Goal: Task Accomplishment & Management: Use online tool/utility

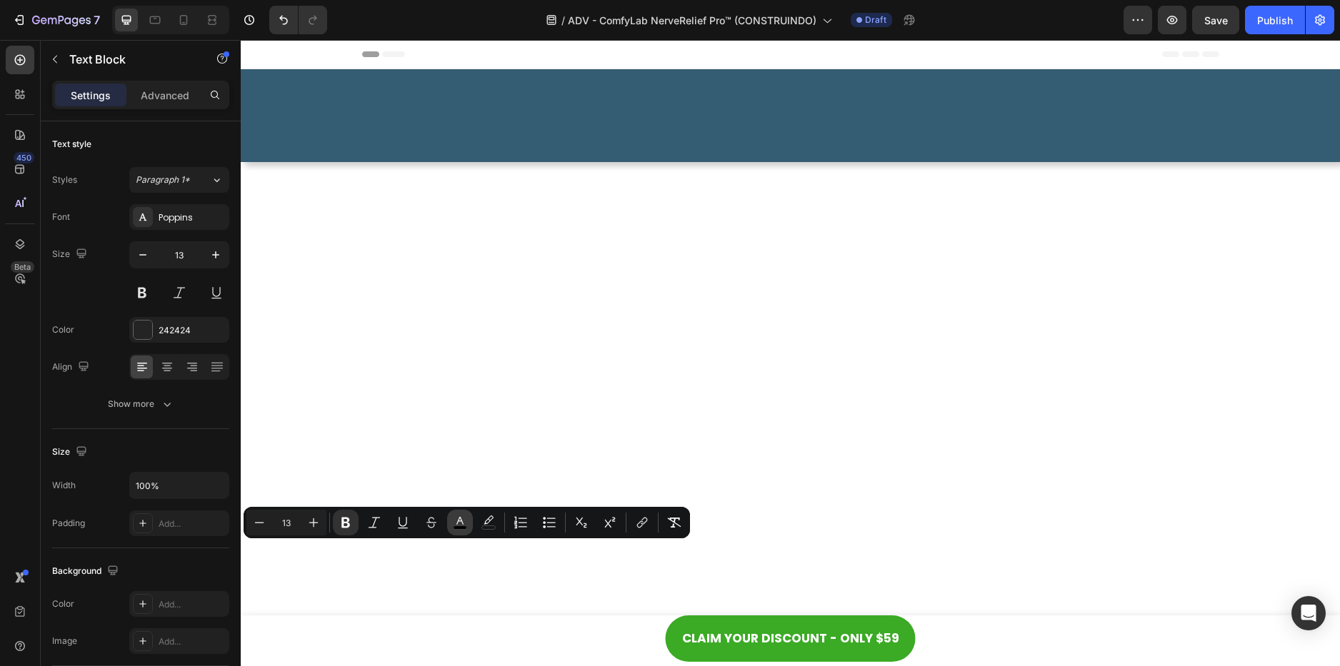
scroll to position [7585, 0]
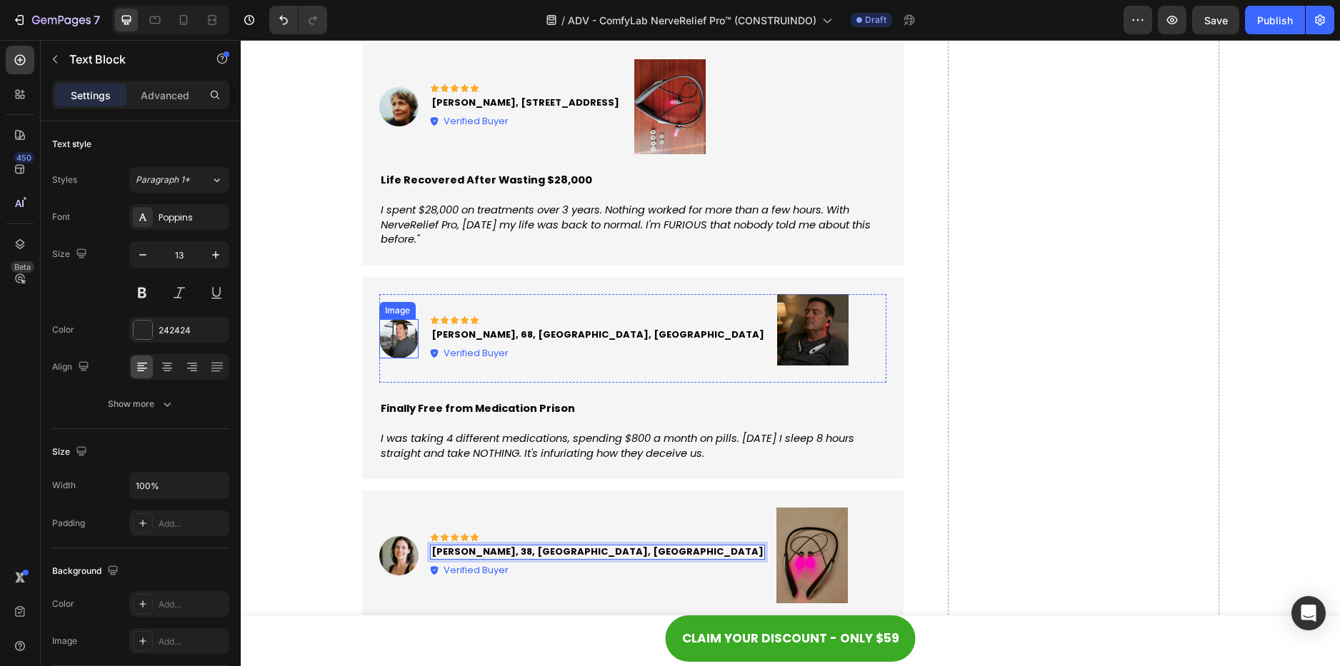
click at [388, 343] on img at bounding box center [398, 338] width 39 height 39
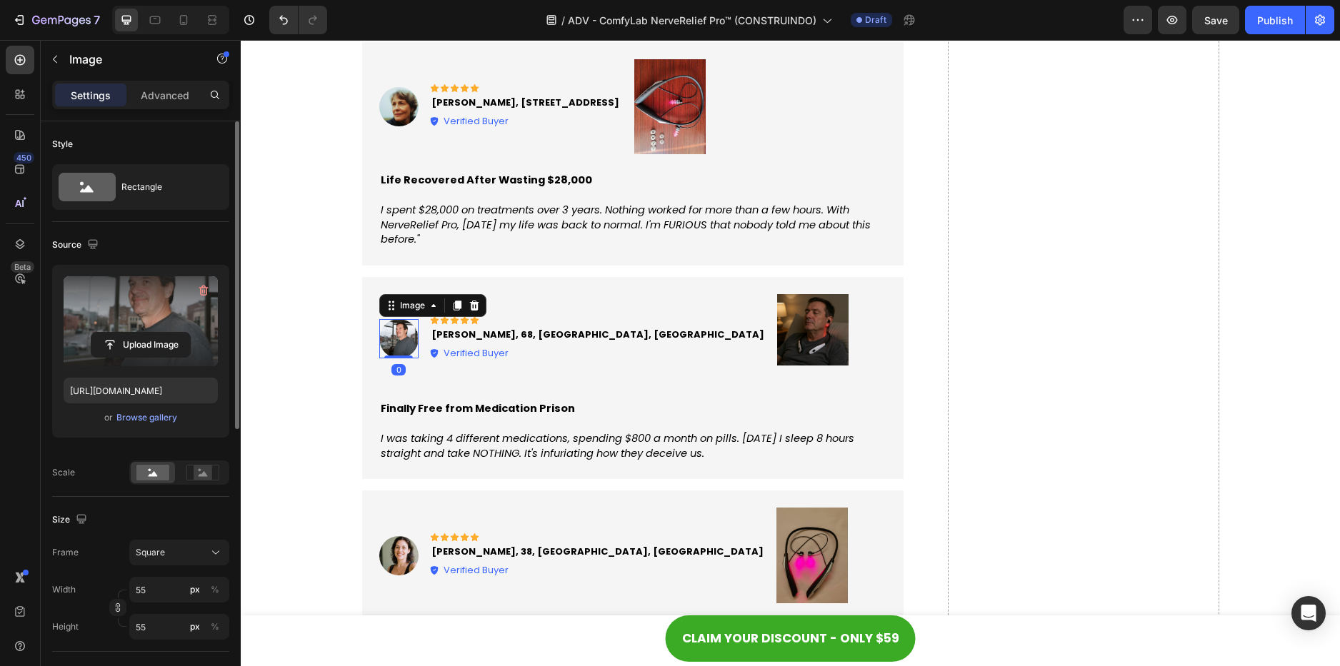
click at [203, 329] on label at bounding box center [141, 321] width 154 height 90
click at [190, 333] on input "file" at bounding box center [140, 345] width 99 height 24
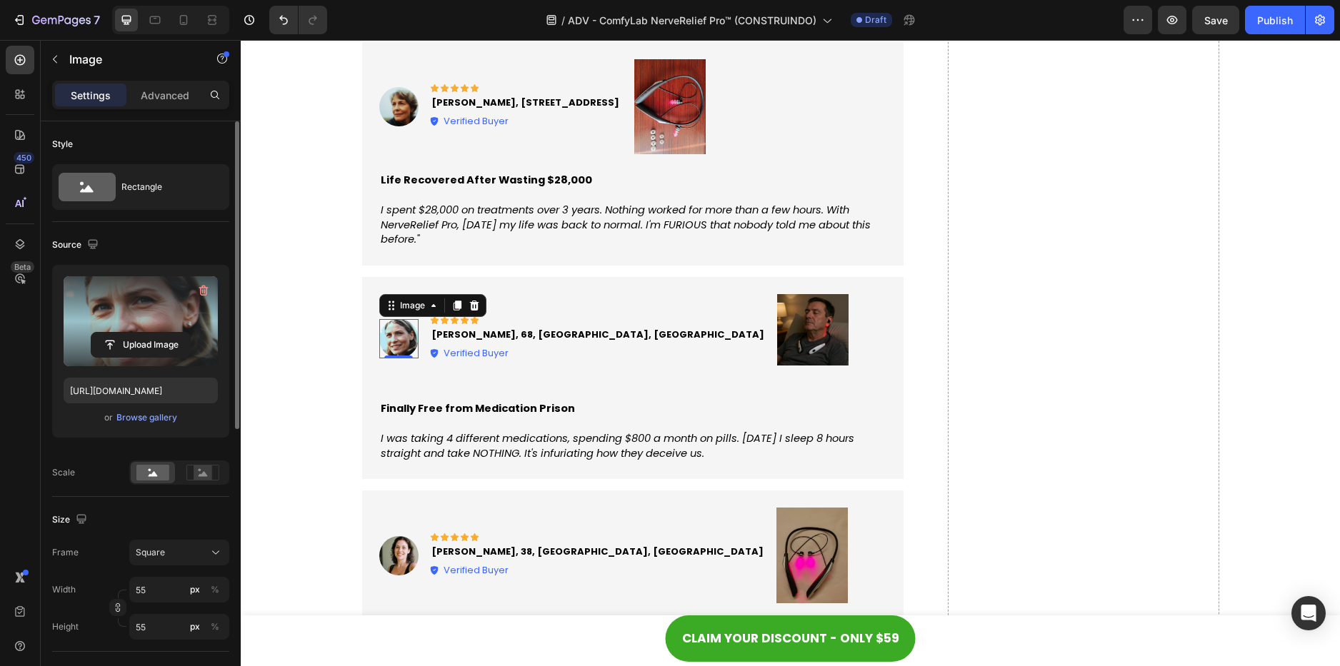
click at [189, 321] on label at bounding box center [141, 321] width 154 height 90
click at [189, 333] on input "file" at bounding box center [140, 345] width 99 height 24
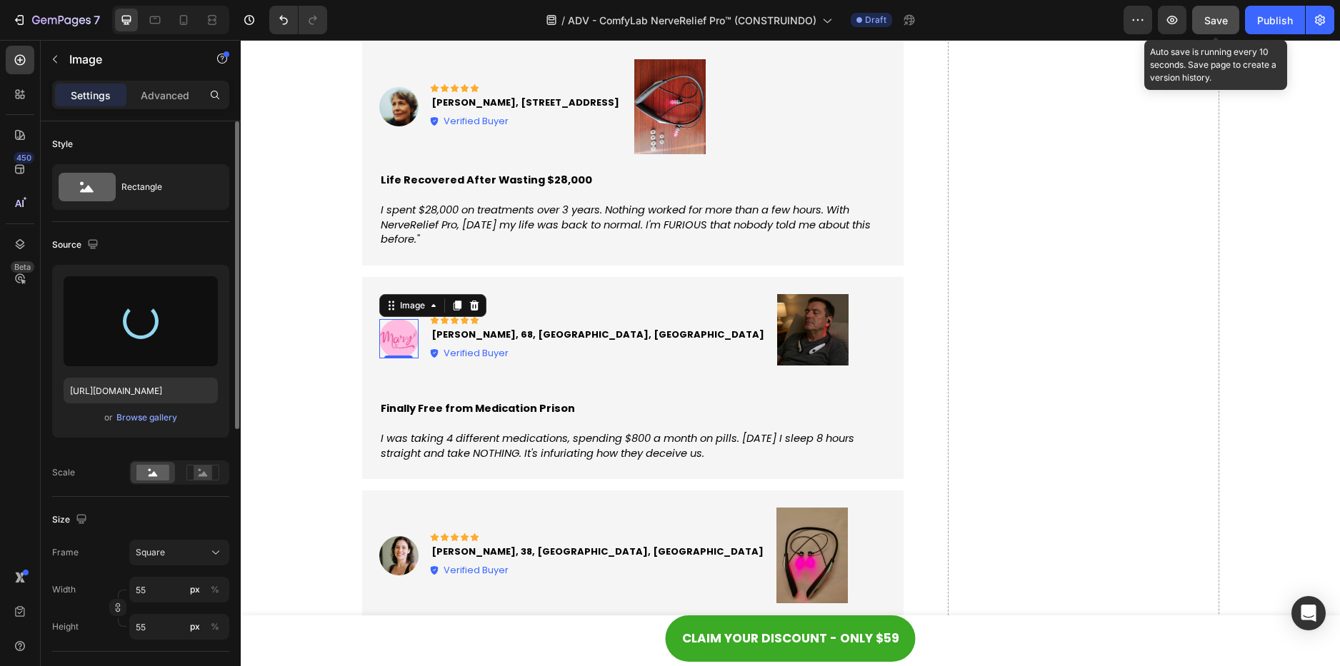
type input "[URL][DOMAIN_NAME]"
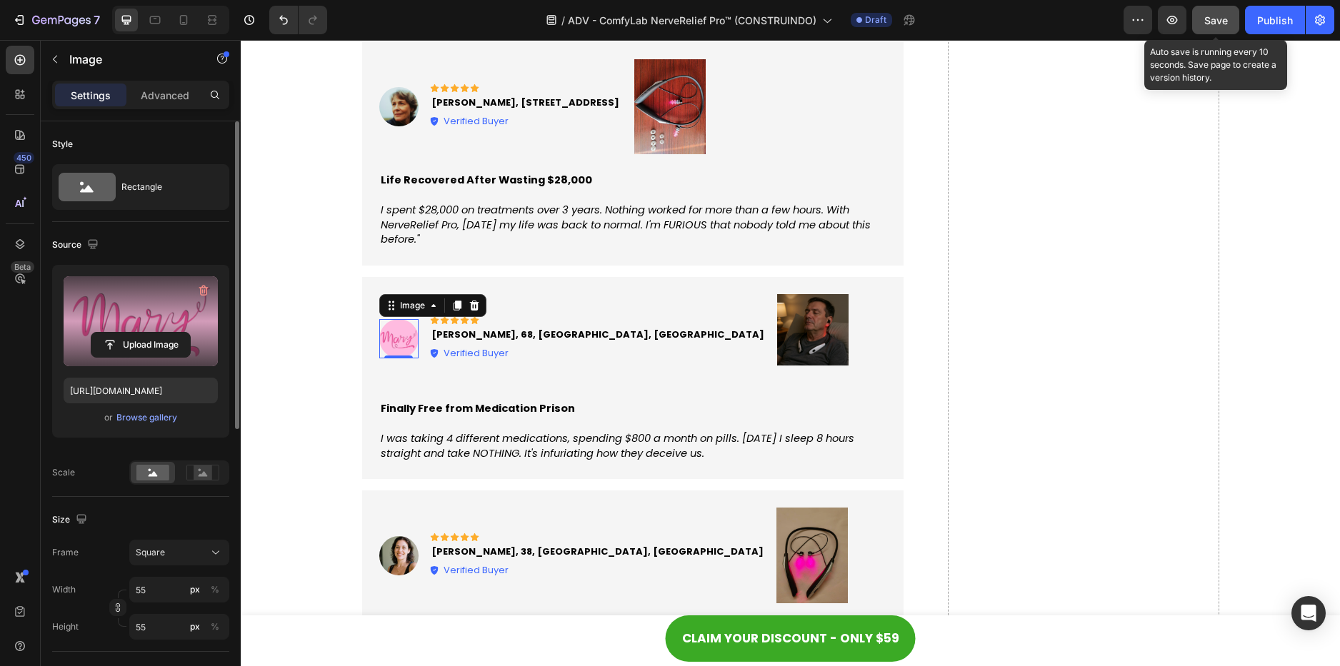
click at [1215, 21] on span "Save" at bounding box center [1216, 20] width 24 height 12
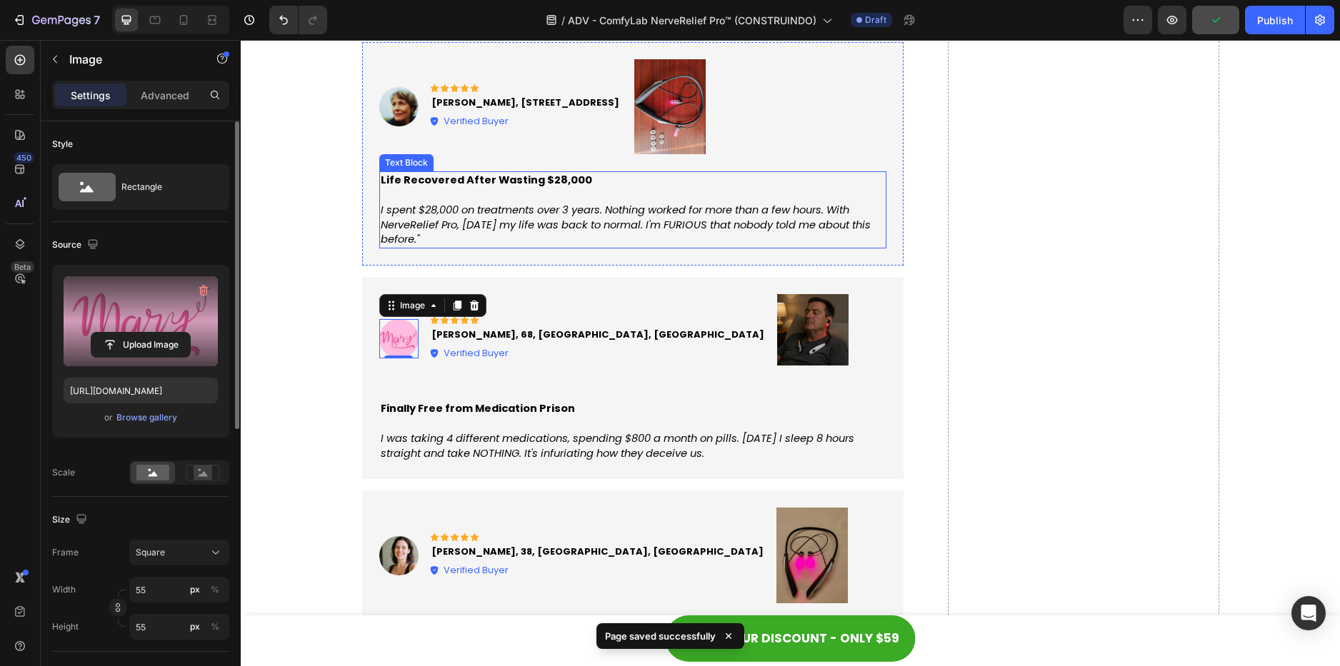
scroll to position [7539, 0]
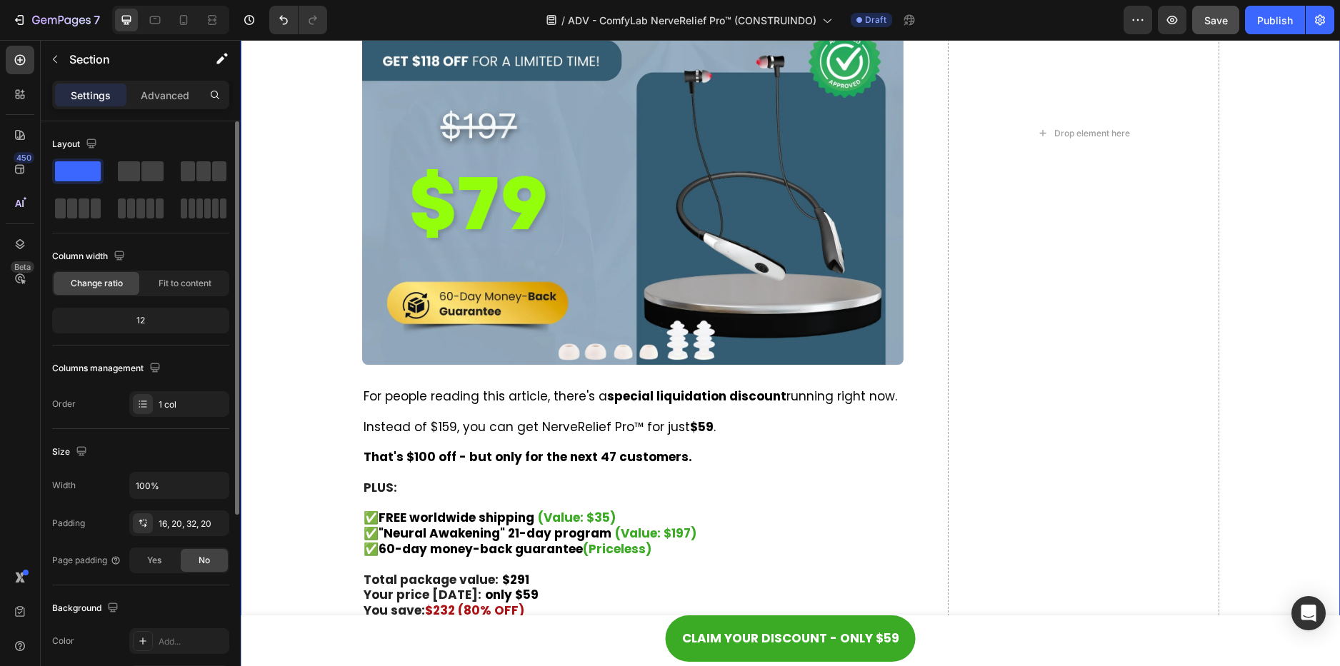
scroll to position [7514, 0]
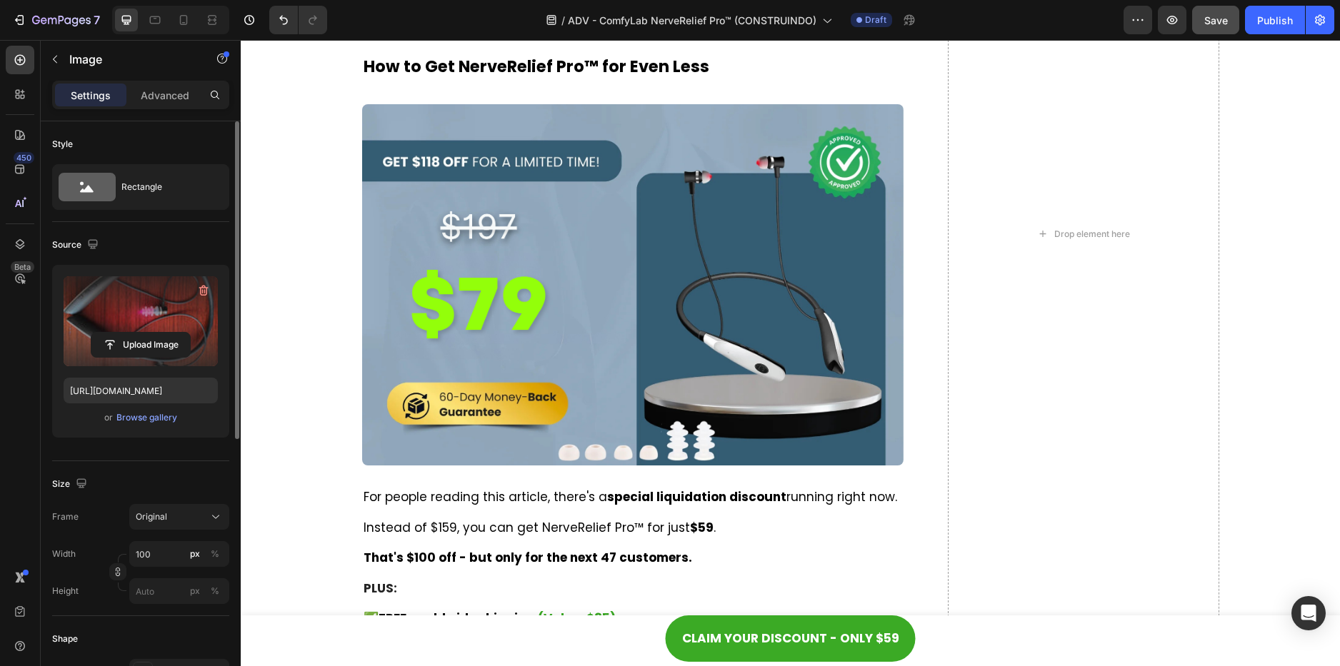
click at [140, 319] on label at bounding box center [141, 321] width 154 height 90
click at [140, 333] on input "file" at bounding box center [140, 345] width 99 height 24
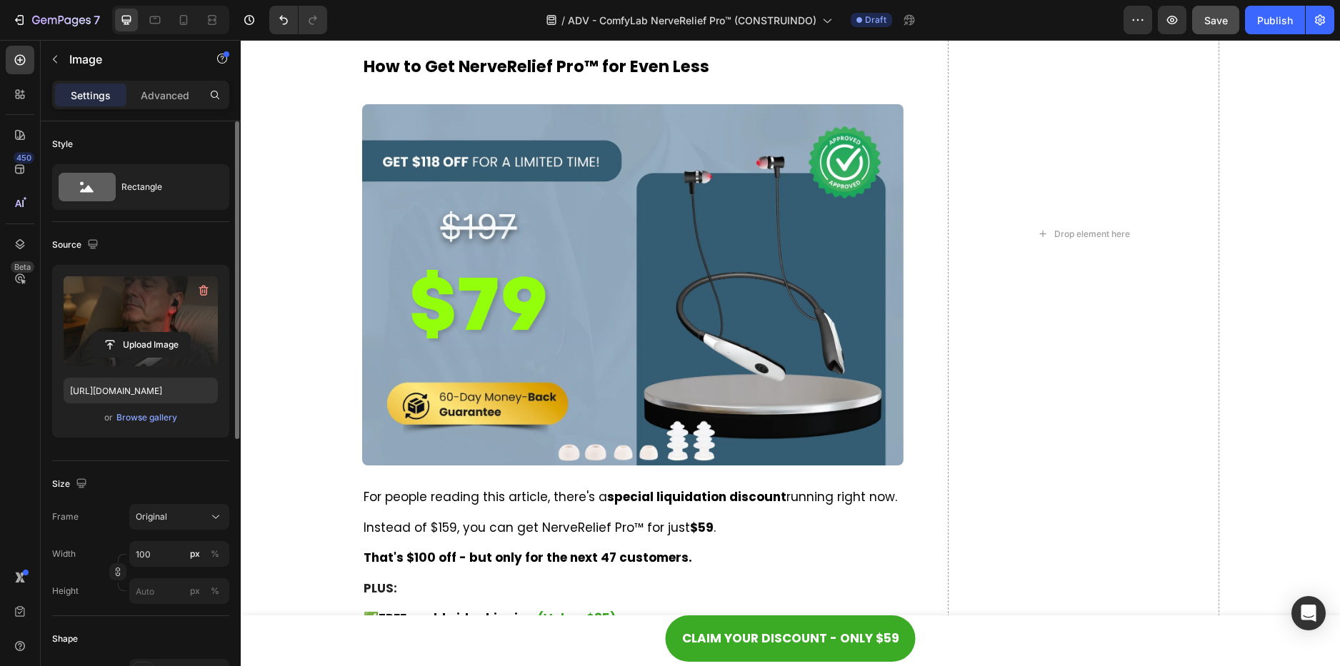
click at [166, 331] on div "Upload Image" at bounding box center [141, 321] width 154 height 90
click at [166, 314] on label at bounding box center [141, 321] width 154 height 90
click at [166, 333] on input "file" at bounding box center [140, 345] width 99 height 24
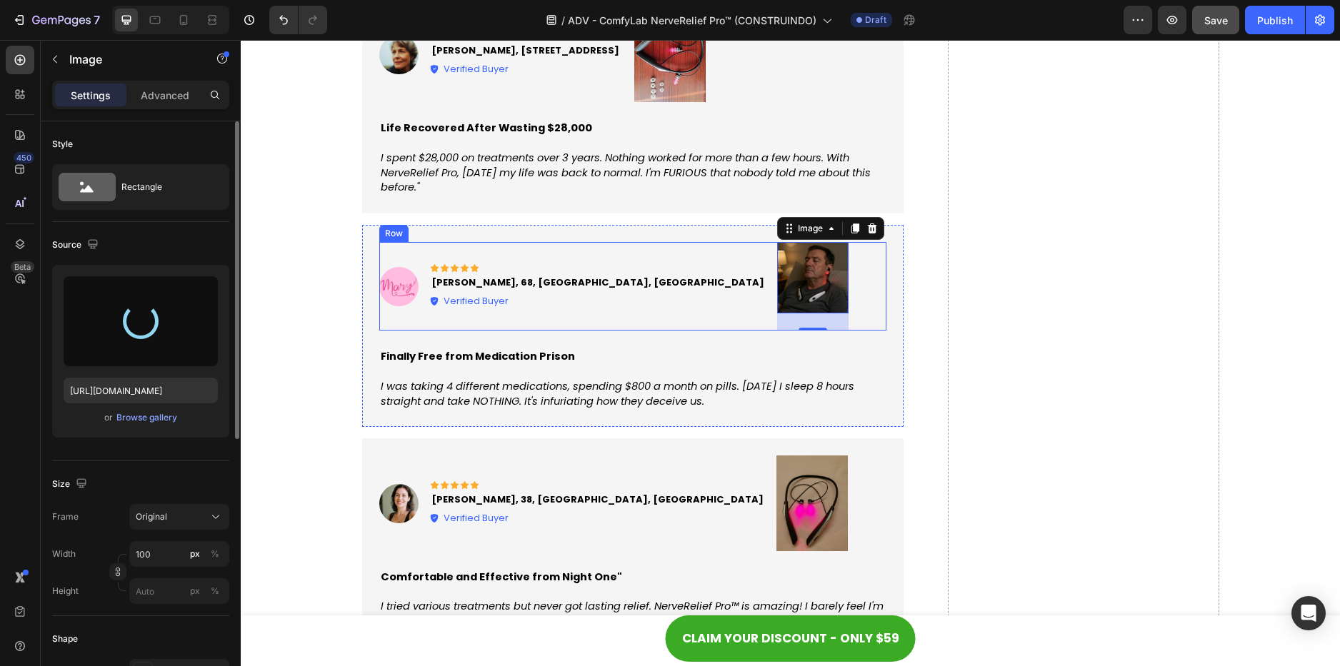
scroll to position [7728, 0]
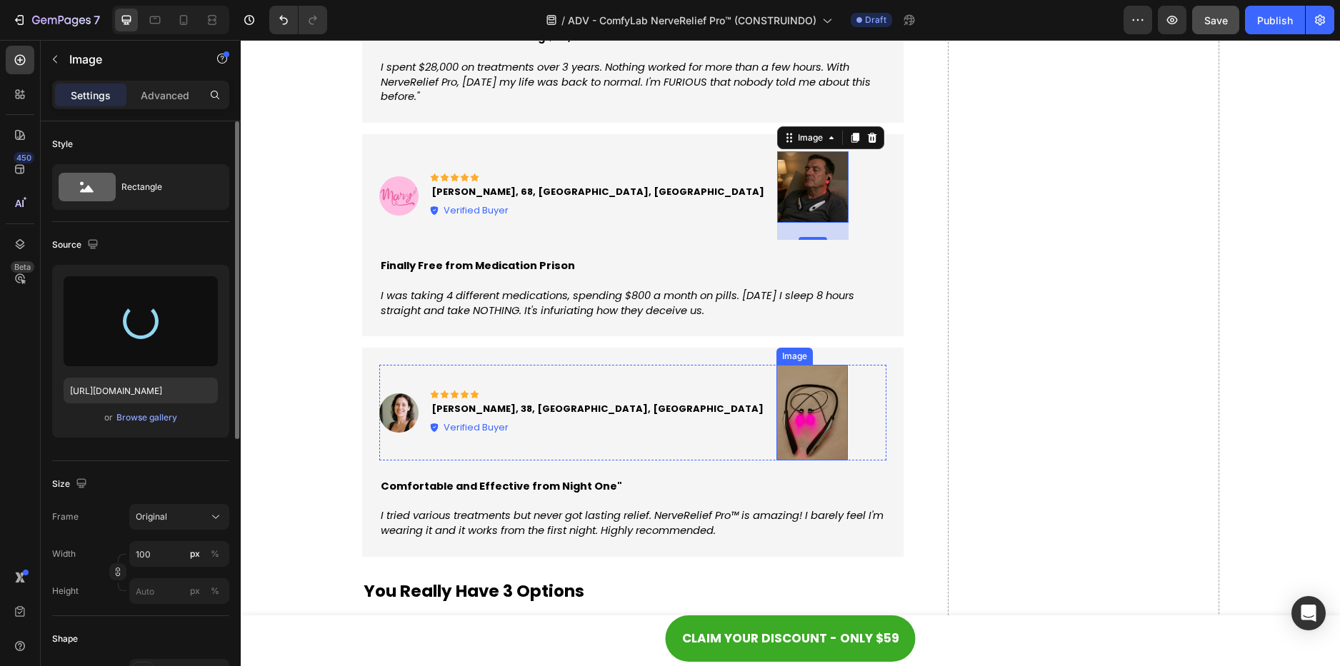
click at [776, 414] on img at bounding box center [811, 412] width 71 height 95
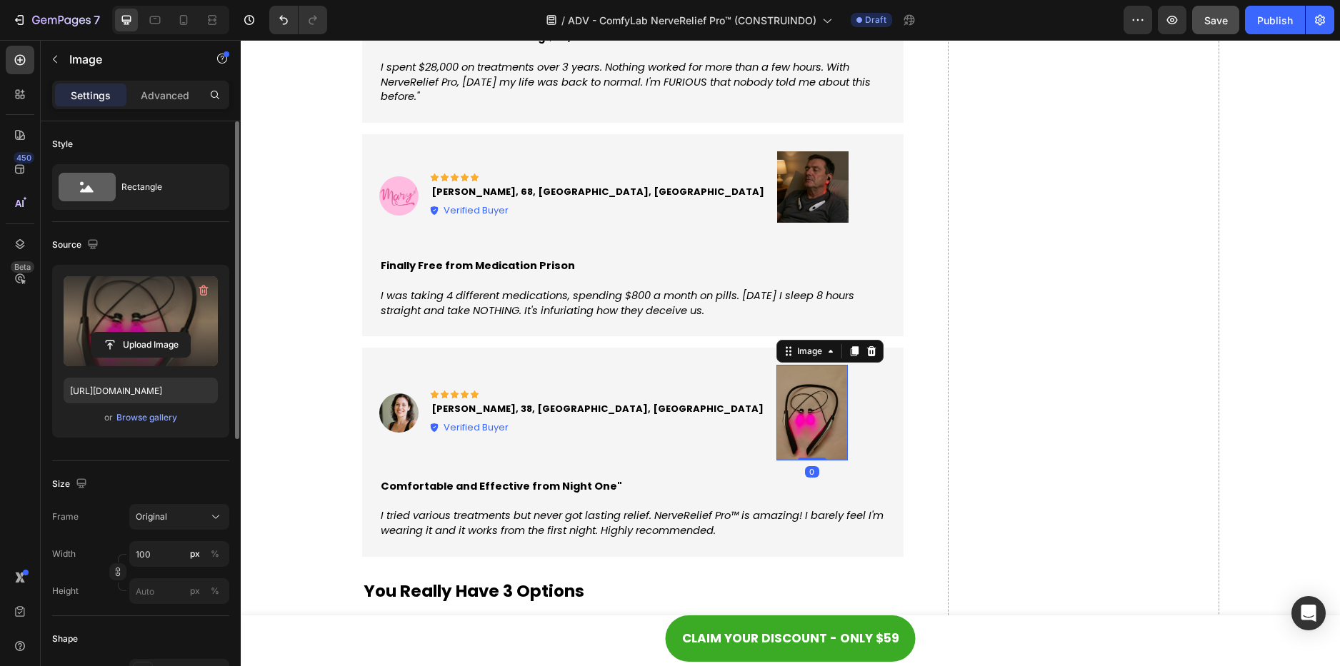
click at [164, 318] on label at bounding box center [141, 321] width 154 height 90
click at [164, 333] on input "file" at bounding box center [140, 345] width 99 height 24
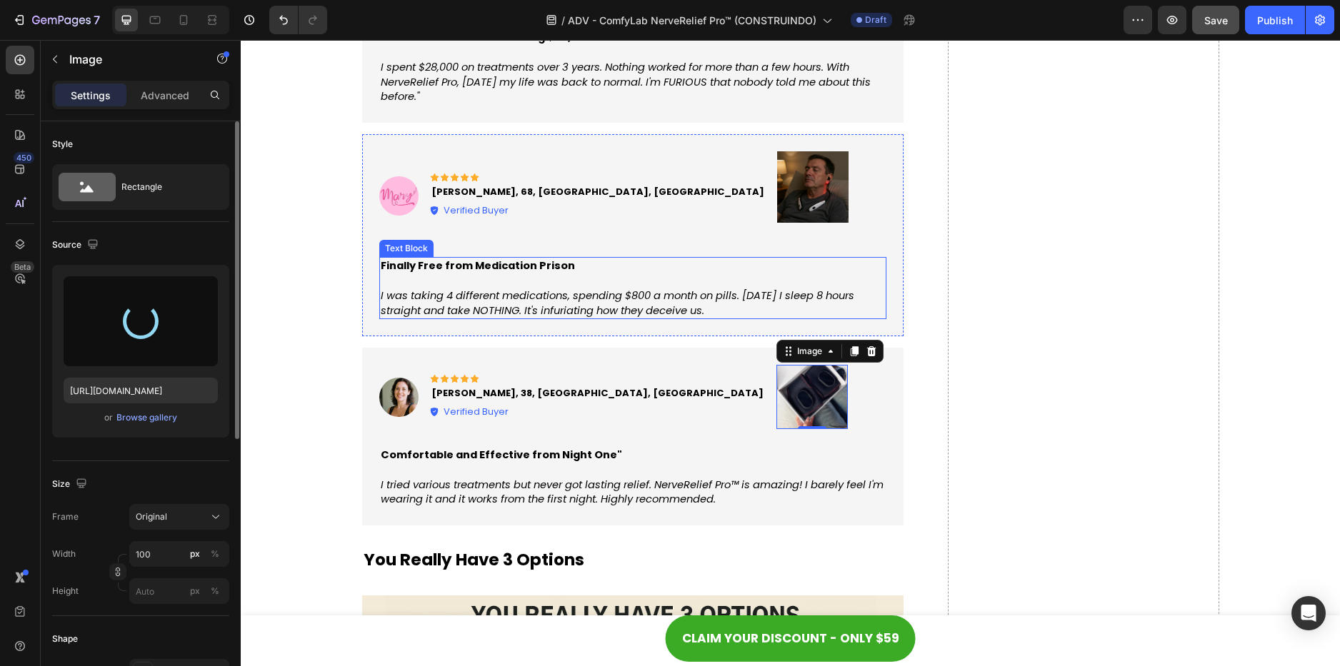
type input "https://cdn.shopify.com/s/files/1/0621/8039/3047/files/gempages_571712530917885…"
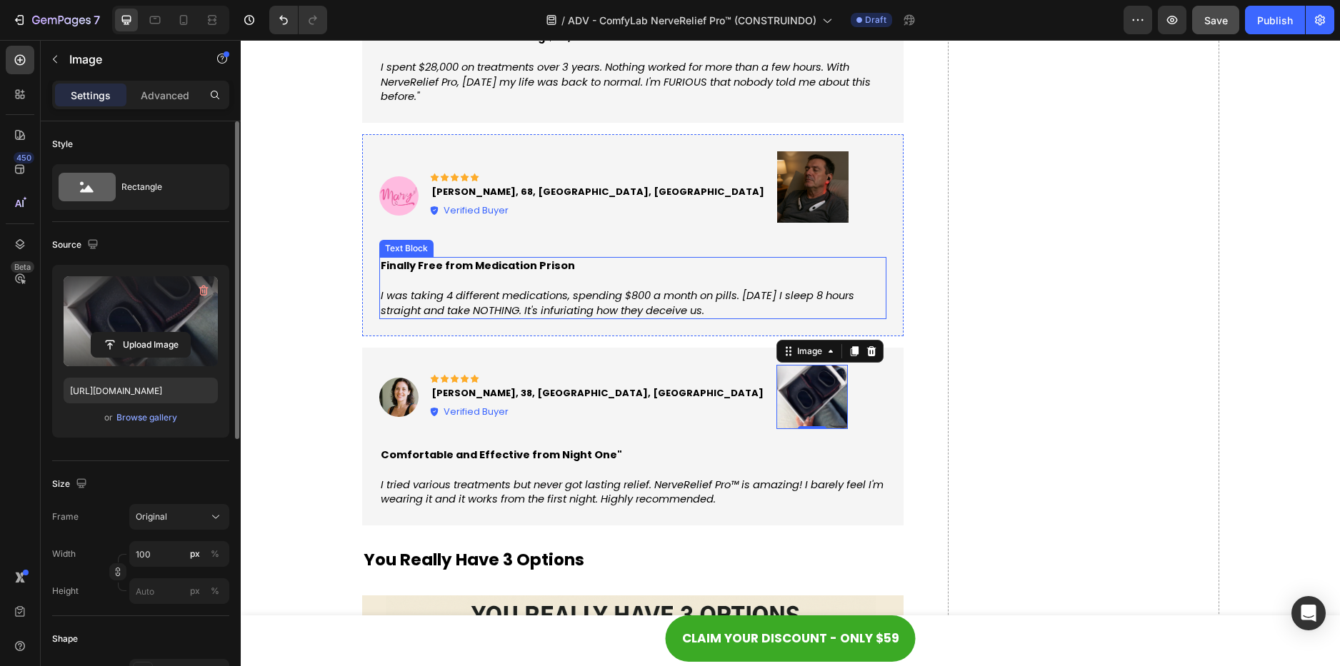
scroll to position [7657, 0]
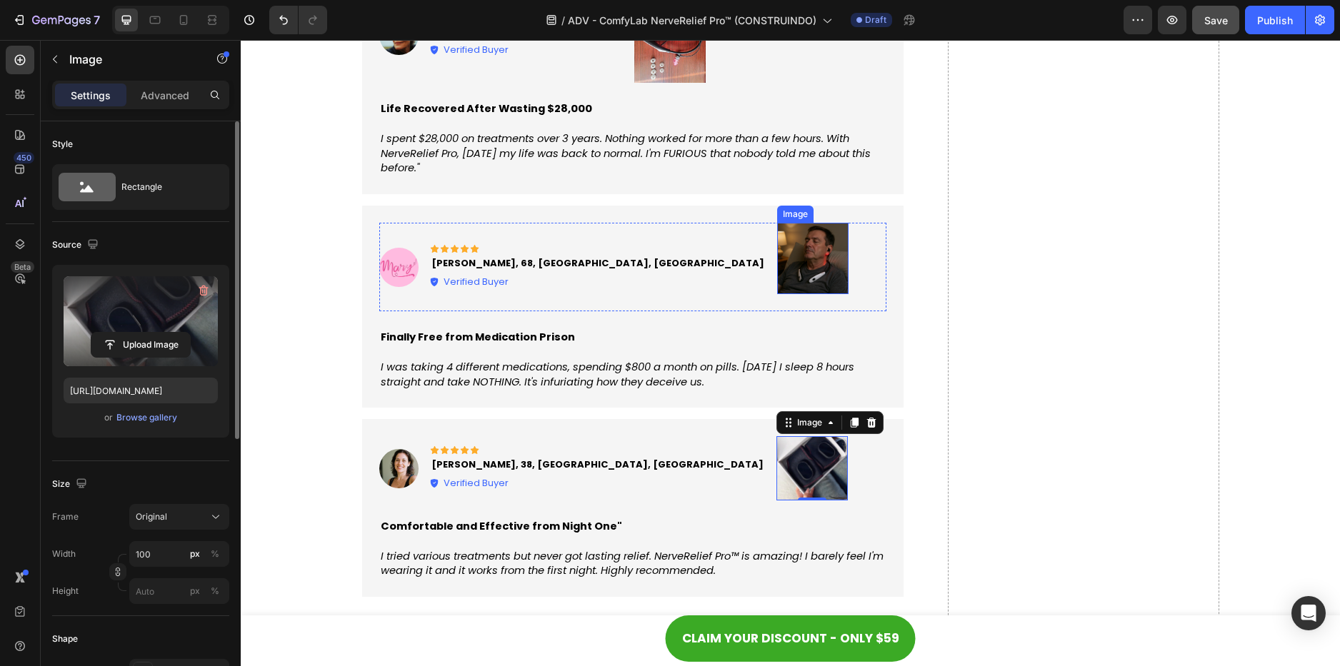
click at [777, 266] on img at bounding box center [812, 258] width 71 height 71
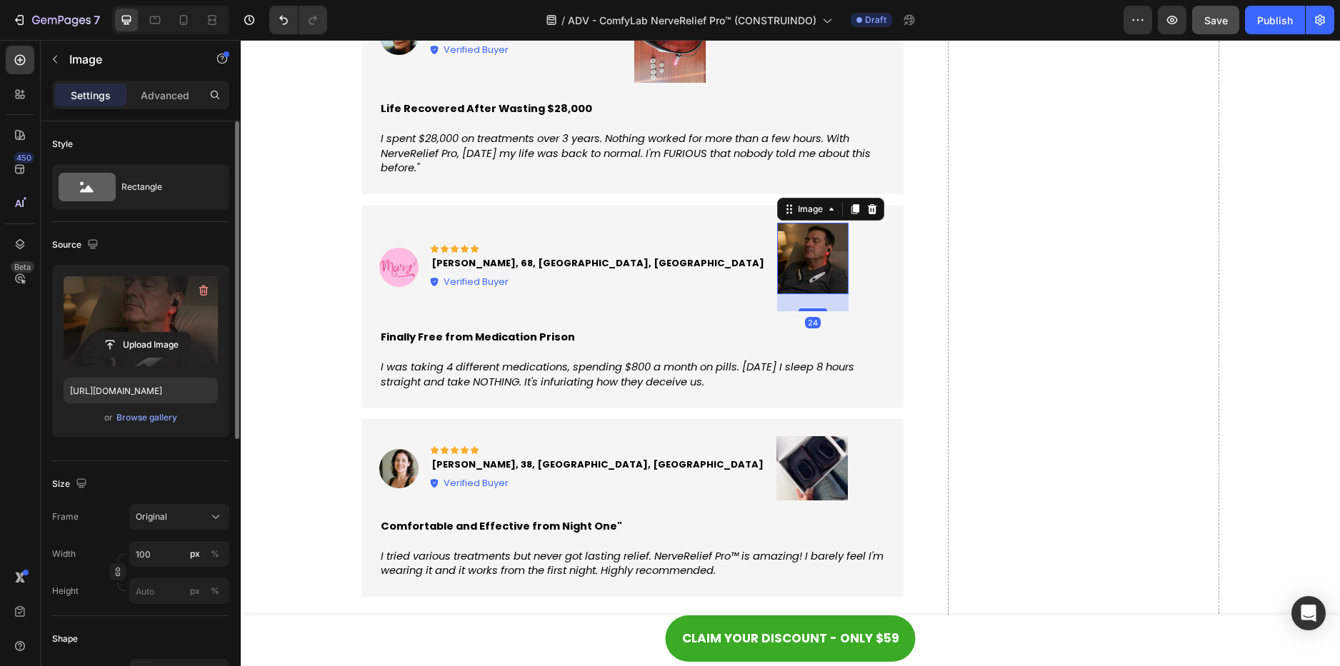
click at [155, 318] on label at bounding box center [141, 321] width 154 height 90
click at [155, 333] on input "file" at bounding box center [140, 345] width 99 height 24
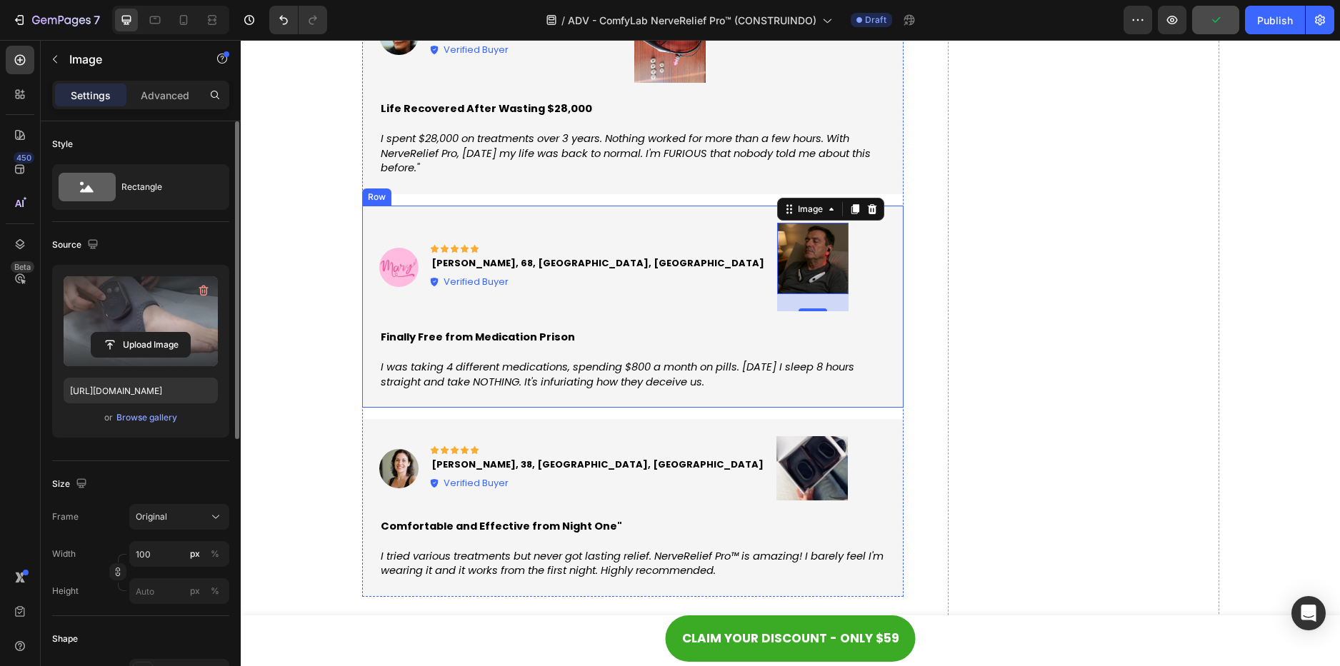
type input "https://cdn.shopify.com/s/files/1/0621/8039/3047/files/gempages_571712530917885…"
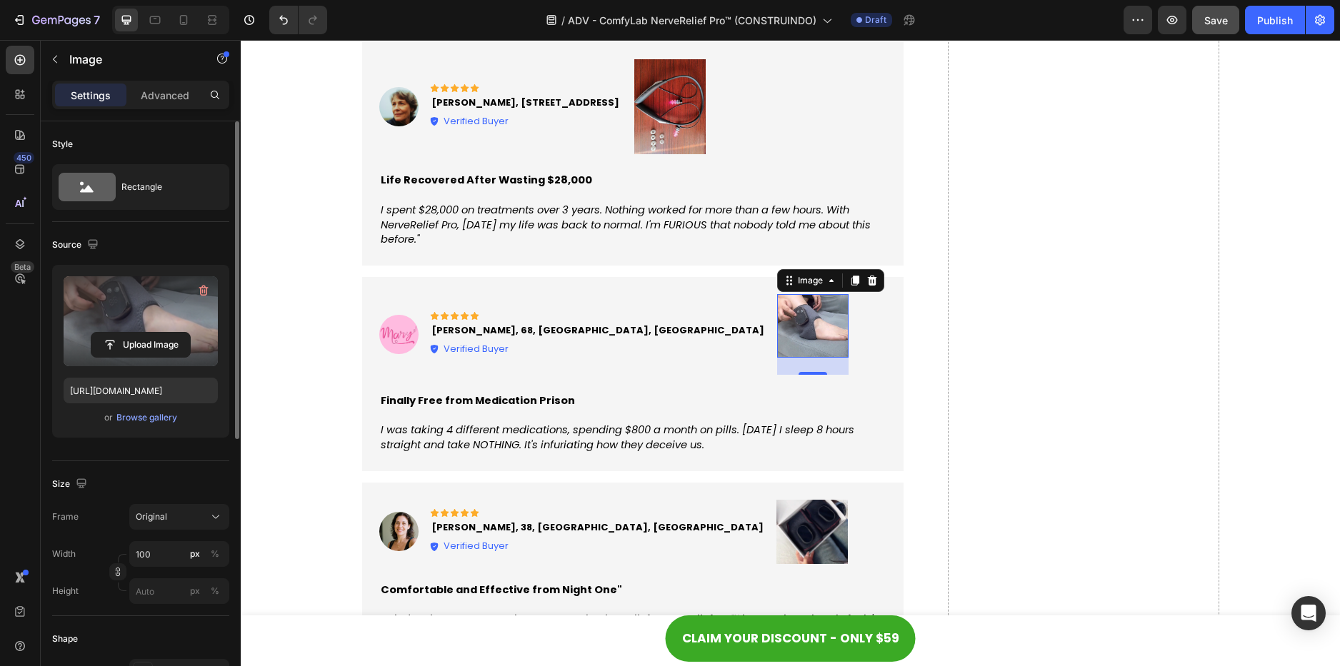
scroll to position [7529, 0]
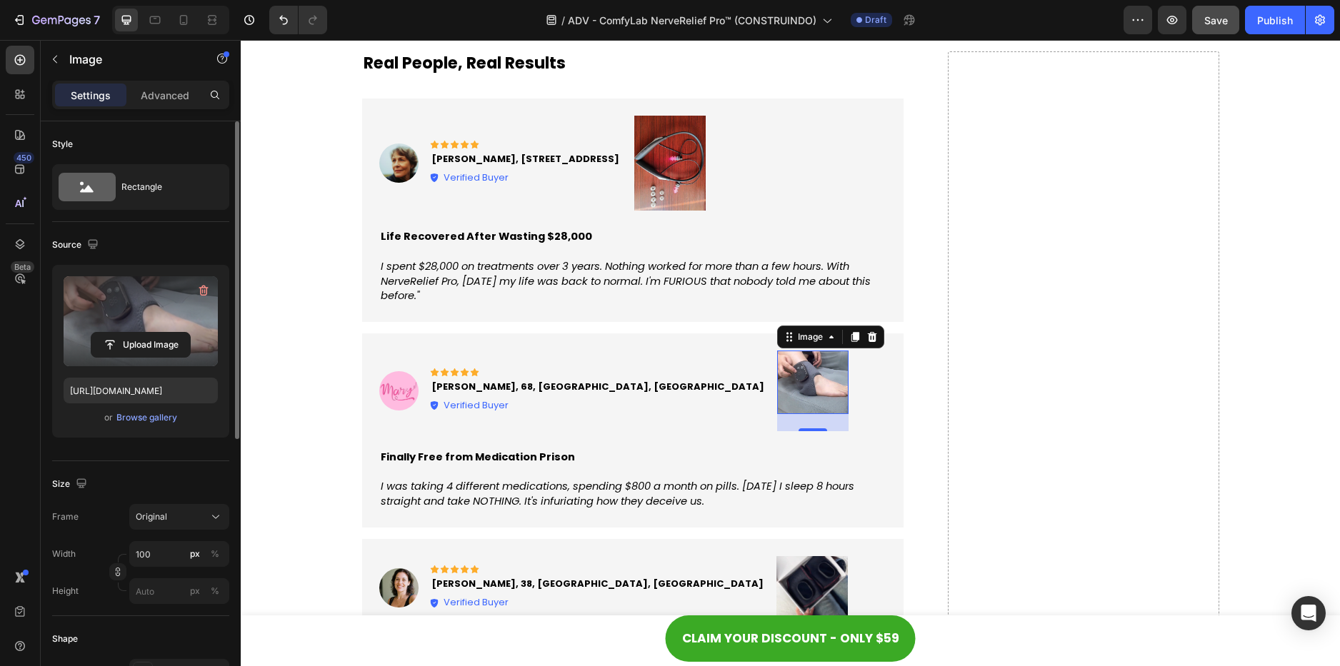
click at [634, 166] on img at bounding box center [669, 163] width 71 height 95
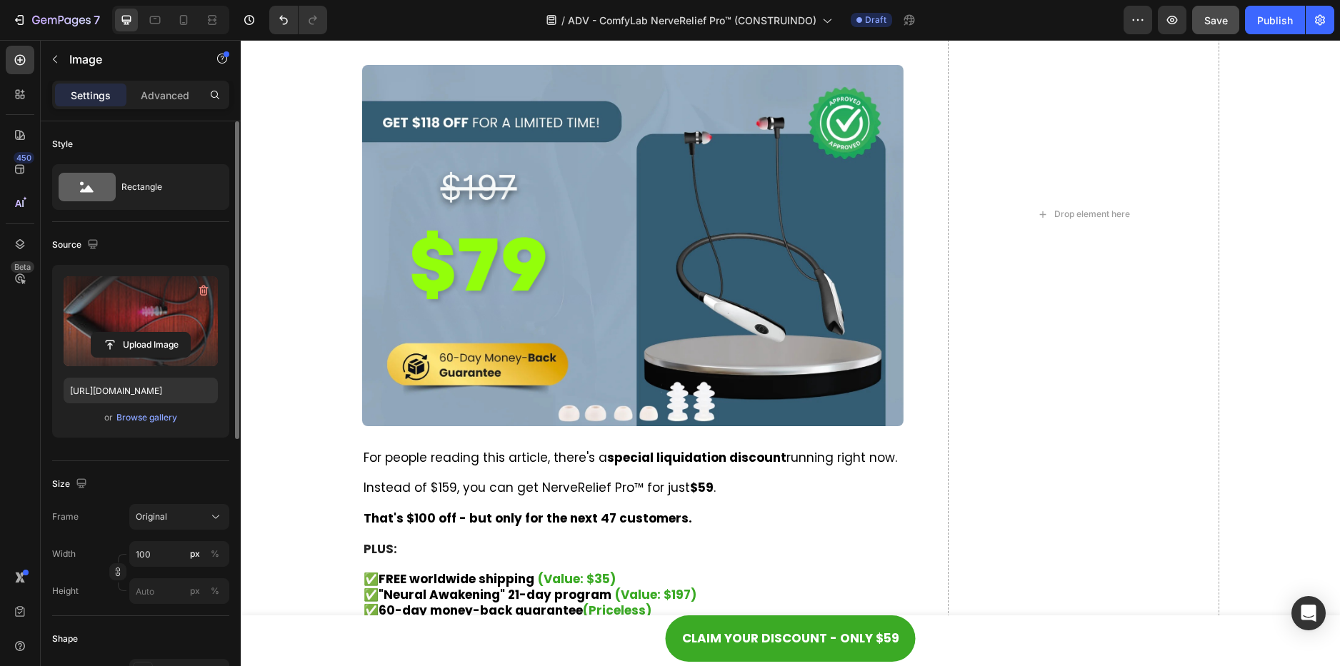
click at [185, 309] on label at bounding box center [141, 321] width 154 height 90
click at [185, 333] on input "file" at bounding box center [140, 345] width 99 height 24
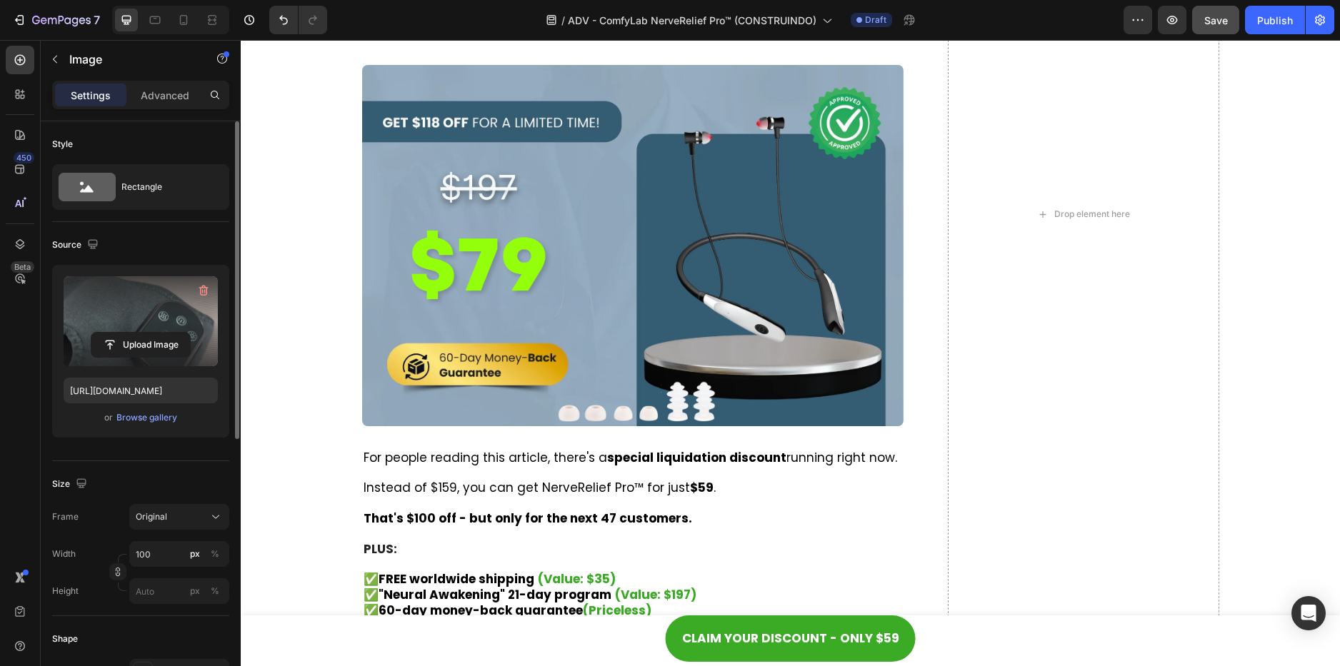
type input "https://cdn.shopify.com/s/files/1/0621/8039/3047/files/gempages_571712530917885…"
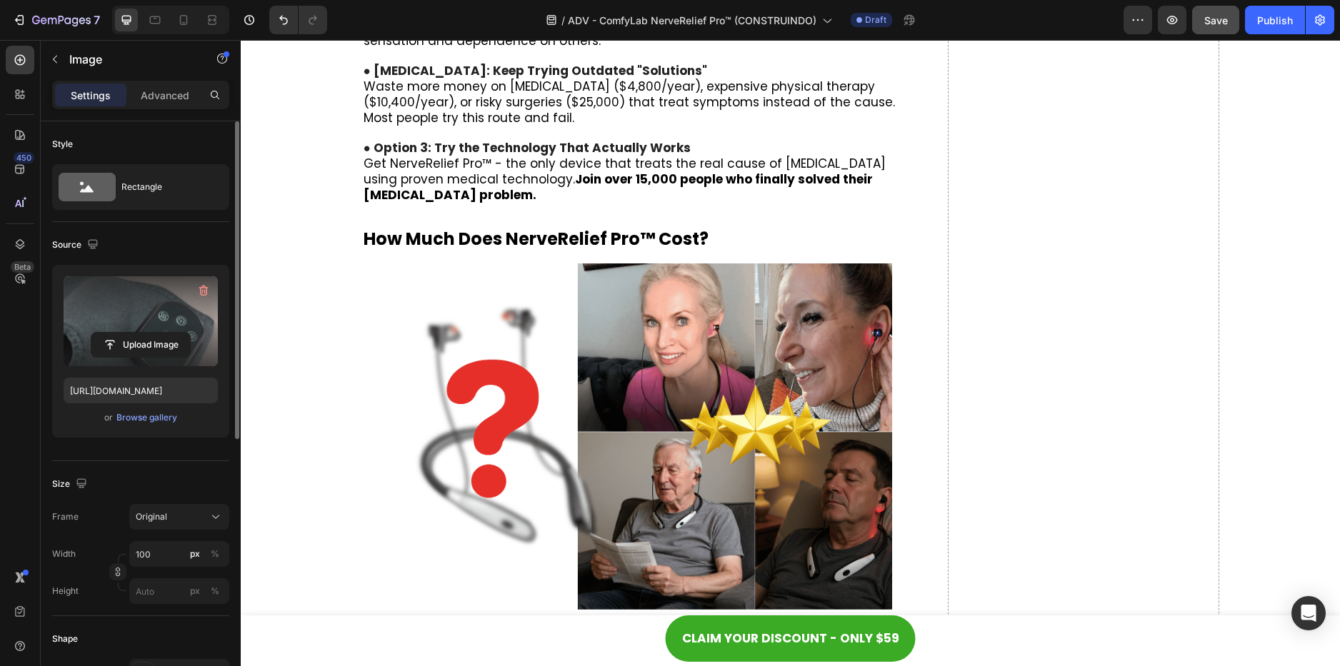
scroll to position [8657, 0]
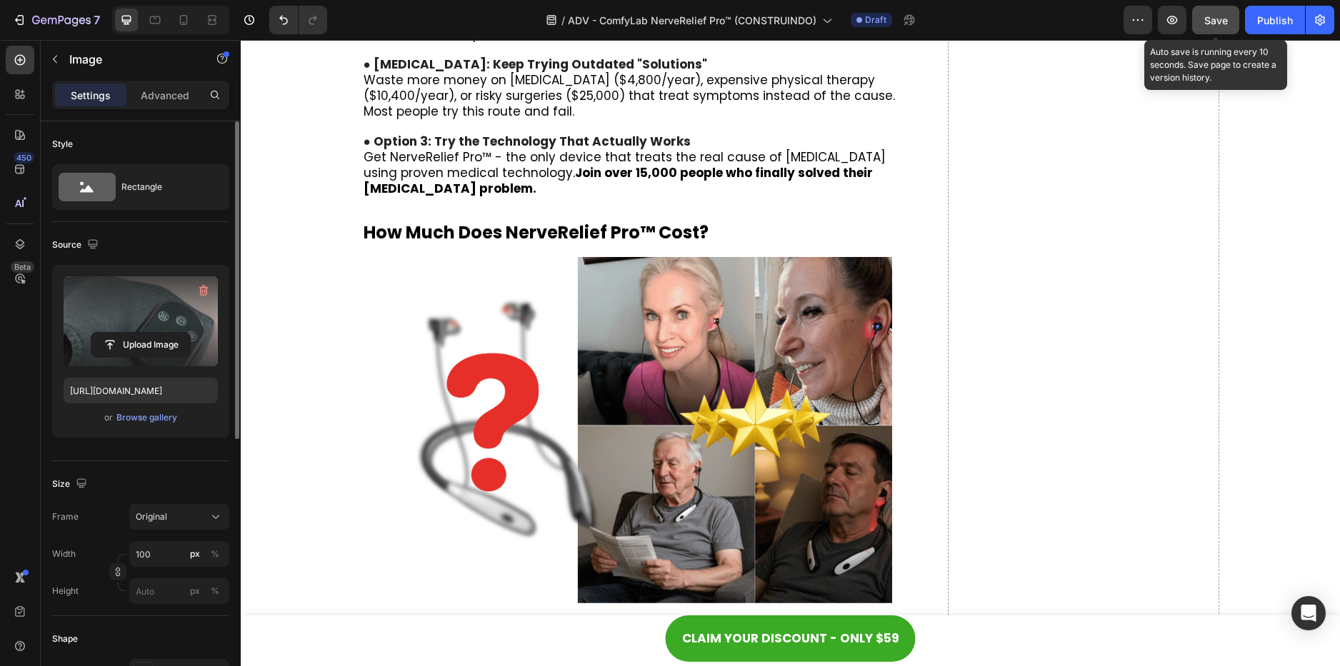
click at [1221, 18] on span "Save" at bounding box center [1216, 20] width 24 height 12
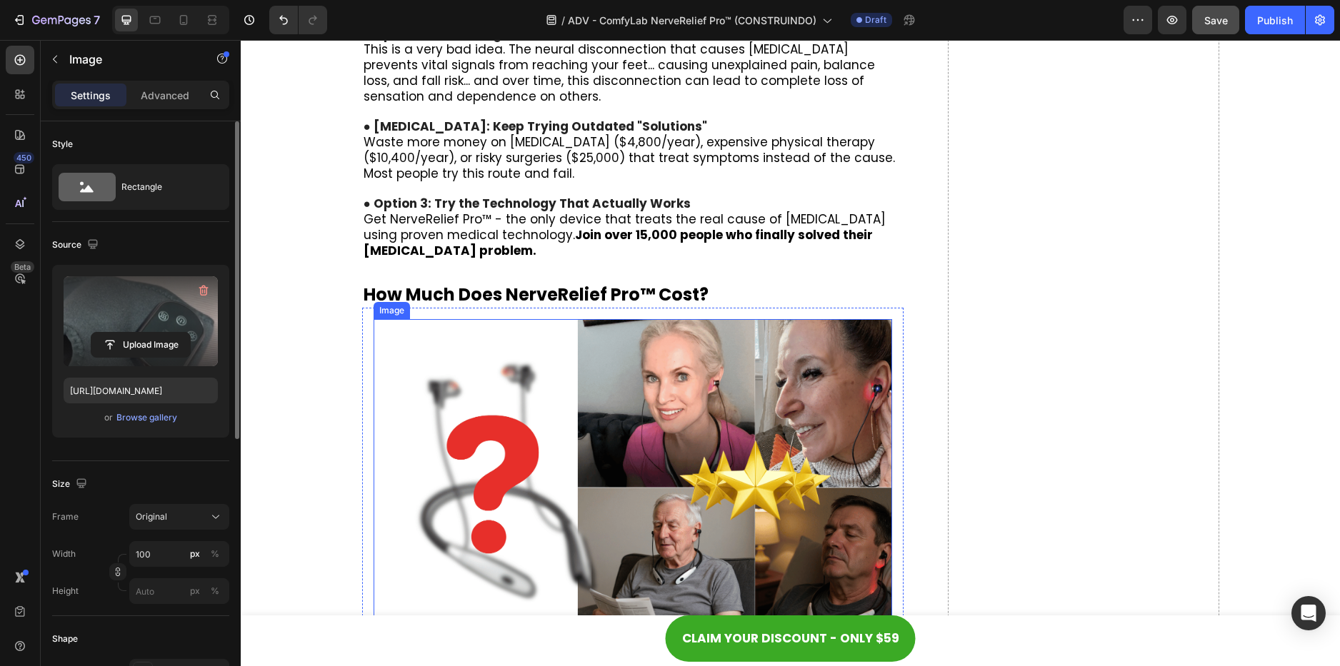
scroll to position [8799, 0]
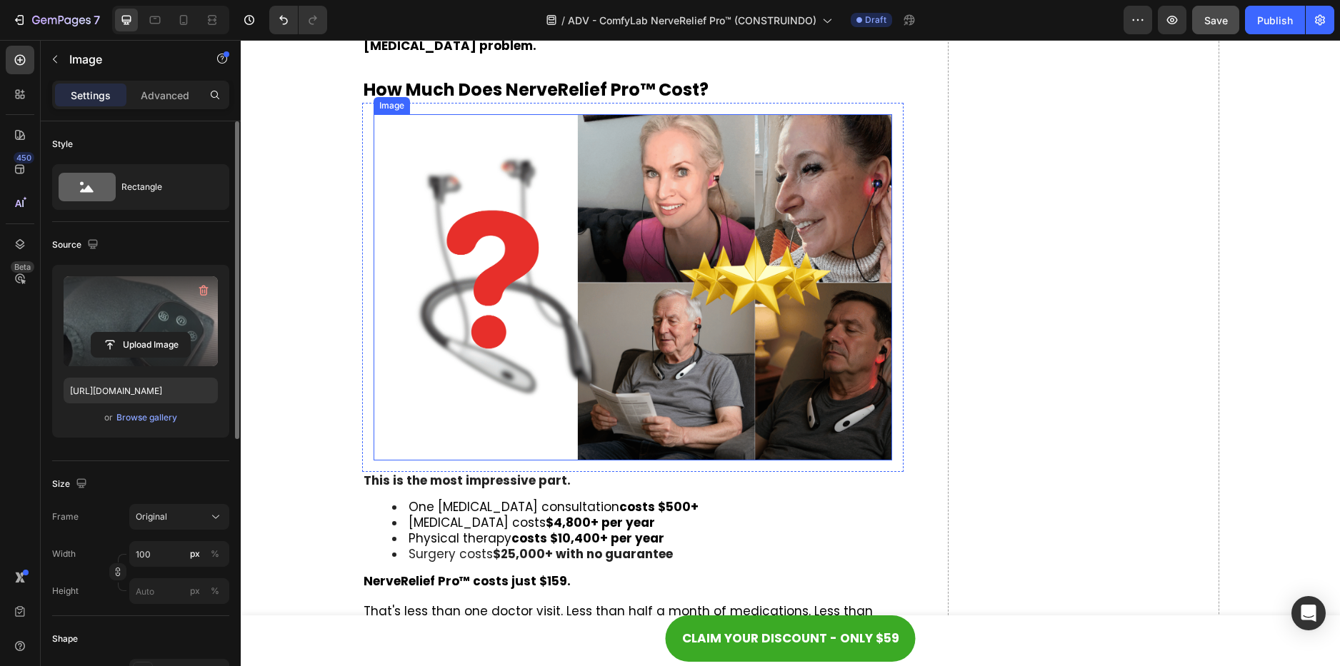
click at [655, 335] on img at bounding box center [632, 287] width 519 height 346
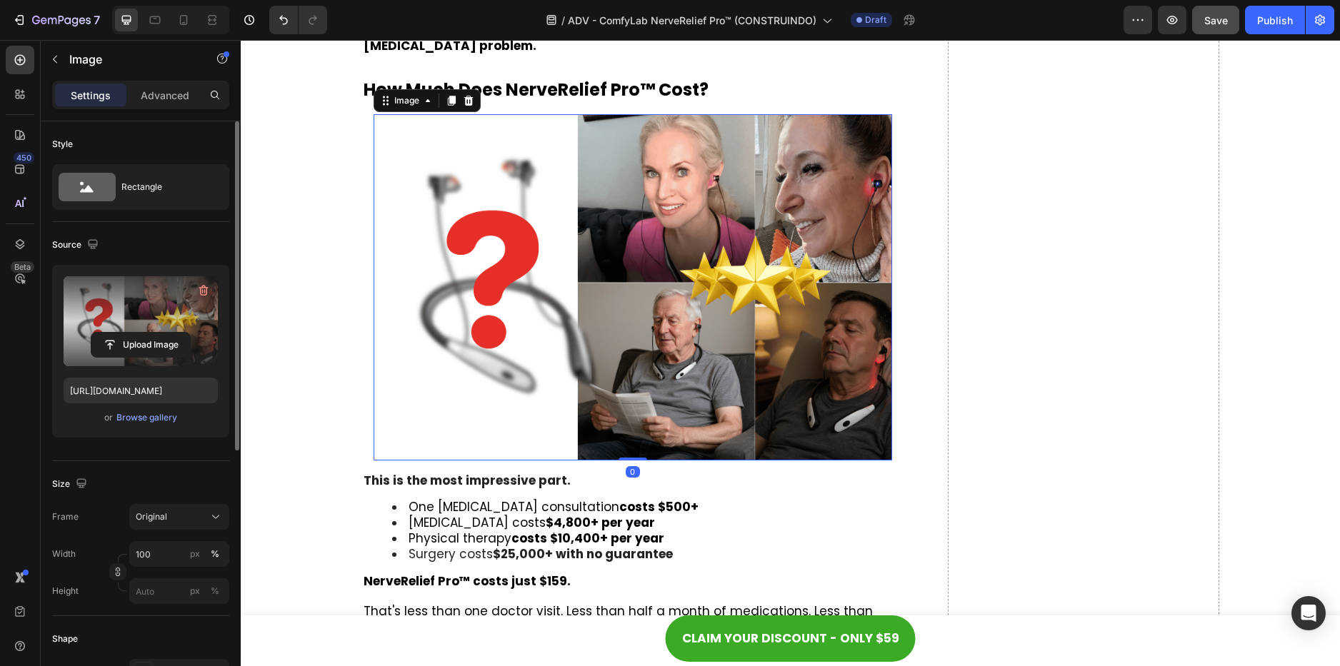
click at [184, 324] on label at bounding box center [141, 321] width 154 height 90
click at [184, 333] on input "file" at bounding box center [140, 345] width 99 height 24
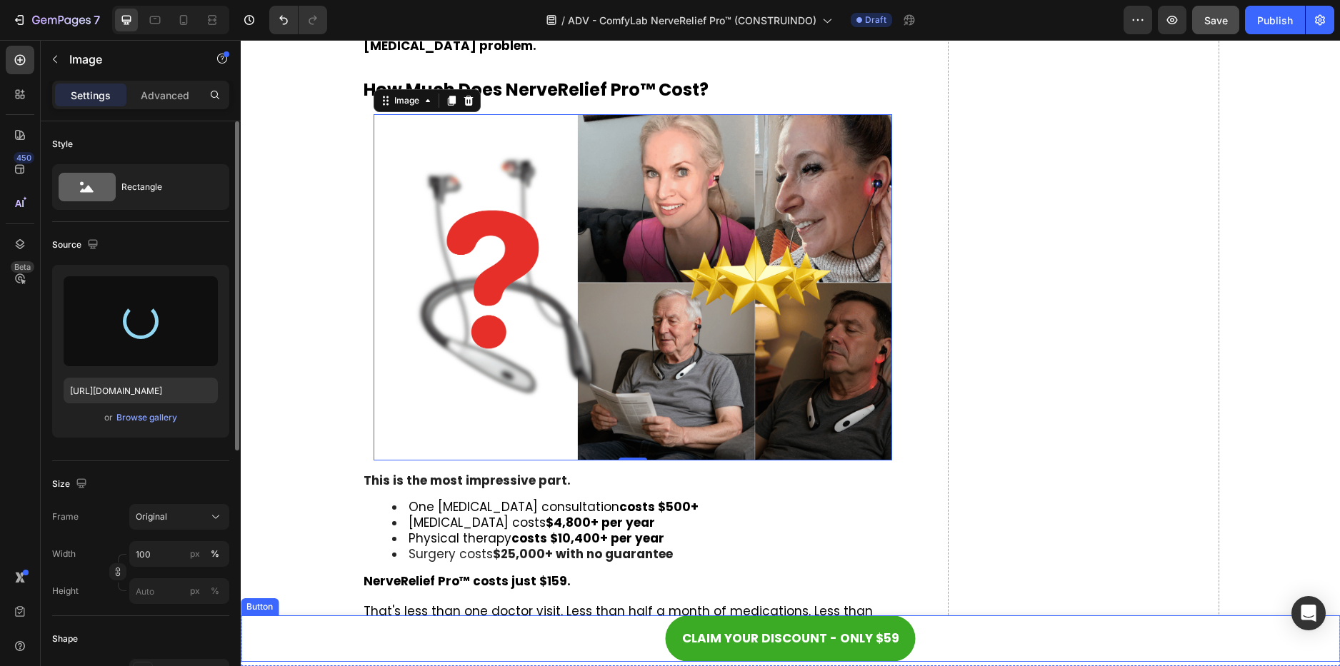
type input "[URL][DOMAIN_NAME]"
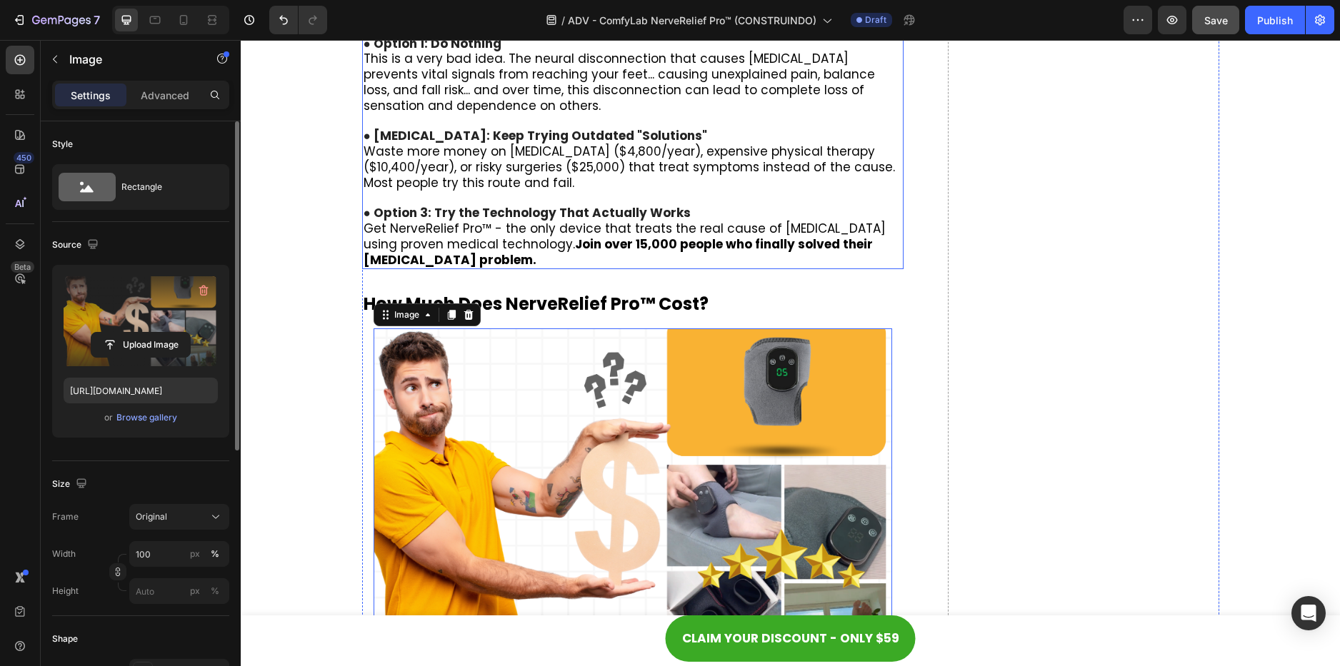
scroll to position [9014, 0]
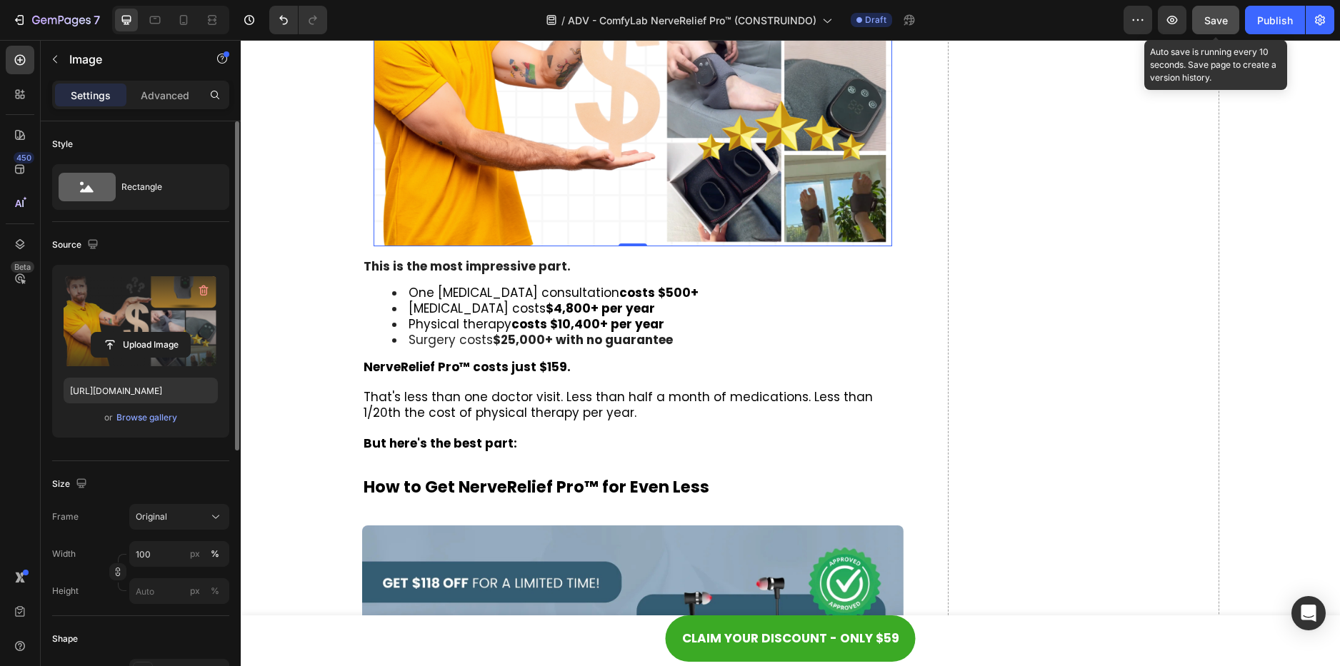
click at [1215, 21] on span "Save" at bounding box center [1216, 20] width 24 height 12
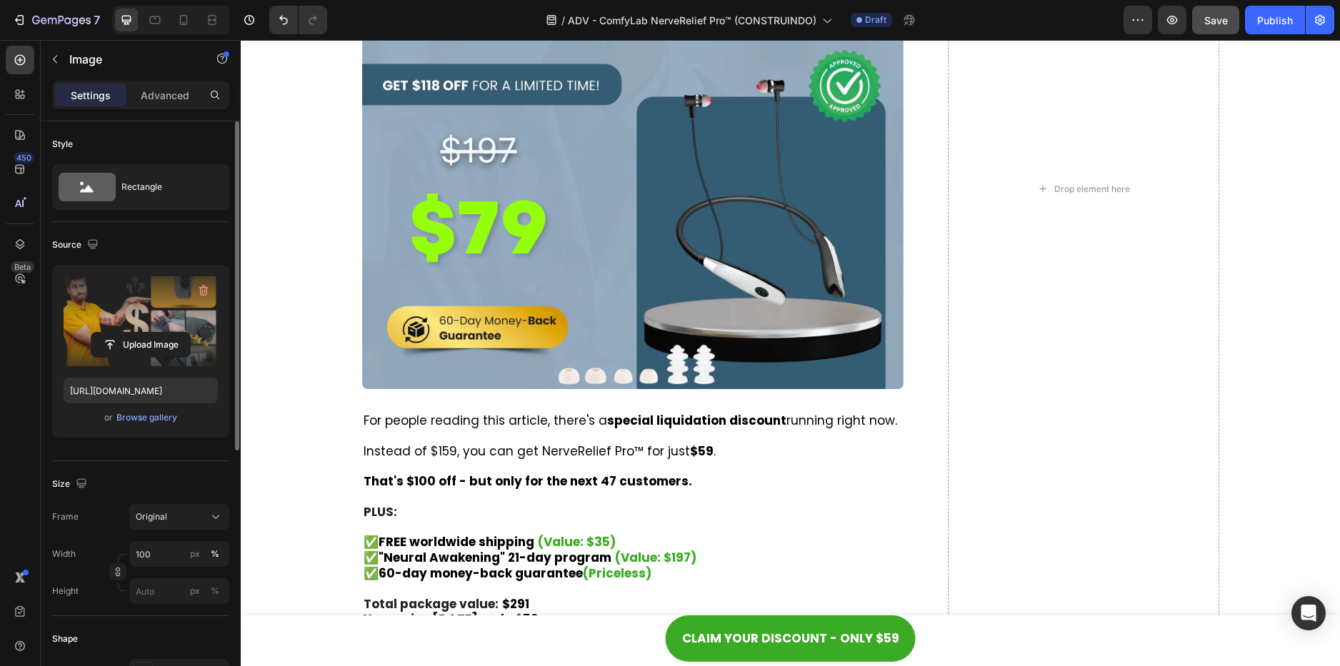
scroll to position [9442, 0]
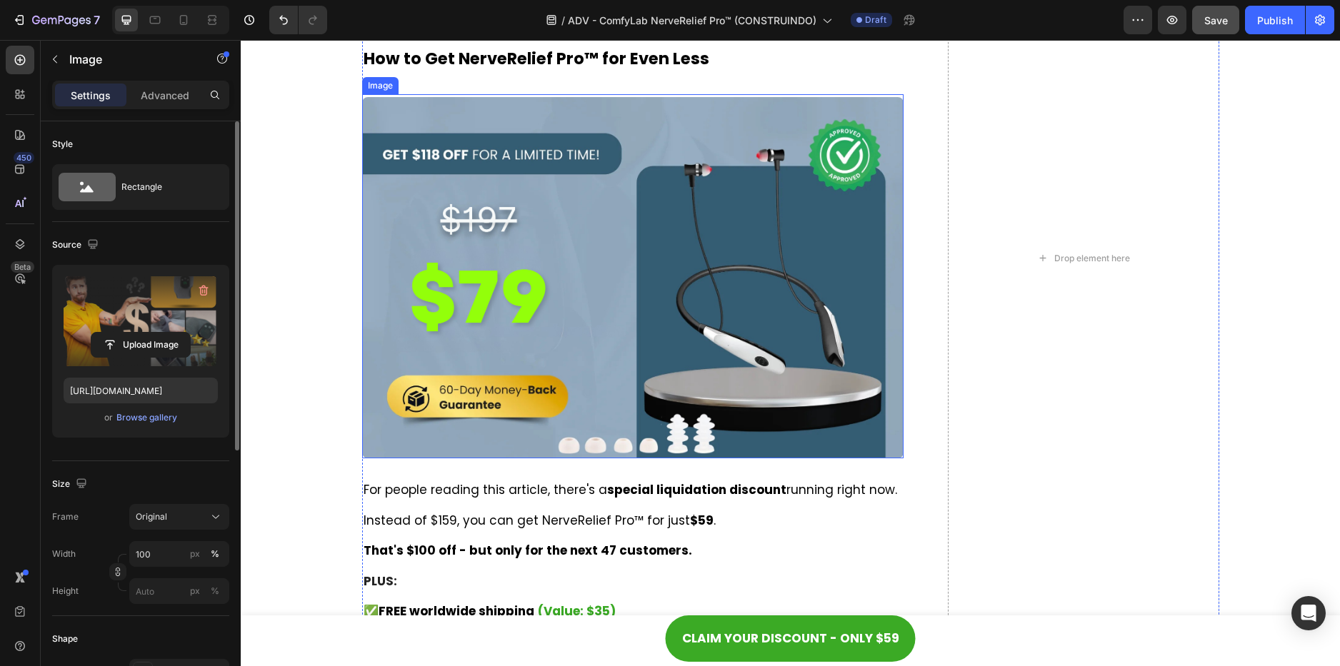
click at [611, 235] on img at bounding box center [633, 277] width 542 height 361
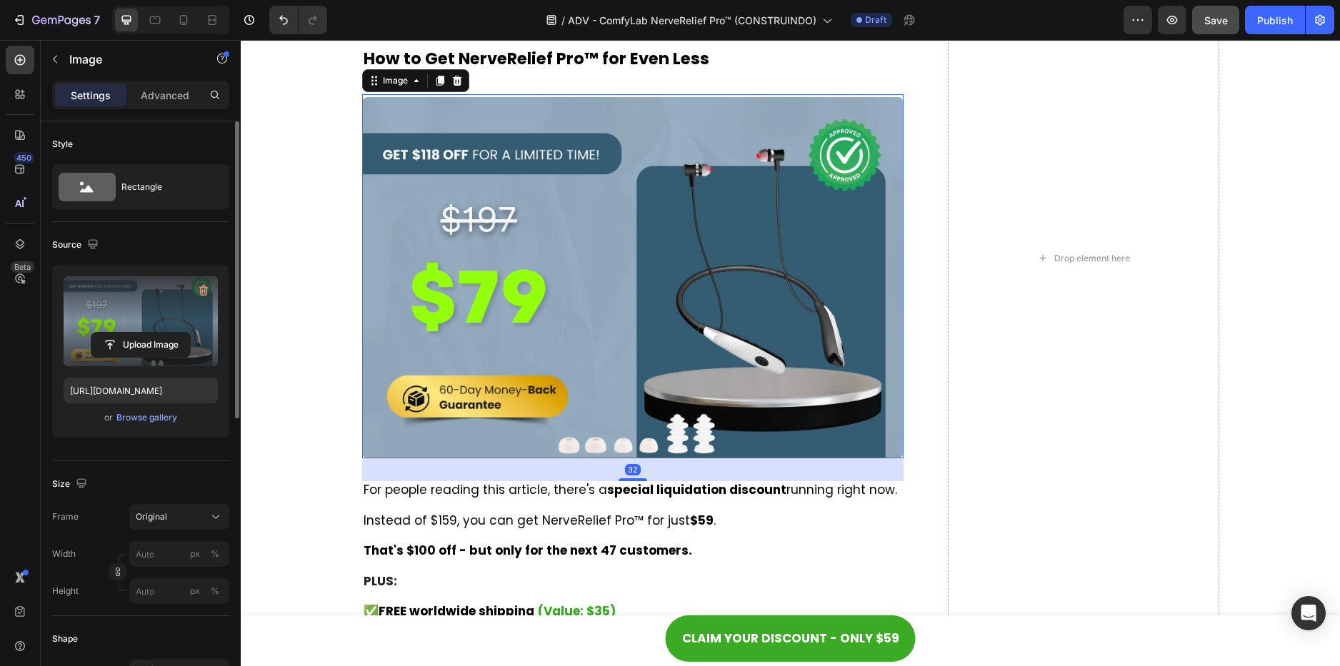
click at [185, 299] on label at bounding box center [141, 321] width 154 height 90
click at [185, 333] on input "file" at bounding box center [140, 345] width 99 height 24
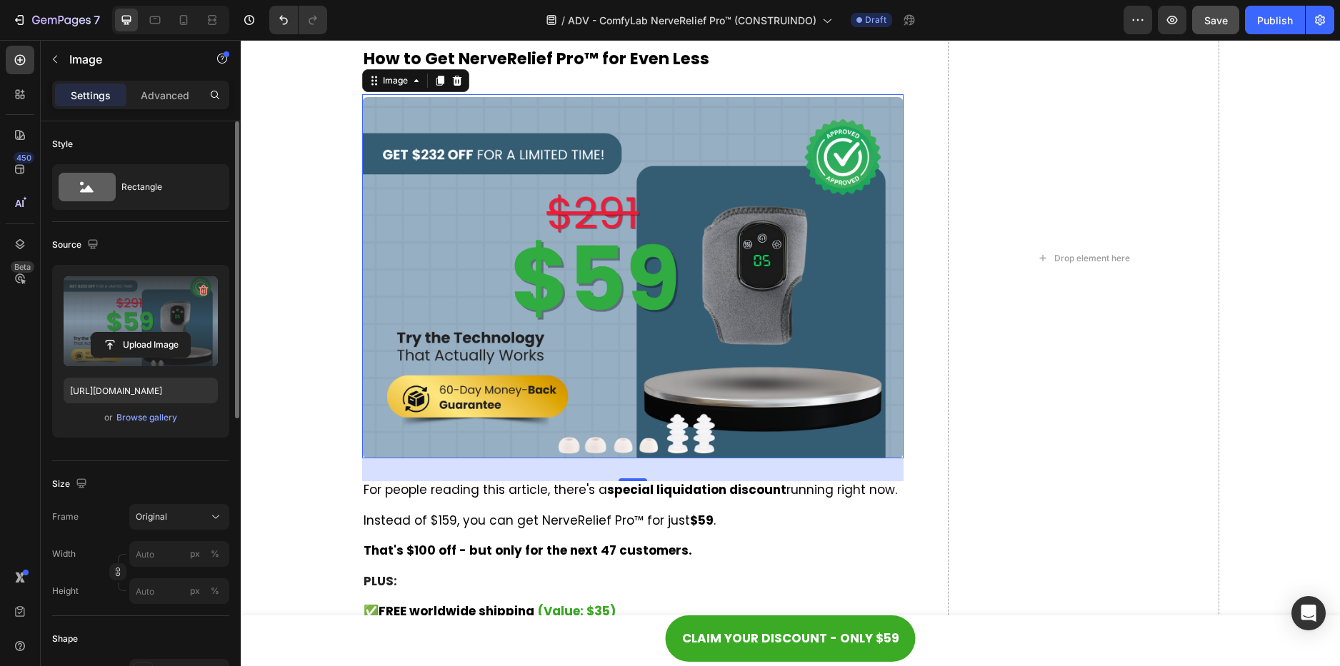
click at [166, 328] on label at bounding box center [141, 321] width 154 height 90
click at [166, 333] on input "file" at bounding box center [140, 345] width 99 height 24
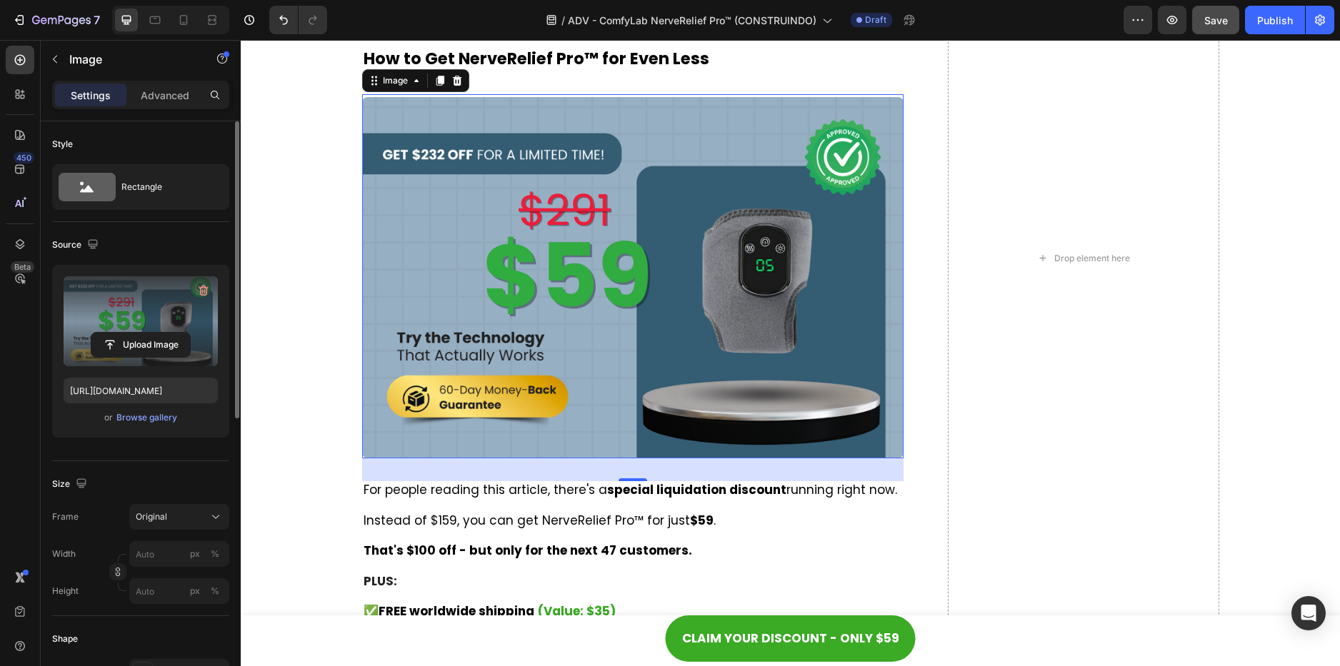
click at [148, 322] on label at bounding box center [141, 321] width 154 height 90
click at [148, 333] on input "file" at bounding box center [140, 345] width 99 height 24
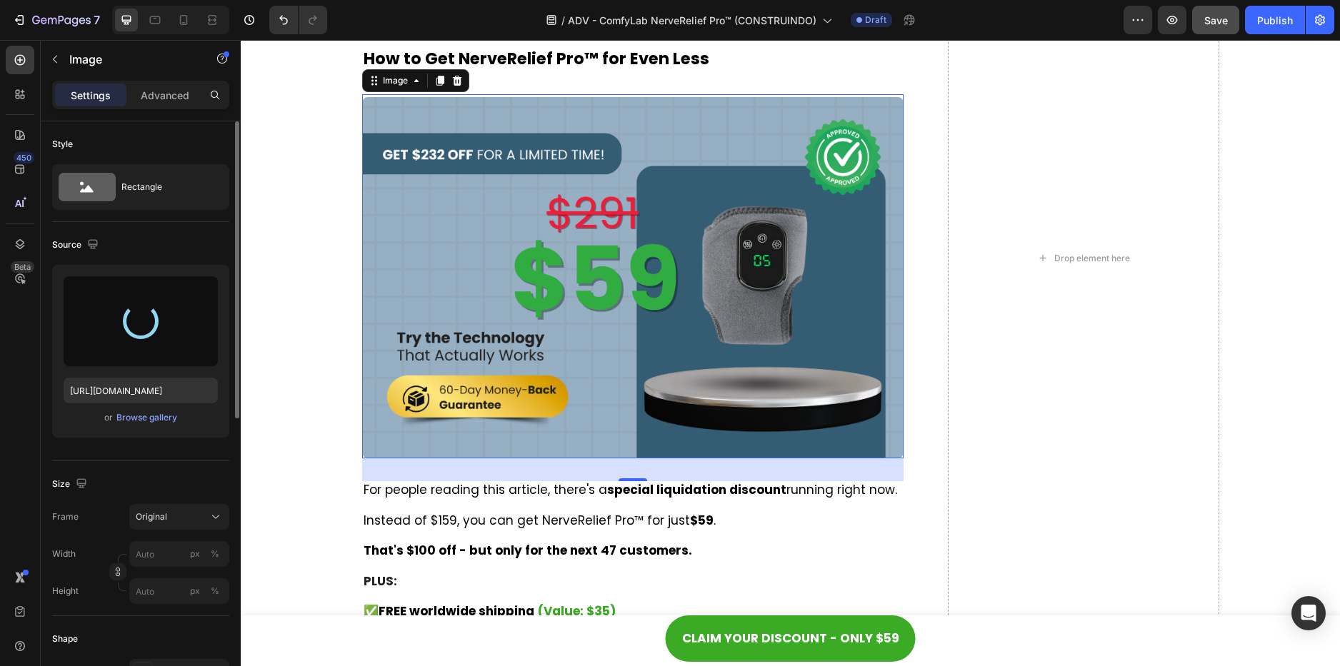
type input "[URL][DOMAIN_NAME]"
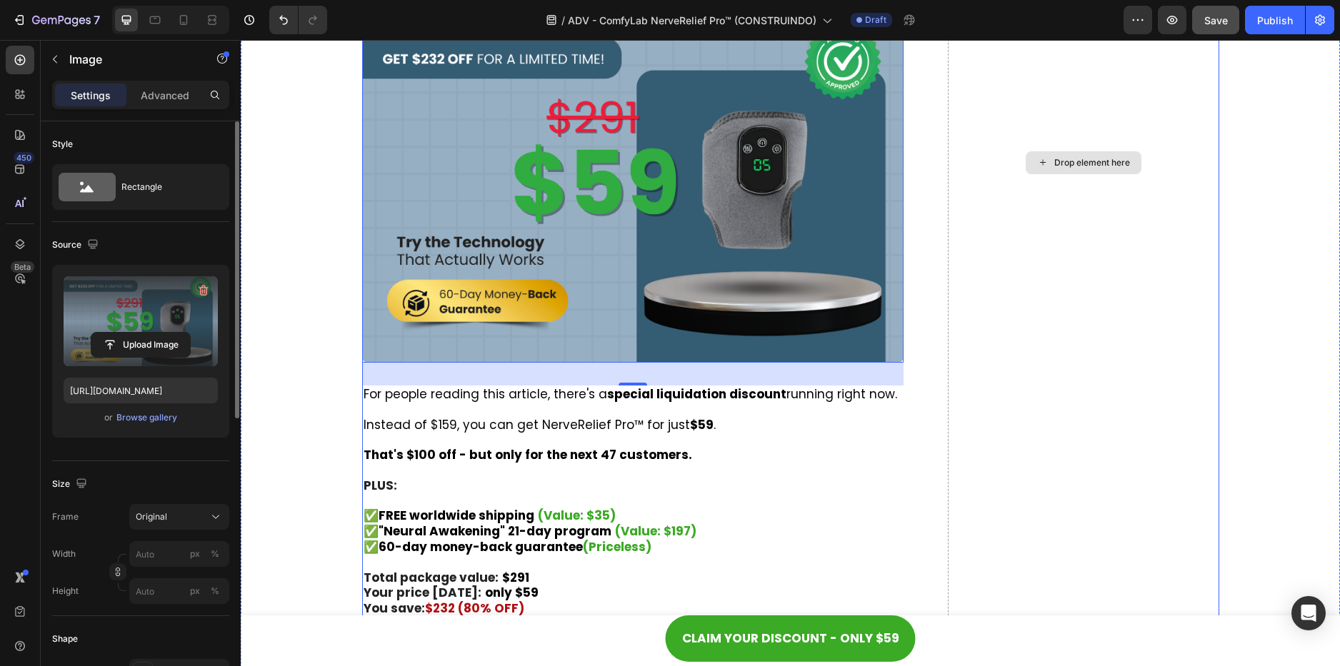
scroll to position [9514, 0]
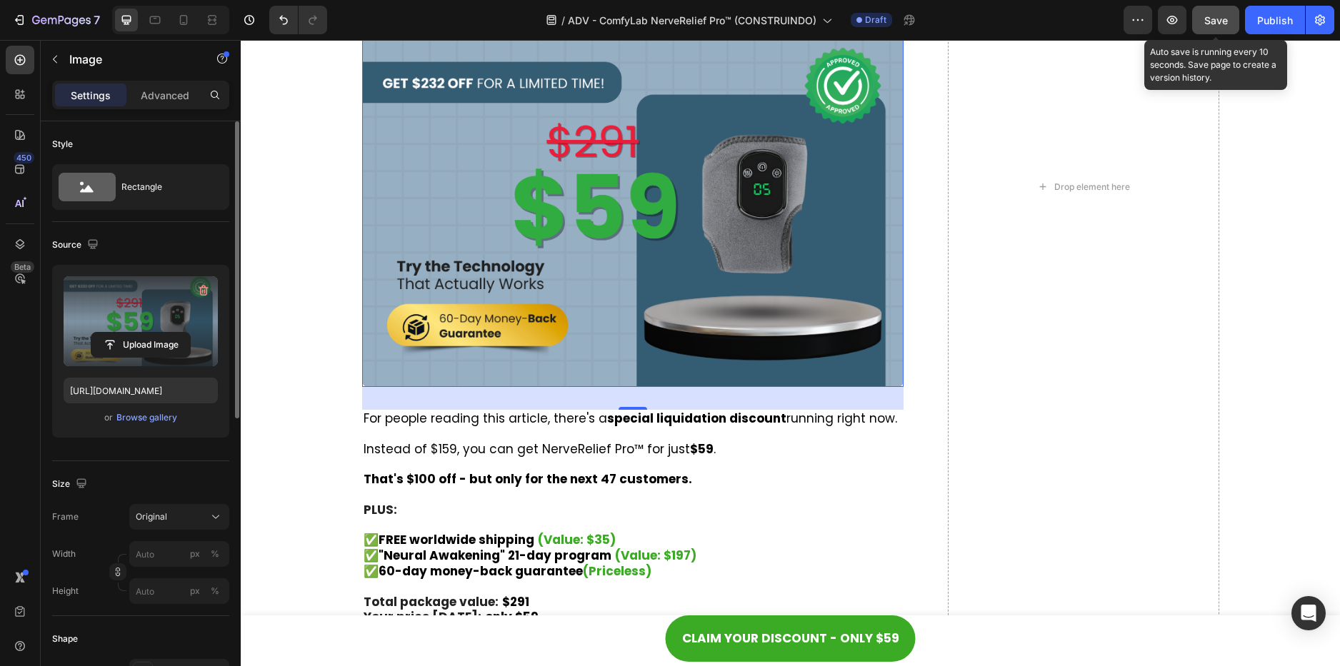
click at [1208, 21] on span "Save" at bounding box center [1216, 20] width 24 height 12
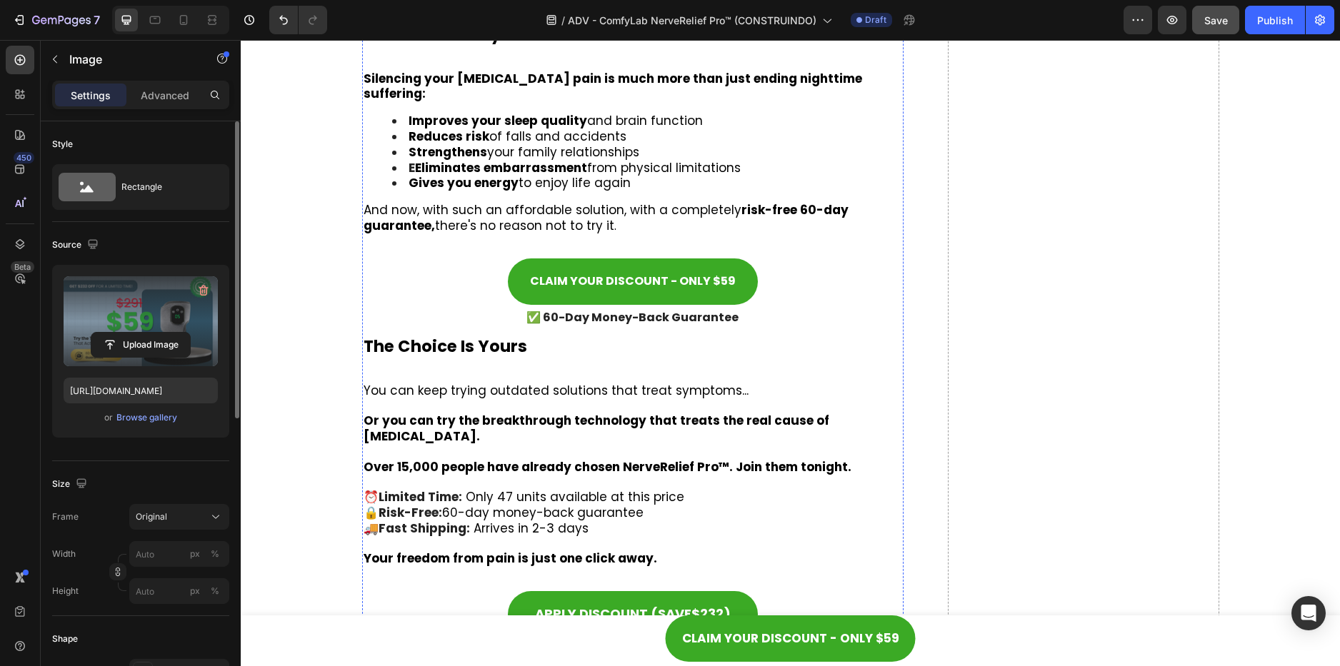
scroll to position [11585, 0]
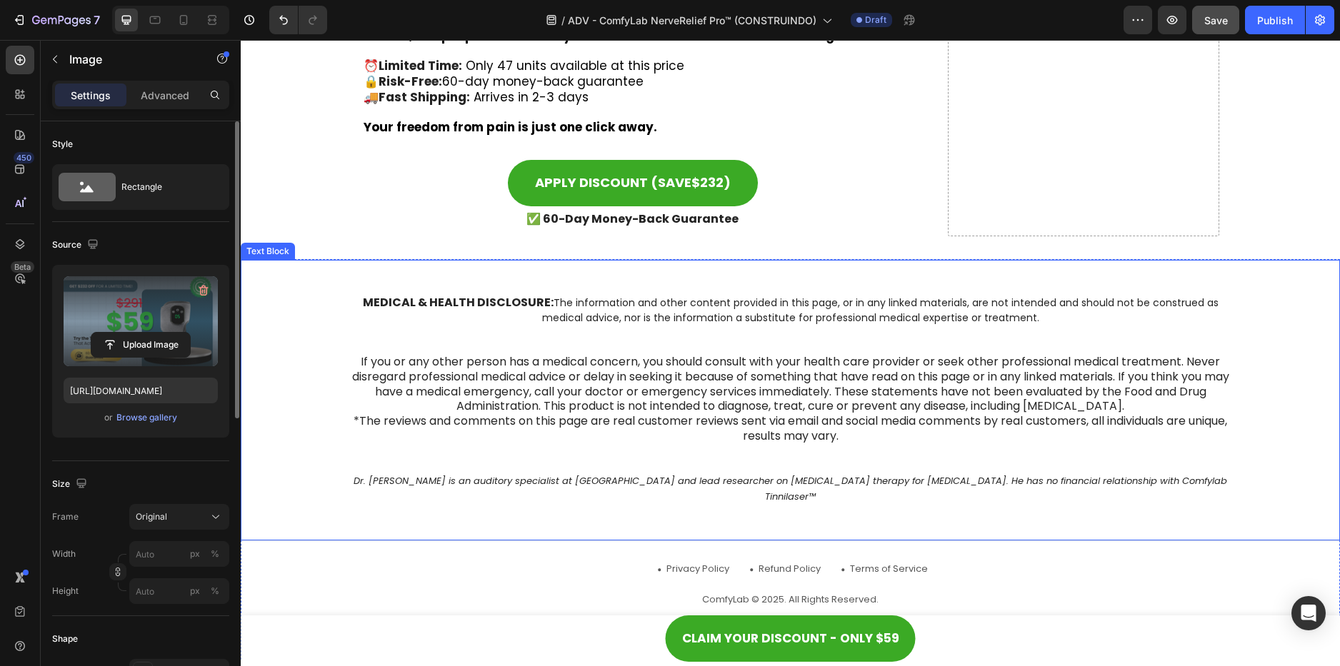
click at [641, 474] on icon "Dr. Robert Mitchell is an auditory specialist at Harvard Medical School and lea…" at bounding box center [789, 488] width 873 height 29
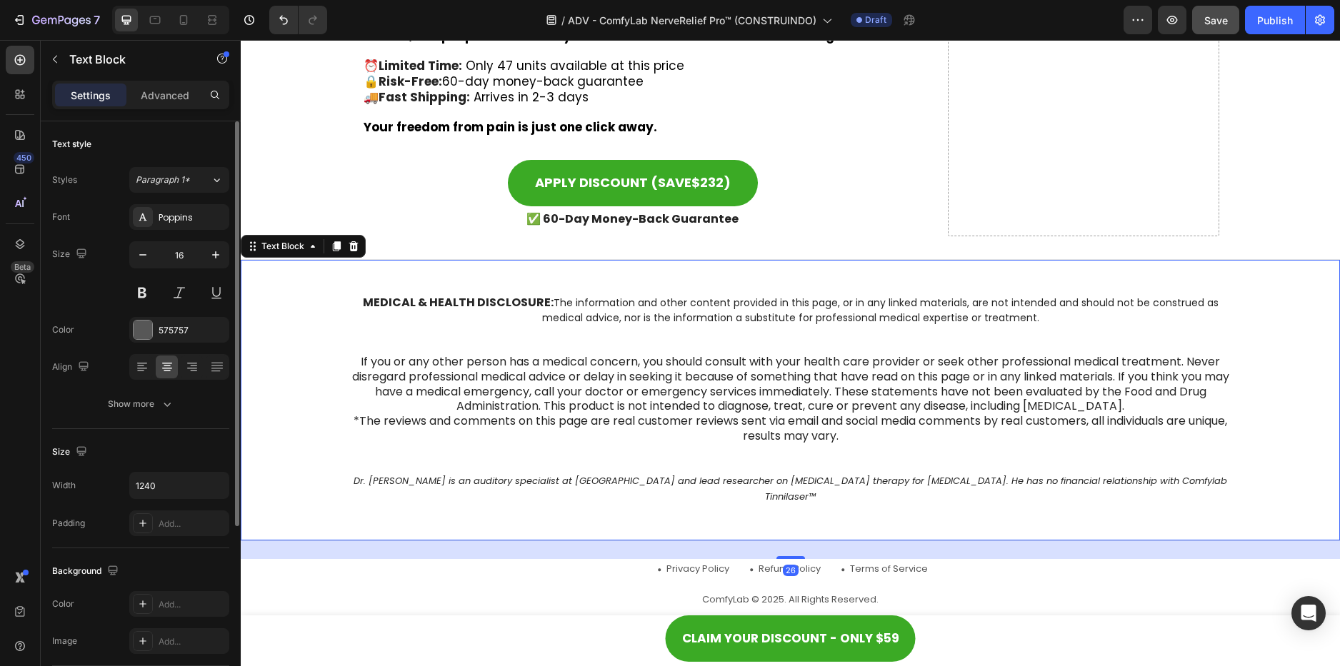
click at [379, 474] on icon "Dr. Robert Mitchell is an auditory specialist at Harvard Medical School and lea…" at bounding box center [789, 488] width 873 height 29
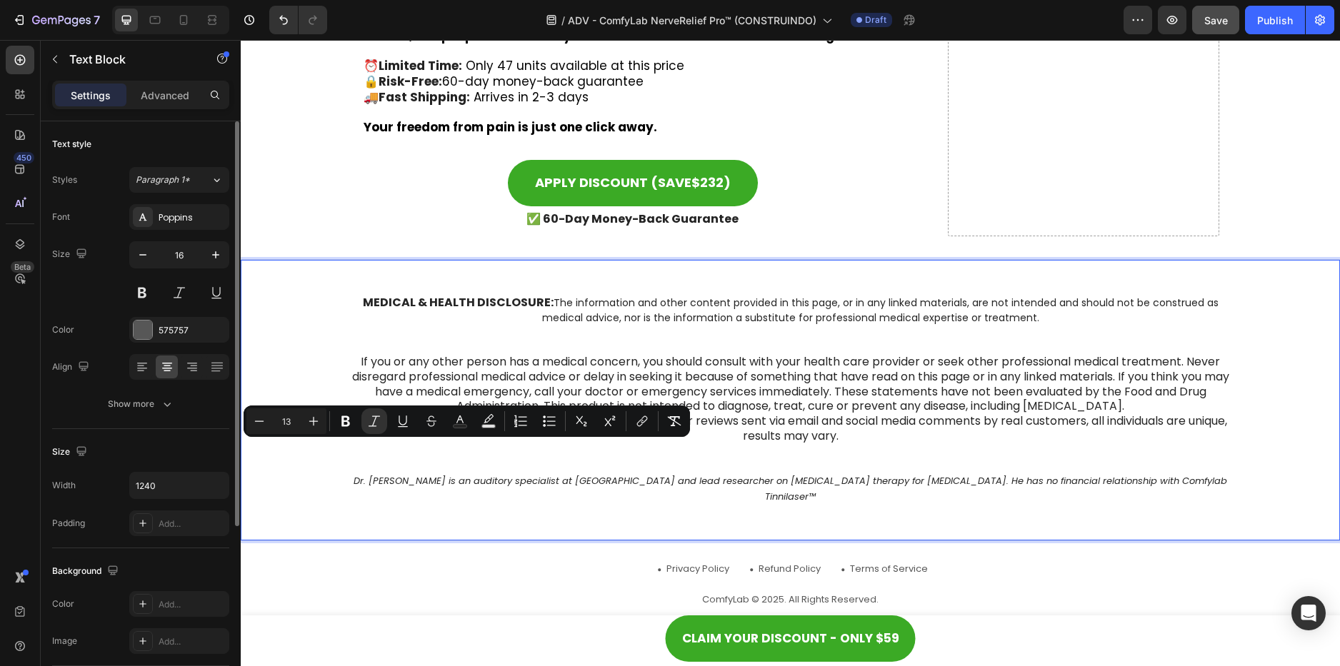
click at [355, 473] on p "Dr. Robert Mitchell is an auditory specialist at Harvard Medical School and lea…" at bounding box center [790, 488] width 883 height 31
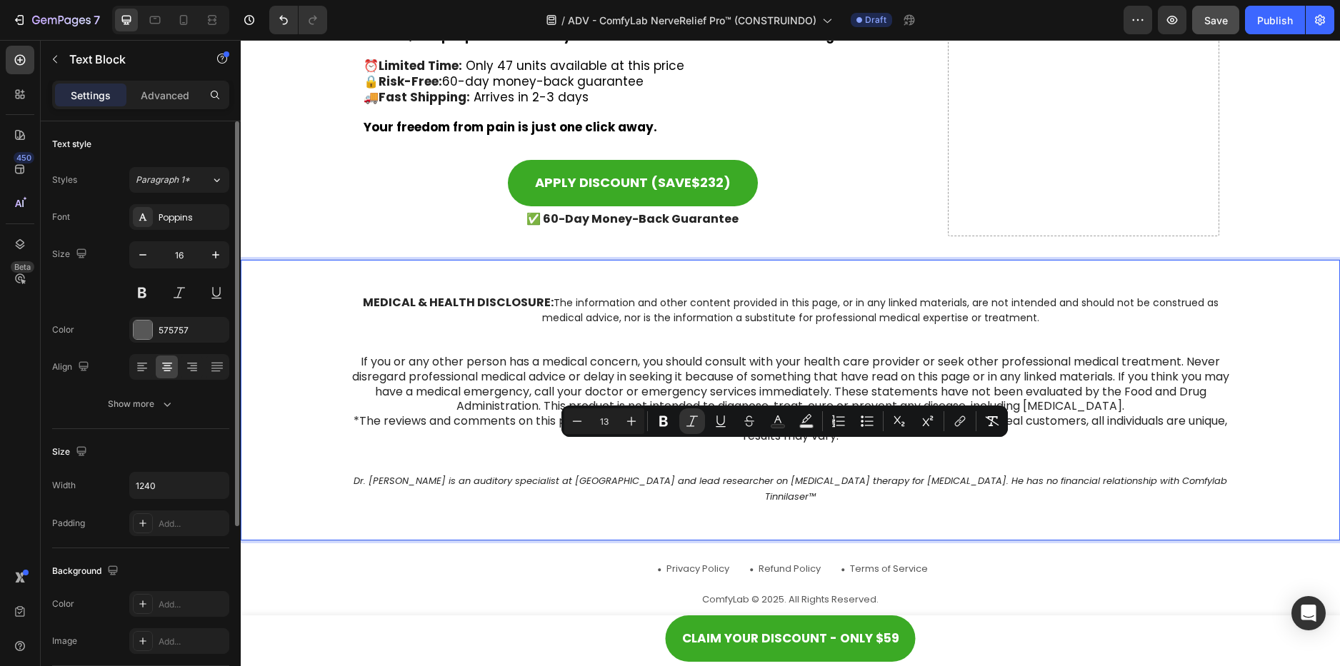
drag, startPoint x: 355, startPoint y: 448, endPoint x: 955, endPoint y: 476, distance: 600.5
click at [955, 476] on div "MEDICAL & HEALTH DISCLOSURE: The information and other content provided in this…" at bounding box center [790, 400] width 1099 height 282
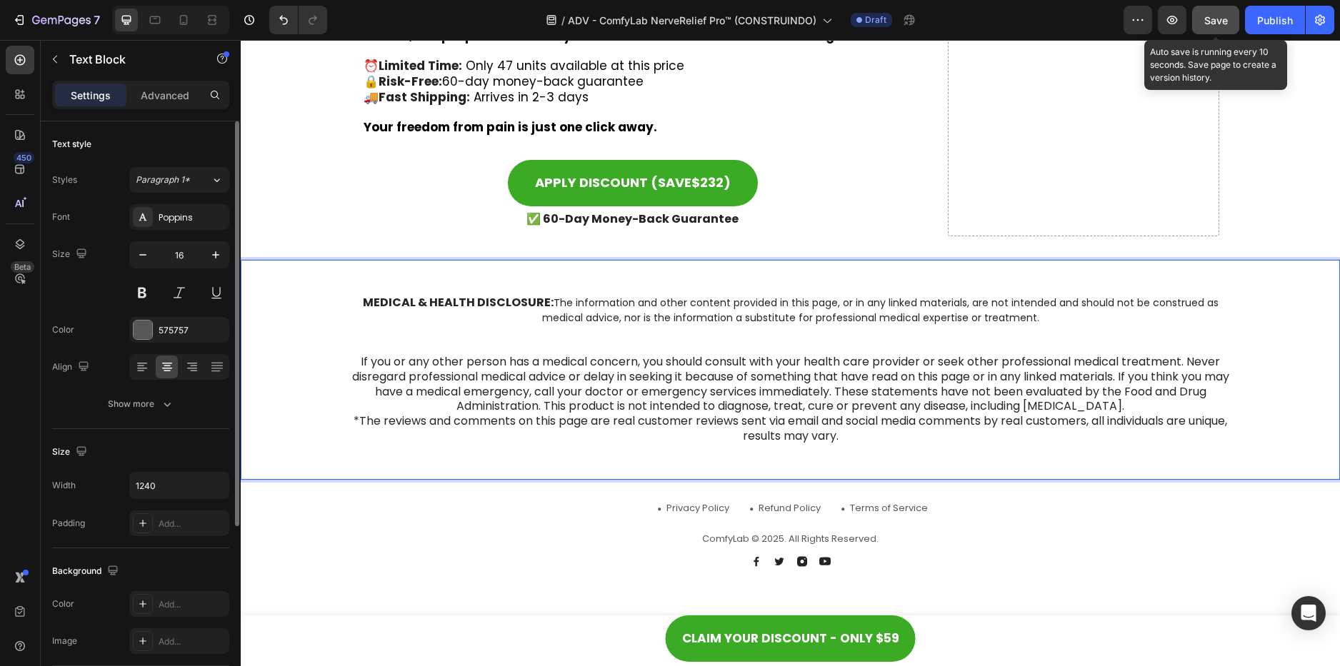
click at [1224, 20] on span "Save" at bounding box center [1216, 20] width 24 height 12
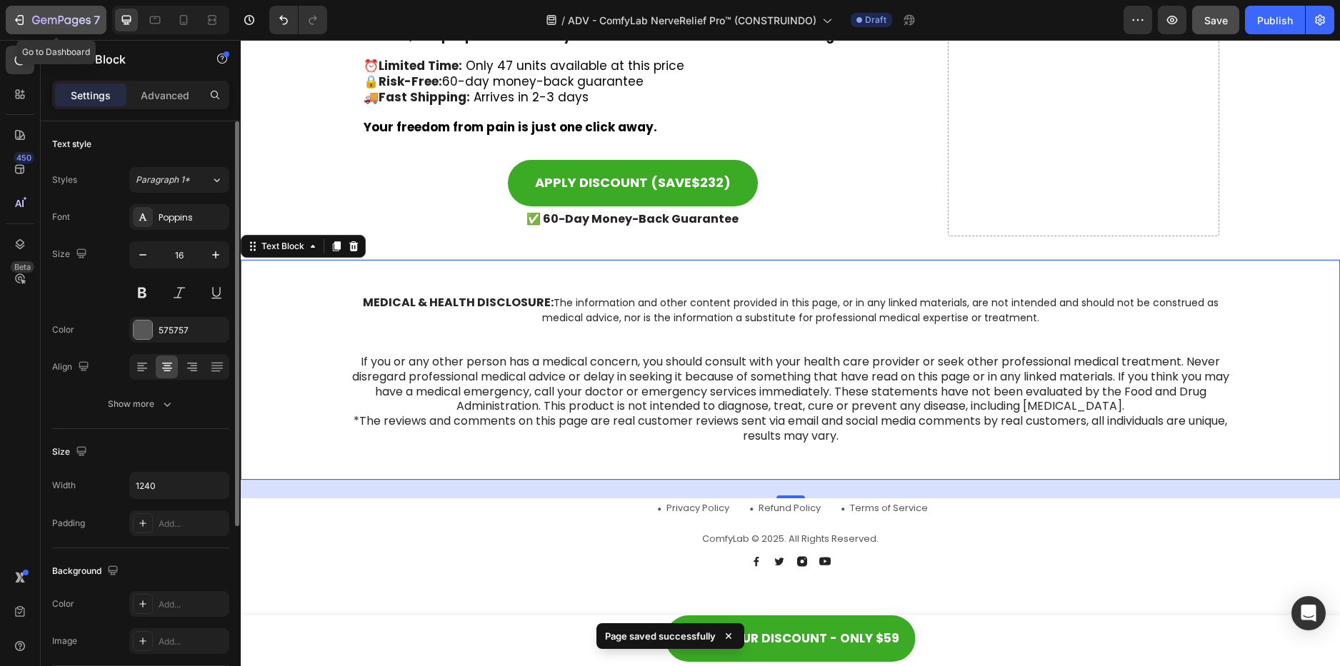
click at [71, 25] on icon "button" at bounding box center [61, 21] width 59 height 12
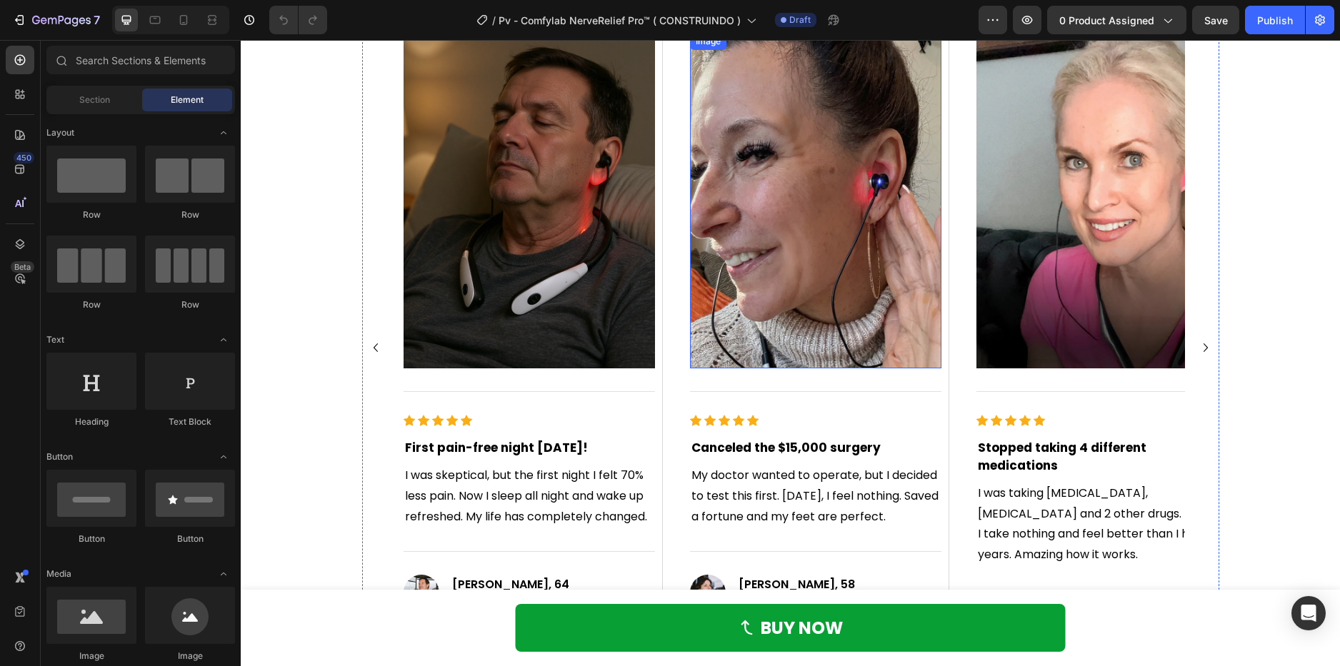
scroll to position [1143, 0]
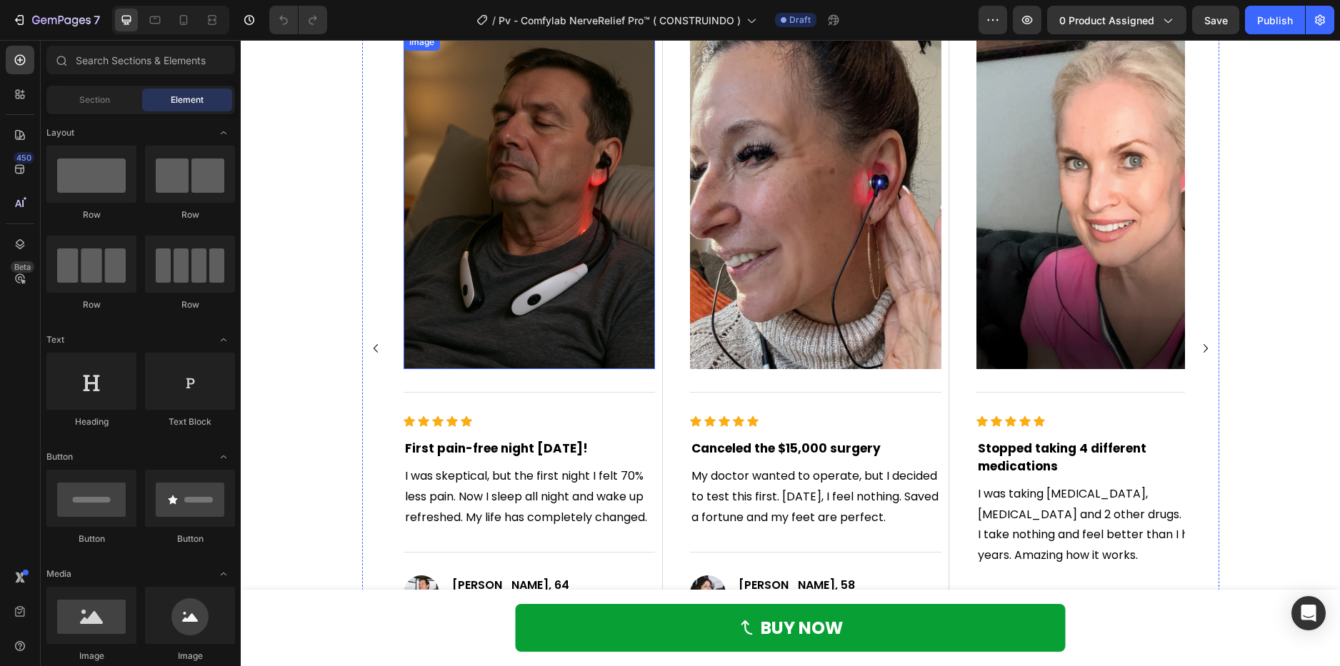
click at [522, 180] on img at bounding box center [528, 202] width 251 height 336
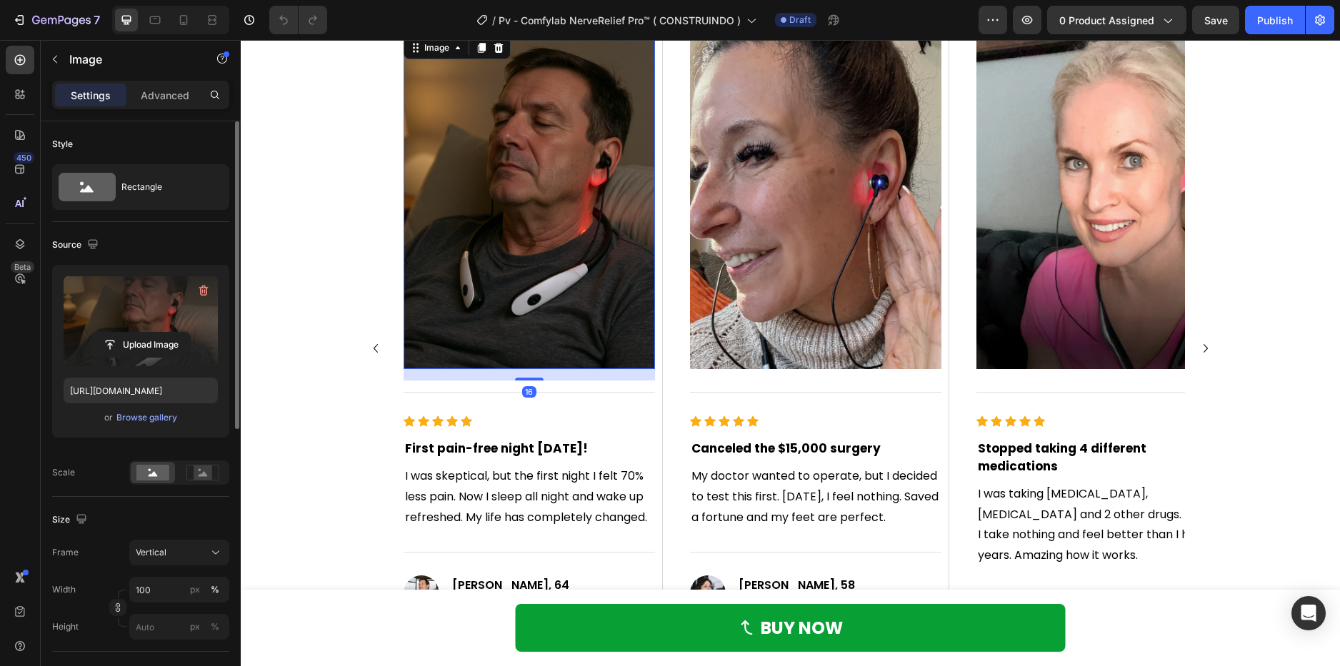
click at [159, 300] on label at bounding box center [141, 321] width 154 height 90
click at [159, 333] on input "file" at bounding box center [140, 345] width 99 height 24
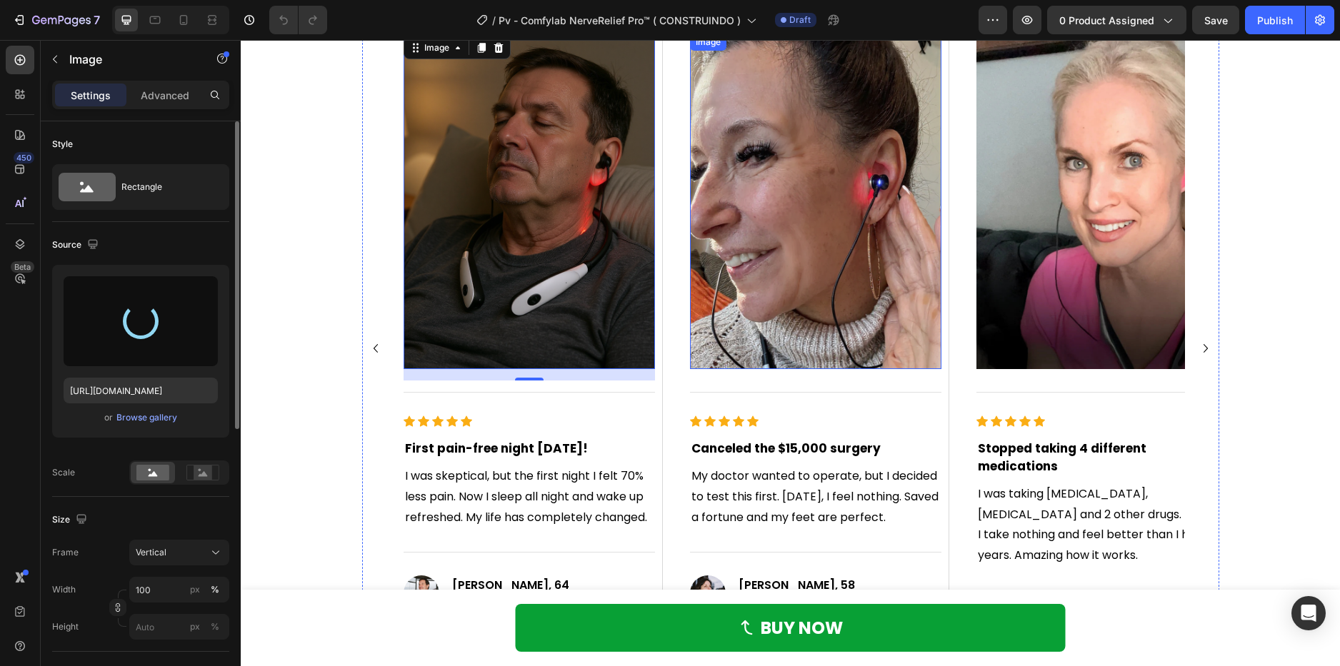
click at [756, 247] on img at bounding box center [815, 202] width 251 height 336
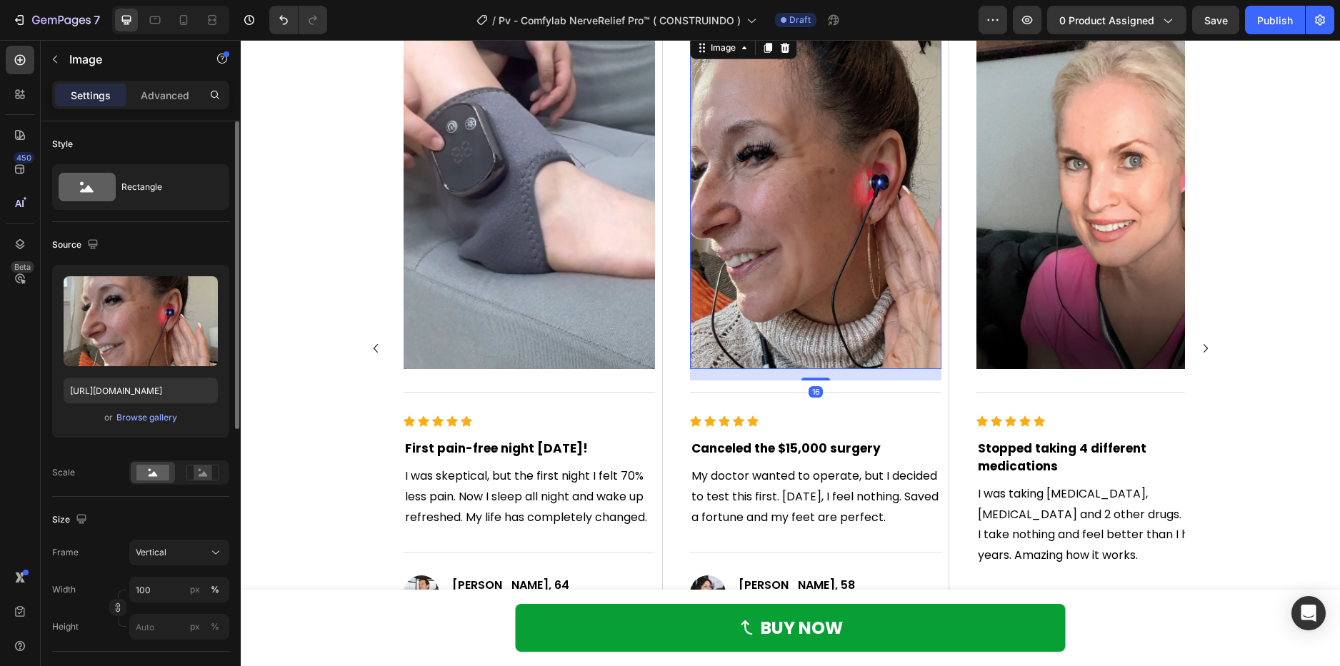
click at [761, 251] on img at bounding box center [815, 202] width 251 height 336
click at [776, 277] on img at bounding box center [815, 202] width 251 height 336
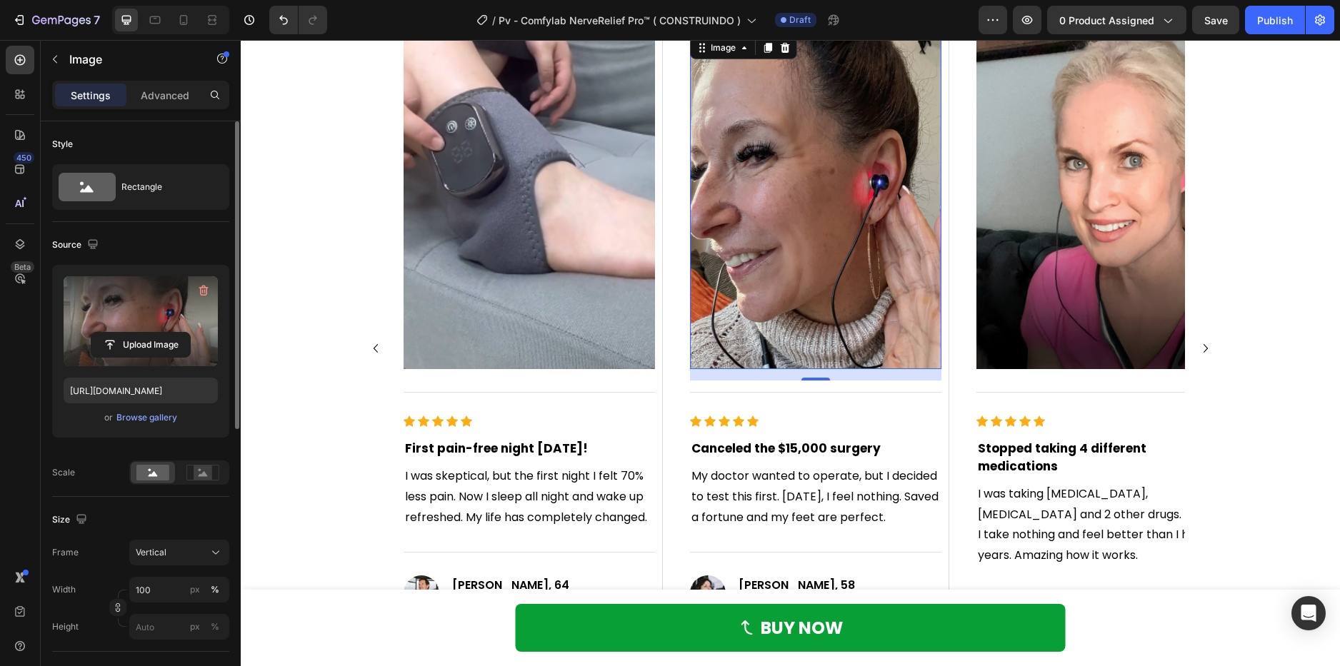
drag, startPoint x: 179, startPoint y: 340, endPoint x: 204, endPoint y: 316, distance: 34.3
click at [204, 316] on div "Upload Image" at bounding box center [141, 321] width 154 height 90
click at [204, 316] on label at bounding box center [141, 321] width 154 height 90
click at [190, 333] on input "file" at bounding box center [140, 345] width 99 height 24
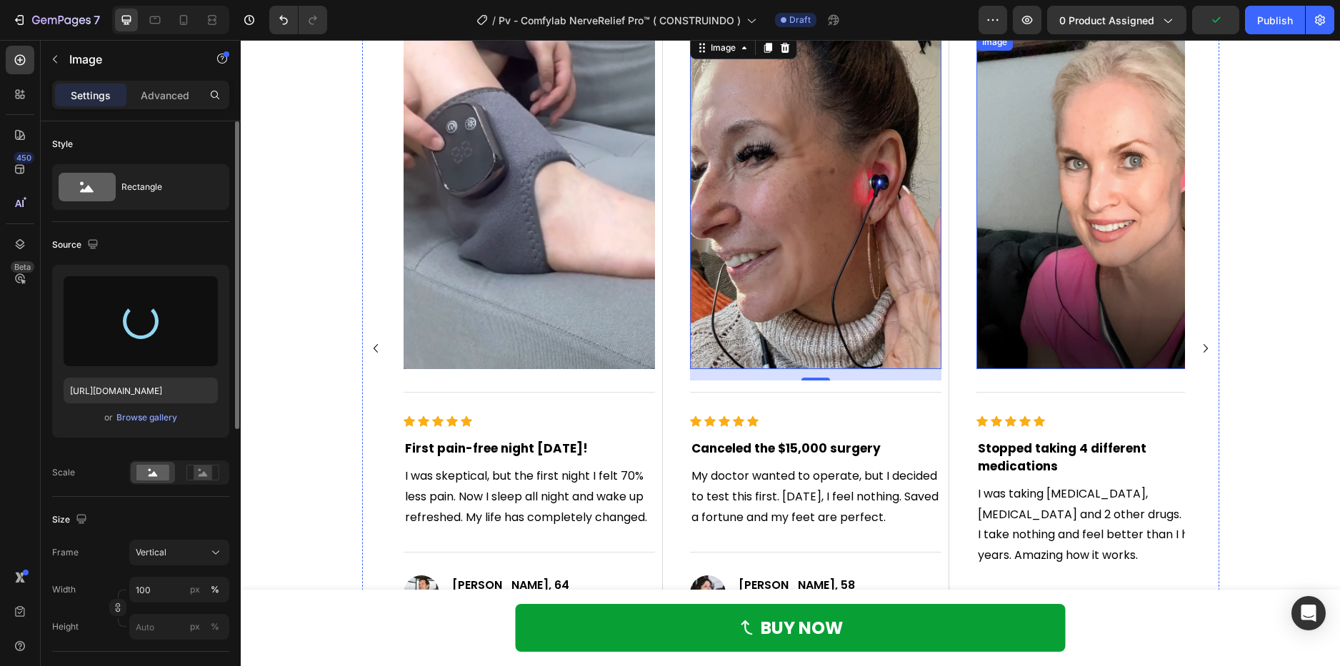
type input "https://cdn.shopify.com/s/files/1/0621/8039/3047/files/gempages_571712530917885…"
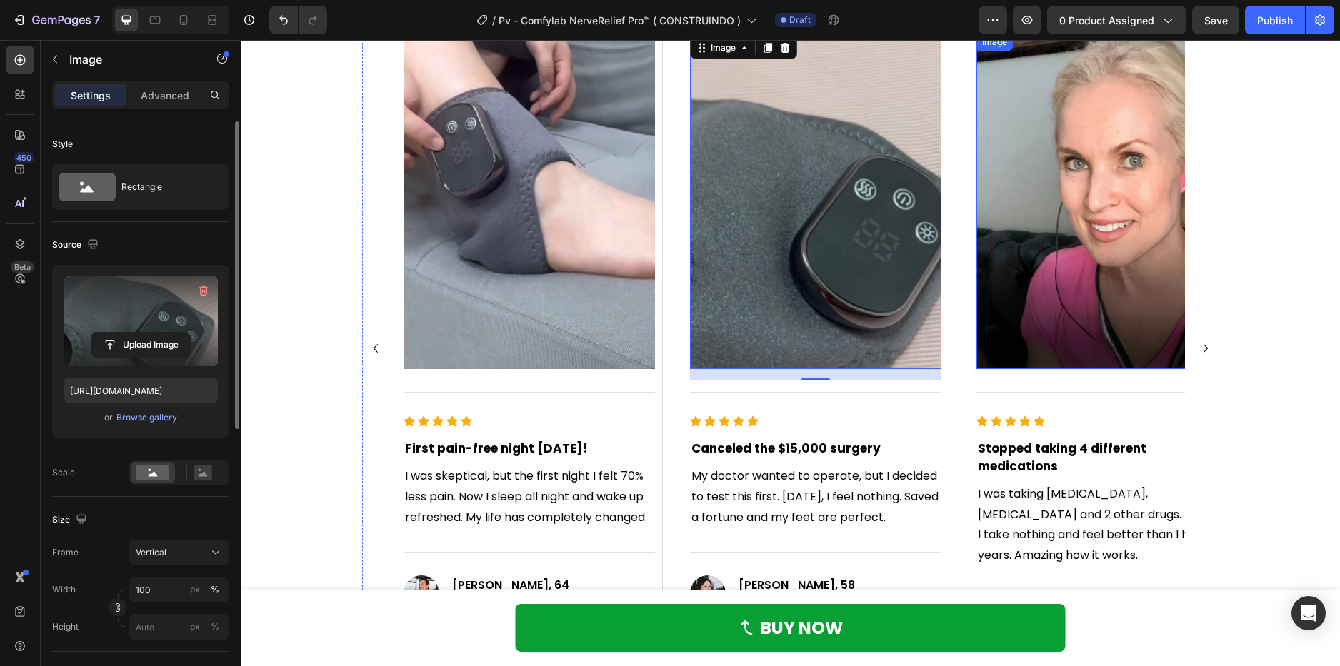
click at [1035, 211] on img at bounding box center [1101, 202] width 251 height 336
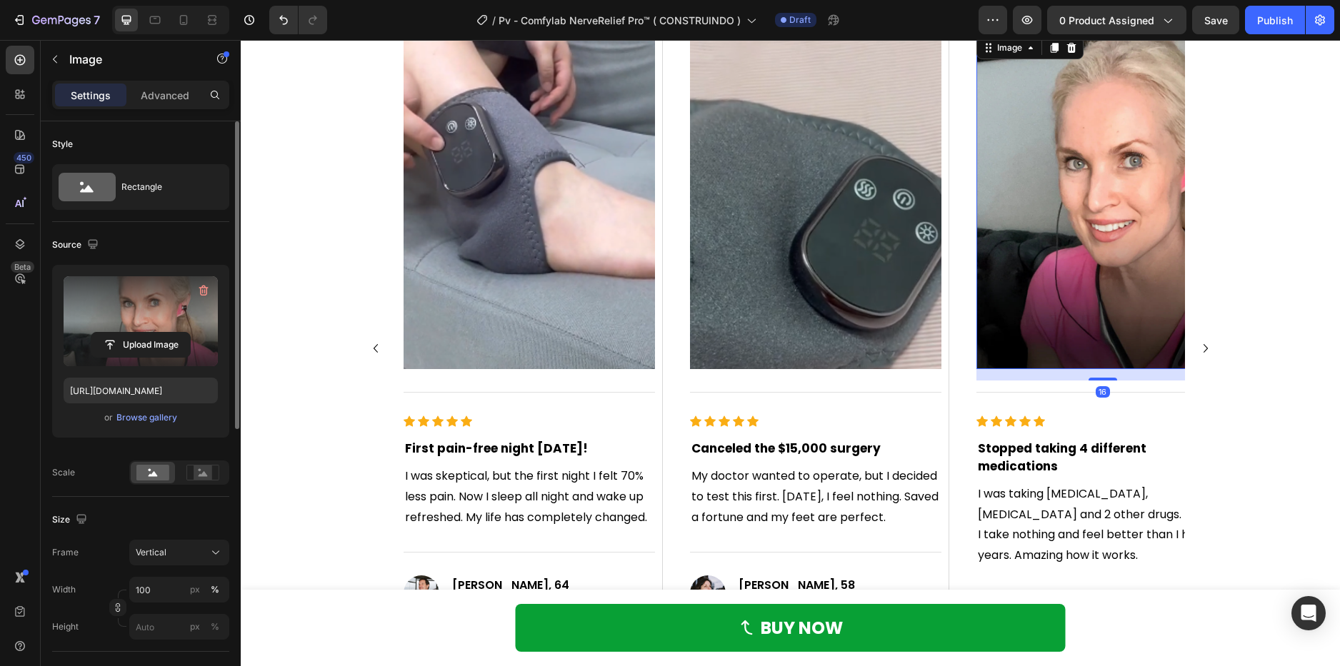
click at [199, 322] on label at bounding box center [141, 321] width 154 height 90
click at [190, 333] on input "file" at bounding box center [140, 345] width 99 height 24
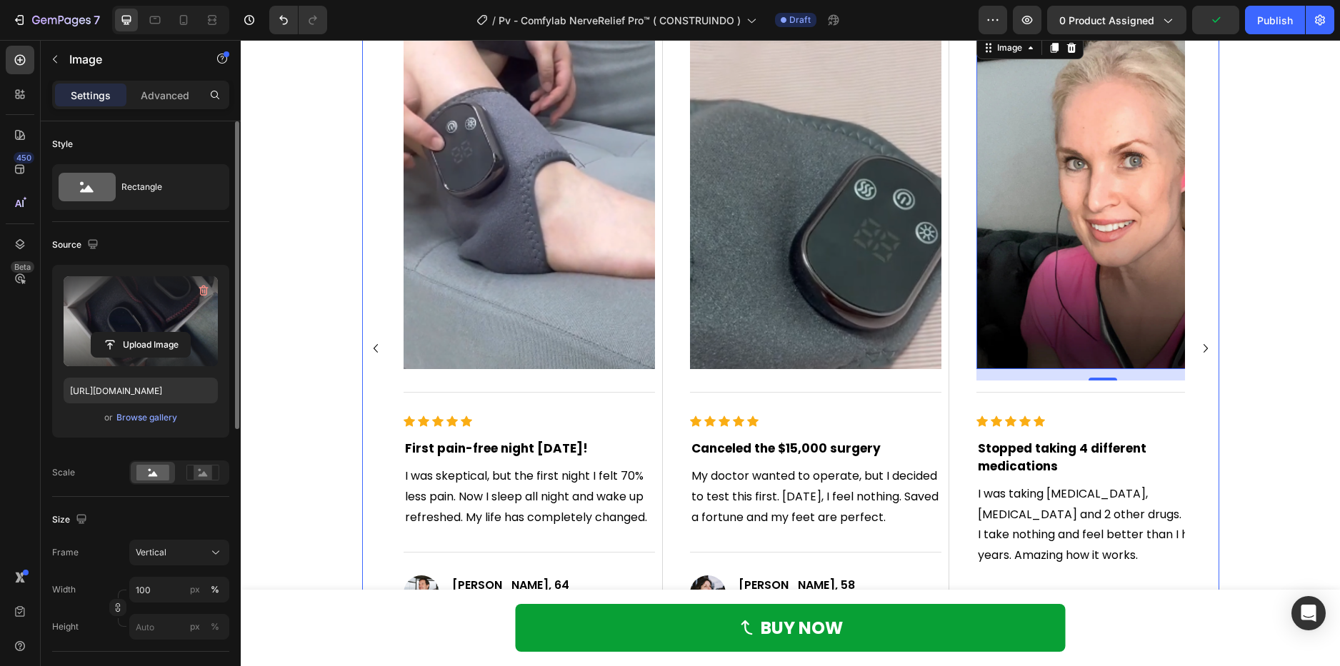
type input "https://cdn.shopify.com/s/files/1/0621/8039/3047/files/gempages_571712530917885…"
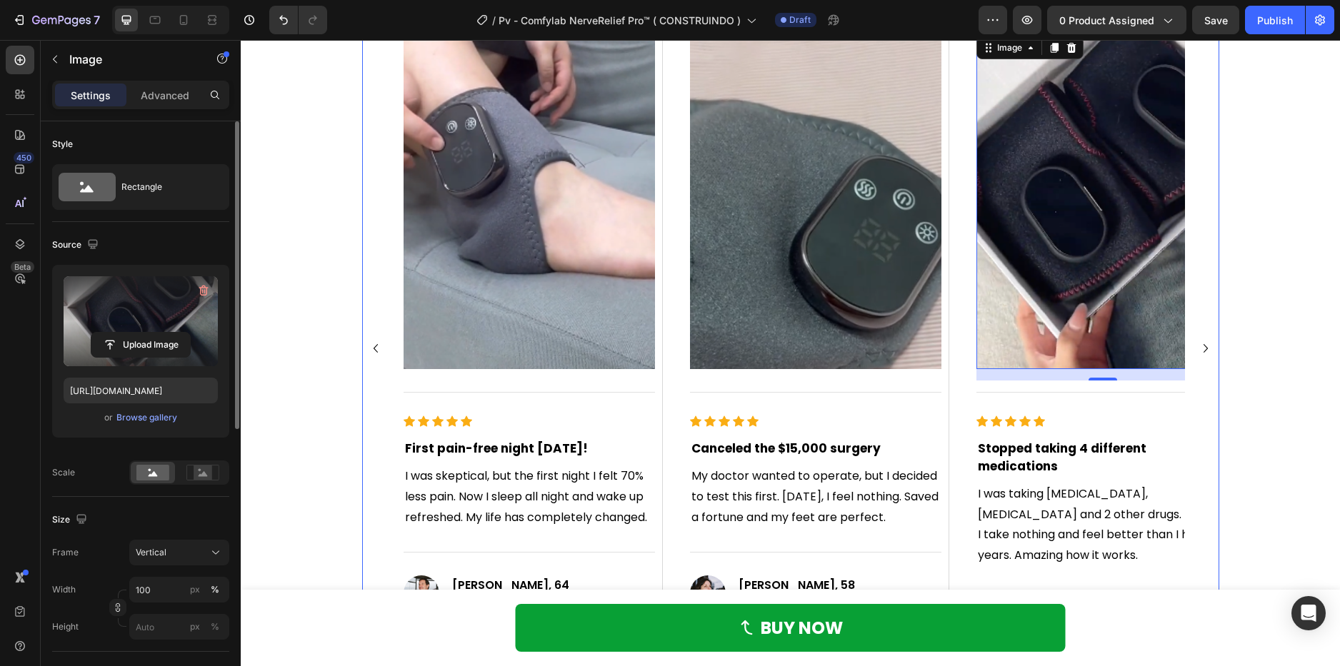
click at [1200, 340] on icon "Carousel Next Arrow" at bounding box center [1205, 348] width 17 height 17
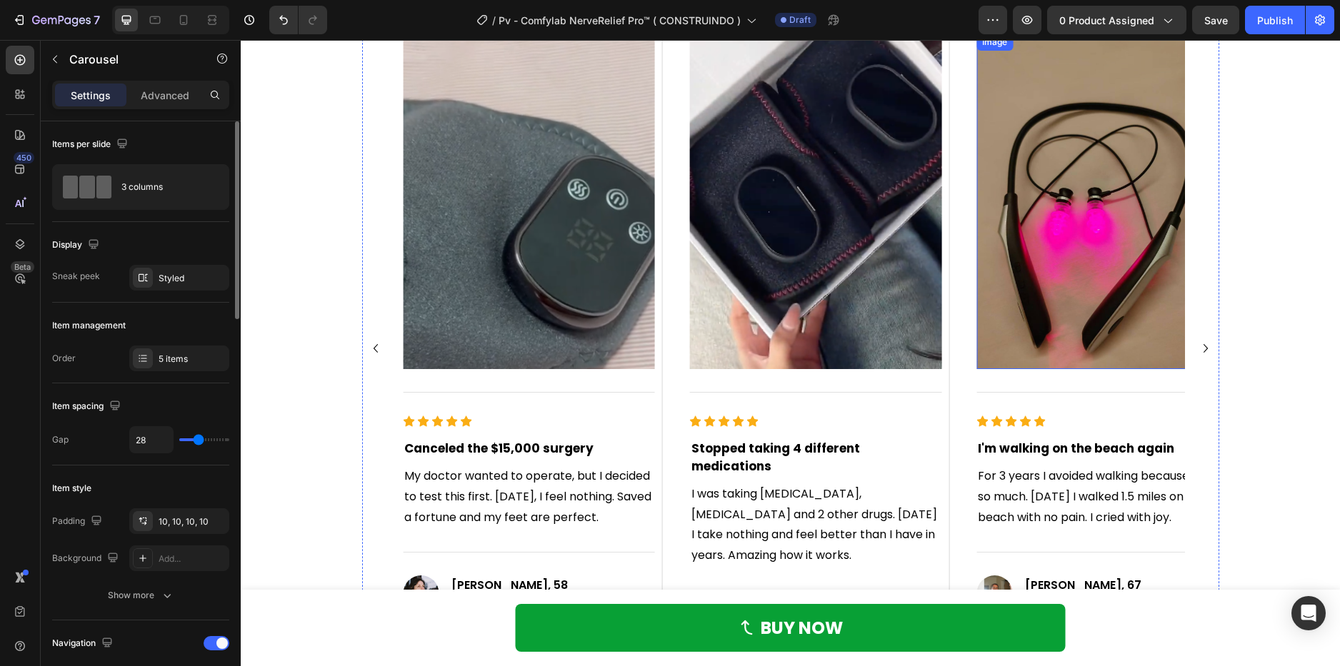
click at [1092, 258] on img at bounding box center [1101, 202] width 251 height 336
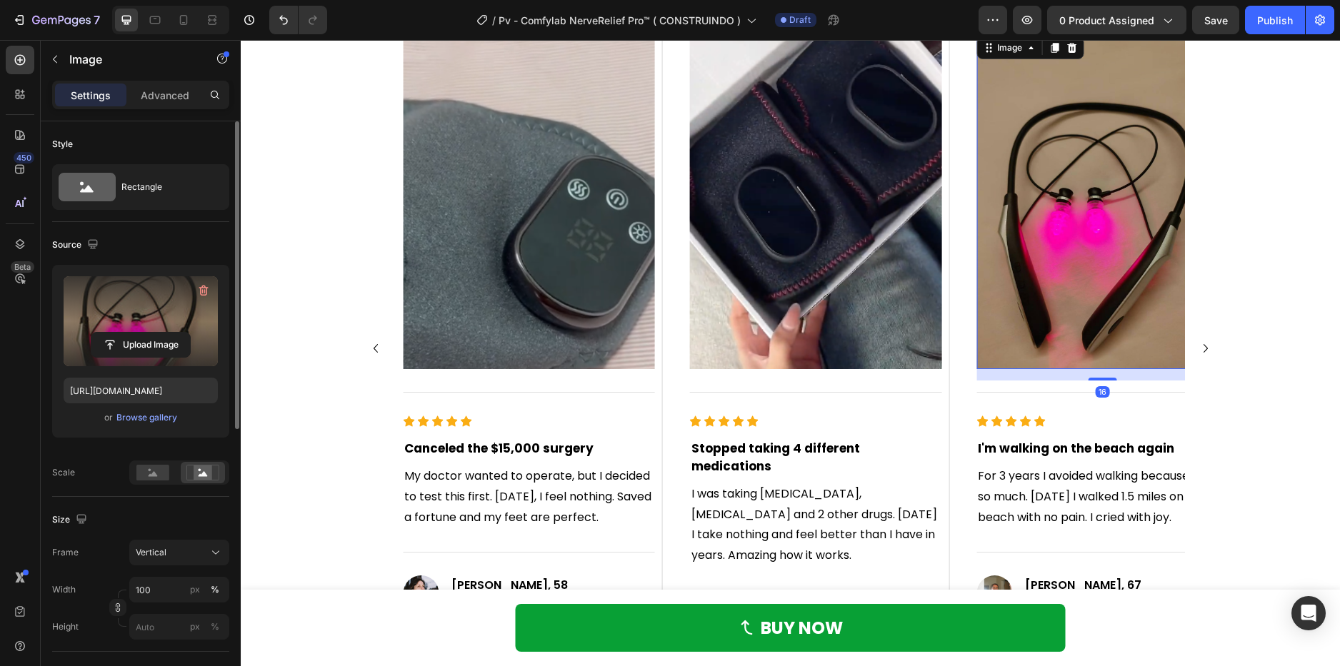
click at [205, 345] on div "Upload Image" at bounding box center [141, 345] width 154 height 26
click at [168, 352] on input "file" at bounding box center [140, 345] width 99 height 24
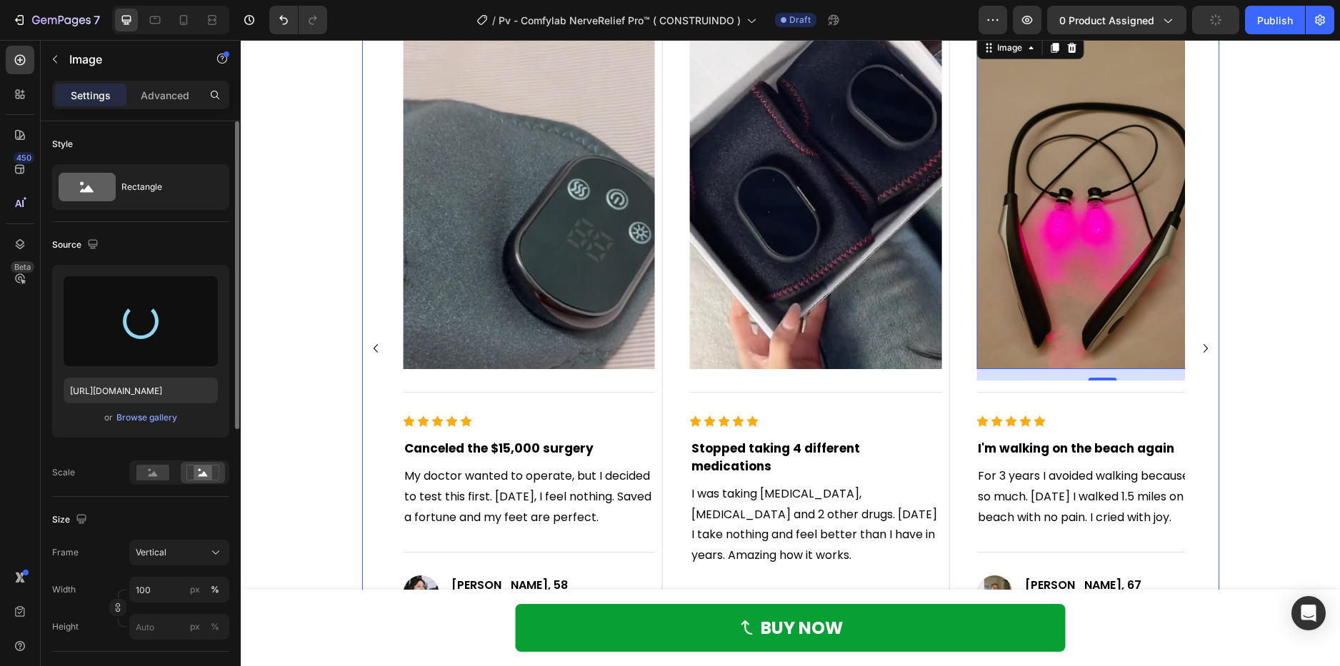
click at [1199, 341] on icon "Carousel Next Arrow" at bounding box center [1205, 348] width 17 height 17
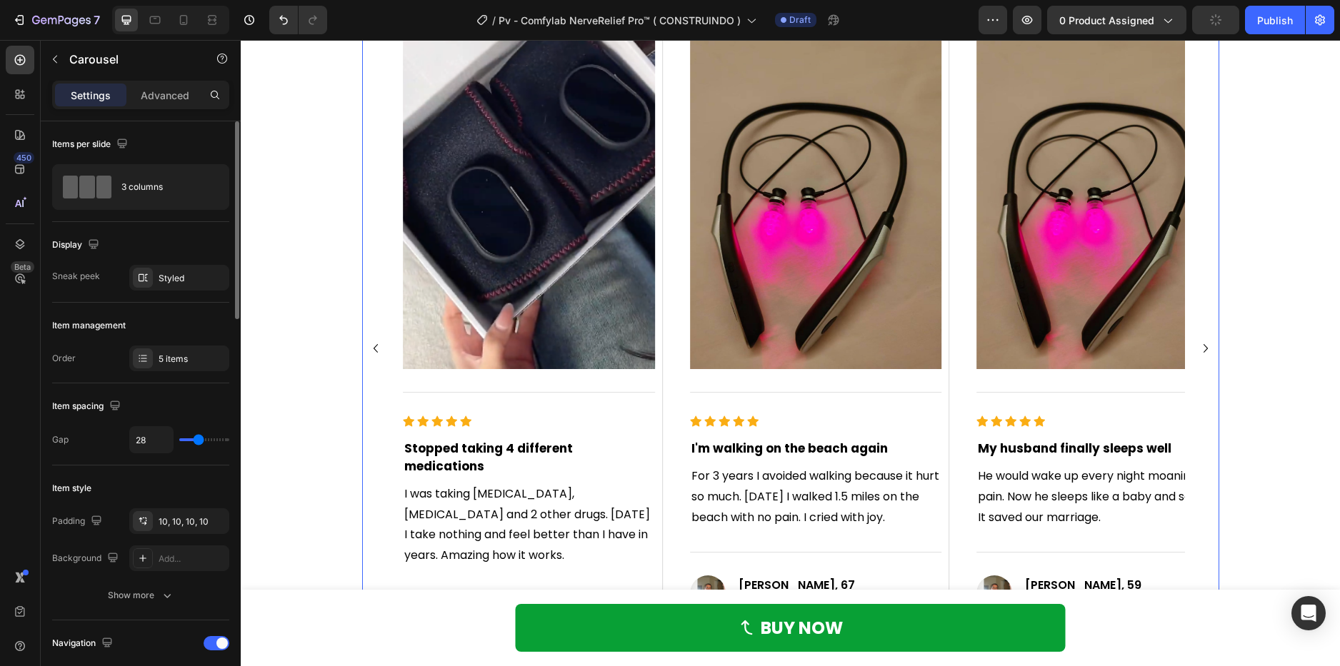
click at [1199, 341] on icon "Carousel Next Arrow" at bounding box center [1205, 348] width 17 height 17
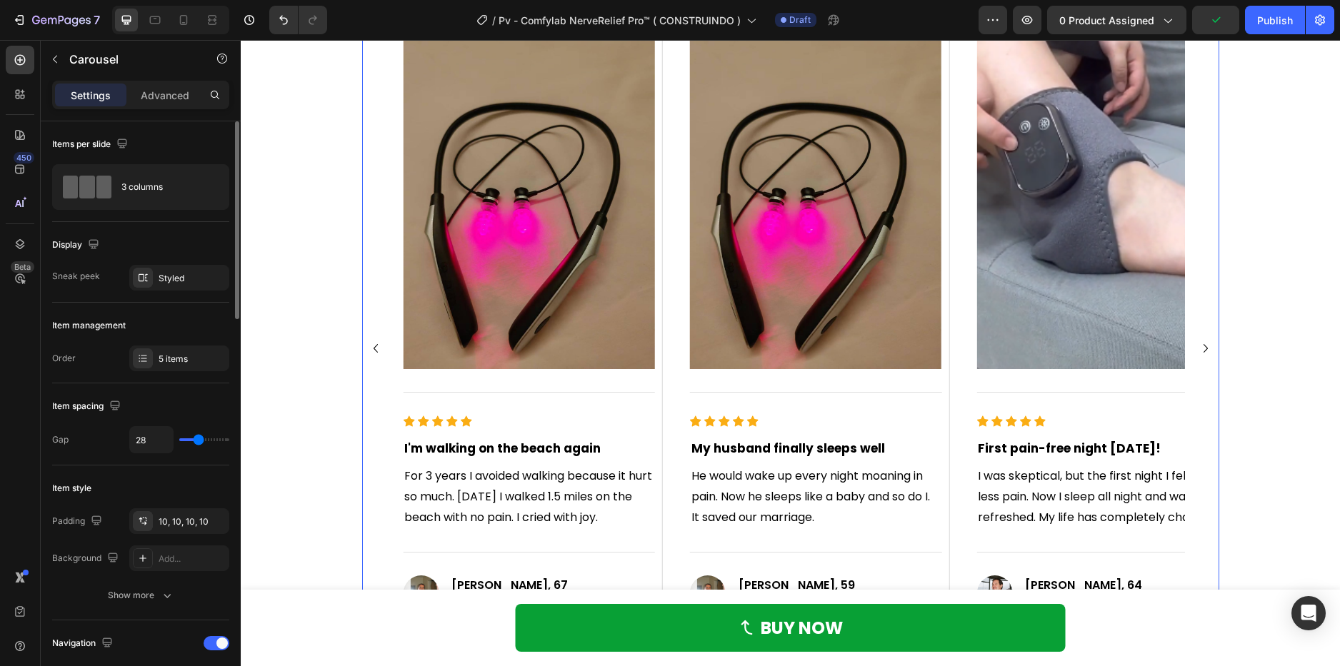
click at [1199, 341] on icon "Carousel Next Arrow" at bounding box center [1205, 348] width 17 height 17
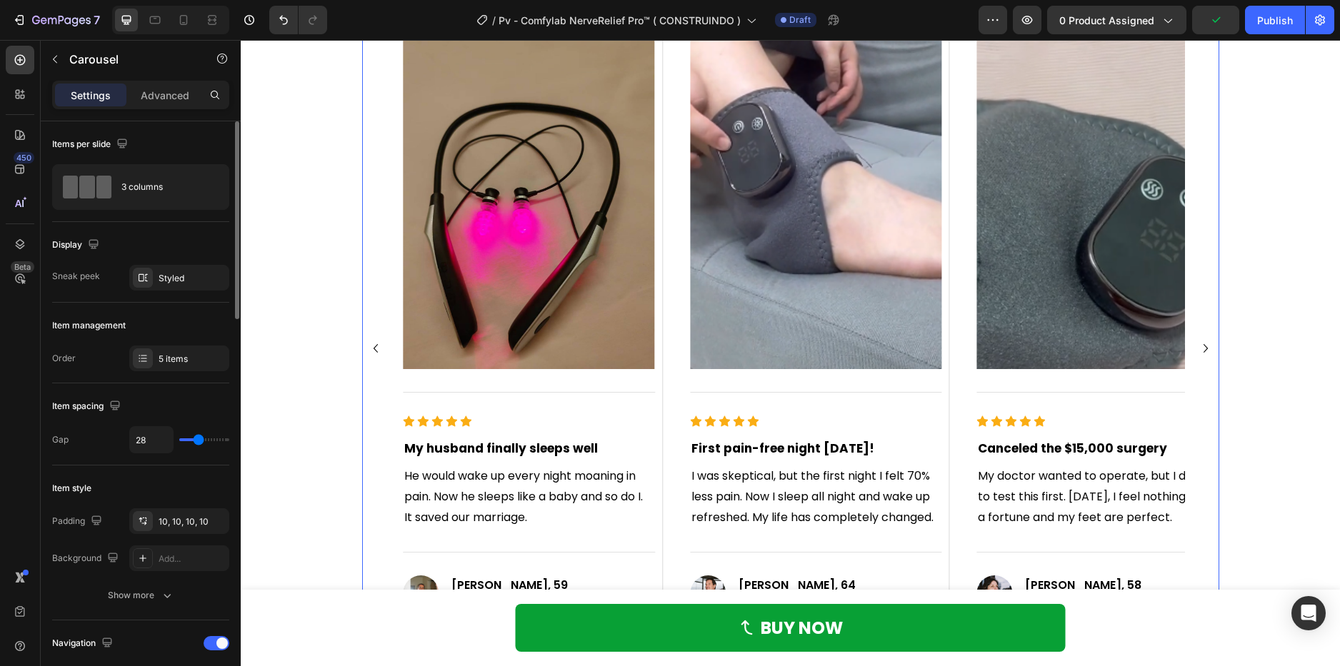
click at [1199, 341] on icon "Carousel Next Arrow" at bounding box center [1205, 348] width 17 height 17
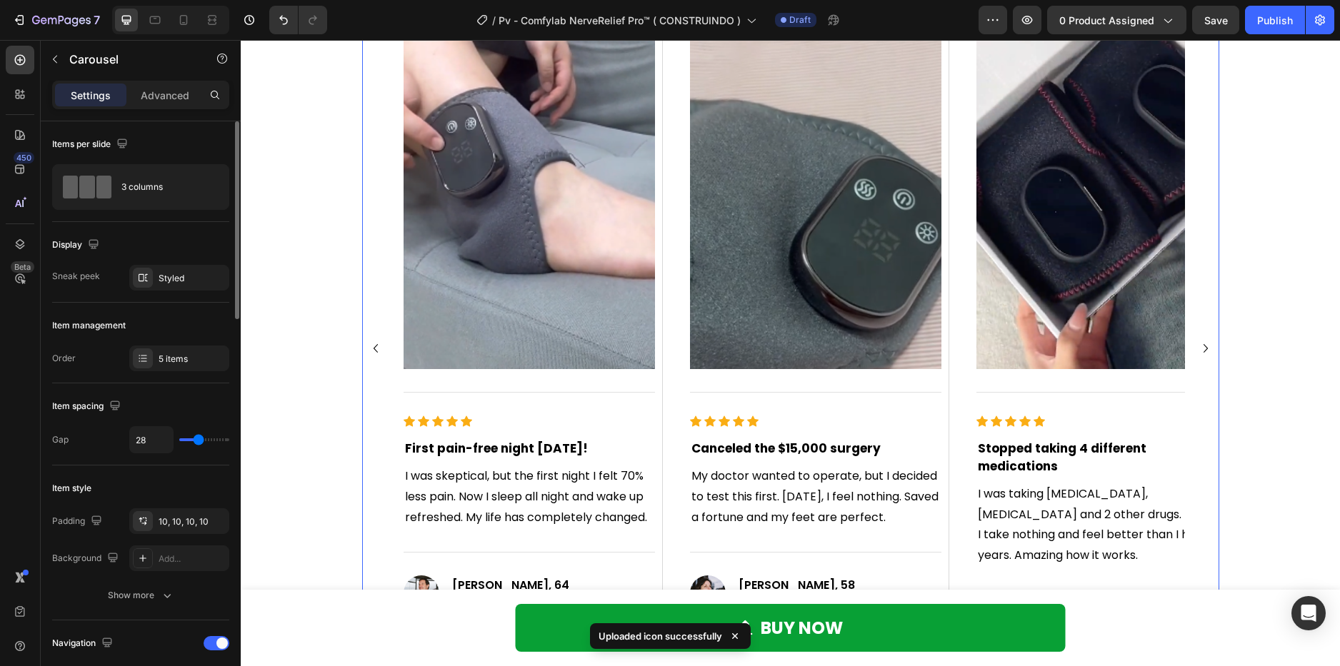
click at [367, 342] on icon "Carousel Back Arrow" at bounding box center [375, 348] width 17 height 17
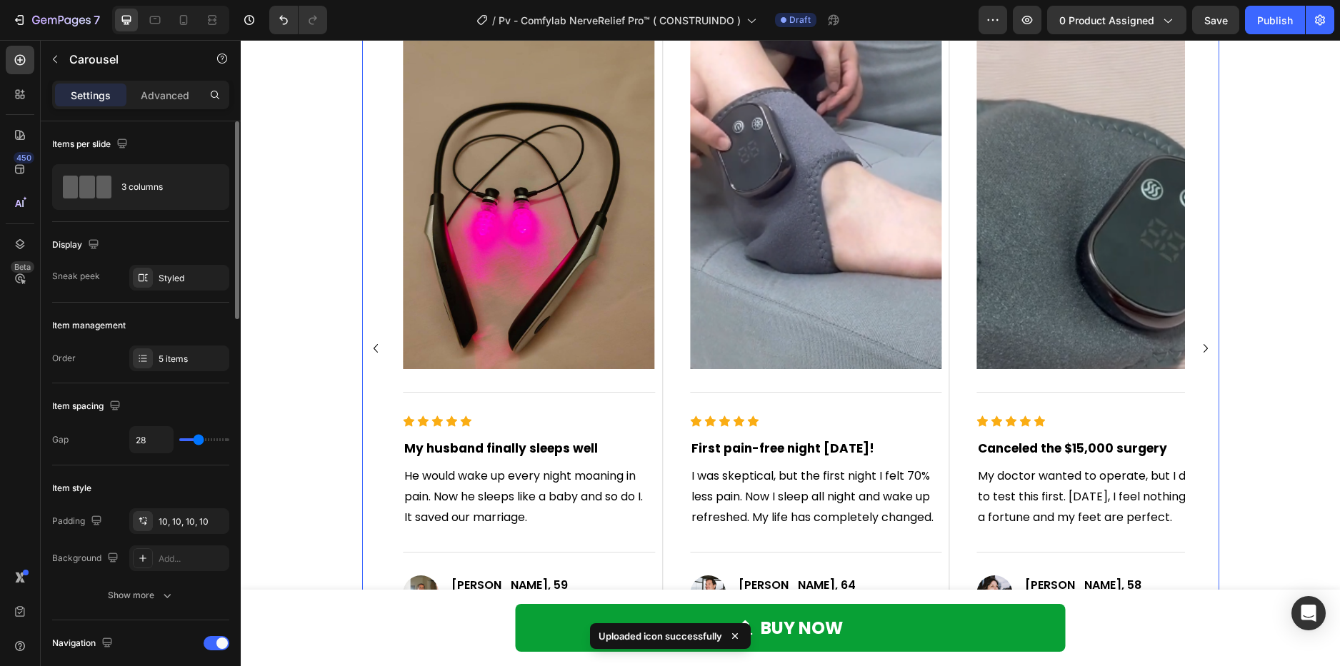
click at [367, 342] on icon "Carousel Back Arrow" at bounding box center [375, 348] width 17 height 17
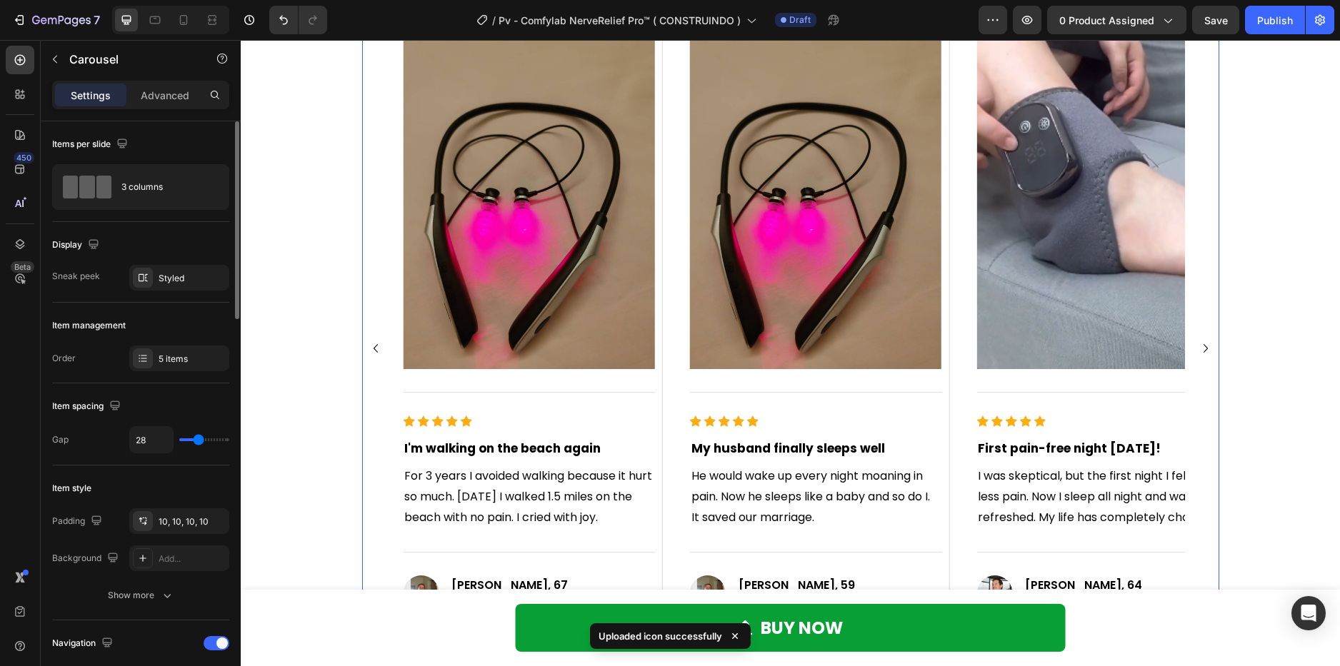
click at [367, 342] on icon "Carousel Back Arrow" at bounding box center [375, 348] width 17 height 17
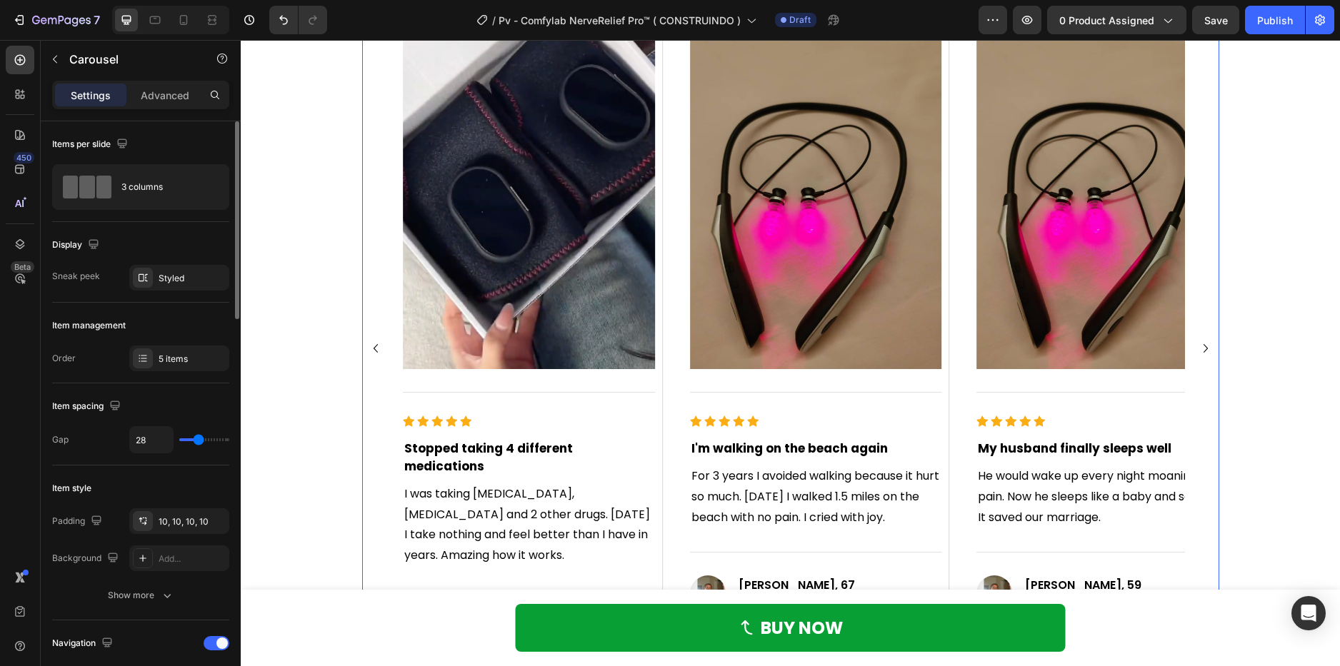
click at [367, 342] on icon "Carousel Back Arrow" at bounding box center [375, 348] width 17 height 17
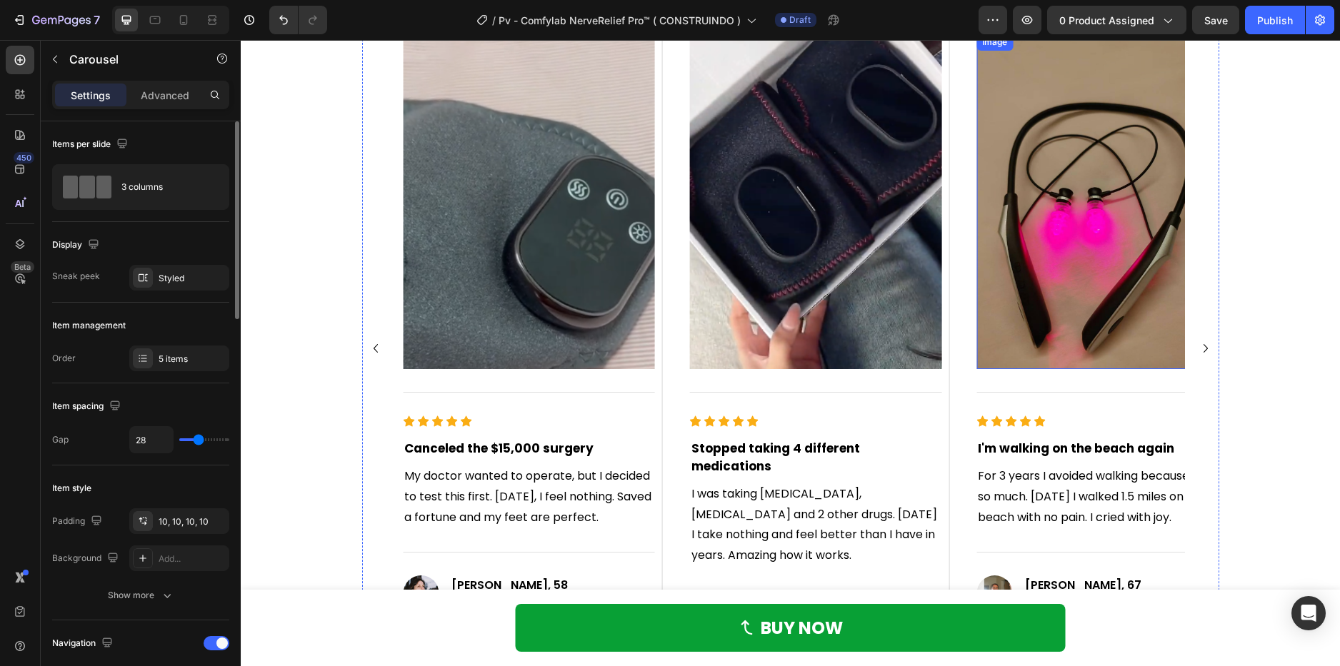
click at [1038, 290] on img at bounding box center [1101, 202] width 251 height 336
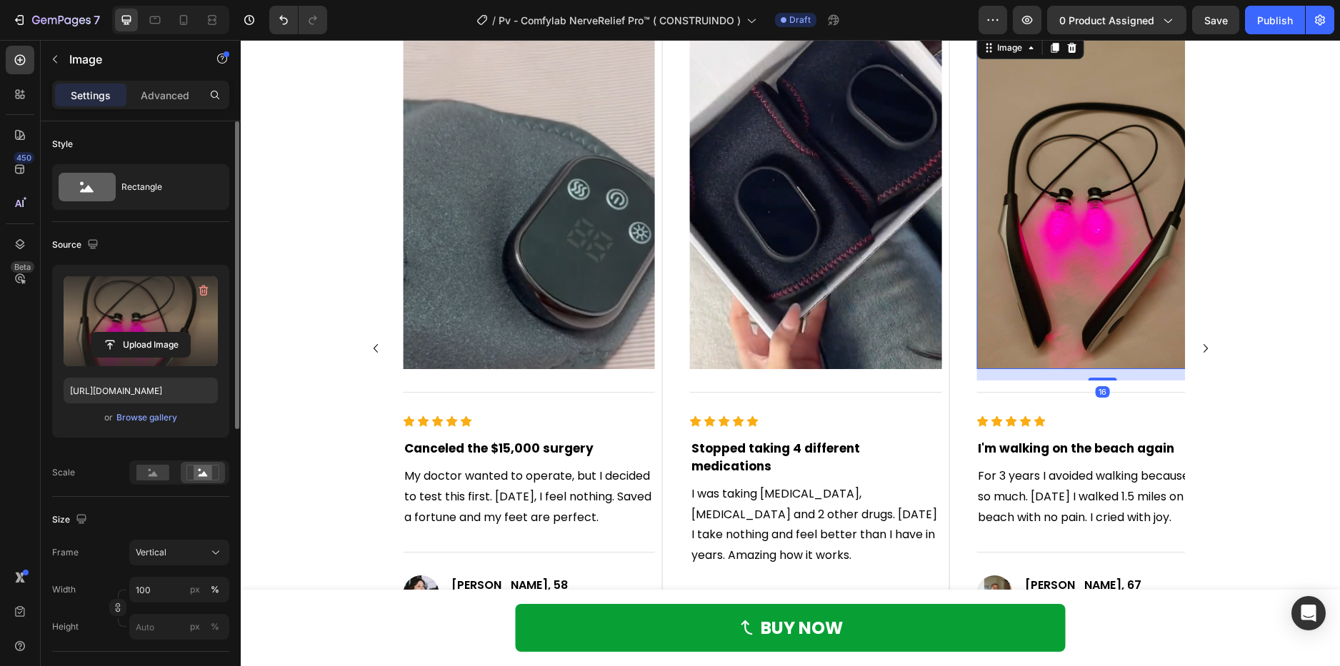
click at [158, 328] on label at bounding box center [141, 321] width 154 height 90
click at [158, 333] on input "file" at bounding box center [140, 345] width 99 height 24
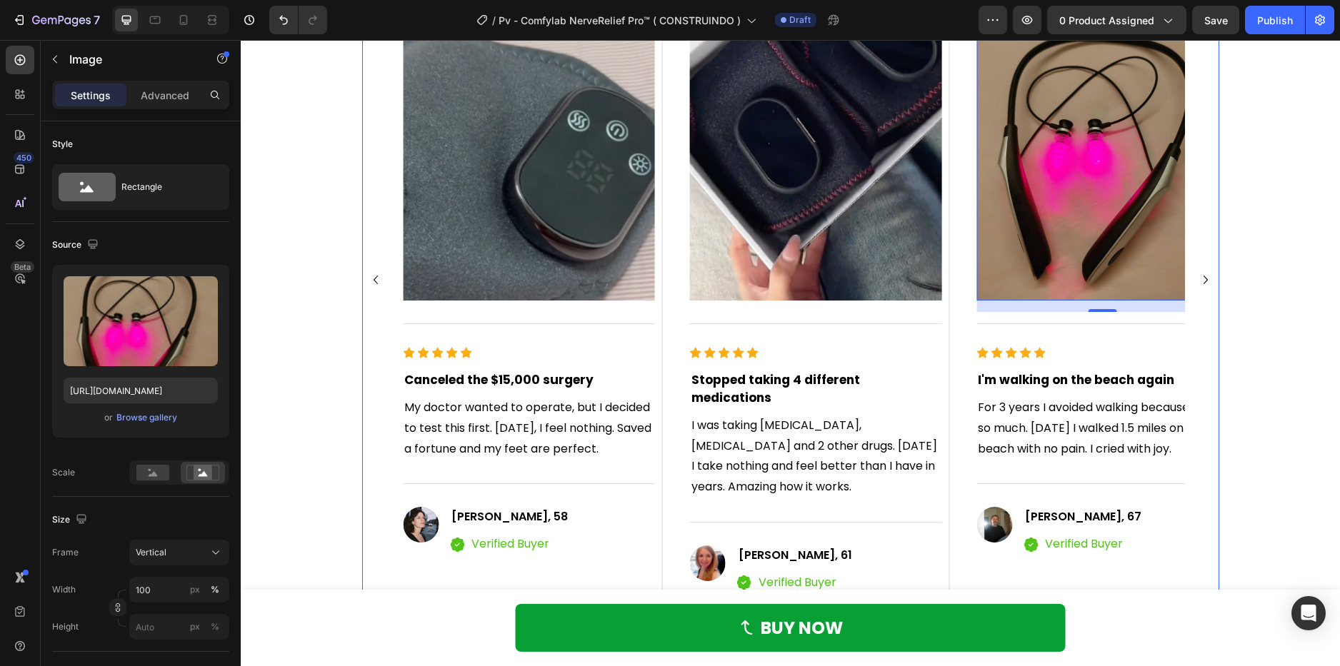
scroll to position [1285, 0]
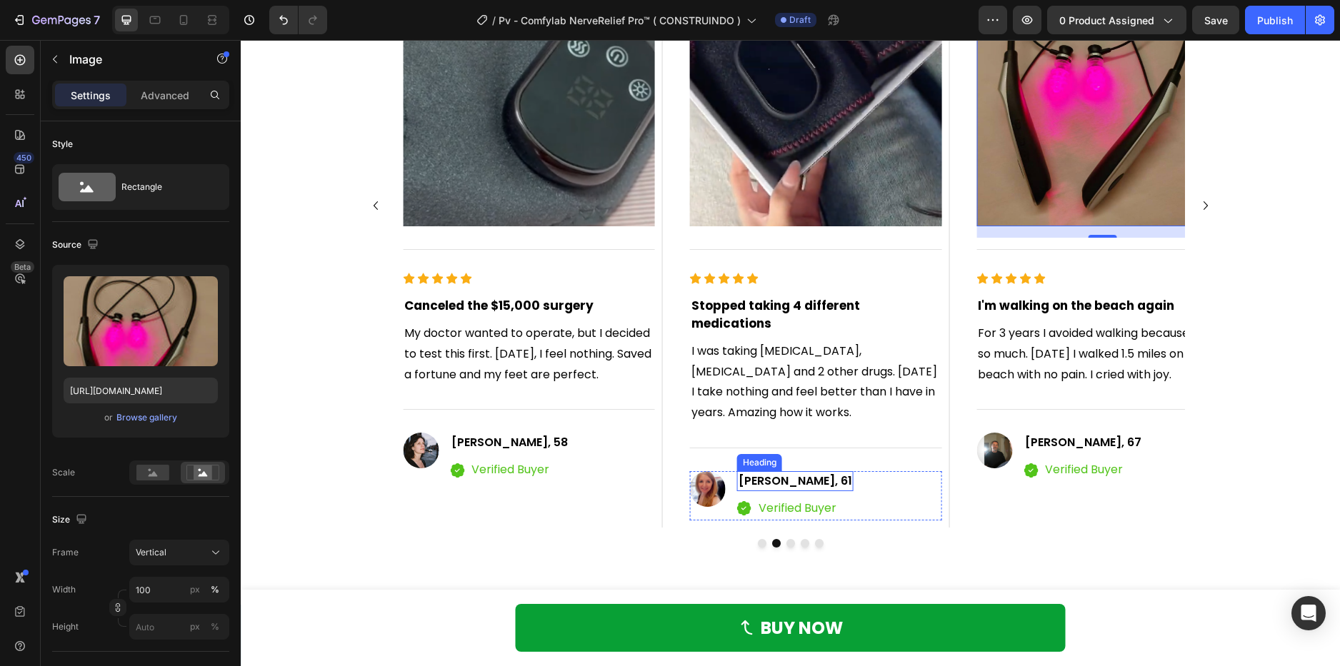
click at [823, 473] on span "Patricia Davis, 61" at bounding box center [795, 481] width 114 height 16
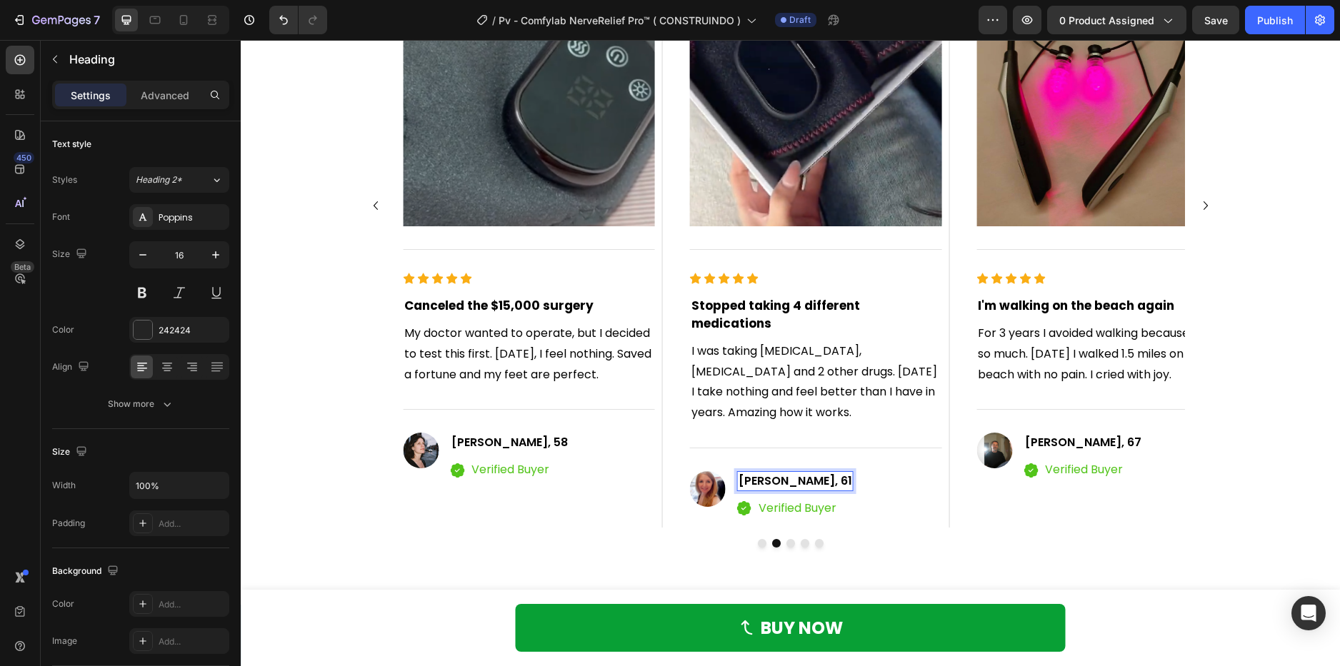
click at [823, 473] on span "Patricia Davis, 61" at bounding box center [795, 481] width 114 height 16
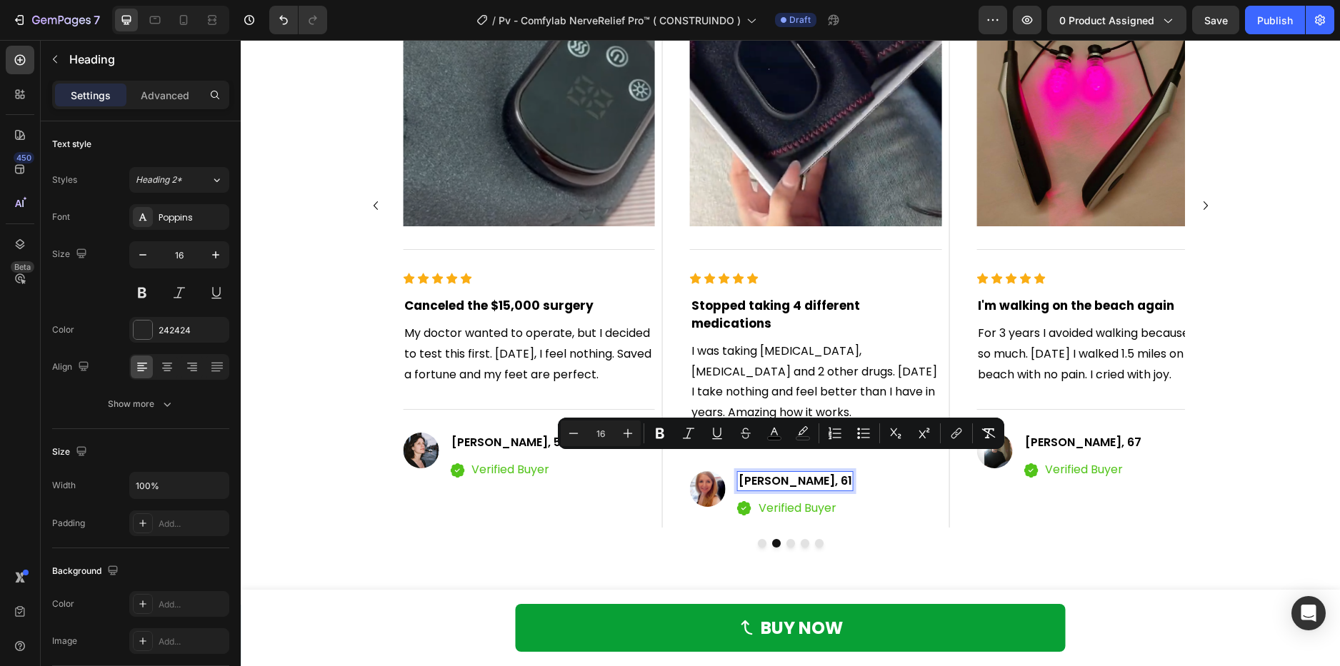
click at [823, 473] on span "Patricia Davis, 61" at bounding box center [795, 481] width 114 height 16
drag, startPoint x: 821, startPoint y: 463, endPoint x: 836, endPoint y: 458, distance: 16.3
click at [836, 471] on div "Image Patricia Davis, 61 Heading 8 Icon Verified Buyer Text block Icon List Row" at bounding box center [815, 495] width 251 height 49
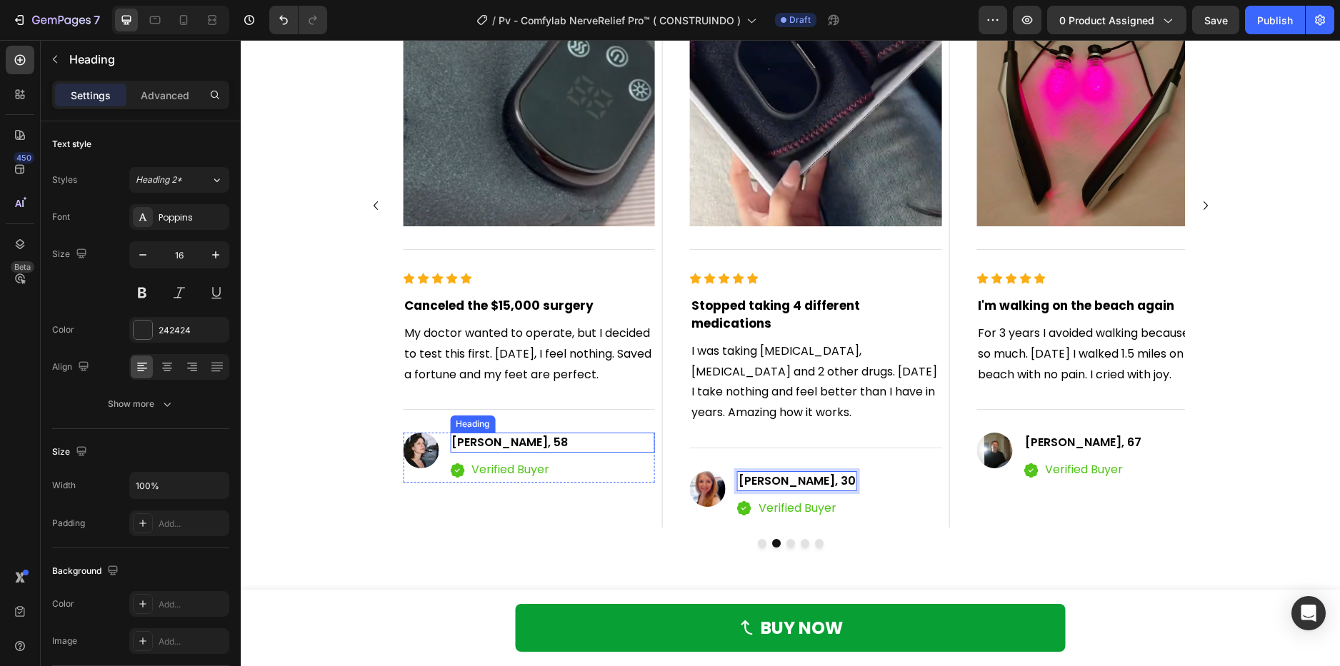
click at [539, 451] on span "Charles Williams, 58" at bounding box center [509, 442] width 116 height 16
click at [552, 451] on span "Charles Williams, 58" at bounding box center [509, 442] width 116 height 16
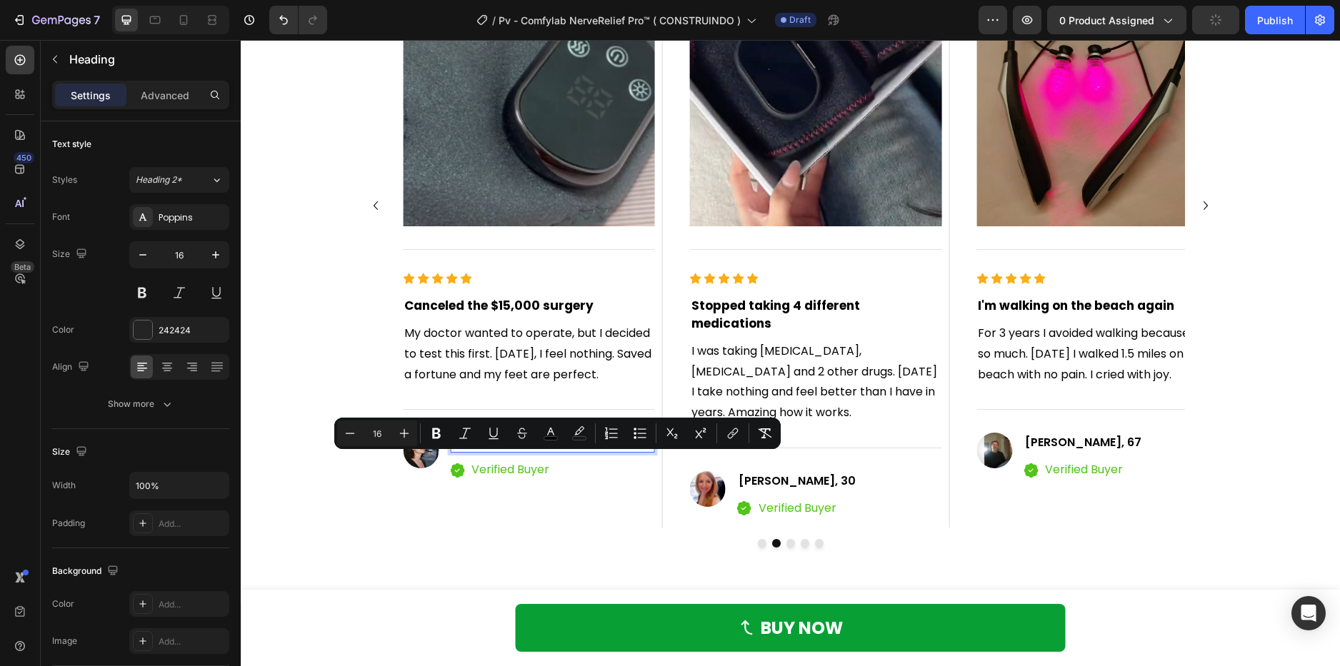
click at [552, 451] on span "Charles Williams, 58" at bounding box center [509, 442] width 116 height 16
drag, startPoint x: 552, startPoint y: 461, endPoint x: 571, endPoint y: 461, distance: 18.6
click at [571, 451] on p "Charles Williams, 58" at bounding box center [551, 442] width 201 height 17
click at [426, 468] on img at bounding box center [421, 451] width 36 height 36
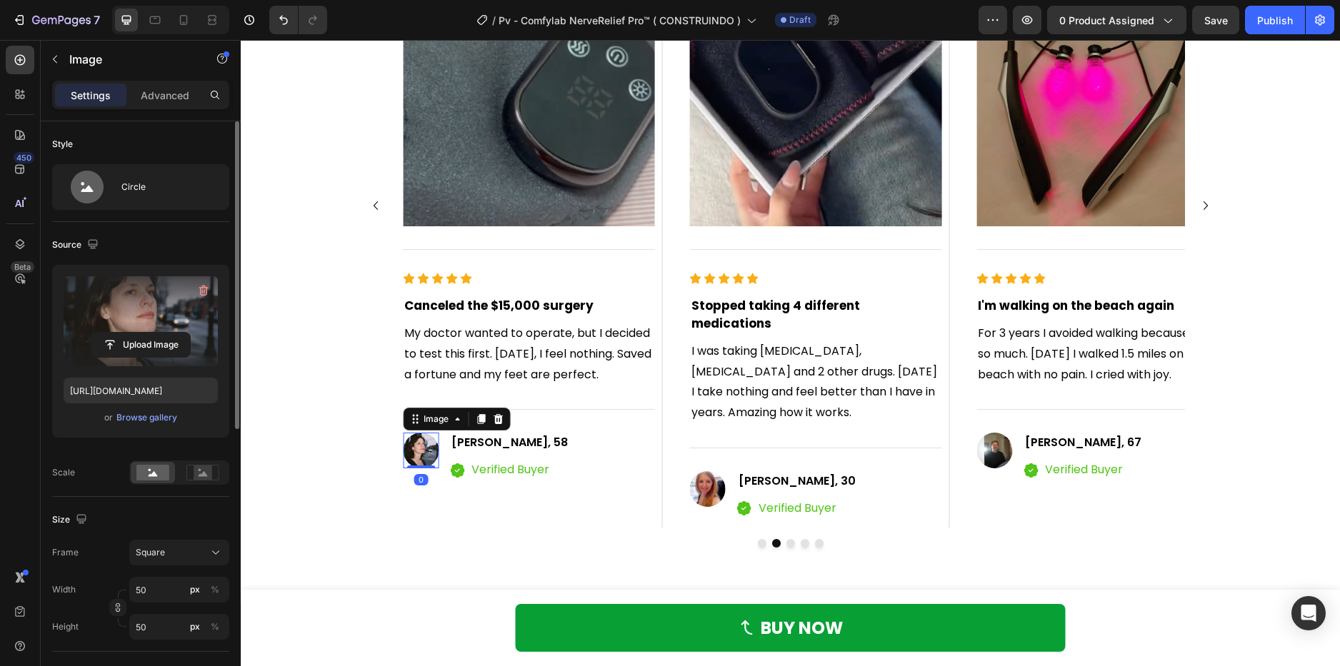
click at [181, 320] on label at bounding box center [141, 321] width 154 height 90
click at [181, 333] on input "file" at bounding box center [140, 345] width 99 height 24
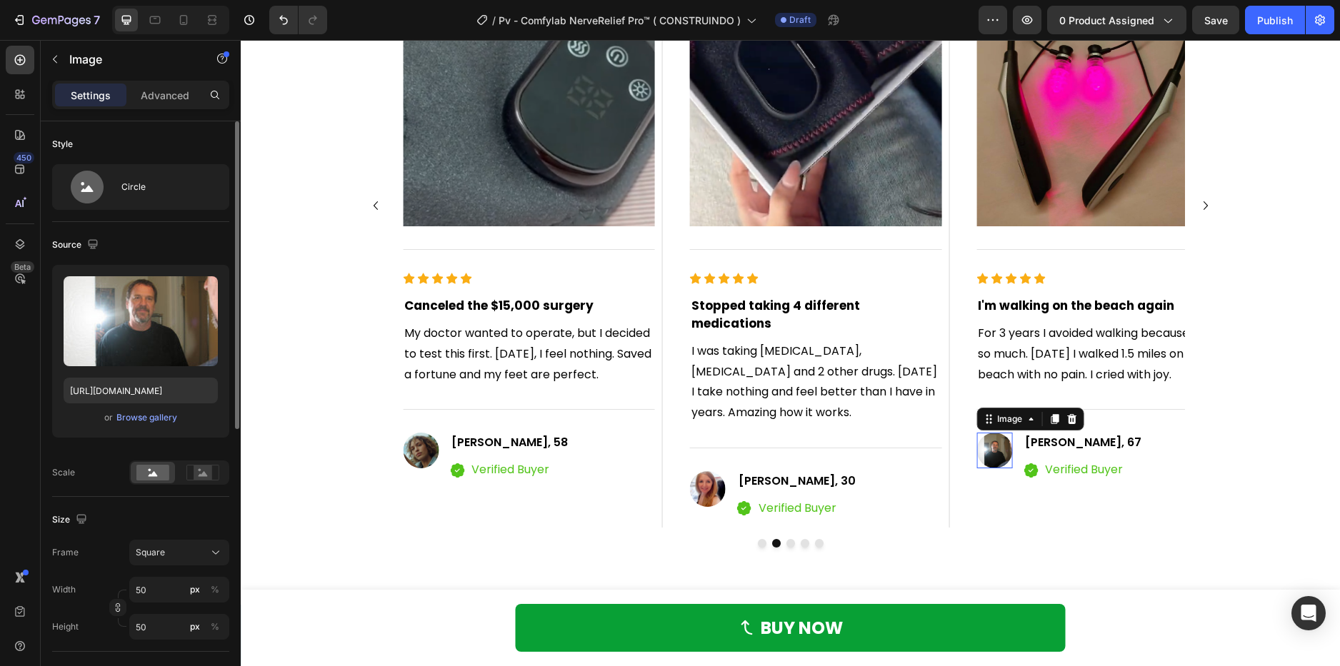
click at [988, 452] on img at bounding box center [994, 451] width 36 height 36
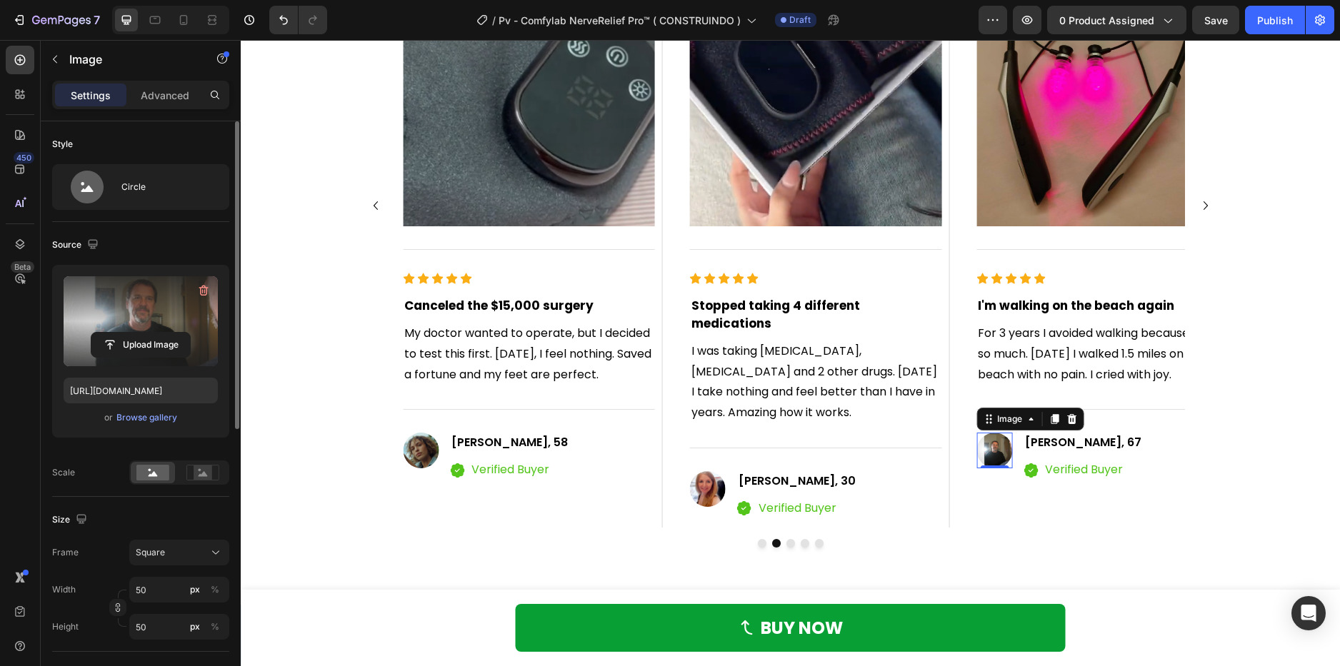
click at [166, 321] on label at bounding box center [141, 321] width 154 height 90
click at [166, 333] on input "file" at bounding box center [140, 345] width 99 height 24
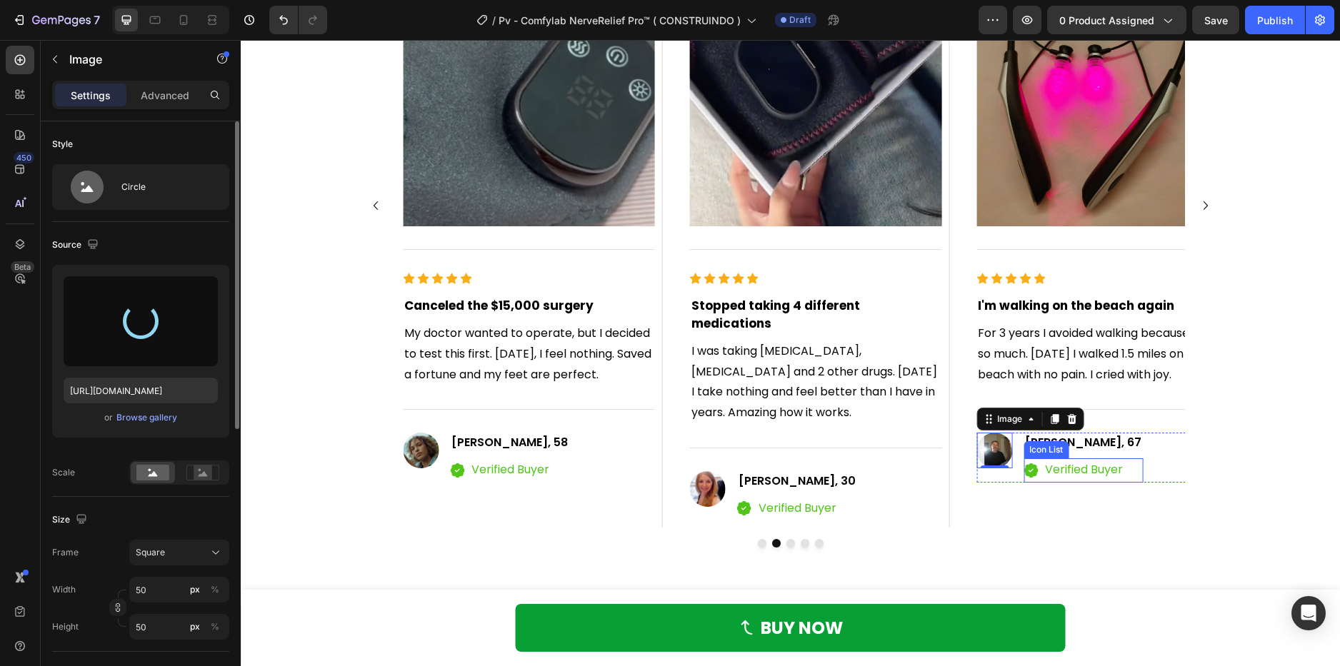
type input "https://cdn.shopify.com/s/files/1/0621/8039/3047/files/gempages_571712530917885…"
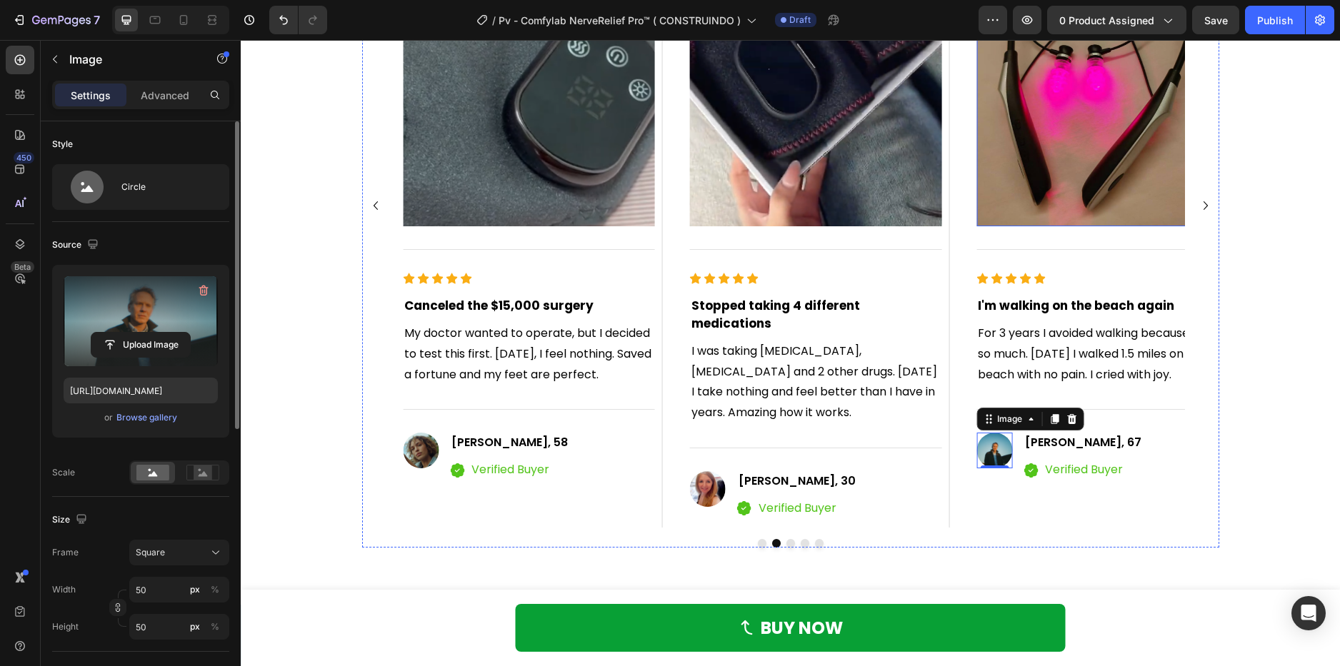
click at [1103, 152] on img at bounding box center [1101, 59] width 251 height 336
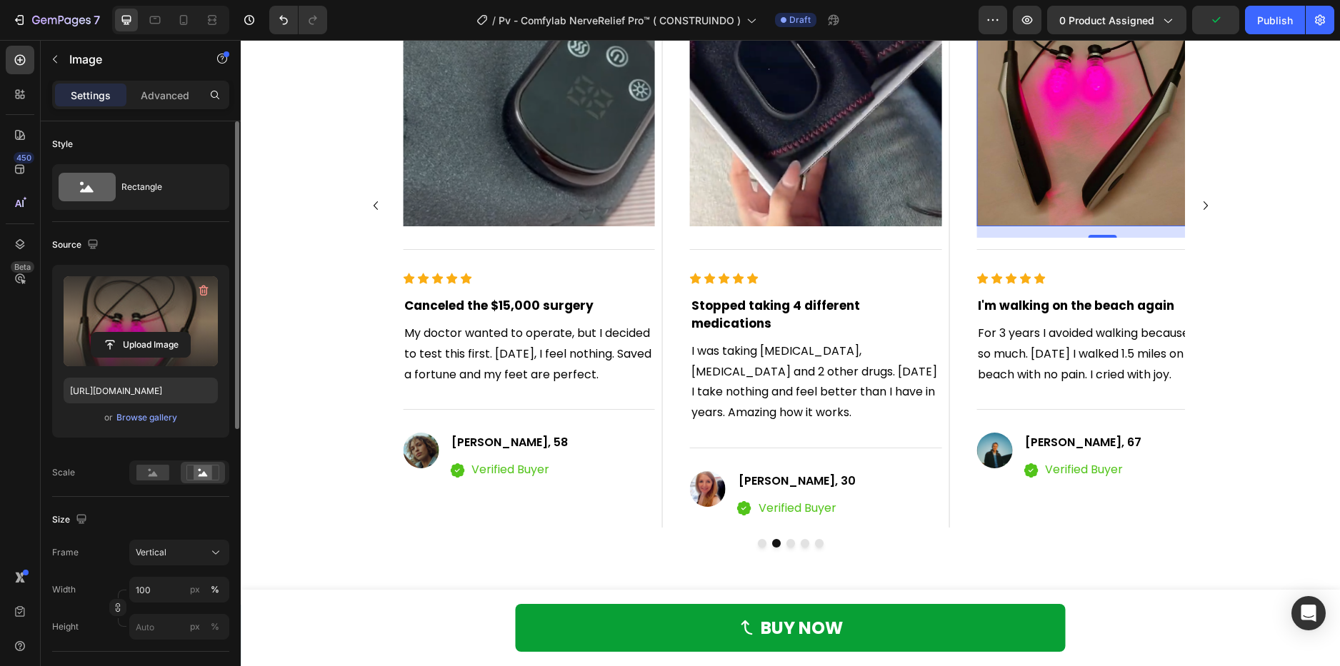
click at [151, 321] on label at bounding box center [141, 321] width 154 height 90
click at [151, 333] on input "file" at bounding box center [140, 345] width 99 height 24
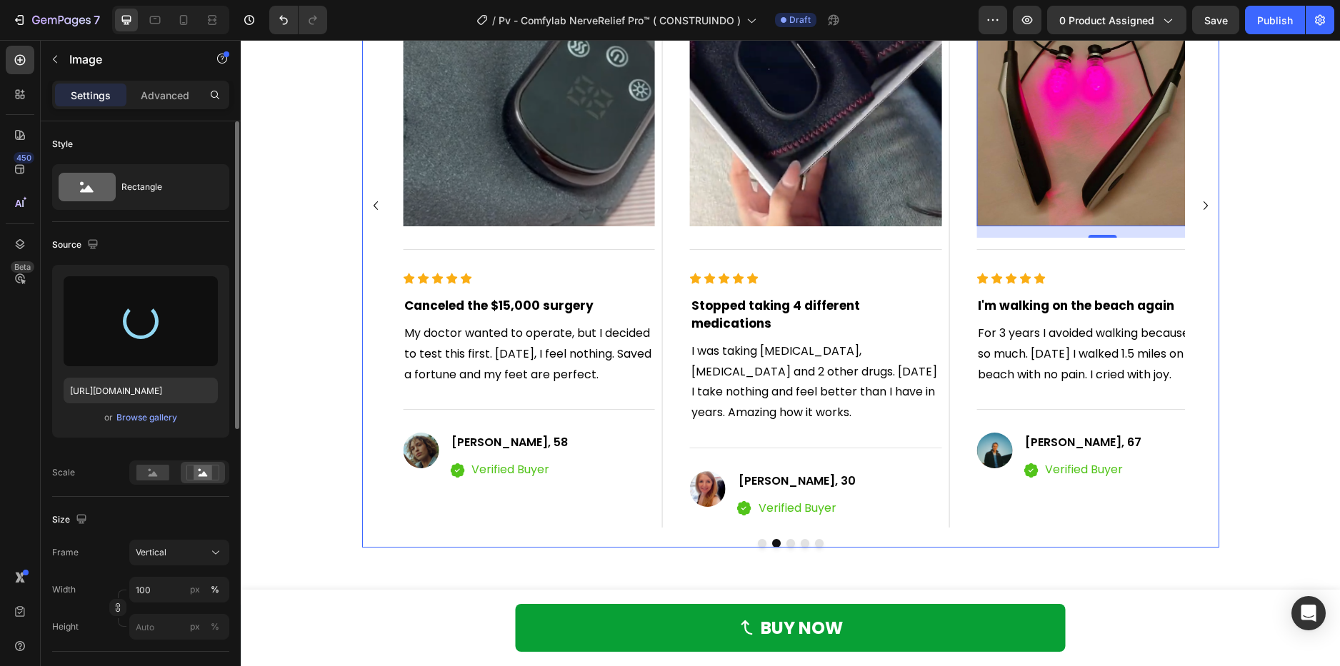
type input "https://cdn.shopify.com/s/files/1/0621/8039/3047/files/gempages_571712530917885…"
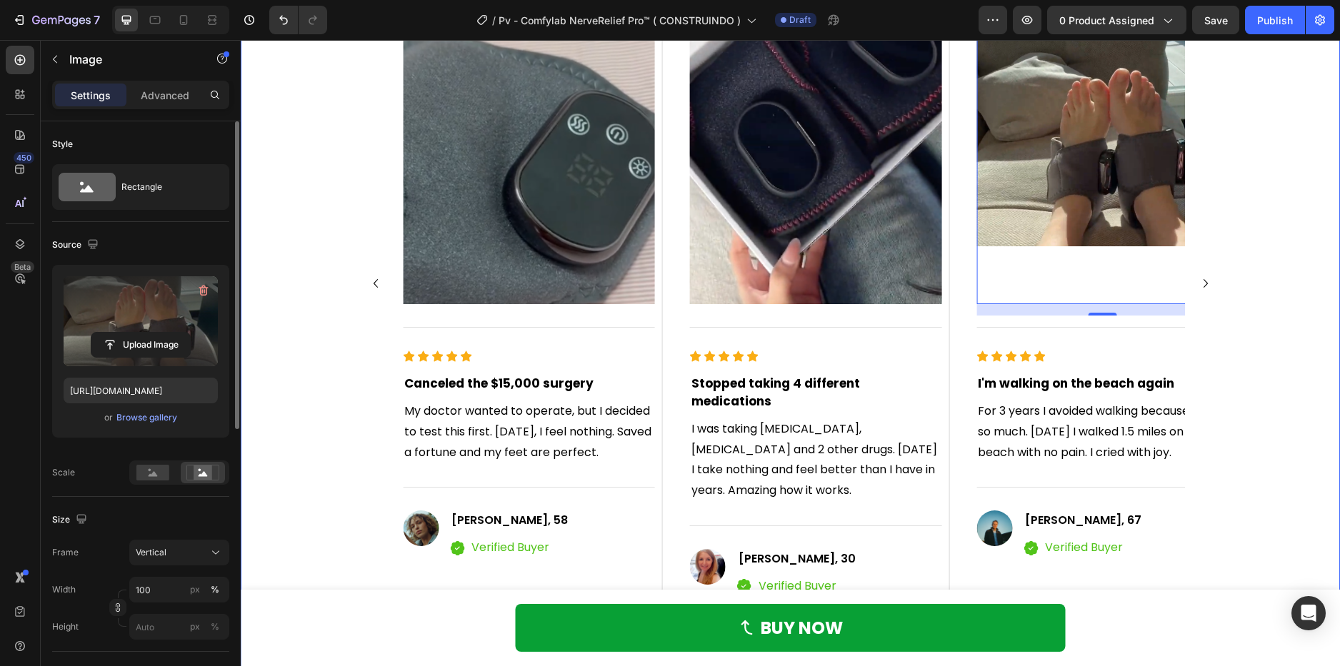
scroll to position [1143, 0]
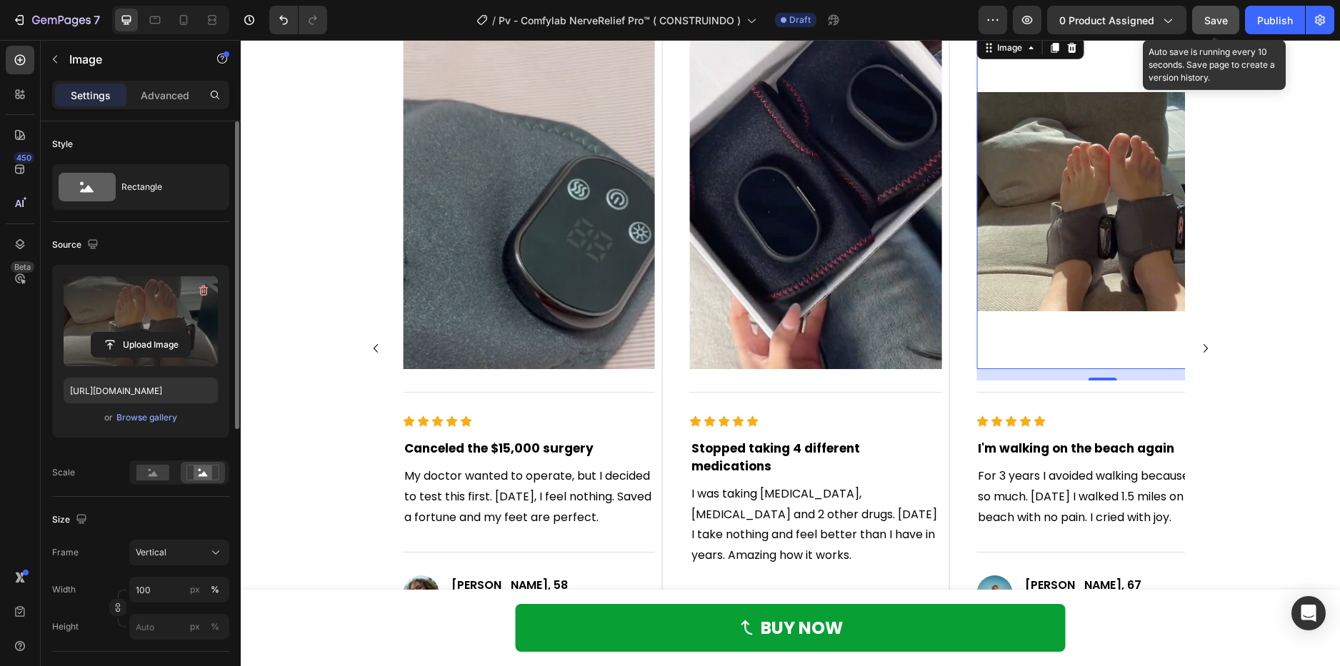
click at [1221, 26] on div "Save" at bounding box center [1216, 20] width 24 height 15
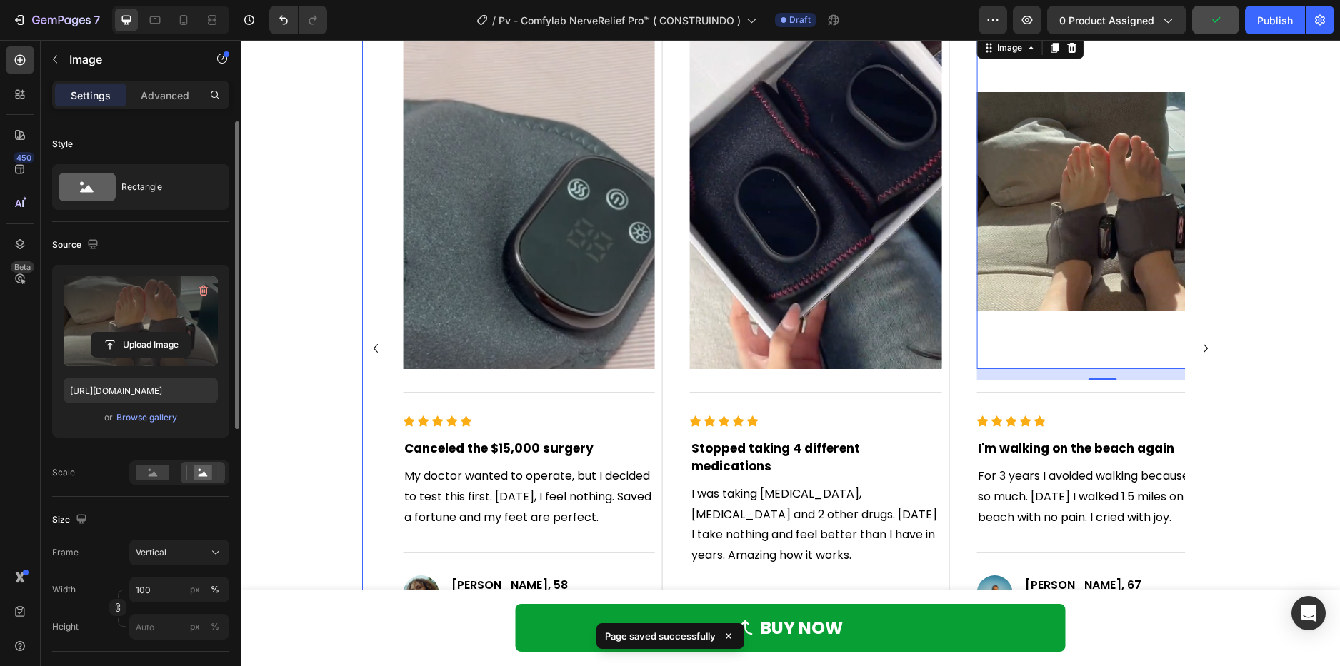
click at [1197, 342] on icon "Carousel Next Arrow" at bounding box center [1205, 348] width 17 height 17
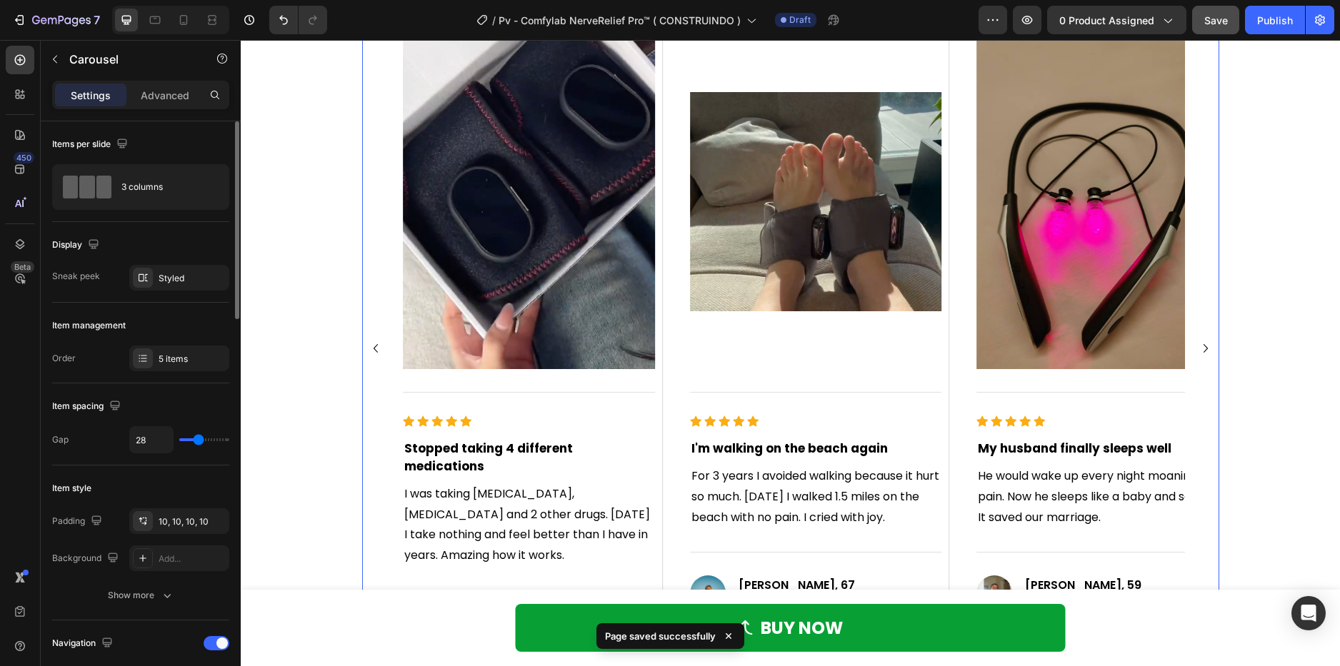
click at [1197, 342] on icon "Carousel Next Arrow" at bounding box center [1205, 348] width 17 height 17
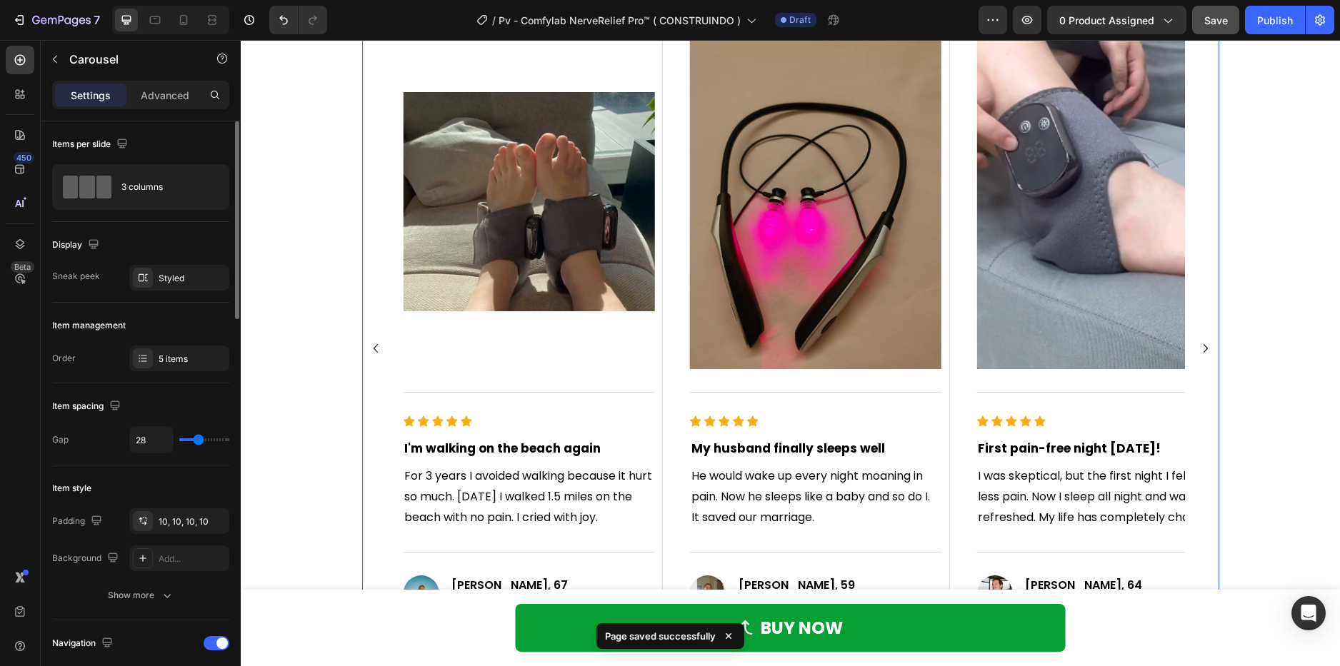
click at [1197, 342] on icon "Carousel Next Arrow" at bounding box center [1205, 348] width 17 height 17
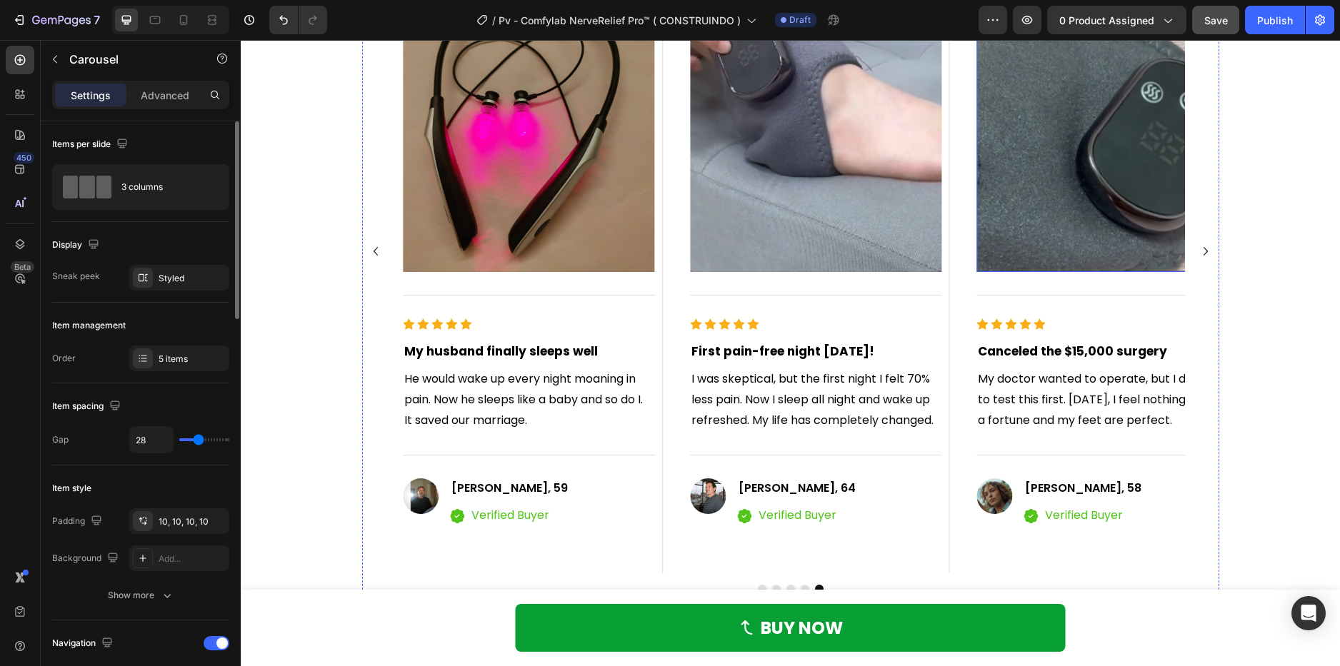
scroll to position [1285, 0]
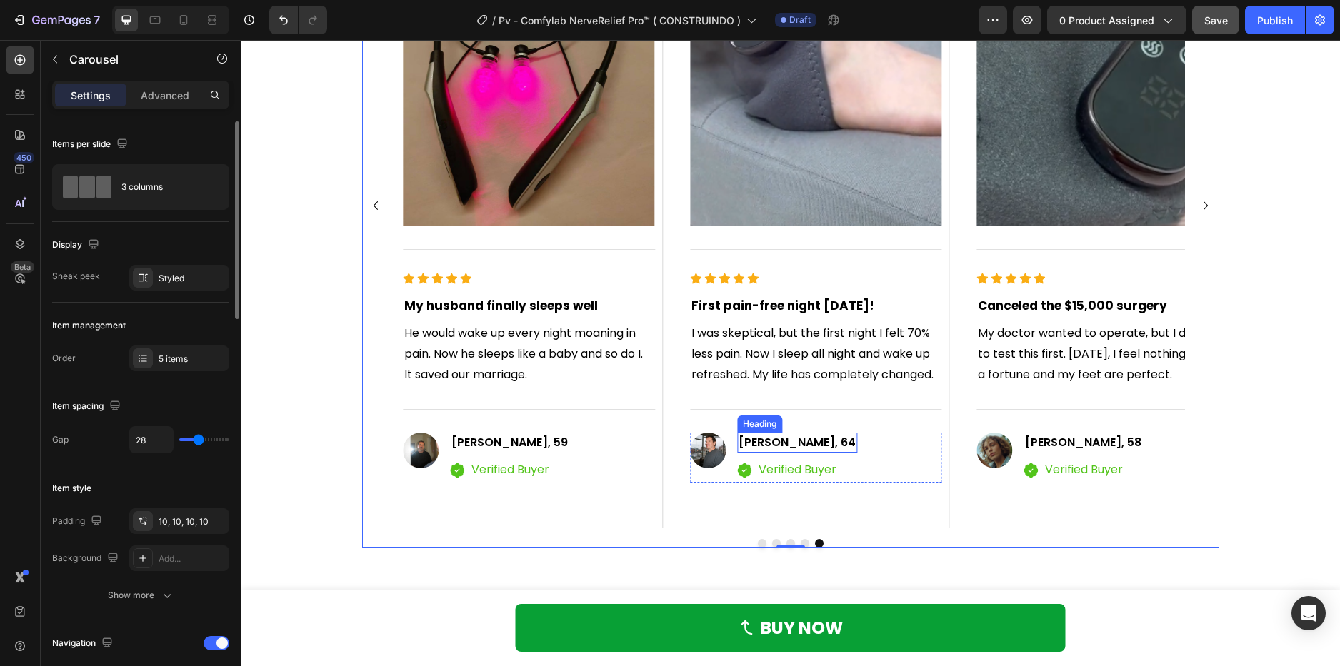
click at [763, 433] on div "Mary Johnson, 64 Heading" at bounding box center [797, 443] width 120 height 20
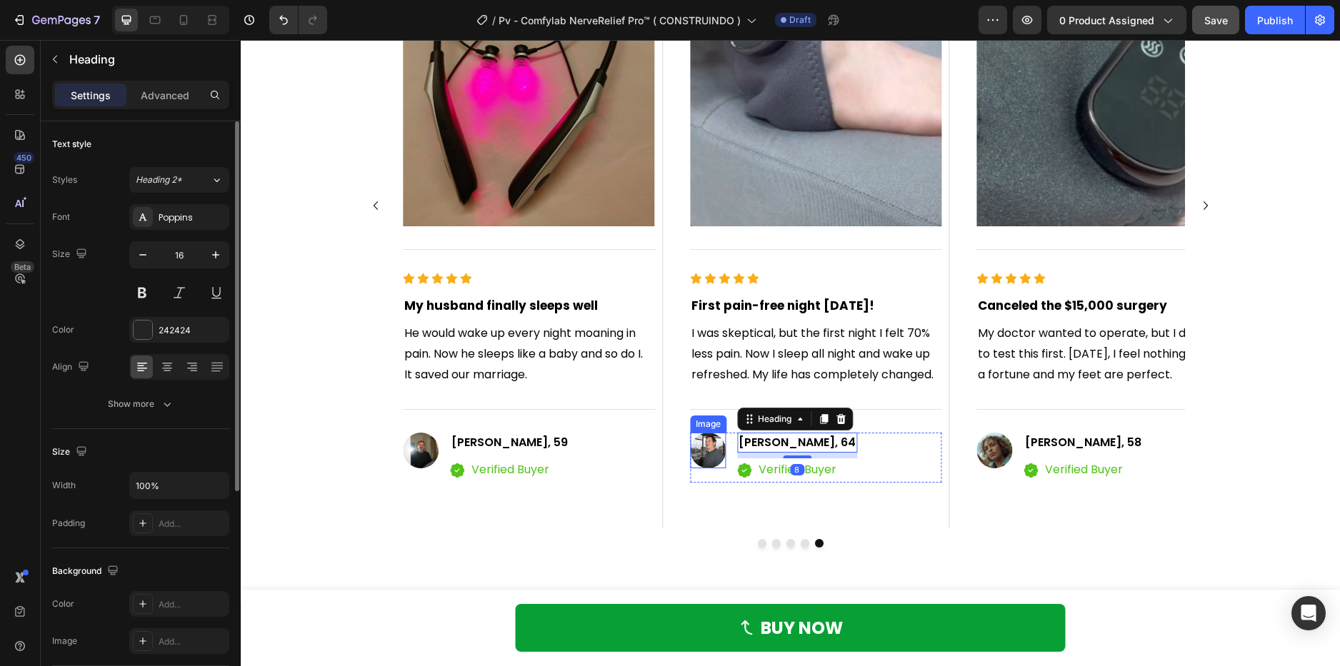
click at [690, 456] on img at bounding box center [708, 451] width 36 height 36
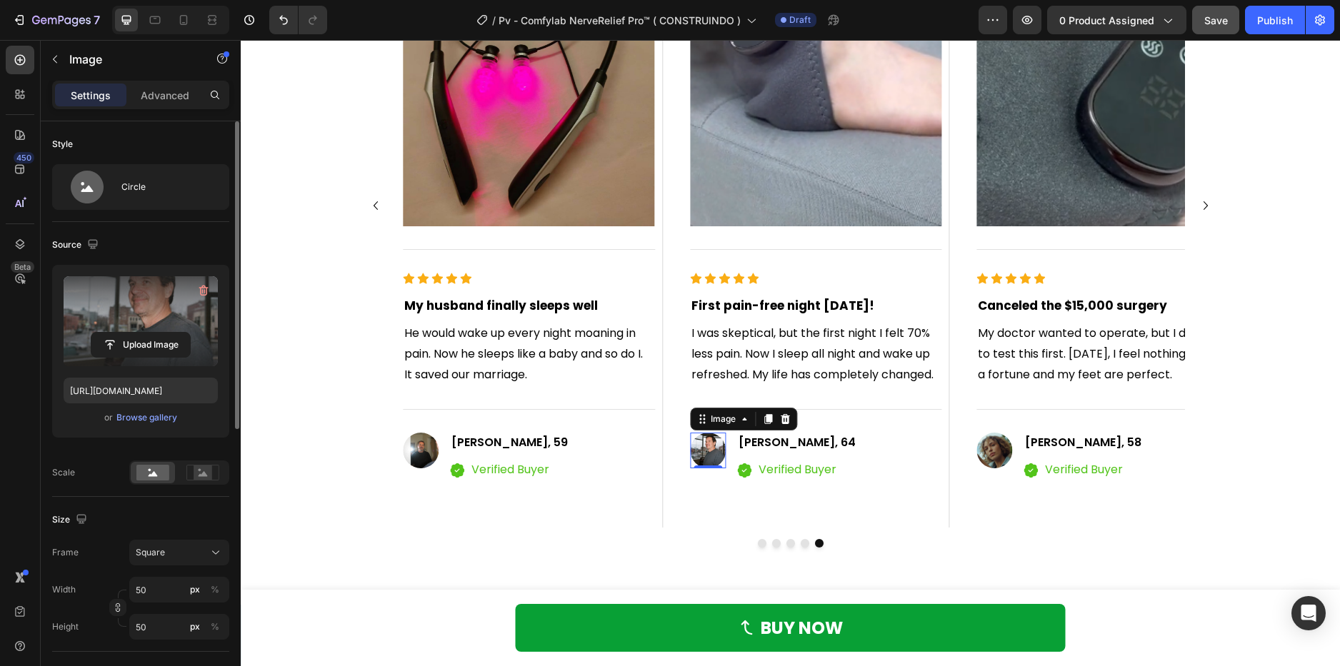
click at [181, 328] on label at bounding box center [141, 321] width 154 height 90
click at [181, 333] on input "file" at bounding box center [140, 345] width 99 height 24
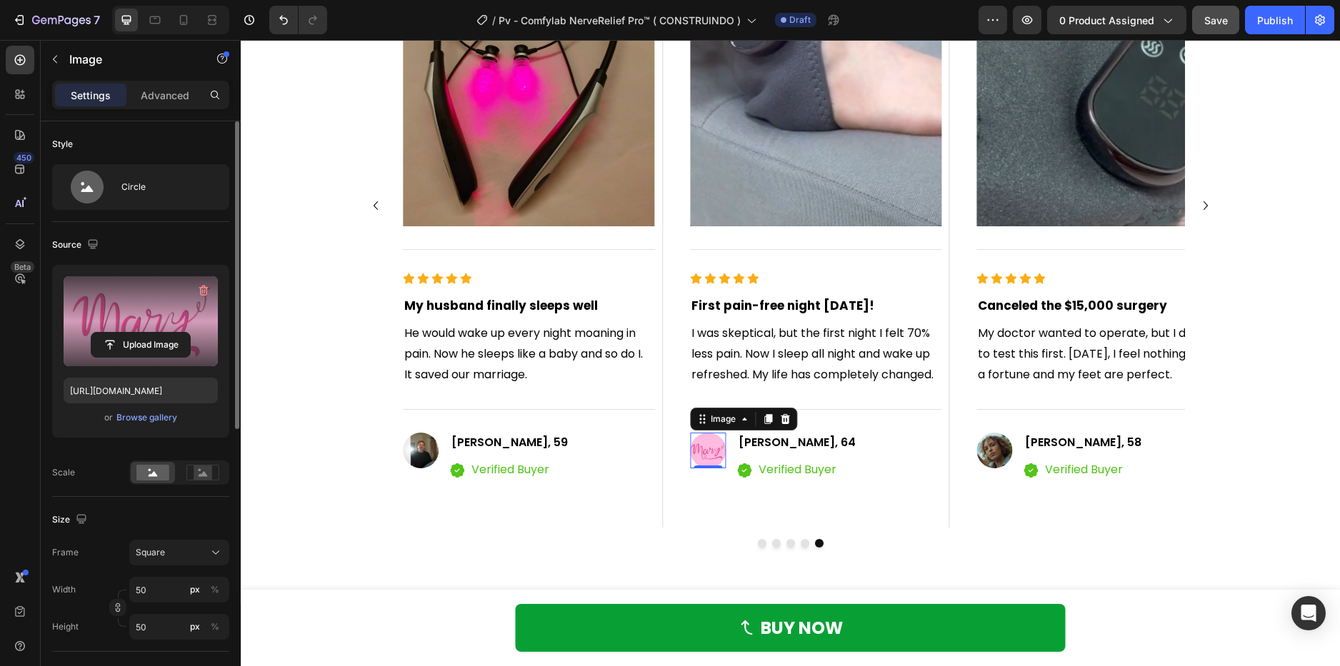
click at [184, 317] on label at bounding box center [141, 321] width 154 height 90
click at [184, 333] on input "file" at bounding box center [140, 345] width 99 height 24
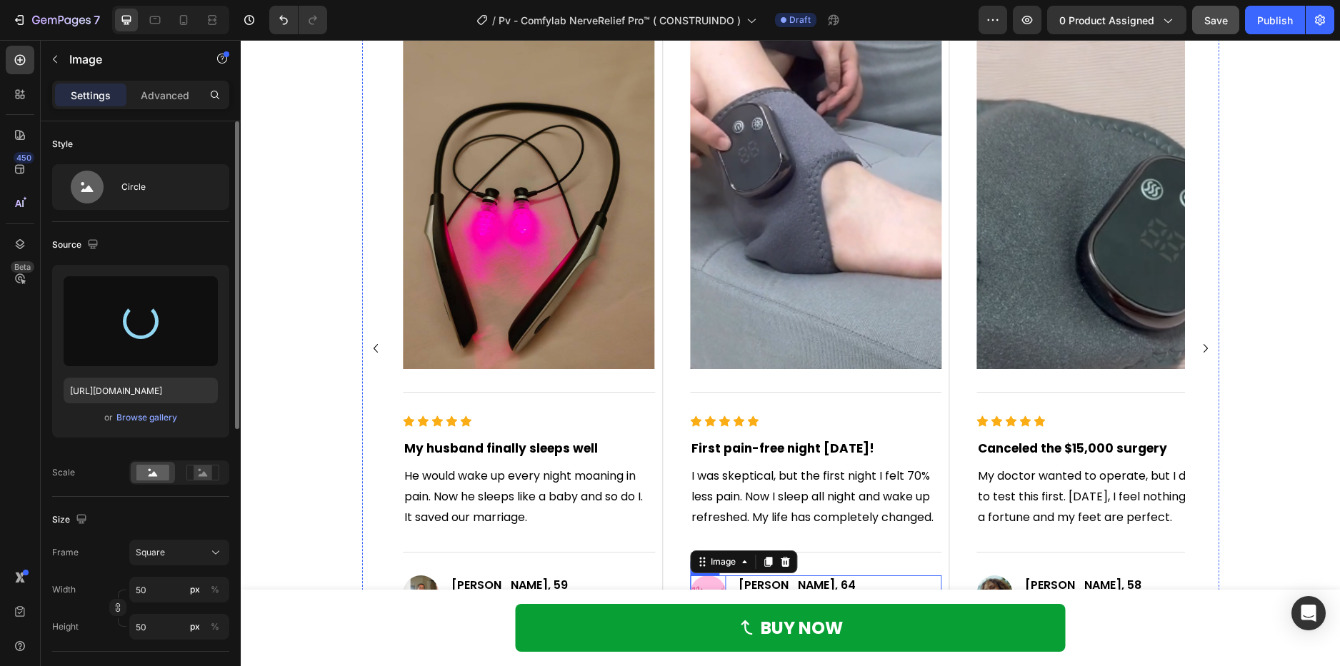
type input "https://cdn.shopify.com/s/files/1/0621/8039/3047/files/gempages_571712530917885…"
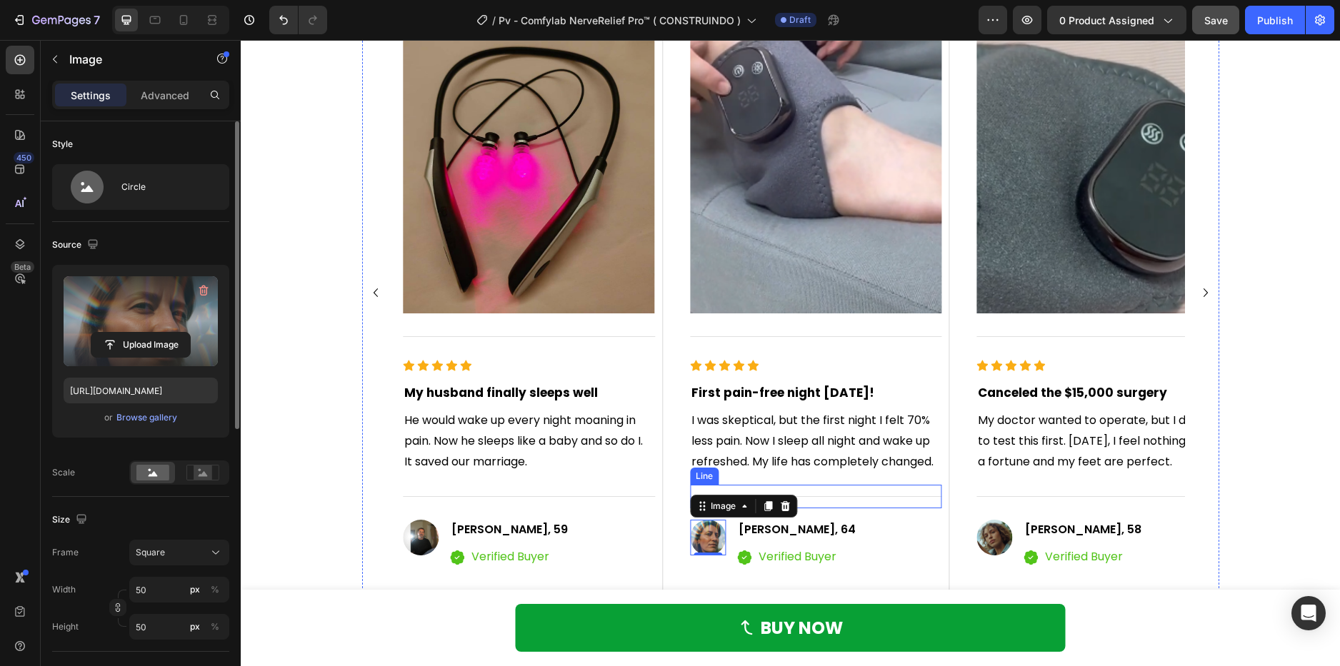
scroll to position [1214, 0]
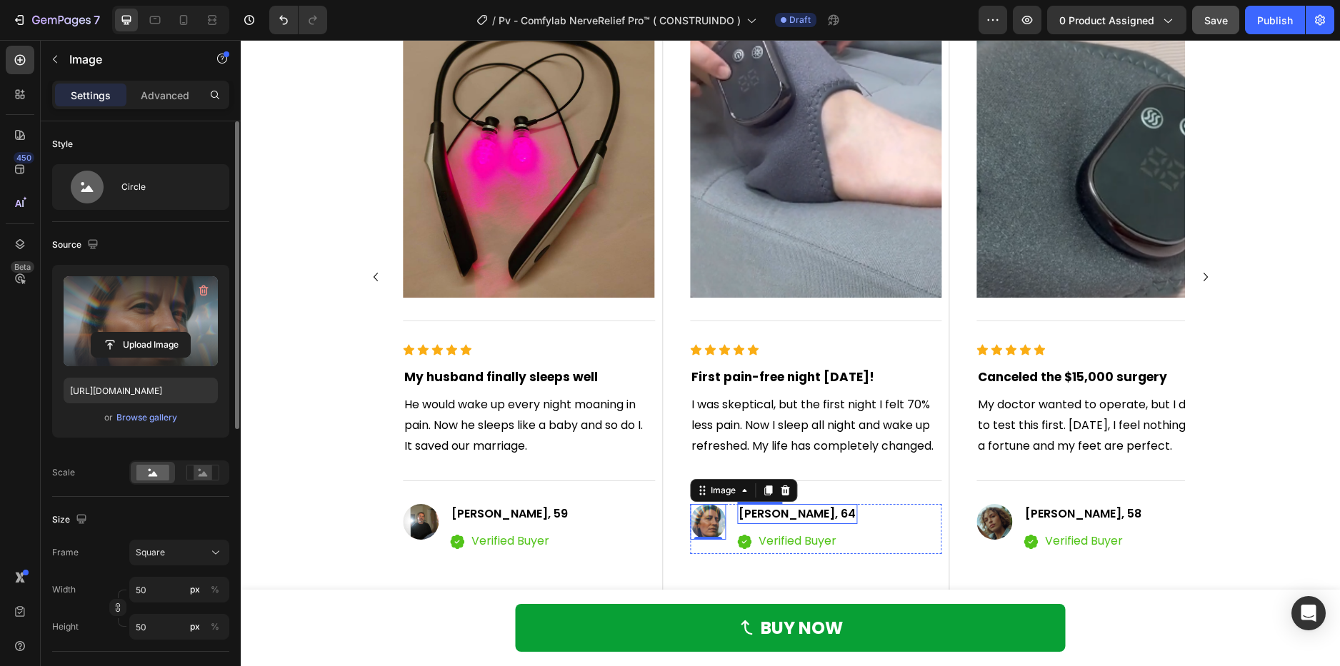
click at [830, 514] on span "Mary Johnson, 64" at bounding box center [796, 514] width 117 height 16
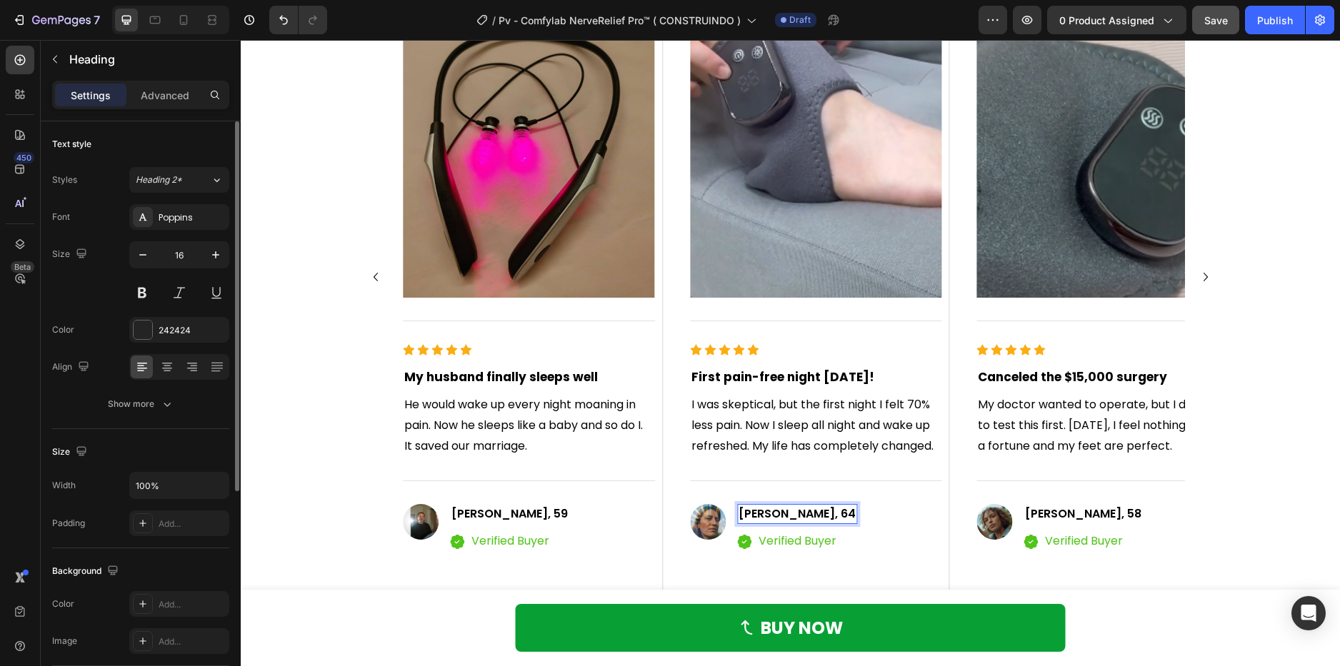
click at [818, 514] on span "Mary Johnson, 64" at bounding box center [796, 514] width 117 height 16
drag, startPoint x: 818, startPoint y: 514, endPoint x: 840, endPoint y: 513, distance: 21.5
click at [840, 513] on h4 "Mary Johnson, 64" at bounding box center [797, 514] width 120 height 20
click at [820, 513] on span "Mary Johnson,40" at bounding box center [795, 514] width 115 height 16
click at [1305, 405] on div "98% Customers Are Satisfied Text block Real Transformations from People Who've …" at bounding box center [790, 237] width 1078 height 763
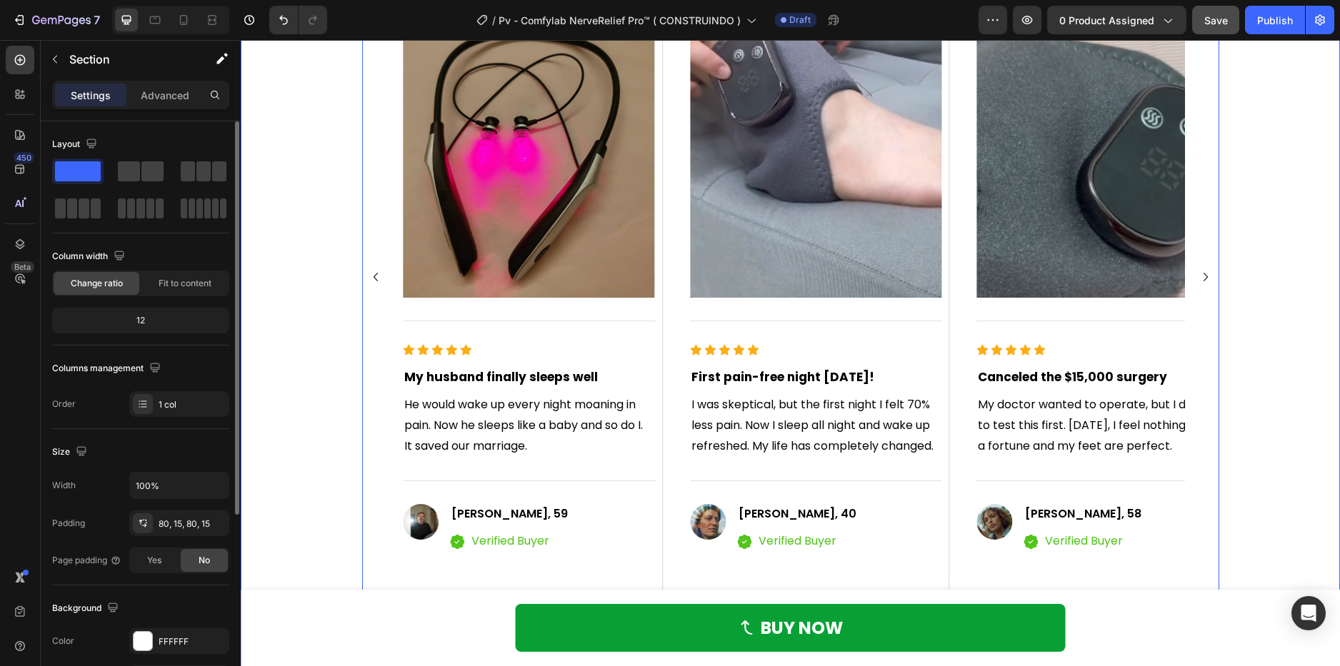
click at [1197, 269] on icon "Carousel Next Arrow" at bounding box center [1205, 277] width 17 height 17
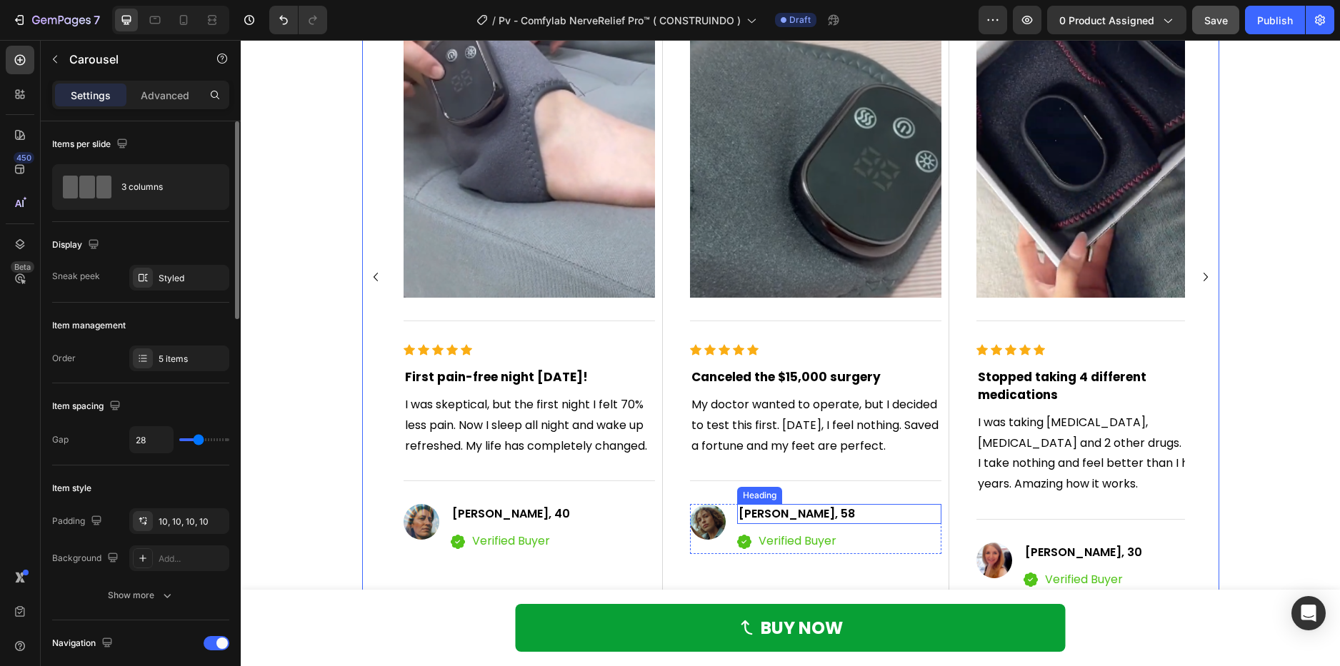
click at [843, 522] on span "Charles Williams, 58" at bounding box center [796, 514] width 116 height 16
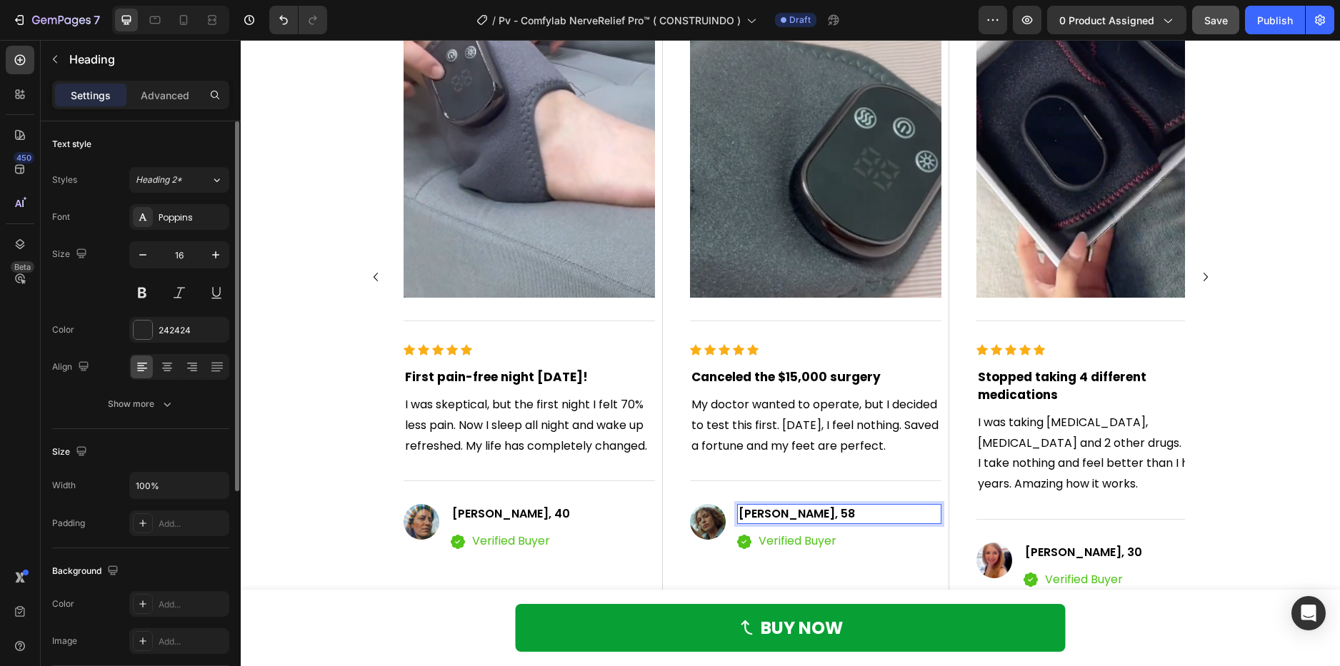
click at [838, 522] on span "Charles Williams, 58" at bounding box center [796, 514] width 116 height 16
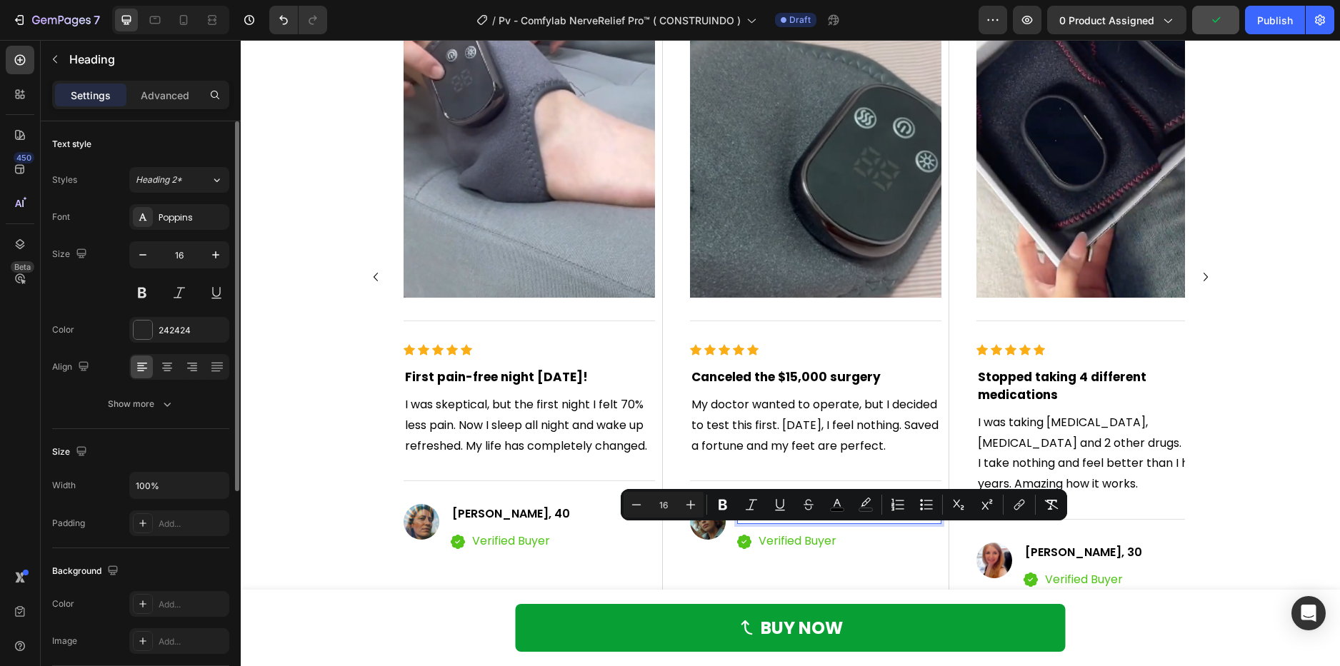
drag, startPoint x: 838, startPoint y: 536, endPoint x: 850, endPoint y: 535, distance: 11.5
click at [850, 522] on span "Charles Williams, 58" at bounding box center [796, 514] width 116 height 16
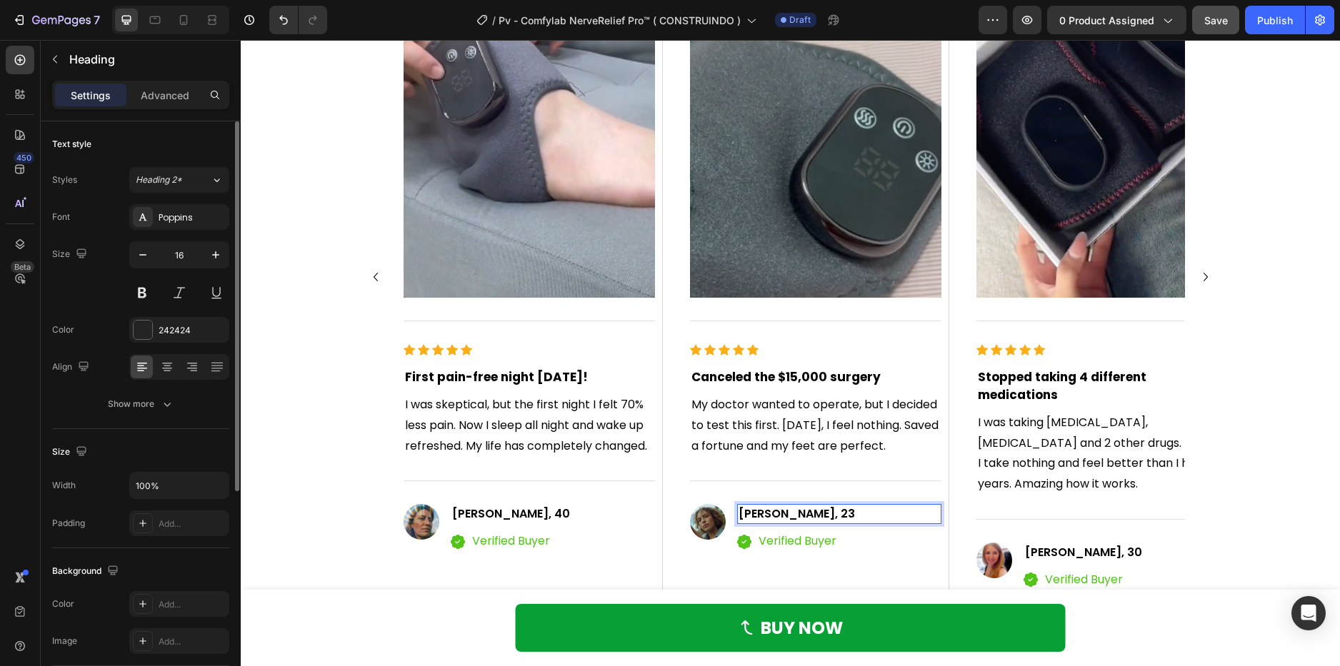
click at [836, 522] on span "Charles Williams, 23" at bounding box center [796, 514] width 116 height 16
drag, startPoint x: 836, startPoint y: 533, endPoint x: 853, endPoint y: 533, distance: 17.1
click at [853, 523] on p "Charles Williams, 23" at bounding box center [838, 514] width 201 height 17
click at [1213, 480] on div "Image Title Line Icon Icon Icon Icon Icon Icon List Hoz First pain-free night i…" at bounding box center [790, 277] width 857 height 644
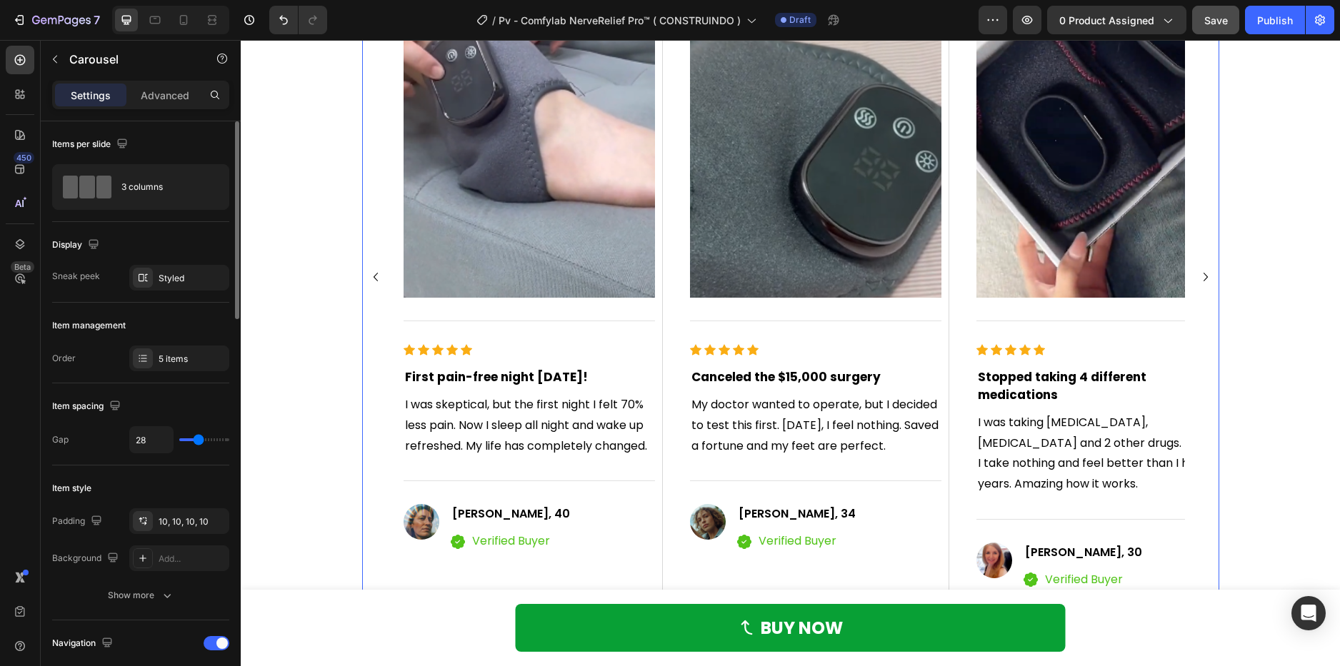
click at [1197, 269] on icon "Carousel Next Arrow" at bounding box center [1205, 277] width 17 height 17
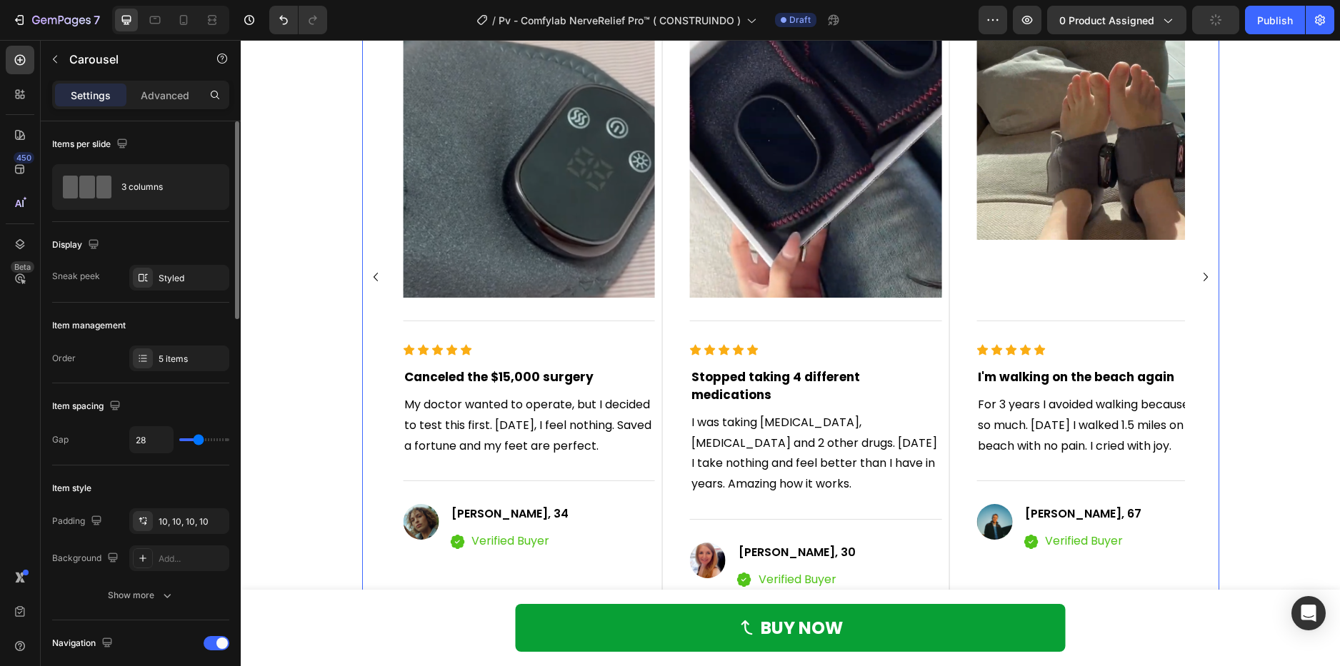
click at [1197, 269] on icon "Carousel Next Arrow" at bounding box center [1205, 277] width 17 height 17
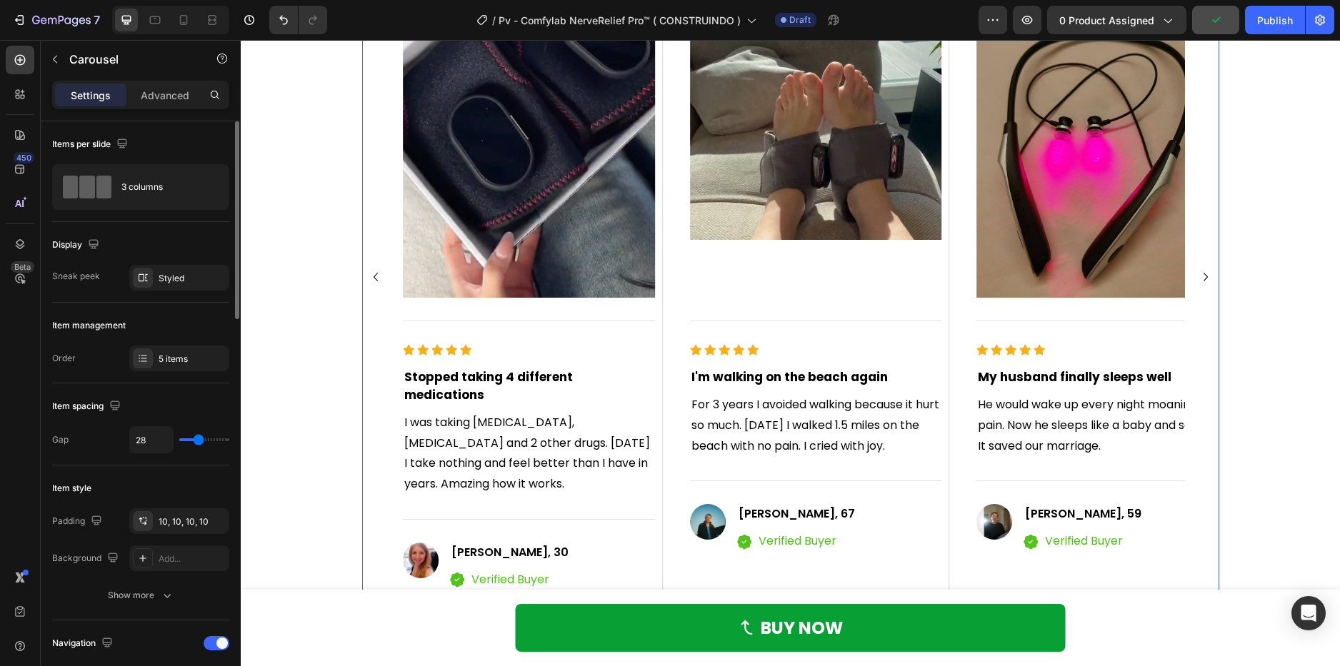
click at [1197, 269] on icon "Carousel Next Arrow" at bounding box center [1205, 277] width 17 height 17
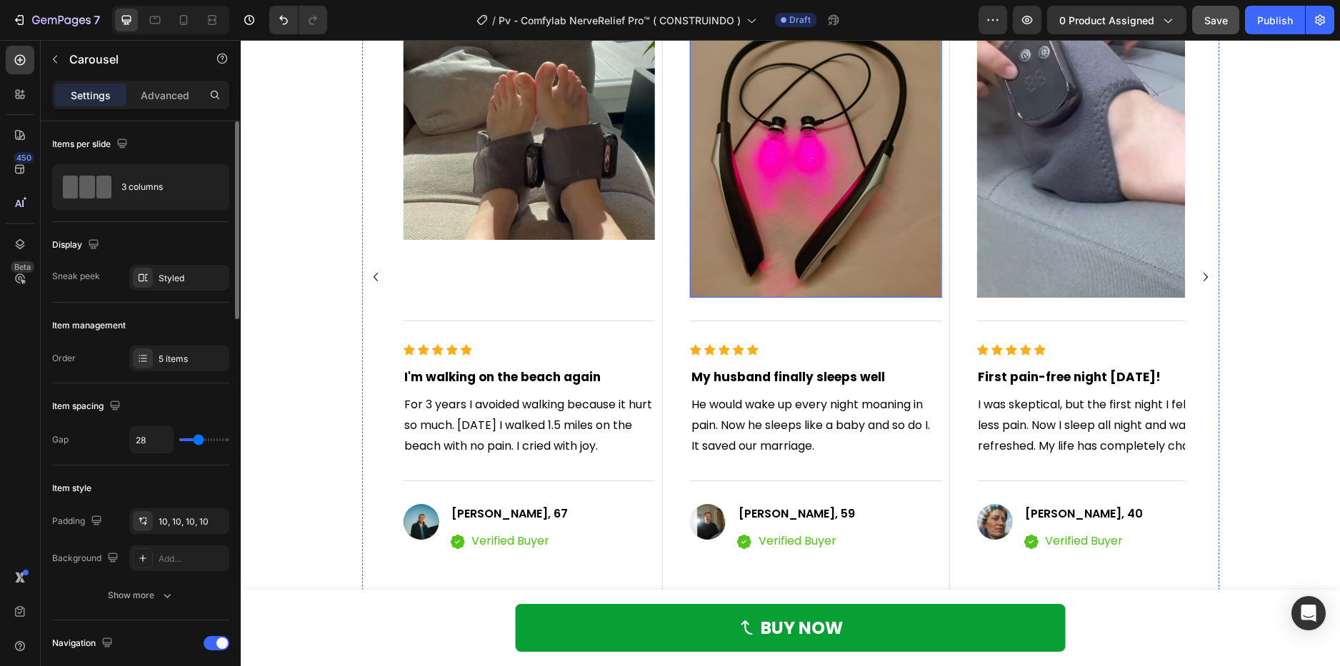
click at [840, 264] on img at bounding box center [815, 130] width 251 height 336
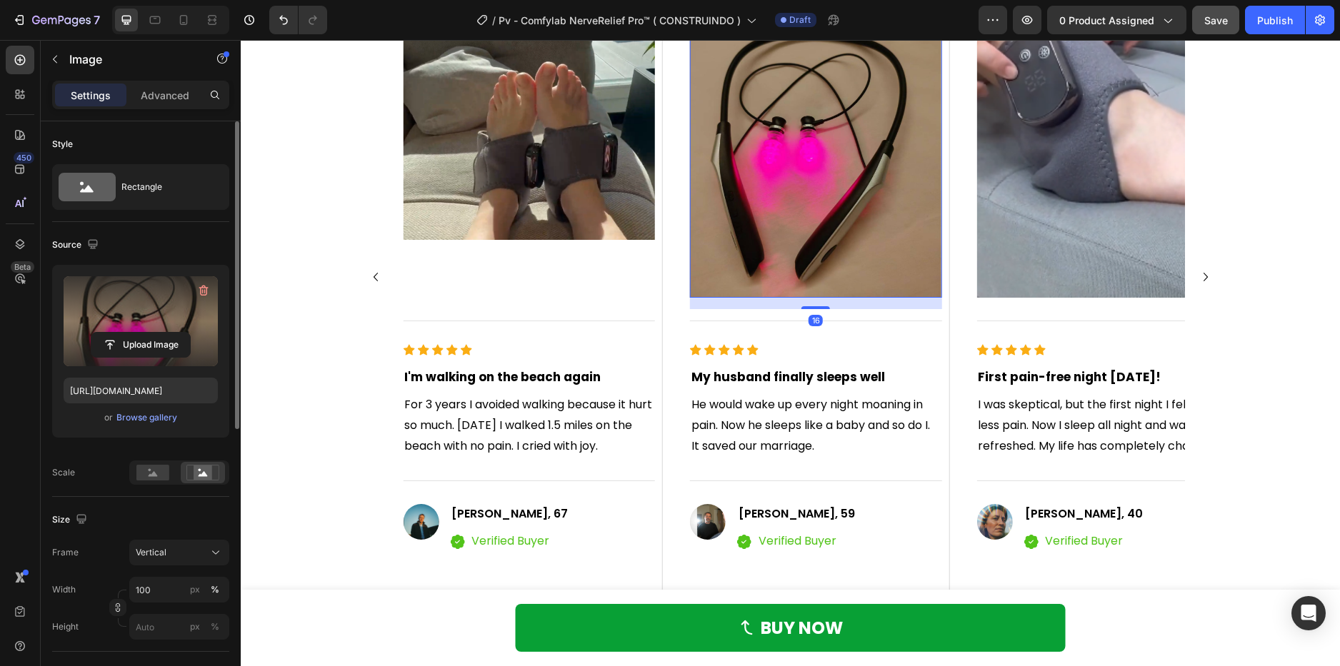
click at [164, 320] on label at bounding box center [141, 321] width 154 height 90
click at [164, 333] on input "file" at bounding box center [140, 345] width 99 height 24
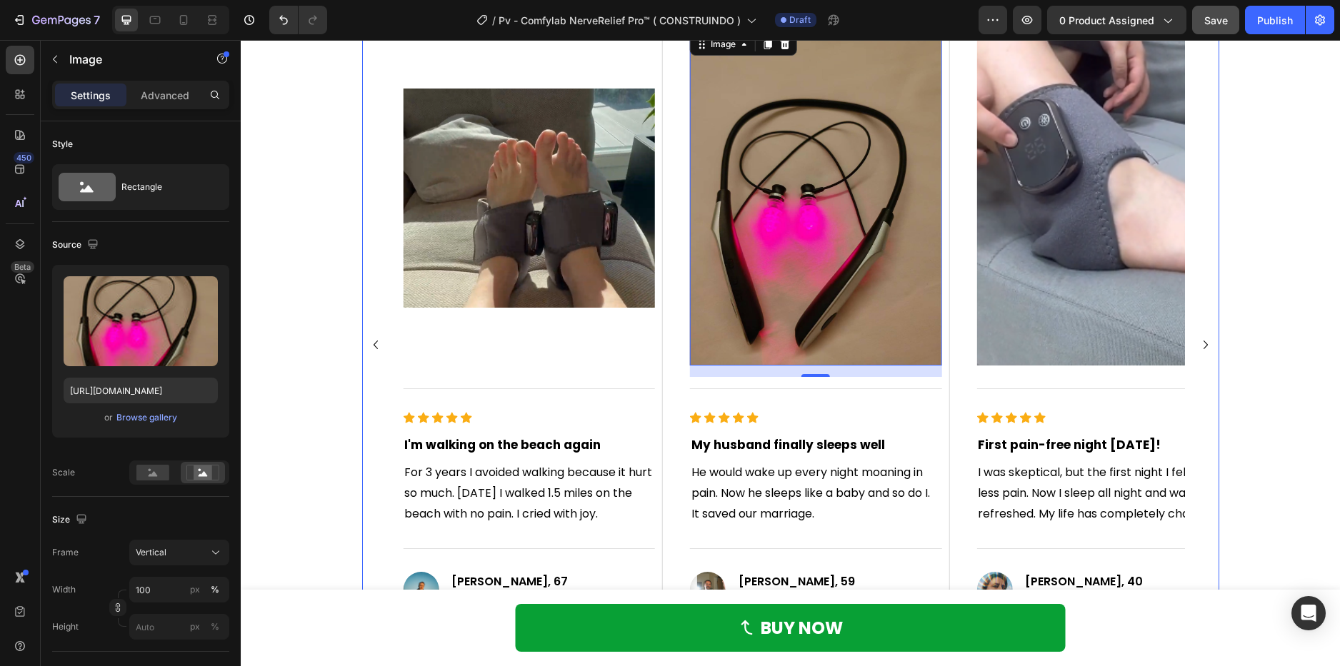
scroll to position [1143, 0]
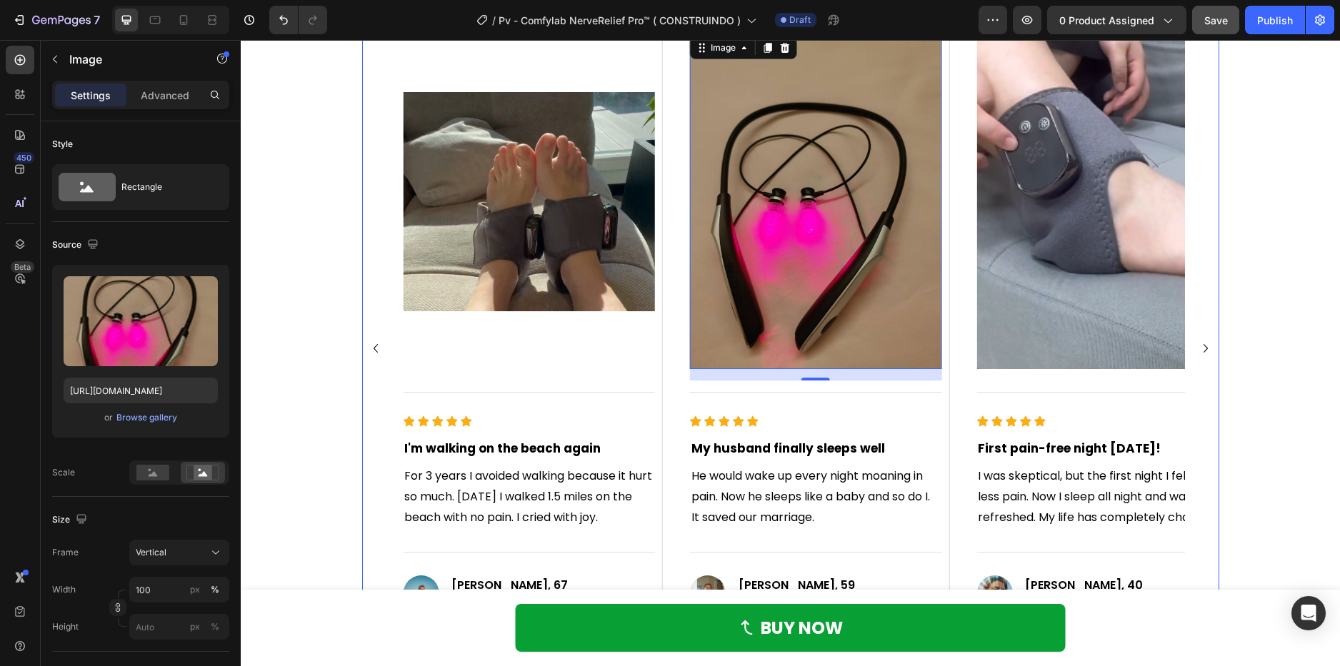
click at [1198, 340] on icon "Carousel Next Arrow" at bounding box center [1205, 348] width 17 height 17
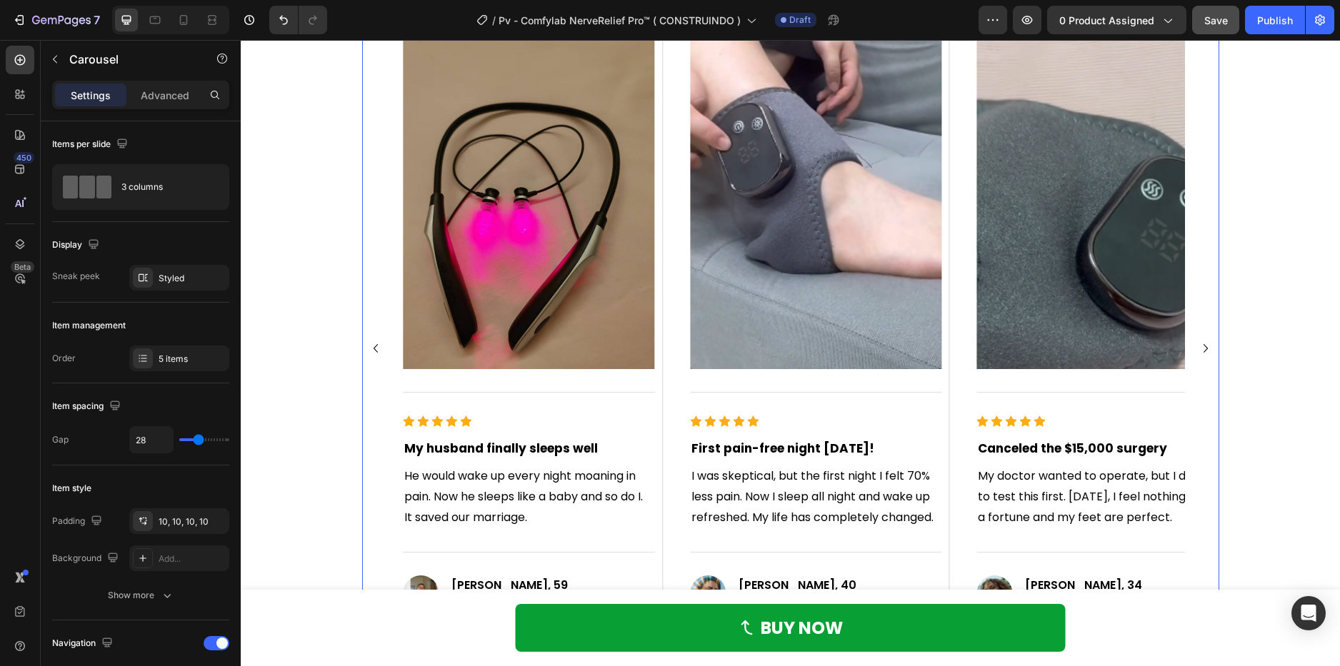
click at [1198, 340] on icon "Carousel Next Arrow" at bounding box center [1205, 348] width 17 height 17
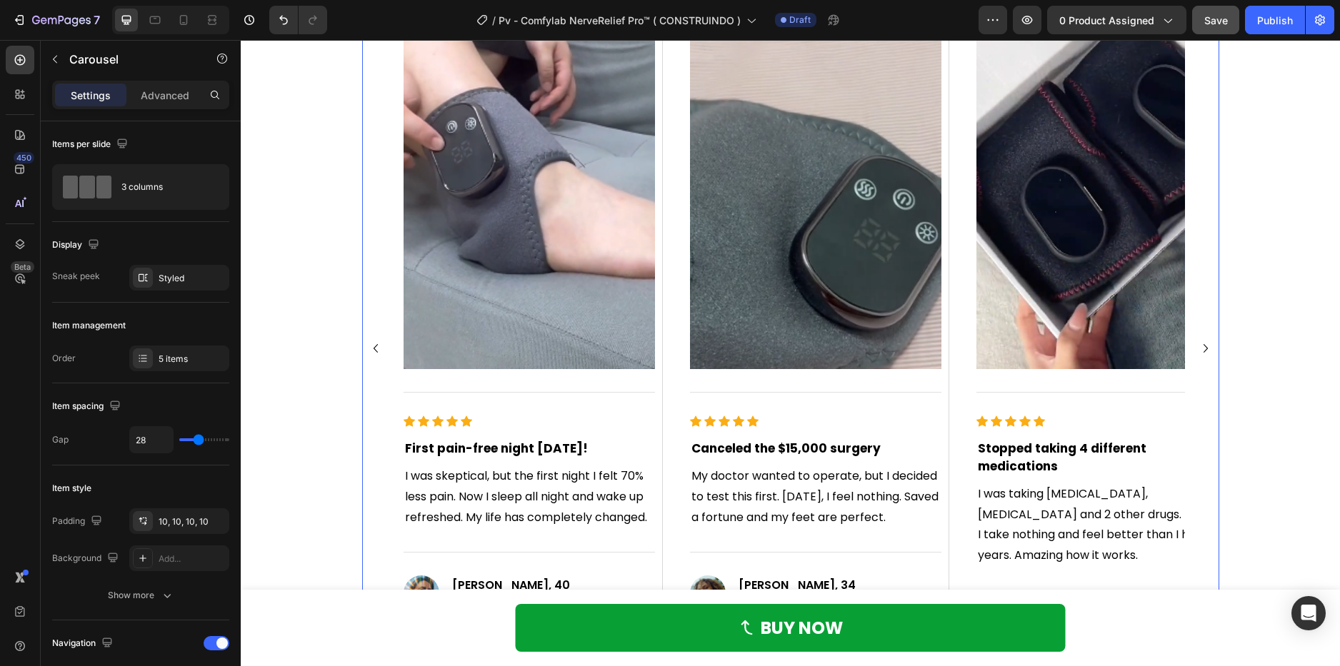
click at [1201, 344] on icon "Carousel Next Arrow" at bounding box center [1205, 348] width 17 height 17
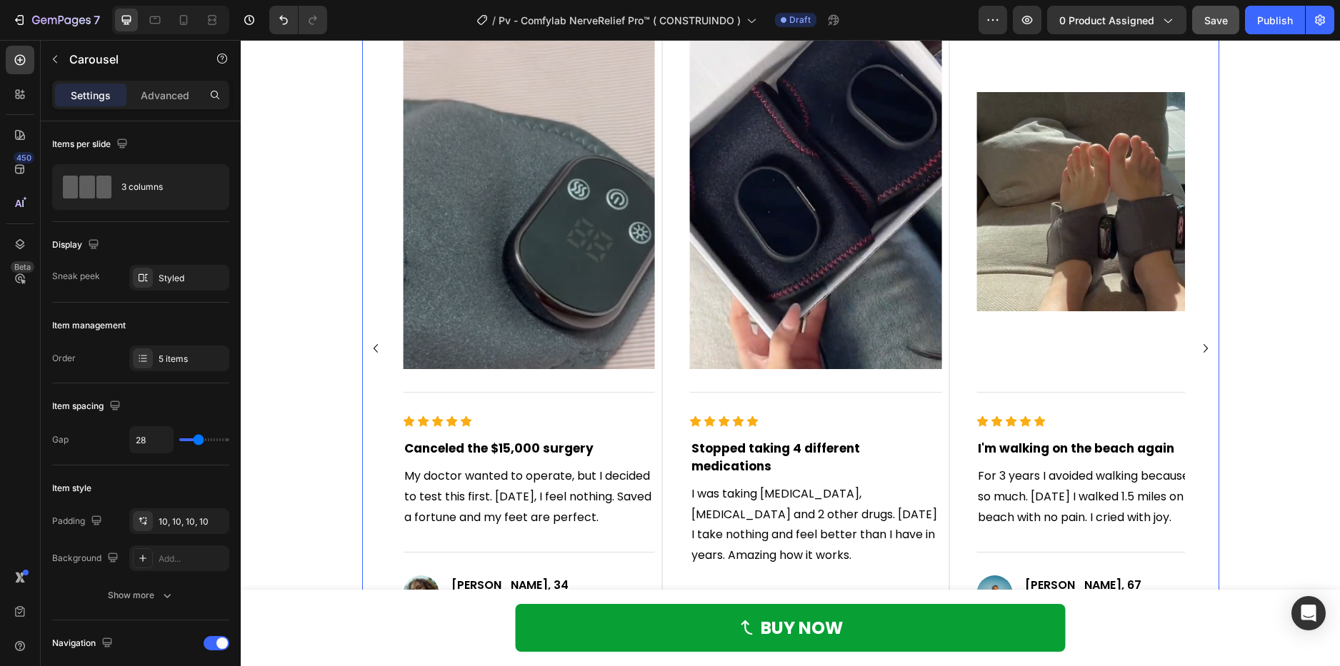
click at [1201, 344] on icon "Carousel Next Arrow" at bounding box center [1205, 348] width 17 height 17
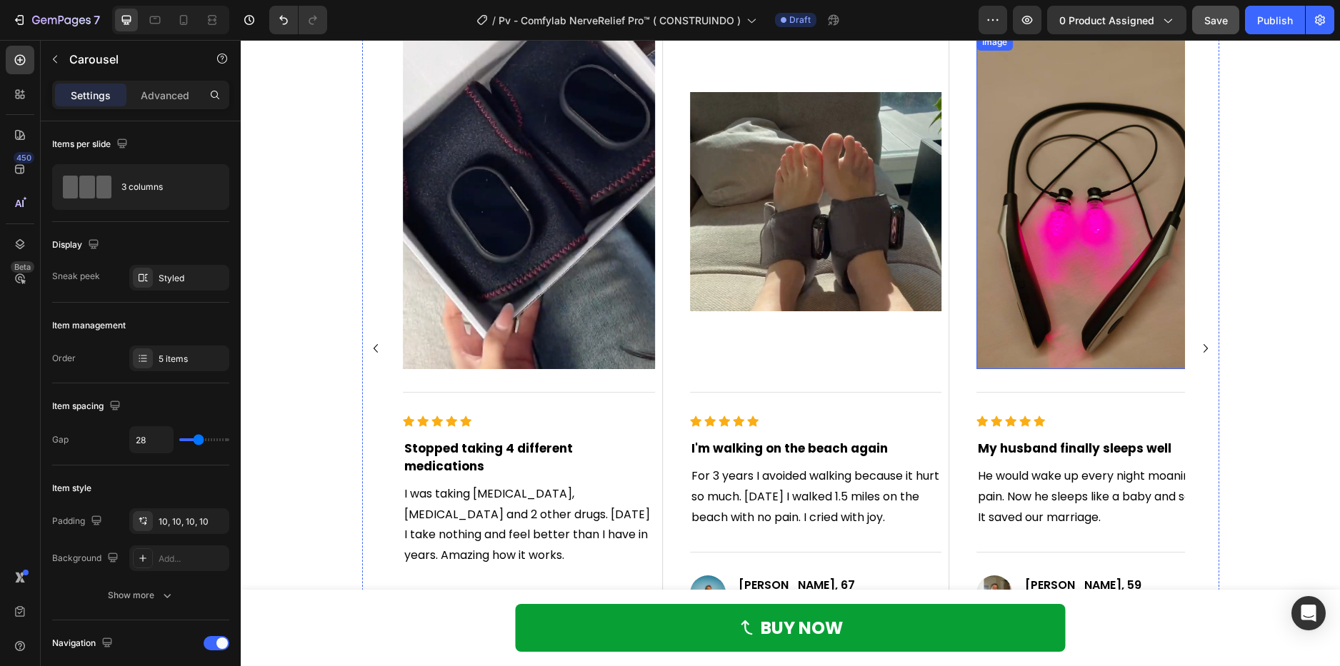
click at [1030, 230] on img at bounding box center [1101, 202] width 251 height 336
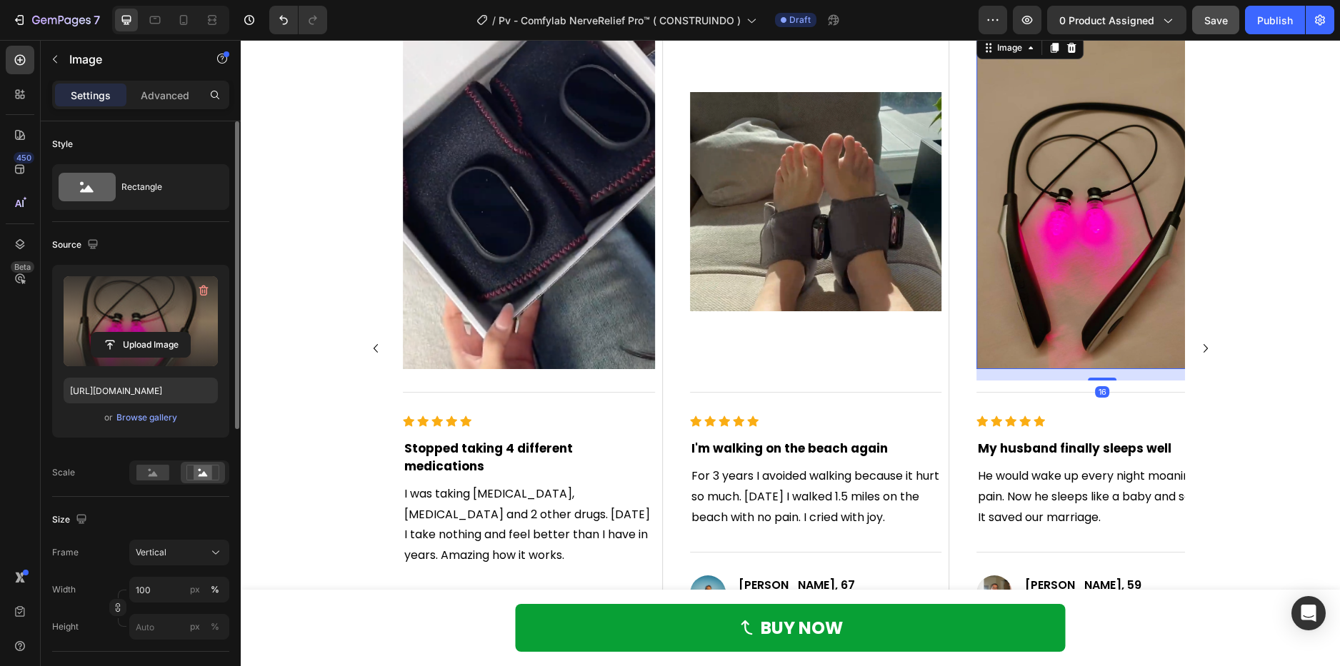
click at [170, 321] on label at bounding box center [141, 321] width 154 height 90
click at [170, 333] on input "file" at bounding box center [140, 345] width 99 height 24
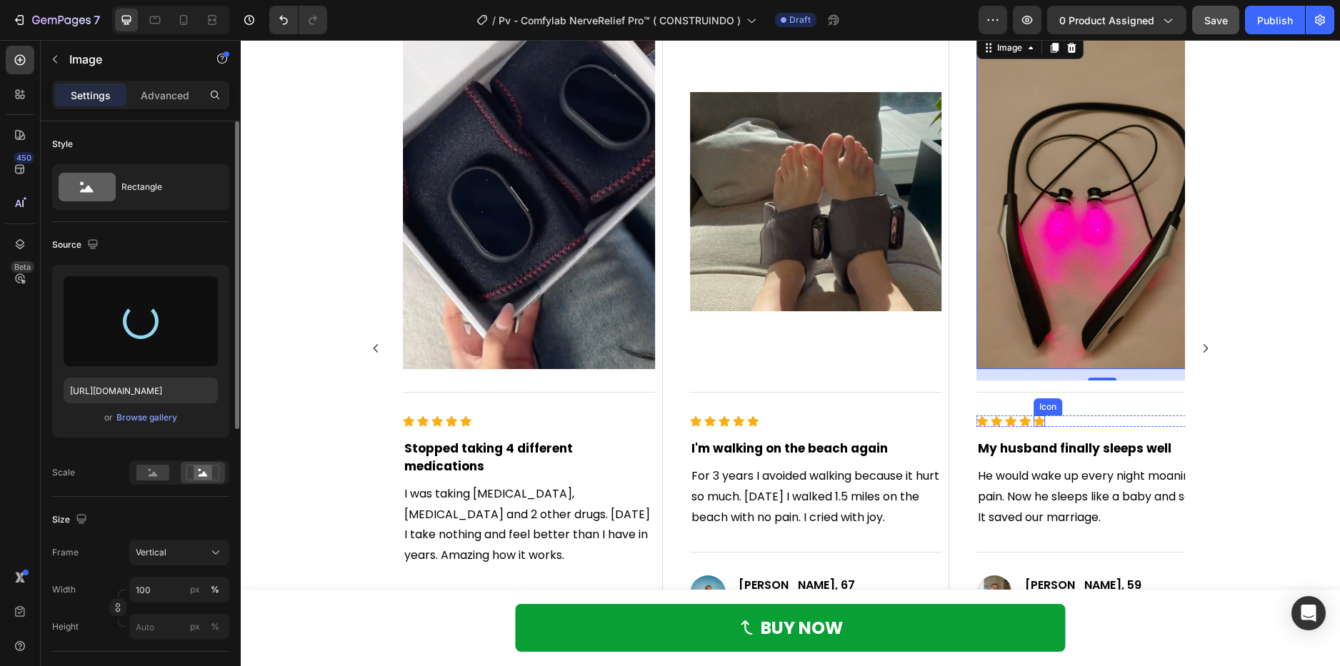
type input "https://cdn.shopify.com/s/files/1/0621/8039/3047/files/gempages_571712530917885…"
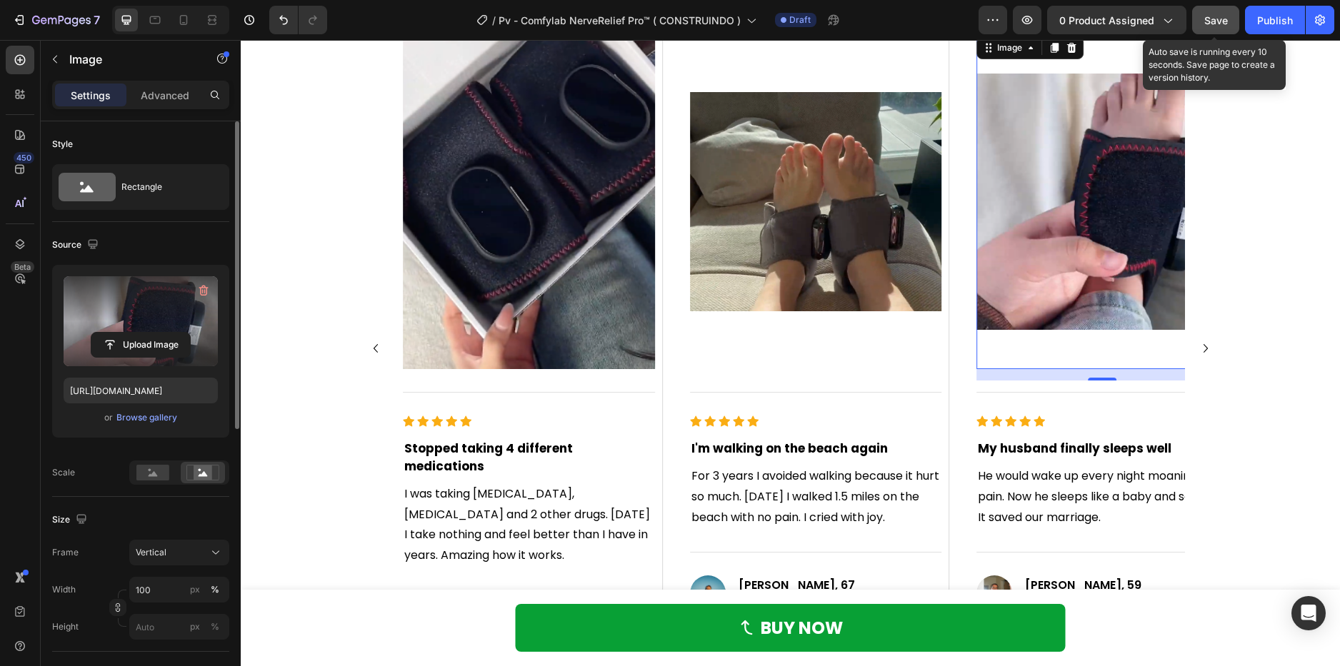
click at [1221, 16] on span "Save" at bounding box center [1216, 20] width 24 height 12
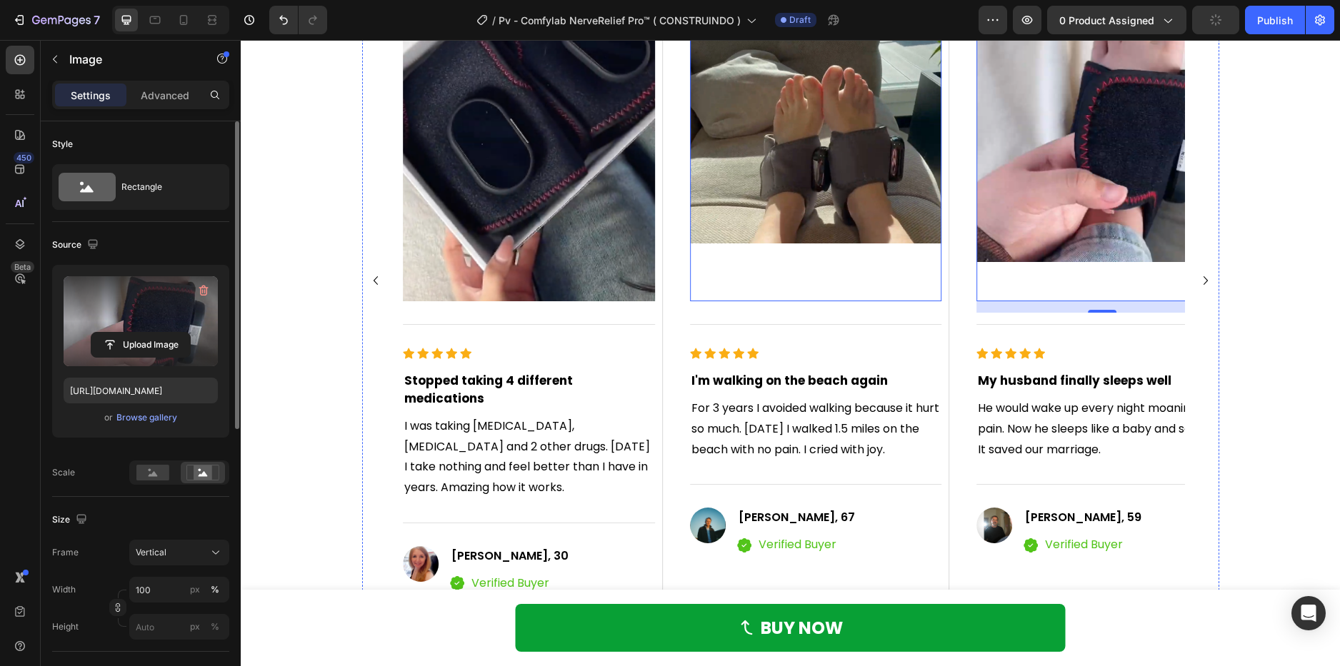
scroll to position [1285, 0]
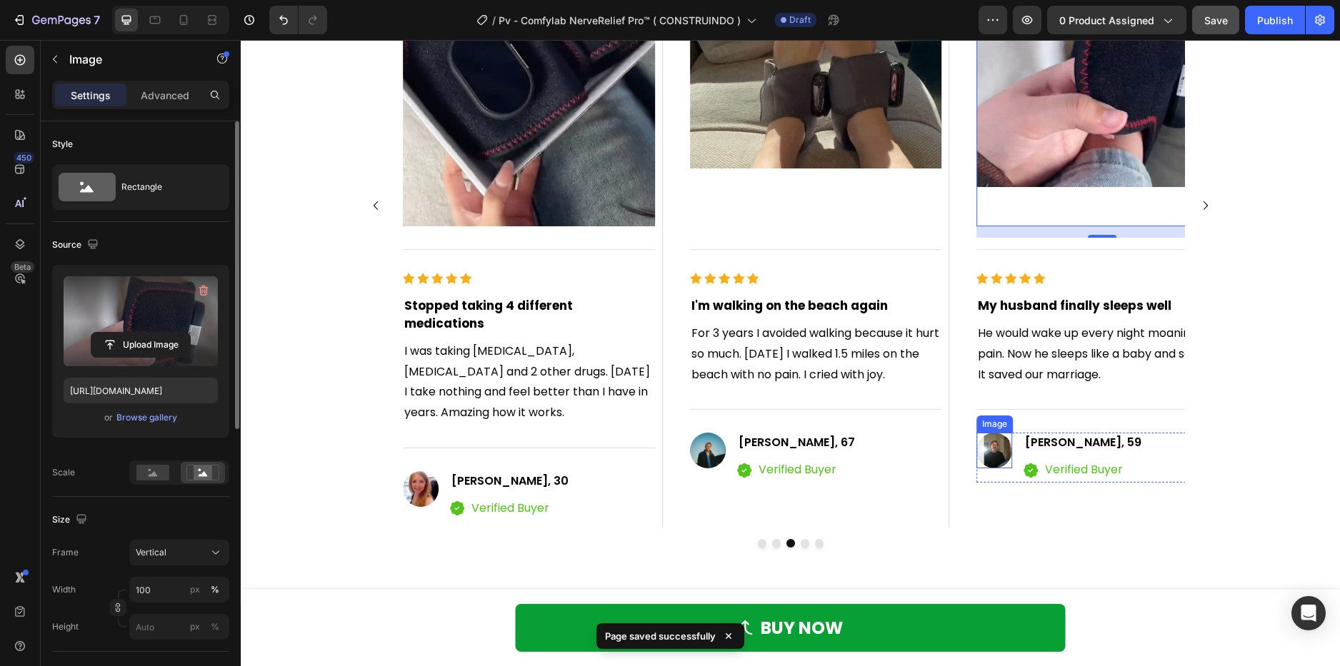
click at [994, 455] on img at bounding box center [994, 451] width 36 height 36
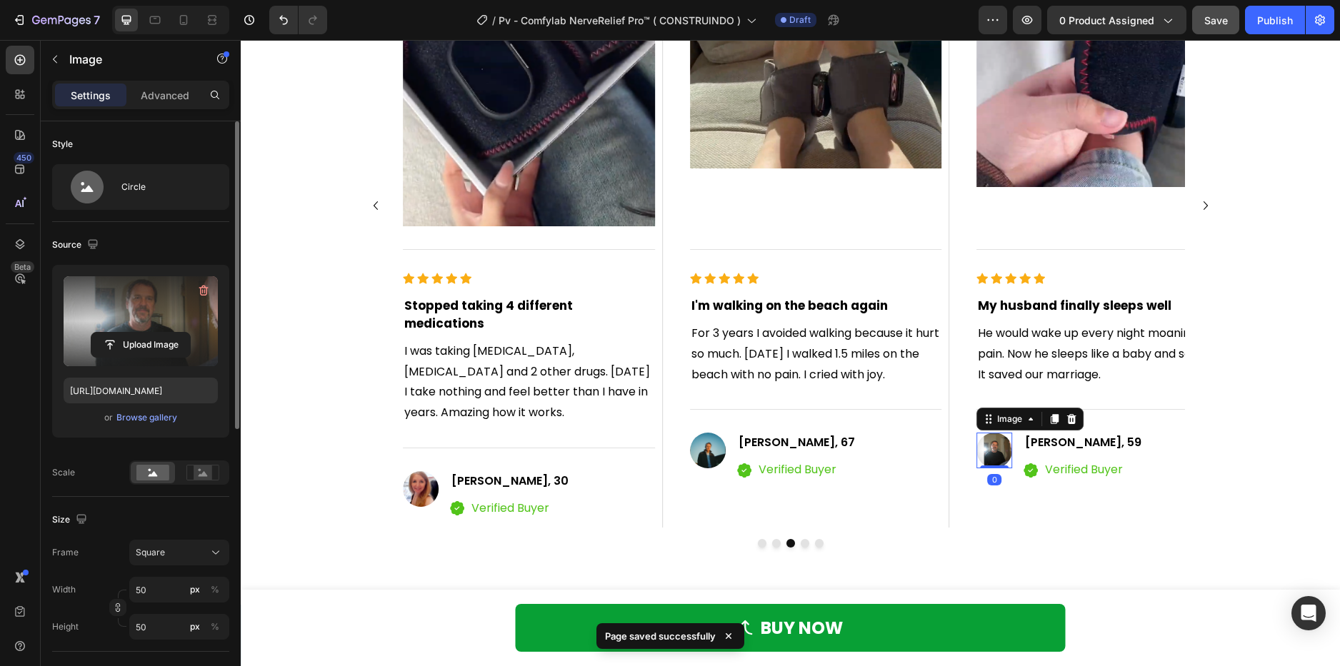
click at [184, 326] on label at bounding box center [141, 321] width 154 height 90
click at [184, 333] on input "file" at bounding box center [140, 345] width 99 height 24
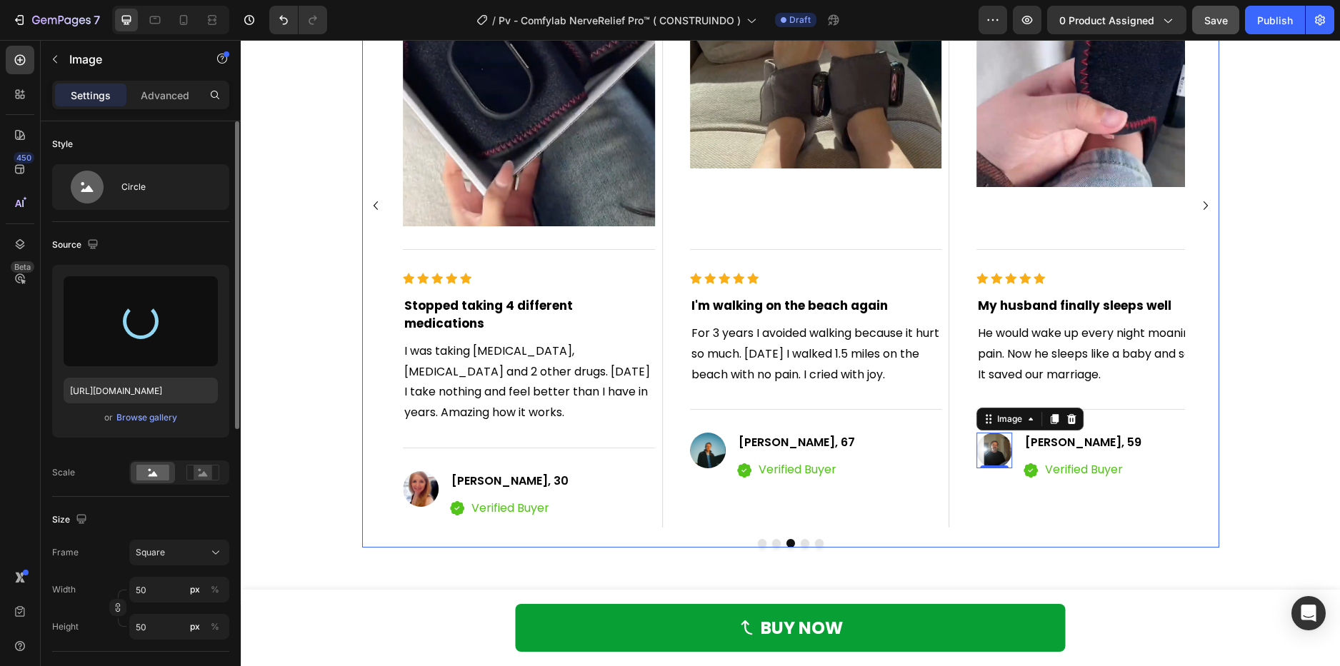
type input "https://cdn.shopify.com/s/files/1/0621/8039/3047/files/gempages_571712530917885…"
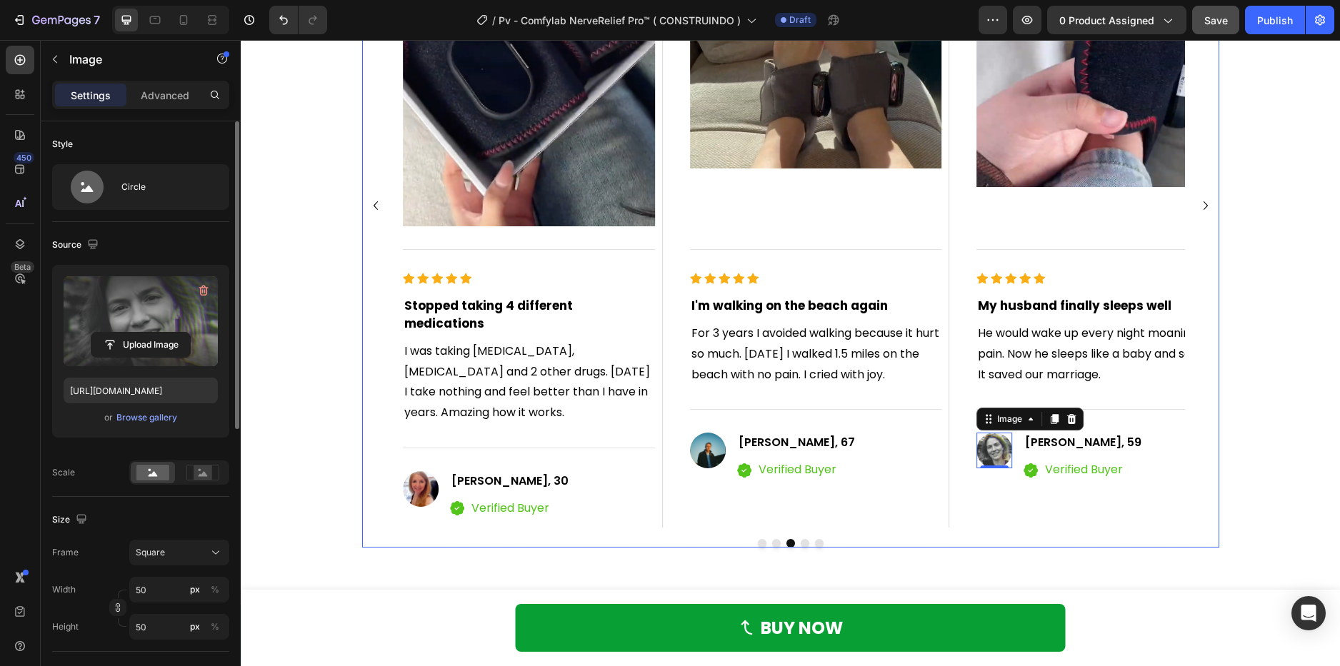
click at [1200, 198] on icon "Carousel Next Arrow" at bounding box center [1205, 205] width 17 height 17
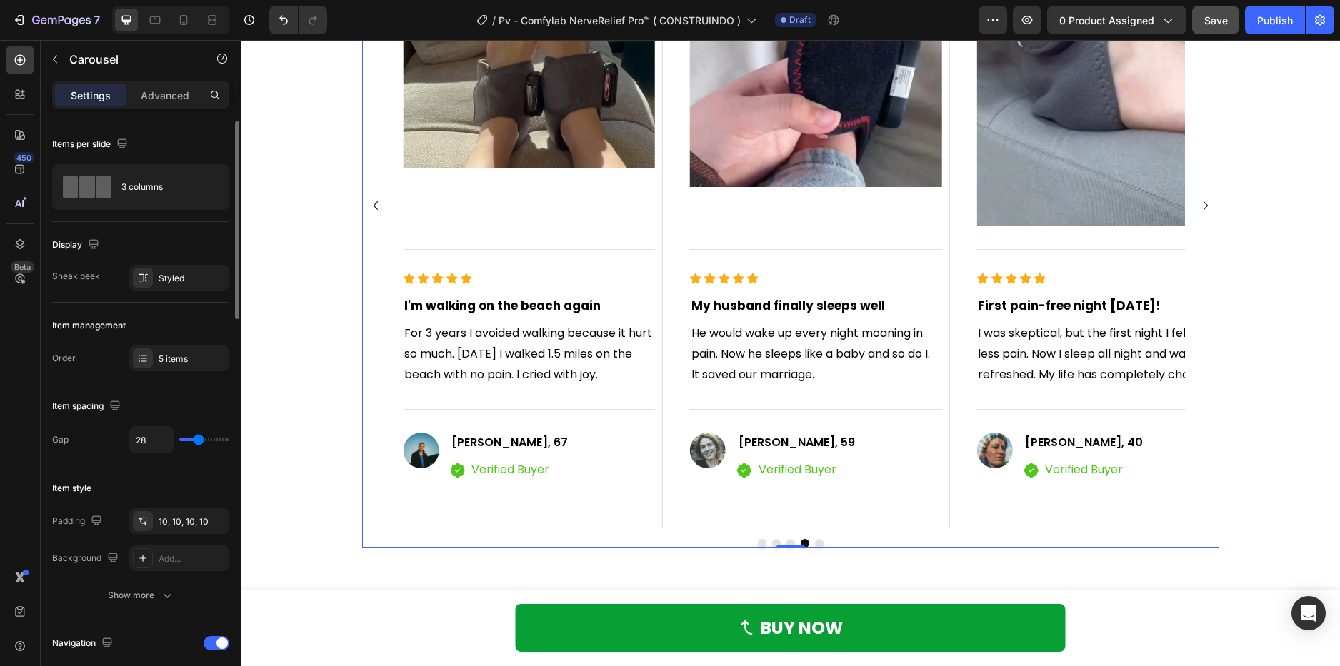
click at [1200, 198] on icon "Carousel Next Arrow" at bounding box center [1205, 205] width 17 height 17
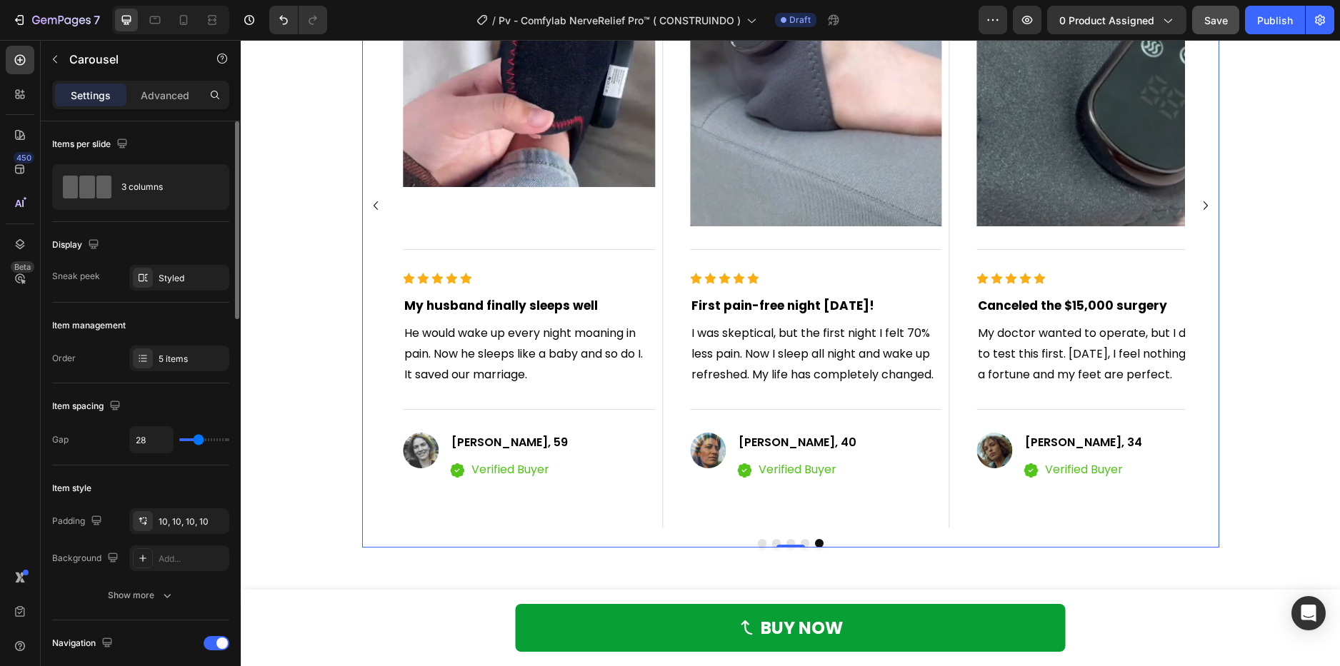
click at [1200, 198] on icon "Carousel Next Arrow" at bounding box center [1205, 205] width 17 height 17
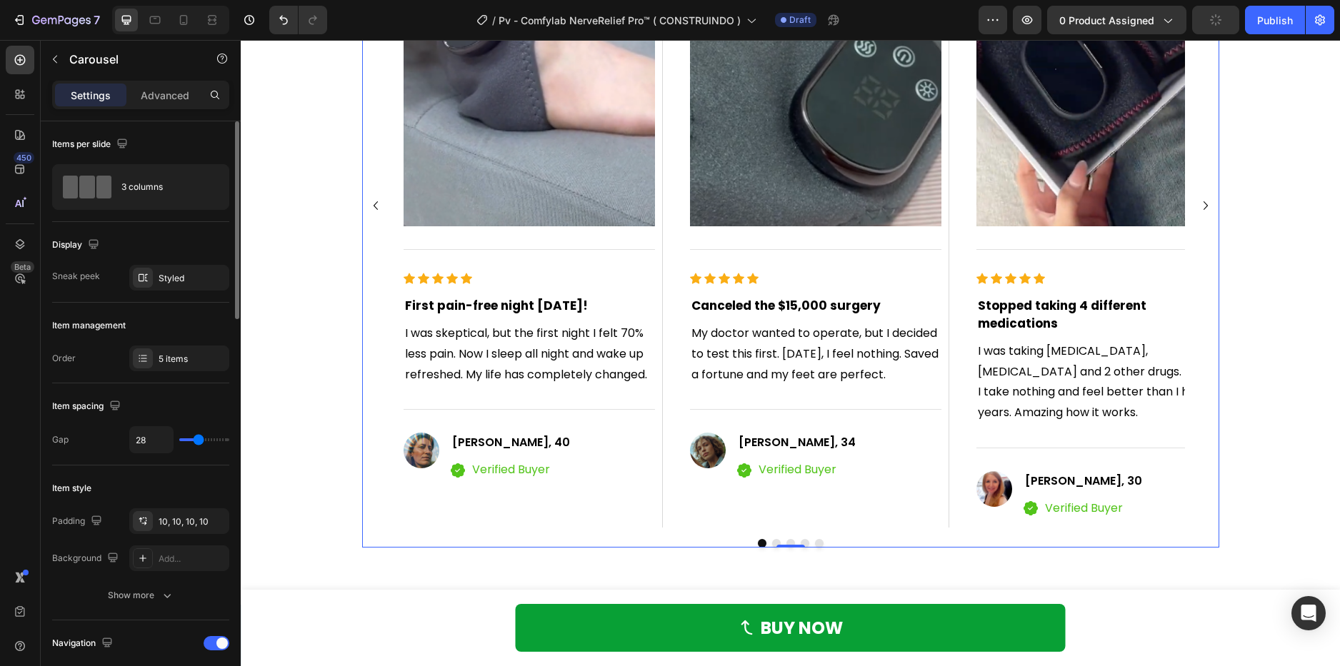
click at [1200, 198] on icon "Carousel Next Arrow" at bounding box center [1205, 205] width 17 height 17
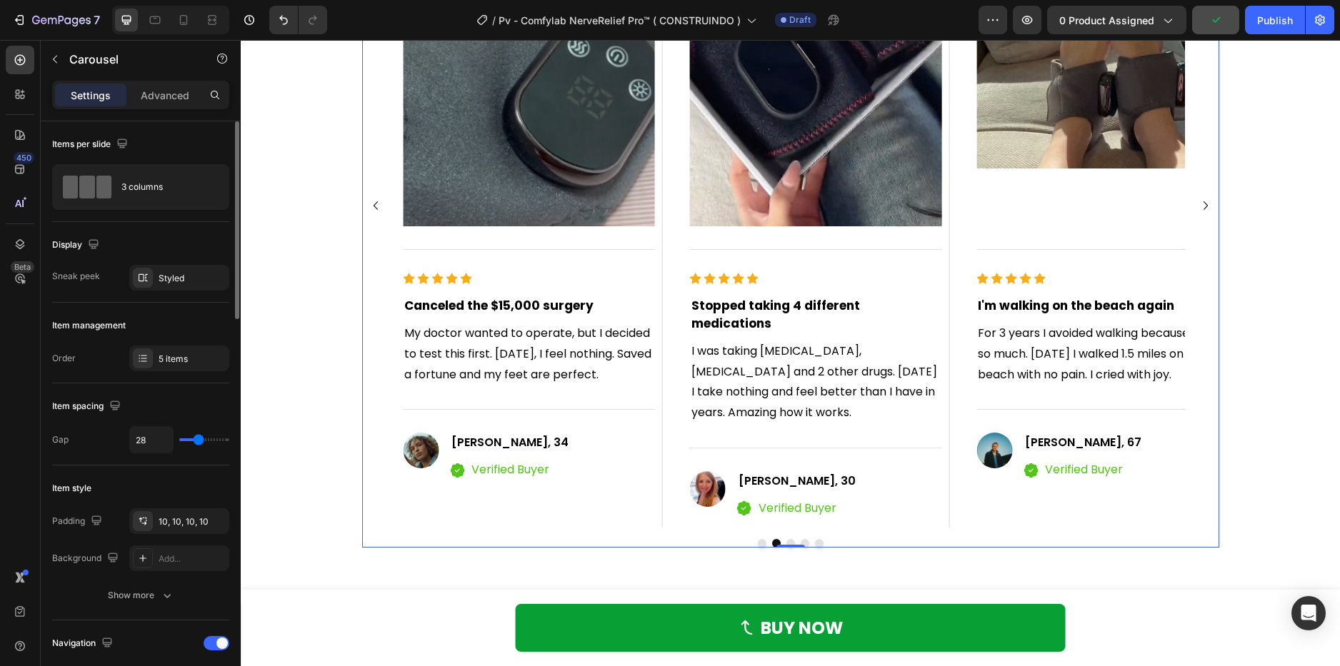
click at [1200, 198] on icon "Carousel Next Arrow" at bounding box center [1205, 205] width 17 height 17
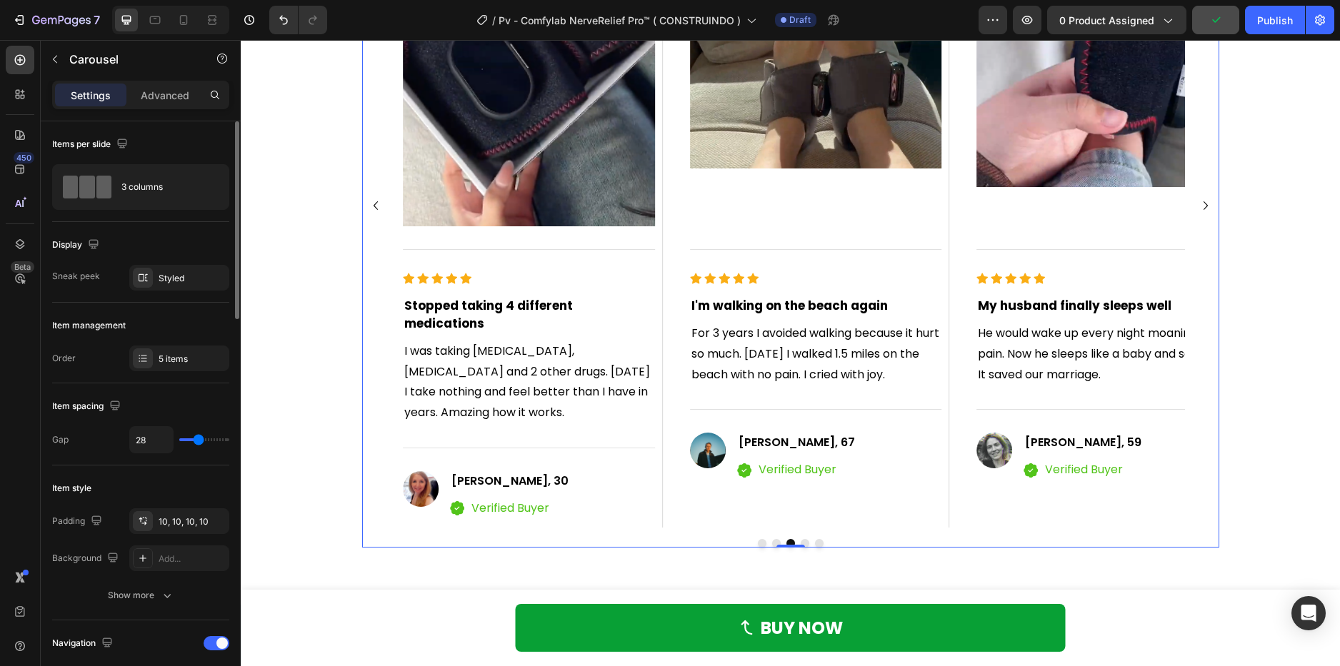
click at [1200, 198] on icon "Carousel Next Arrow" at bounding box center [1205, 205] width 17 height 17
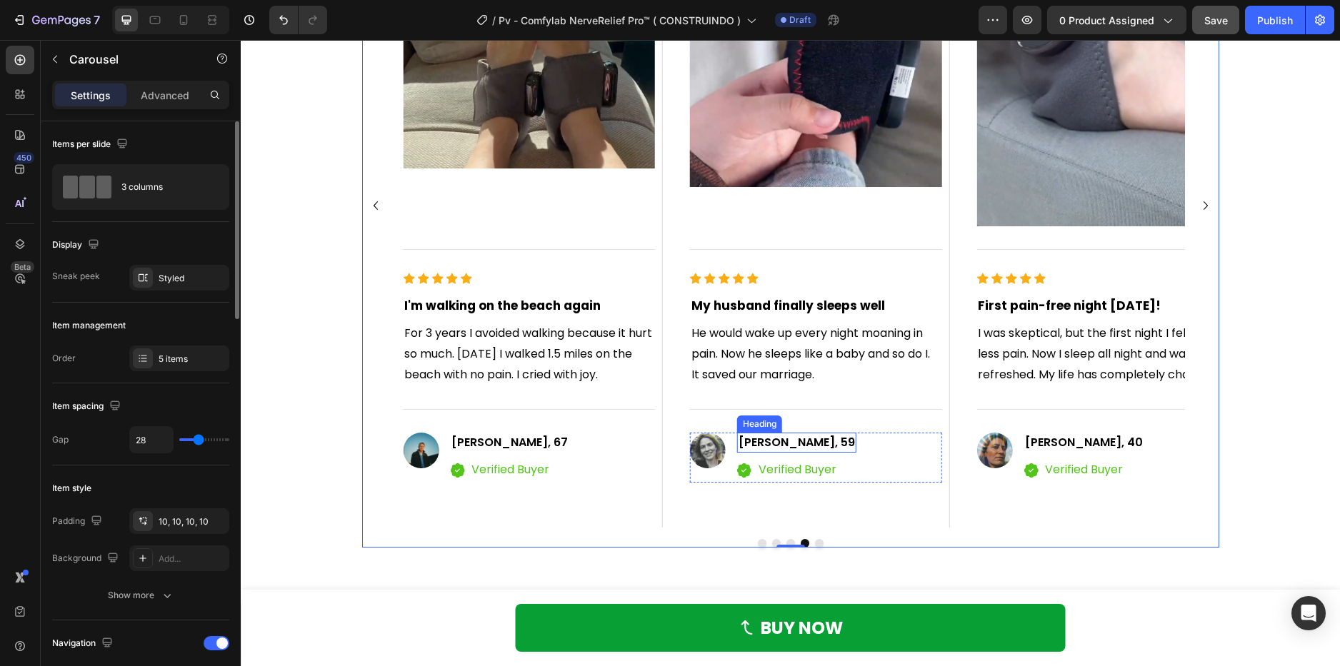
click at [838, 451] on span "Linda Thompson, 59" at bounding box center [796, 442] width 116 height 16
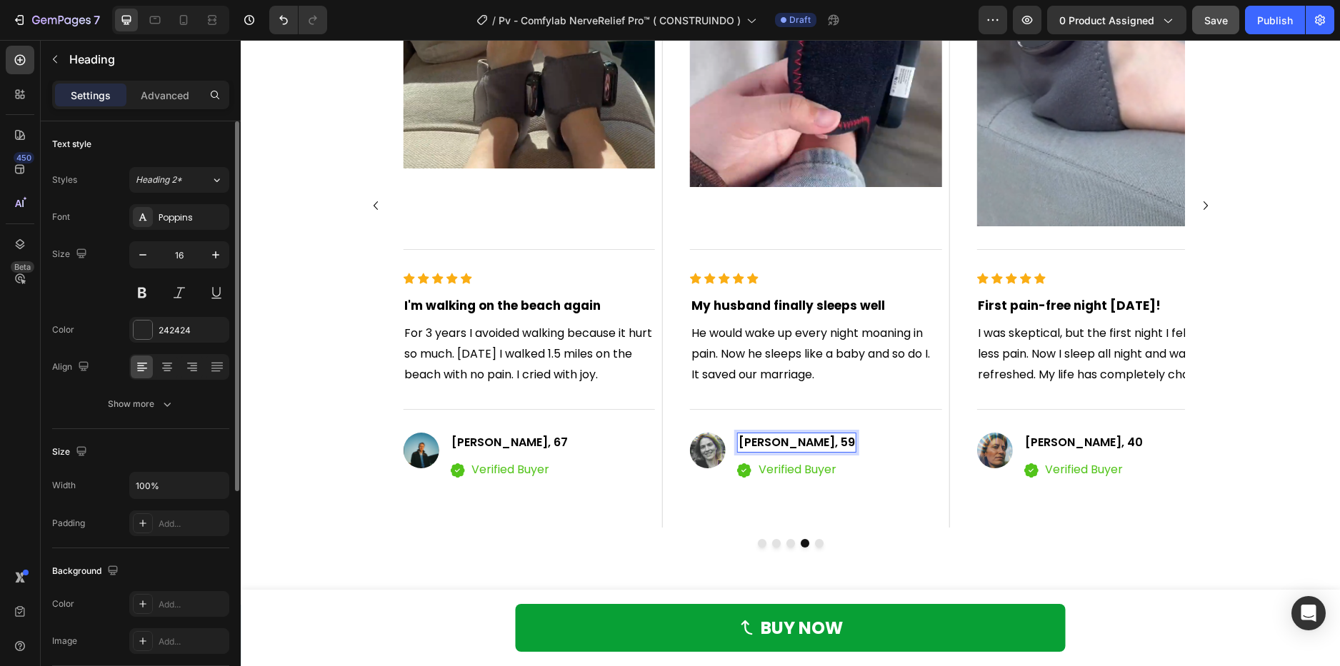
click at [840, 448] on span "Linda Thompson, 59" at bounding box center [796, 442] width 116 height 16
click at [1214, 411] on div "98% Customers Are Satisfied Text block Real Transformations from People Who've …" at bounding box center [790, 165] width 1078 height 763
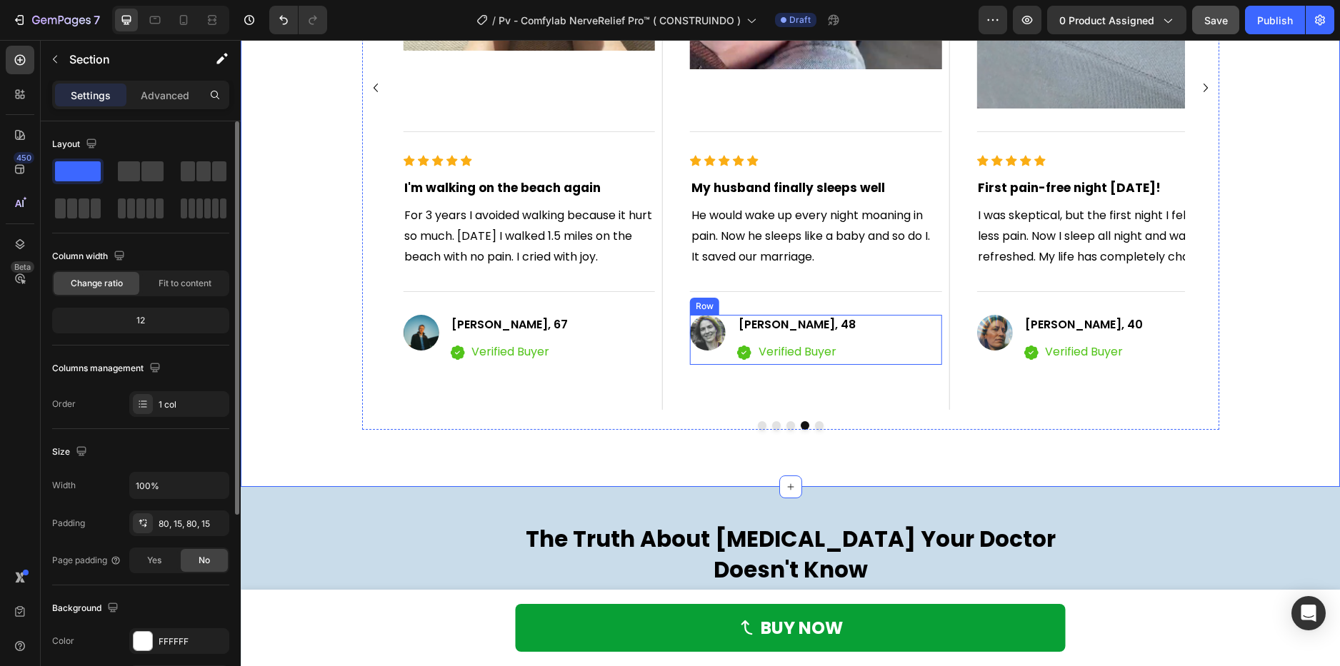
scroll to position [1428, 0]
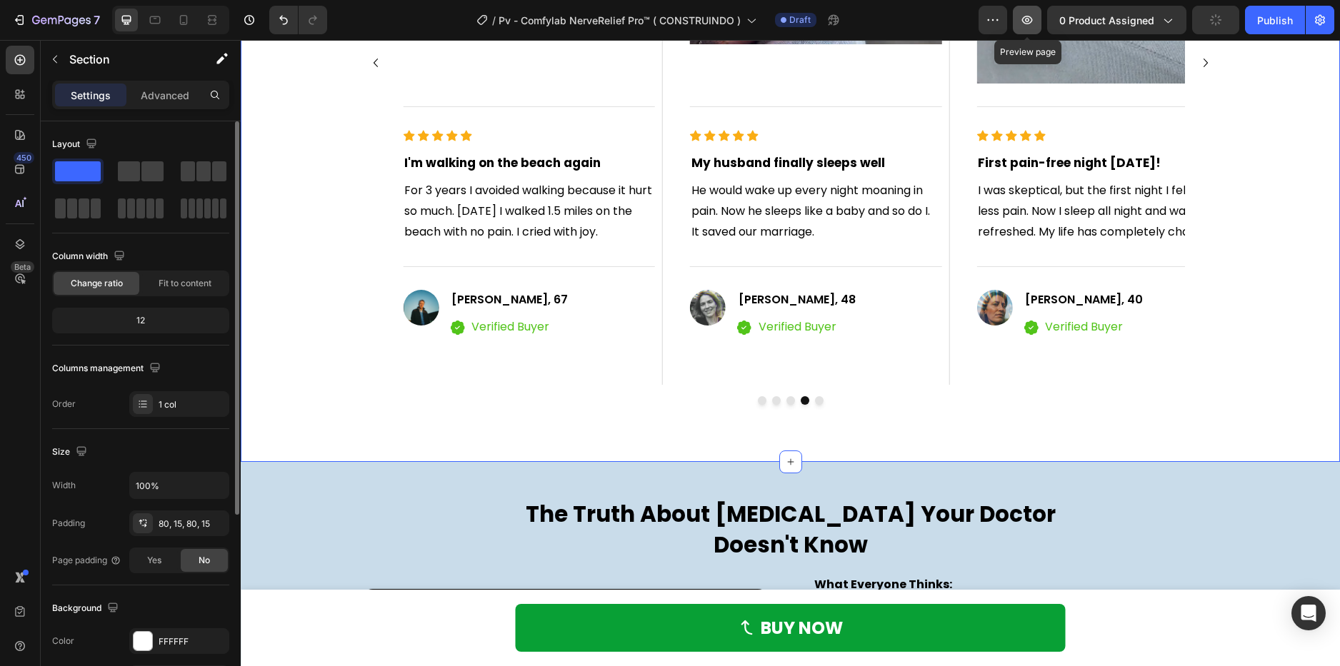
click at [1034, 25] on icon "button" at bounding box center [1027, 20] width 14 height 14
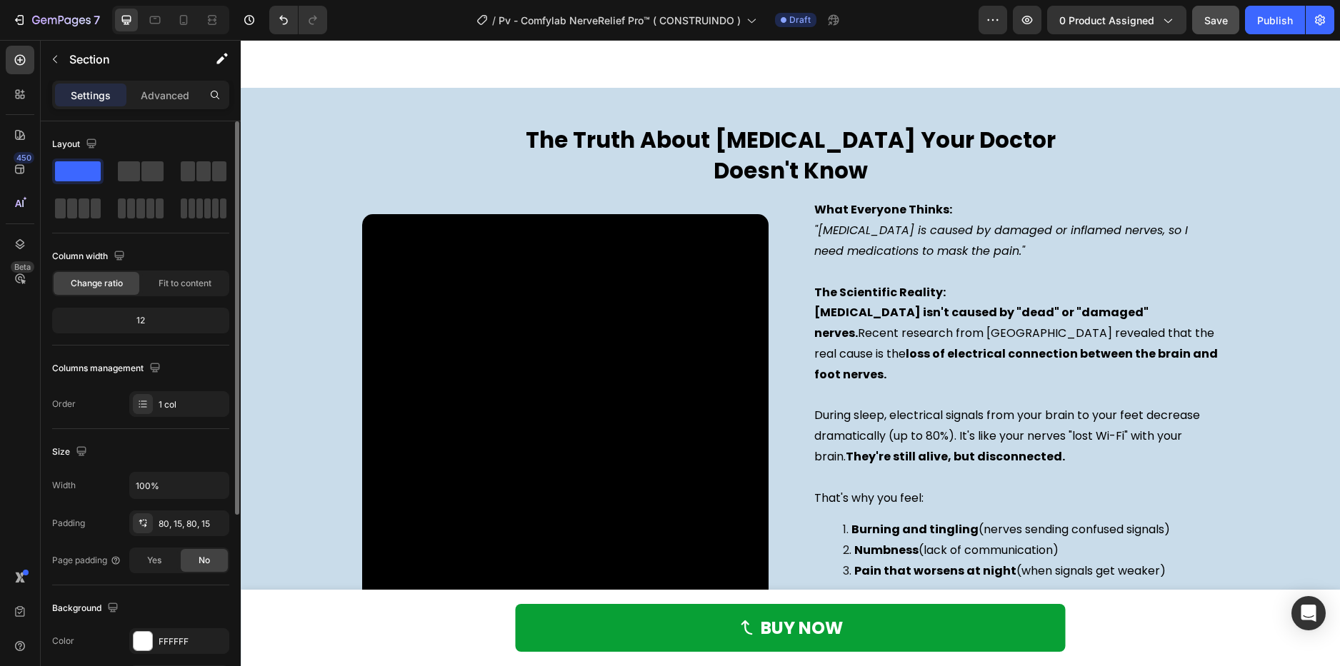
scroll to position [1857, 0]
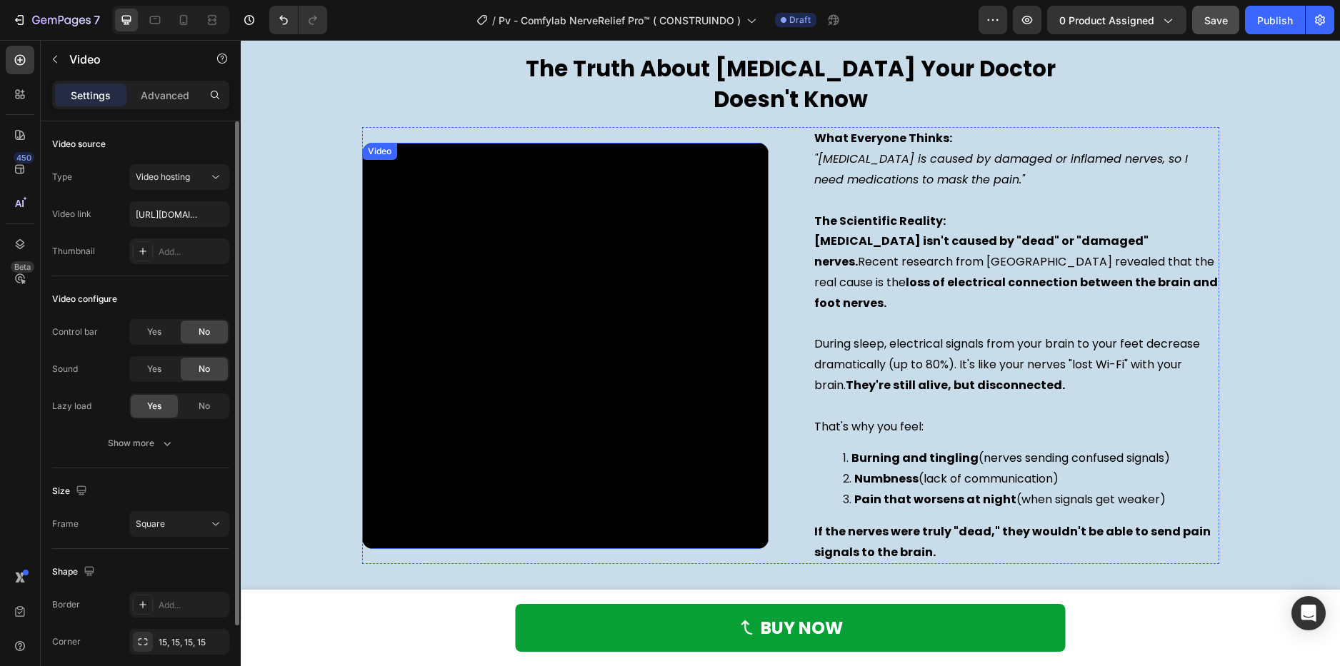
click at [475, 258] on video at bounding box center [565, 346] width 406 height 406
click at [388, 223] on video at bounding box center [565, 346] width 406 height 406
click at [198, 219] on input "https://cdn.shopify.com/videos/c/o/v/759916d4b1804495bff139f770e58634.mp4" at bounding box center [179, 214] width 100 height 26
paste input "14ae52f82a59423d9af2802915ea055b"
type input "https://cdn.shopify.com/videos/c/o/v/14ae52f82a59423d9af2802915ea055b.mp4"
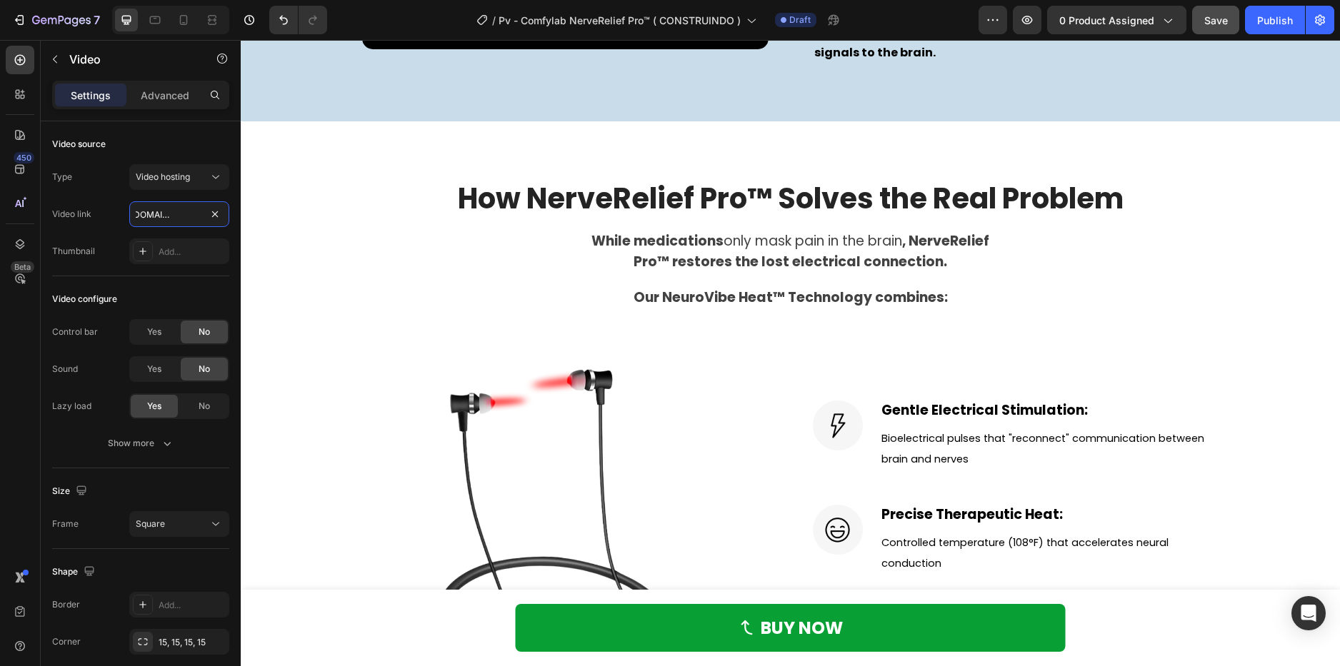
scroll to position [2499, 0]
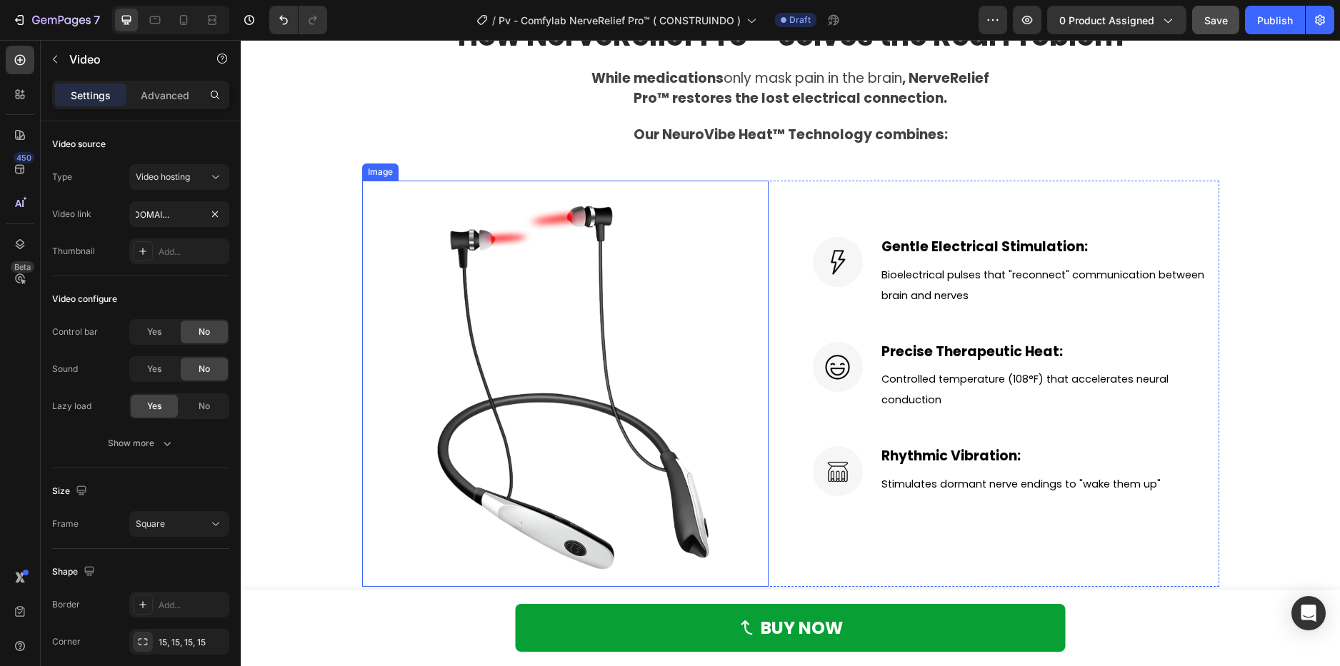
click at [576, 376] on img at bounding box center [565, 384] width 406 height 406
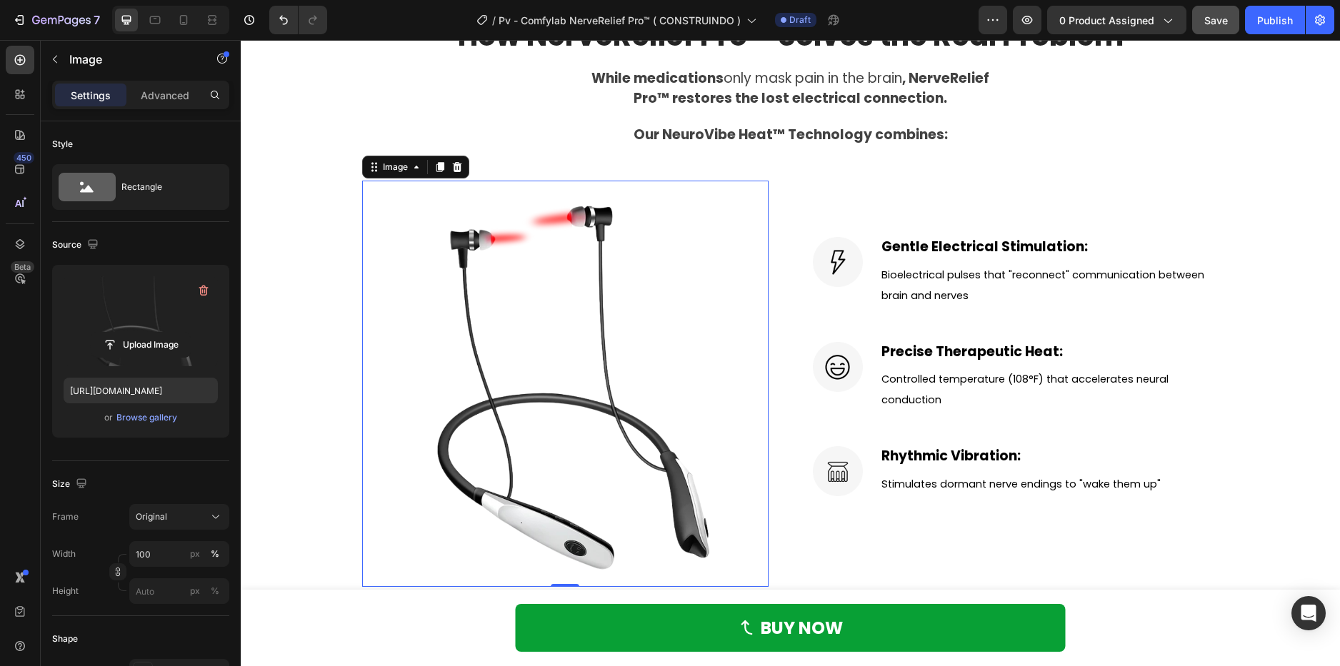
click at [159, 300] on label at bounding box center [141, 321] width 154 height 90
click at [159, 333] on input "file" at bounding box center [140, 345] width 99 height 24
type input "https://cdn.shopify.com/s/files/1/0621/8039/3047/files/gempages_571712530917885…"
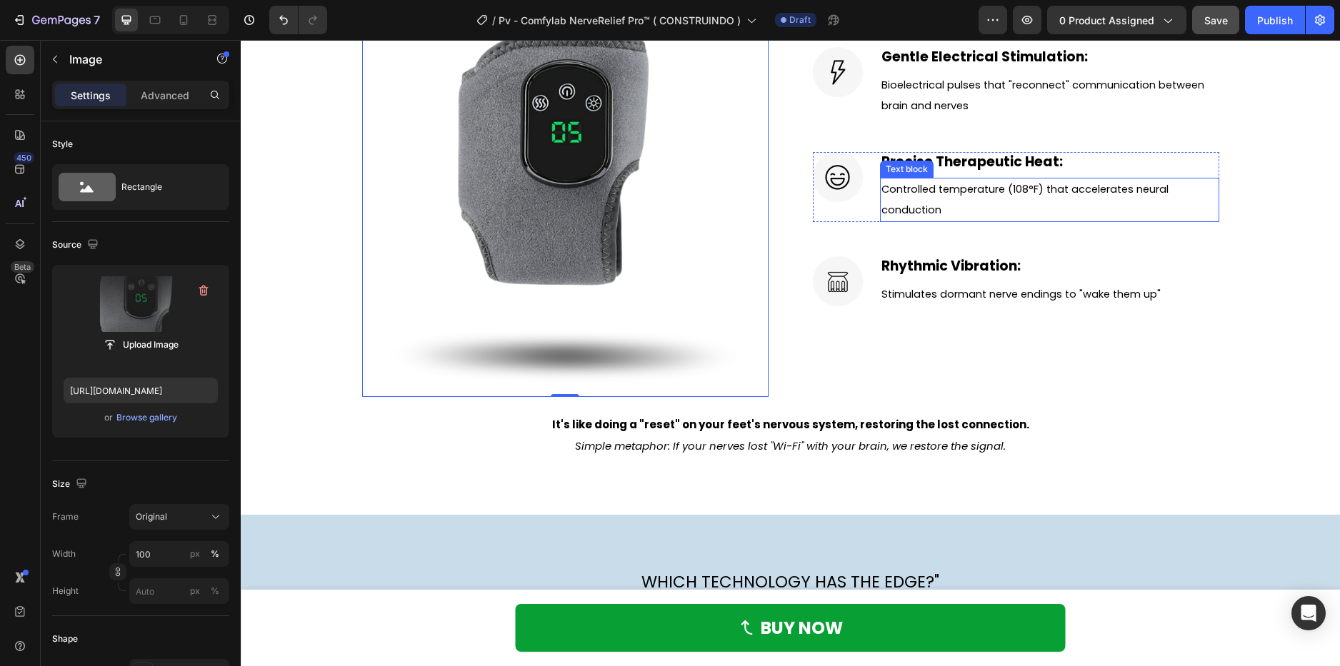
scroll to position [2642, 0]
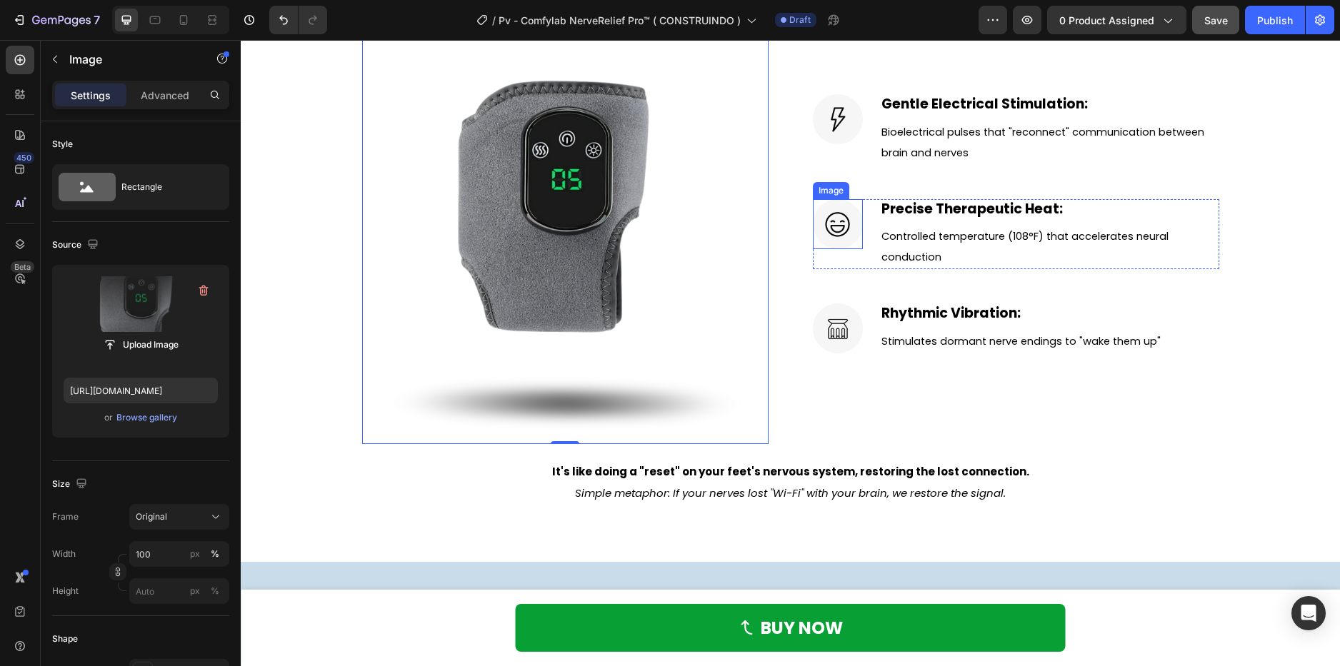
click at [841, 228] on img at bounding box center [838, 224] width 50 height 50
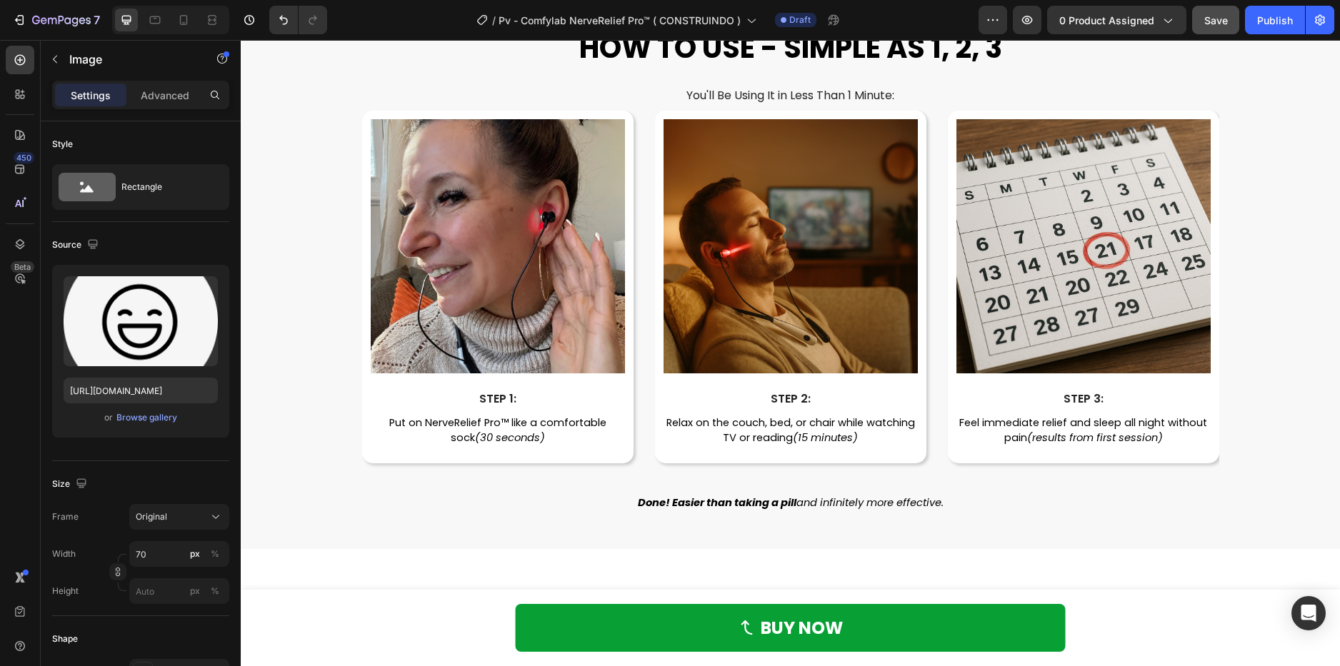
scroll to position [3928, 0]
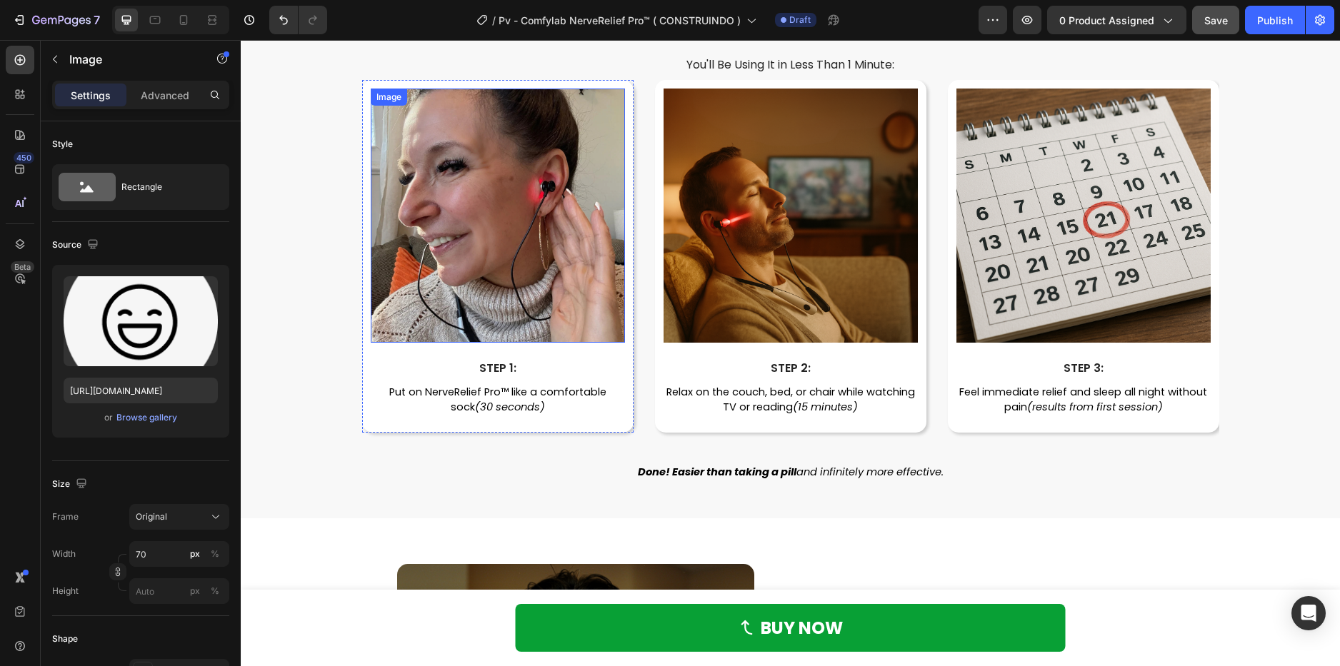
click at [544, 257] on img at bounding box center [498, 216] width 254 height 254
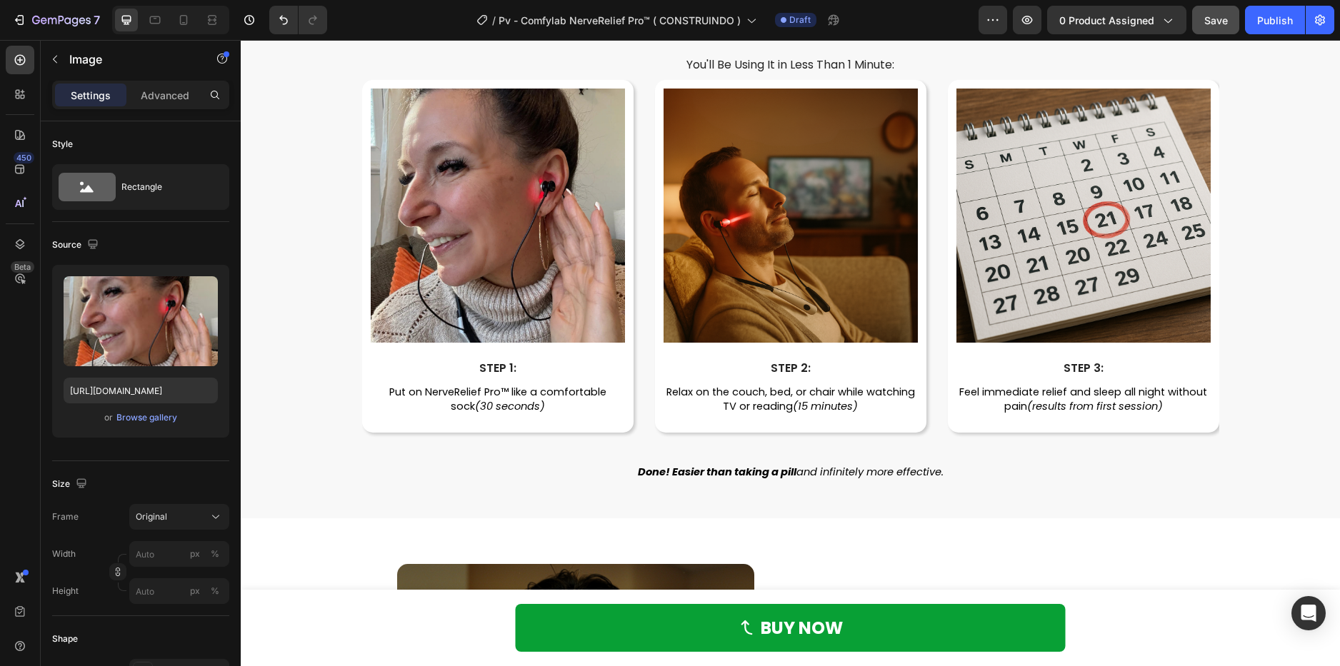
scroll to position [3856, 0]
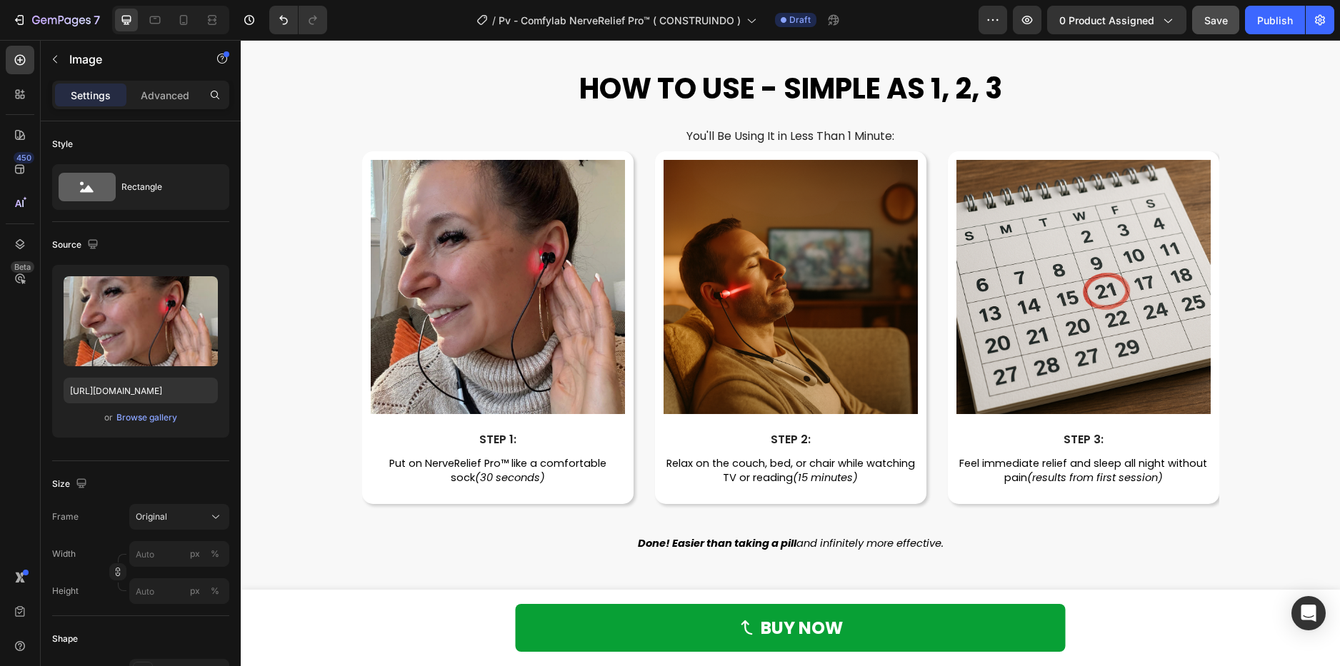
click at [553, 246] on img at bounding box center [498, 287] width 254 height 254
click at [493, 265] on img at bounding box center [498, 287] width 254 height 254
click at [492, 256] on img at bounding box center [498, 287] width 254 height 254
click at [25, 50] on div at bounding box center [20, 60] width 29 height 29
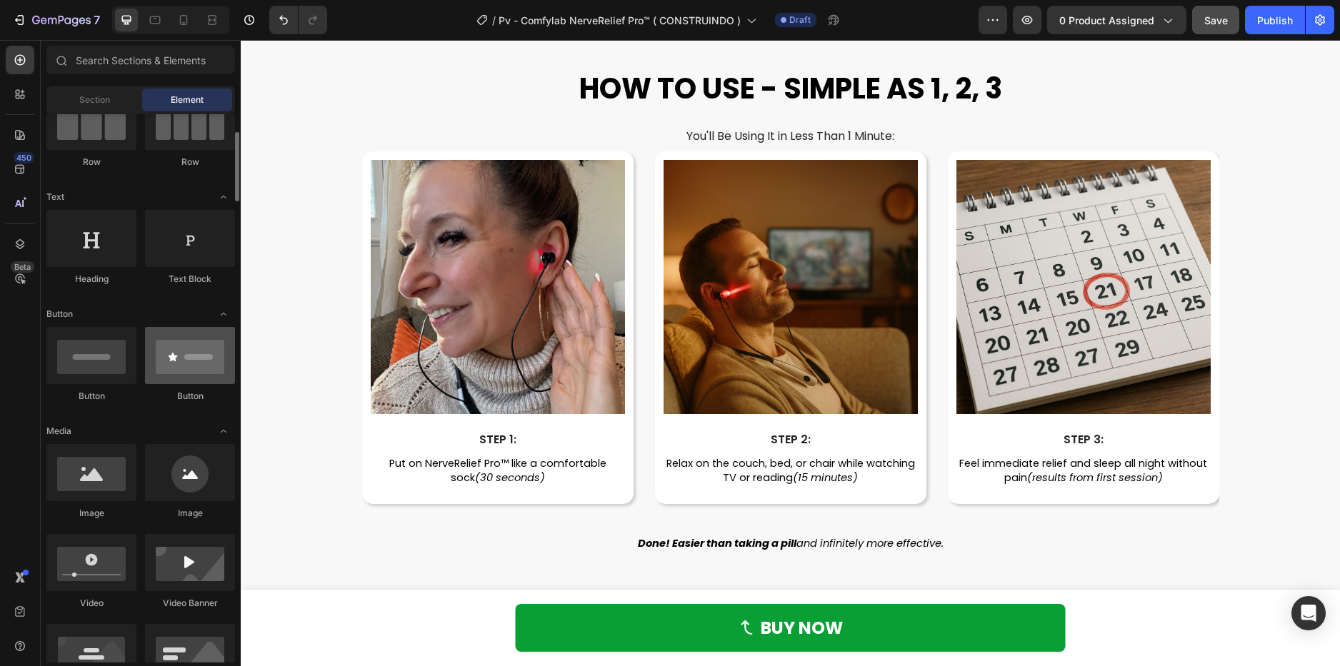
scroll to position [214, 0]
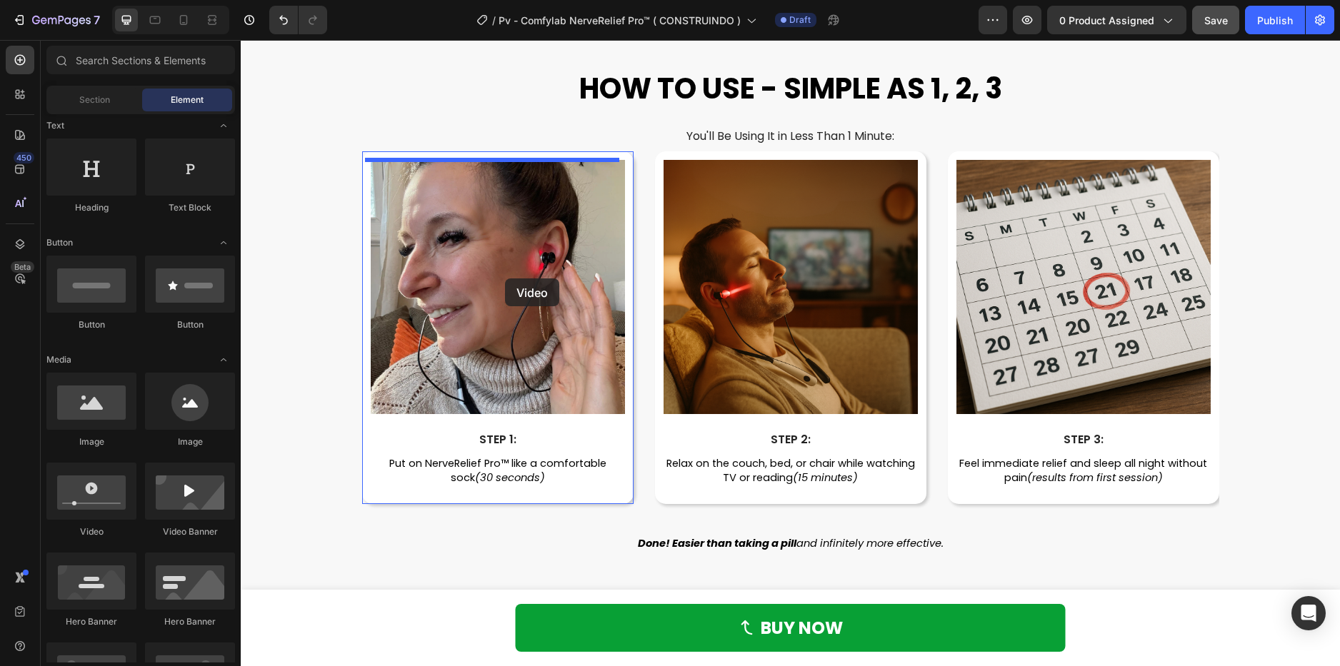
drag, startPoint x: 325, startPoint y: 538, endPoint x: 505, endPoint y: 279, distance: 315.6
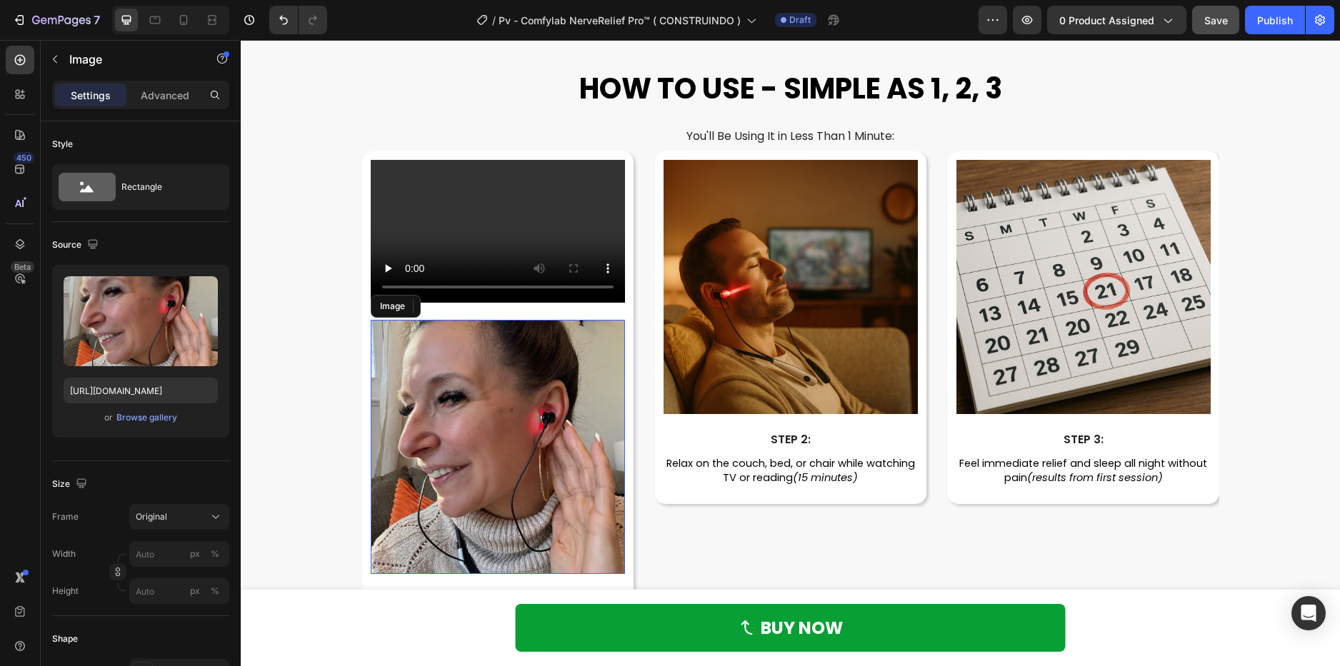
click at [495, 391] on img at bounding box center [498, 447] width 254 height 254
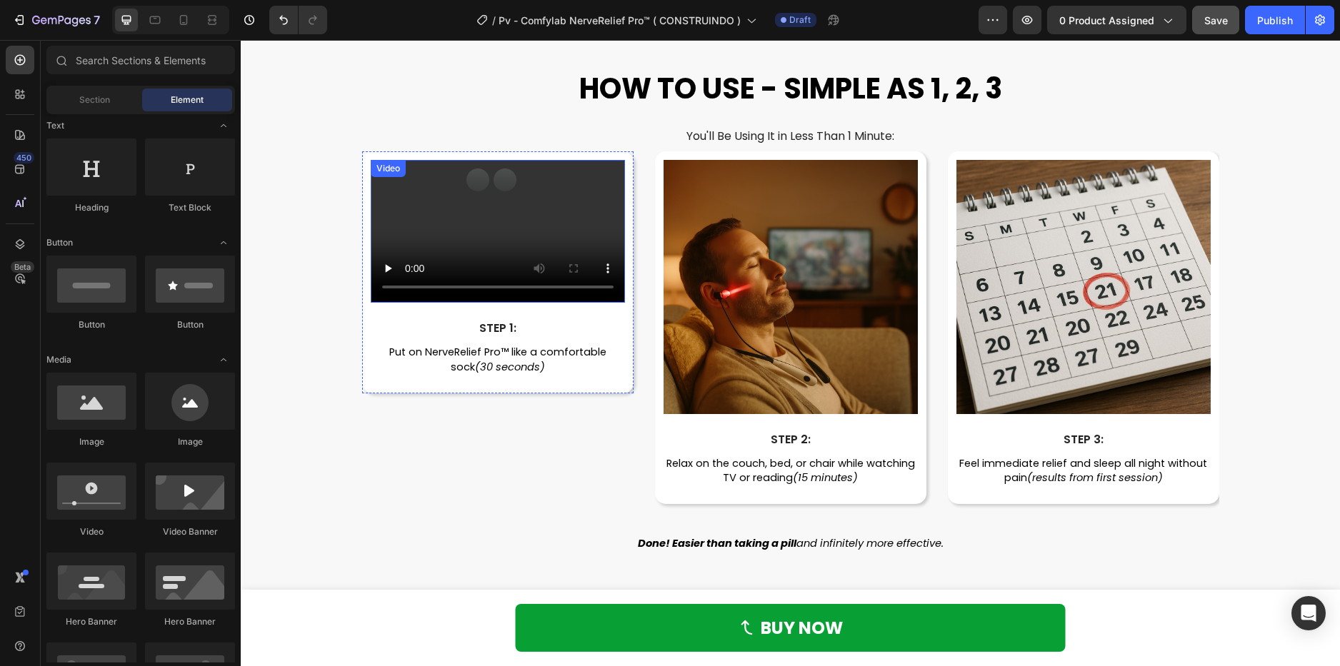
click at [505, 244] on video at bounding box center [498, 231] width 254 height 143
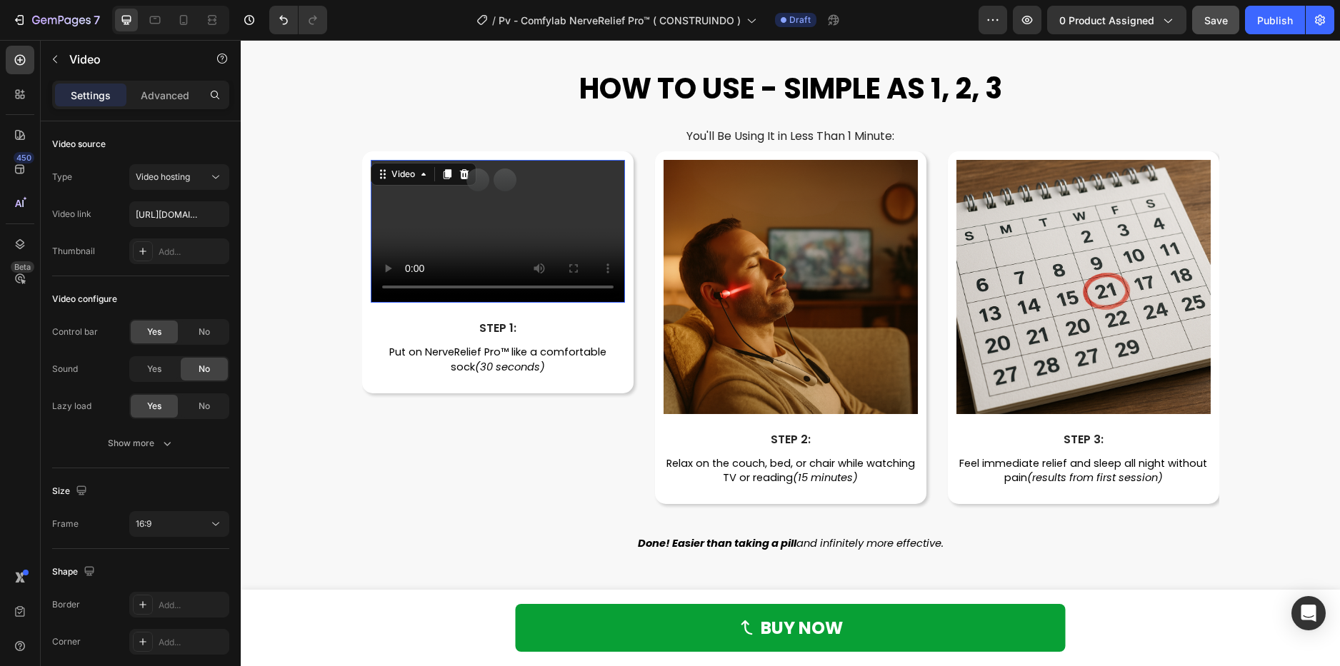
click at [383, 226] on video at bounding box center [498, 231] width 254 height 143
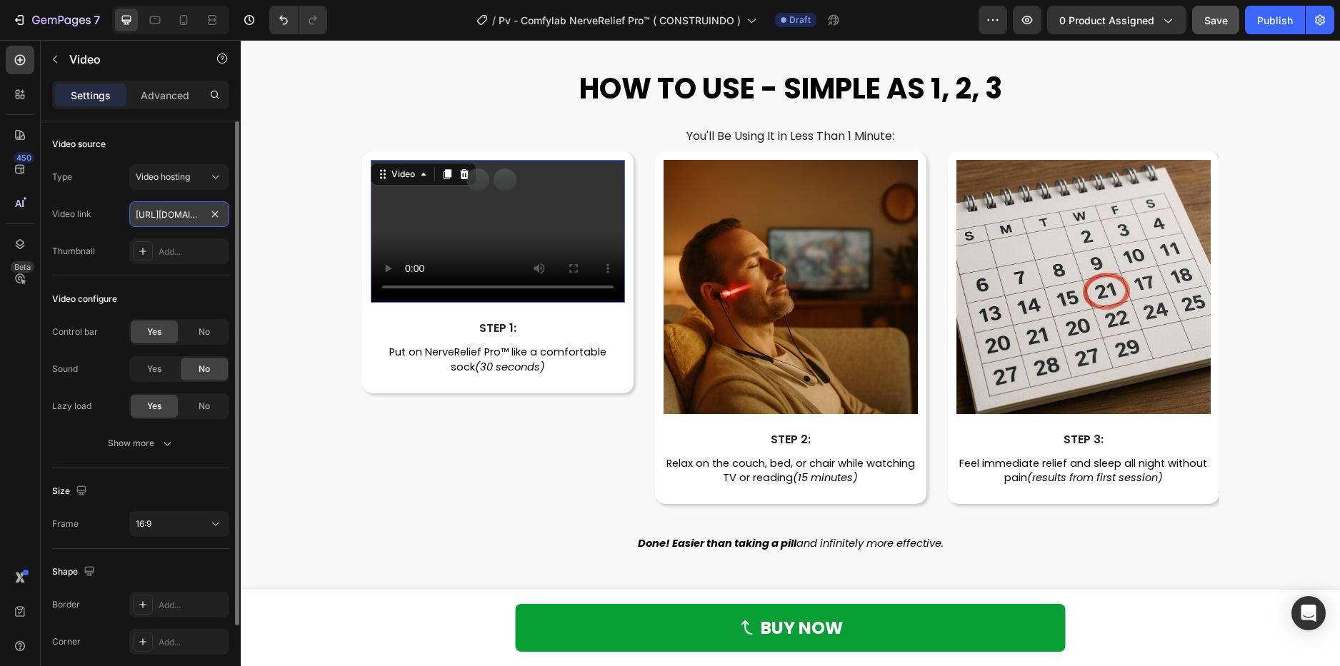
click at [178, 213] on input "https://cdn.shopify.com/videos/c/o/v/2cd3deb506b54b009063f7270ab5cf2e.mp4" at bounding box center [179, 214] width 100 height 26
paste input "46652647194f466485869159777635d1"
type input "https://cdn.shopify.com/videos/c/o/v/46652647194f466485869159777635d1.mp4"
click at [188, 289] on div "Video configure" at bounding box center [140, 299] width 177 height 23
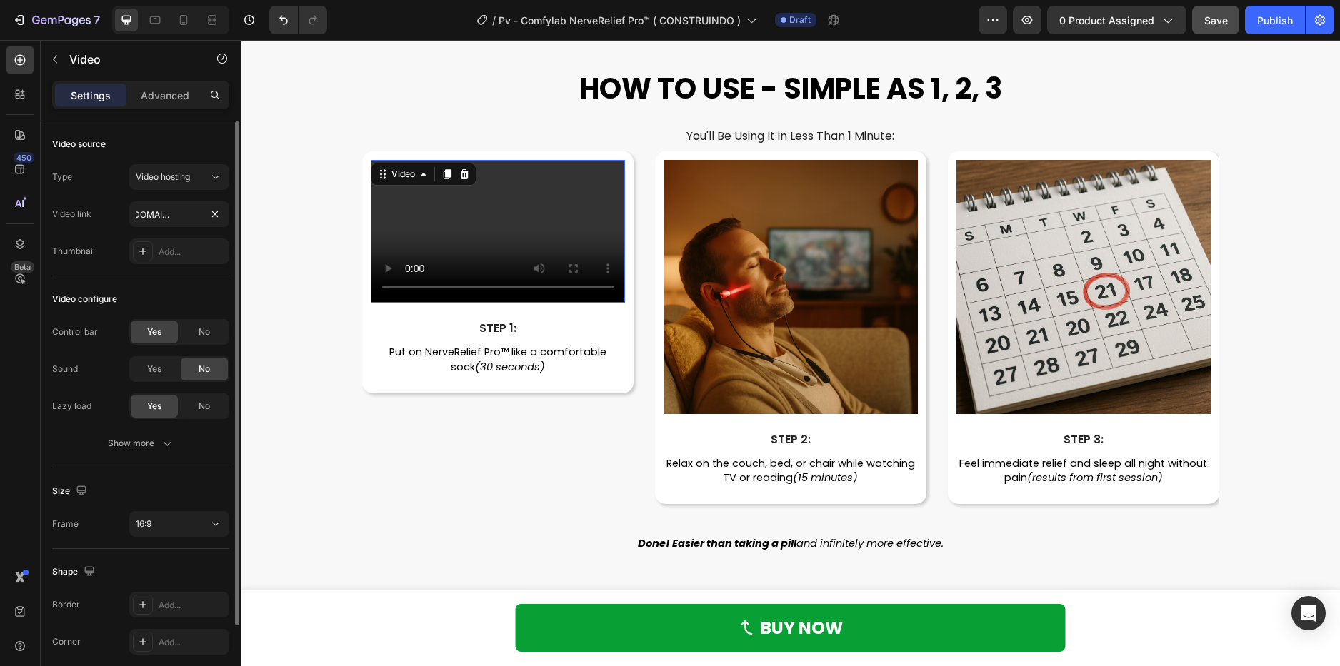
scroll to position [0, 0]
click at [194, 330] on div "No" at bounding box center [204, 332] width 47 height 23
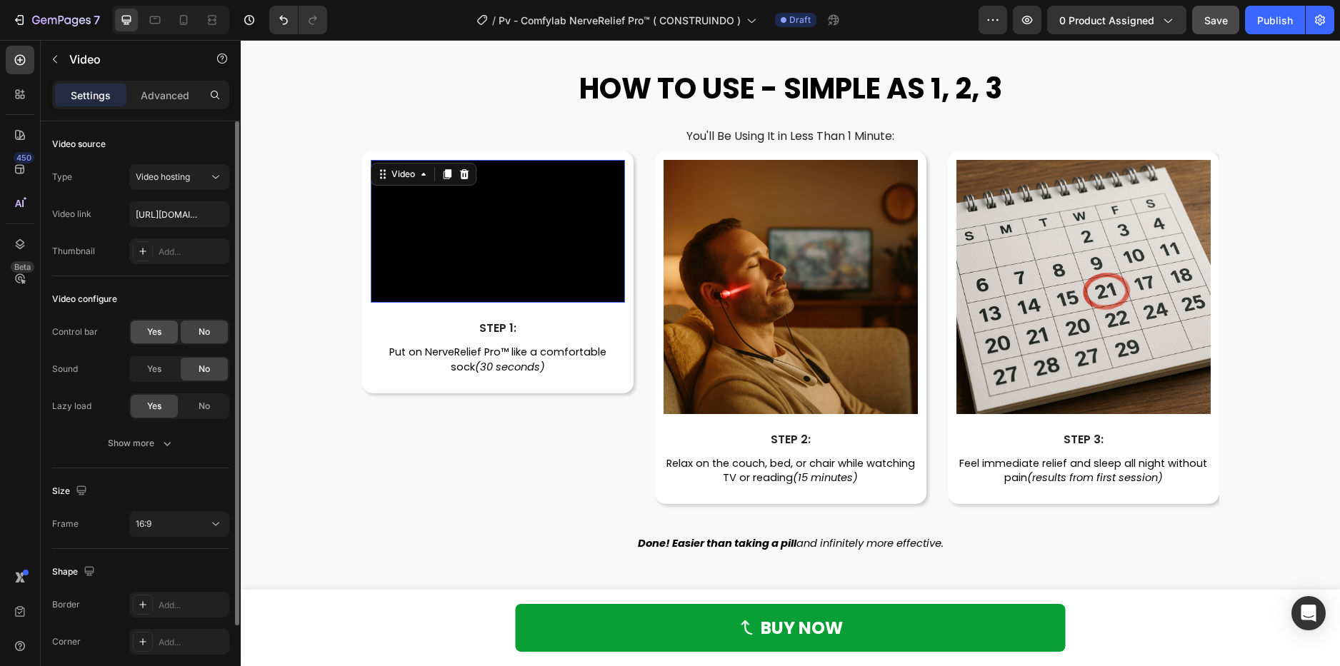
click at [148, 333] on span "Yes" at bounding box center [154, 332] width 14 height 13
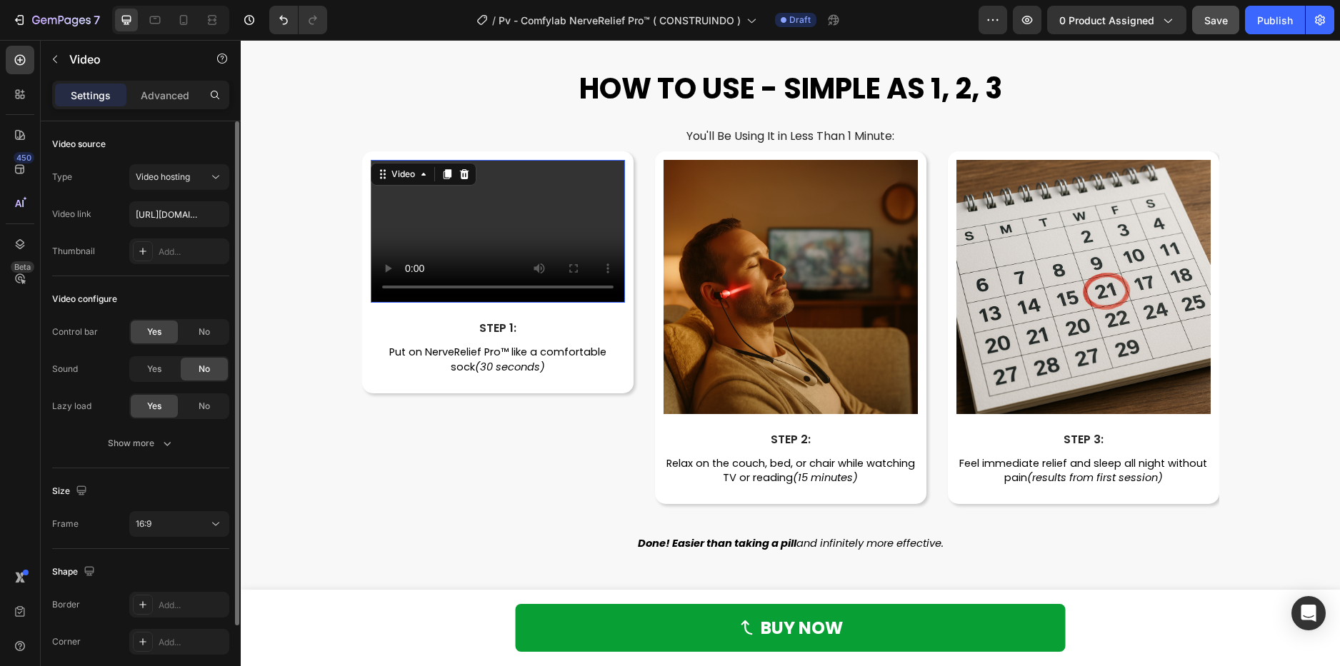
click at [179, 334] on div "Yes No" at bounding box center [179, 332] width 100 height 26
click at [201, 333] on span "No" at bounding box center [204, 332] width 11 height 13
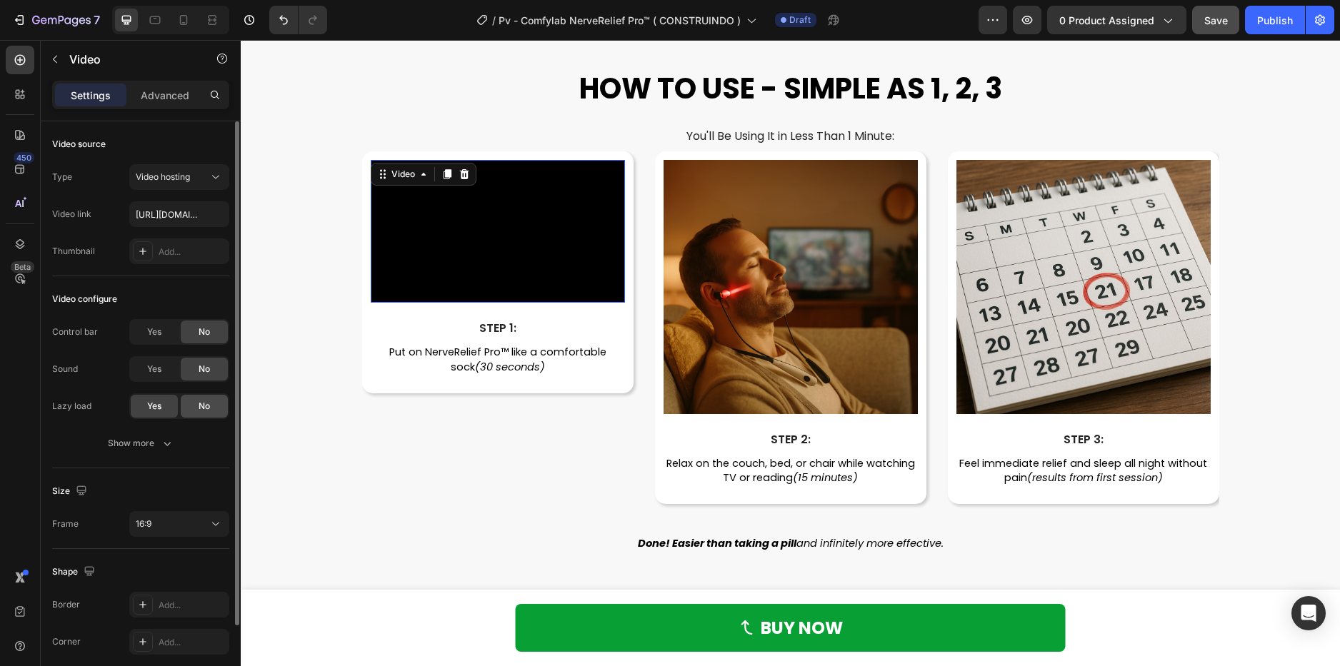
click at [206, 407] on span "No" at bounding box center [204, 406] width 11 height 13
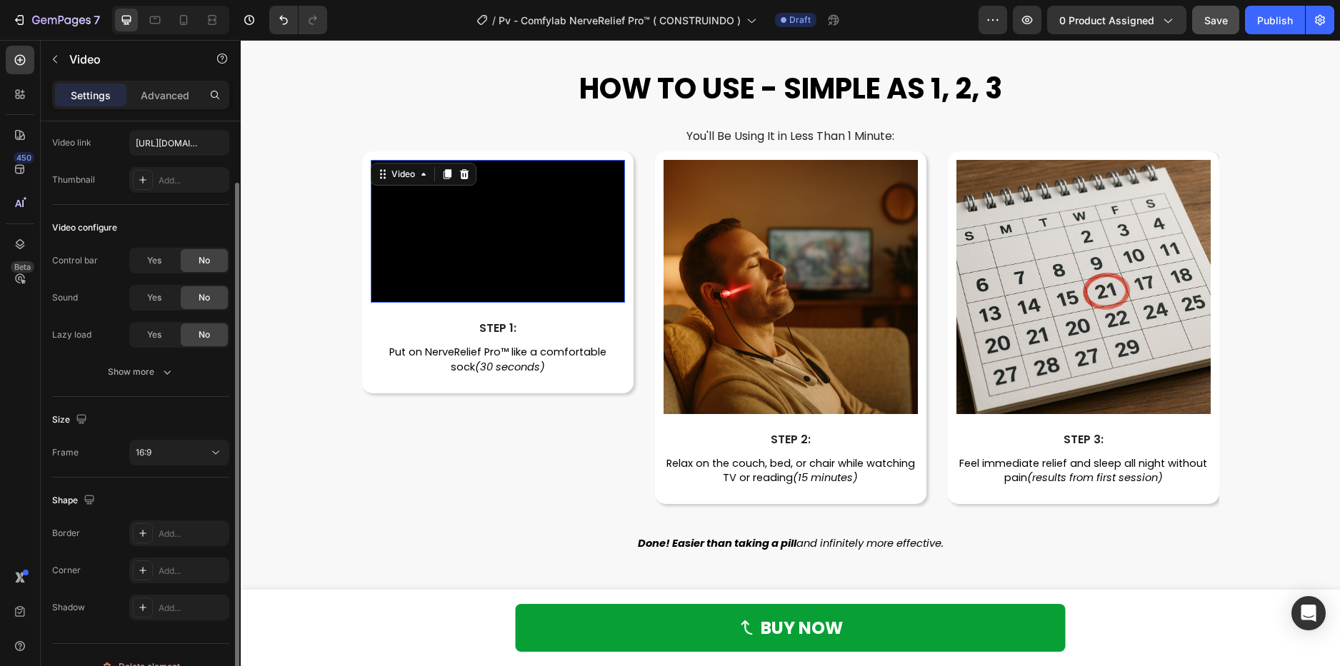
click at [155, 466] on div "Size Frame 16:9" at bounding box center [140, 437] width 177 height 81
click at [158, 457] on div "16:9" at bounding box center [172, 452] width 73 height 13
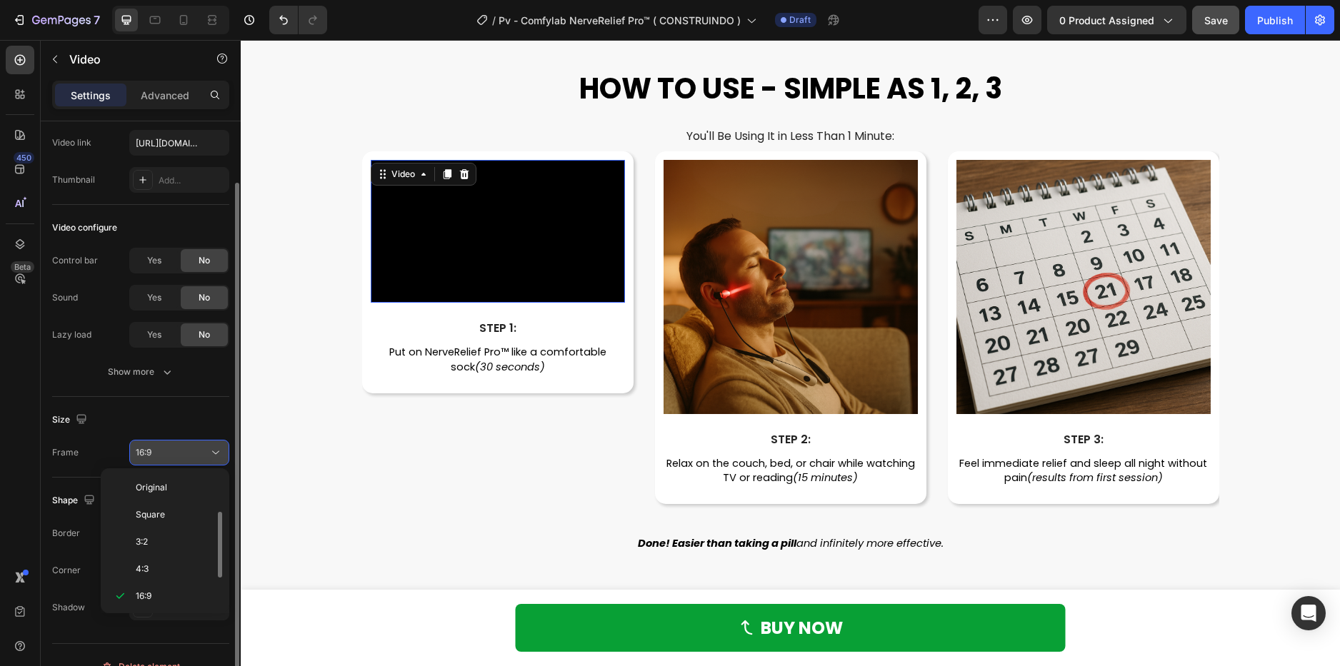
scroll to position [26, 0]
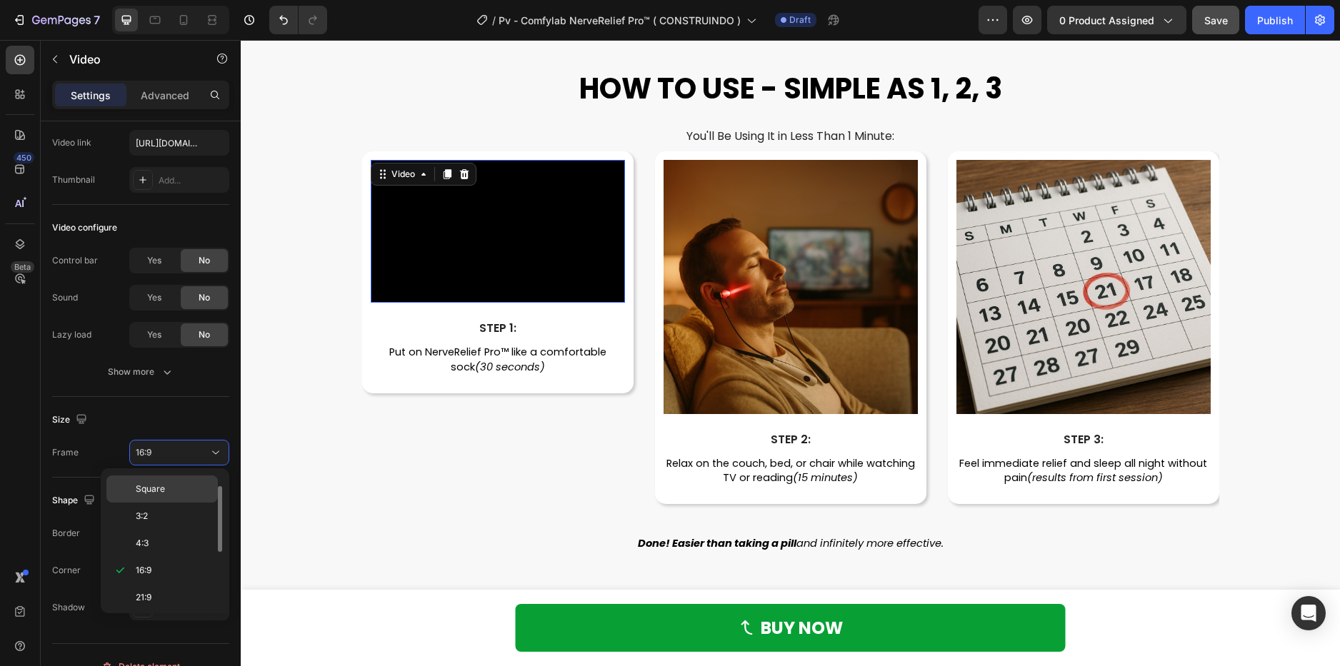
click at [156, 491] on span "Square" at bounding box center [150, 489] width 29 height 13
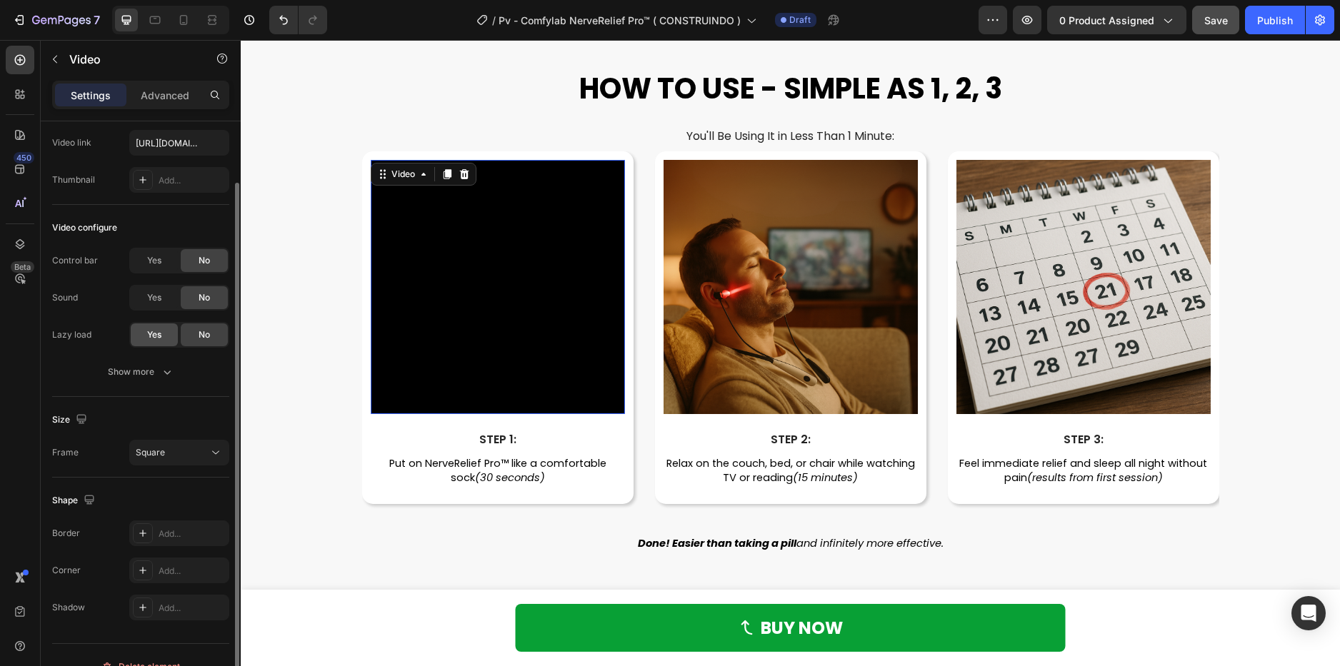
click at [142, 339] on div "Yes" at bounding box center [154, 334] width 47 height 23
click at [146, 371] on div "Mostrar mais" at bounding box center [141, 372] width 74 height 14
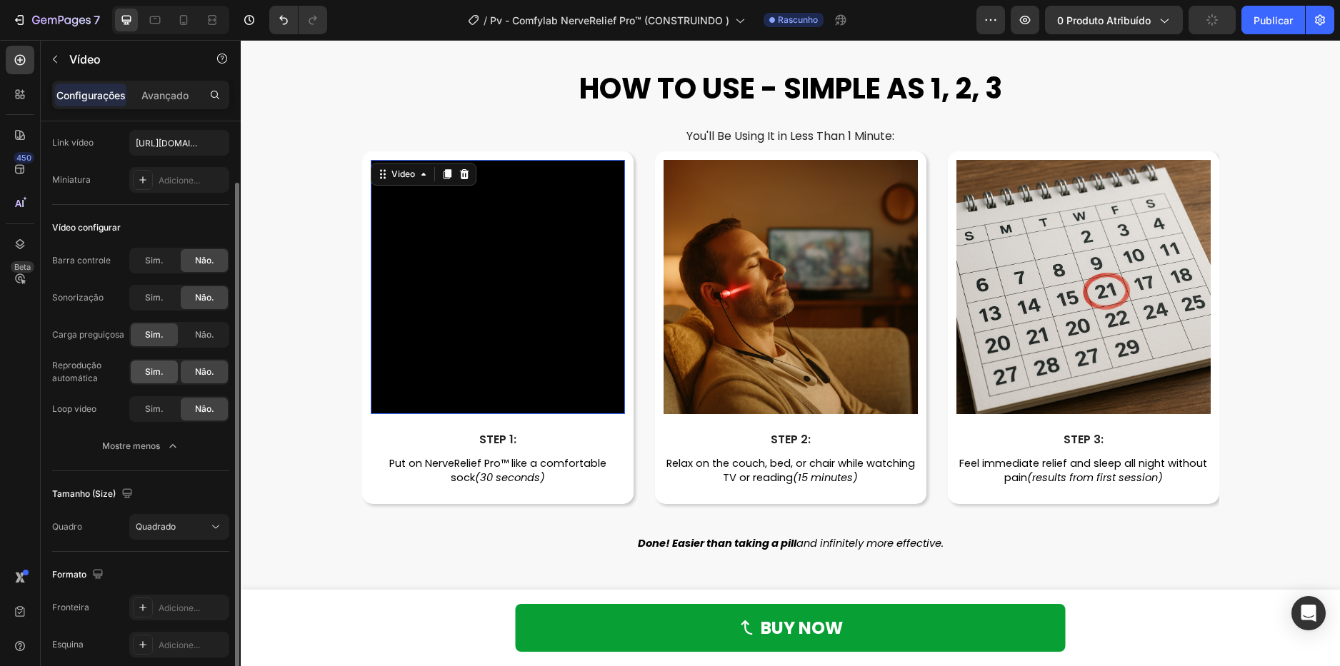
click at [162, 372] on span "Sim." at bounding box center [154, 372] width 19 height 13
click at [145, 408] on span "Sim." at bounding box center [154, 409] width 19 height 13
click at [202, 328] on span "Não." at bounding box center [204, 334] width 19 height 13
click at [145, 336] on span "Sim." at bounding box center [154, 334] width 19 height 13
drag, startPoint x: 204, startPoint y: 336, endPoint x: 379, endPoint y: 146, distance: 258.7
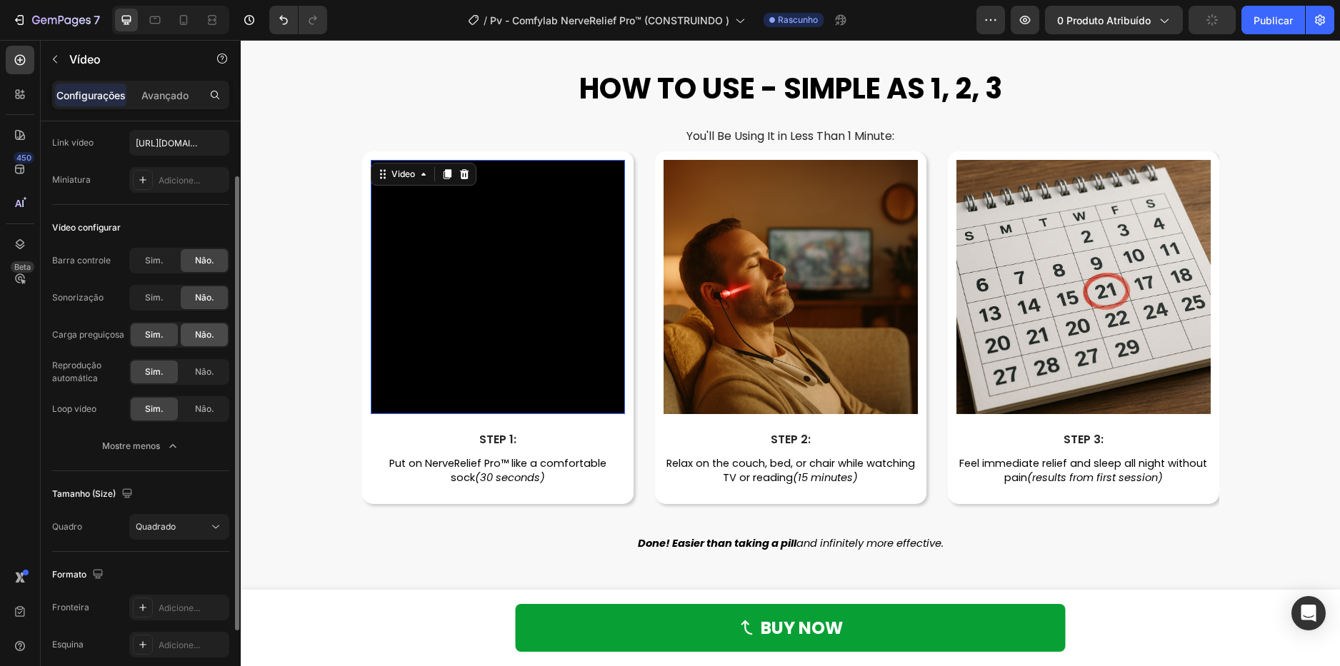
click at [204, 336] on span "Não." at bounding box center [204, 334] width 19 height 13
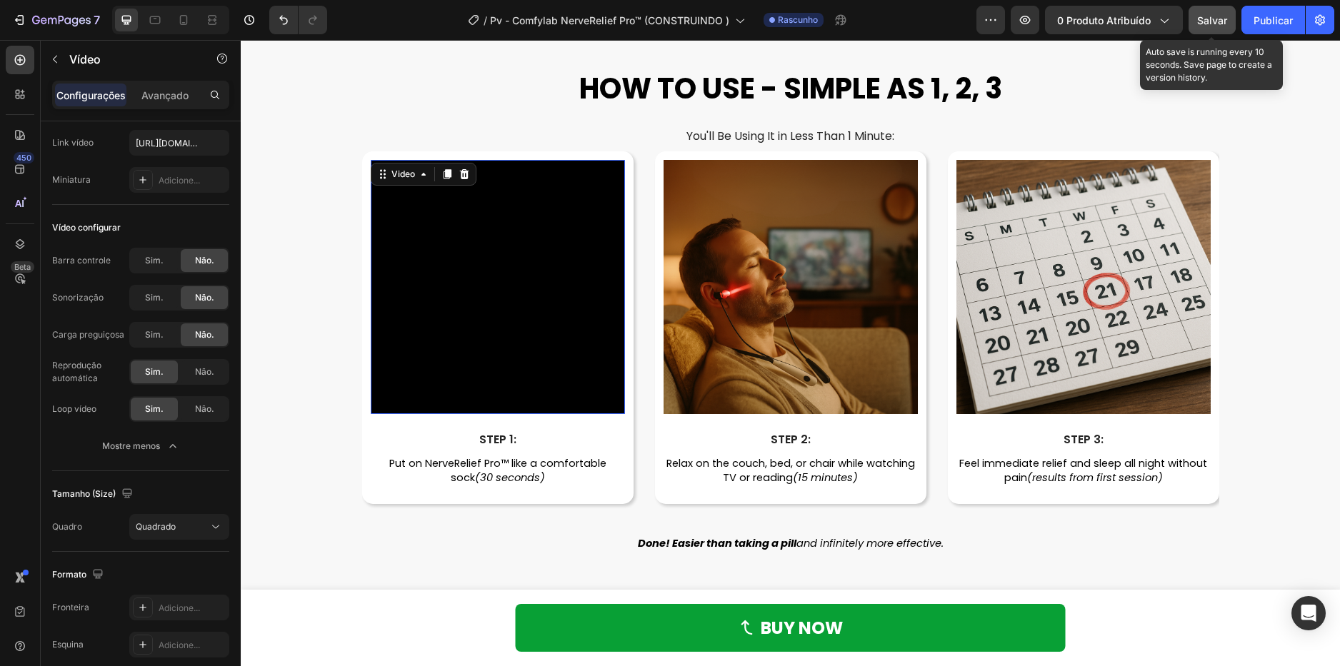
click at [1213, 29] on button "Salvar" at bounding box center [1211, 20] width 47 height 29
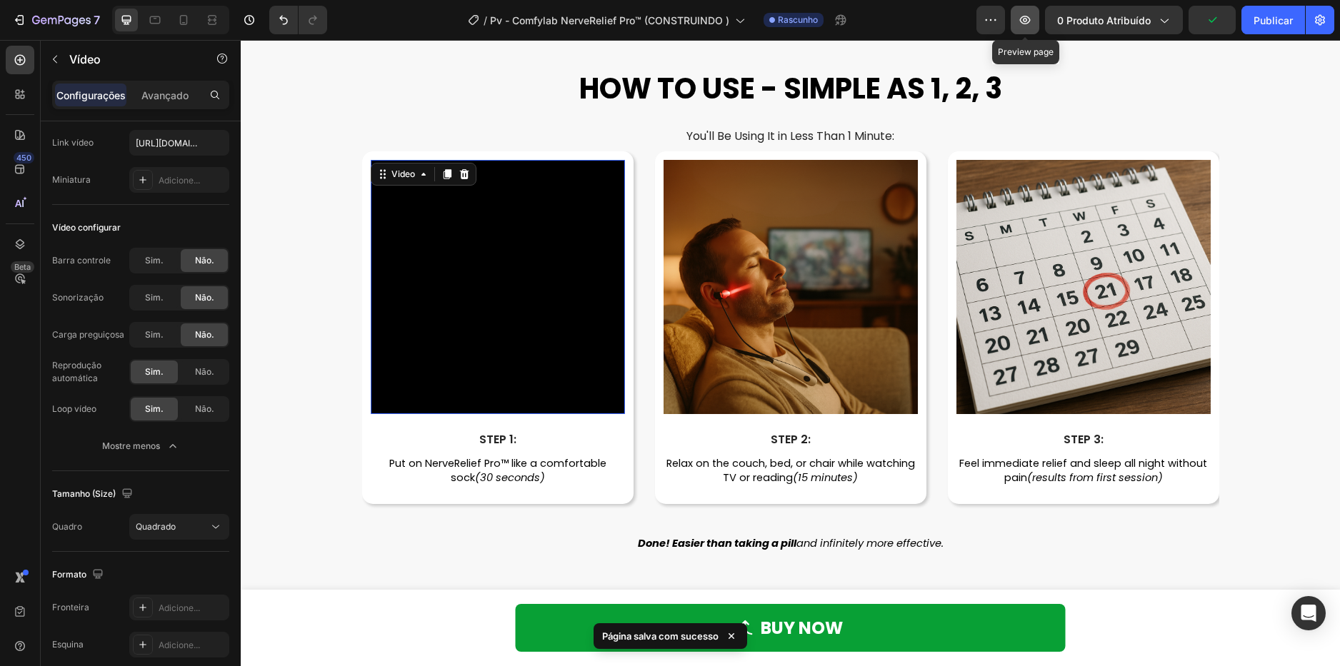
click at [1028, 21] on icon "button" at bounding box center [1025, 20] width 14 height 14
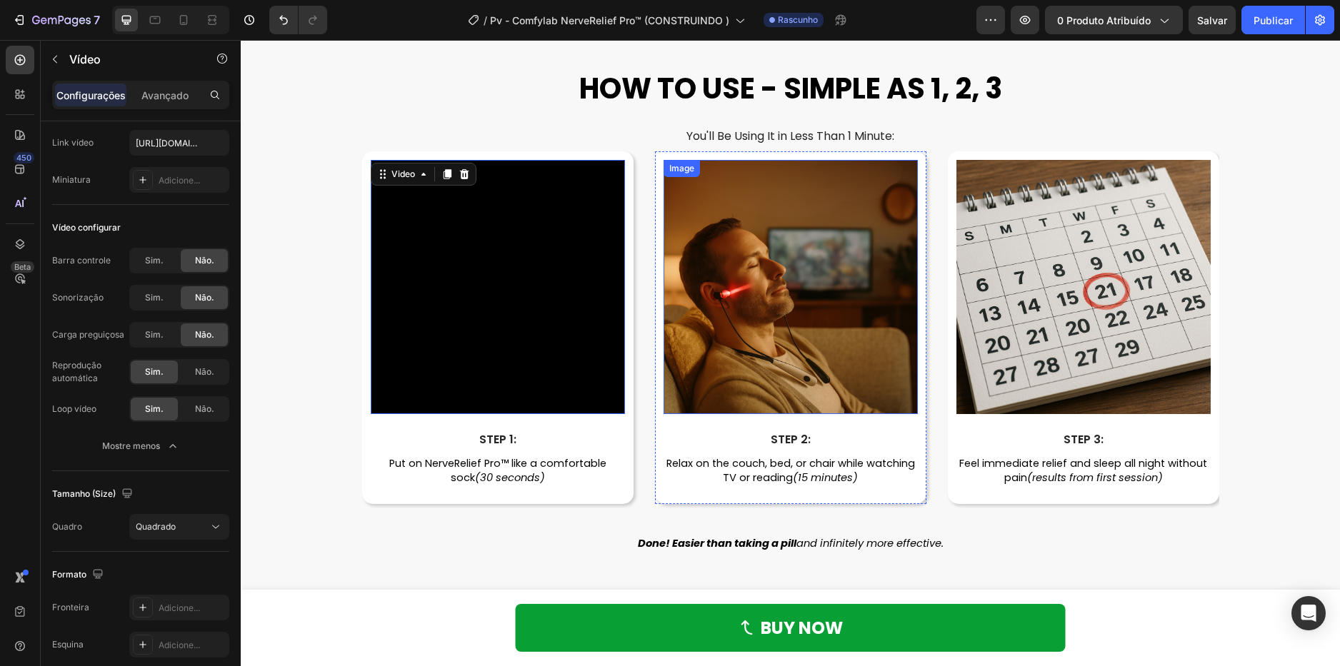
click at [753, 312] on img at bounding box center [790, 287] width 254 height 254
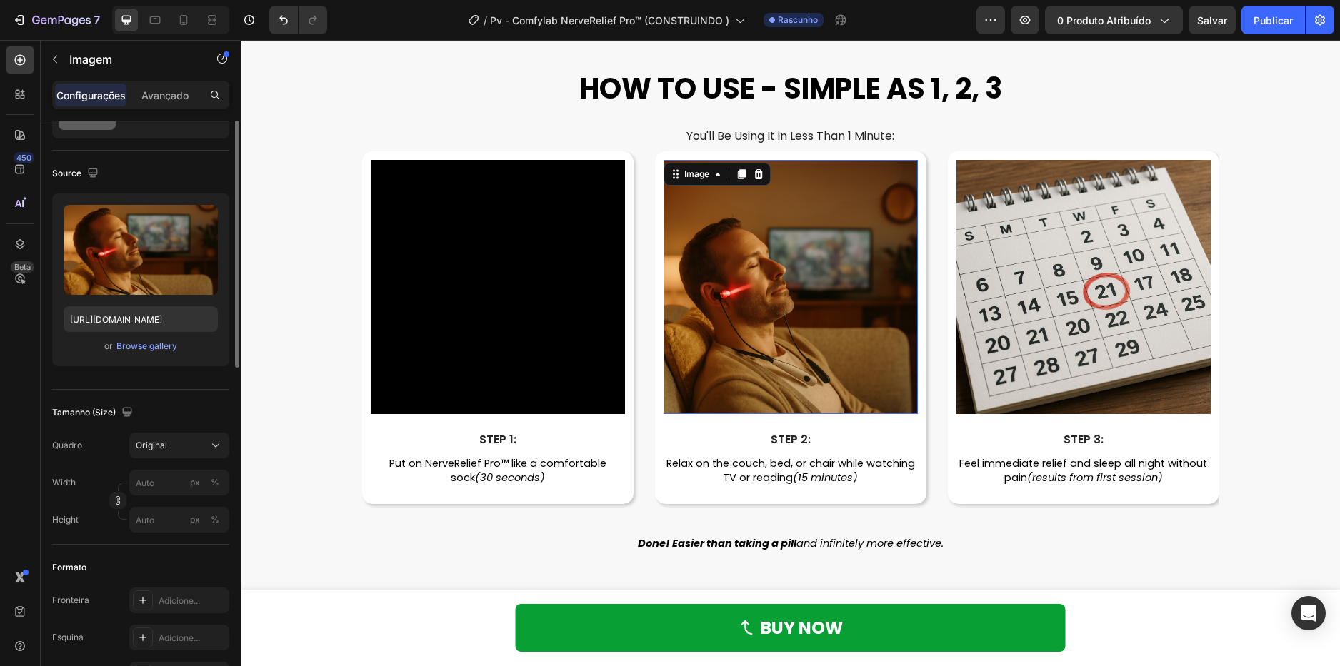
scroll to position [0, 0]
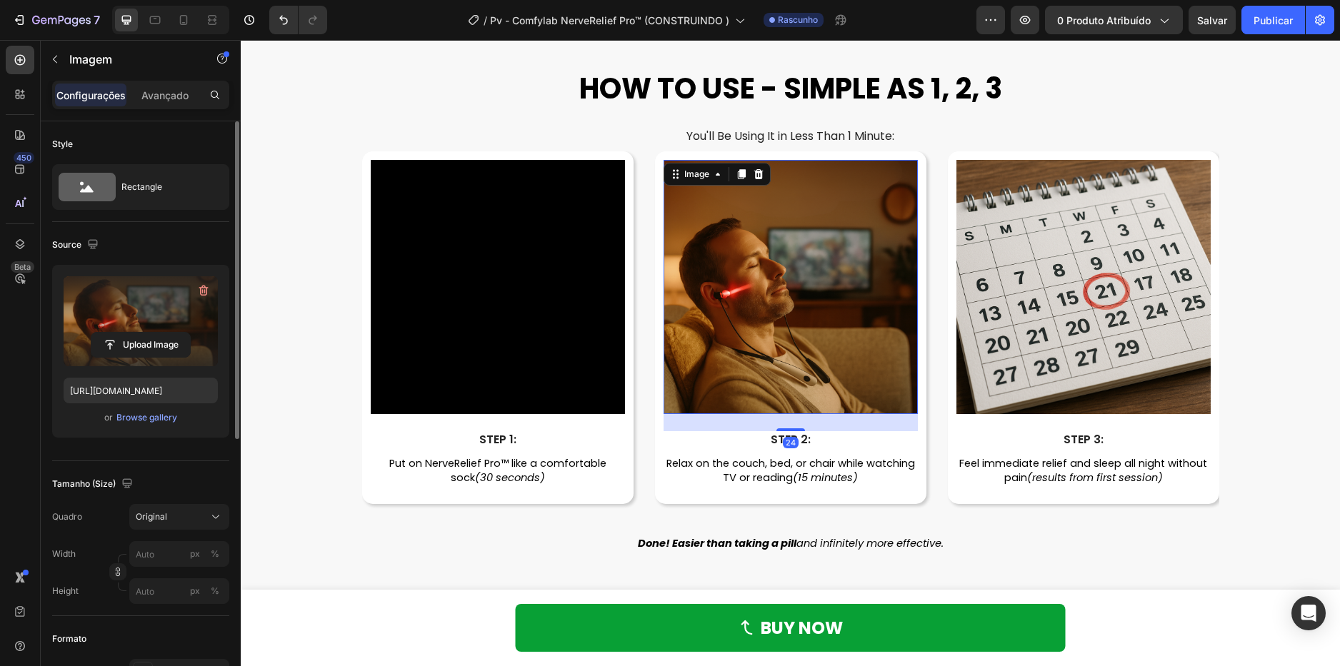
click at [146, 309] on label at bounding box center [141, 321] width 154 height 90
click at [146, 333] on input "file" at bounding box center [140, 345] width 99 height 24
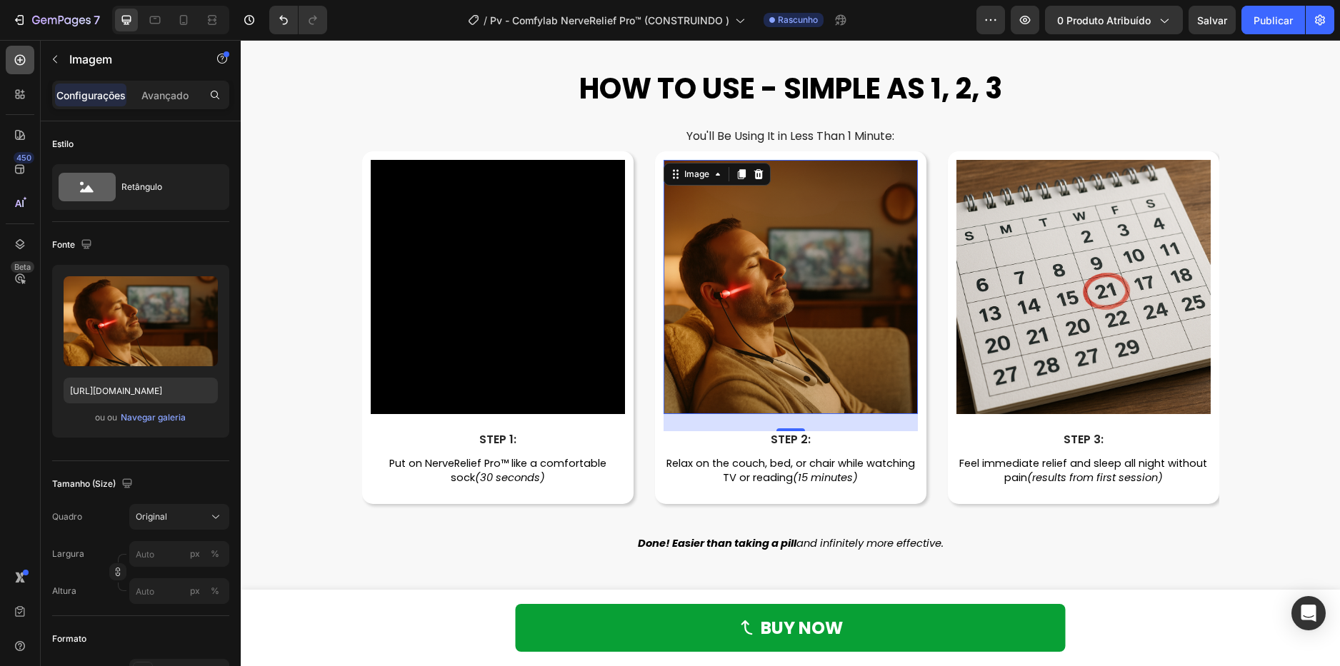
click at [22, 65] on icon at bounding box center [20, 60] width 14 height 14
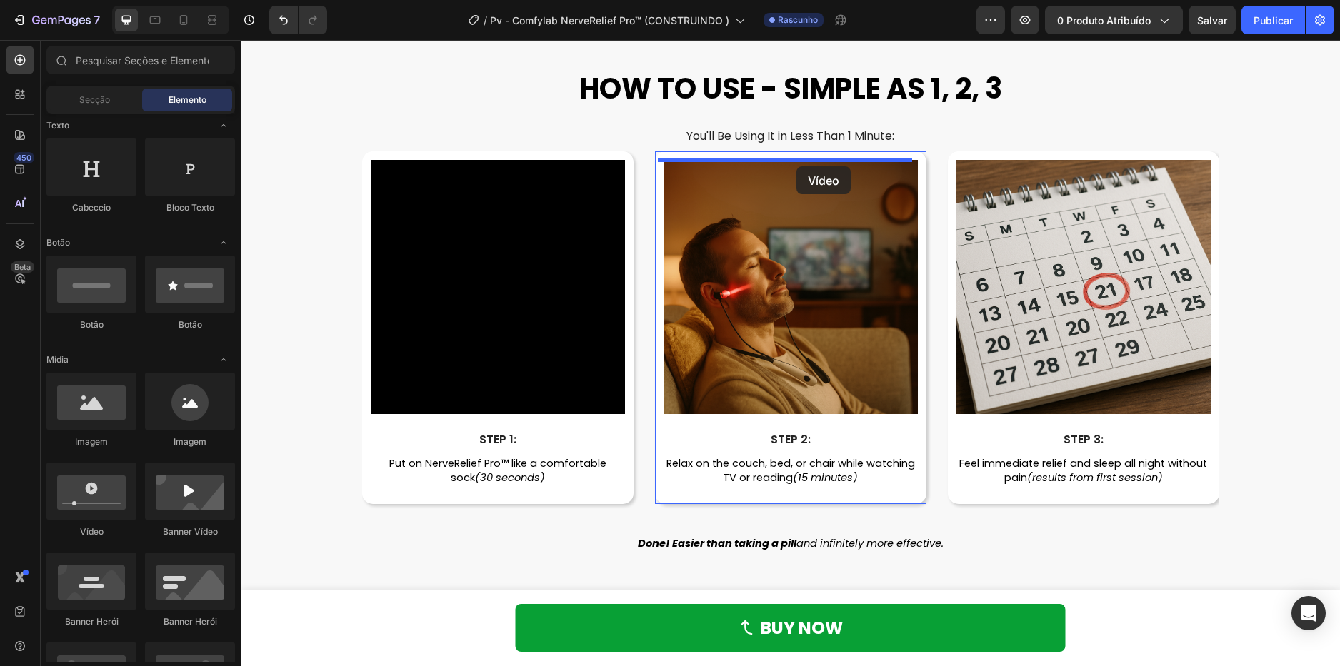
drag, startPoint x: 326, startPoint y: 541, endPoint x: 796, endPoint y: 166, distance: 601.2
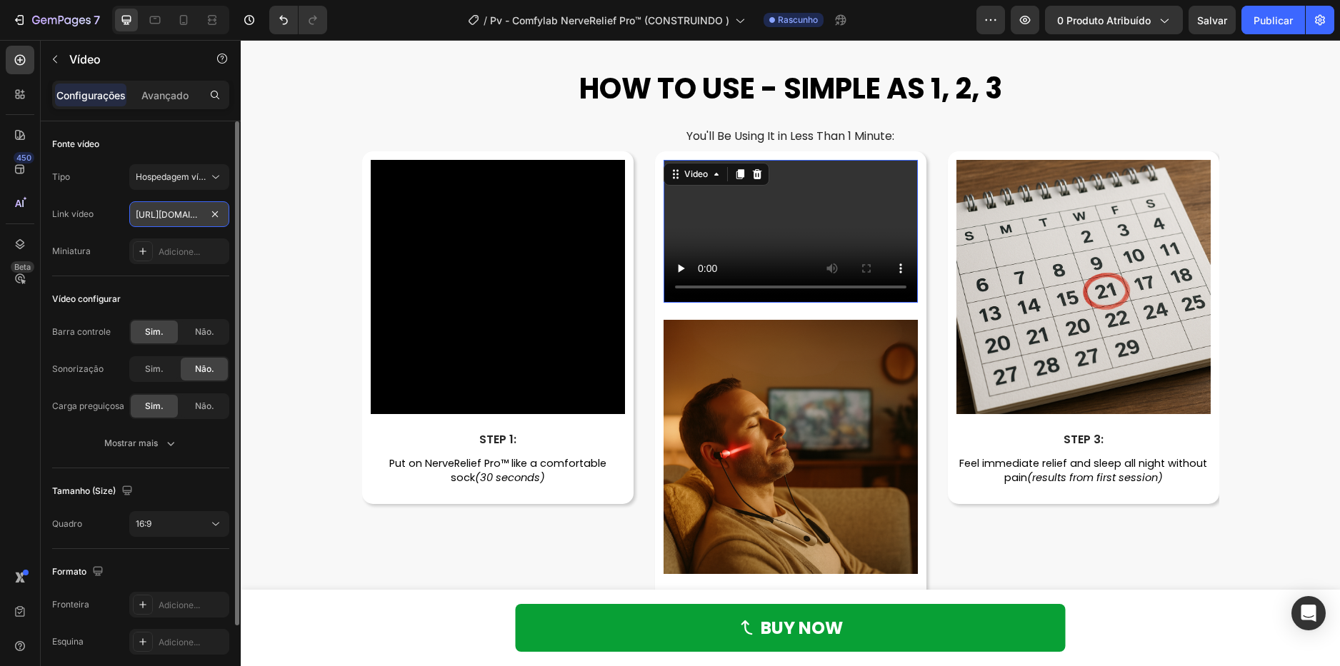
click at [171, 221] on input "https://cdn.shopify.com/videos/c/o/v/2cd3deb506b54b009063f7270ab5cf2e.mp4" at bounding box center [179, 214] width 100 height 26
paste input "e9862008f4a6470982453570a4dd9419"
type input "https://cdn.shopify.com/videos/c/o/v/e9862008f4a6470982453570a4dd9419.mp4"
click at [206, 332] on span "Não." at bounding box center [204, 332] width 19 height 13
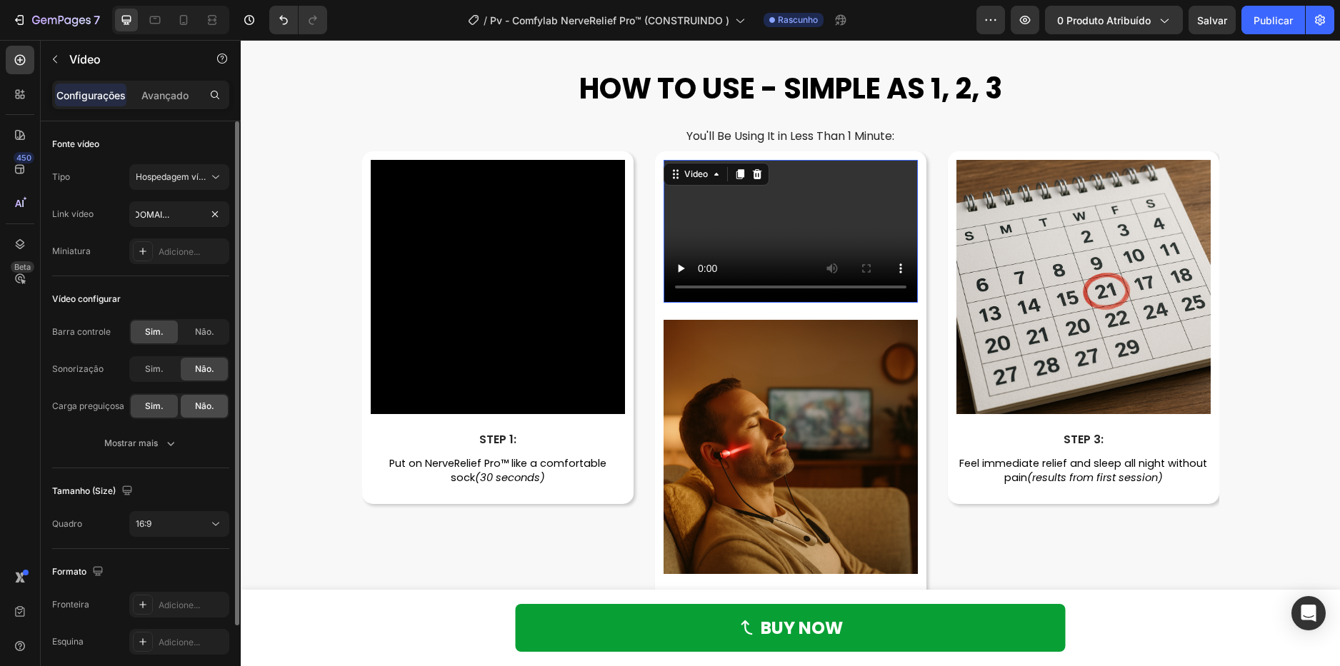
click at [203, 408] on span "Não." at bounding box center [204, 406] width 19 height 13
click at [149, 443] on div "Mostrar mais" at bounding box center [141, 443] width 74 height 14
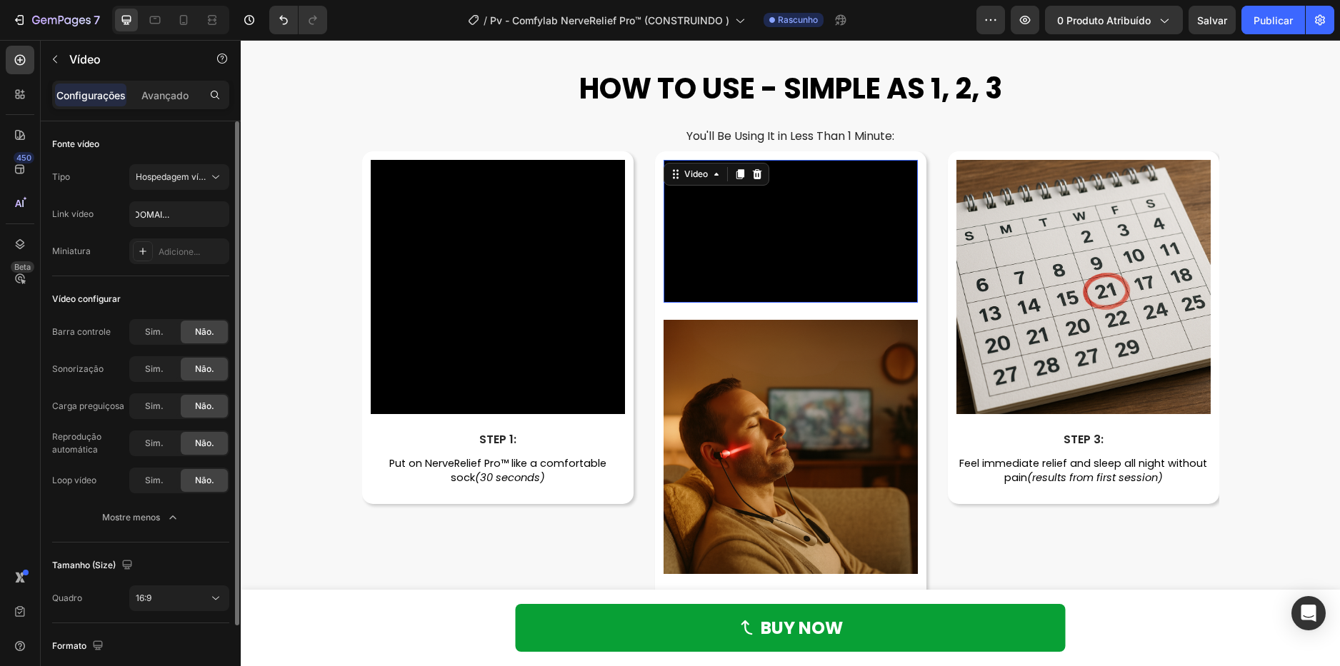
scroll to position [0, 0]
click at [156, 451] on div "Sim." at bounding box center [154, 443] width 47 height 23
click at [153, 488] on div "Sim." at bounding box center [154, 480] width 47 height 23
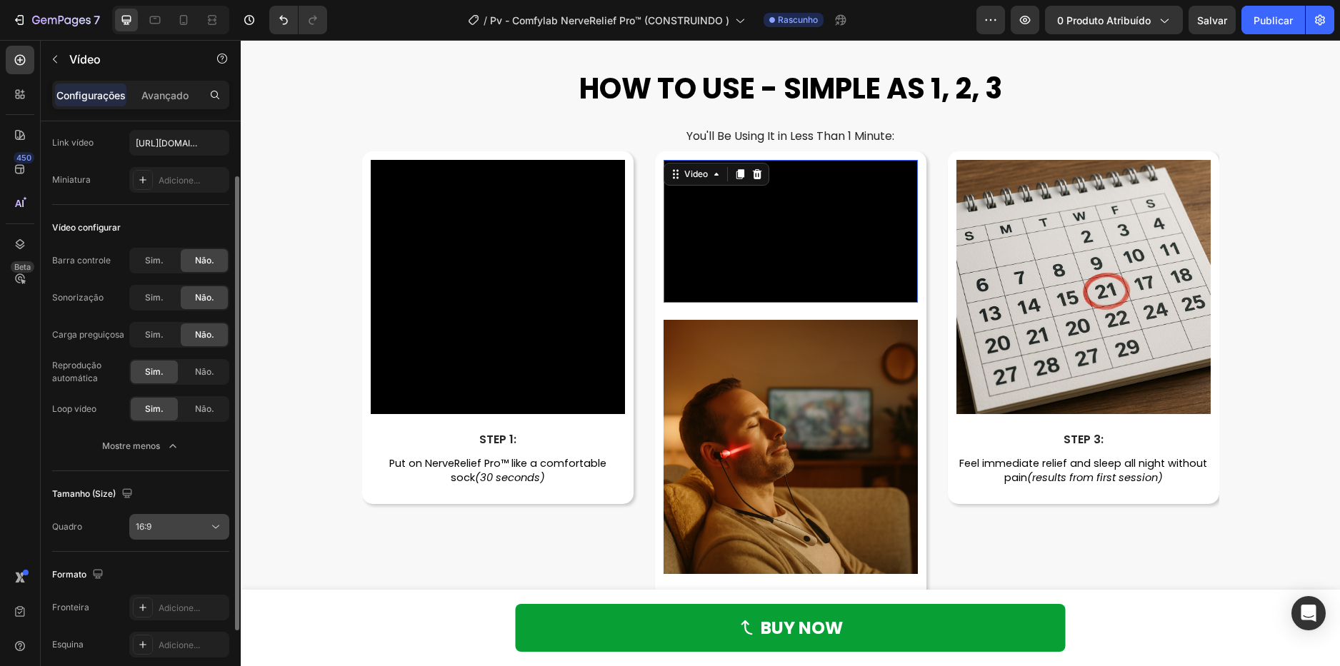
click at [181, 519] on button "16:9" at bounding box center [179, 527] width 100 height 26
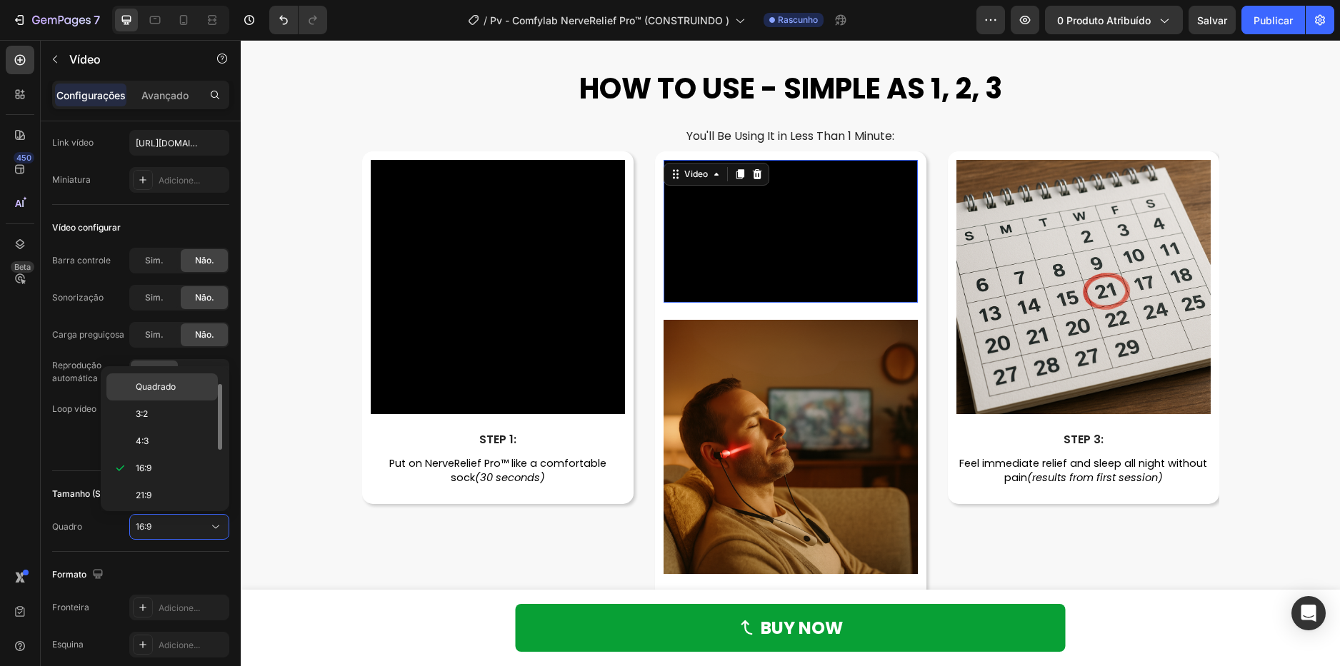
click at [181, 401] on div "Quadrado" at bounding box center [161, 414] width 111 height 27
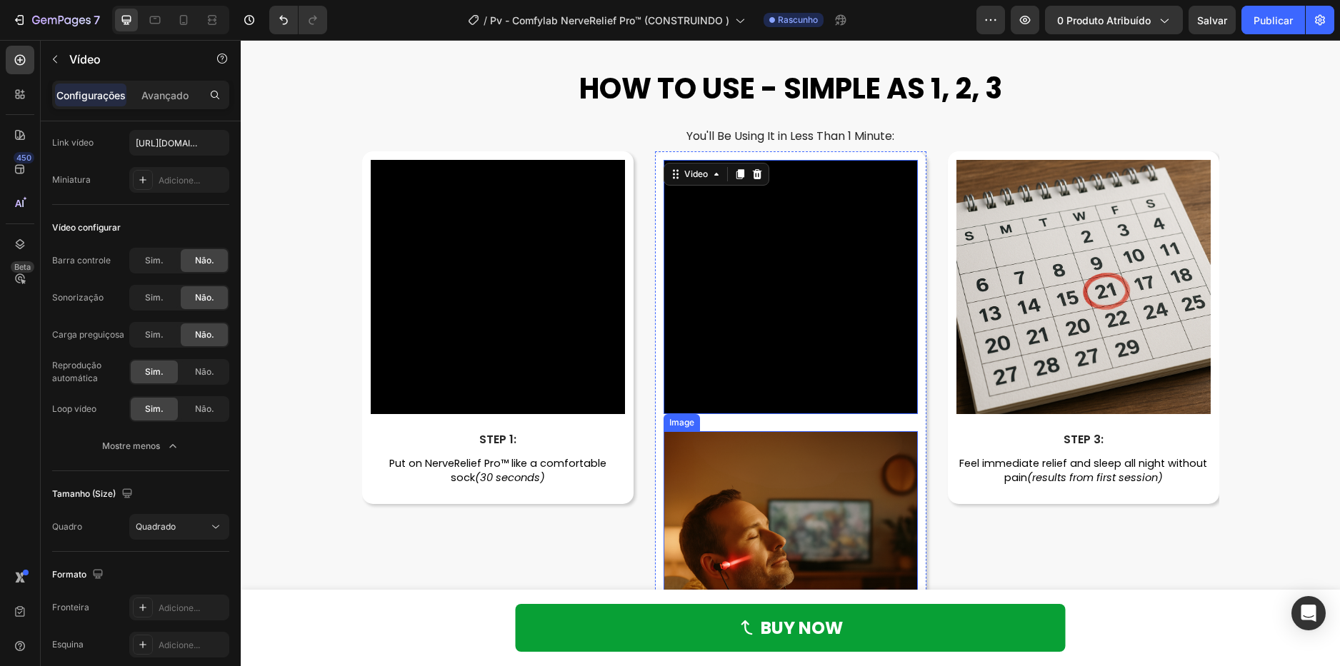
click at [818, 486] on img at bounding box center [790, 558] width 254 height 254
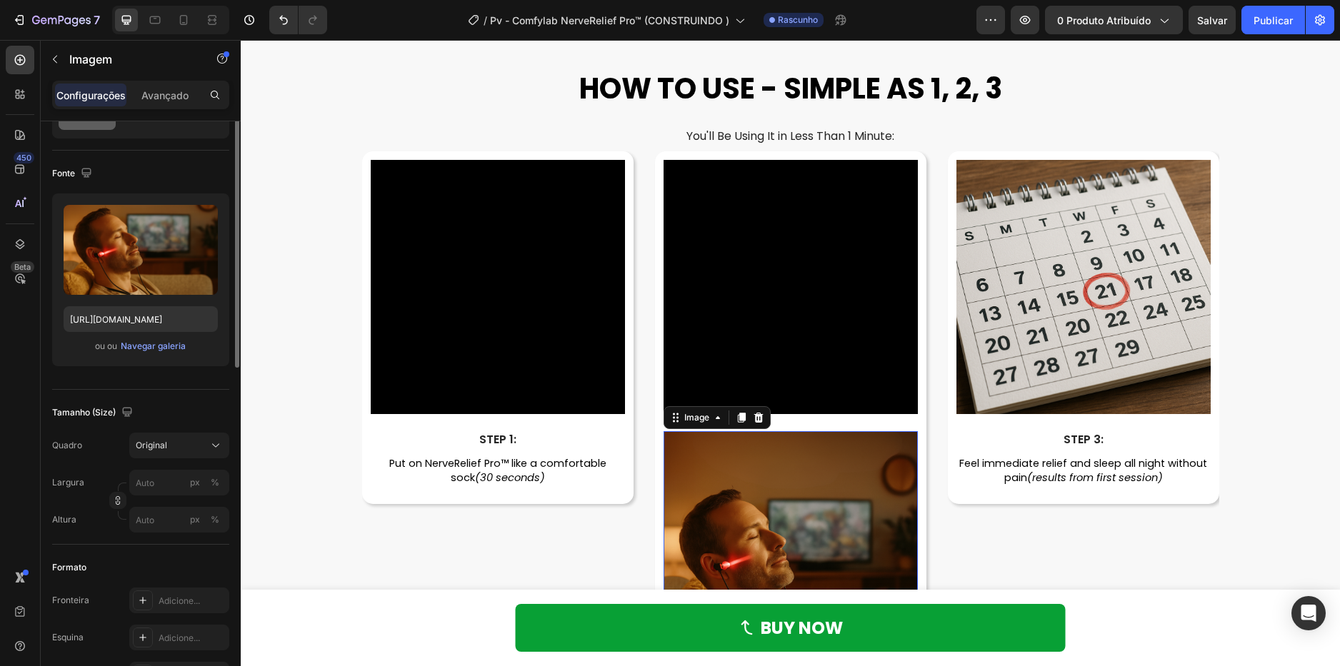
scroll to position [0, 0]
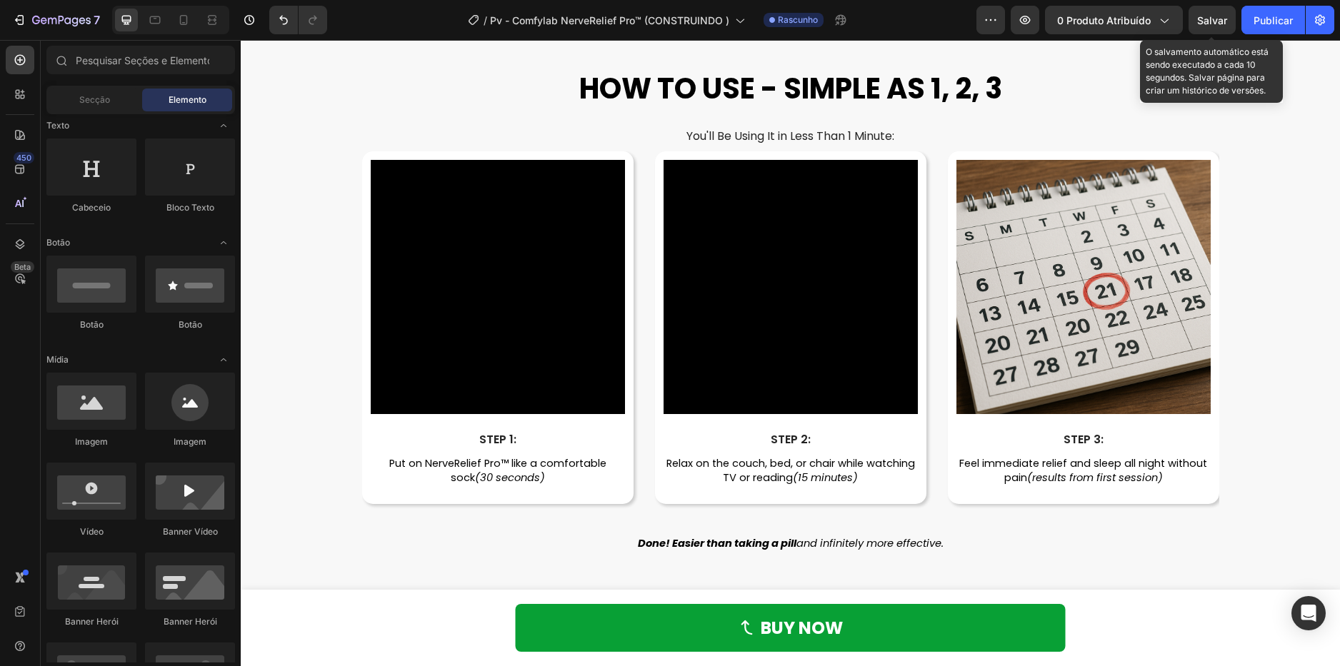
click at [1217, 25] on span "Salvar" at bounding box center [1212, 20] width 30 height 12
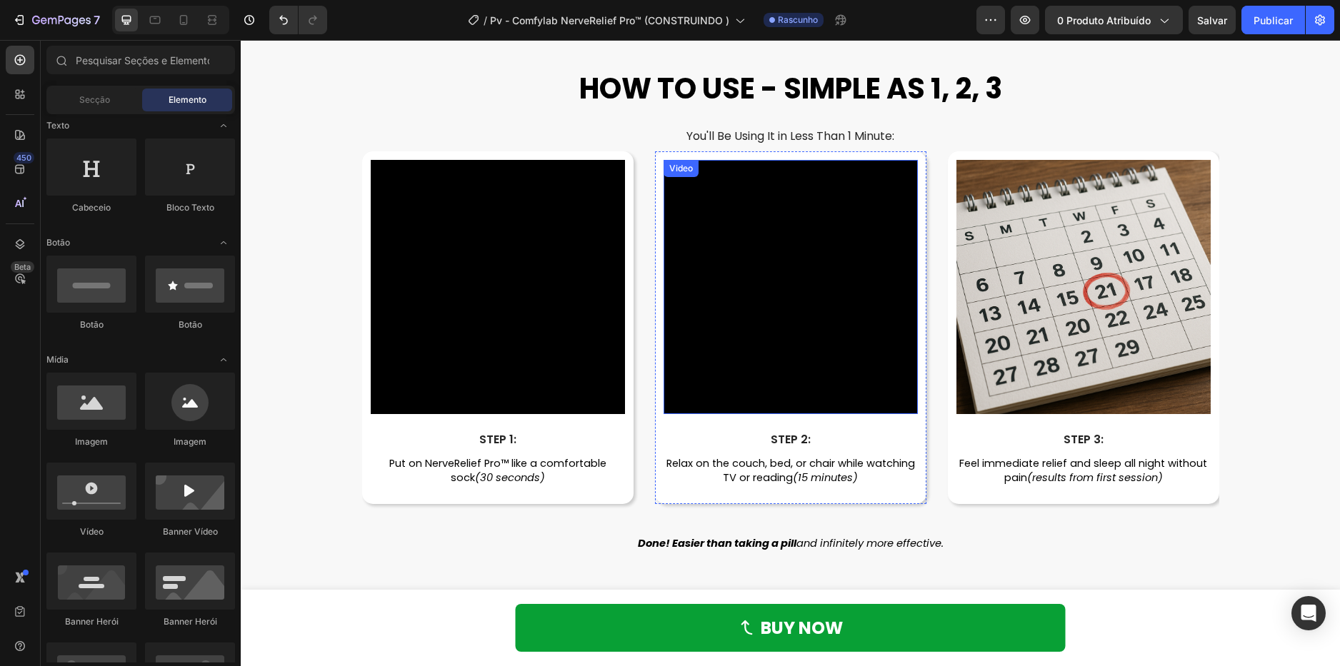
click at [768, 262] on video at bounding box center [790, 287] width 254 height 254
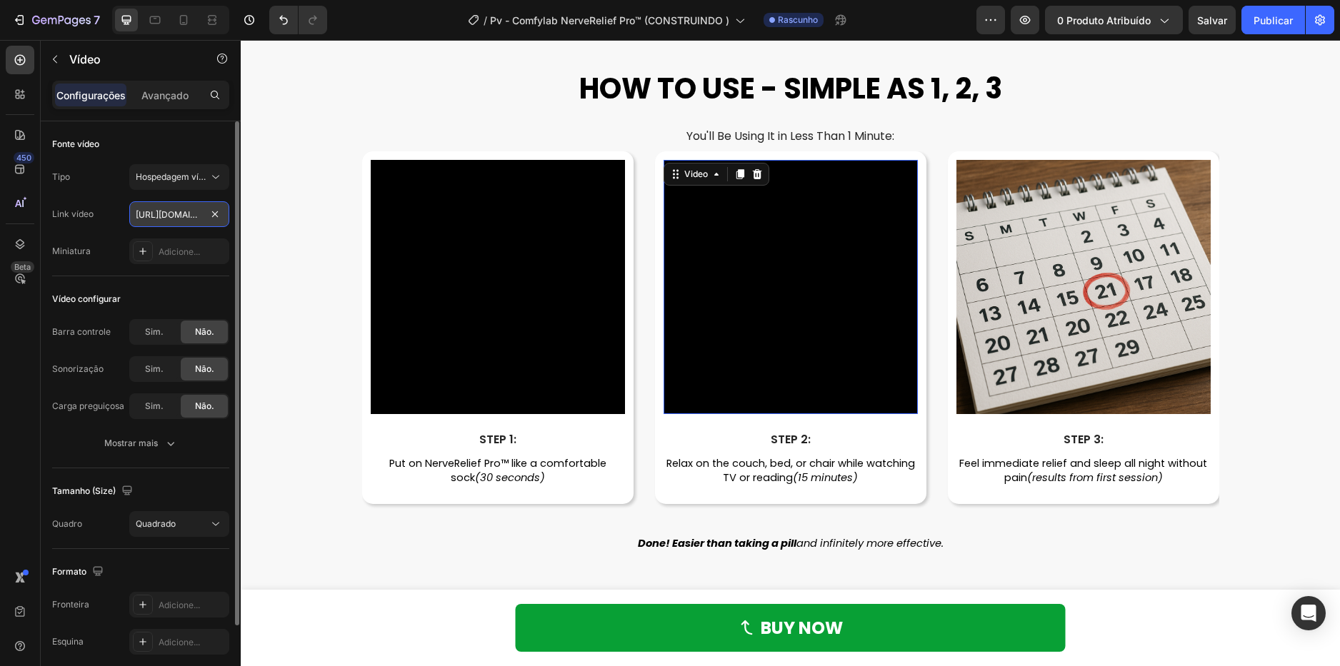
click at [166, 211] on input "https://cdn.shopify.com/videos/c/o/v/e9862008f4a6470982453570a4dd9419.mp4" at bounding box center [179, 214] width 100 height 26
paste input "73f3886f670d407a92f51d70d6c72ca6"
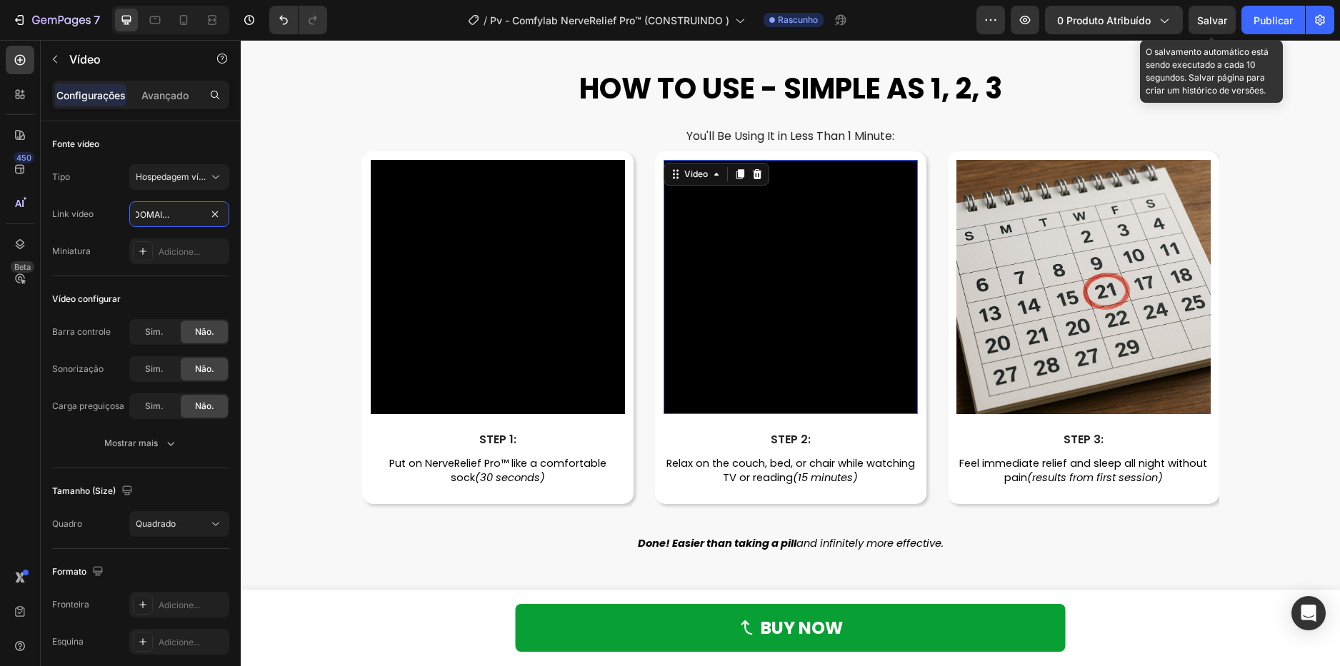
type input "https://cdn.shopify.com/videos/c/o/v/73f3886f670d407a92f51d70d6c72ca6.mp4"
click at [1208, 14] on span "Salvar" at bounding box center [1212, 20] width 30 height 12
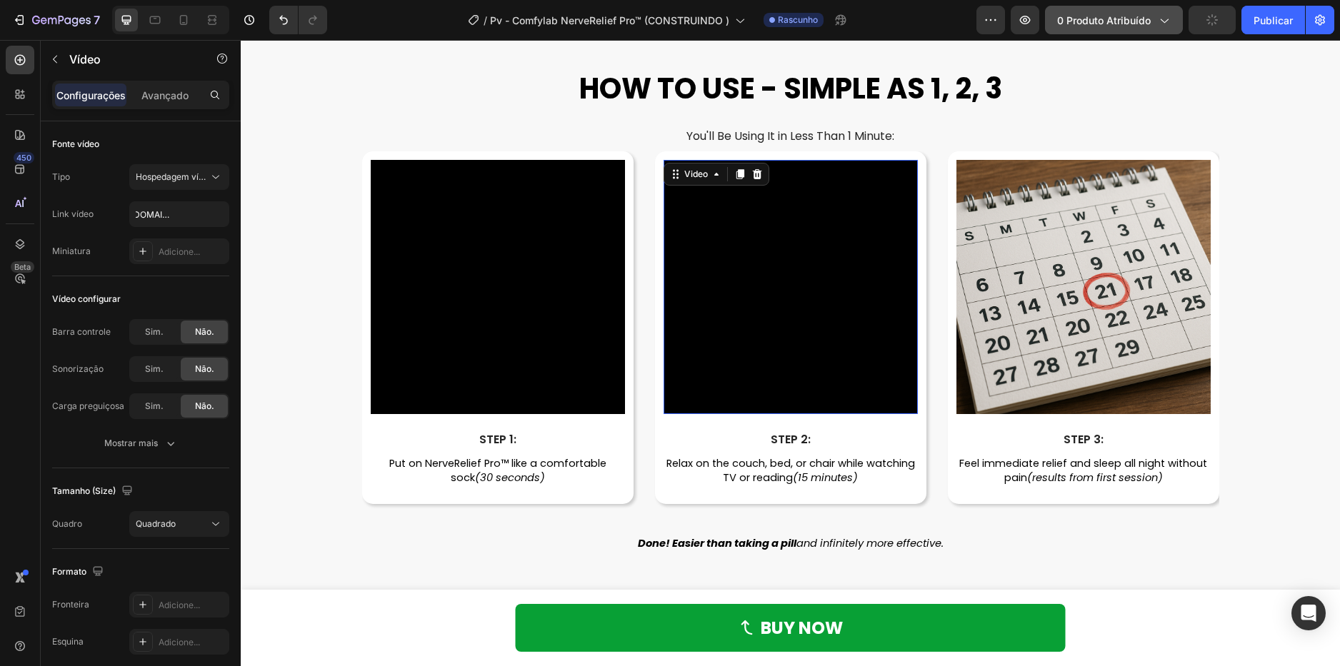
scroll to position [0, 0]
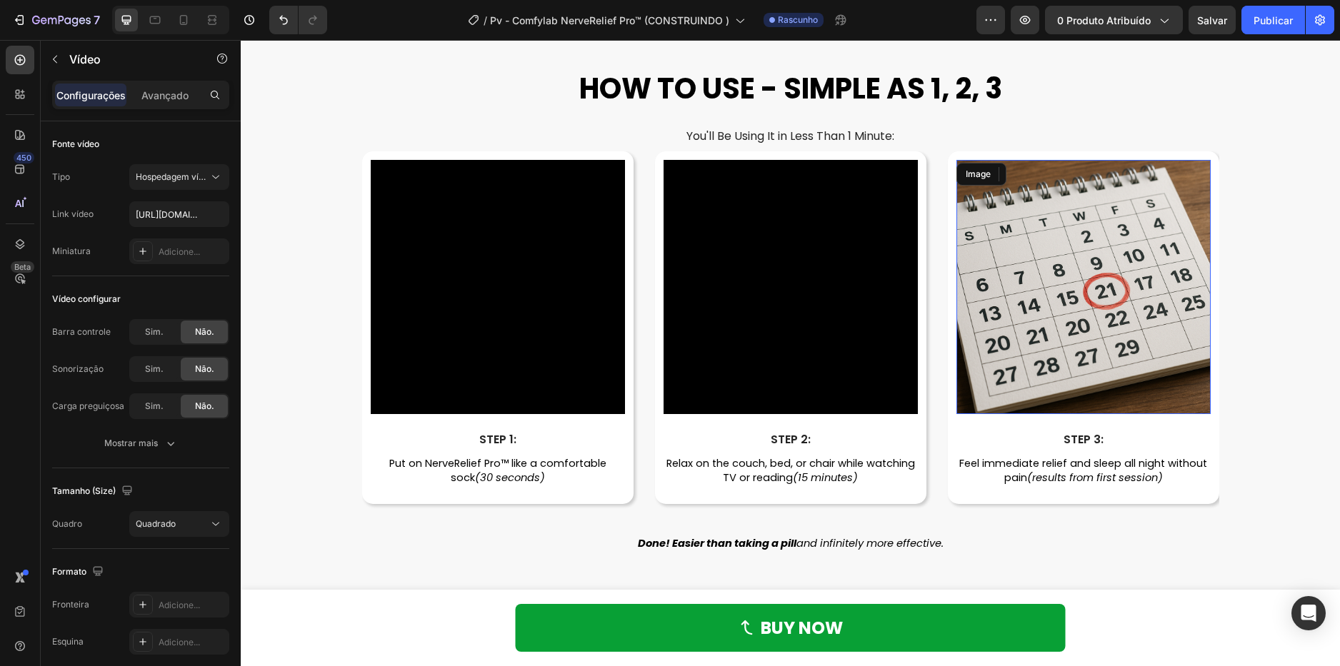
click at [1045, 271] on img at bounding box center [1083, 287] width 254 height 254
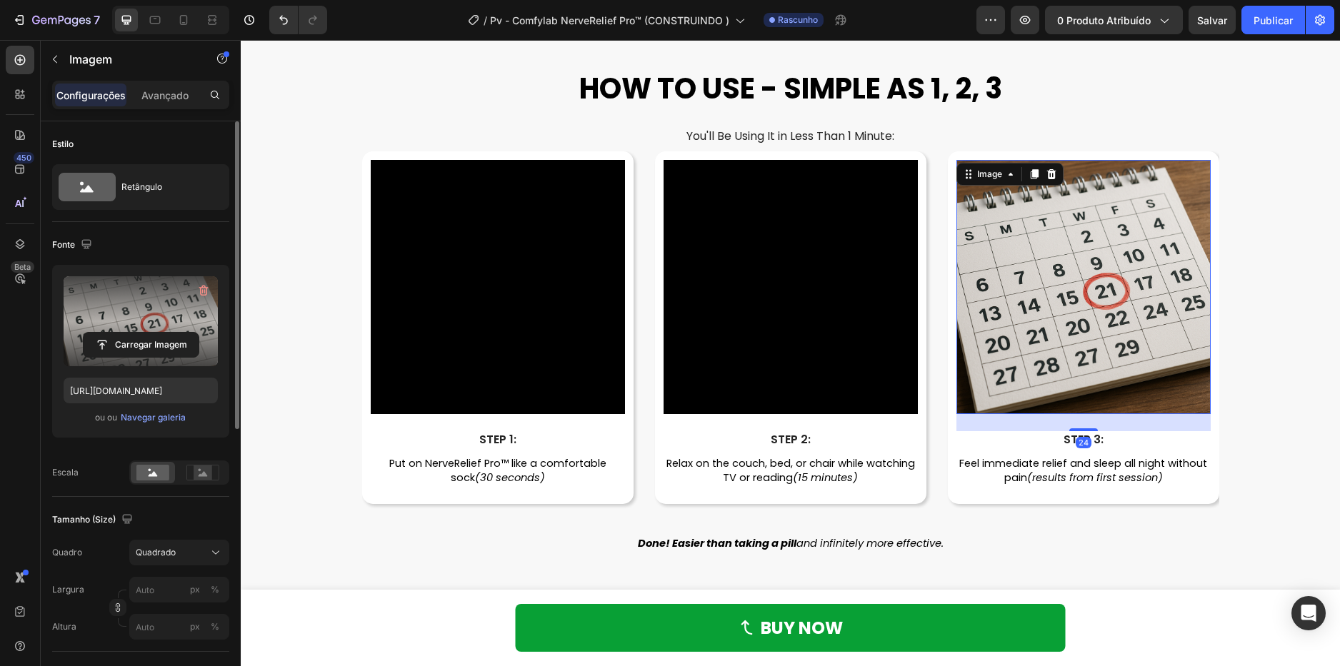
click at [119, 318] on label at bounding box center [141, 321] width 154 height 90
click at [119, 333] on input "file" at bounding box center [141, 345] width 115 height 24
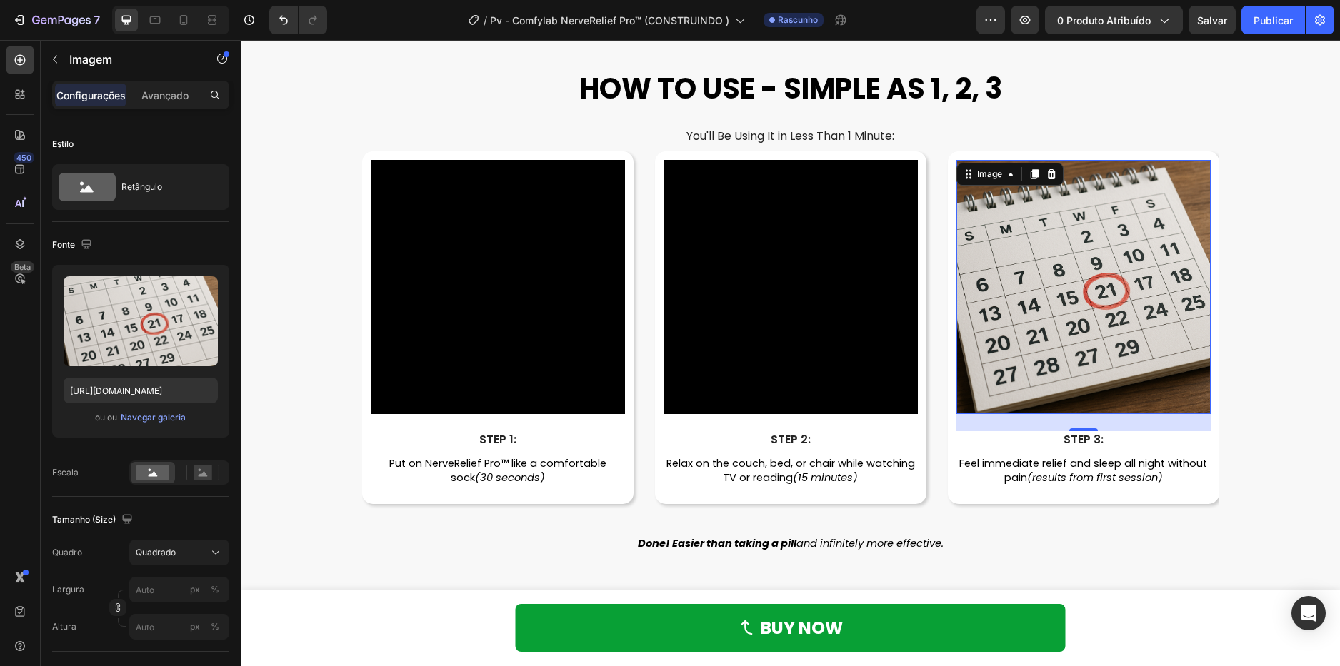
click at [1065, 279] on img at bounding box center [1083, 287] width 254 height 254
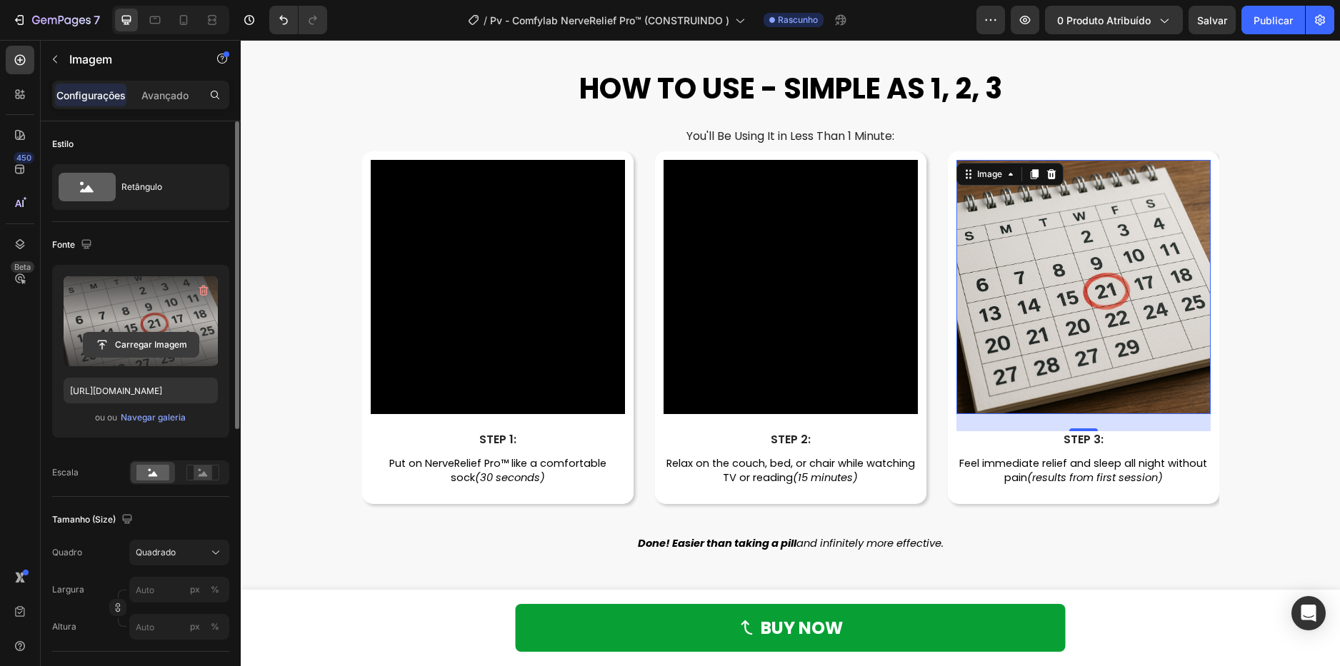
click at [131, 333] on input "file" at bounding box center [141, 345] width 115 height 24
click at [104, 310] on label at bounding box center [141, 321] width 154 height 90
click at [104, 333] on input "file" at bounding box center [141, 345] width 115 height 24
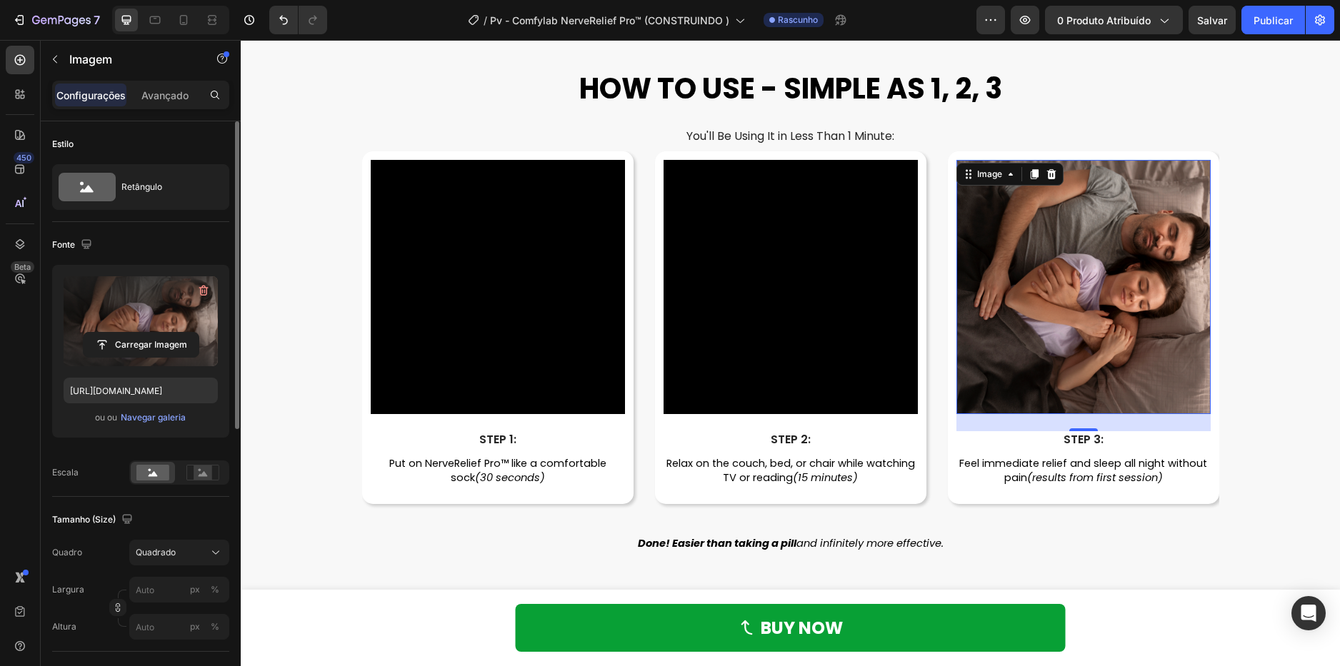
click at [173, 316] on label at bounding box center [141, 321] width 154 height 90
click at [173, 333] on input "file" at bounding box center [141, 345] width 115 height 24
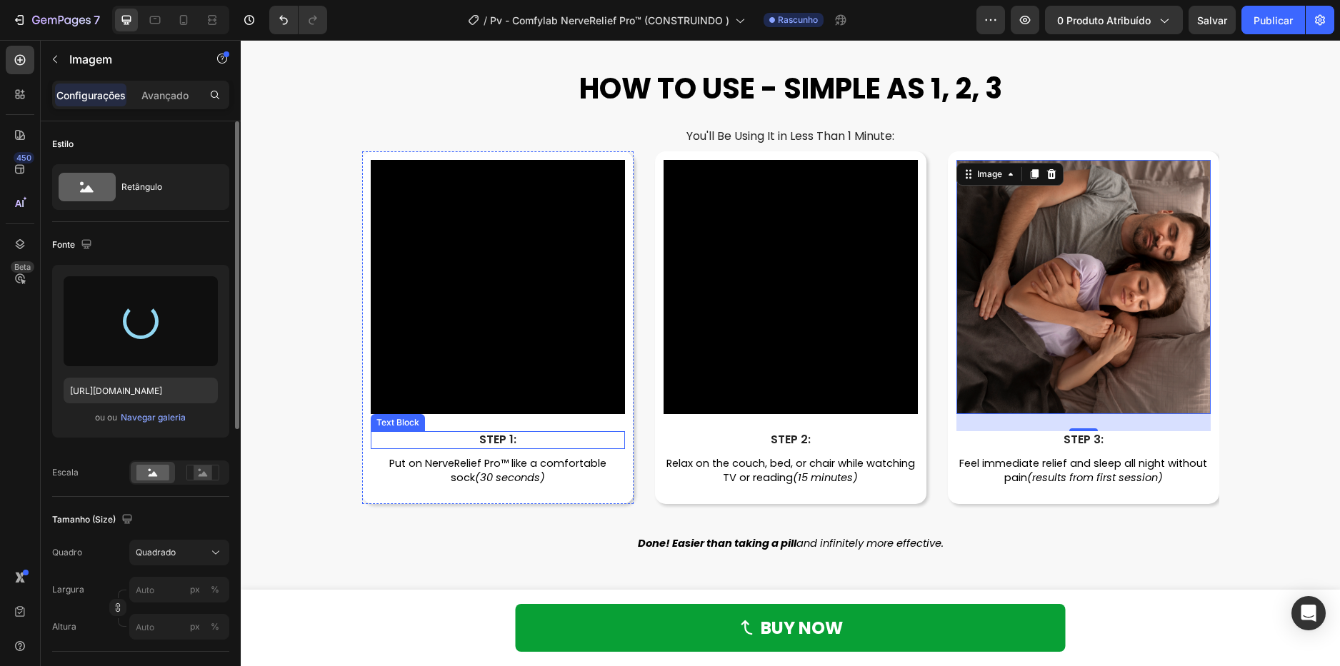
type input "https://cdn.shopify.com/s/files/1/0621/8039/3047/files/gempages_571712530917885…"
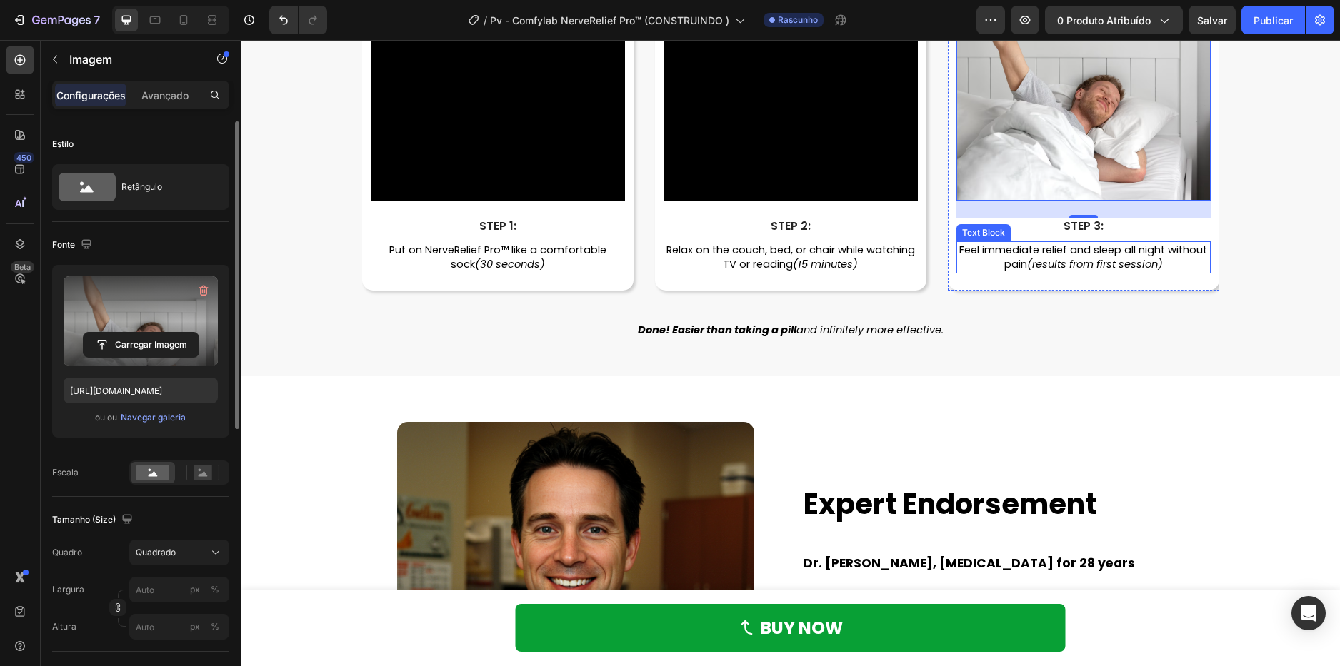
scroll to position [4071, 0]
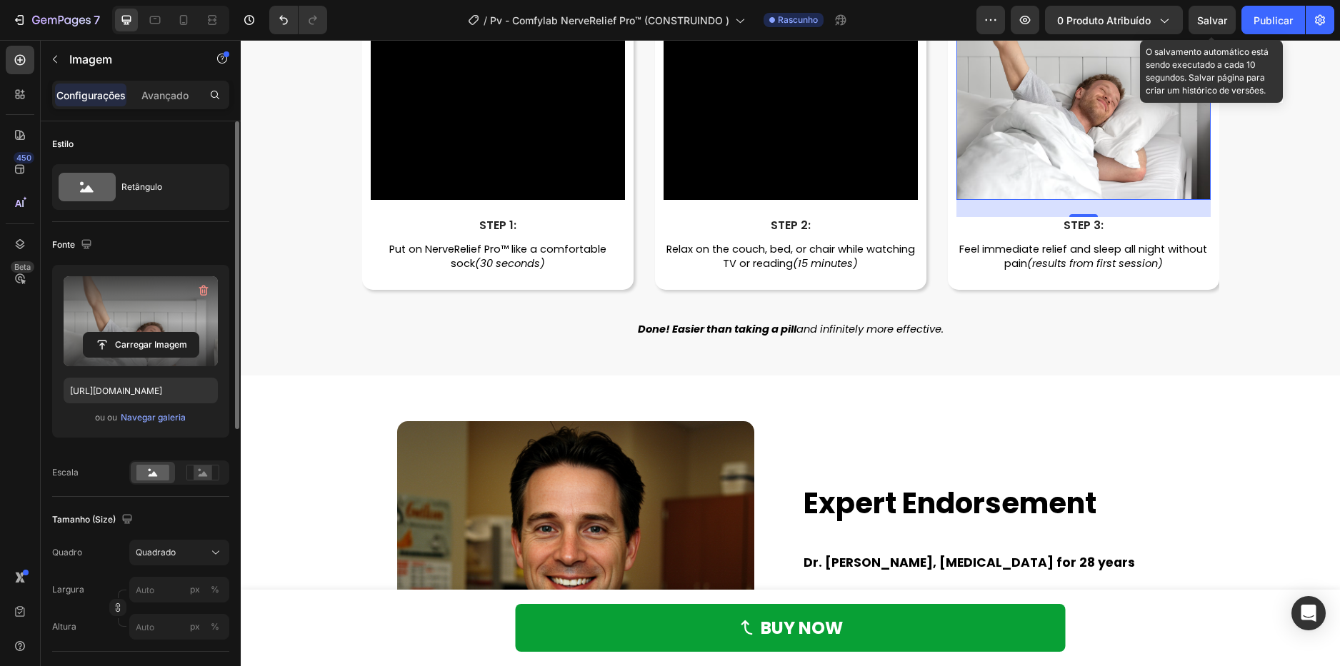
click at [1211, 13] on div "Salvar" at bounding box center [1212, 20] width 30 height 15
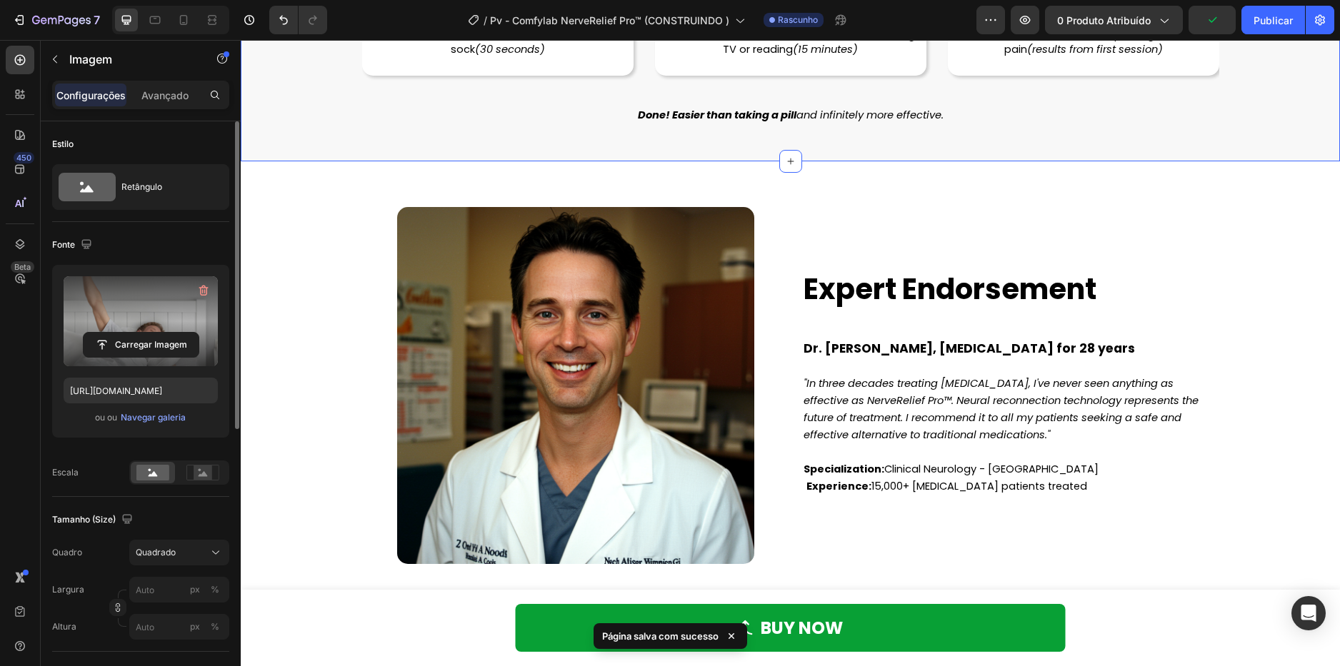
scroll to position [4356, 0]
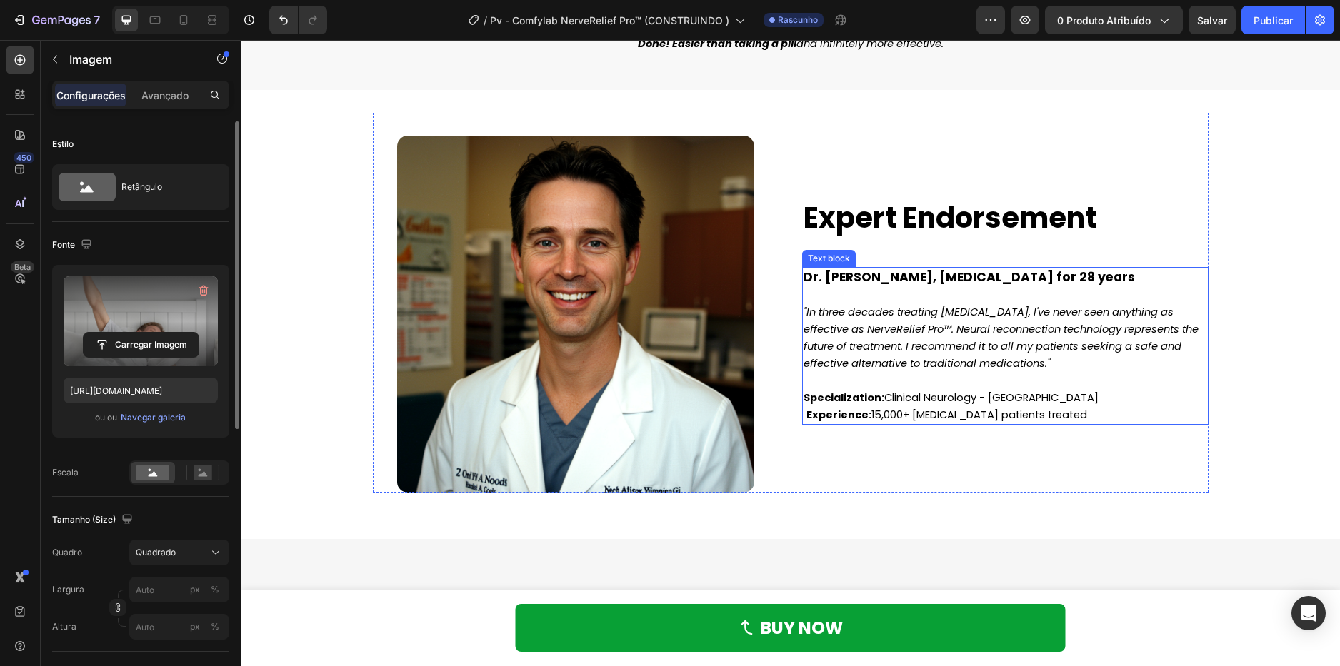
click at [803, 274] on strong "Dr. Michael Patterson, Neurologist for 28 years" at bounding box center [968, 277] width 331 height 17
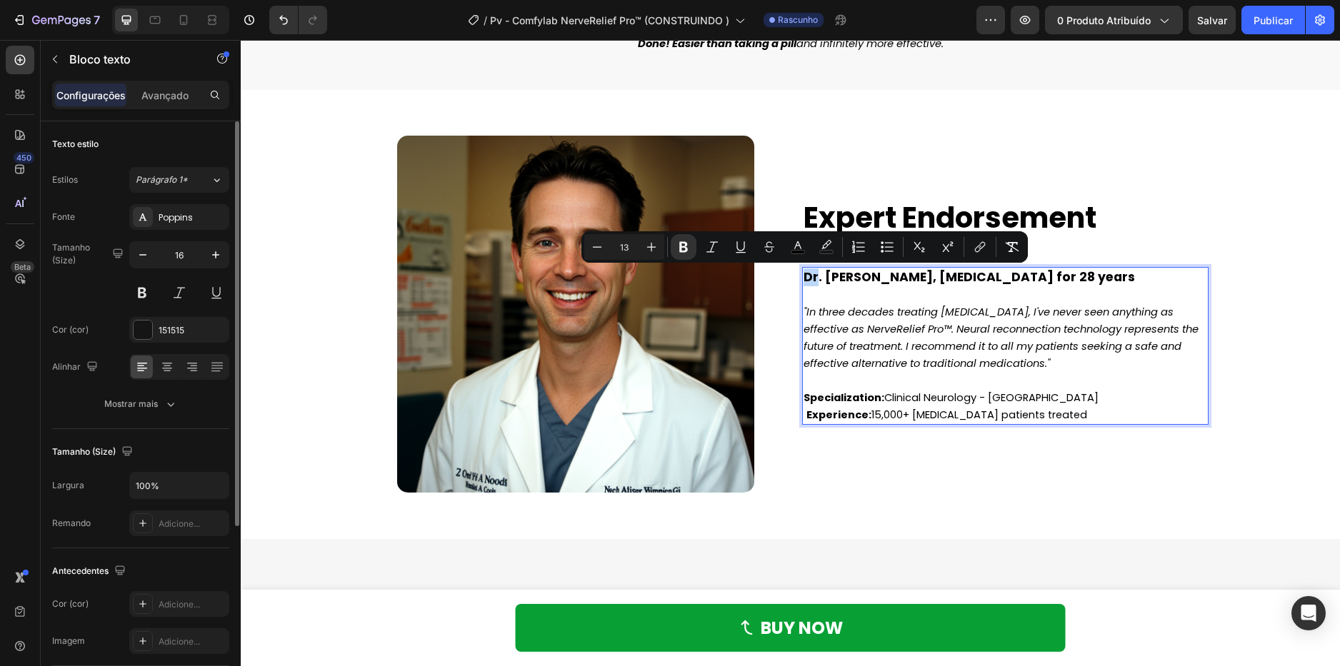
click at [803, 274] on strong "Dr. Michael Patterson, Neurologist for 28 years" at bounding box center [968, 277] width 331 height 17
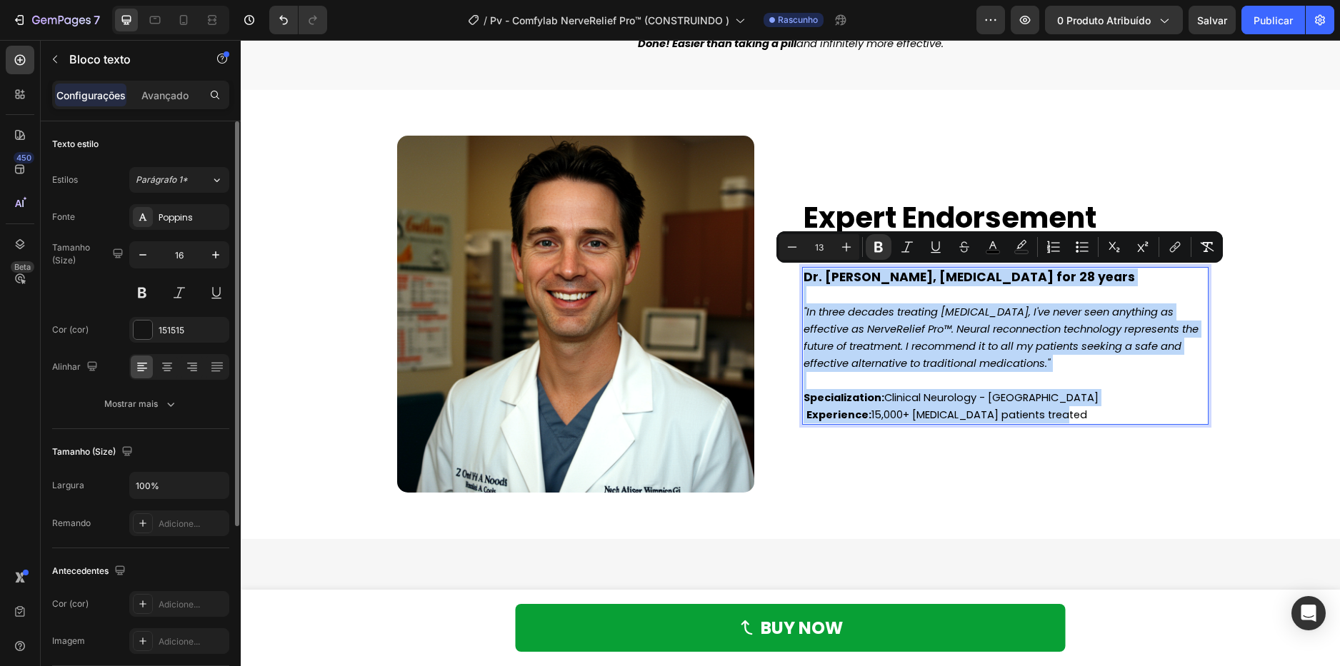
drag, startPoint x: 800, startPoint y: 274, endPoint x: 1111, endPoint y: 413, distance: 340.8
click at [1111, 413] on div "Dr. Michael Patterson, Neurologist for 28 years "In three decades treating neur…" at bounding box center [1005, 346] width 406 height 158
copy div "Dr. Michael Patterson, Neurologist for 28 years "In three decades treating neur…"
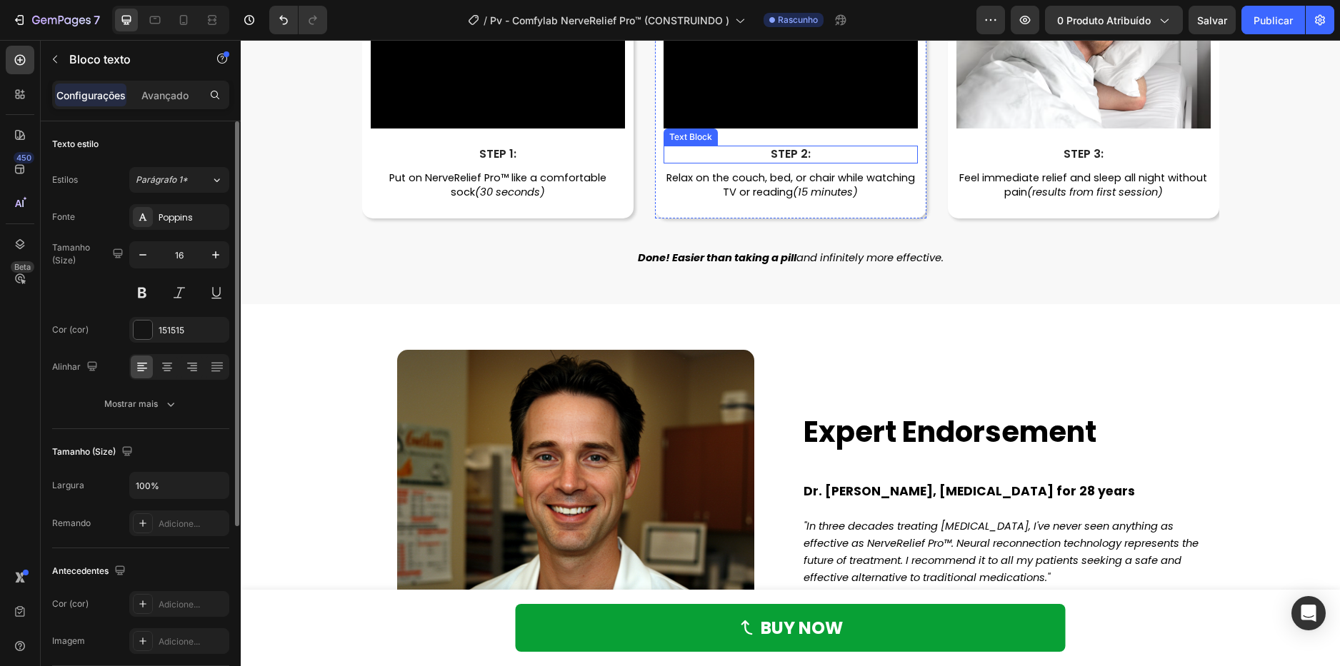
scroll to position [4499, 0]
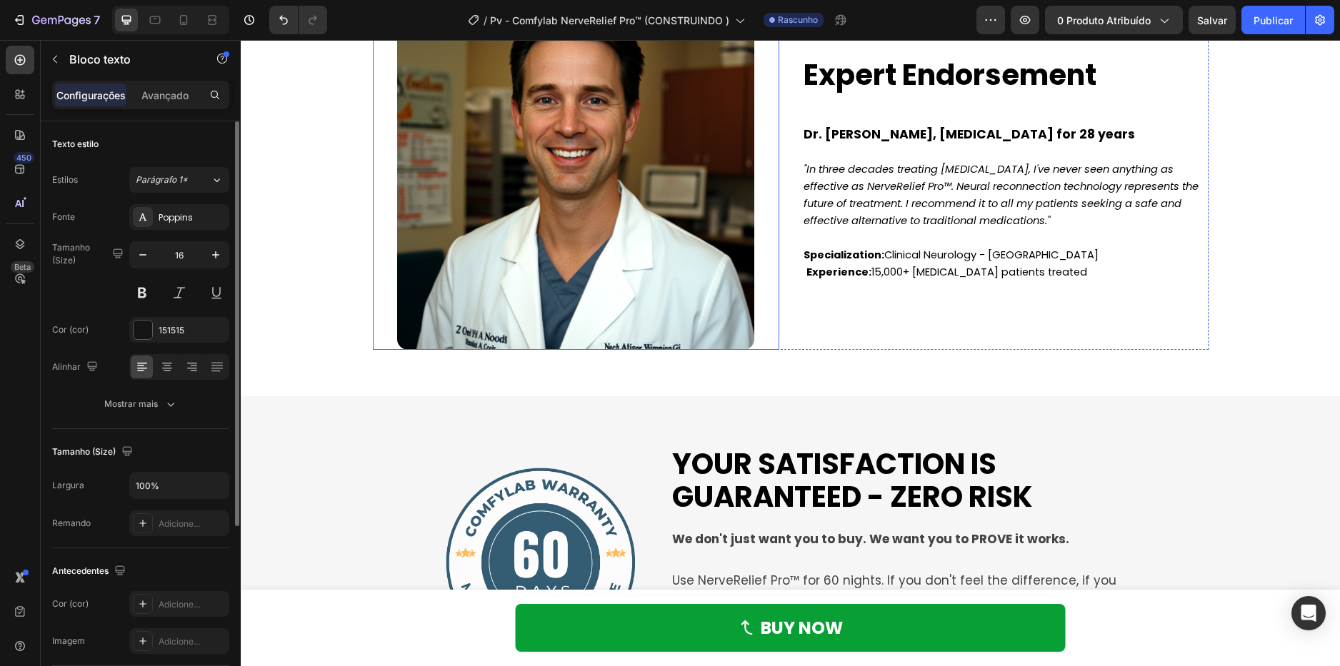
click at [515, 186] on img at bounding box center [575, 171] width 357 height 357
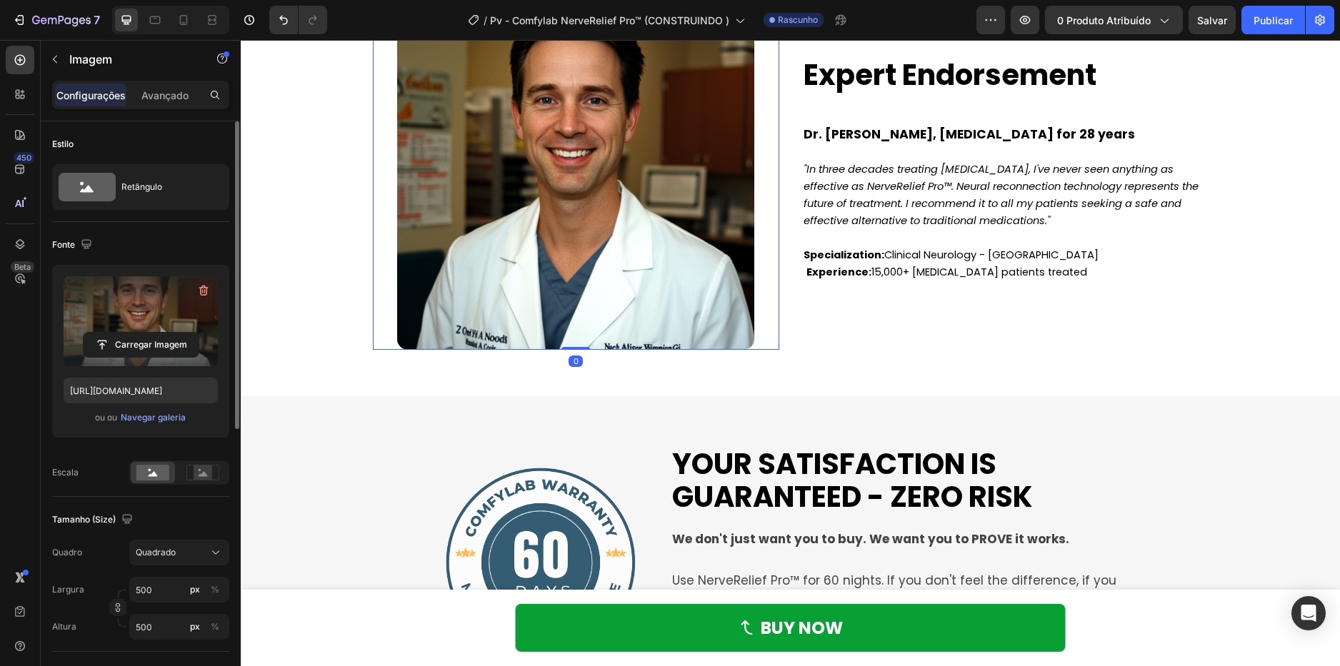
click at [145, 321] on label at bounding box center [141, 321] width 154 height 90
click at [145, 333] on input "file" at bounding box center [141, 345] width 115 height 24
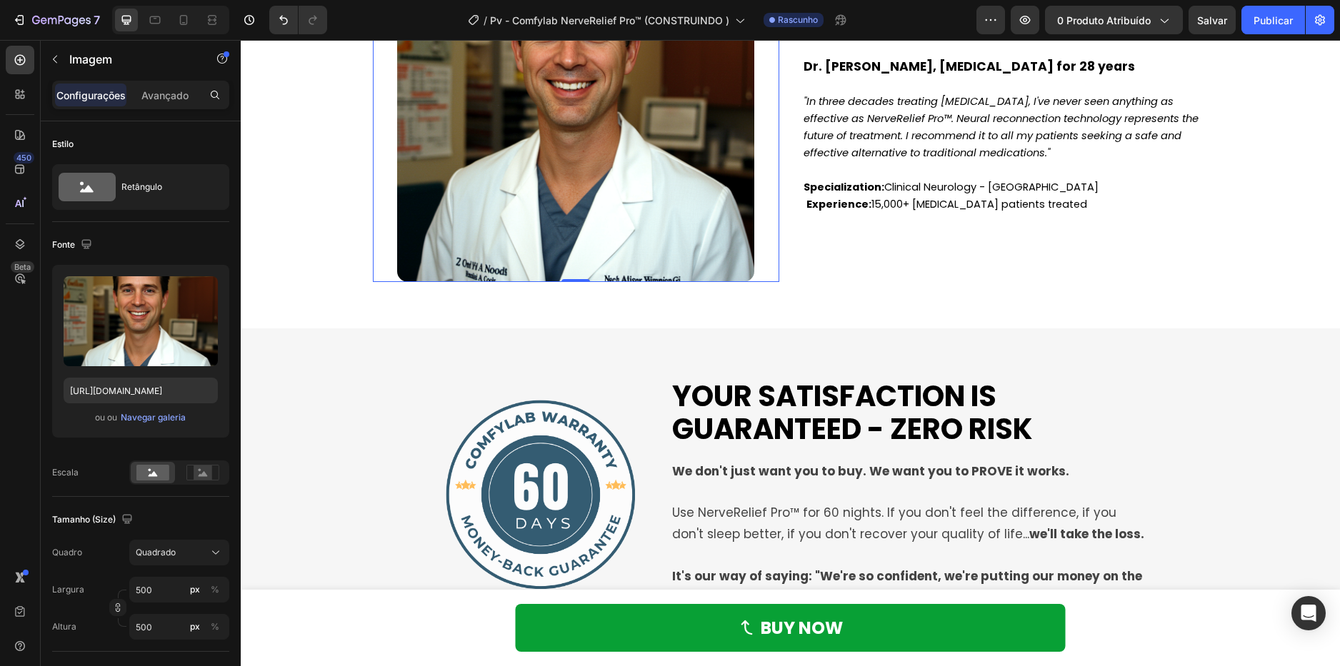
scroll to position [4570, 0]
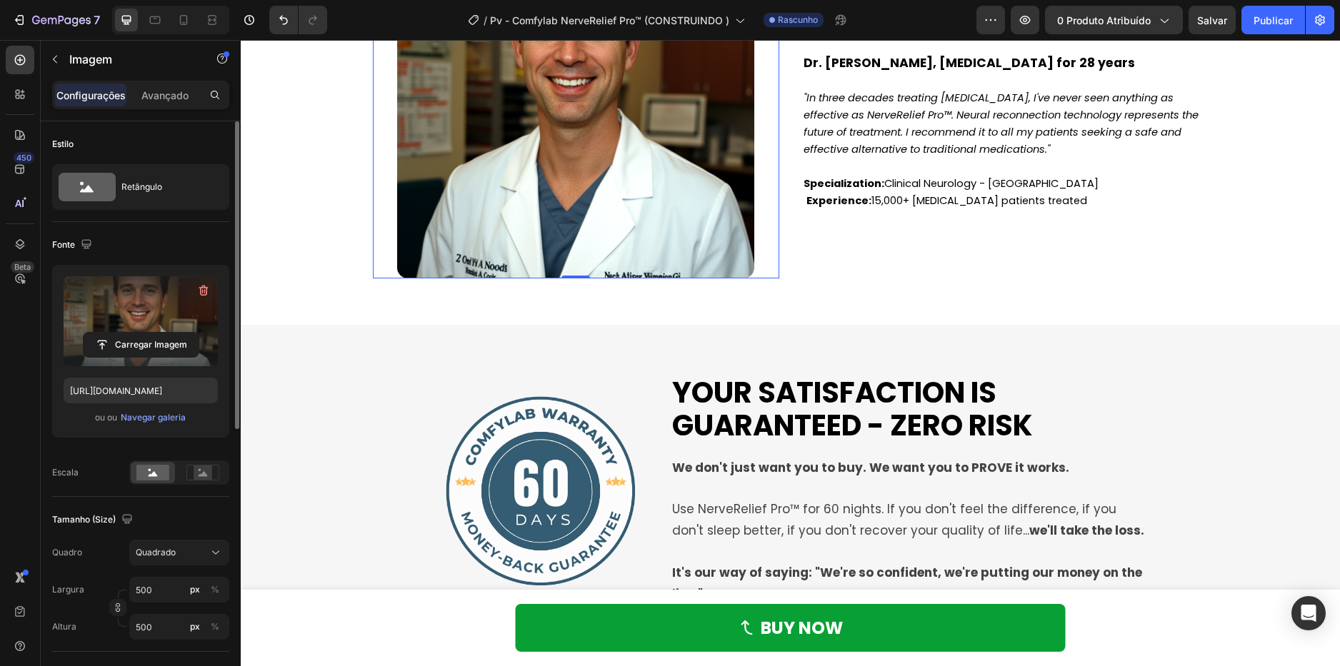
click at [169, 314] on label at bounding box center [141, 321] width 154 height 90
click at [169, 333] on input "file" at bounding box center [141, 345] width 115 height 24
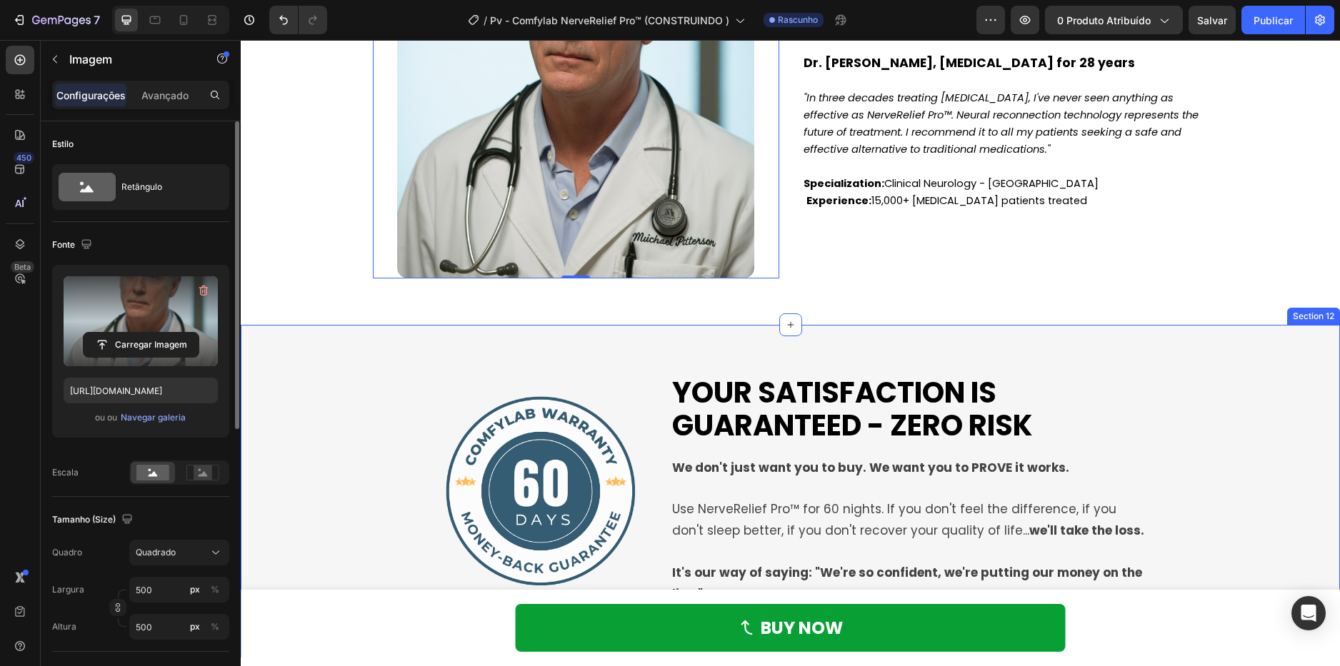
scroll to position [4356, 0]
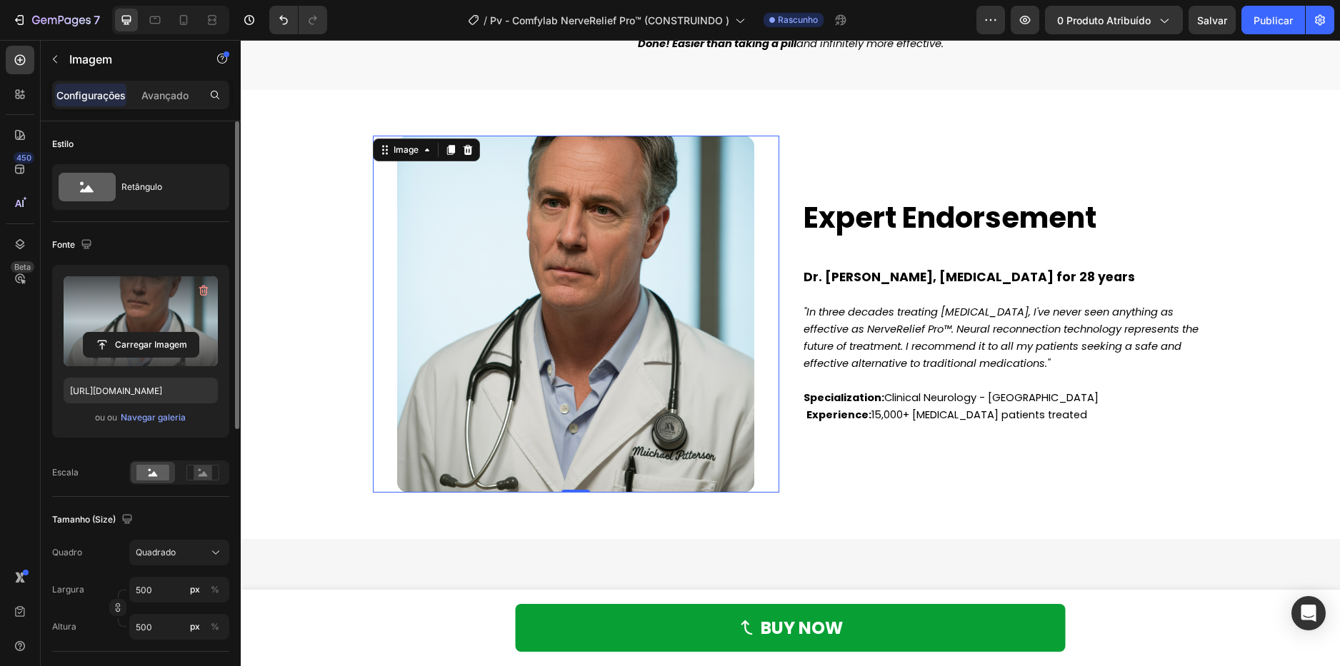
click at [143, 326] on label at bounding box center [141, 321] width 154 height 90
click at [143, 333] on input "file" at bounding box center [141, 345] width 115 height 24
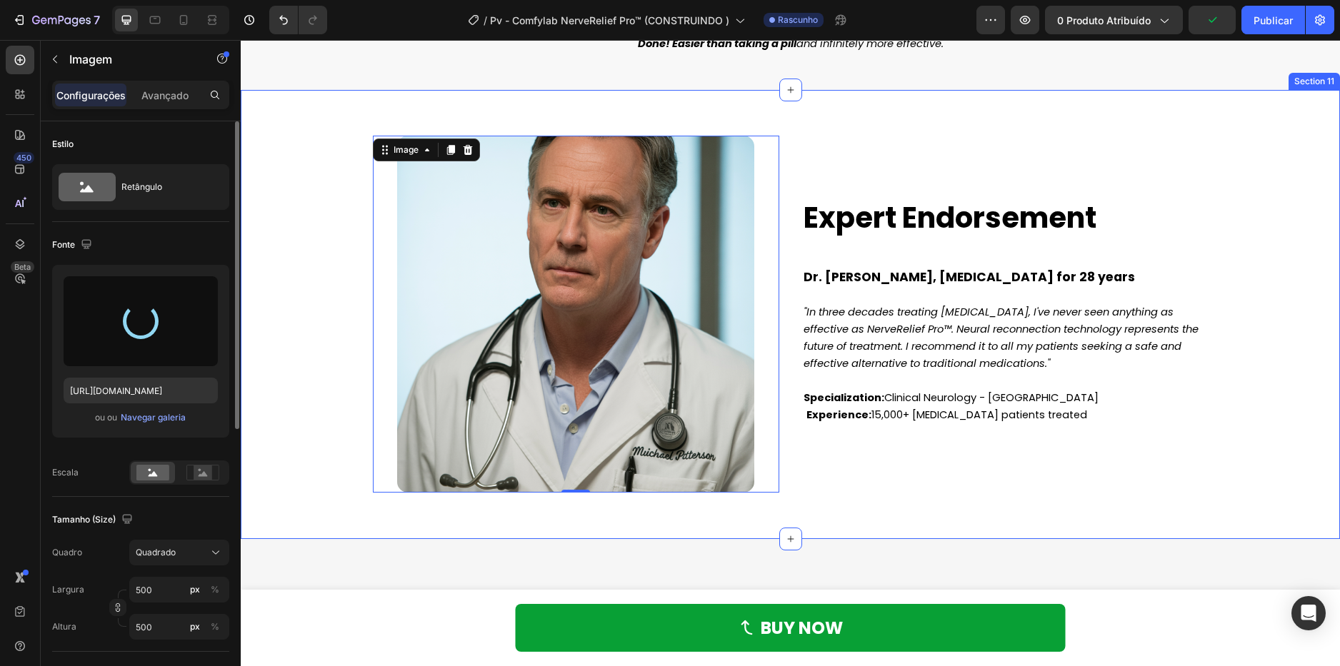
type input "https://cdn.shopify.com/s/files/1/0621/8039/3047/files/gempages_571712530917885…"
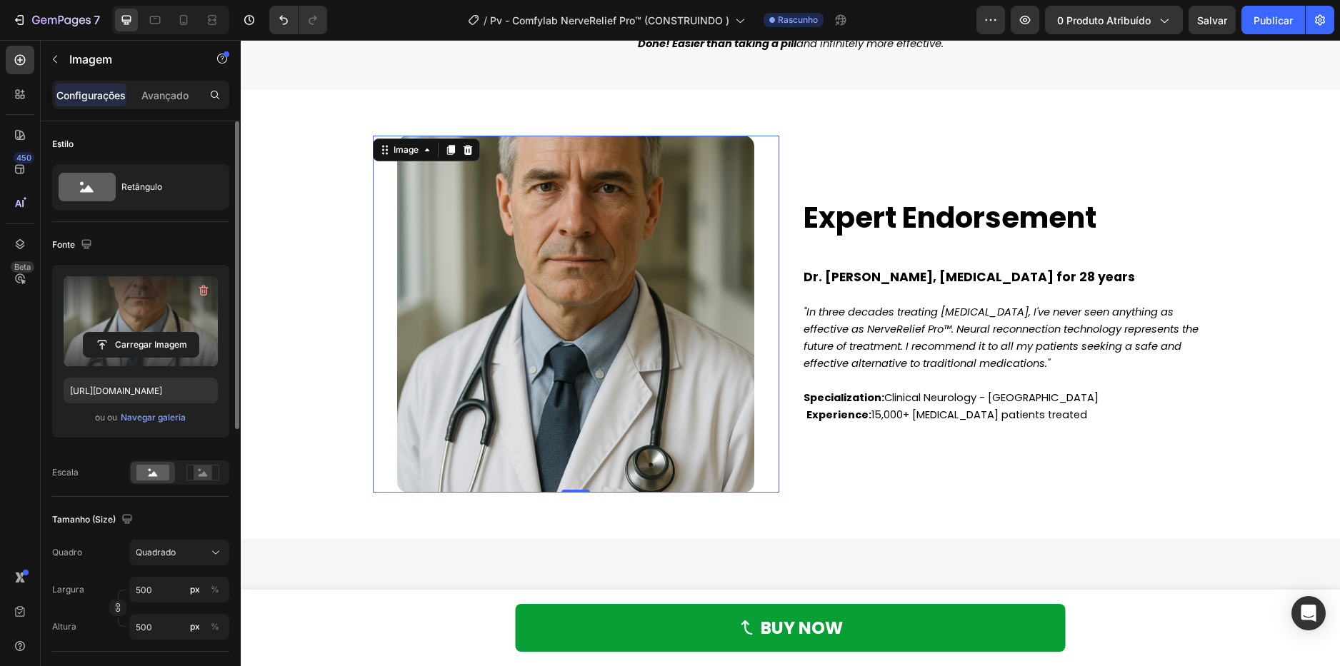
click at [534, 360] on img at bounding box center [575, 314] width 357 height 357
click at [190, 480] on icon at bounding box center [202, 473] width 33 height 16
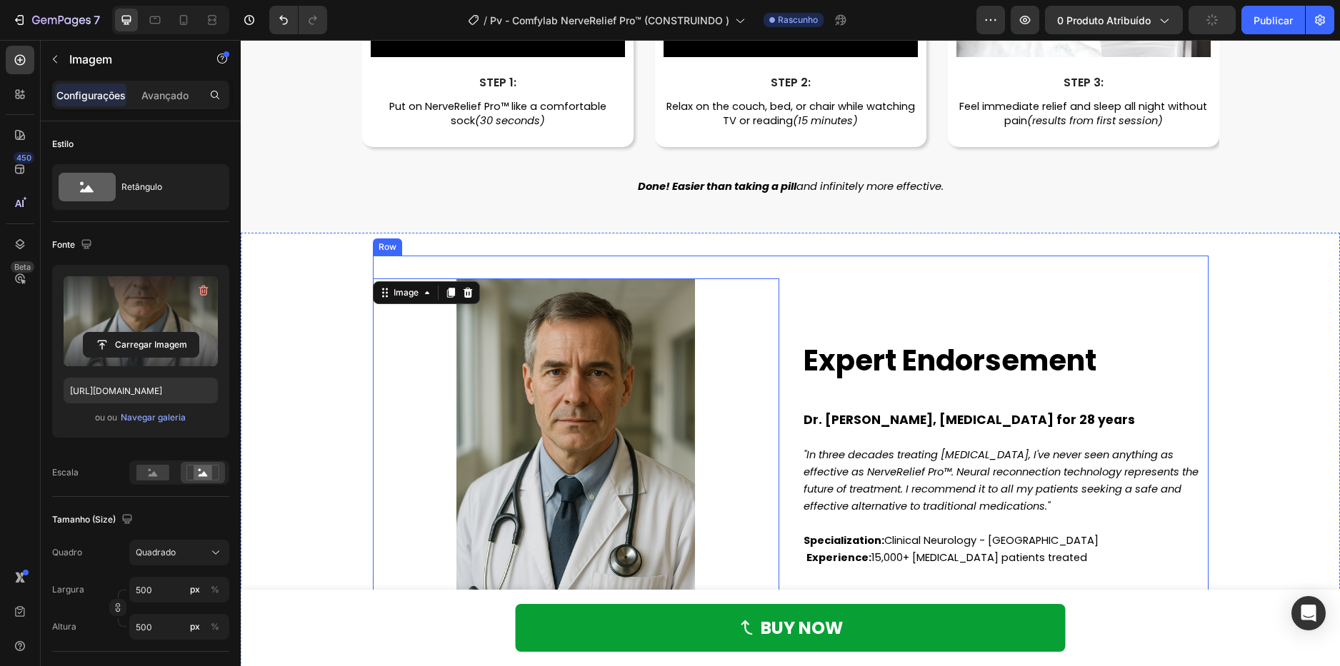
scroll to position [4285, 0]
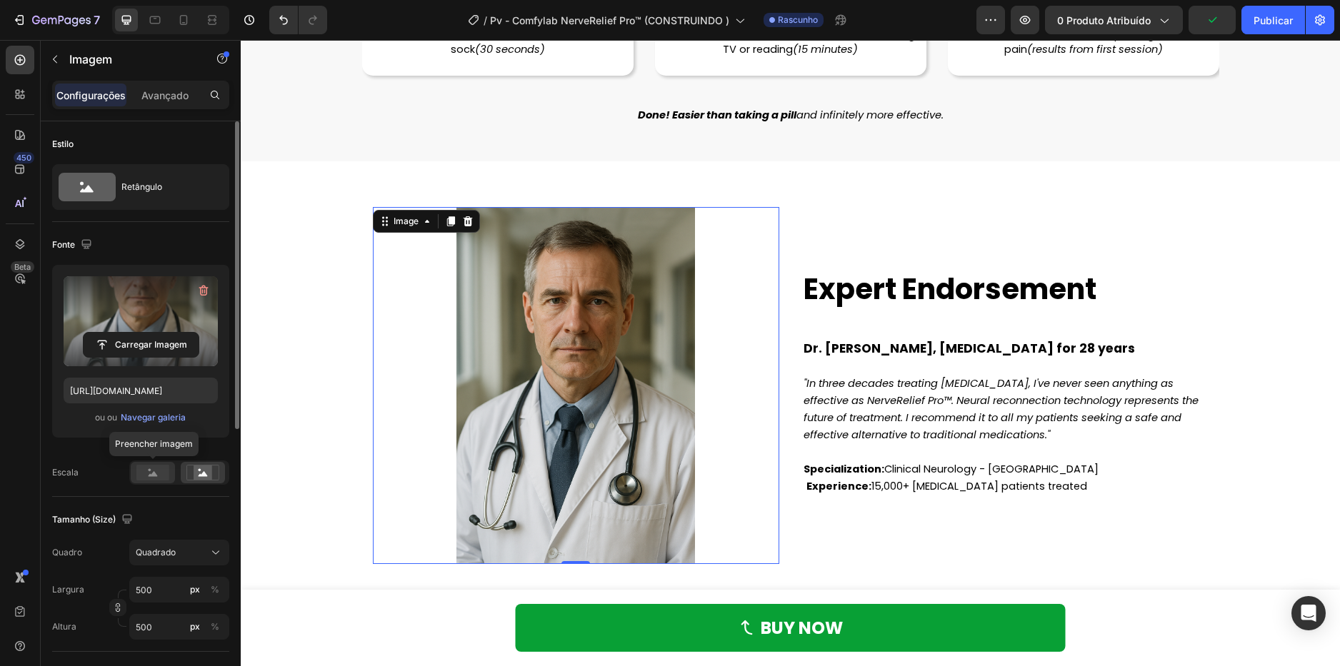
click at [147, 473] on rect at bounding box center [152, 473] width 33 height 16
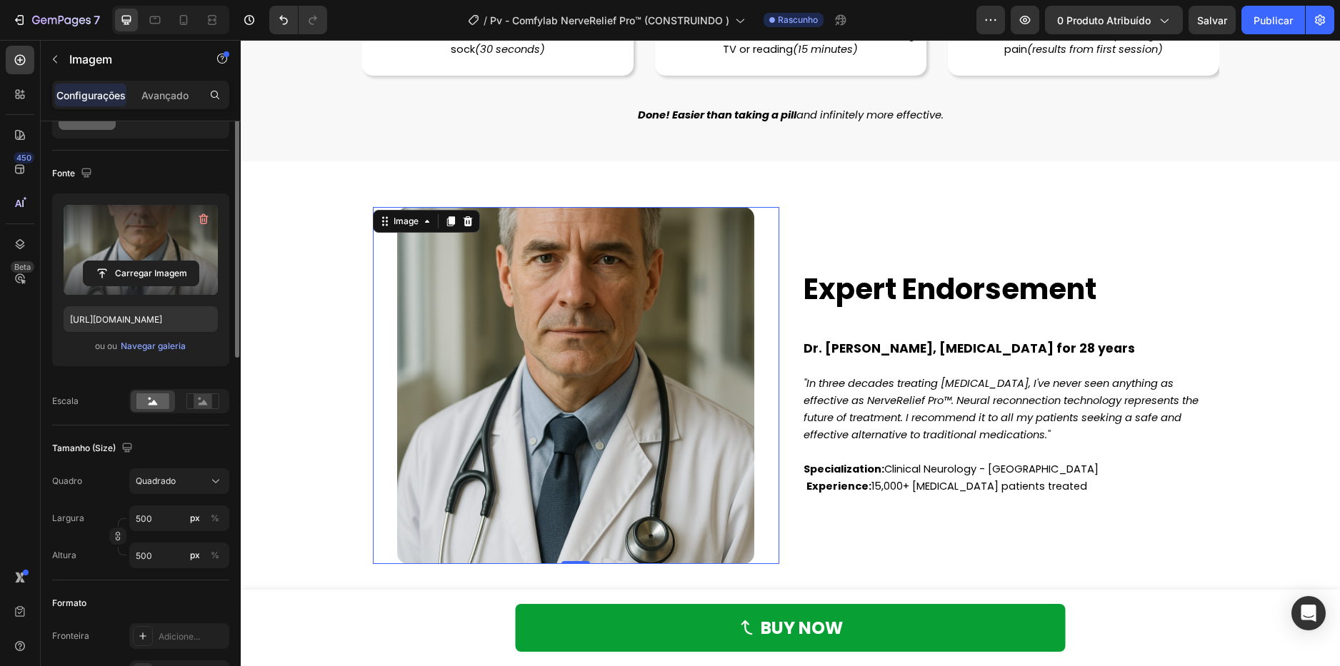
scroll to position [0, 0]
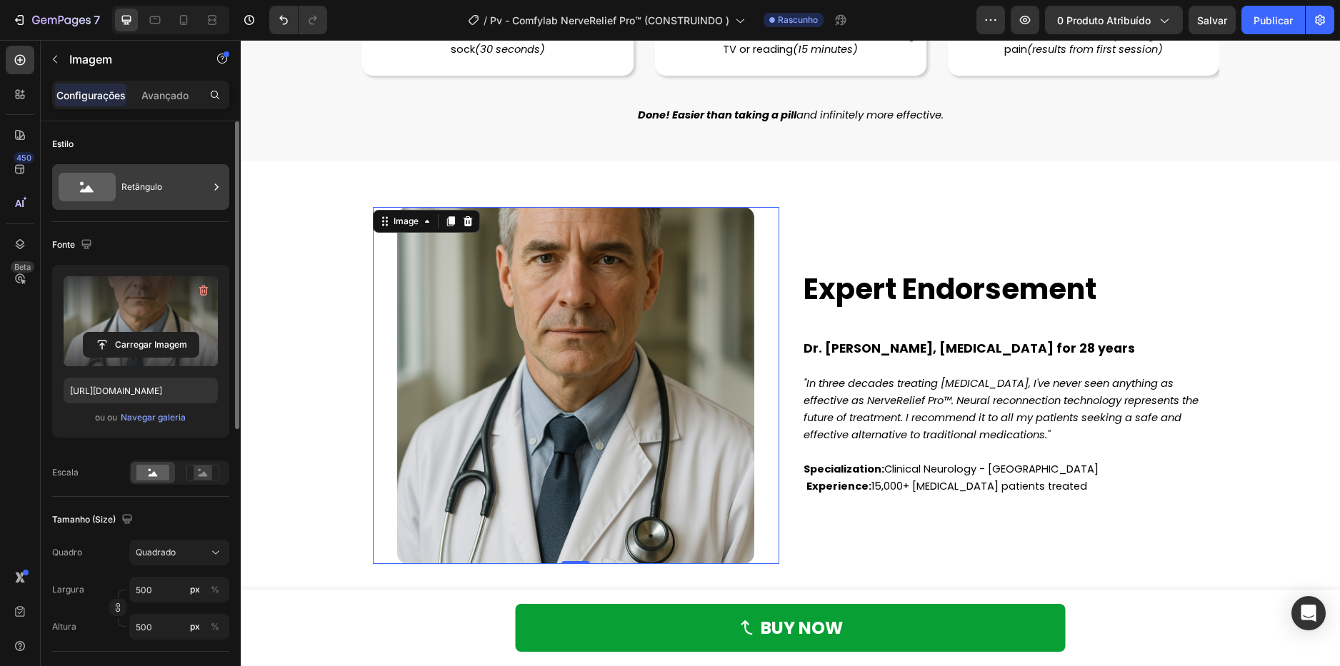
click at [161, 174] on div "Retângulo" at bounding box center [164, 187] width 87 height 33
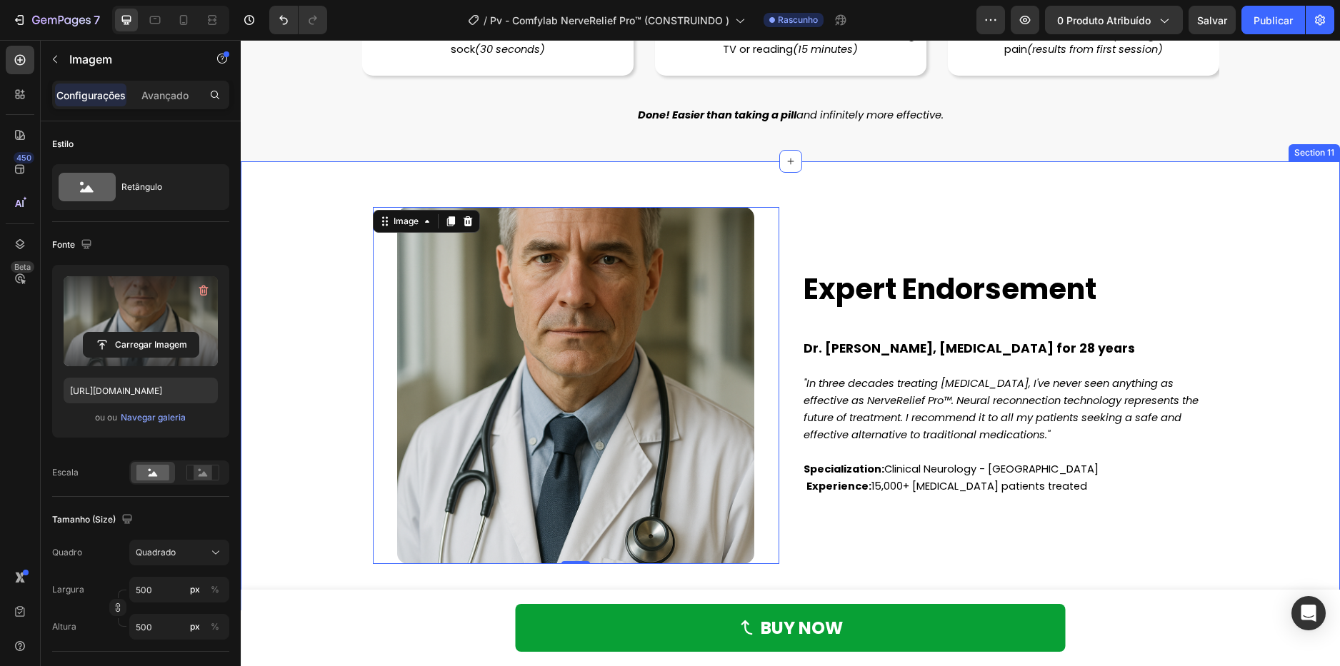
click at [887, 181] on div "Image 0 Expert Endorsement Heading Dr. Michael Patterson, Neurologist for 28 ye…" at bounding box center [790, 385] width 1099 height 449
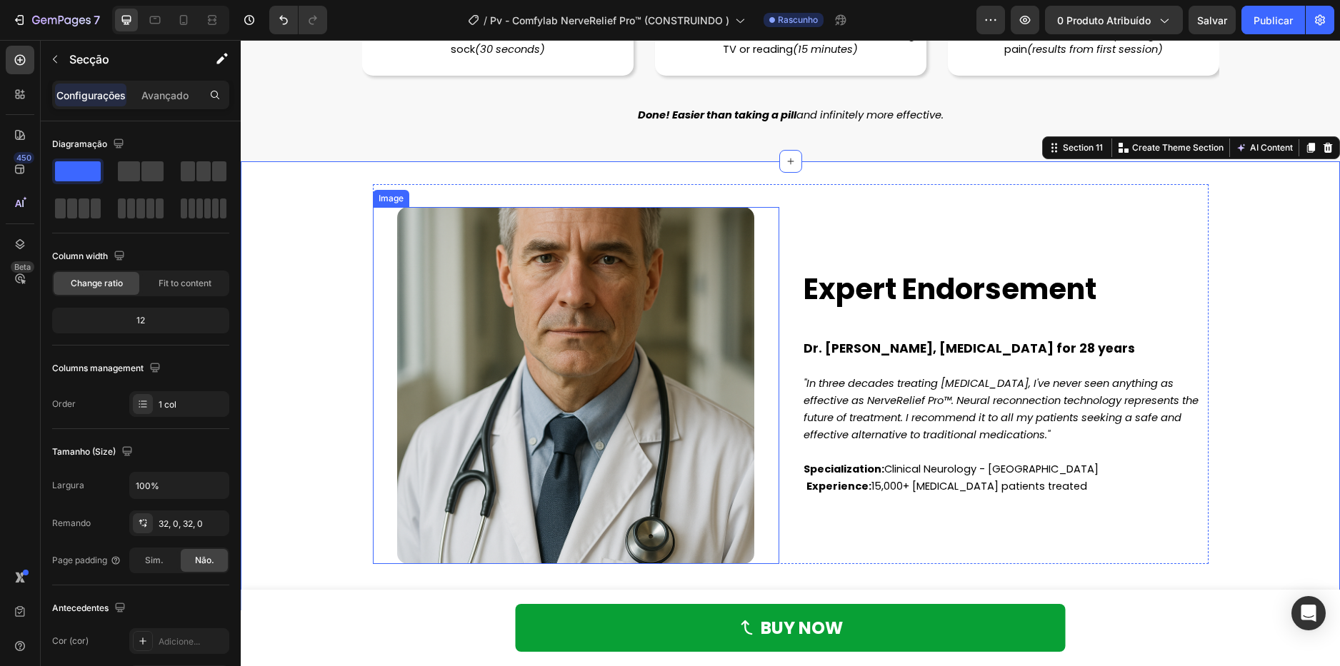
click at [690, 265] on img at bounding box center [575, 385] width 357 height 357
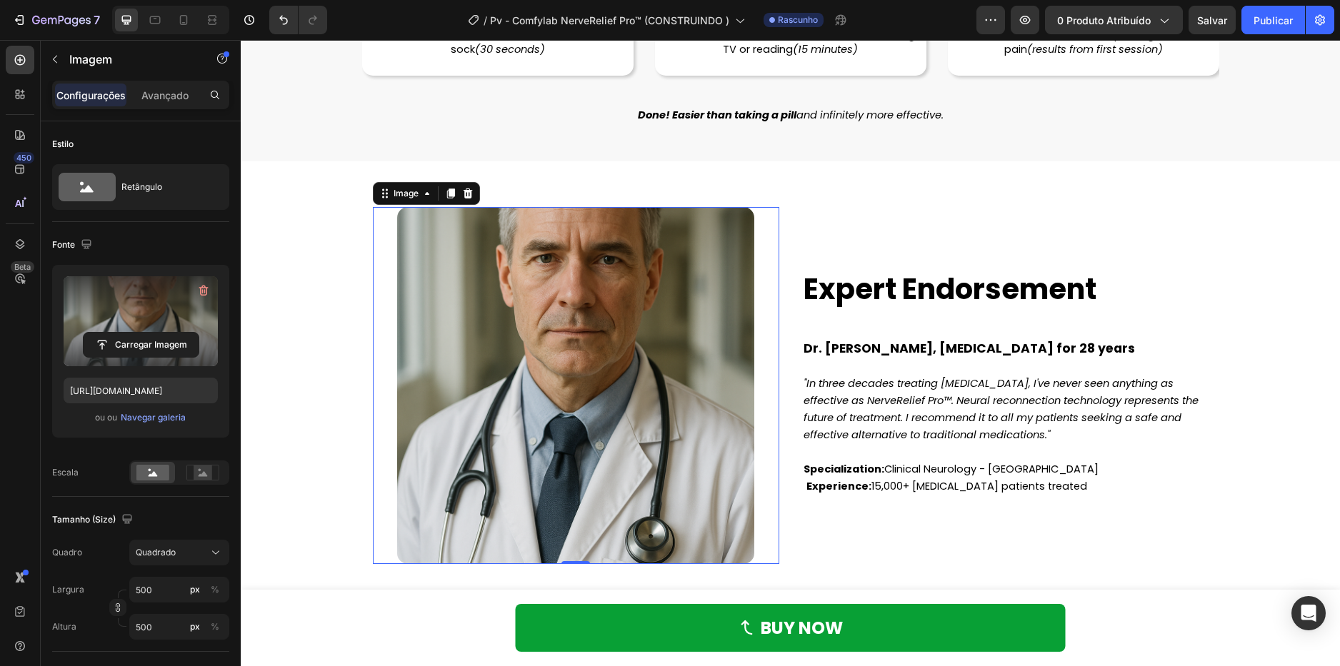
click at [164, 307] on label at bounding box center [141, 321] width 154 height 90
click at [164, 333] on input "file" at bounding box center [141, 345] width 115 height 24
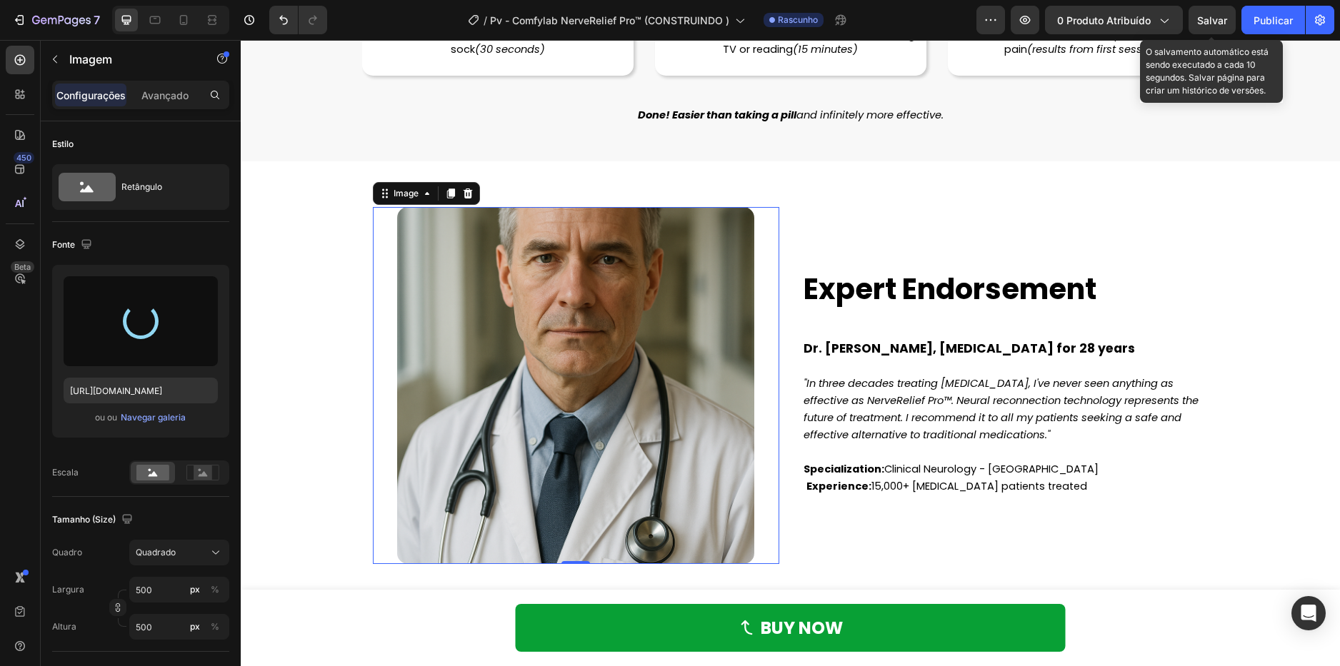
type input "[URL][DOMAIN_NAME]"
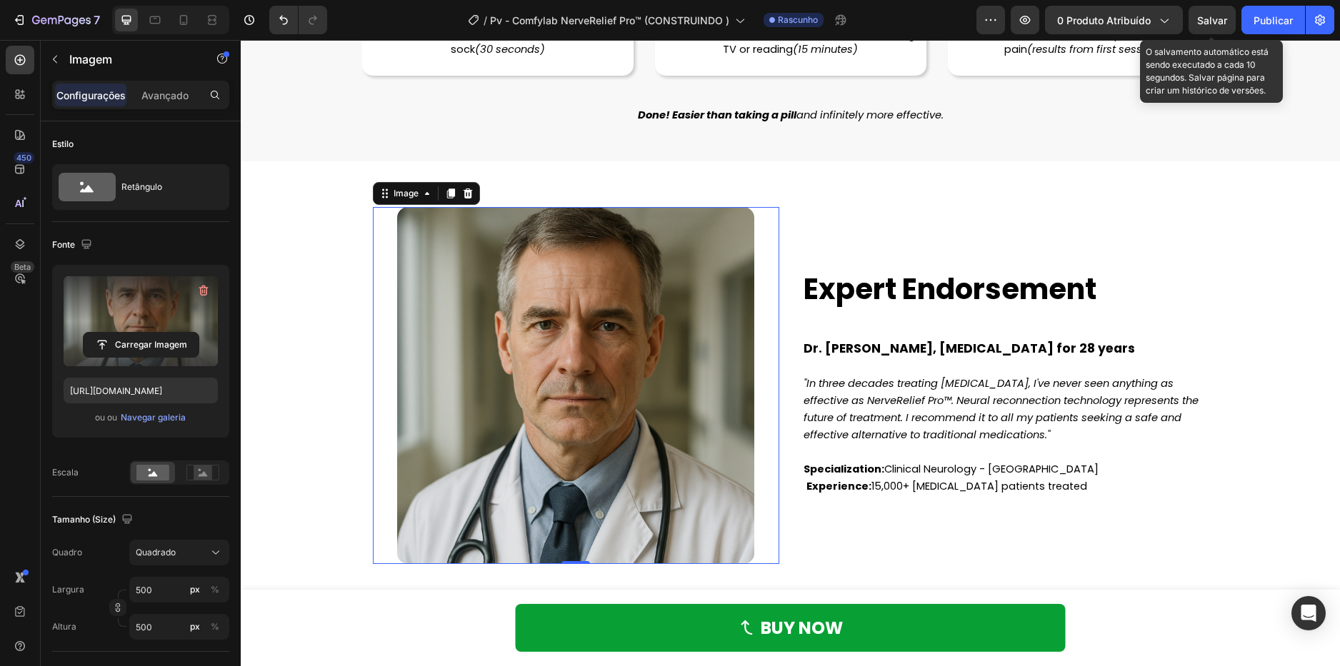
click at [1225, 16] on span "Salvar" at bounding box center [1212, 20] width 30 height 12
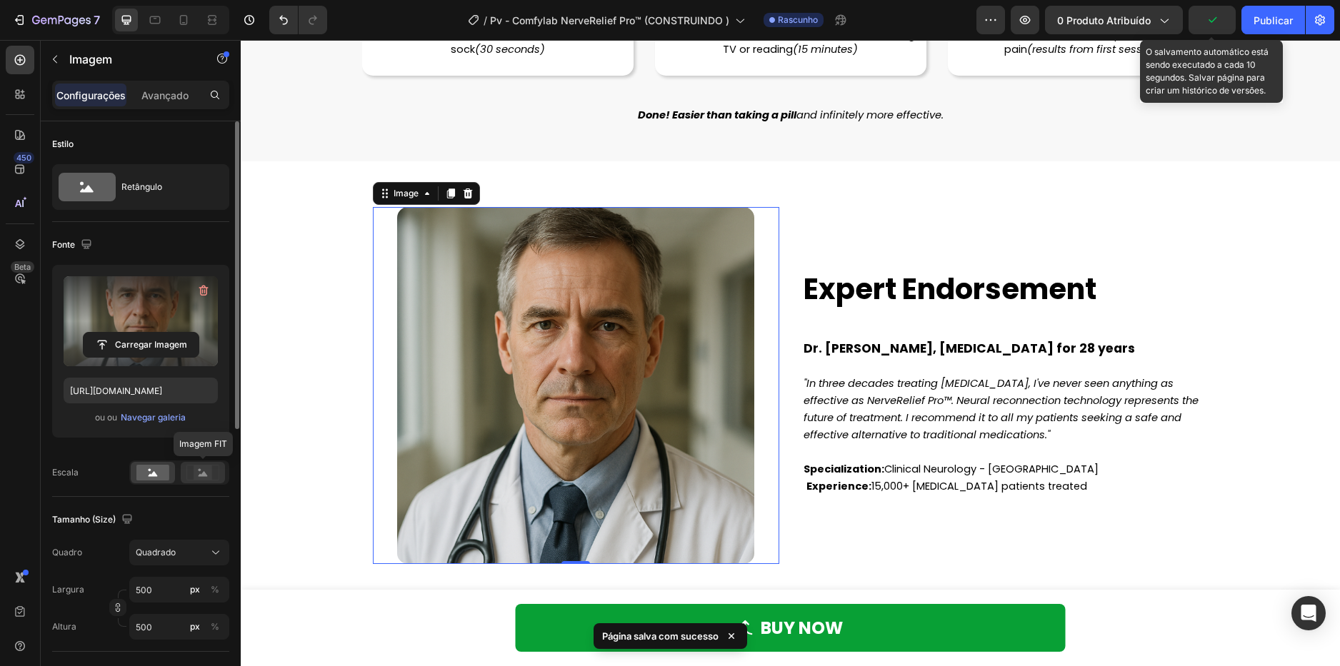
click at [184, 478] on div at bounding box center [203, 472] width 44 height 21
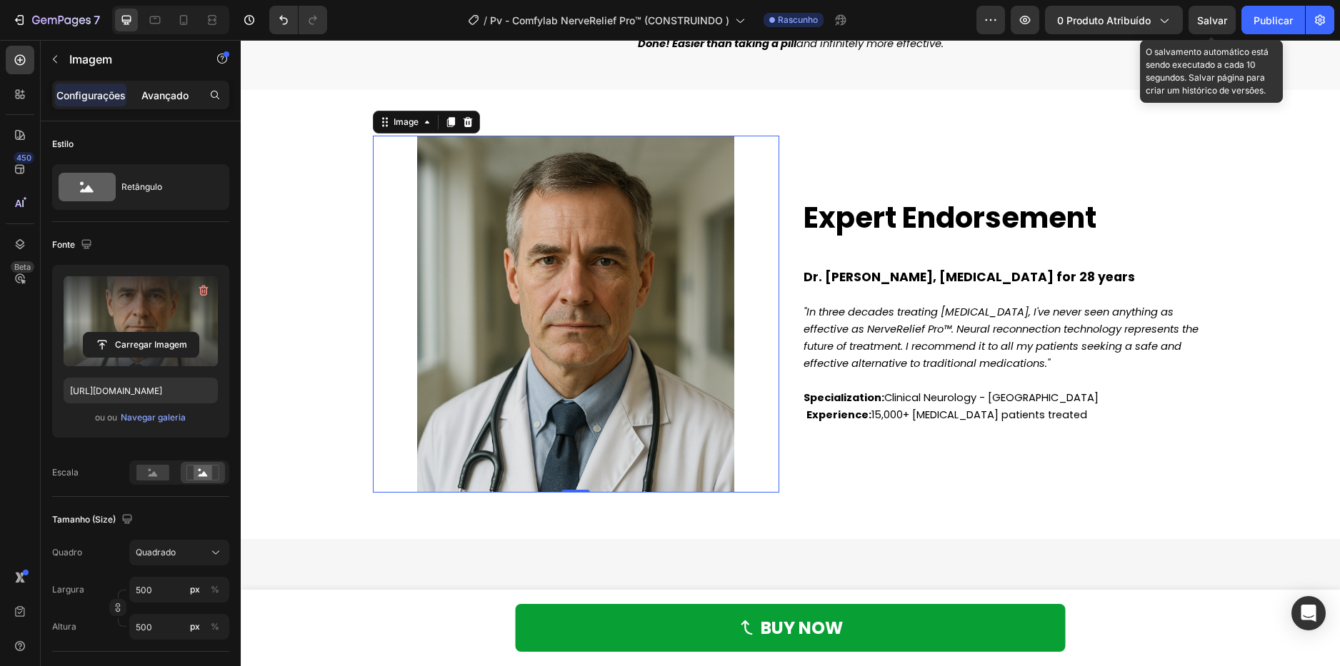
click at [157, 94] on p "Avançado" at bounding box center [164, 95] width 47 height 15
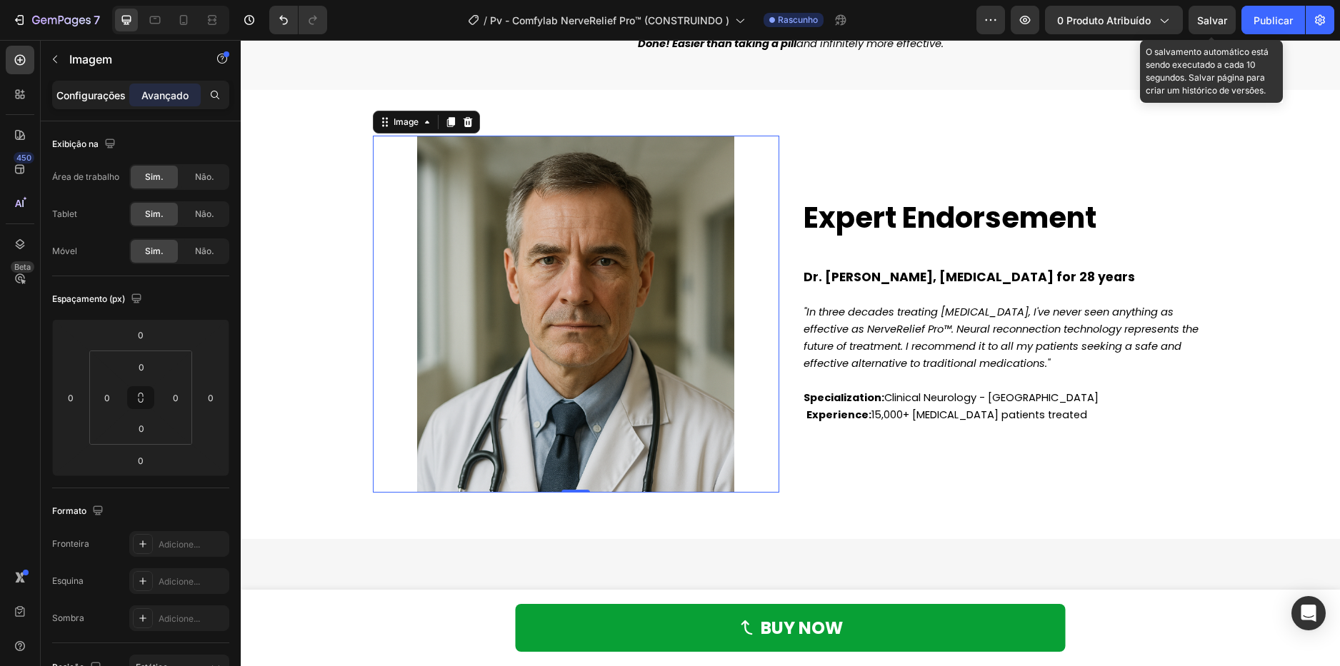
click at [114, 97] on p "Configurações" at bounding box center [90, 95] width 69 height 15
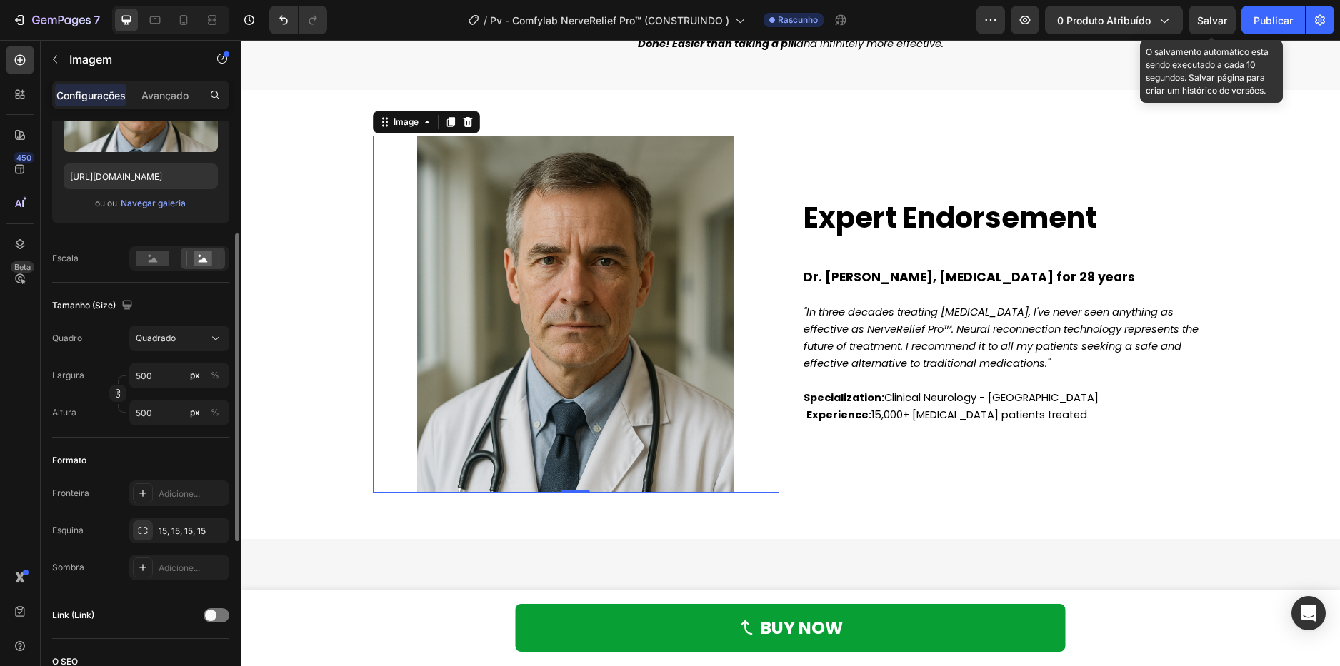
scroll to position [286, 0]
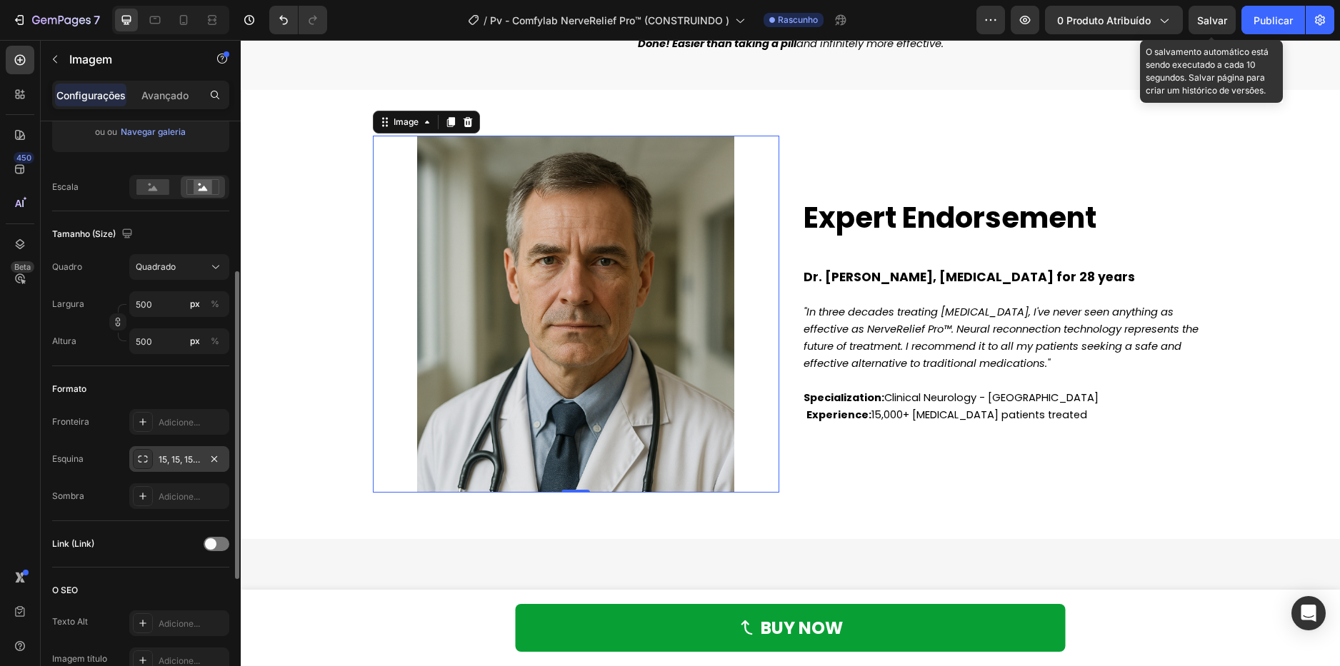
click at [174, 460] on div "15, 15, 15, 15" at bounding box center [179, 459] width 41 height 13
click at [162, 387] on div "Formato" at bounding box center [140, 389] width 177 height 23
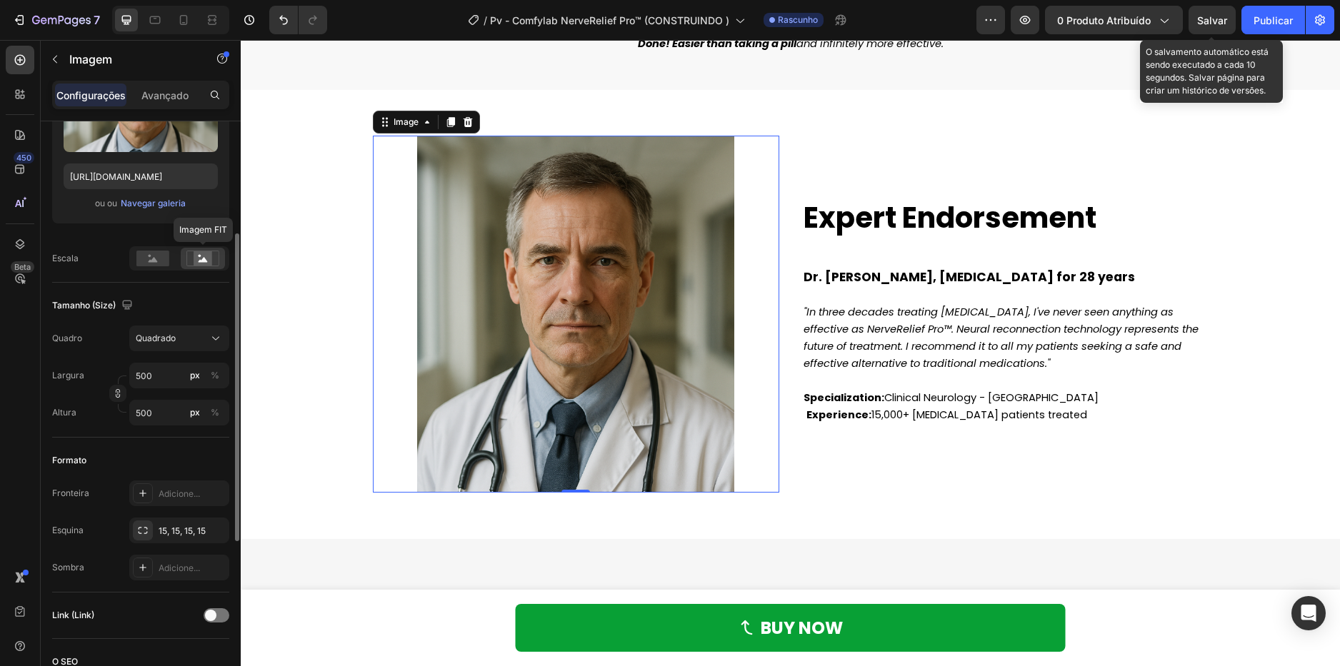
click at [191, 261] on icon at bounding box center [202, 259] width 33 height 16
click at [158, 266] on rect at bounding box center [152, 259] width 33 height 16
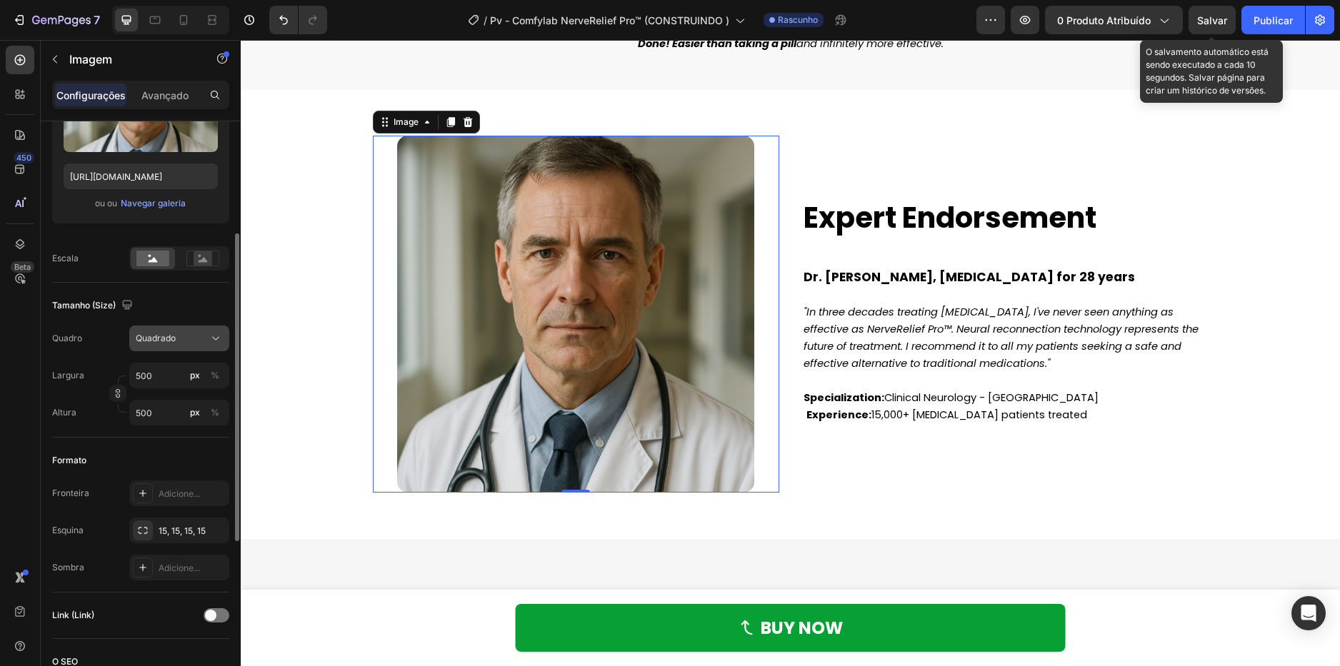
click at [168, 343] on span "Quadrado" at bounding box center [156, 338] width 40 height 13
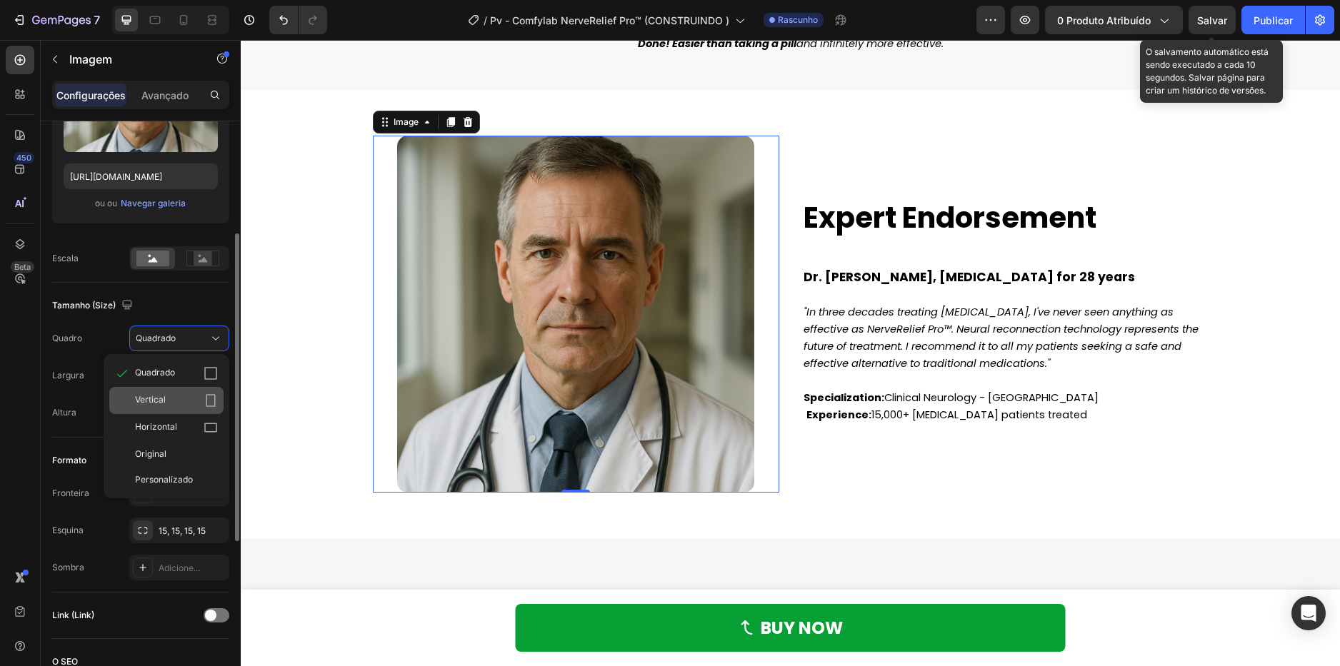
click at [168, 408] on div "Vertical" at bounding box center [166, 400] width 114 height 27
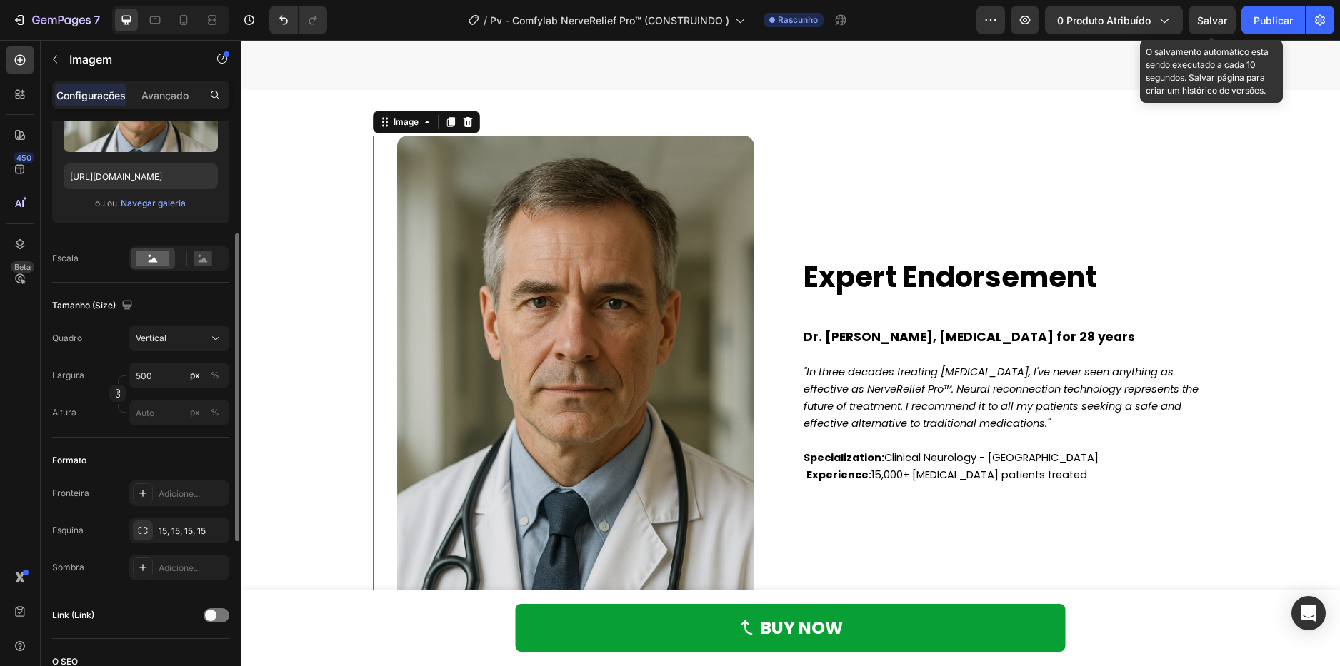
scroll to position [4499, 0]
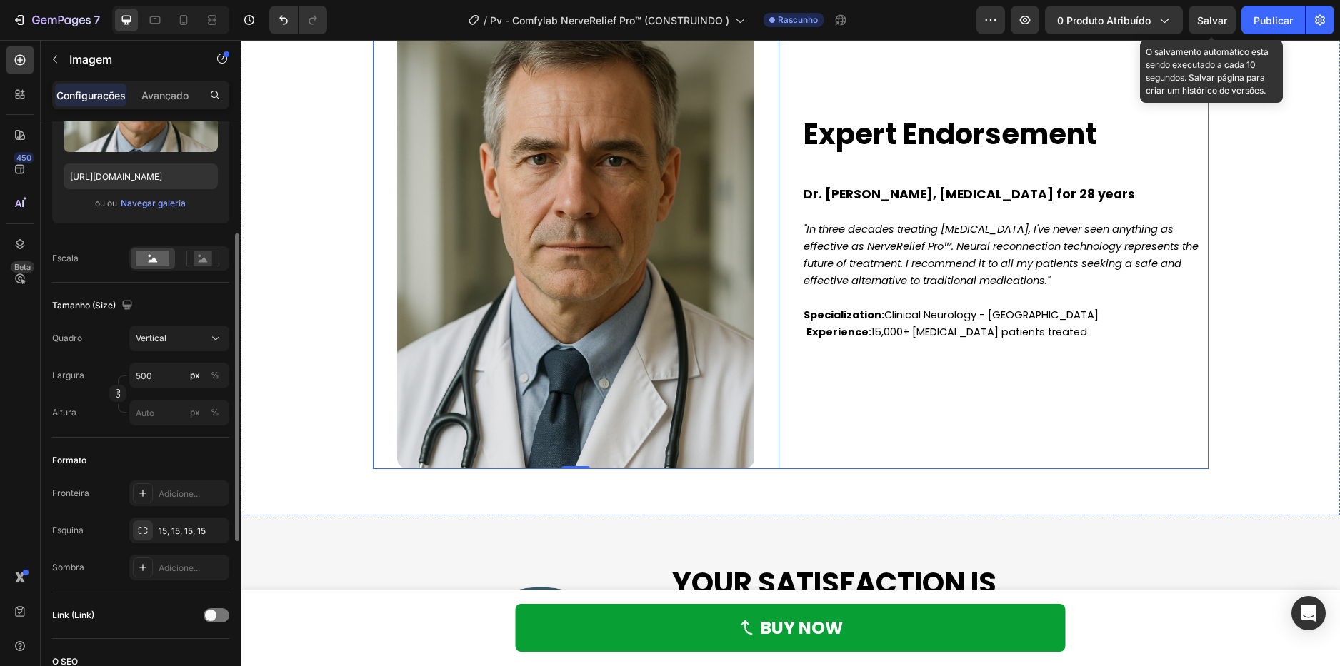
click at [953, 386] on div "Expert Endorsement Heading Dr. Michael Patterson, Neurologist for 28 years "In …" at bounding box center [1005, 231] width 406 height 476
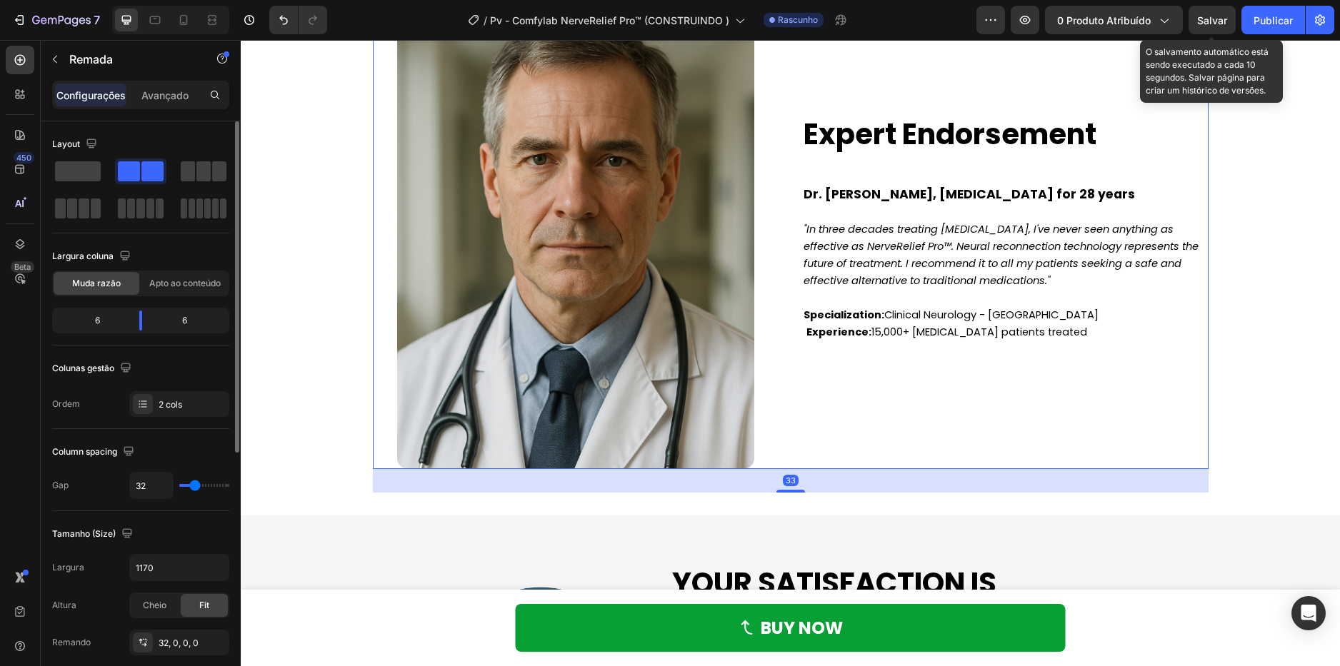
scroll to position [4356, 0]
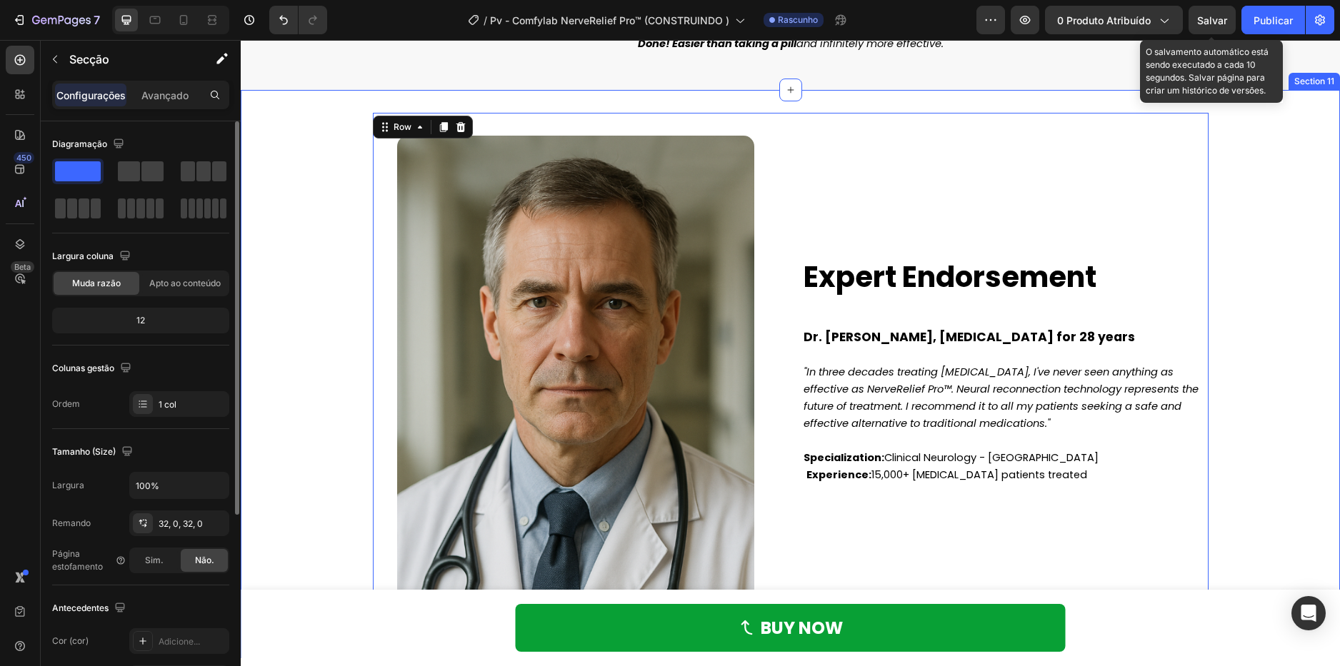
click at [1322, 387] on div "Image Expert Endorsement Heading Dr. Michael Patterson, Neurologist for 28 year…" at bounding box center [790, 374] width 1099 height 523
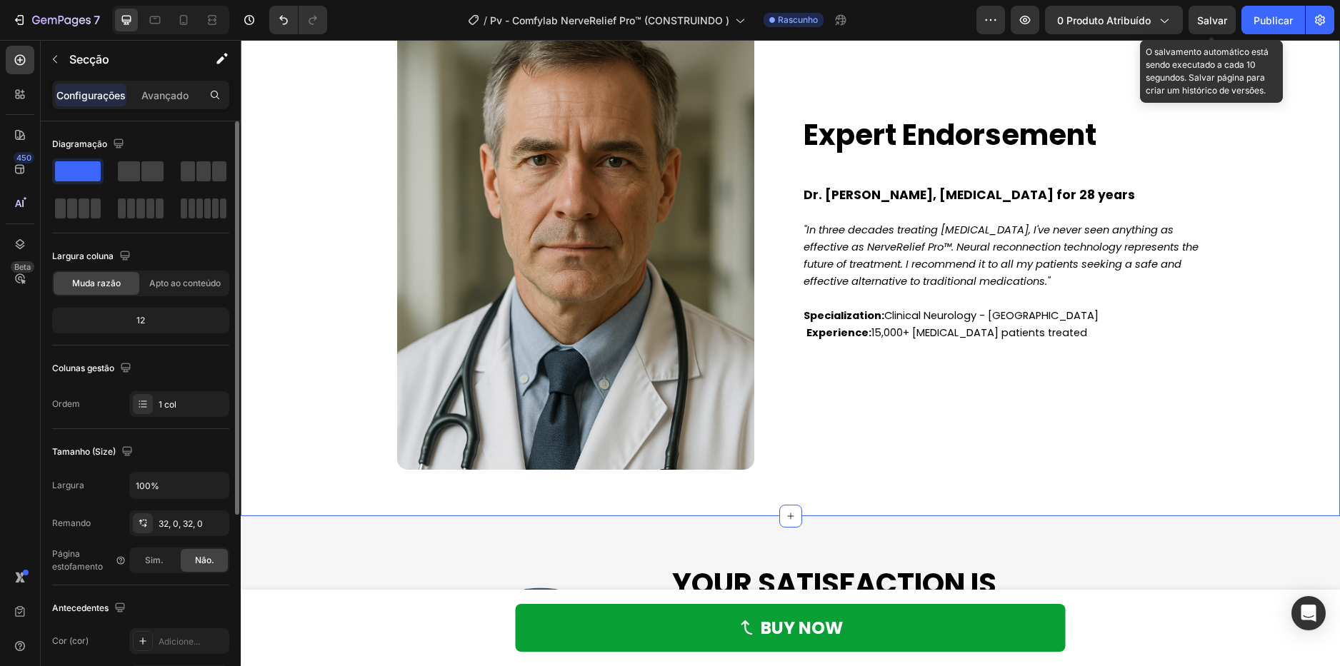
scroll to position [4499, 0]
click at [531, 326] on img at bounding box center [575, 231] width 357 height 476
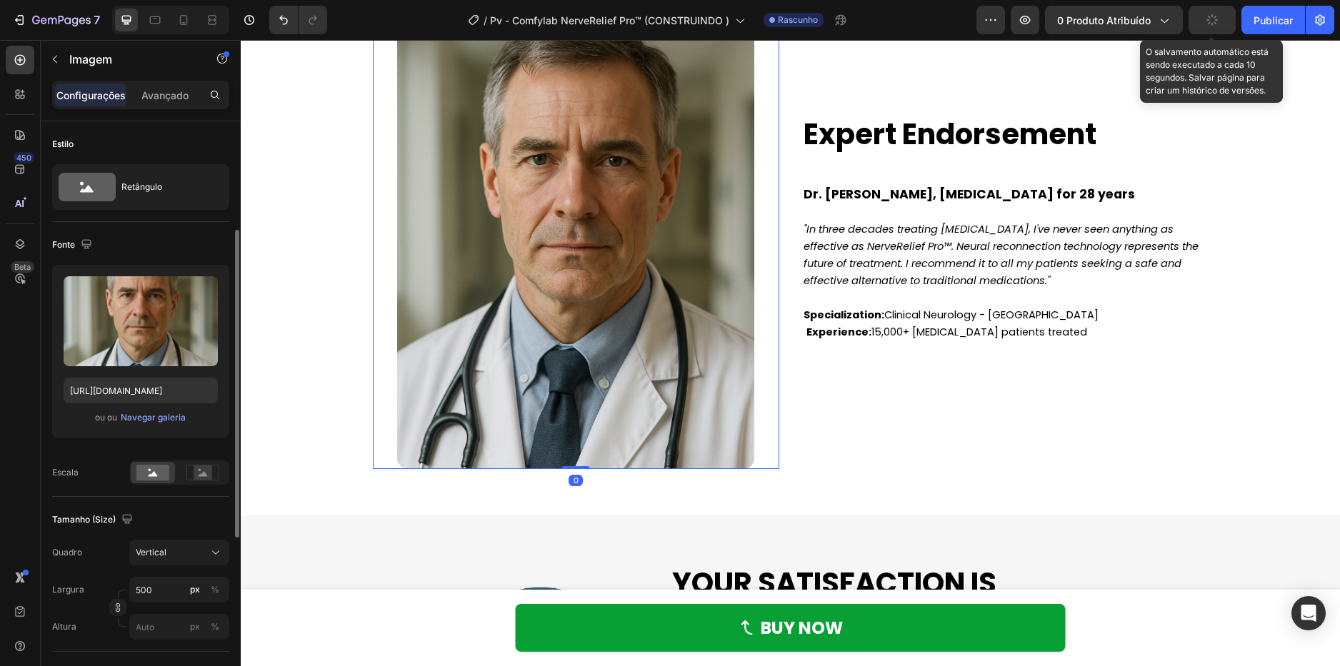
scroll to position [71, 0]
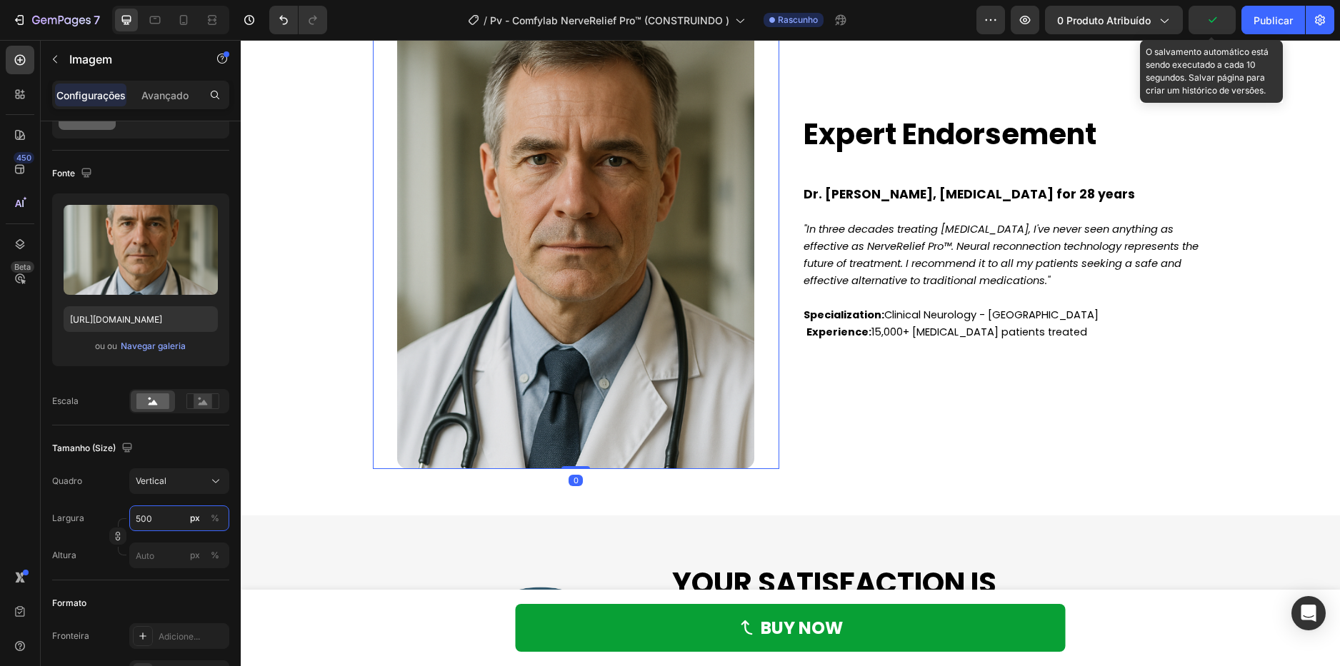
click at [164, 518] on input "500" at bounding box center [179, 519] width 100 height 26
type input "4"
type input "5"
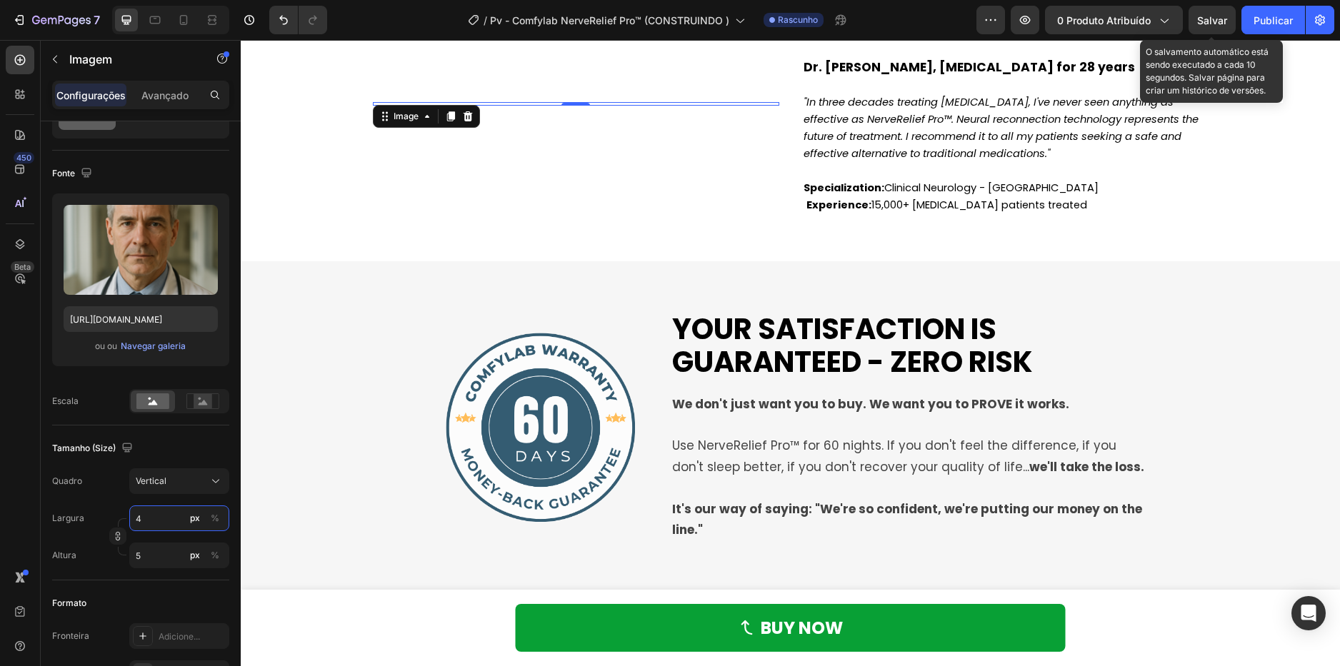
type input "40"
type input "53"
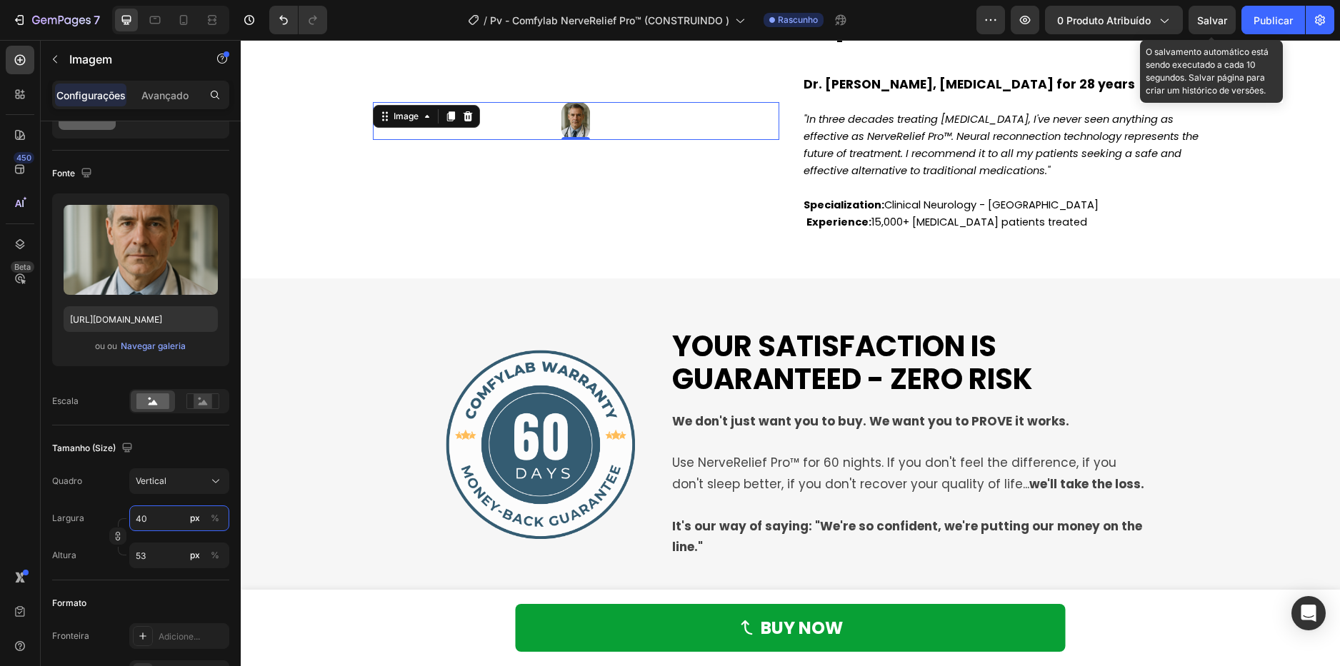
type input "400"
type input "533"
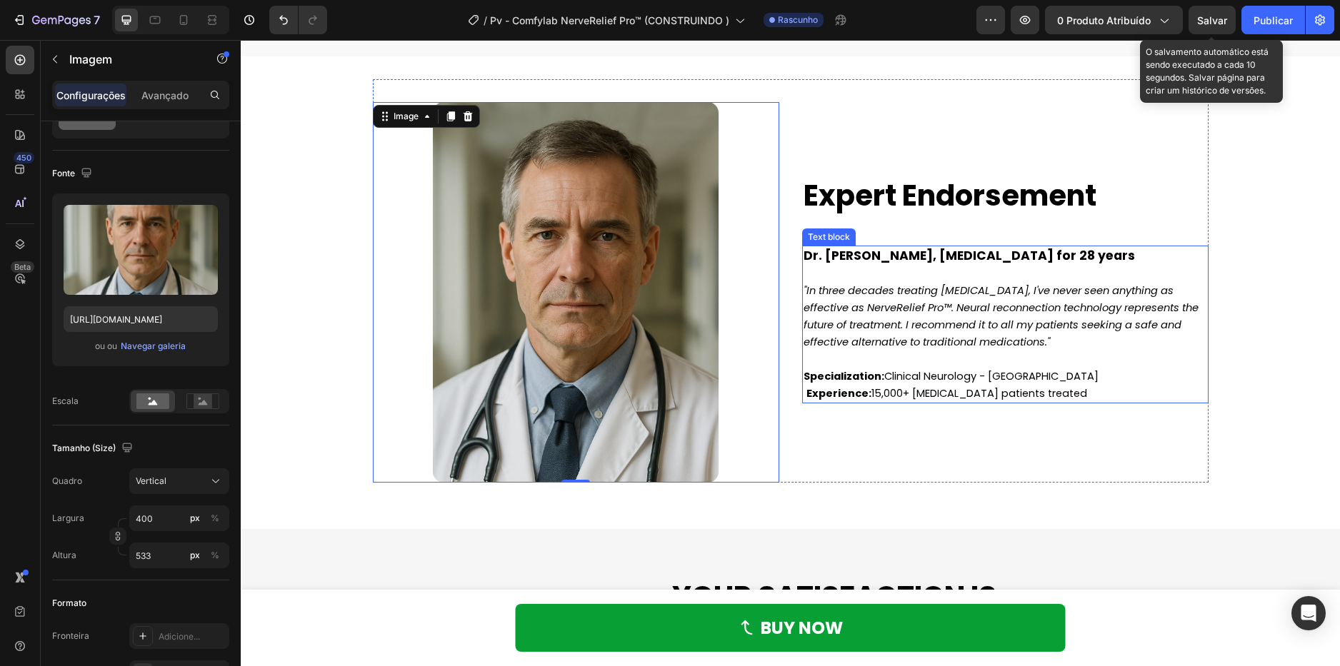
click at [912, 387] on span "Experience: 15,000+ neuropathy patients treated" at bounding box center [945, 393] width 284 height 14
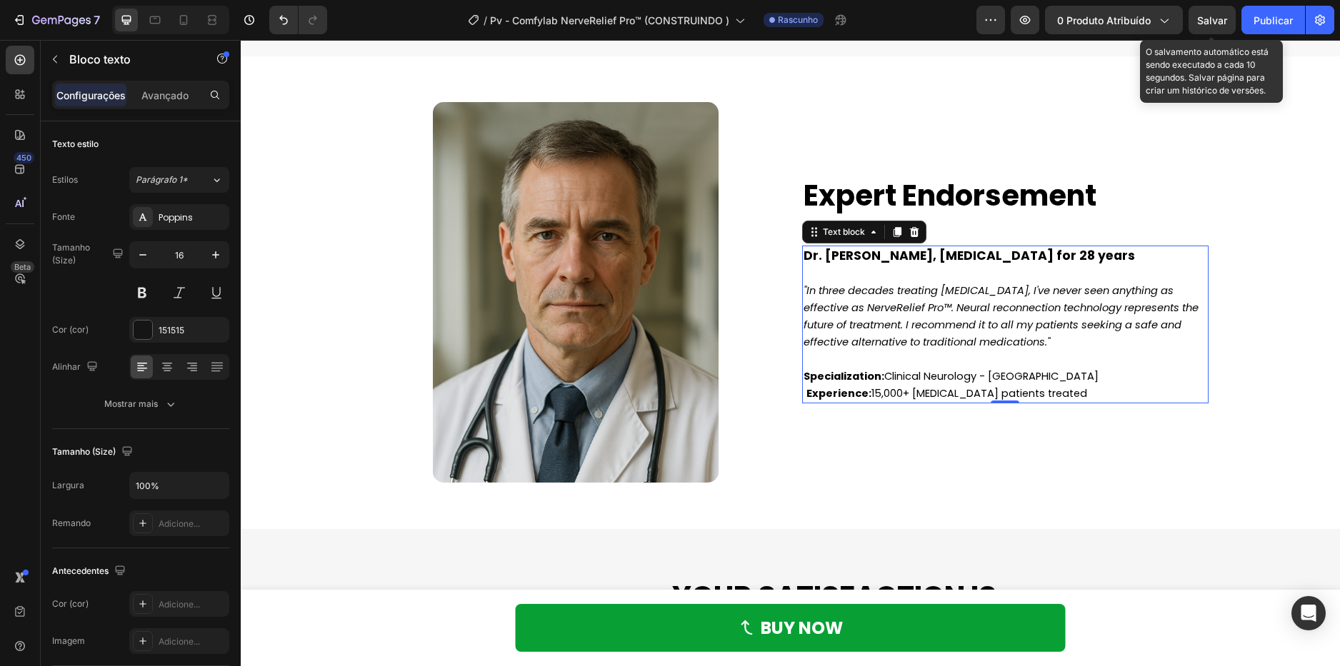
click at [1218, 21] on span "Salvar" at bounding box center [1212, 20] width 30 height 12
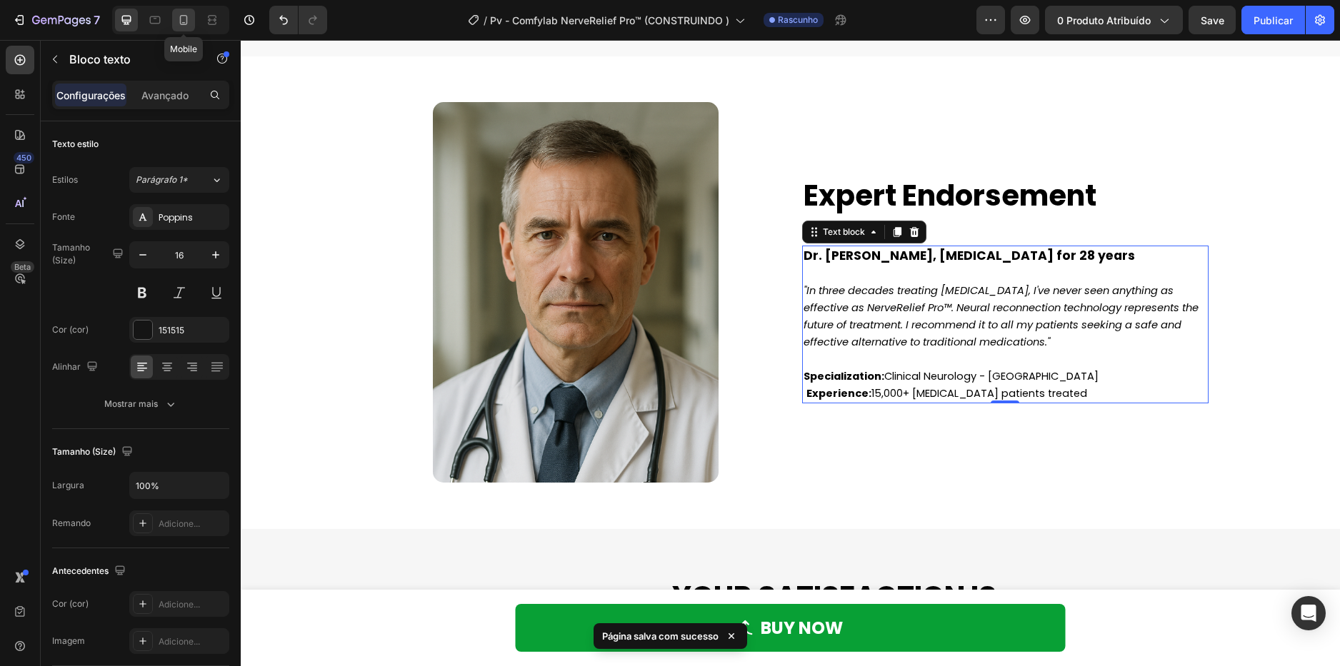
click at [182, 20] on icon at bounding box center [183, 20] width 14 height 14
type input "14"
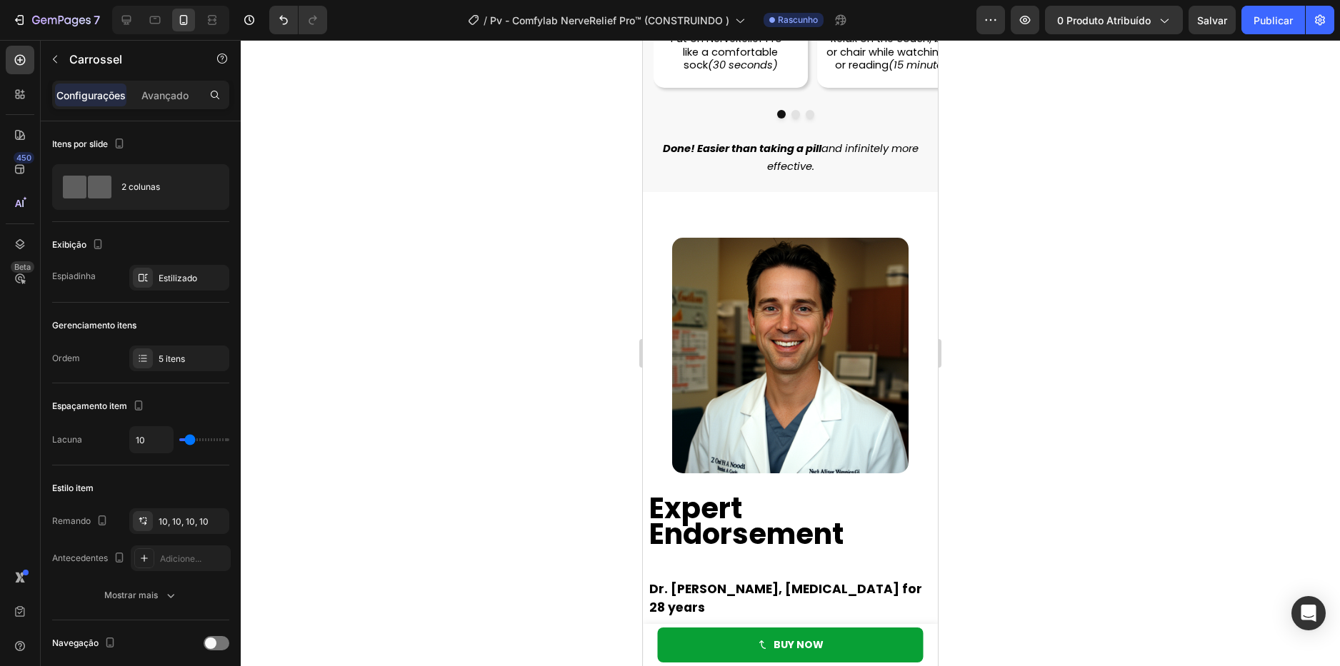
scroll to position [5142, 0]
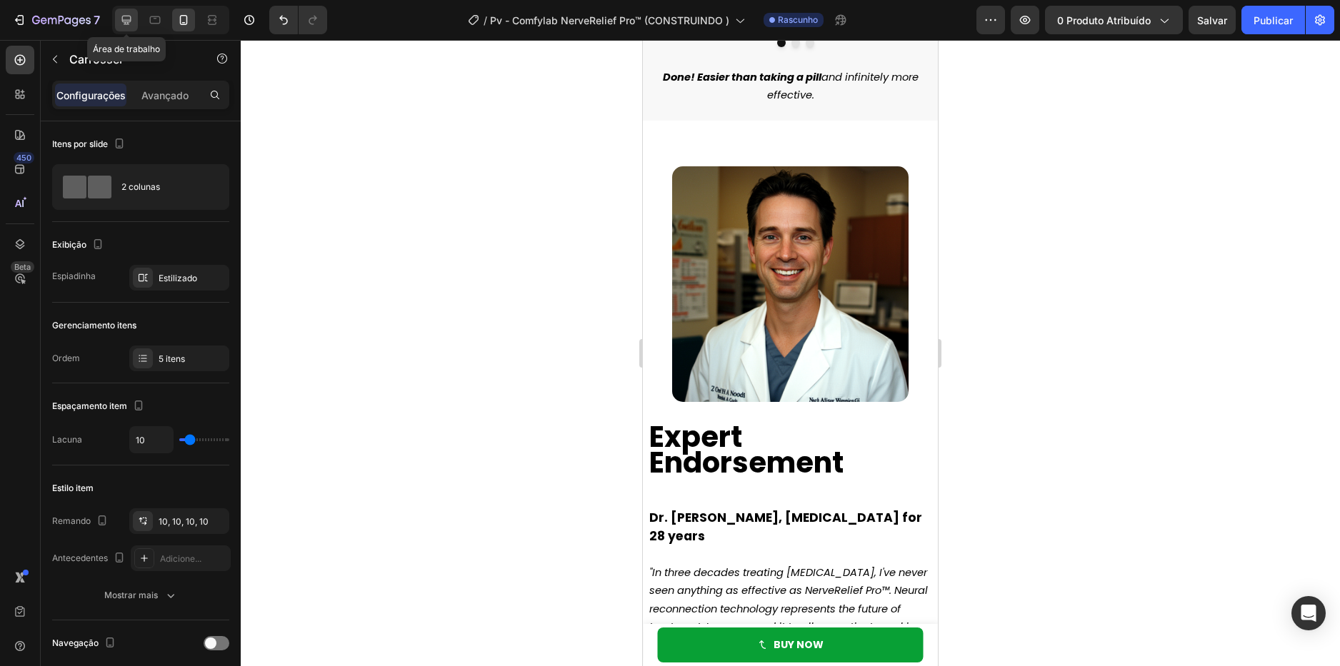
click at [132, 16] on icon at bounding box center [126, 20] width 14 height 14
type input "28"
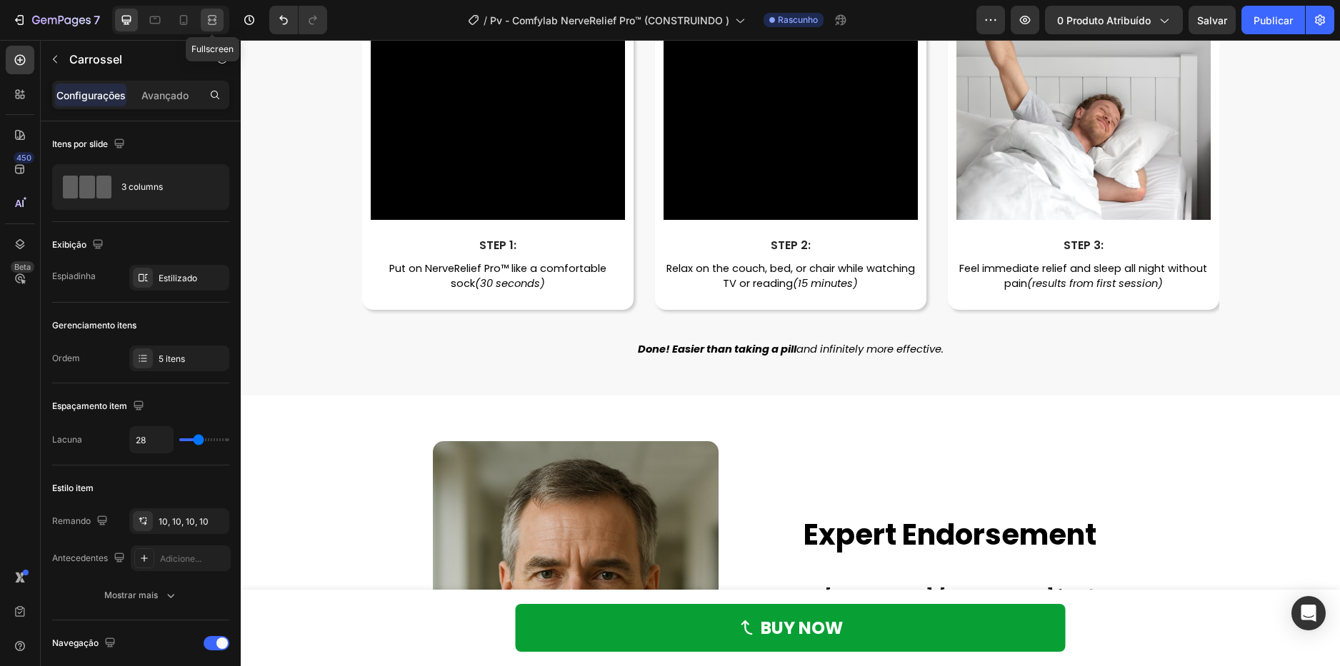
scroll to position [5199, 0]
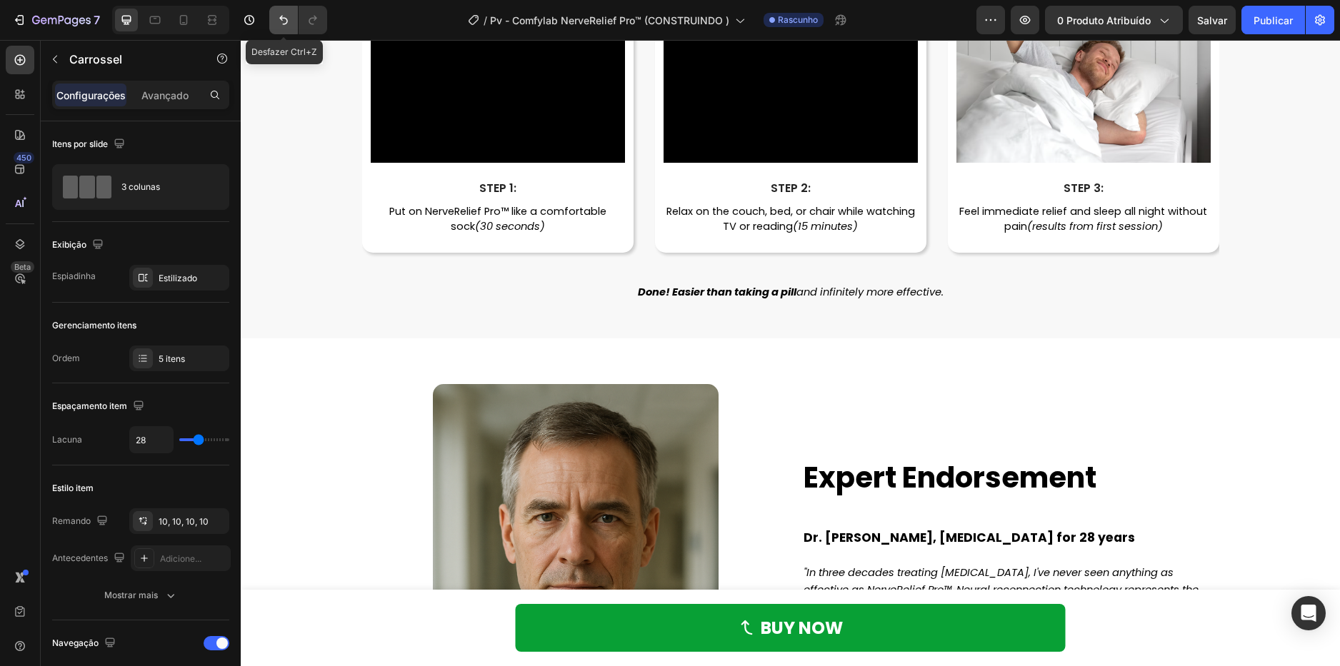
click at [279, 21] on icon "Undo/Redo" at bounding box center [283, 20] width 14 height 14
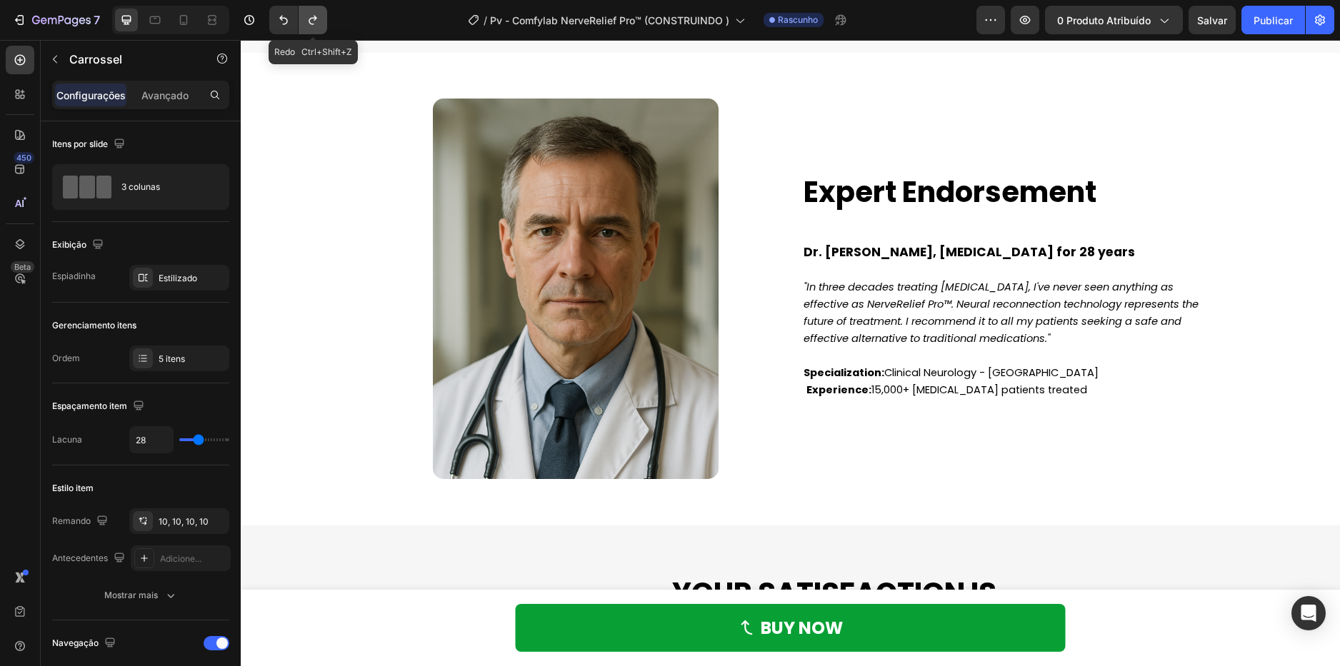
click at [301, 14] on button "Undo/Redo" at bounding box center [313, 20] width 29 height 29
click at [274, 21] on button "Undo/Redo" at bounding box center [283, 20] width 29 height 29
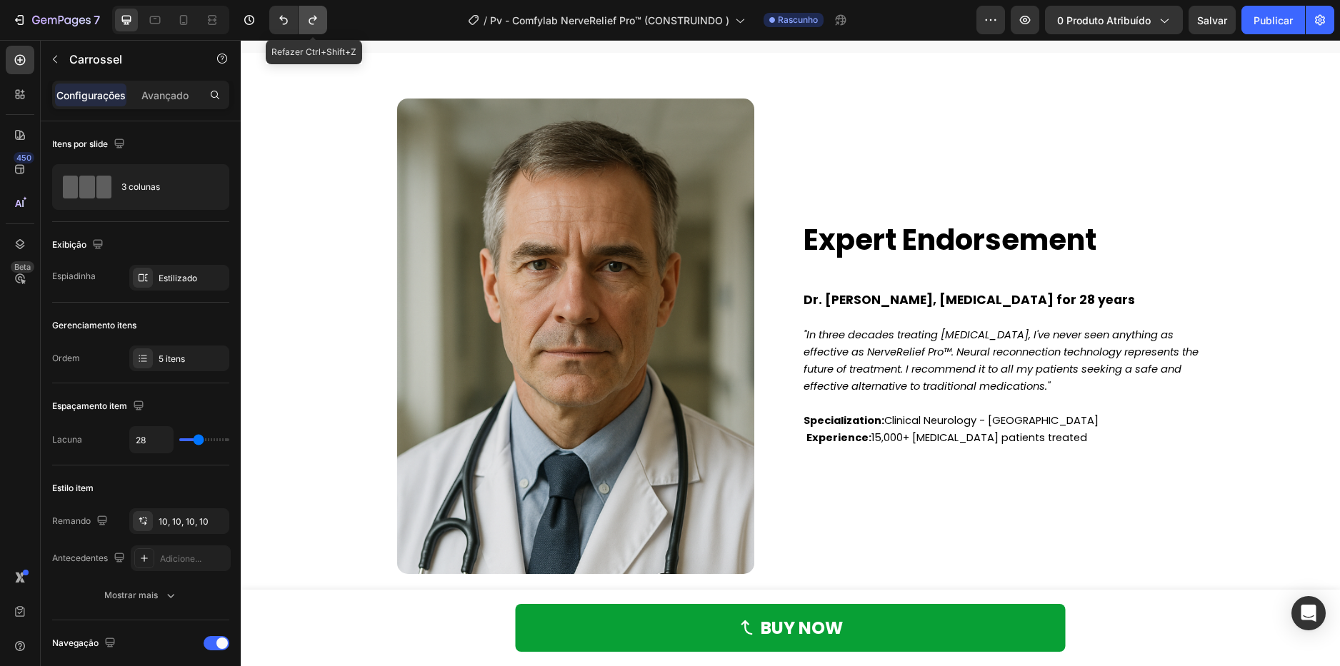
click at [316, 21] on icon "Undo/Redo" at bounding box center [313, 20] width 14 height 14
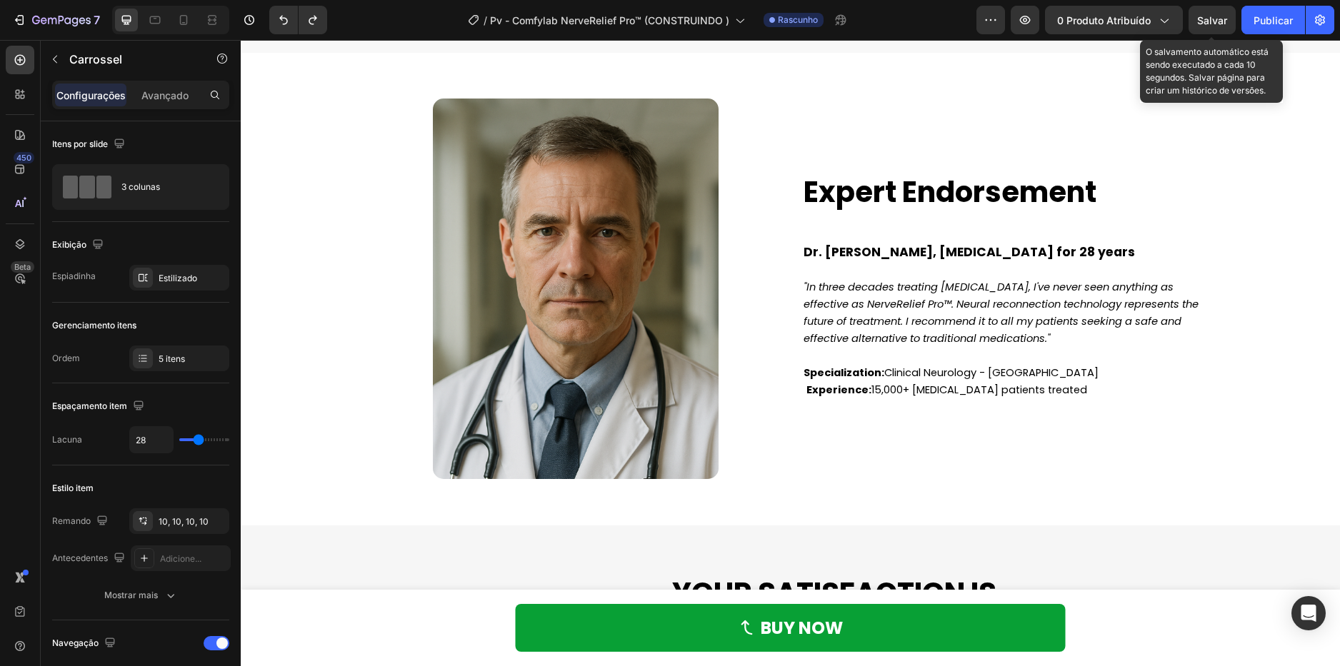
click at [1198, 19] on span "Salvar" at bounding box center [1212, 20] width 30 height 12
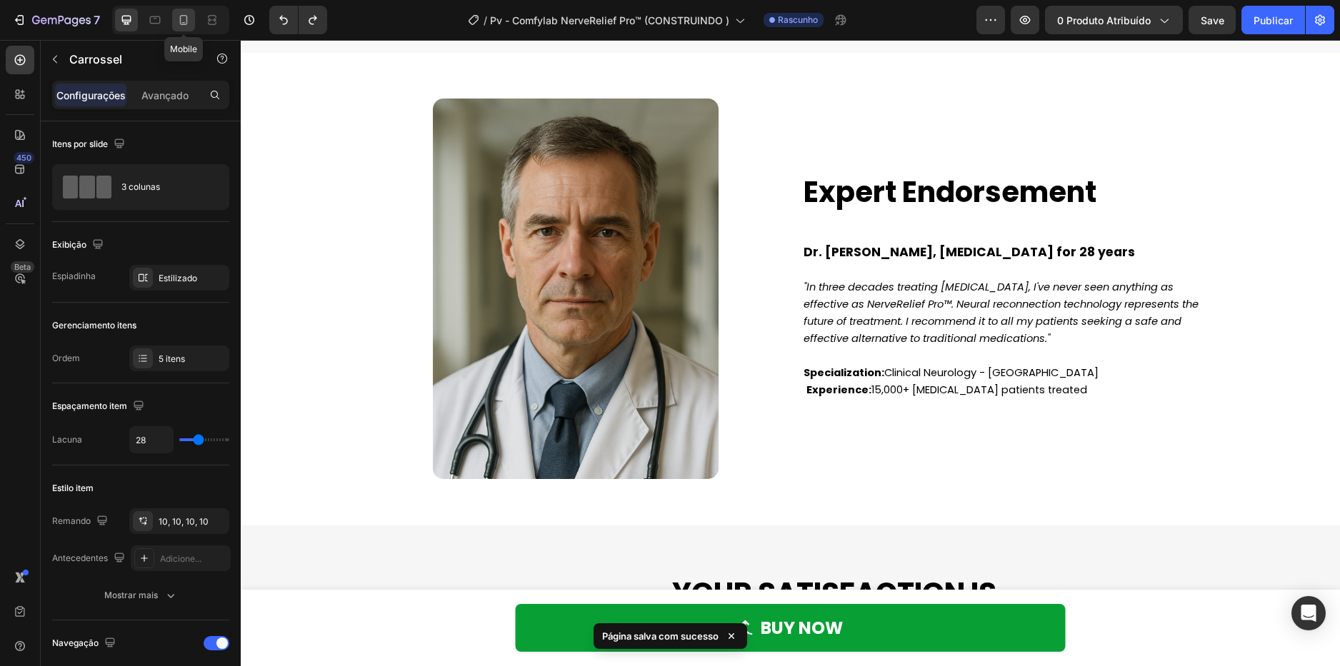
click at [176, 25] on icon at bounding box center [183, 20] width 14 height 14
type input "10"
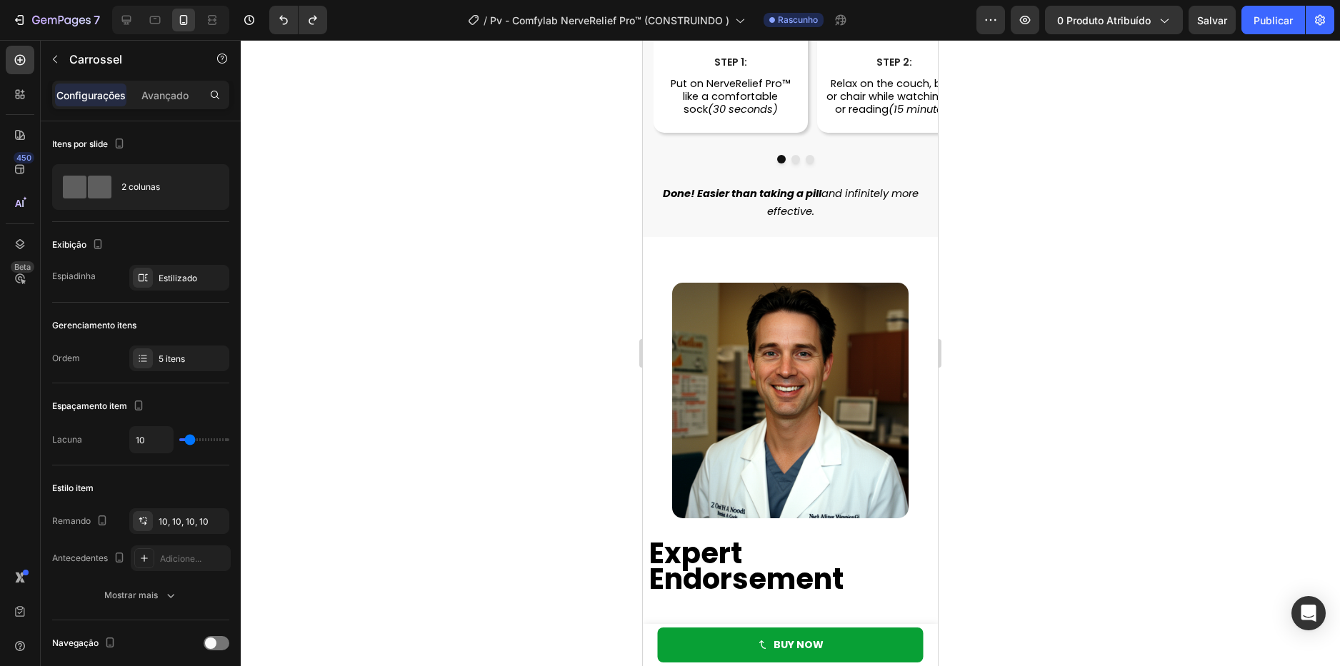
scroll to position [4918, 0]
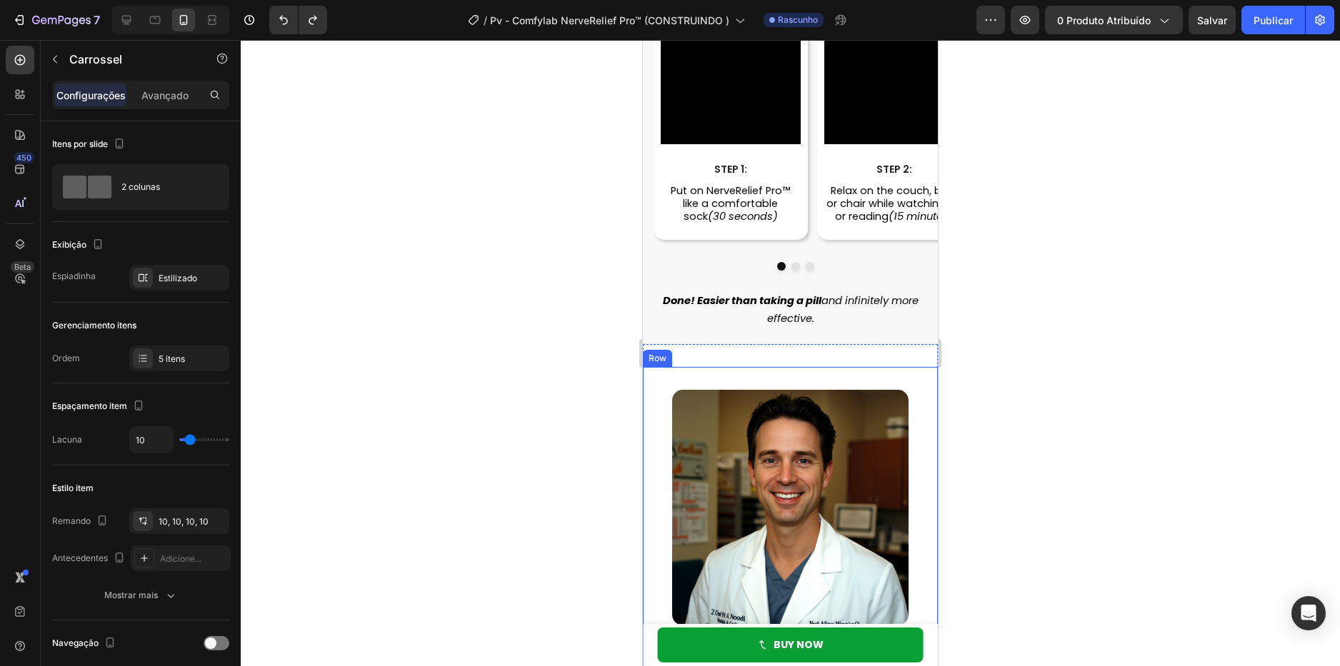
click at [801, 446] on img at bounding box center [790, 508] width 236 height 236
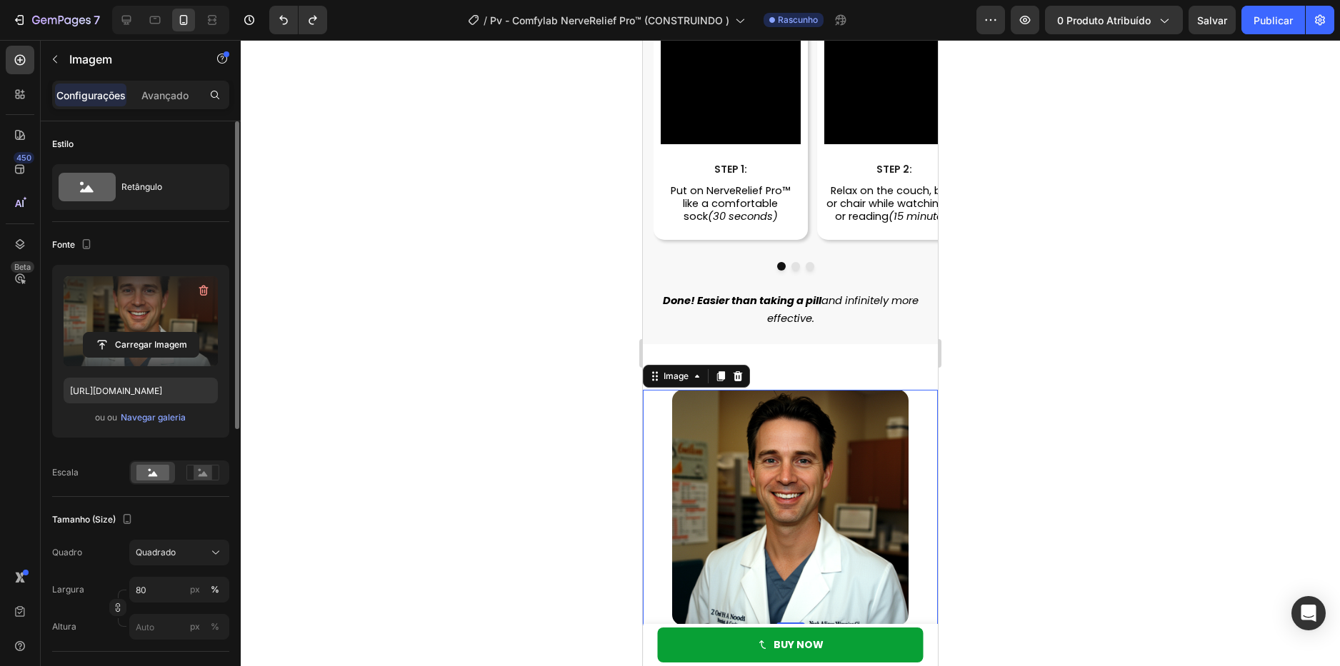
click at [135, 321] on label at bounding box center [141, 321] width 154 height 90
click at [135, 333] on input "file" at bounding box center [141, 345] width 115 height 24
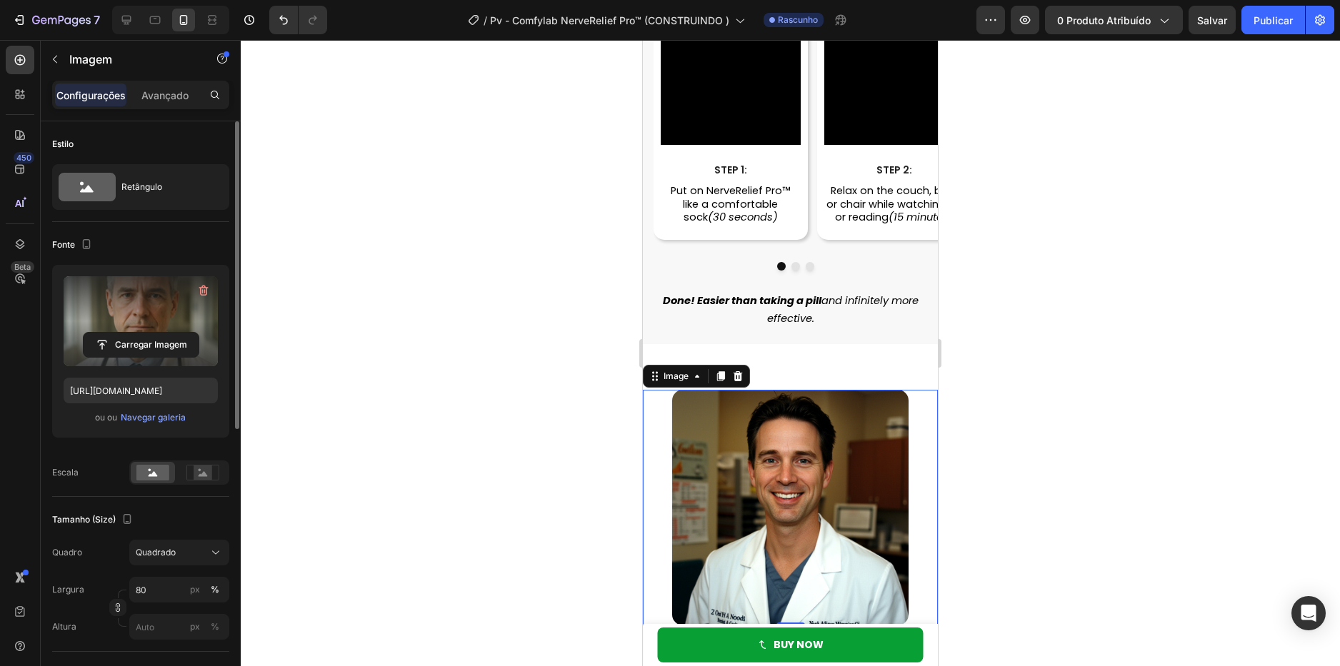
type input "[URL][DOMAIN_NAME]"
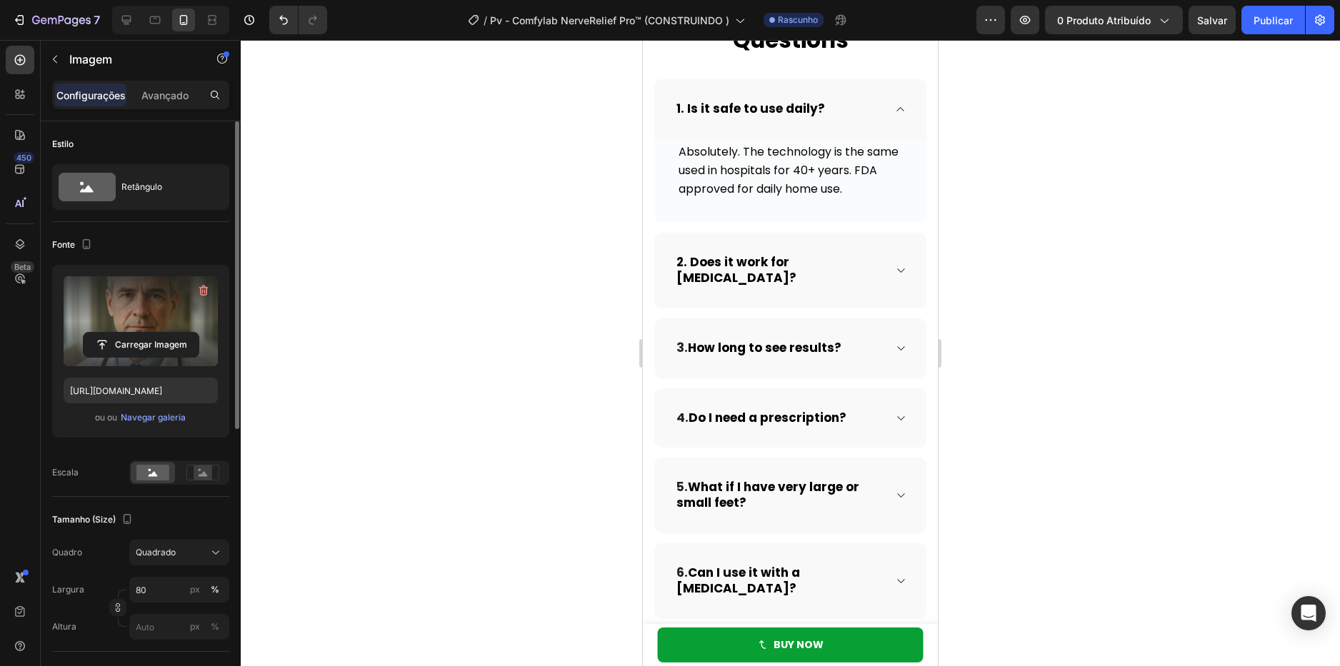
scroll to position [7427, 0]
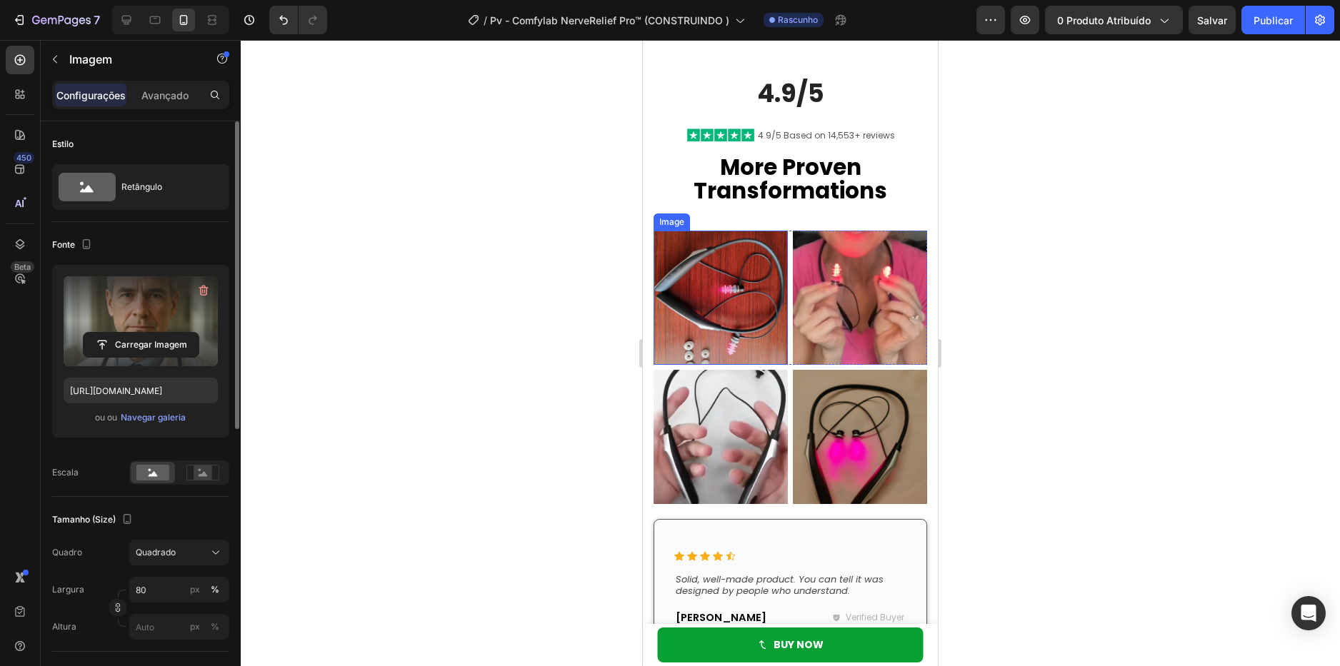
click at [738, 316] on img at bounding box center [720, 298] width 134 height 134
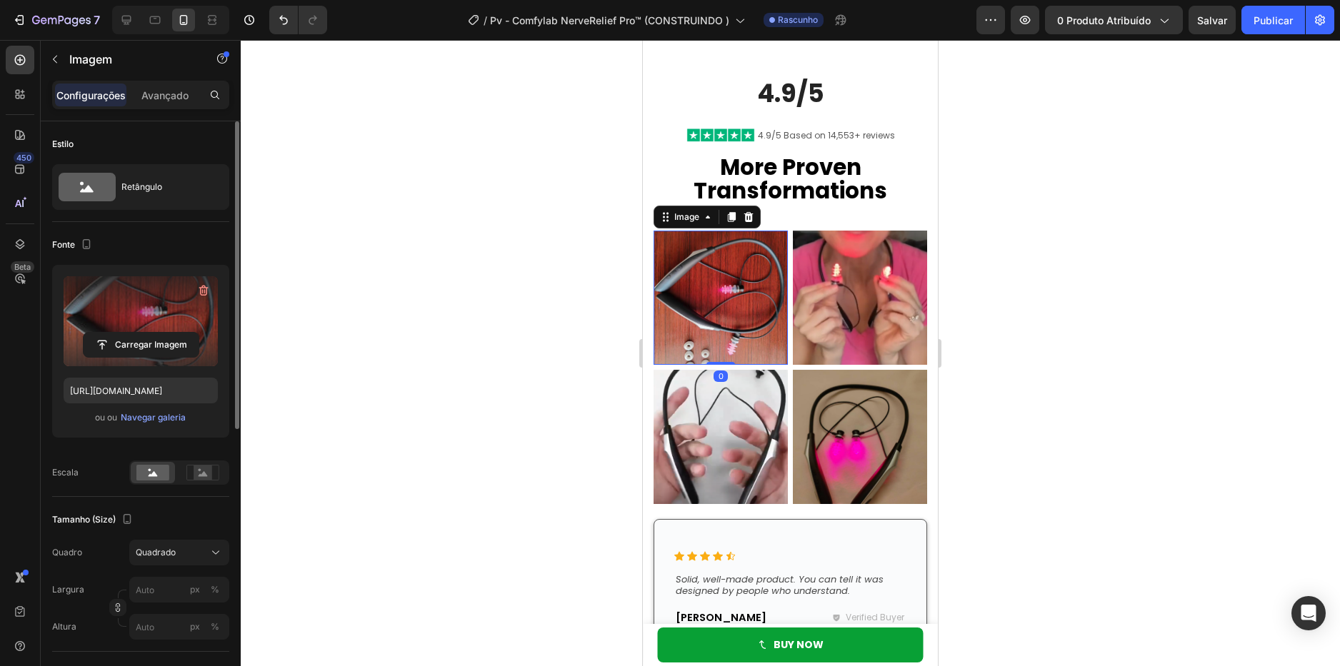
click at [165, 305] on label at bounding box center [141, 321] width 154 height 90
click at [165, 333] on input "file" at bounding box center [141, 345] width 115 height 24
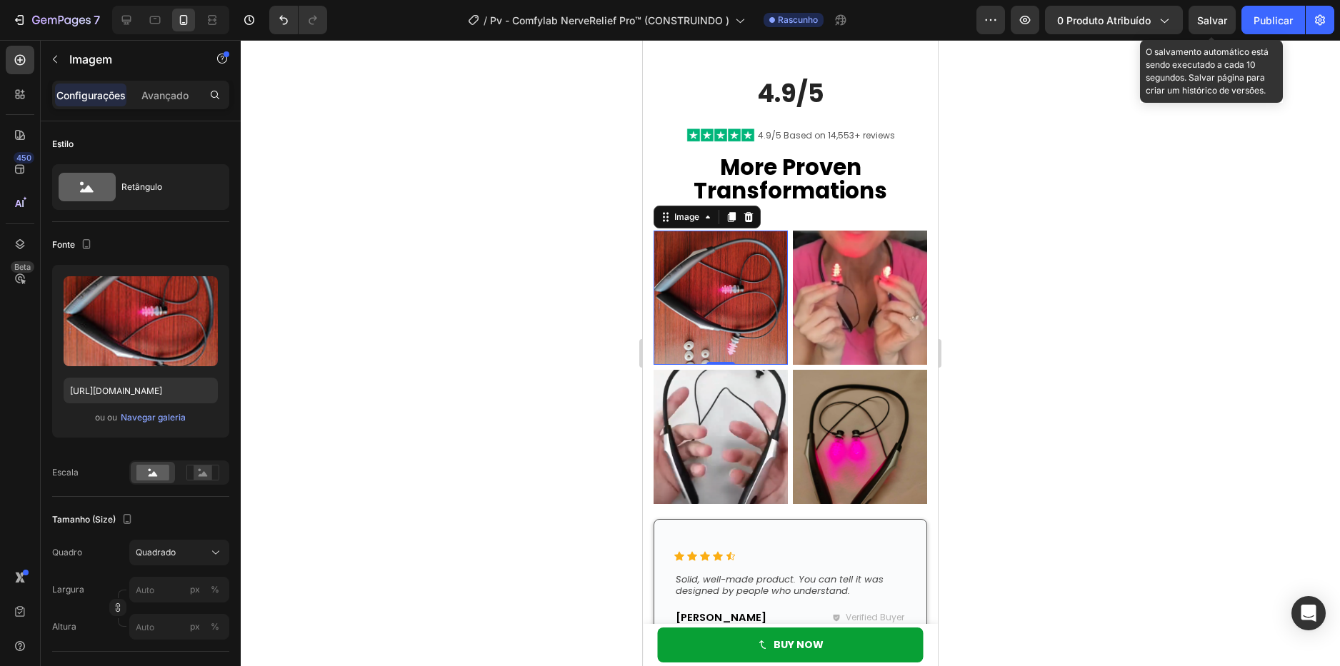
click at [1223, 24] on span "Salvar" at bounding box center [1212, 20] width 30 height 12
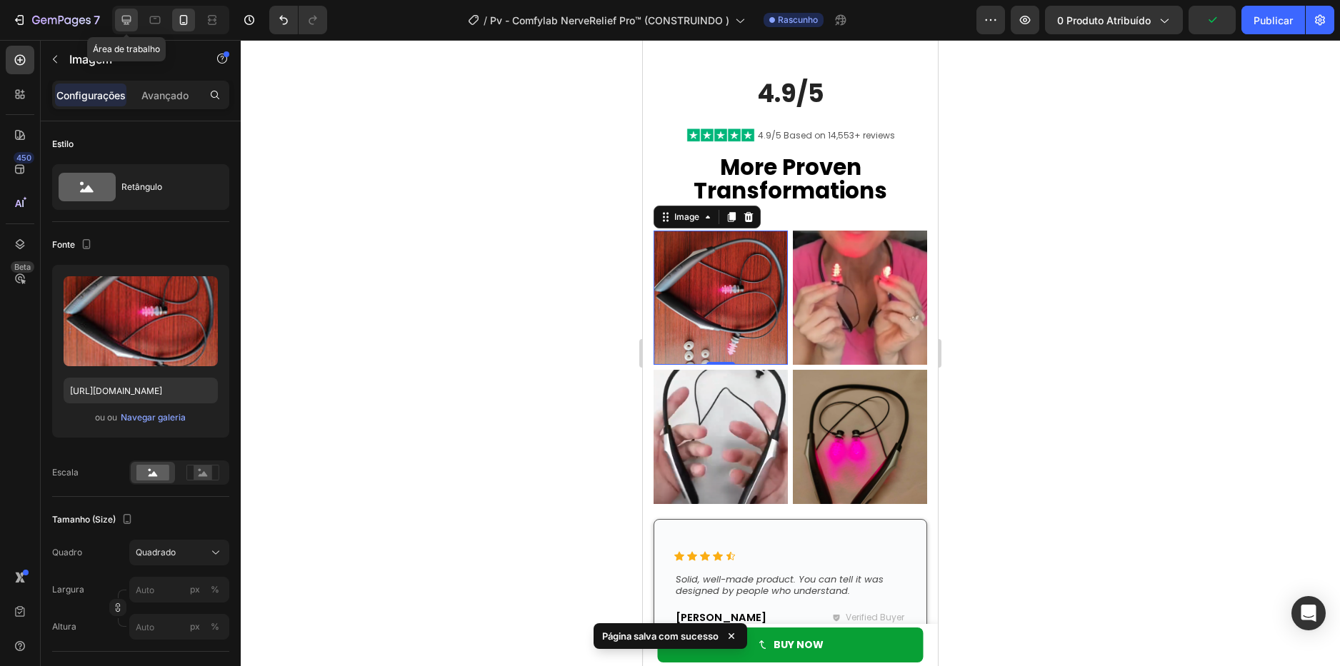
click at [122, 21] on icon at bounding box center [126, 20] width 14 height 14
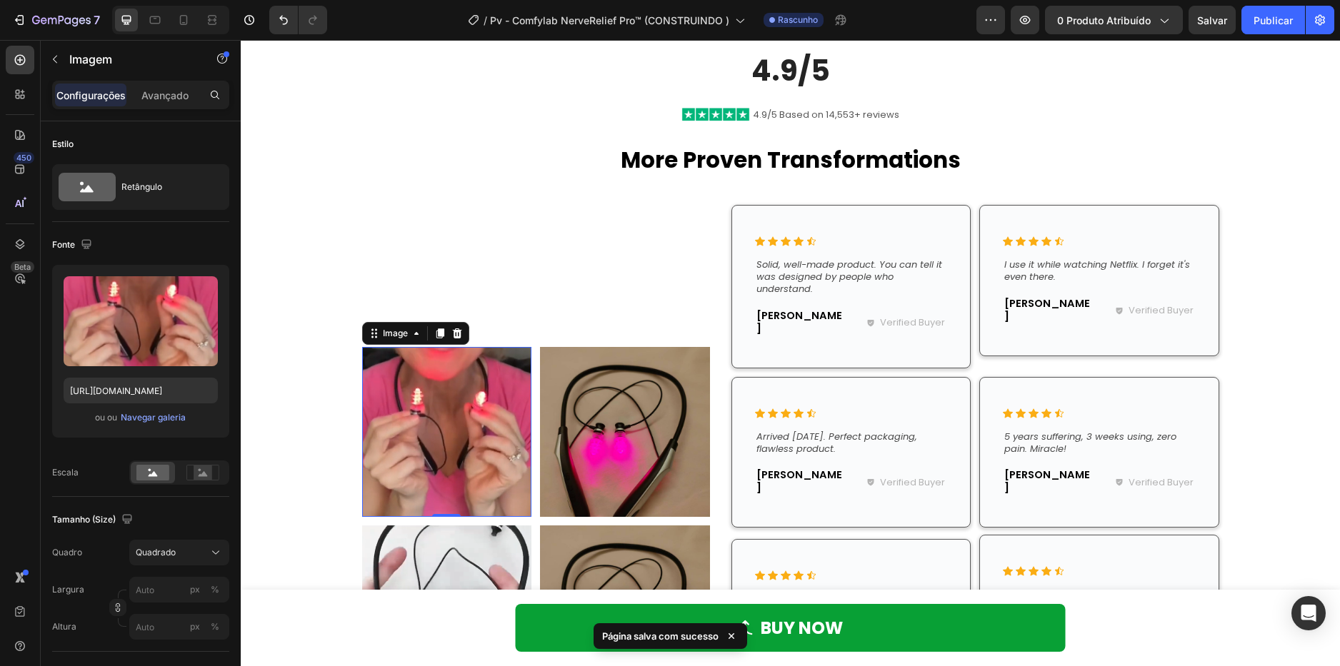
scroll to position [7978, 0]
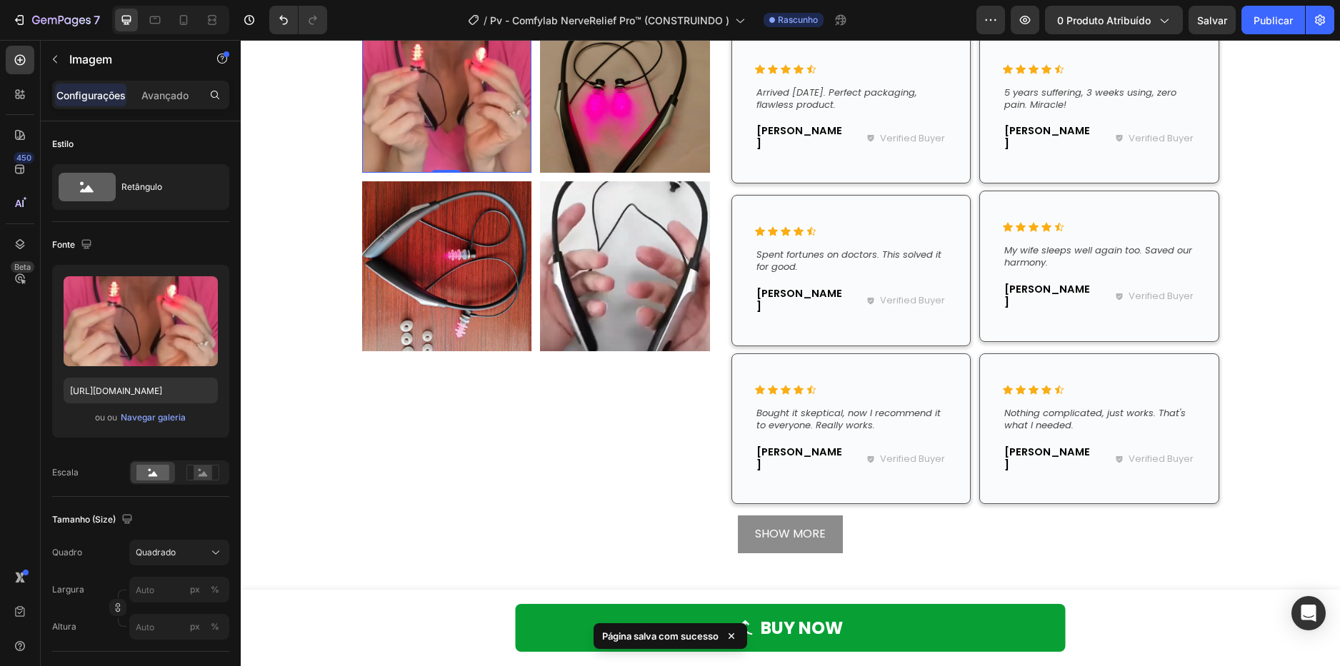
click at [456, 110] on img at bounding box center [447, 88] width 170 height 170
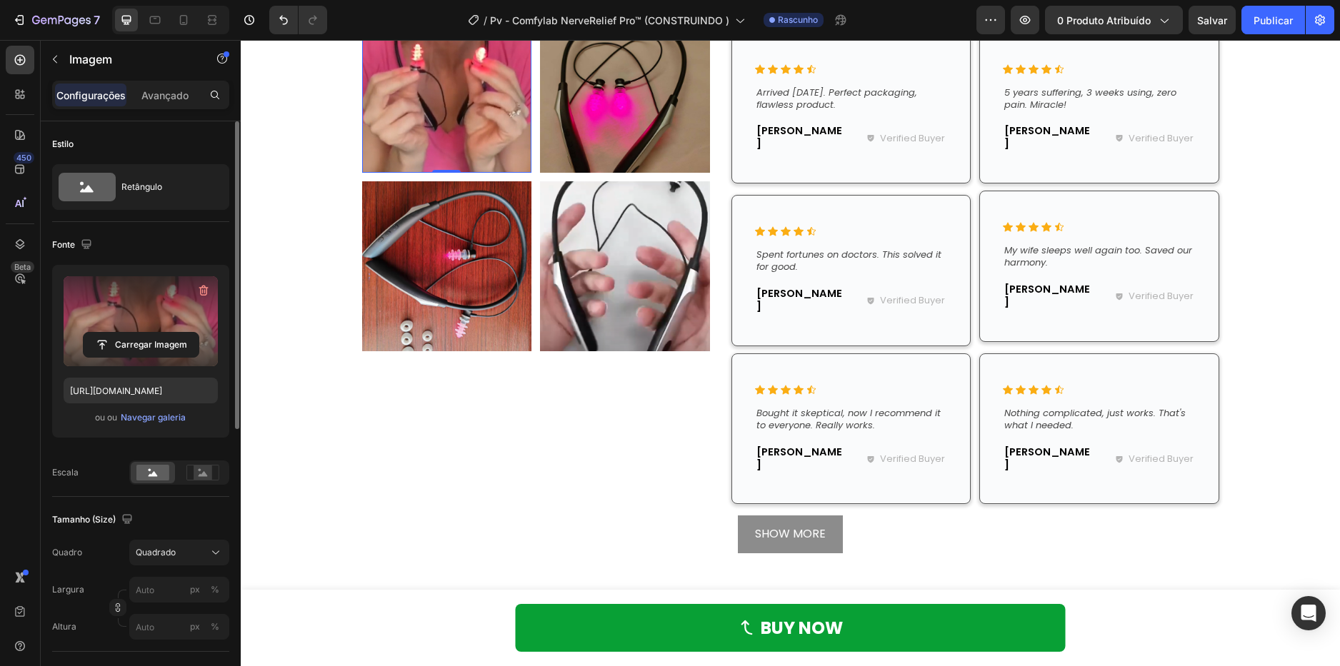
click at [141, 303] on label at bounding box center [141, 321] width 154 height 90
click at [141, 333] on input "file" at bounding box center [141, 345] width 115 height 24
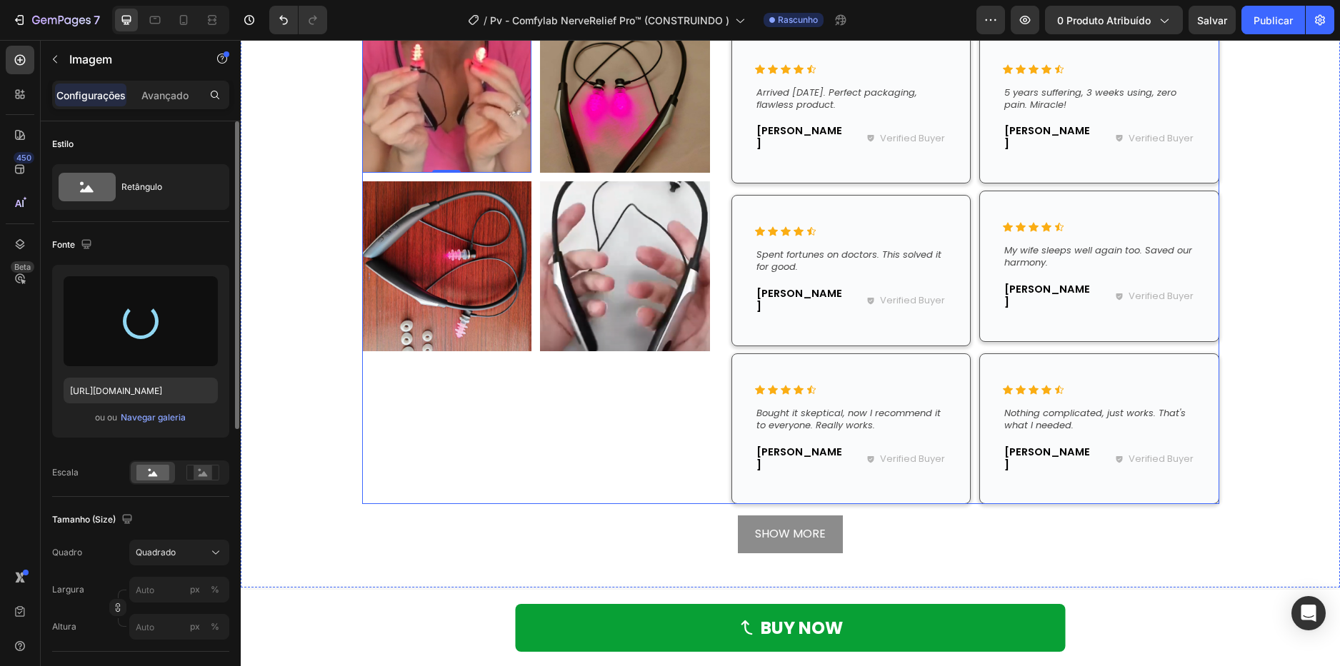
scroll to position [7907, 0]
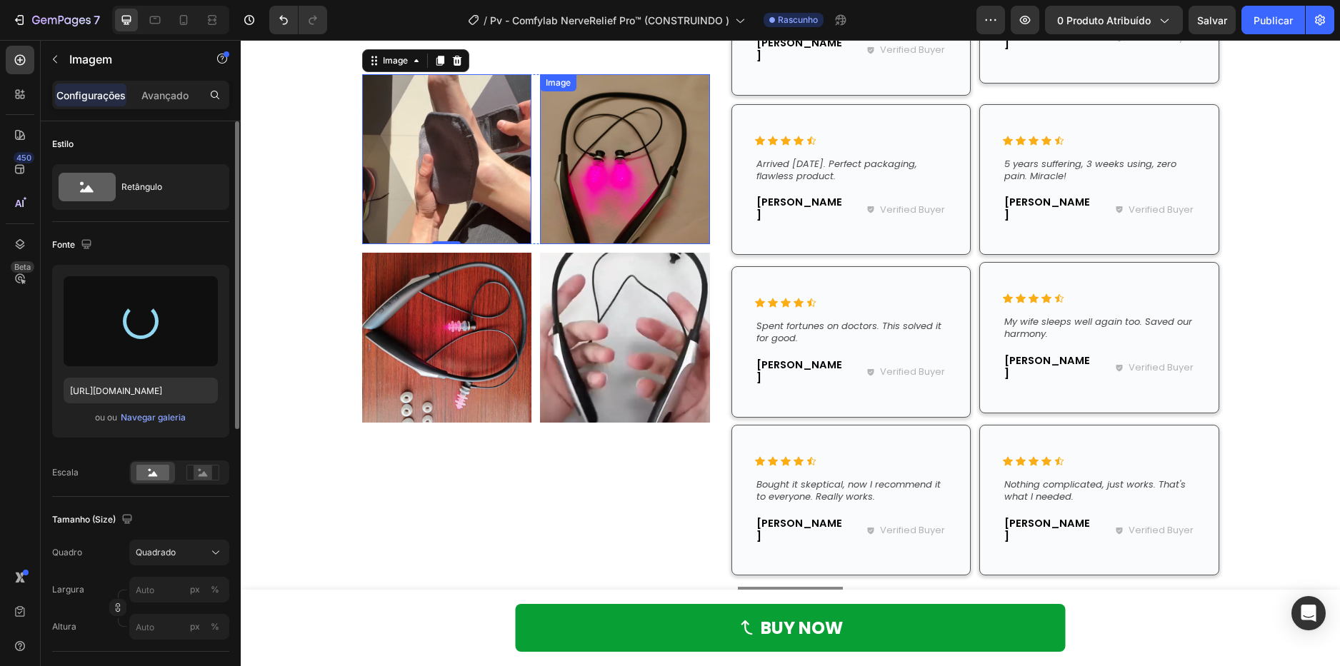
type input "https://cdn.shopify.com/s/files/1/0621/8039/3047/files/gempages_571712530917885…"
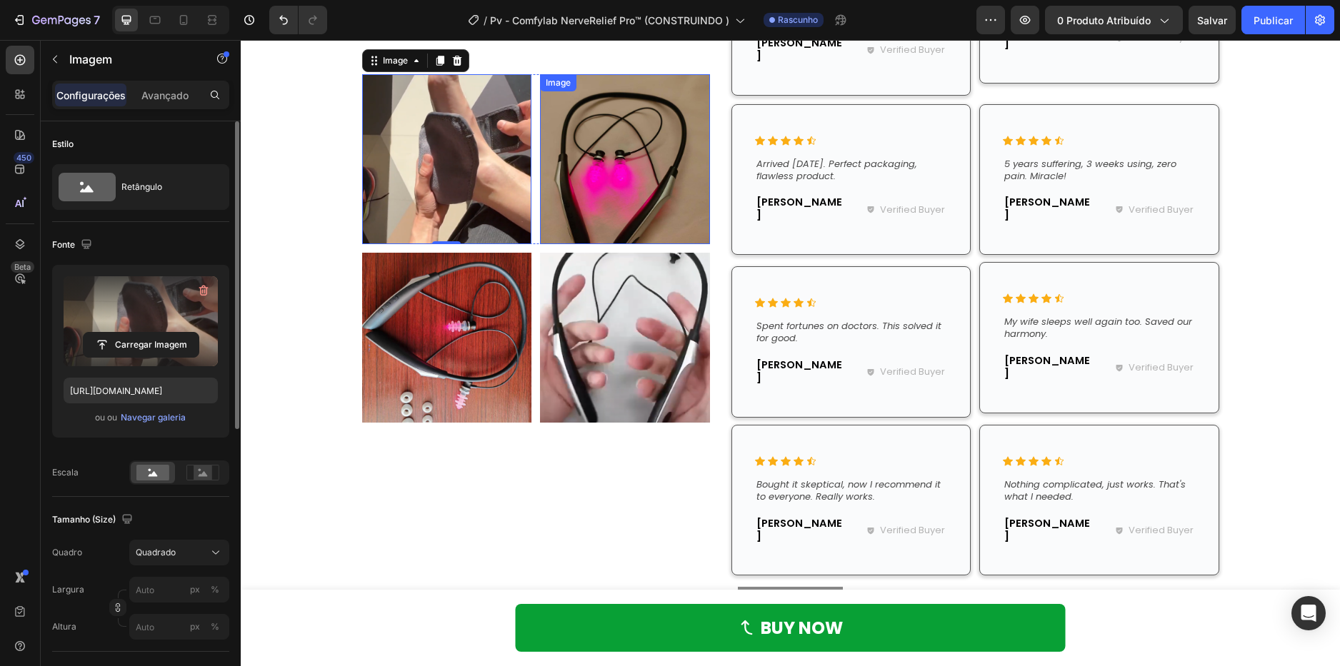
click at [632, 164] on img at bounding box center [625, 159] width 170 height 170
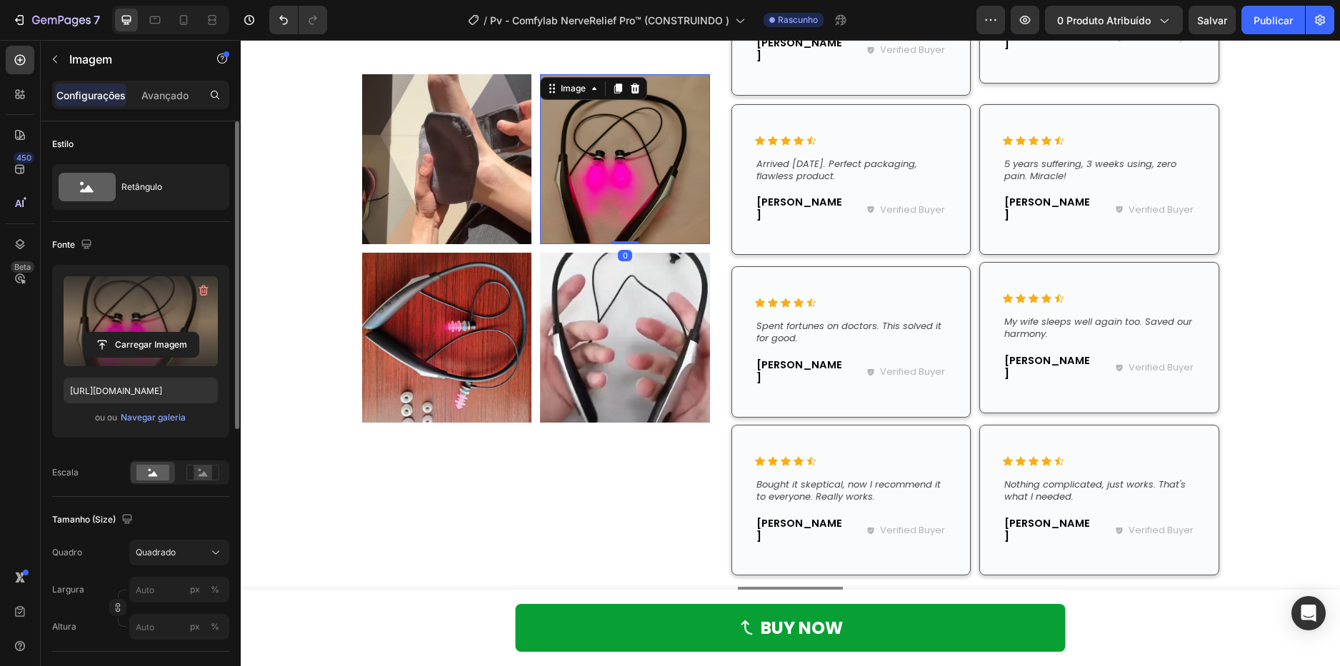
click at [176, 306] on label at bounding box center [141, 321] width 154 height 90
click at [176, 333] on input "file" at bounding box center [141, 345] width 115 height 24
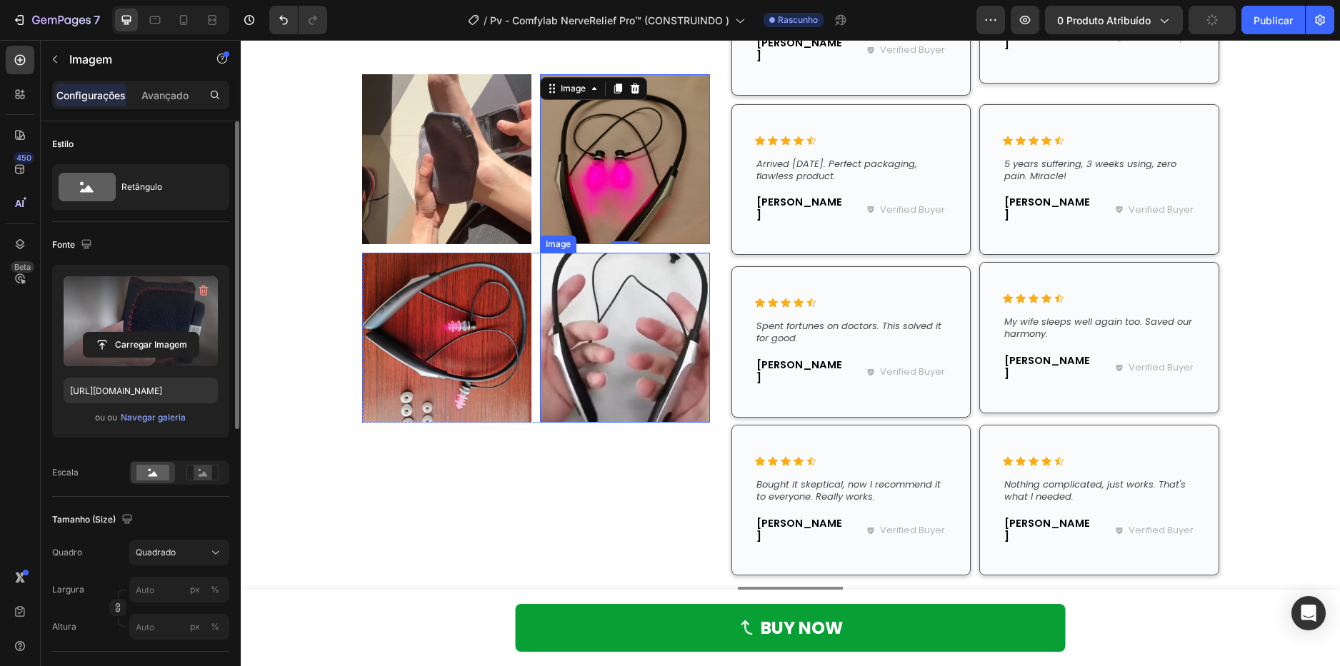
type input "https://cdn.shopify.com/s/files/1/0621/8039/3047/files/gempages_571712530917885…"
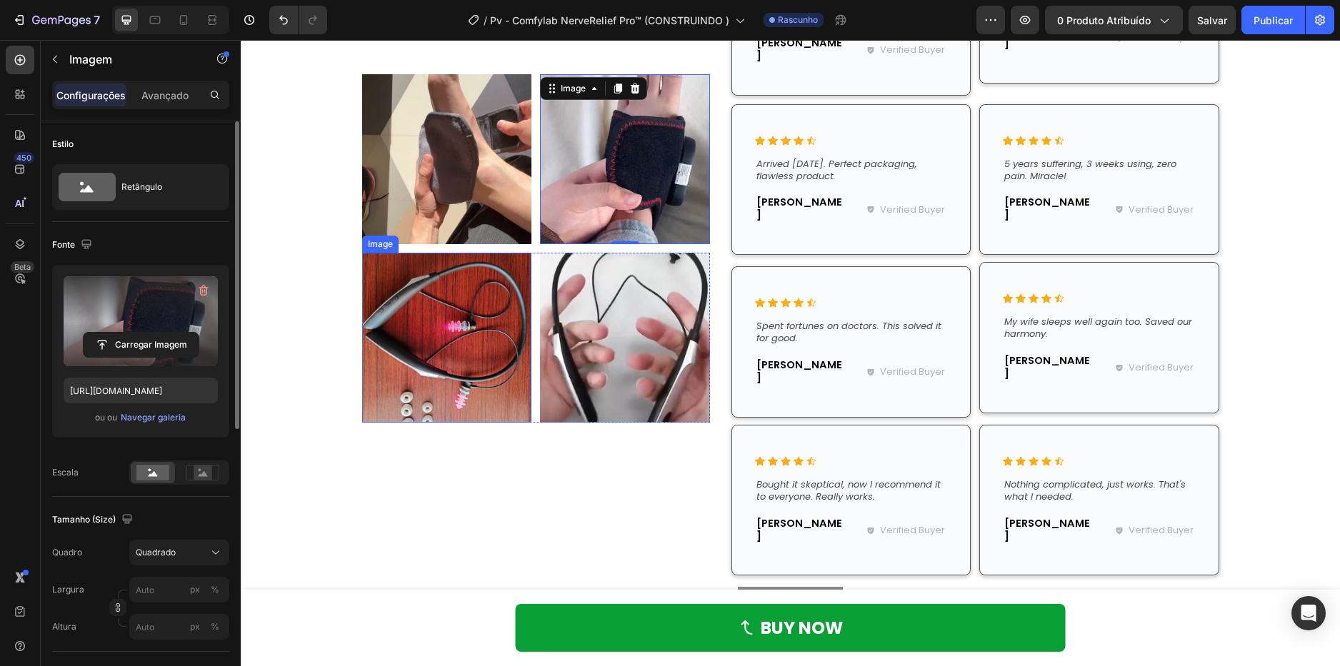
click at [425, 345] on img at bounding box center [447, 338] width 170 height 170
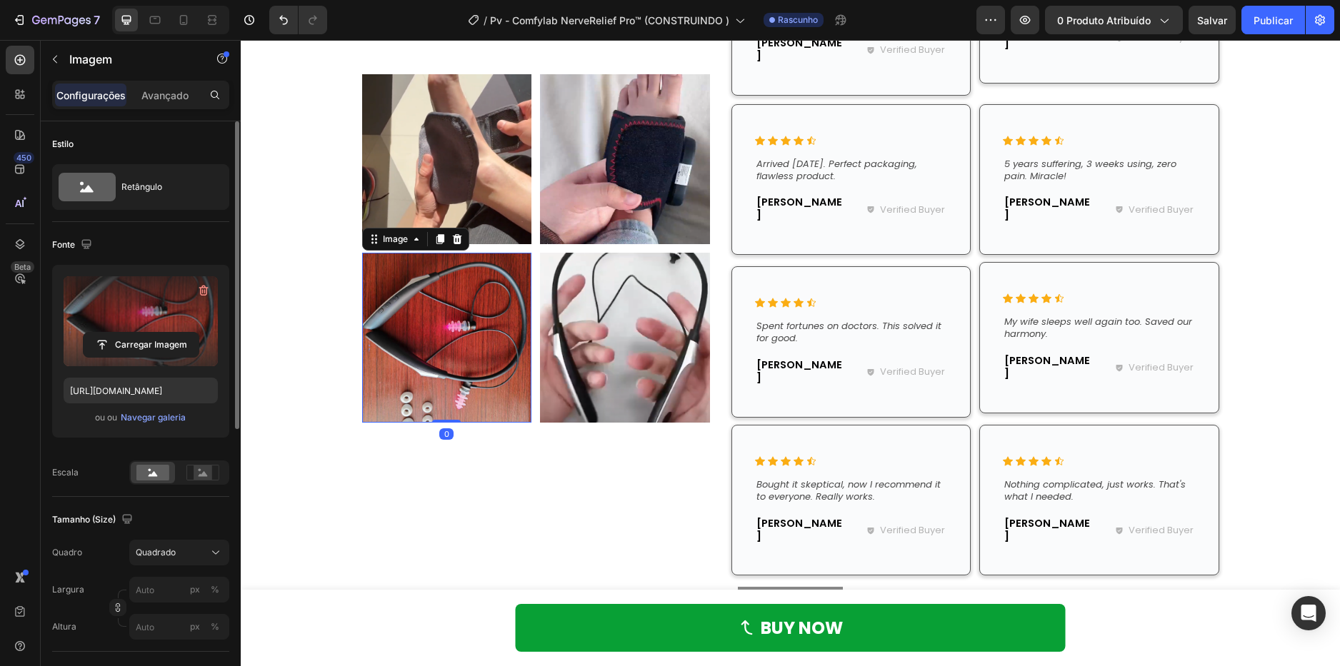
click at [188, 320] on label at bounding box center [141, 321] width 154 height 90
click at [188, 333] on input "file" at bounding box center [141, 345] width 115 height 24
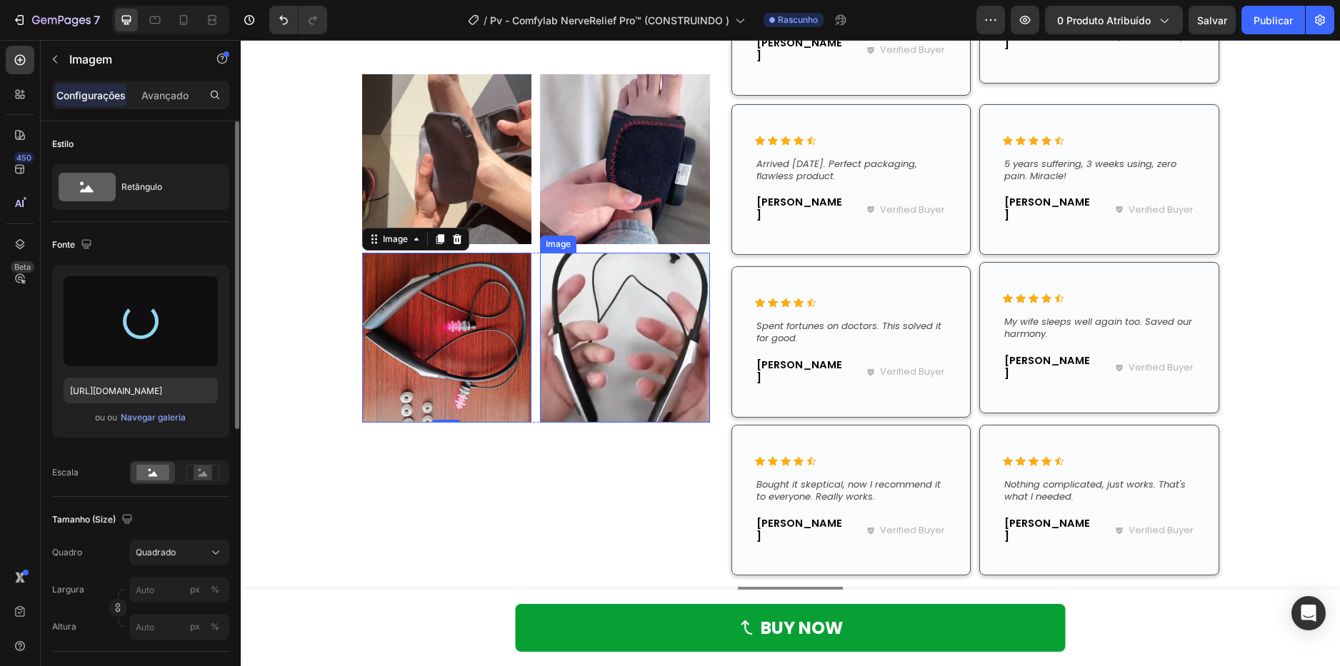
type input "https://cdn.shopify.com/s/files/1/0621/8039/3047/files/gempages_571712530917885…"
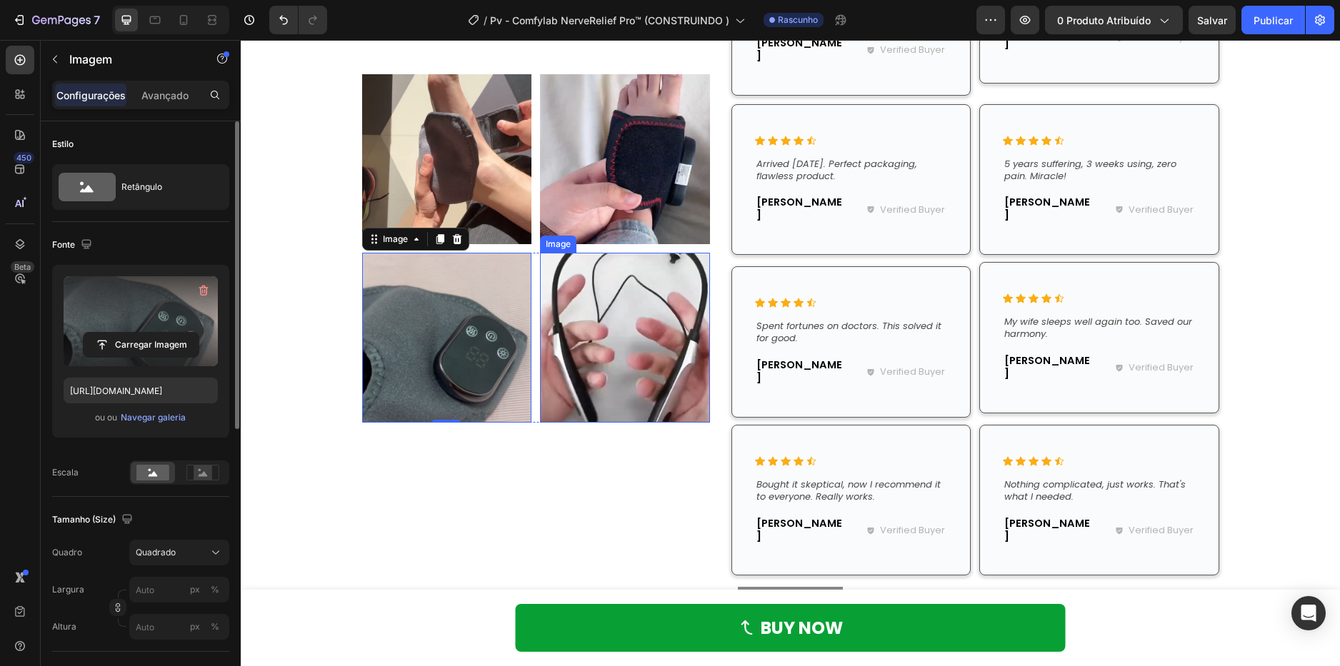
click at [612, 352] on img at bounding box center [625, 338] width 170 height 170
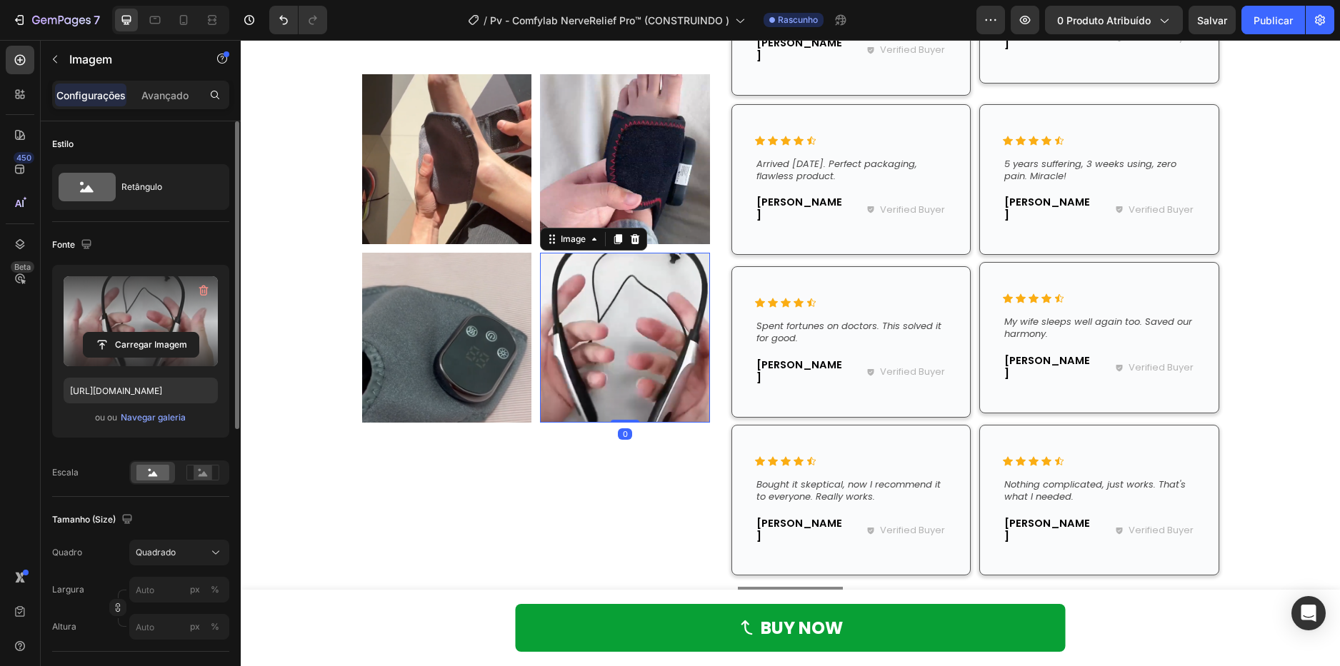
click at [176, 315] on label at bounding box center [141, 321] width 154 height 90
click at [176, 333] on input "file" at bounding box center [141, 345] width 115 height 24
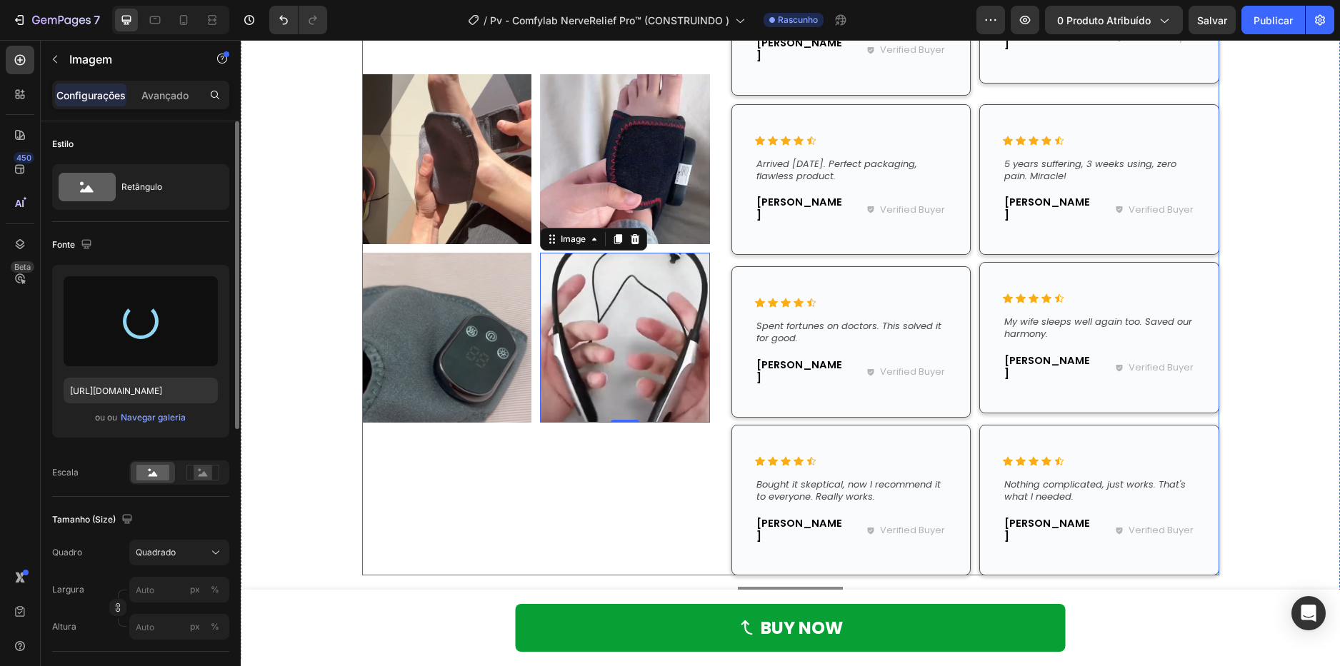
type input "https://cdn.shopify.com/s/files/1/0621/8039/3047/files/gempages_571712530917885…"
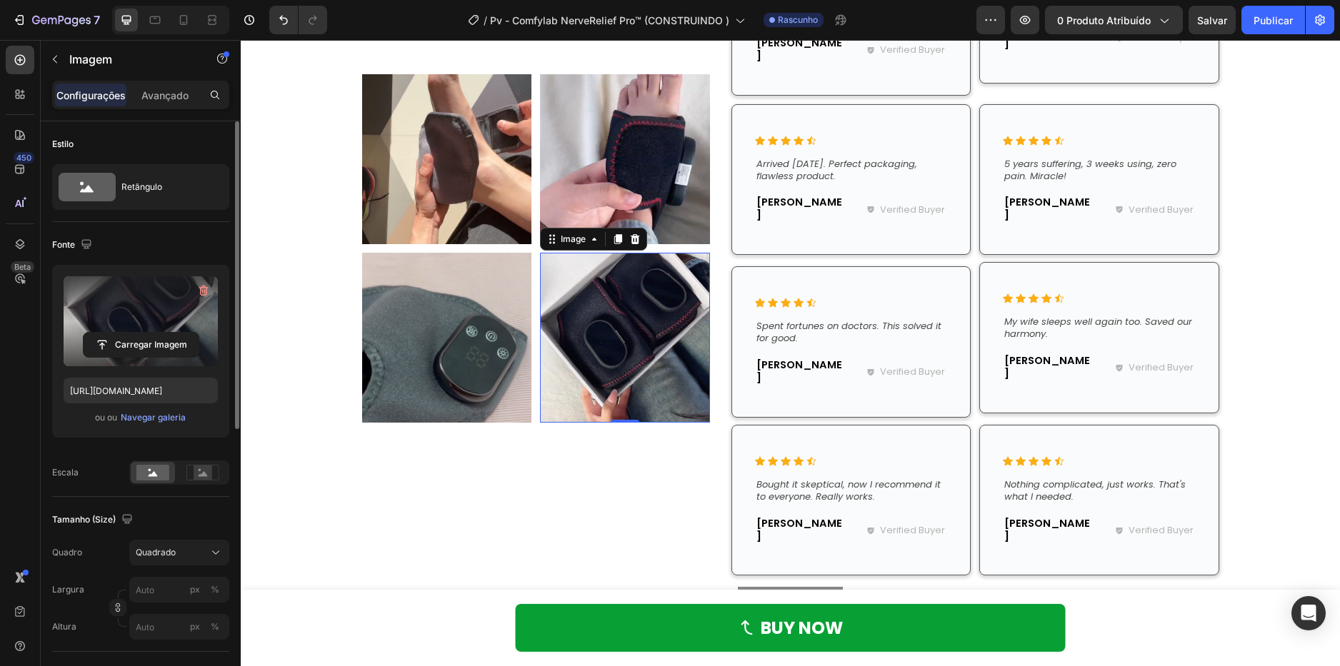
click at [593, 381] on img at bounding box center [625, 338] width 170 height 170
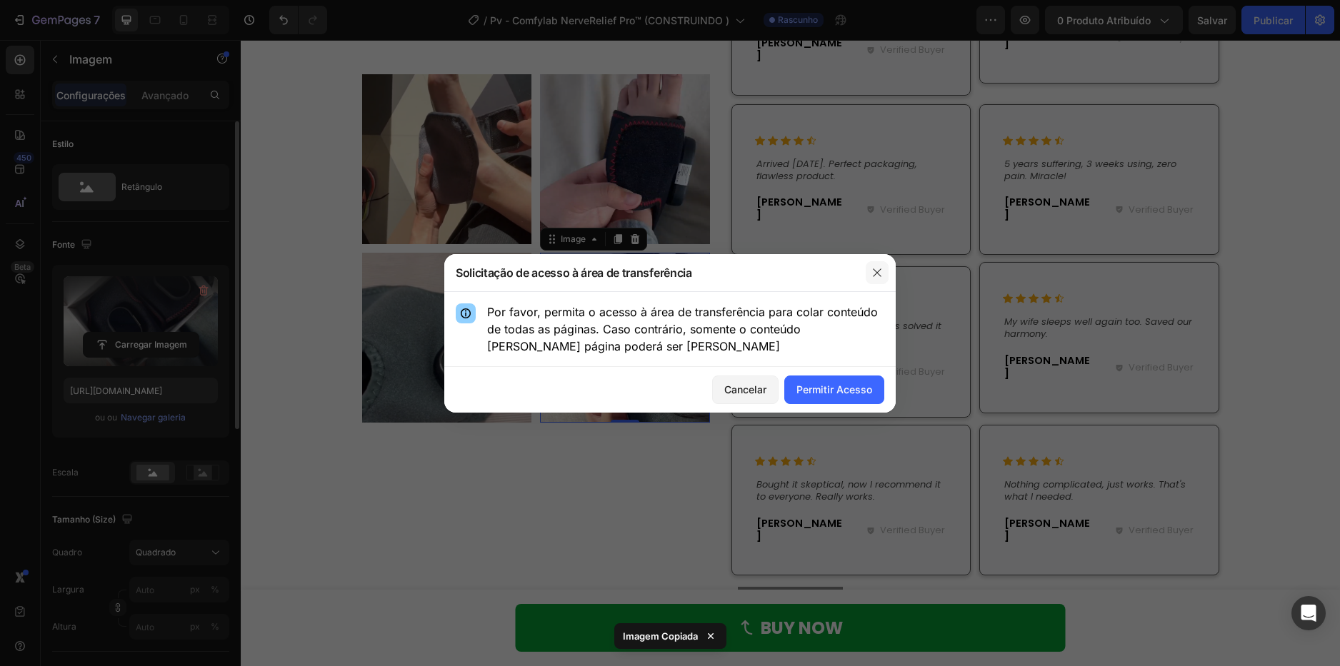
click at [875, 277] on icon "button" at bounding box center [876, 272] width 11 height 11
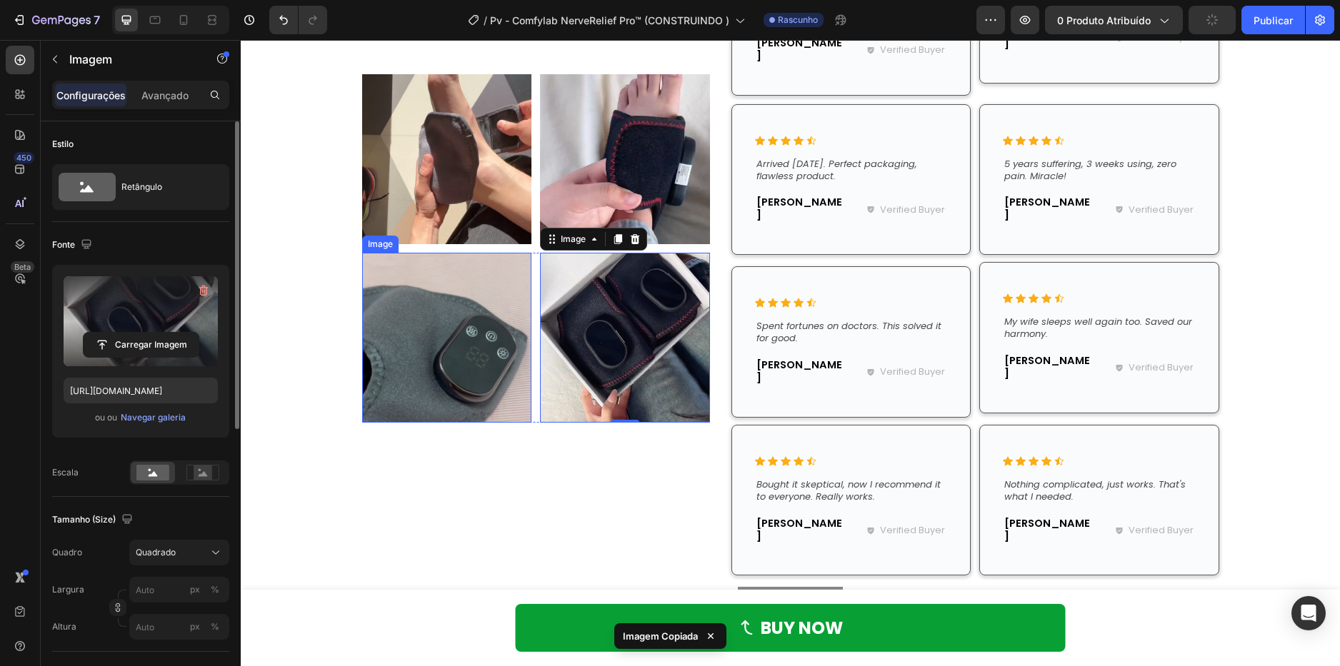
click at [481, 350] on img at bounding box center [447, 338] width 170 height 170
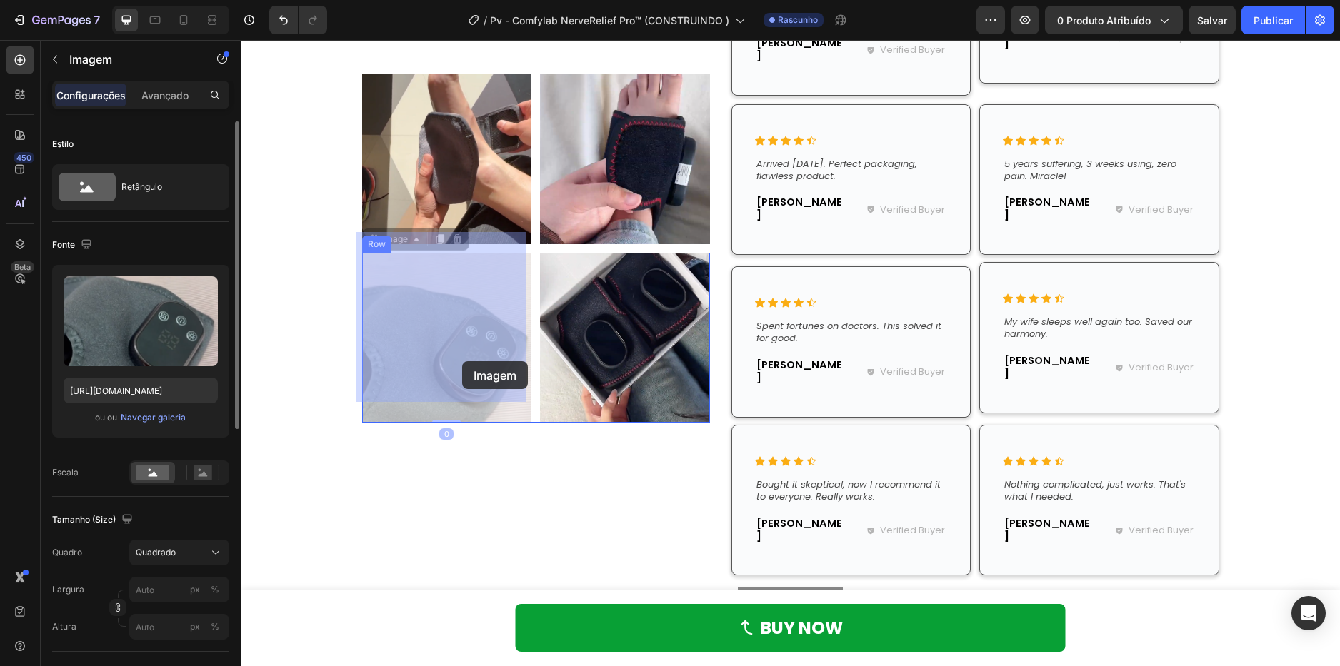
drag, startPoint x: 481, startPoint y: 350, endPoint x: 462, endPoint y: 361, distance: 21.8
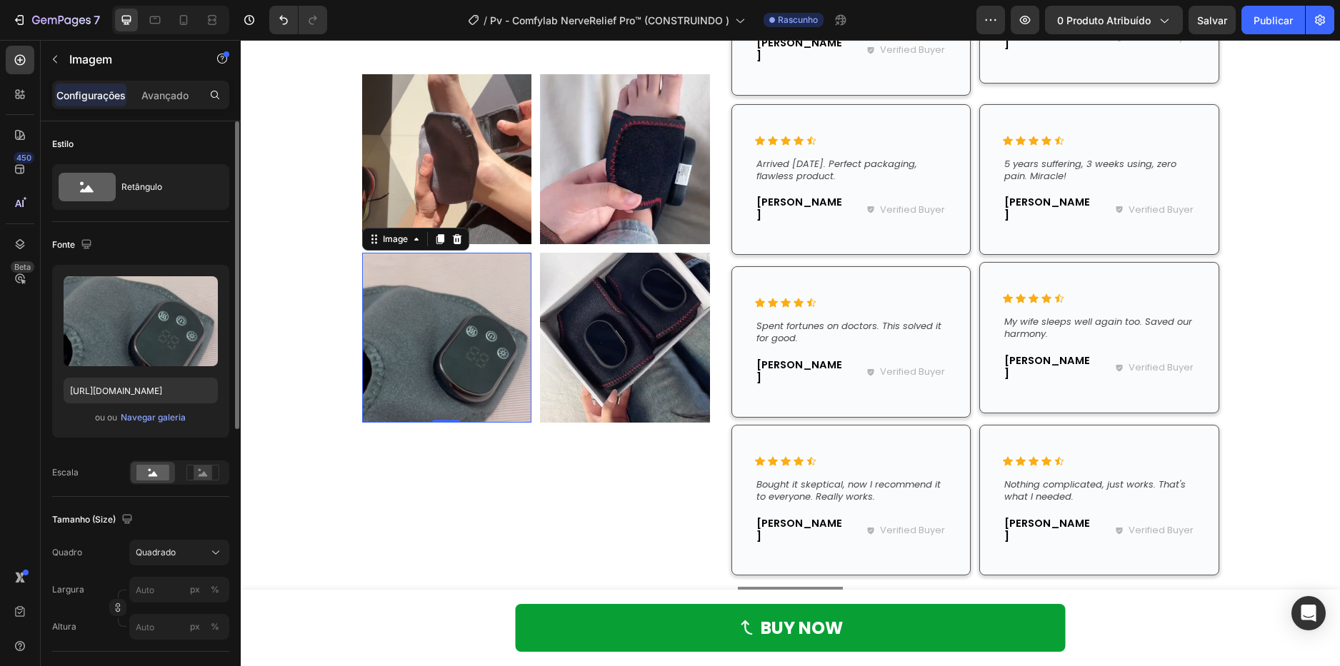
click at [469, 341] on img at bounding box center [447, 338] width 170 height 170
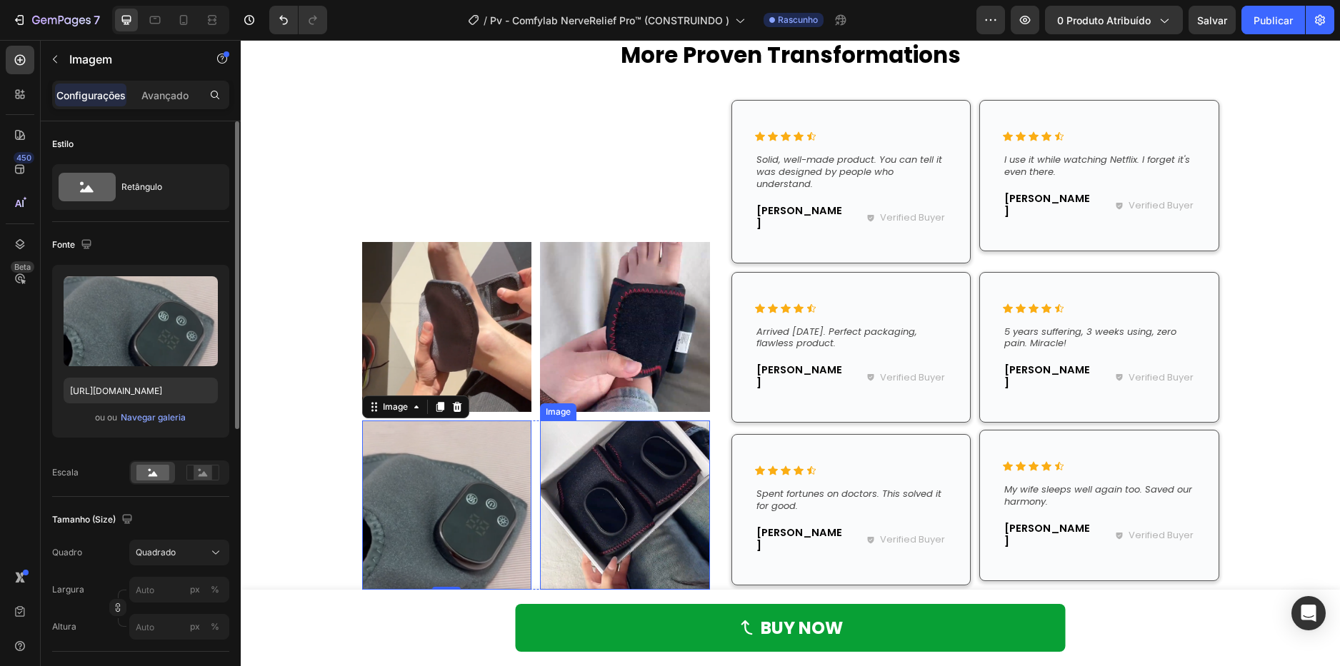
scroll to position [7835, 0]
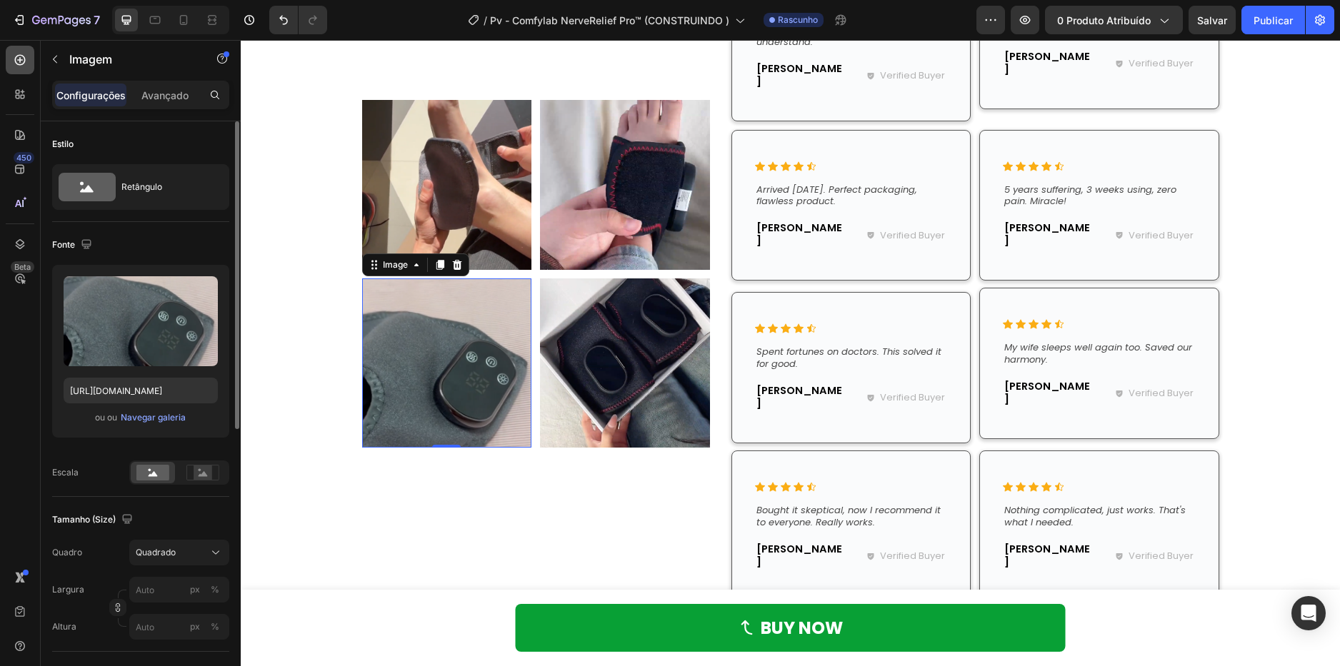
click at [23, 60] on icon at bounding box center [20, 60] width 11 height 11
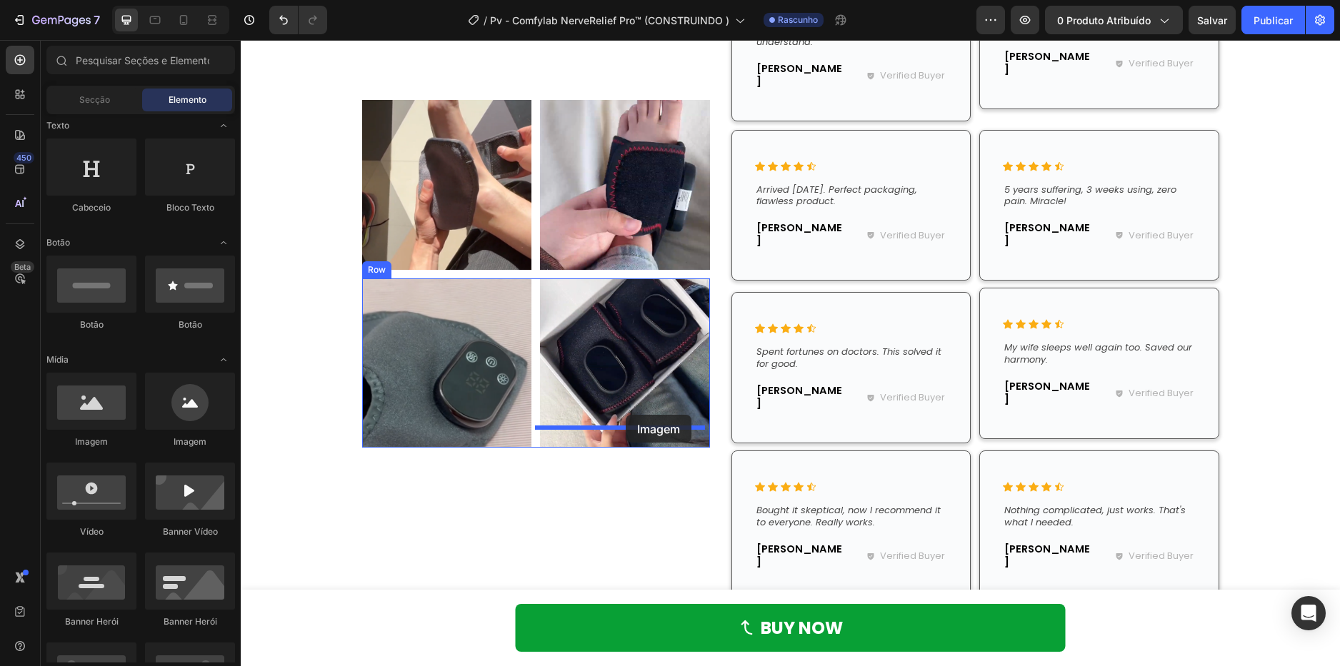
drag, startPoint x: 343, startPoint y: 444, endPoint x: 626, endPoint y: 415, distance: 283.6
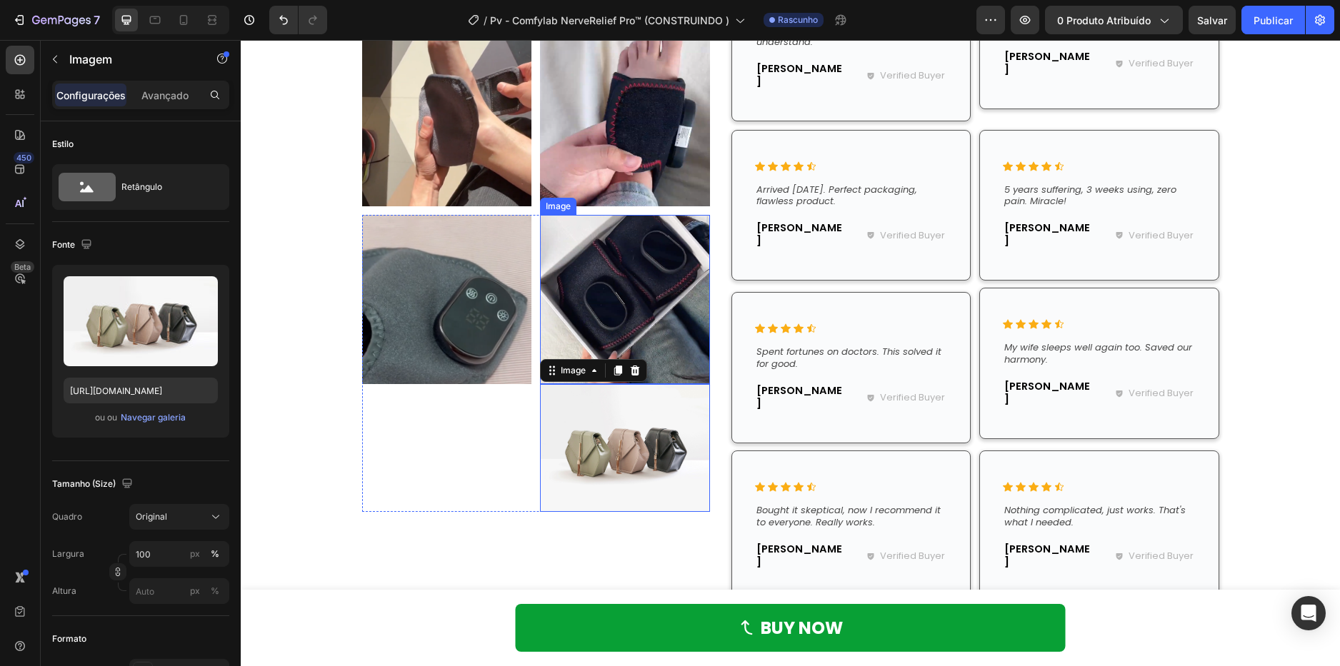
scroll to position [7772, 0]
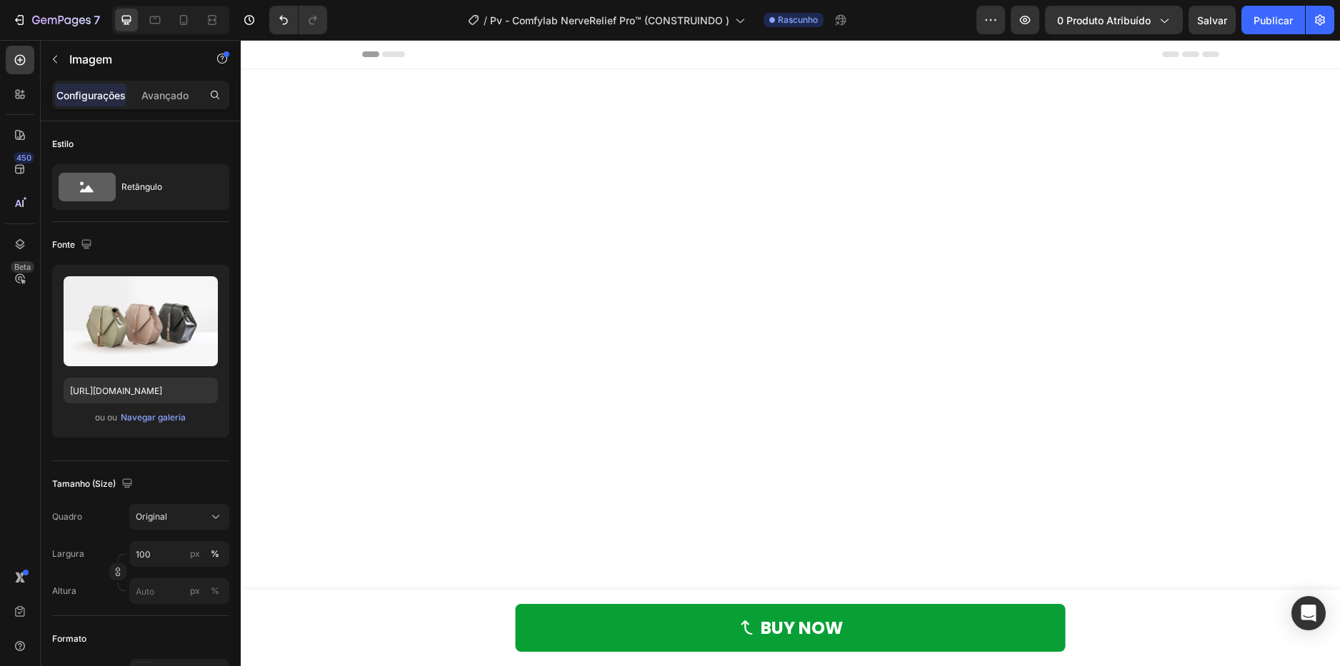
scroll to position [7772, 0]
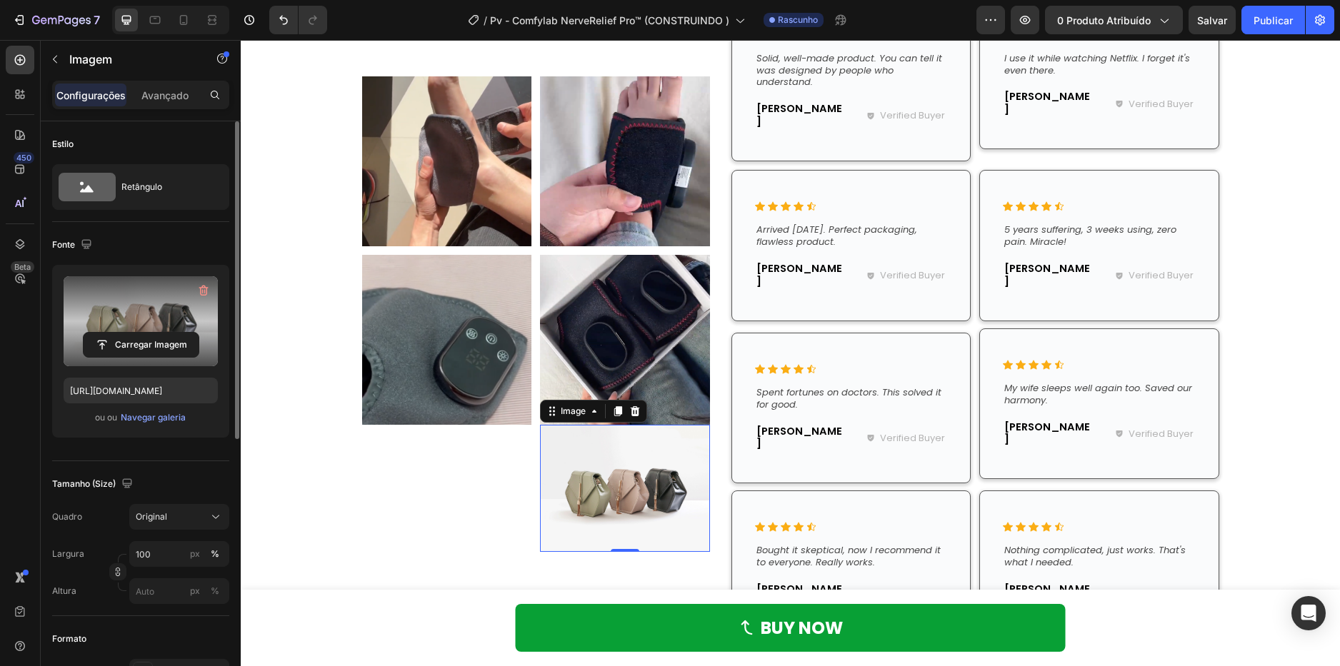
click at [163, 319] on label at bounding box center [141, 321] width 154 height 90
click at [163, 333] on input "file" at bounding box center [141, 345] width 115 height 24
type input "[URL][DOMAIN_NAME]"
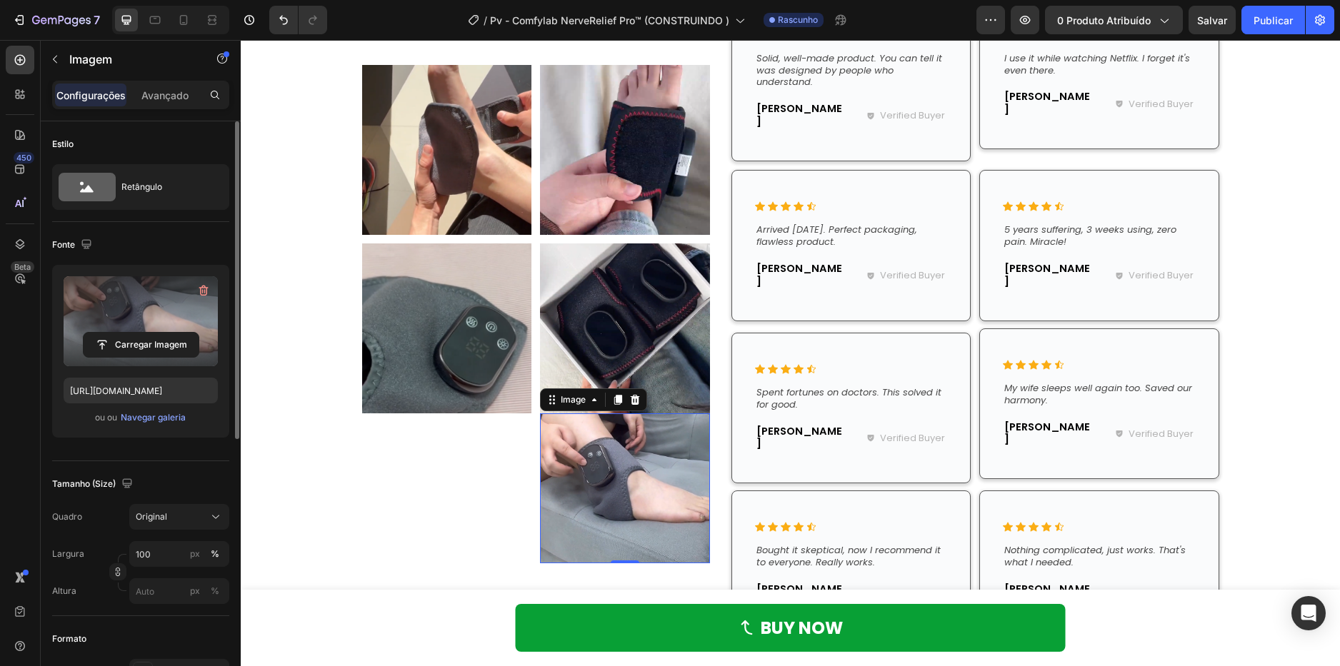
scroll to position [7760, 0]
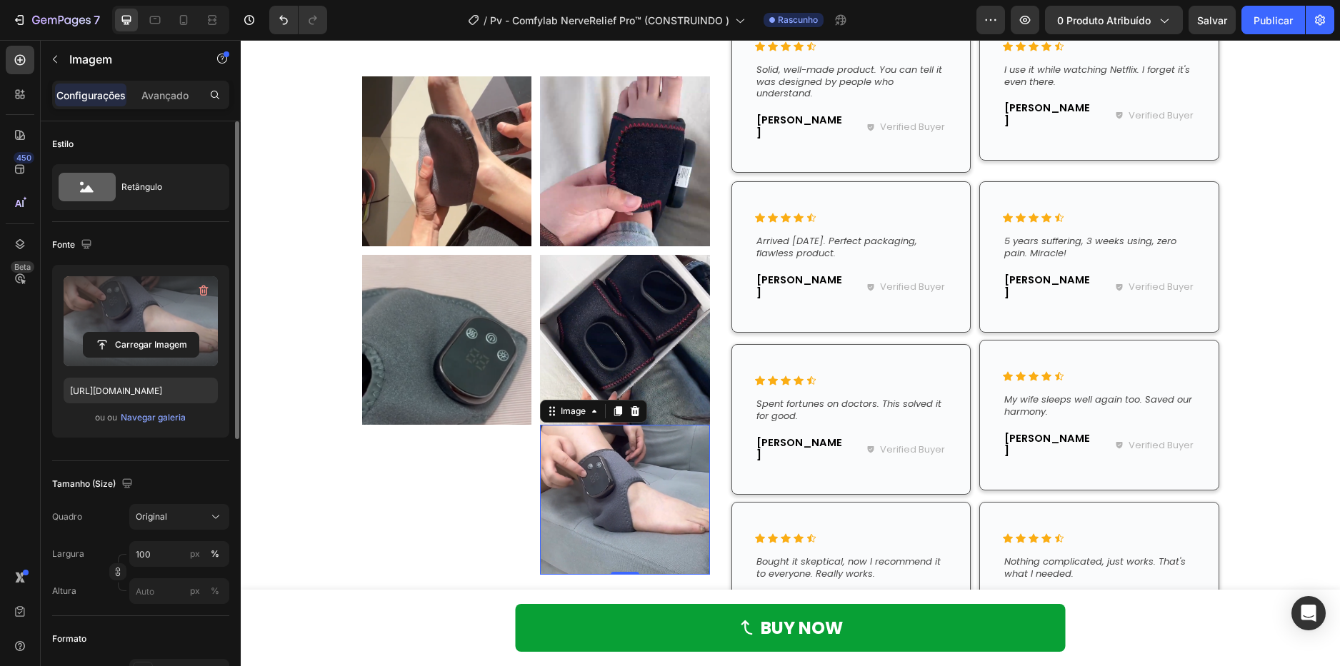
click at [676, 428] on img at bounding box center [625, 500] width 170 height 151
click at [687, 420] on img at bounding box center [625, 340] width 170 height 170
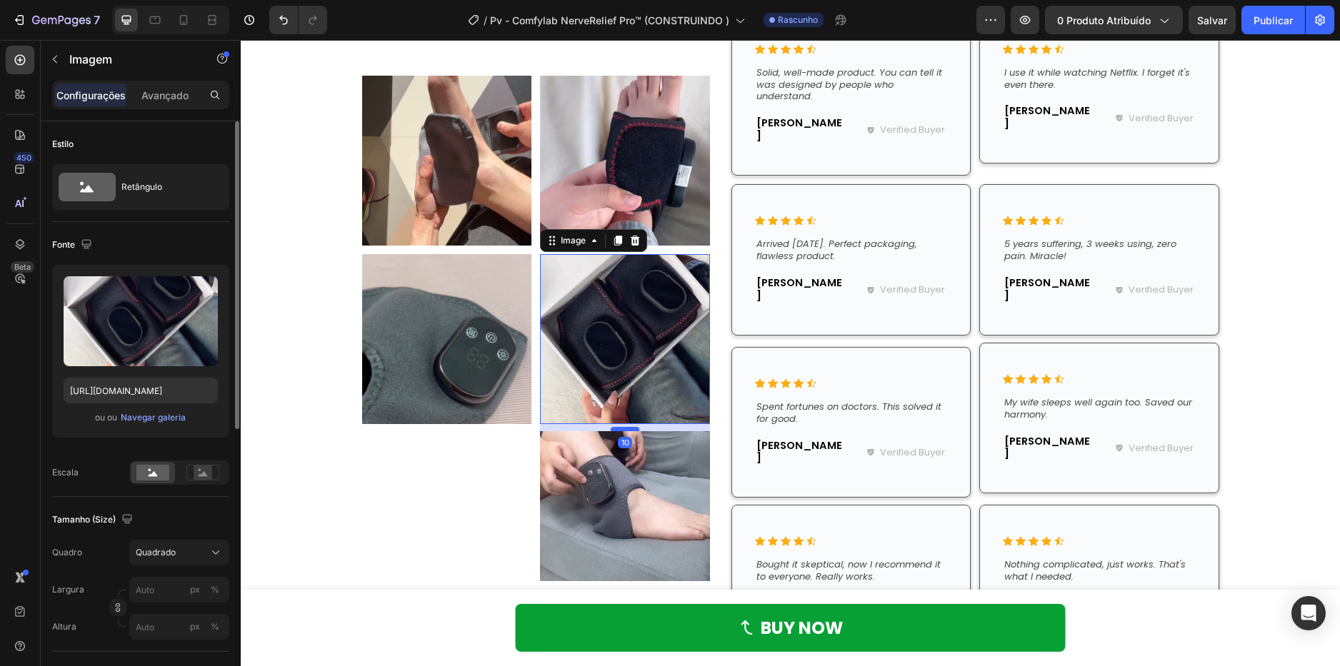
scroll to position [7757, 0]
click at [628, 431] on div at bounding box center [625, 430] width 29 height 4
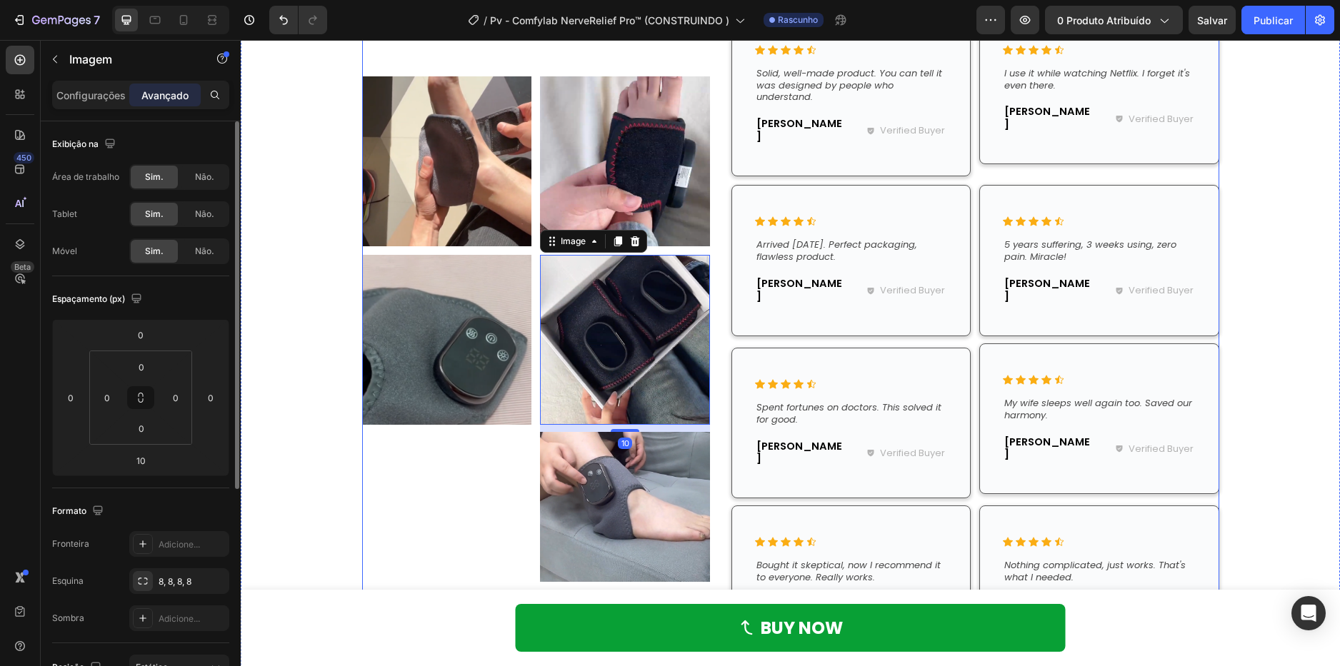
click at [768, 374] on div "Icon Icon Icon Icon Icon Icon List Row" at bounding box center [851, 380] width 192 height 18
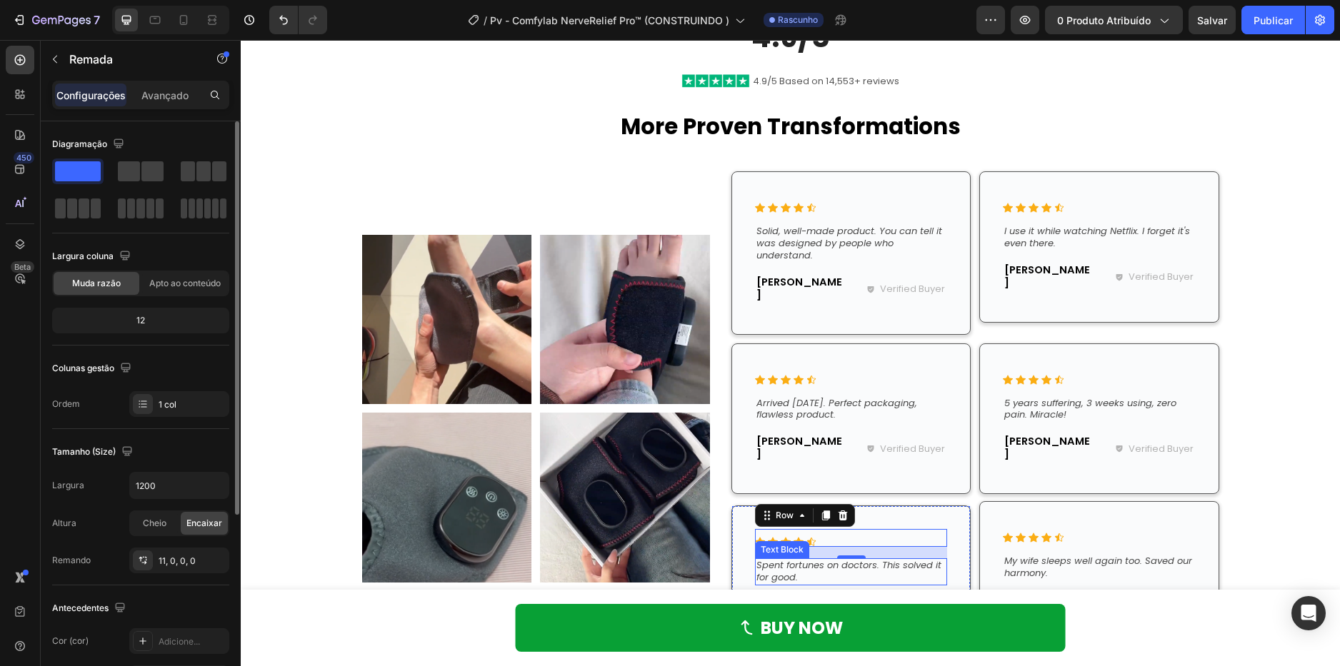
scroll to position [7614, 0]
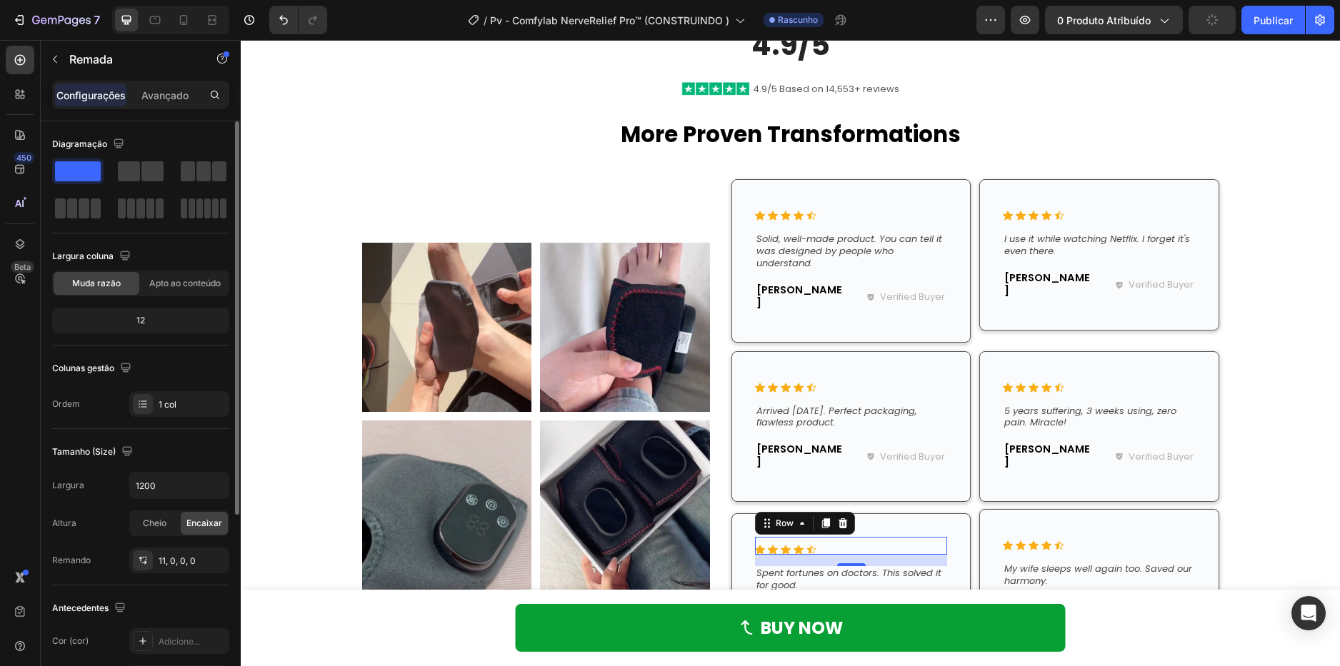
click at [1203, 16] on button "button" at bounding box center [1211, 20] width 47 height 29
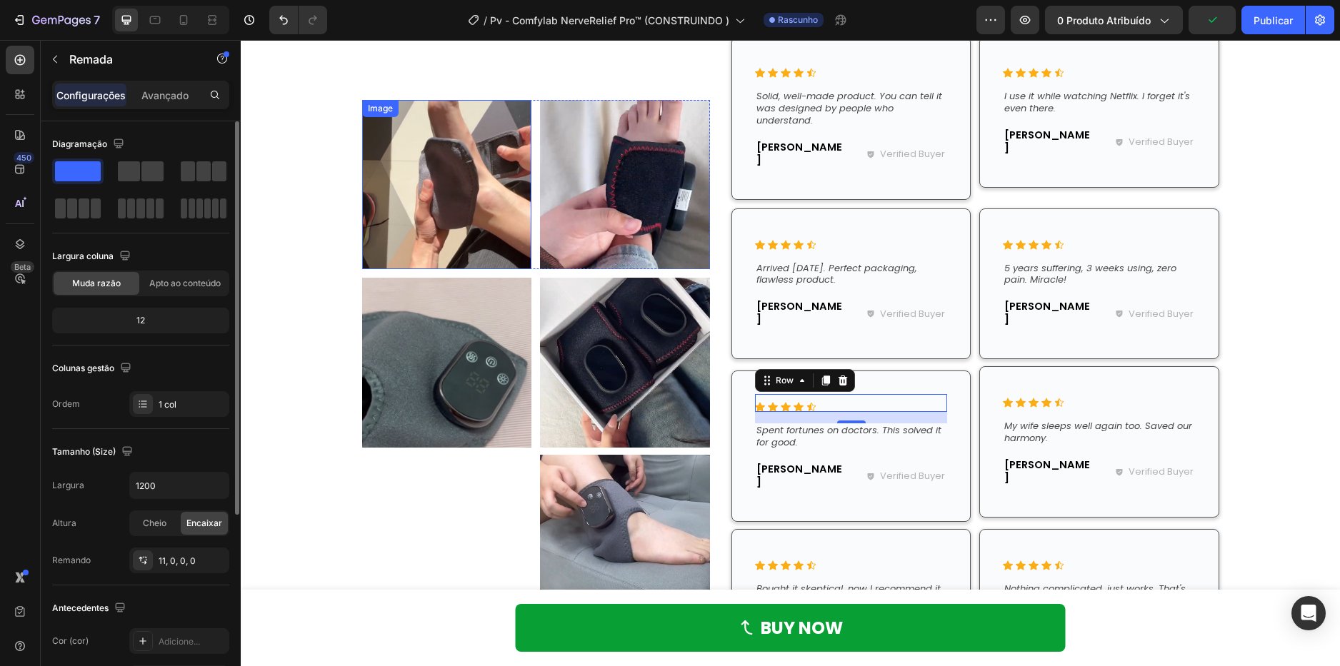
click at [454, 155] on img at bounding box center [447, 185] width 170 height 170
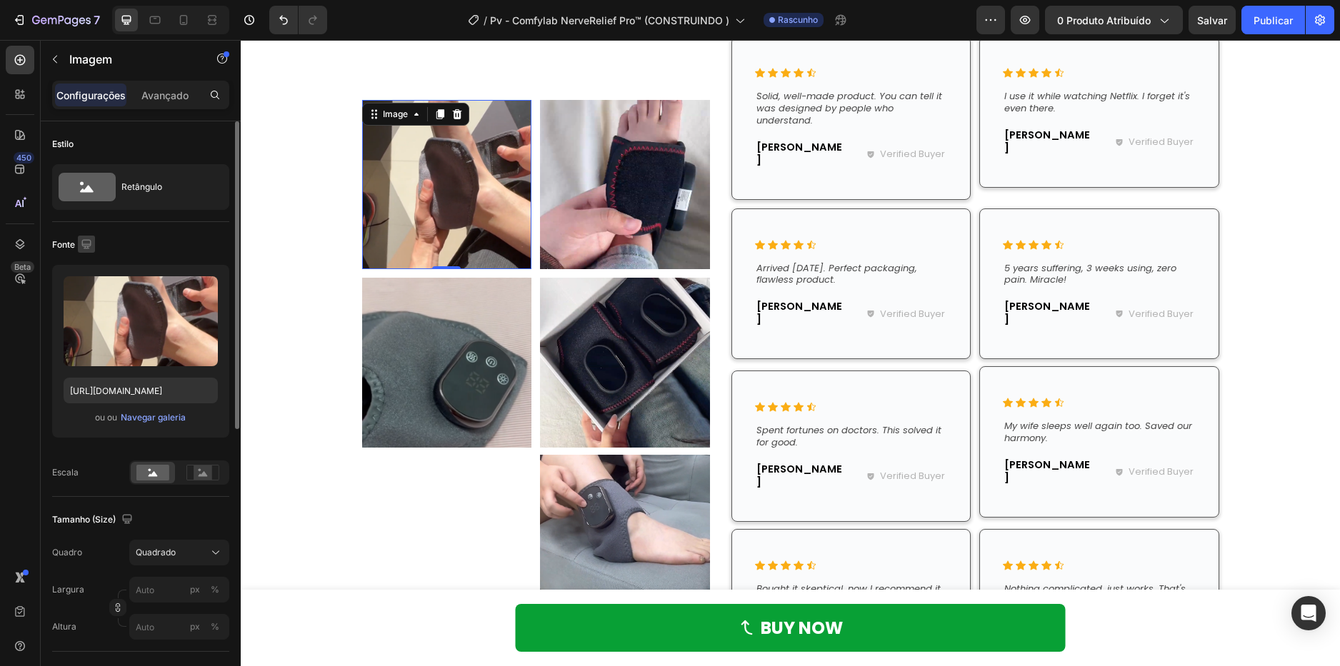
click at [91, 239] on icon "button" at bounding box center [86, 244] width 14 height 14
click at [93, 312] on icon "button" at bounding box center [89, 318] width 14 height 14
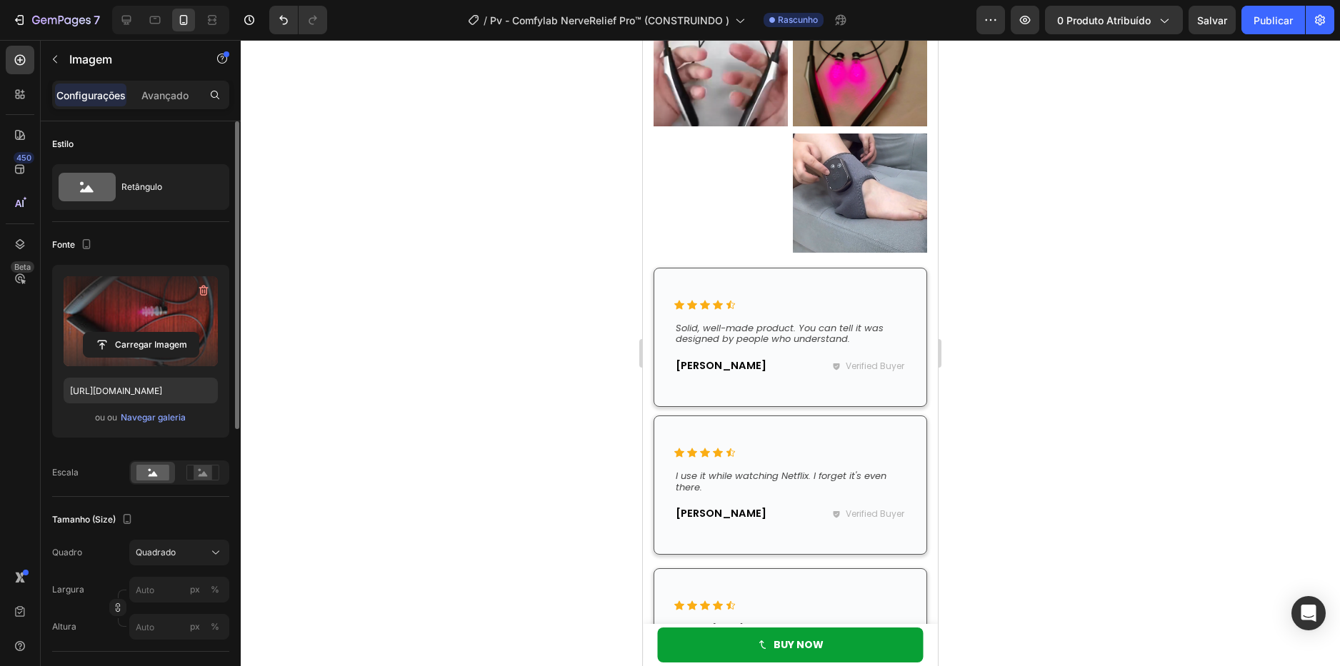
scroll to position [7469, 0]
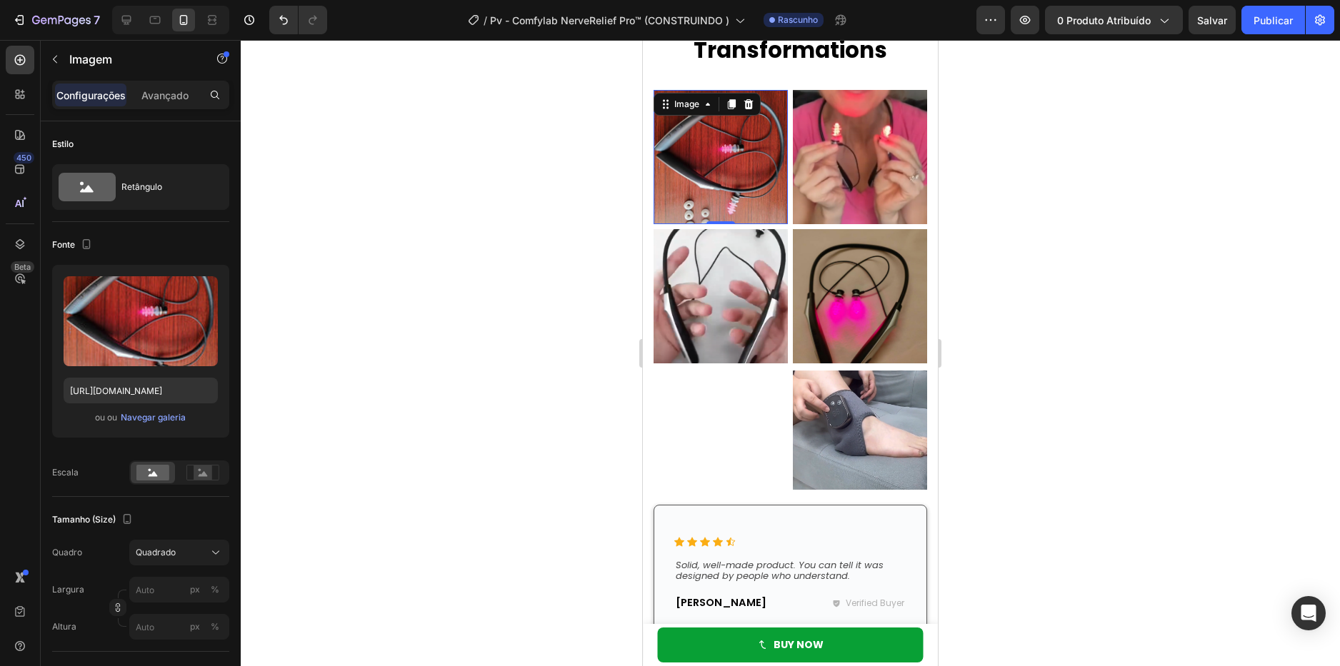
click at [731, 174] on img at bounding box center [720, 157] width 134 height 134
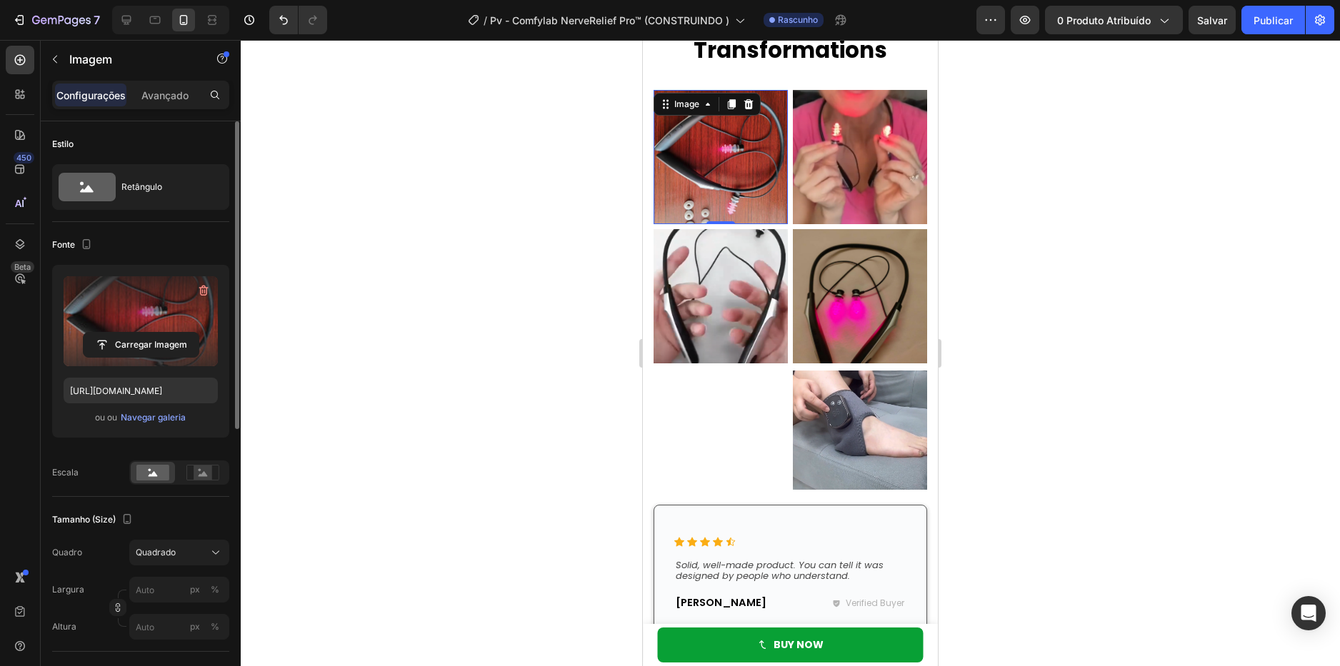
click at [160, 305] on label at bounding box center [141, 321] width 154 height 90
click at [160, 333] on input "file" at bounding box center [141, 345] width 115 height 24
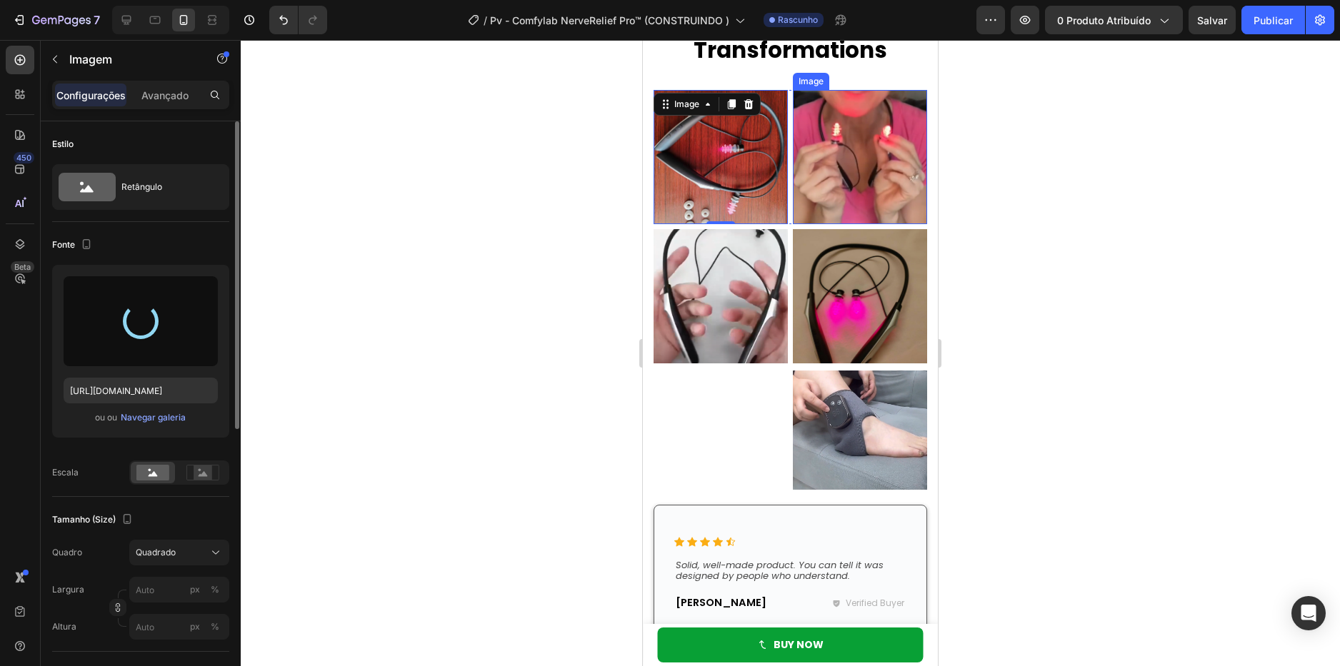
type input "https://cdn.shopify.com/s/files/1/0621/8039/3047/files/gempages_571712530917885…"
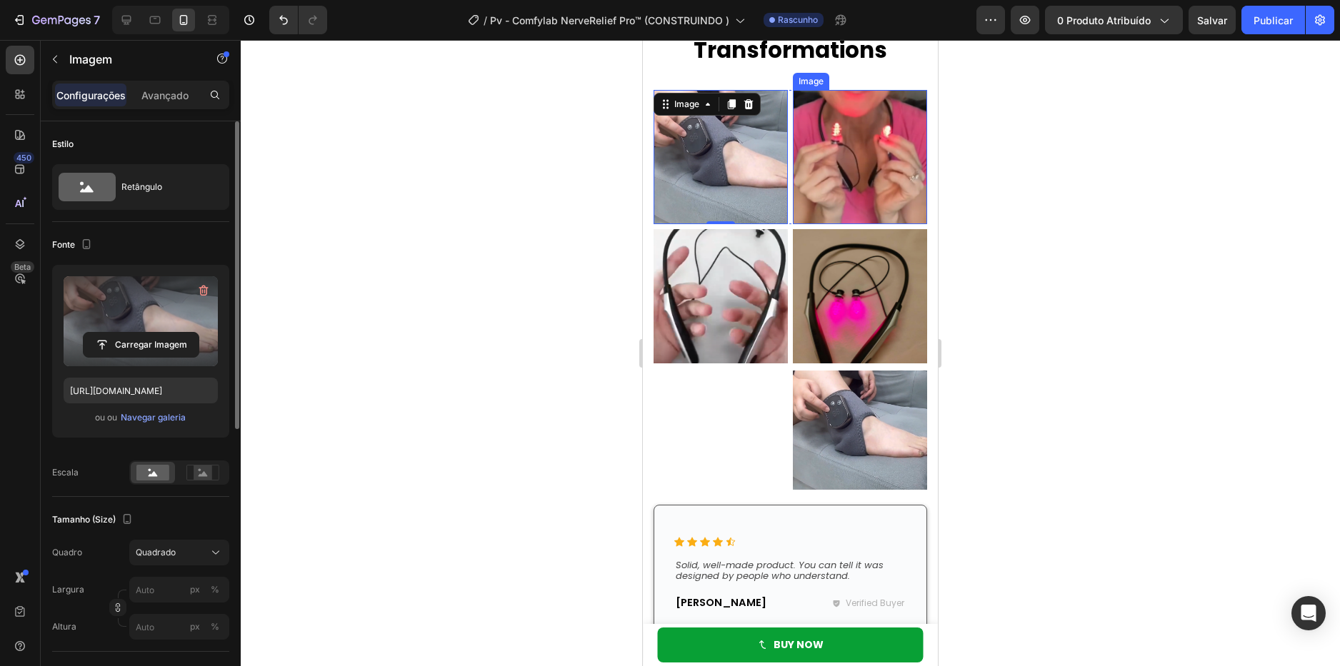
click at [846, 182] on img at bounding box center [860, 157] width 134 height 134
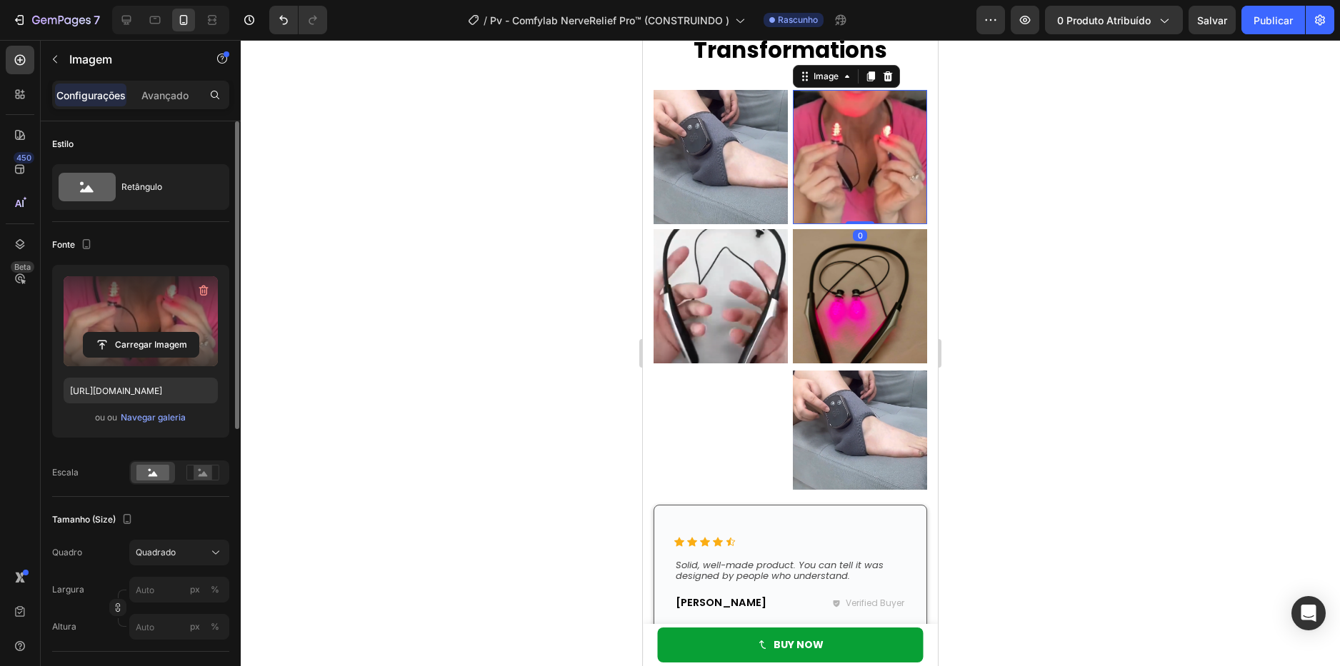
click at [167, 315] on label at bounding box center [141, 321] width 154 height 90
click at [167, 333] on input "file" at bounding box center [141, 345] width 115 height 24
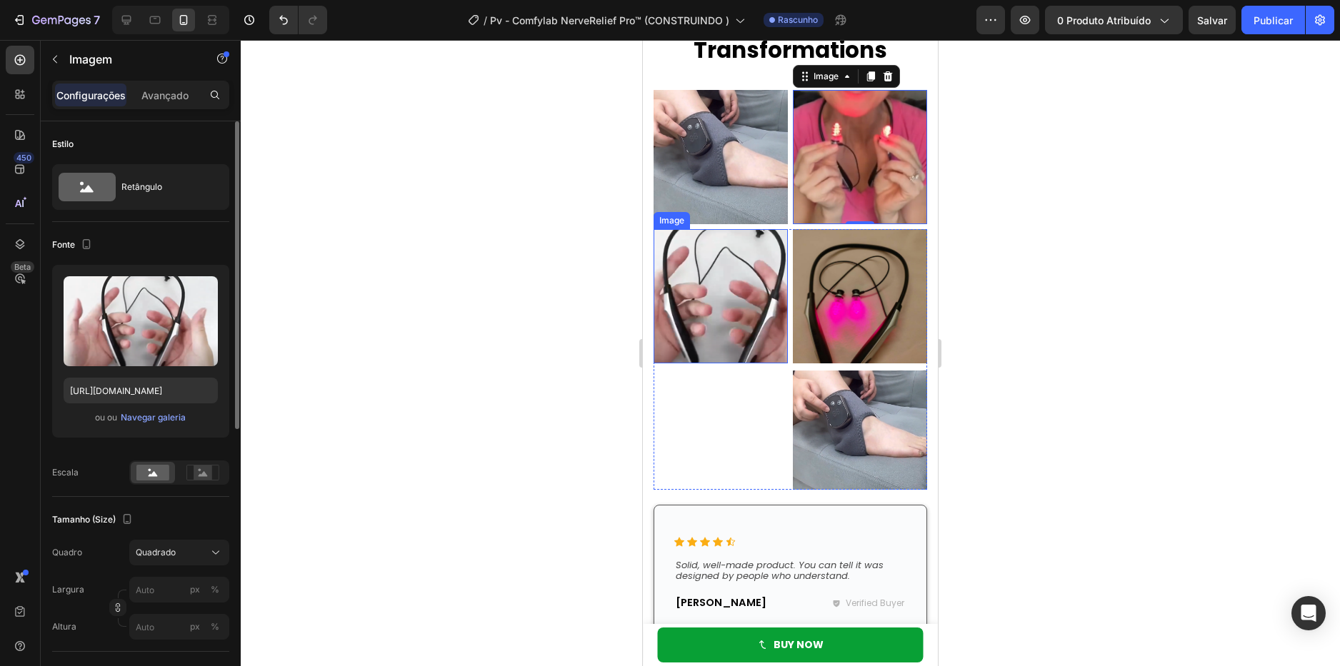
click at [756, 267] on img at bounding box center [720, 296] width 134 height 134
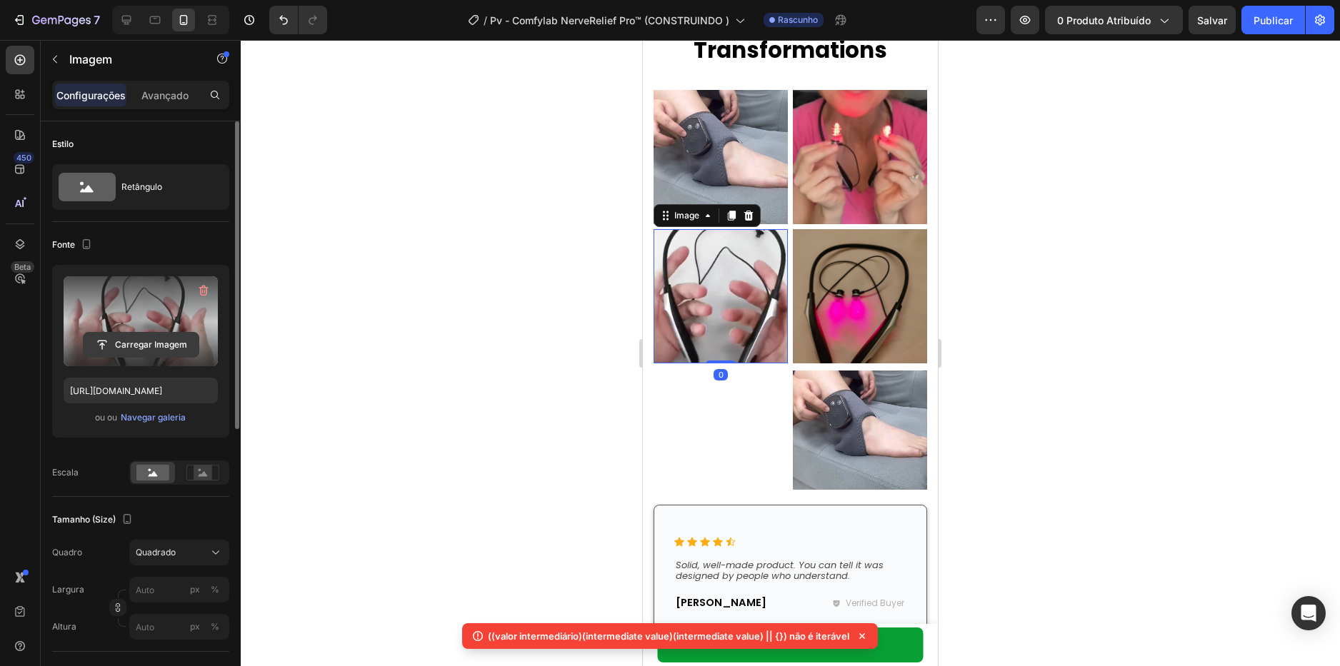
click at [157, 333] on input "file" at bounding box center [141, 345] width 115 height 24
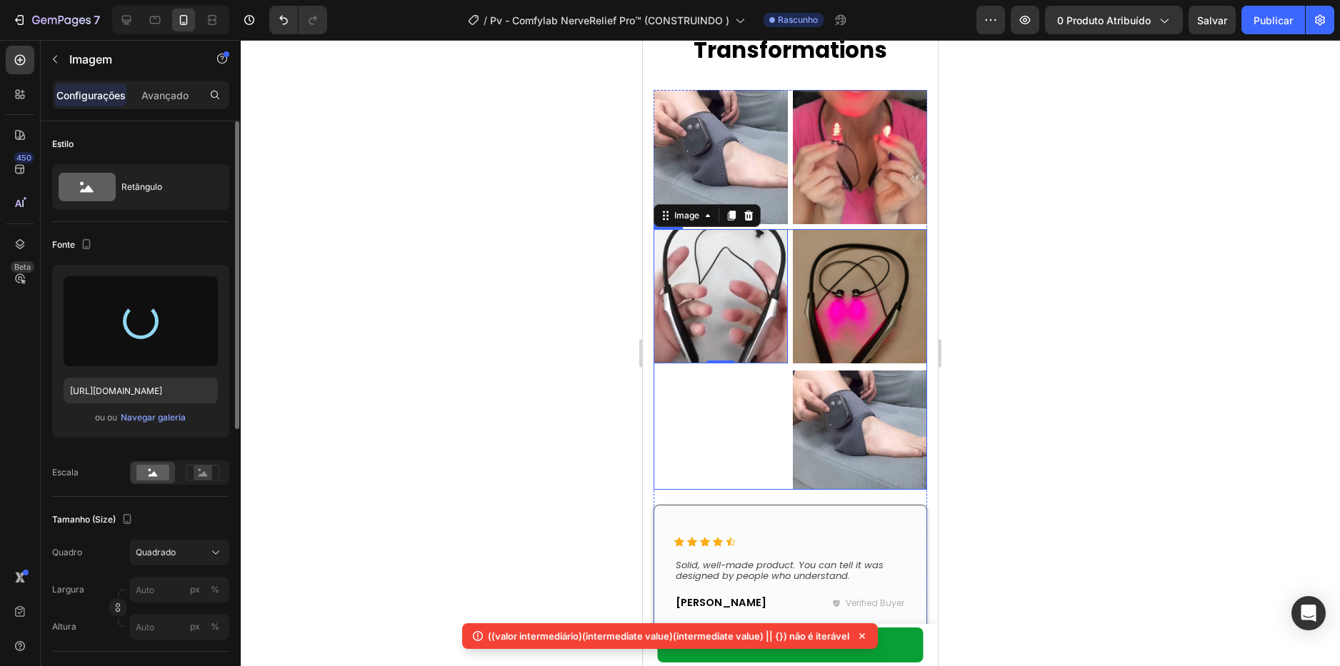
type input "https://cdn.shopify.com/s/files/1/0621/8039/3047/files/gempages_571712530917885…"
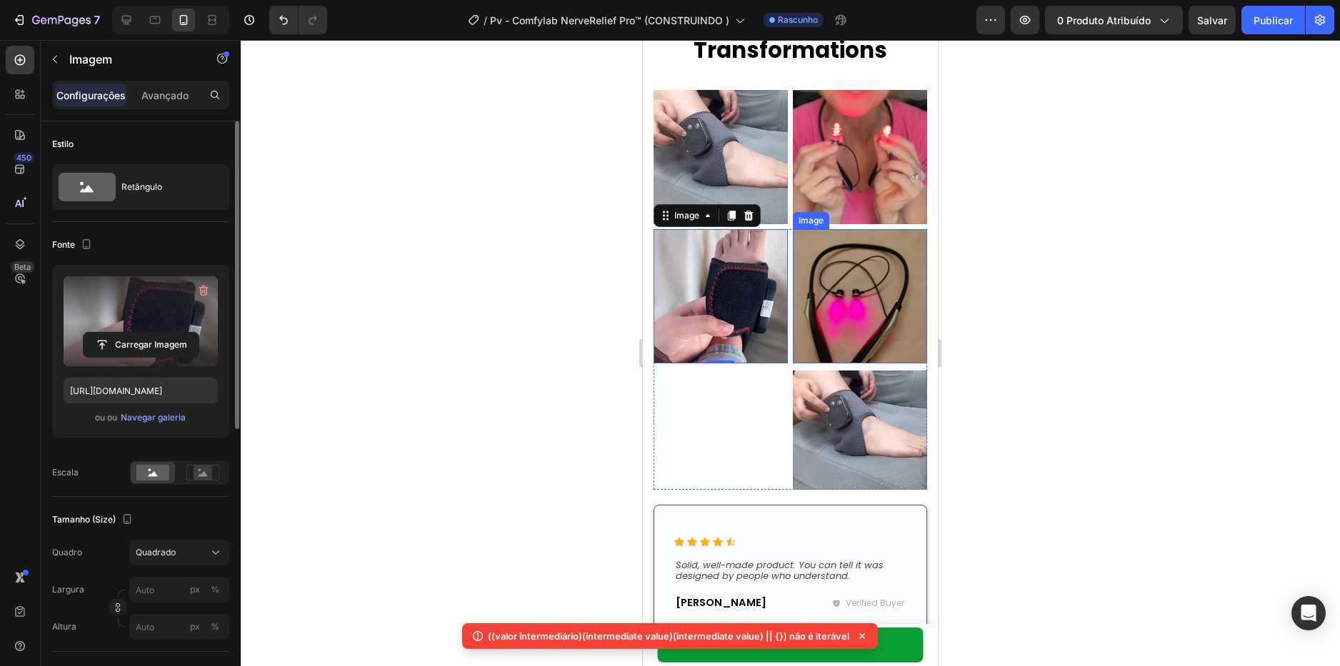
click at [858, 297] on img at bounding box center [860, 296] width 134 height 134
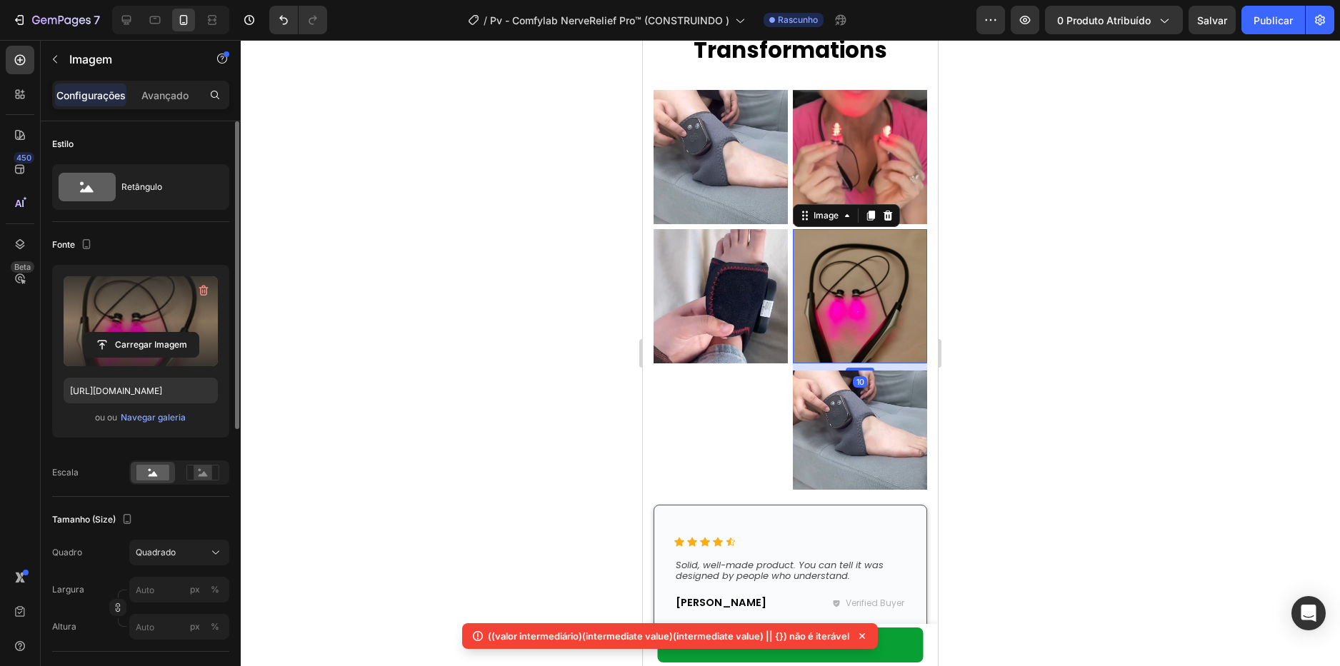
click at [182, 316] on label at bounding box center [141, 321] width 154 height 90
click at [182, 333] on input "file" at bounding box center [141, 345] width 115 height 24
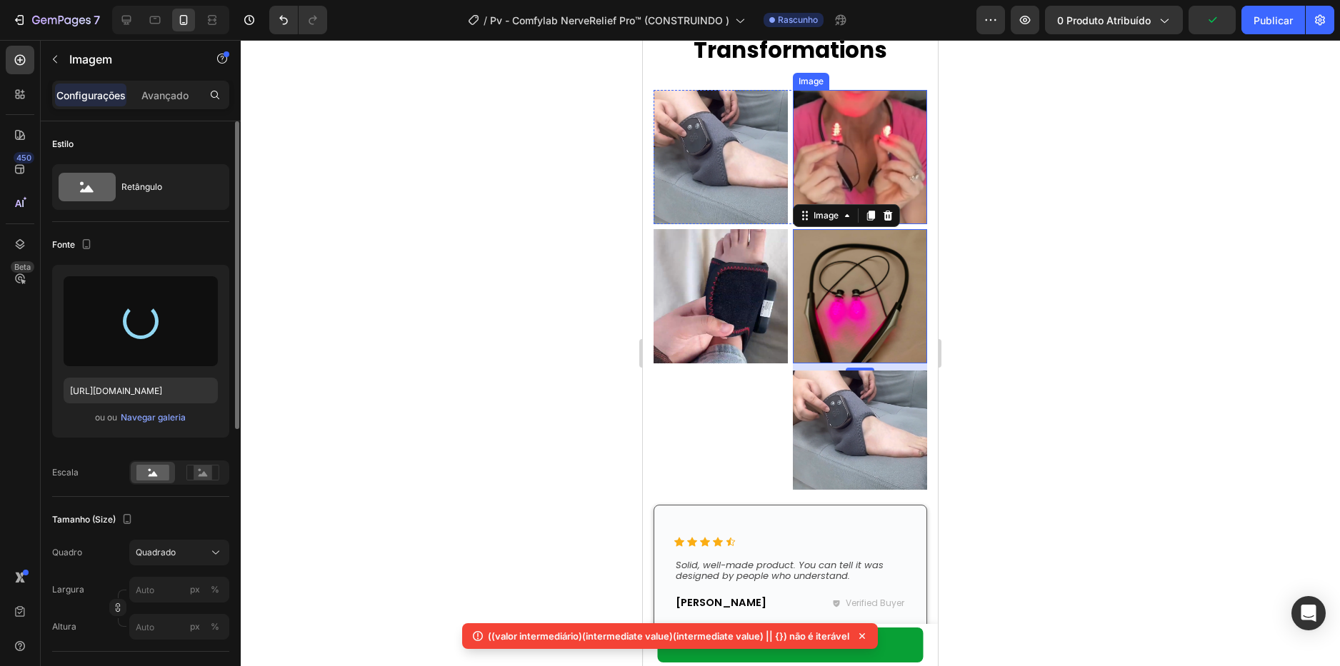
type input "https://cdn.shopify.com/s/files/1/0621/8039/3047/files/gempages_571712530917885…"
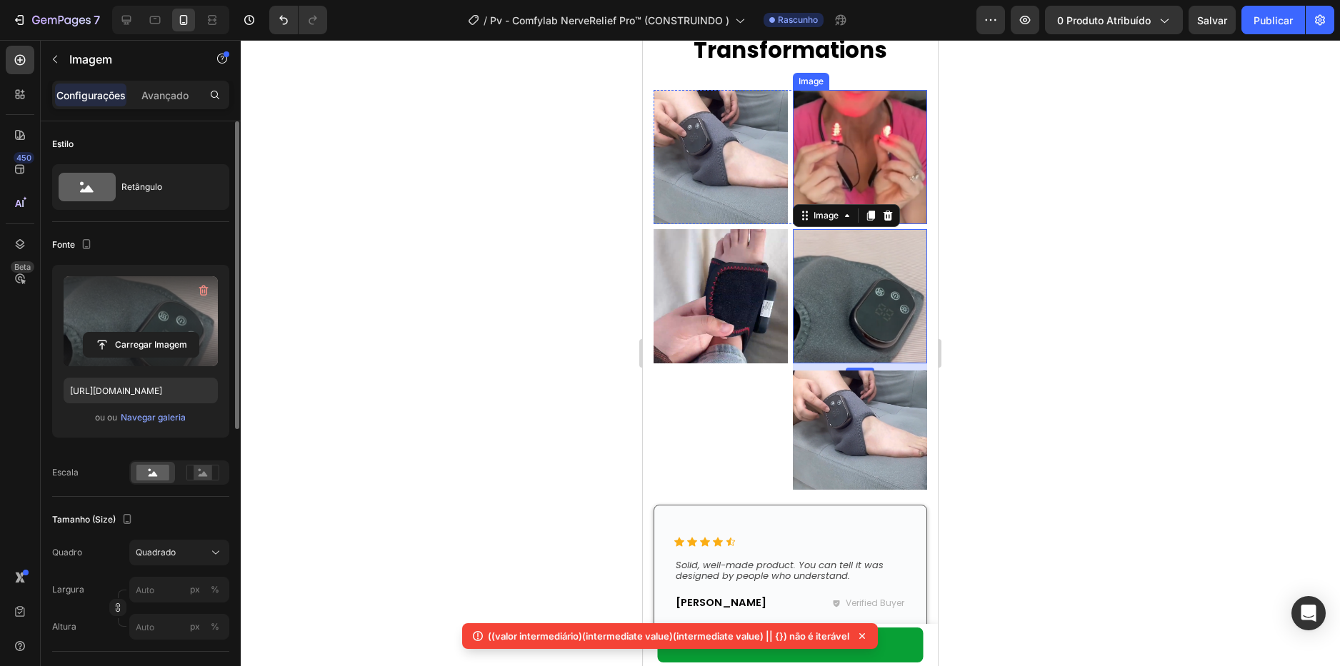
click at [852, 129] on img at bounding box center [860, 157] width 134 height 134
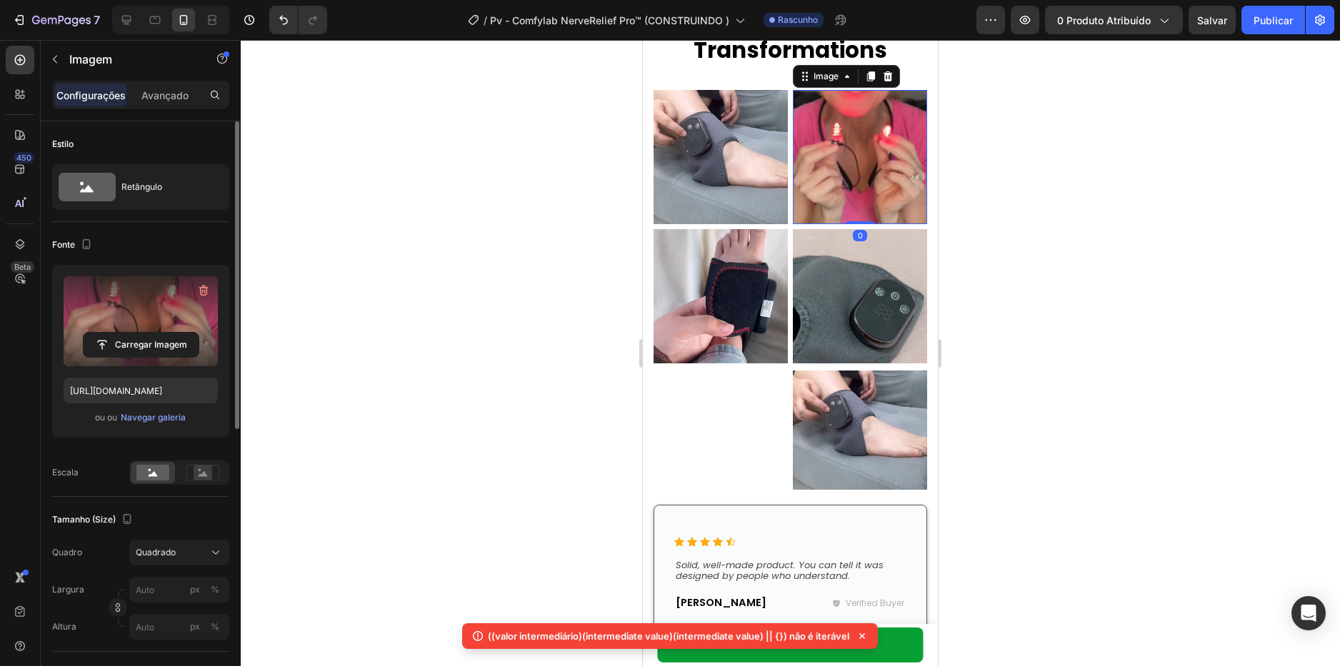
click at [155, 306] on label at bounding box center [141, 321] width 154 height 90
click at [155, 333] on input "file" at bounding box center [141, 345] width 115 height 24
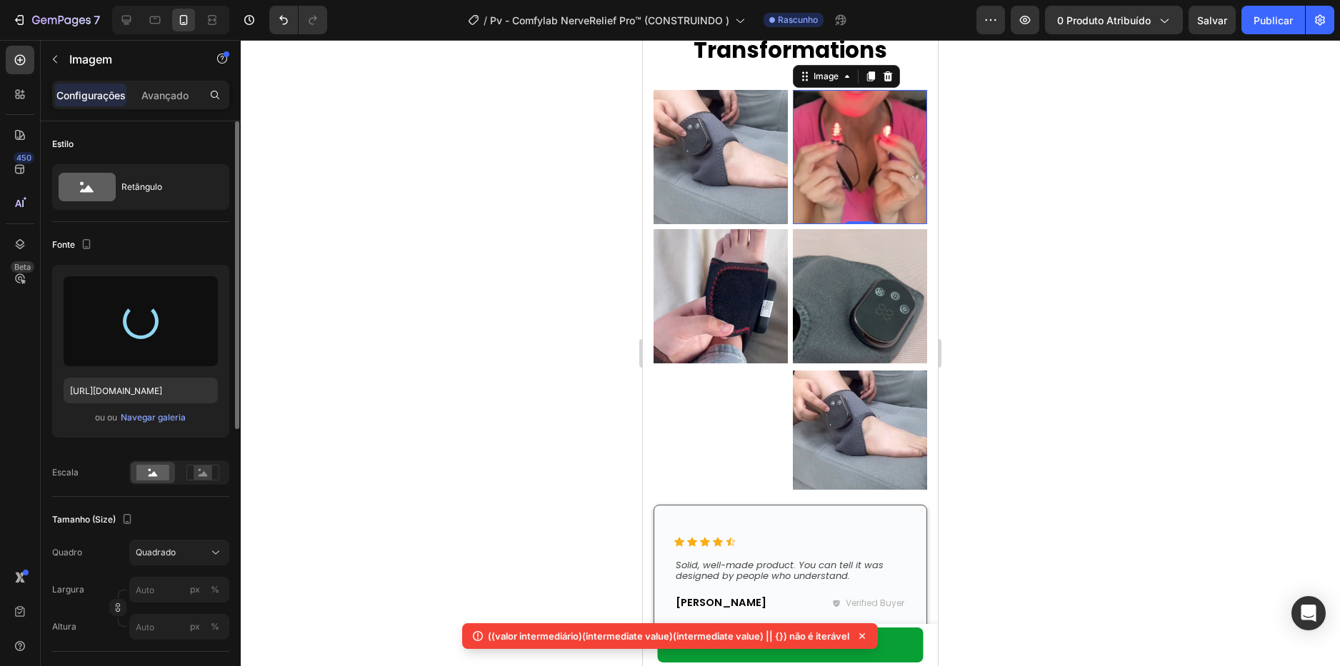
type input "https://cdn.shopify.com/s/files/1/0621/8039/3047/files/gempages_571712530917885…"
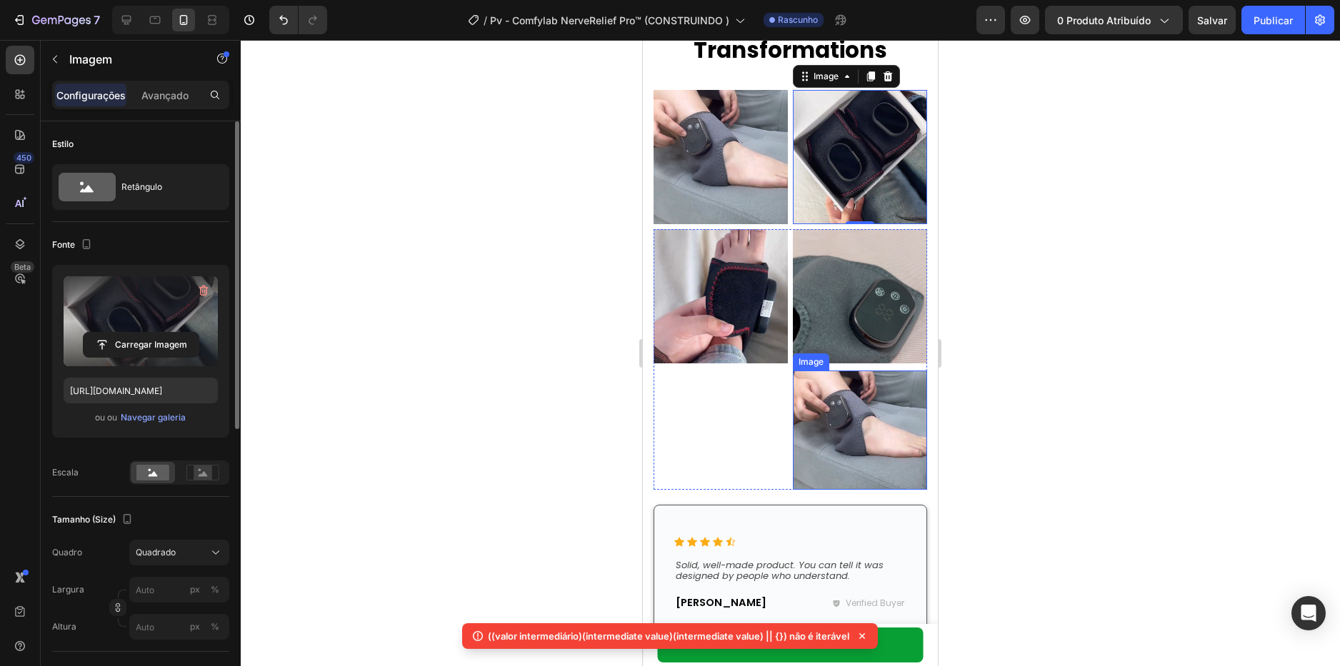
click at [863, 386] on img at bounding box center [860, 430] width 134 height 119
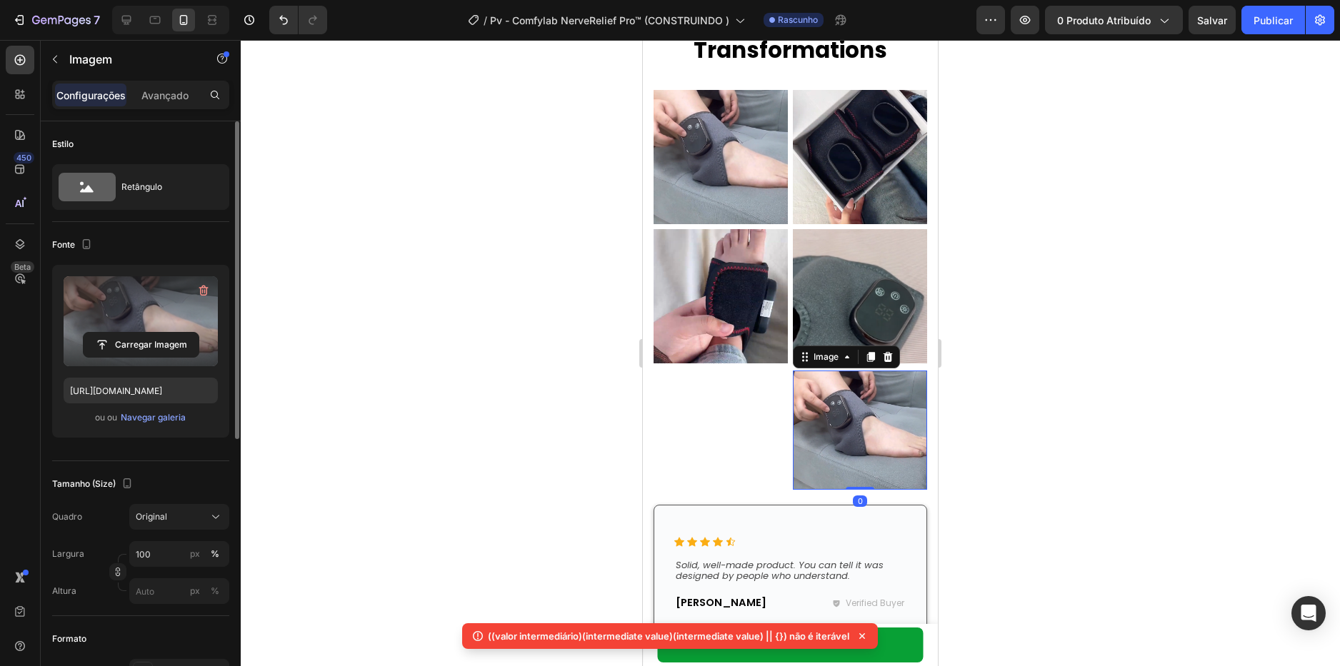
click at [154, 321] on label at bounding box center [141, 321] width 154 height 90
click at [154, 333] on input "file" at bounding box center [141, 345] width 115 height 24
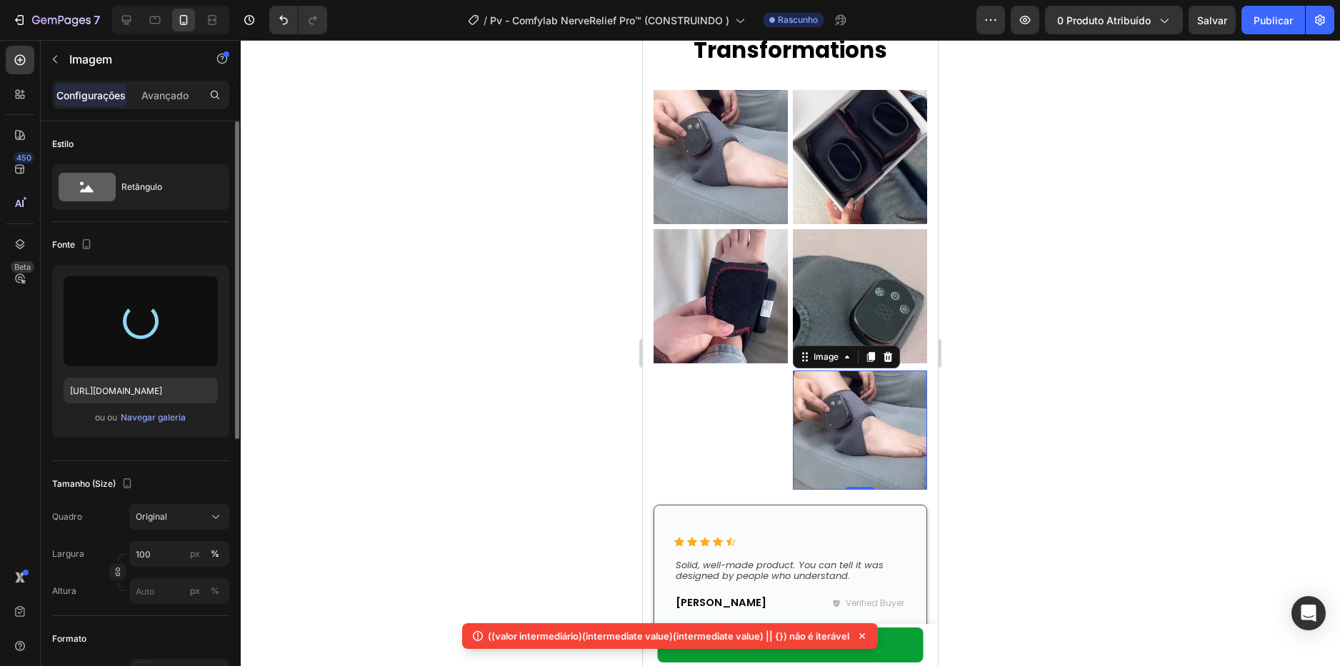
type input "https://cdn.shopify.com/s/files/1/0621/8039/3047/files/gempages_571712530917885…"
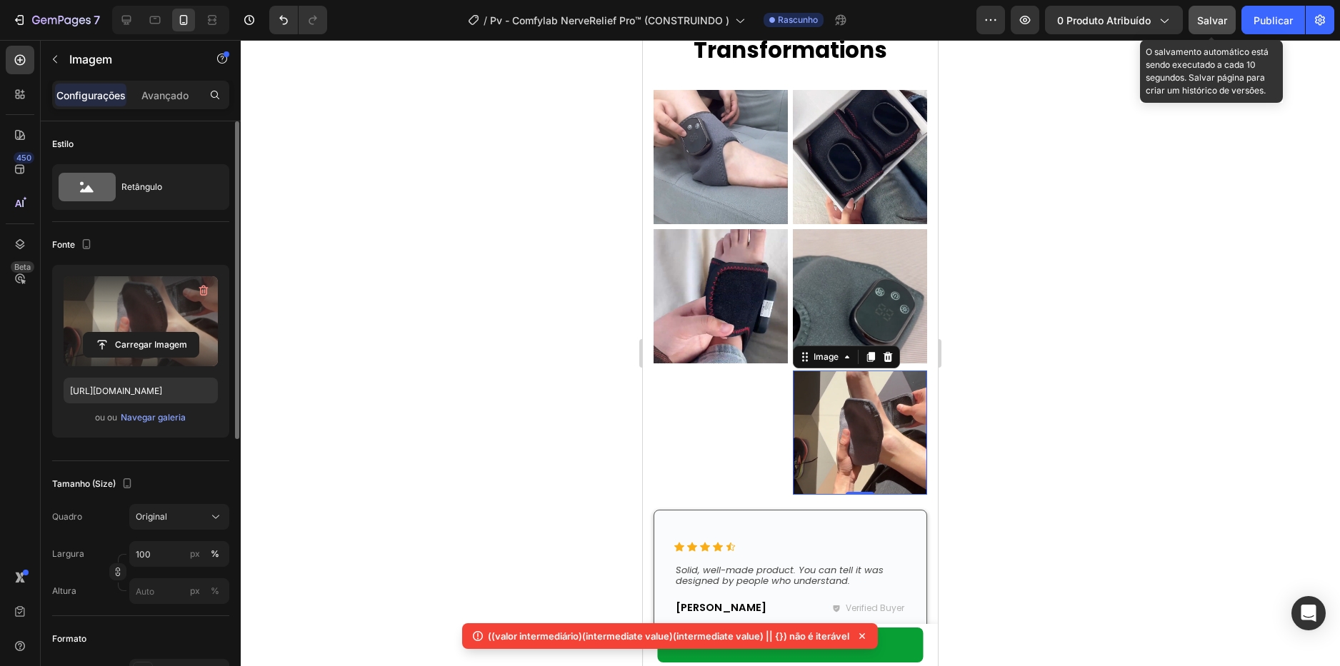
click at [1218, 14] on span "Salvar" at bounding box center [1212, 20] width 30 height 12
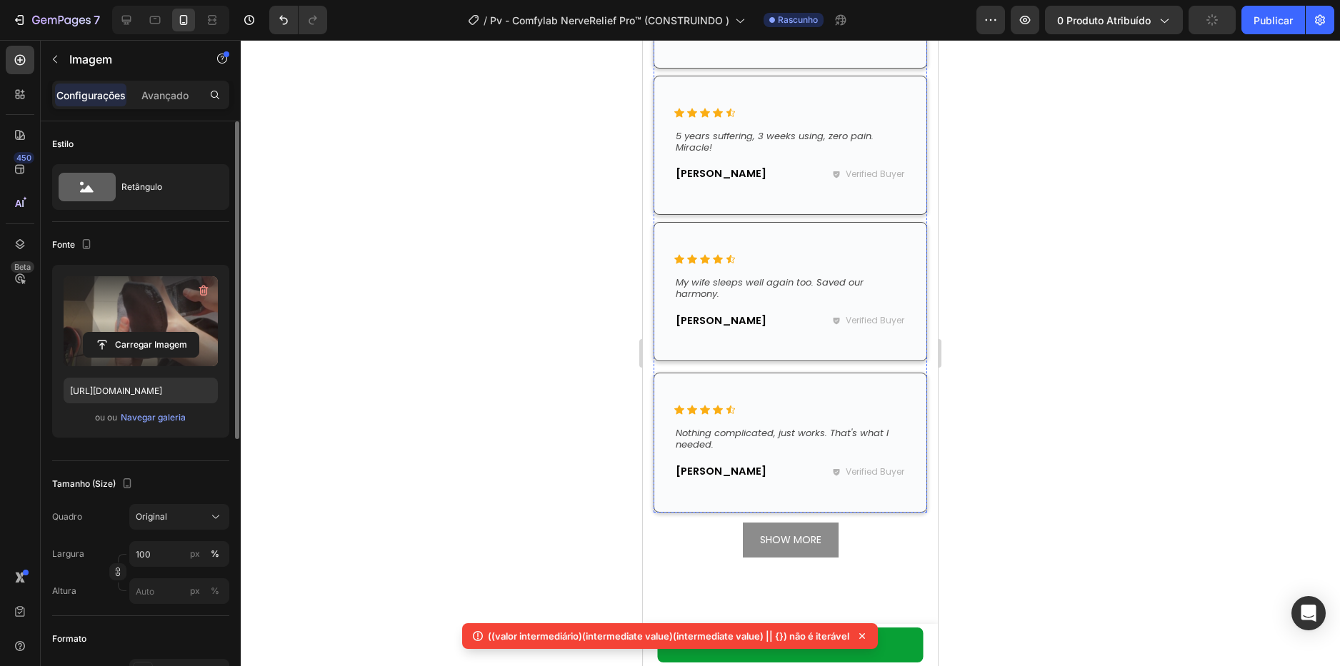
scroll to position [8280, 0]
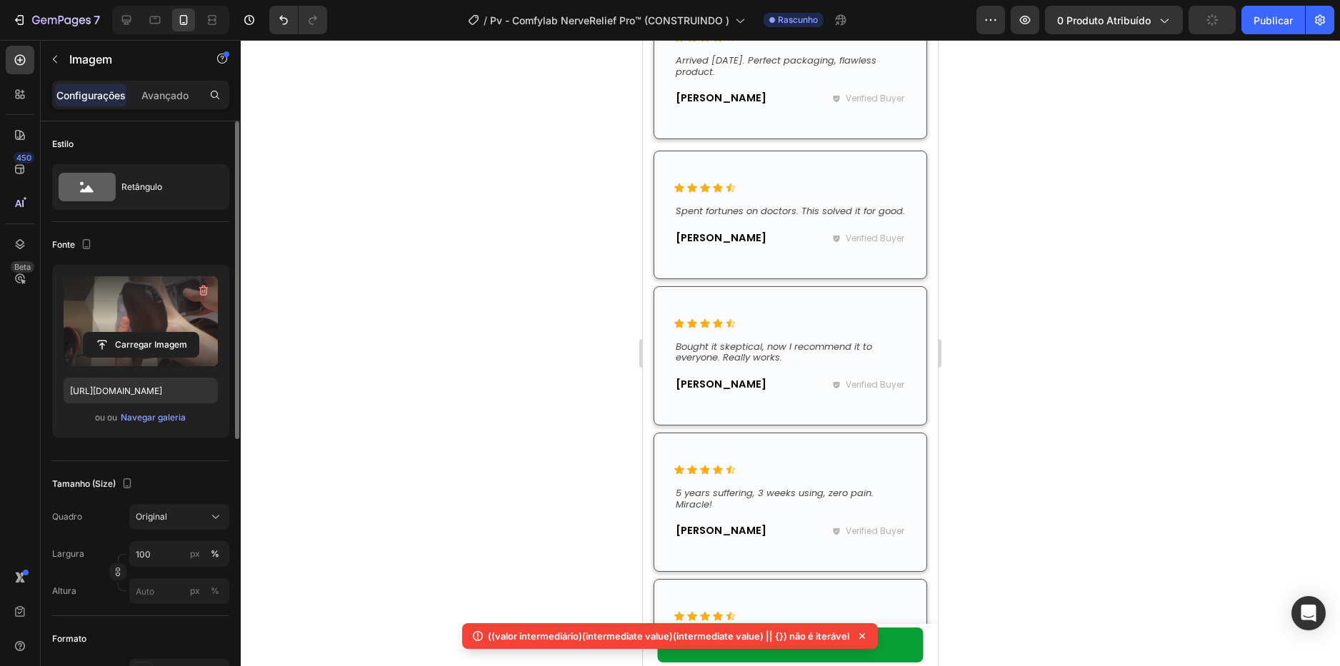
click at [860, 632] on icon at bounding box center [862, 636] width 14 height 14
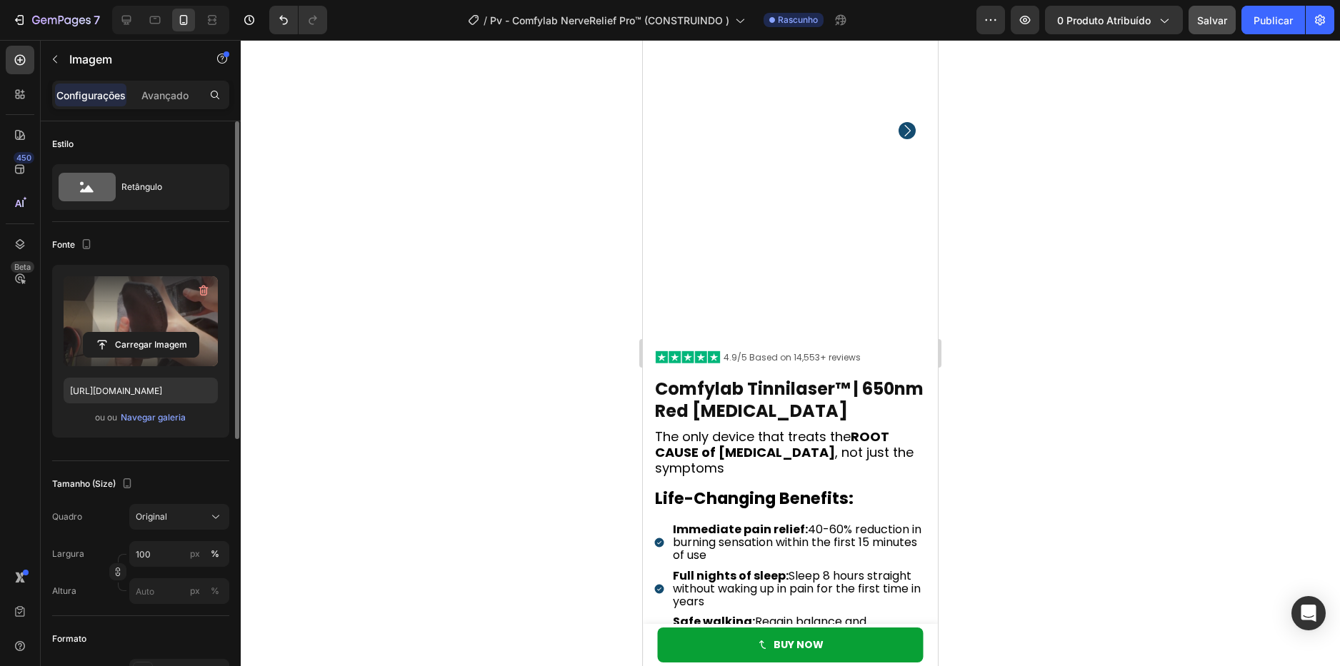
scroll to position [558, 0]
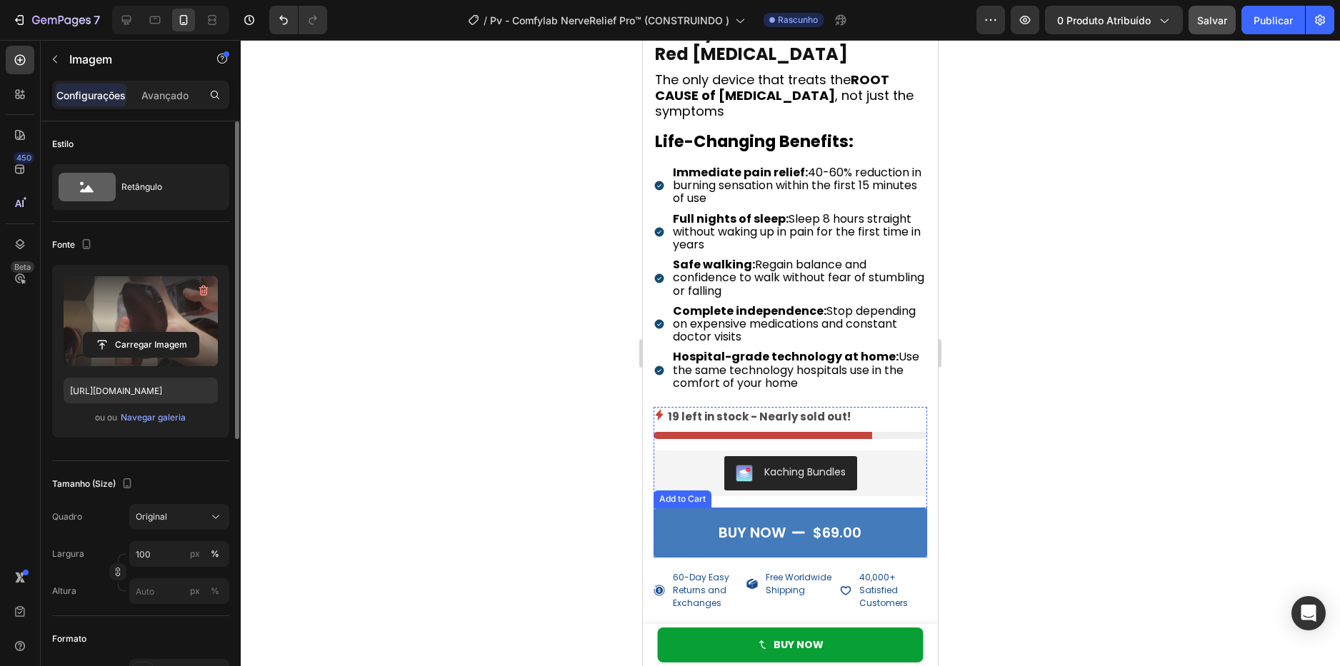
click at [816, 522] on div "$69.00" at bounding box center [836, 532] width 51 height 21
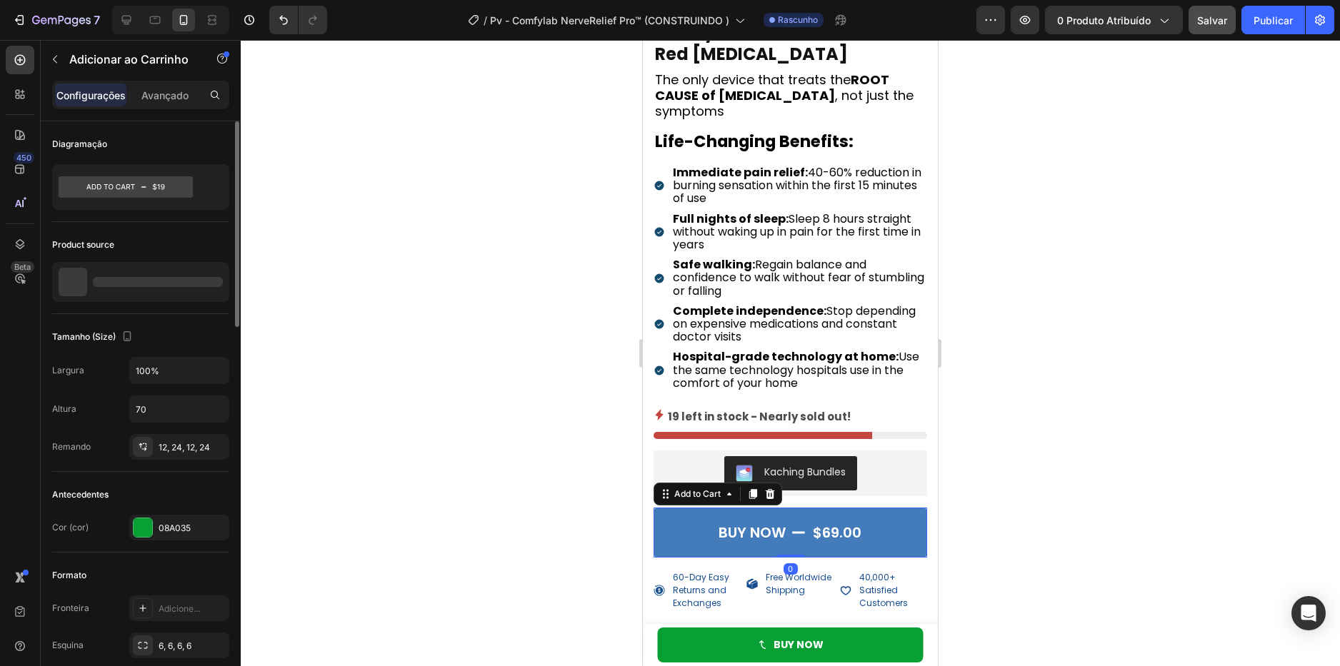
click at [816, 522] on div "$69.00" at bounding box center [836, 532] width 51 height 21
click at [826, 522] on div "$69.00" at bounding box center [836, 532] width 51 height 21
click at [827, 531] on div "$69.00" at bounding box center [836, 532] width 51 height 21
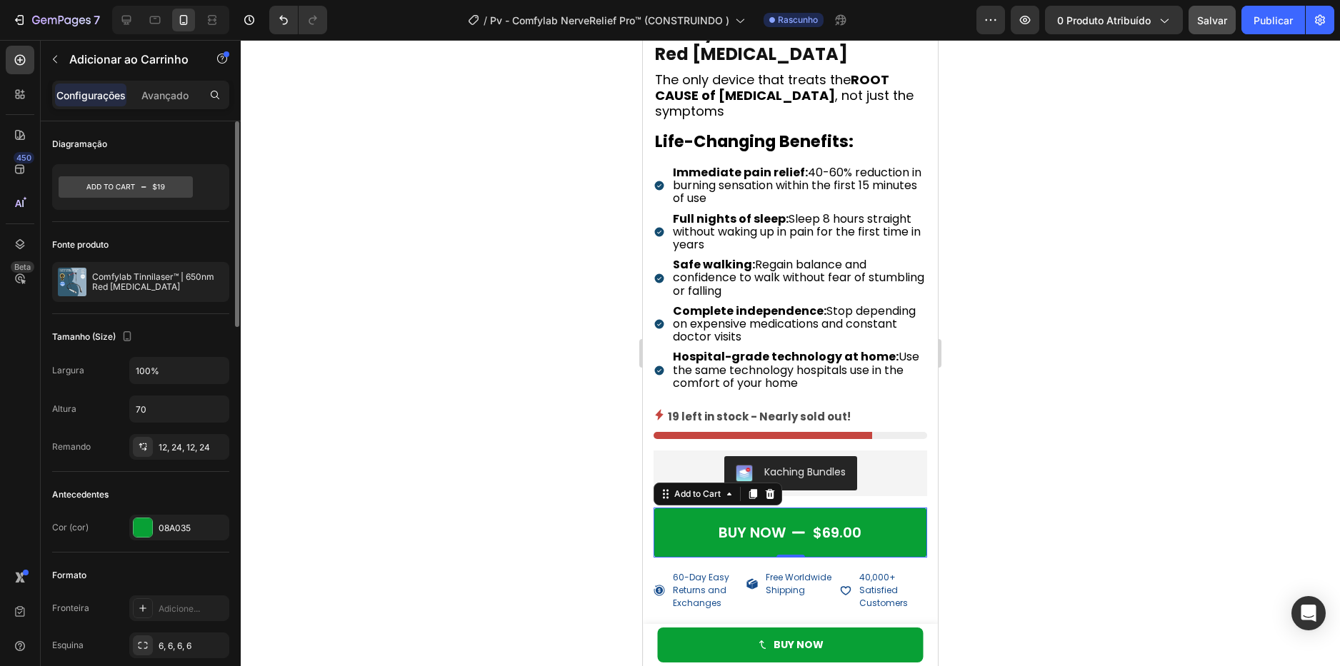
click at [1070, 439] on div at bounding box center [790, 353] width 1099 height 626
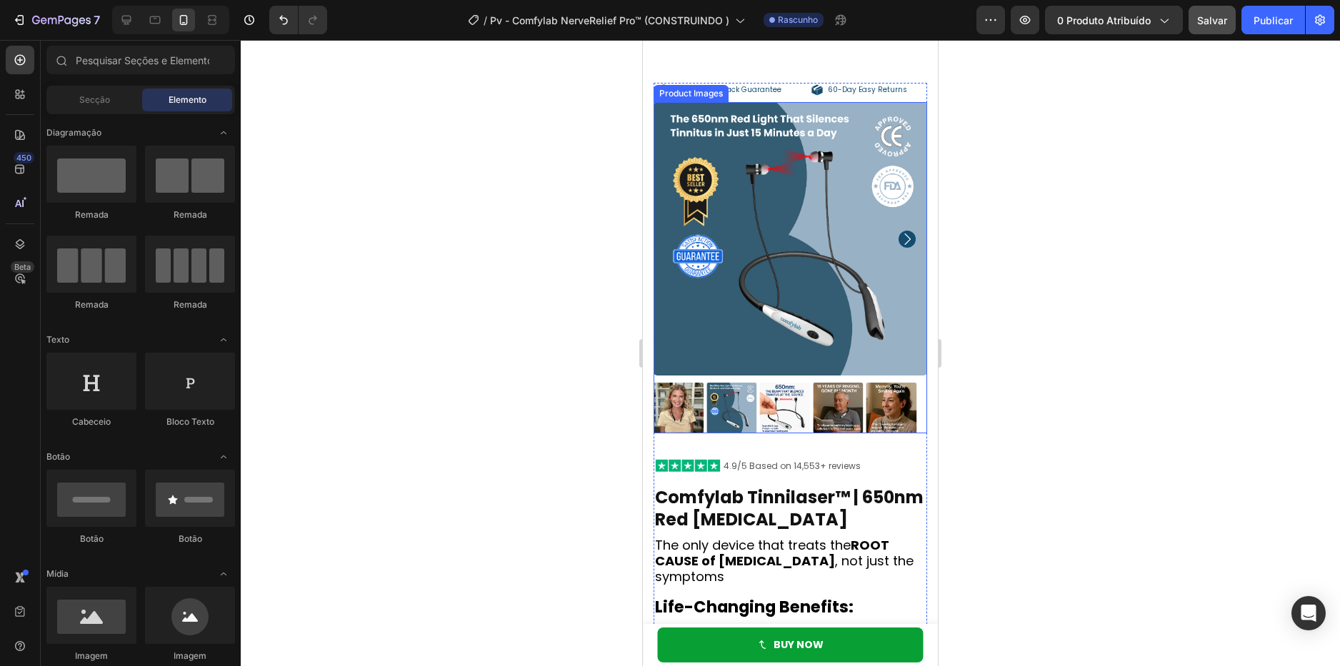
scroll to position [143, 0]
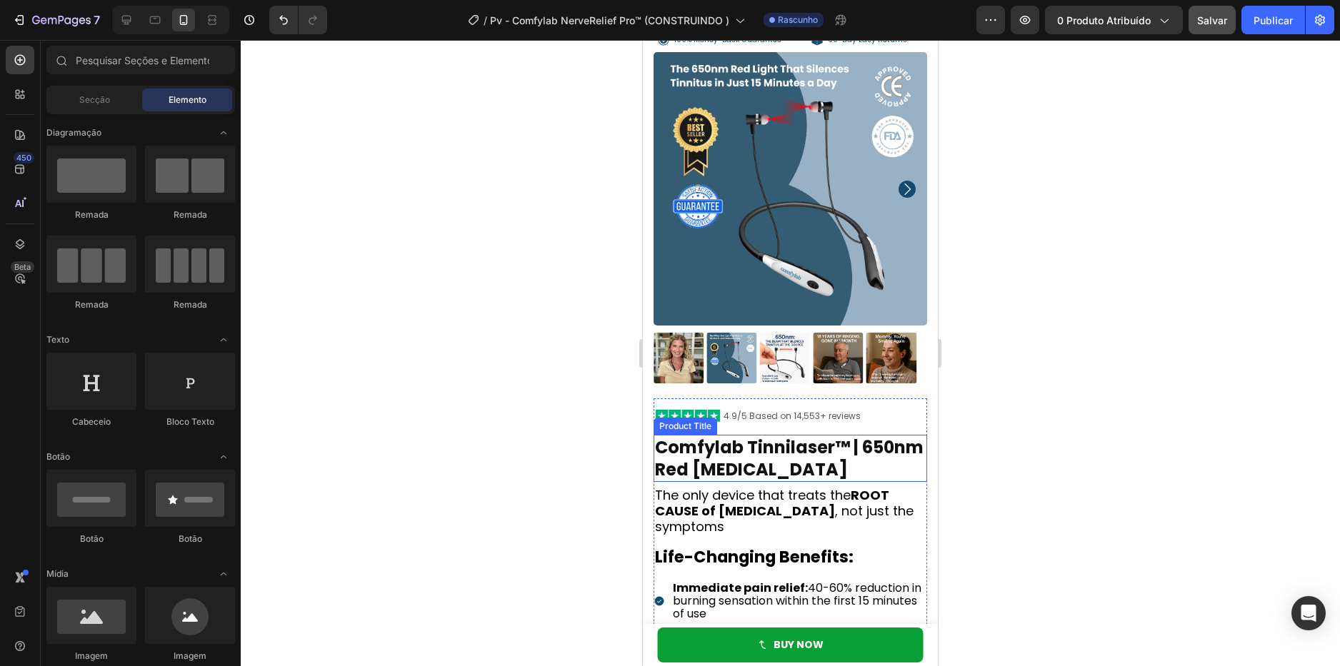
click at [724, 443] on h1 "Comfylab Tinnilaser™ | 650nm Red [MEDICAL_DATA]" at bounding box center [790, 458] width 274 height 47
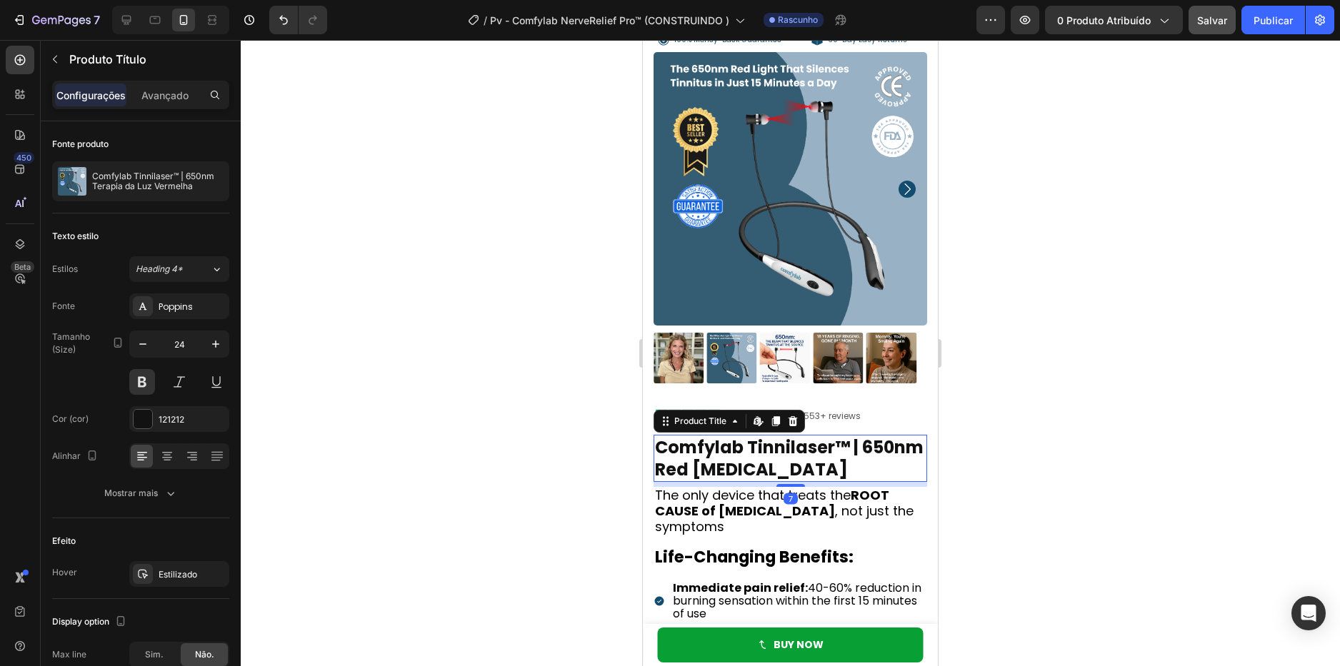
click at [724, 443] on h1 "Comfylab Tinnilaser™ | 650nm Red [MEDICAL_DATA]" at bounding box center [790, 458] width 274 height 47
click at [1163, 255] on div at bounding box center [790, 353] width 1099 height 626
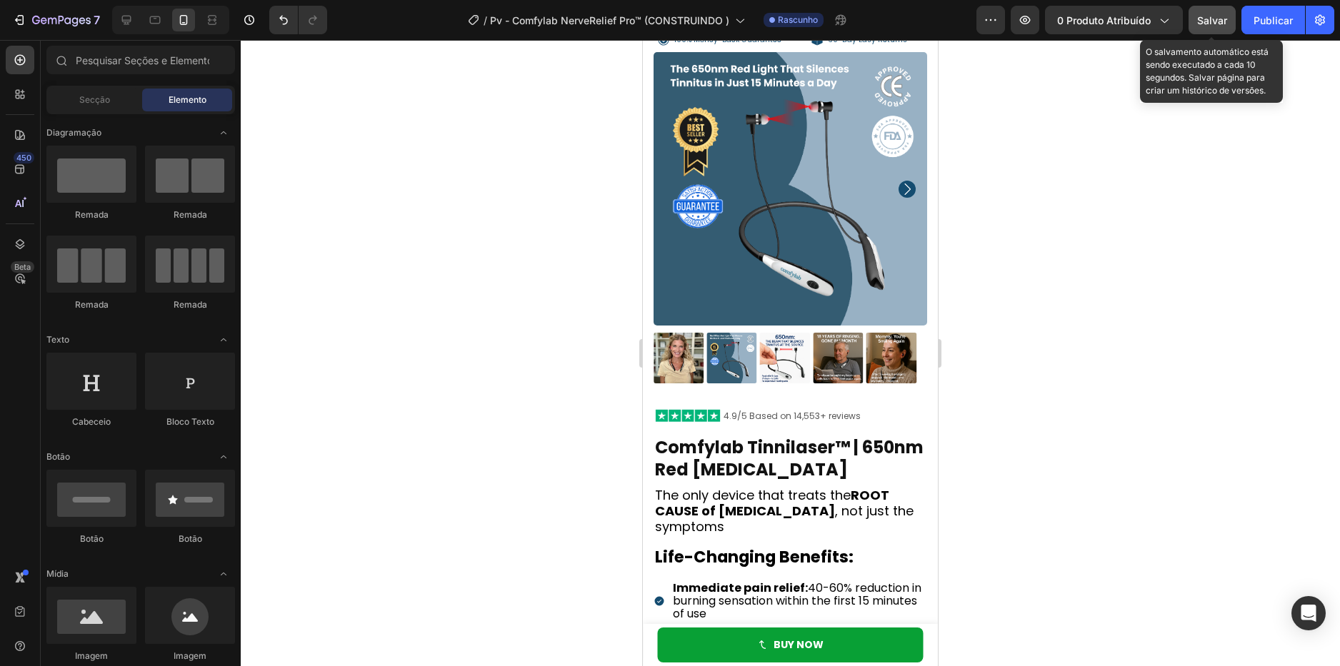
click at [1205, 9] on button "Salvar" at bounding box center [1211, 20] width 47 height 29
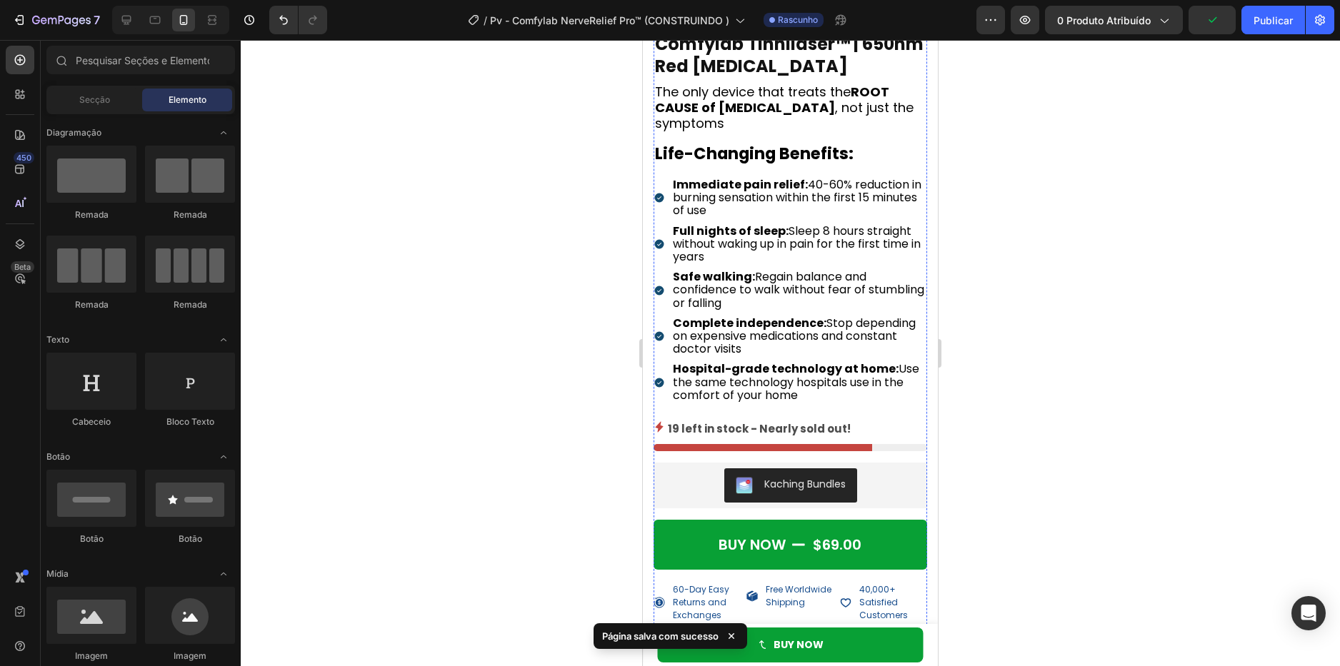
scroll to position [571, 0]
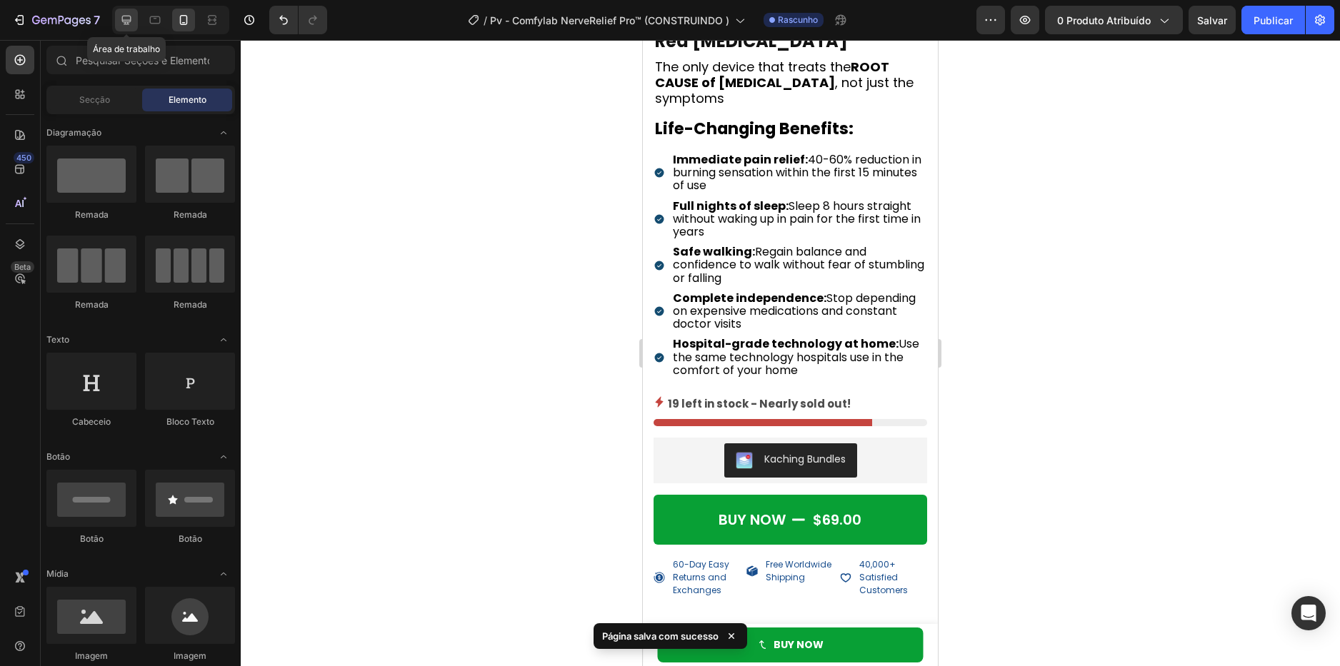
click at [132, 22] on icon at bounding box center [126, 20] width 14 height 14
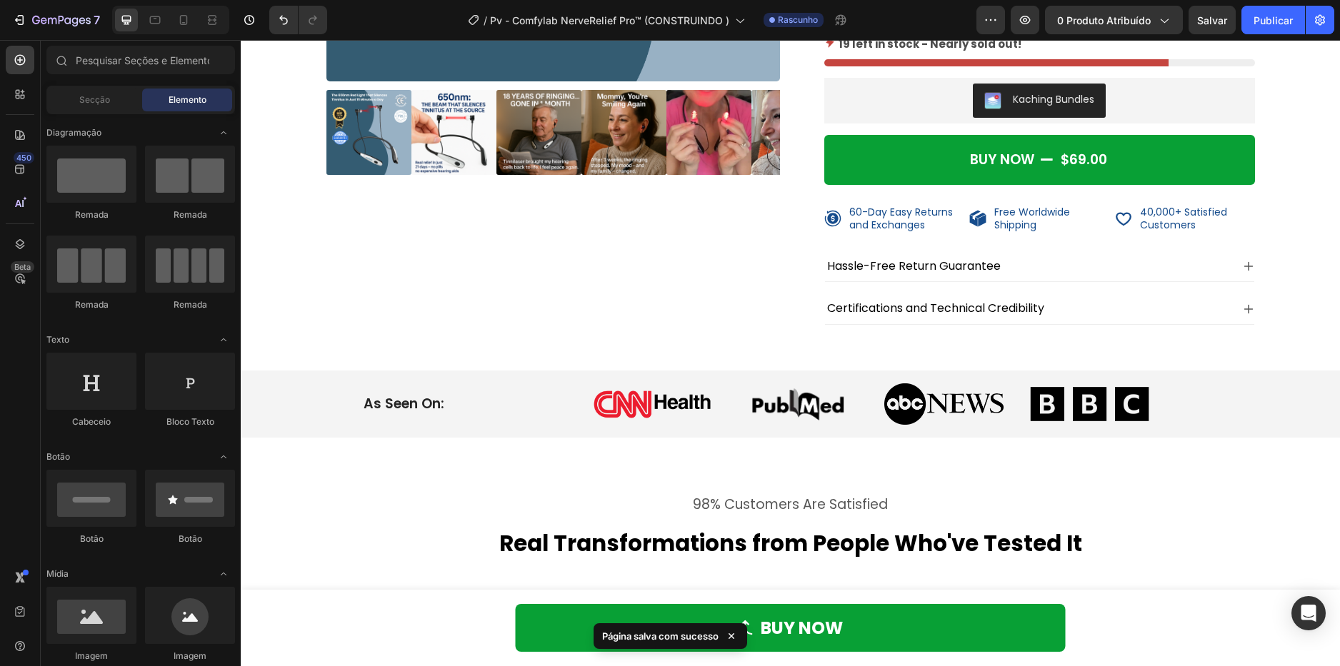
scroll to position [647, 0]
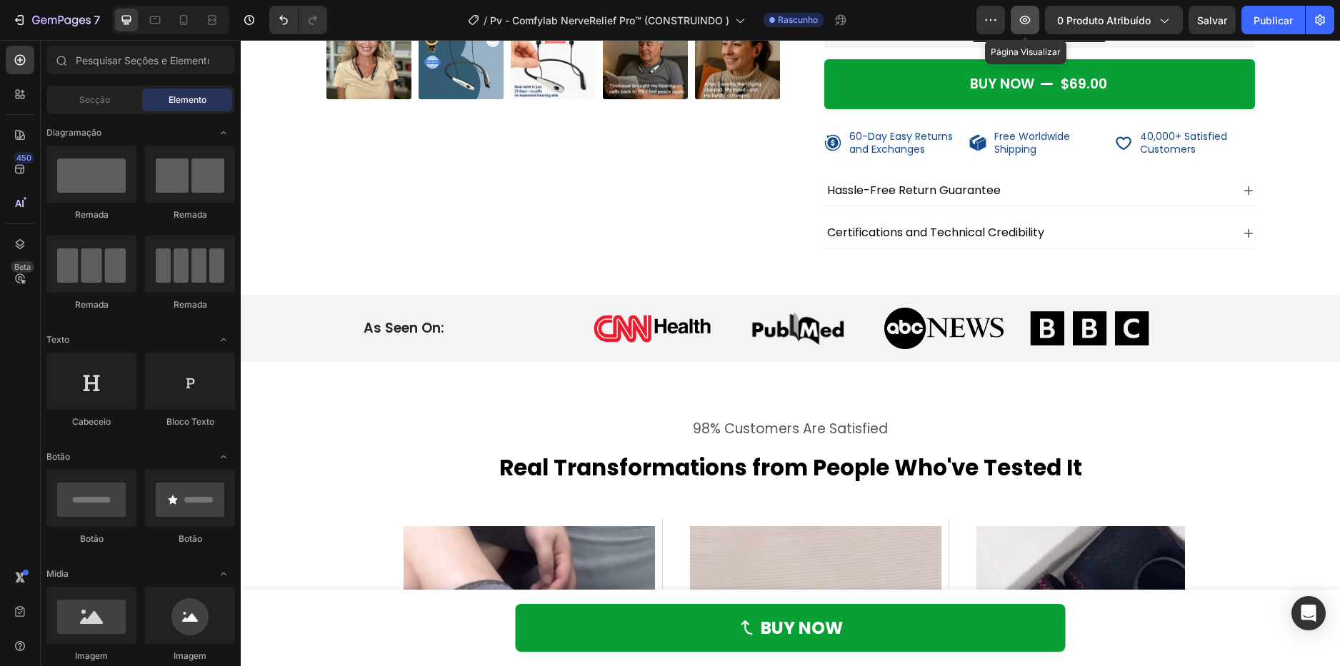
click at [1032, 14] on icon "button" at bounding box center [1025, 20] width 14 height 14
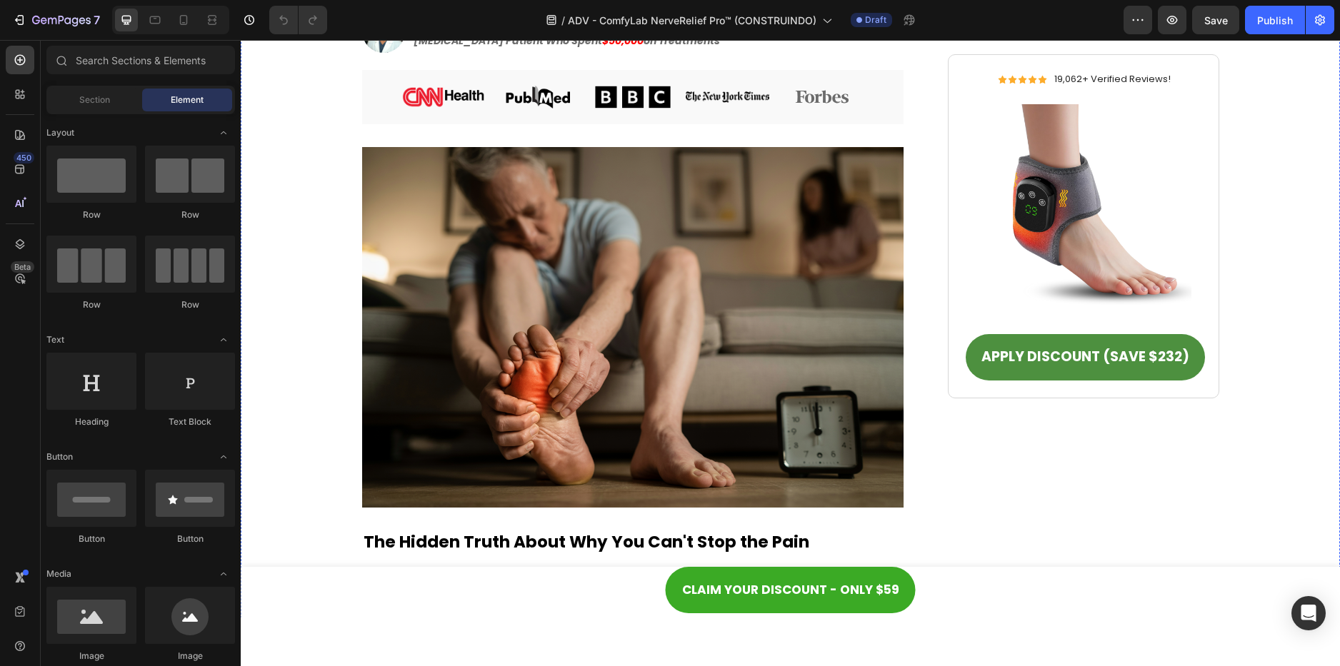
scroll to position [571, 0]
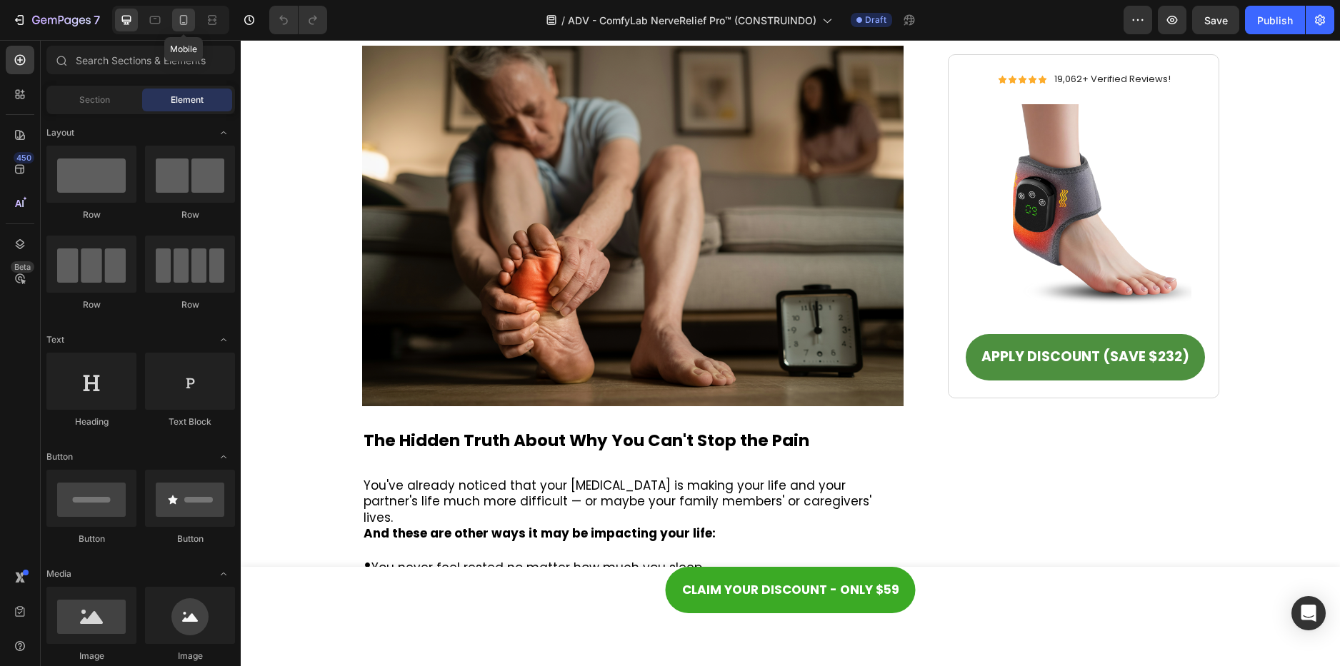
click at [188, 23] on icon at bounding box center [183, 20] width 14 height 14
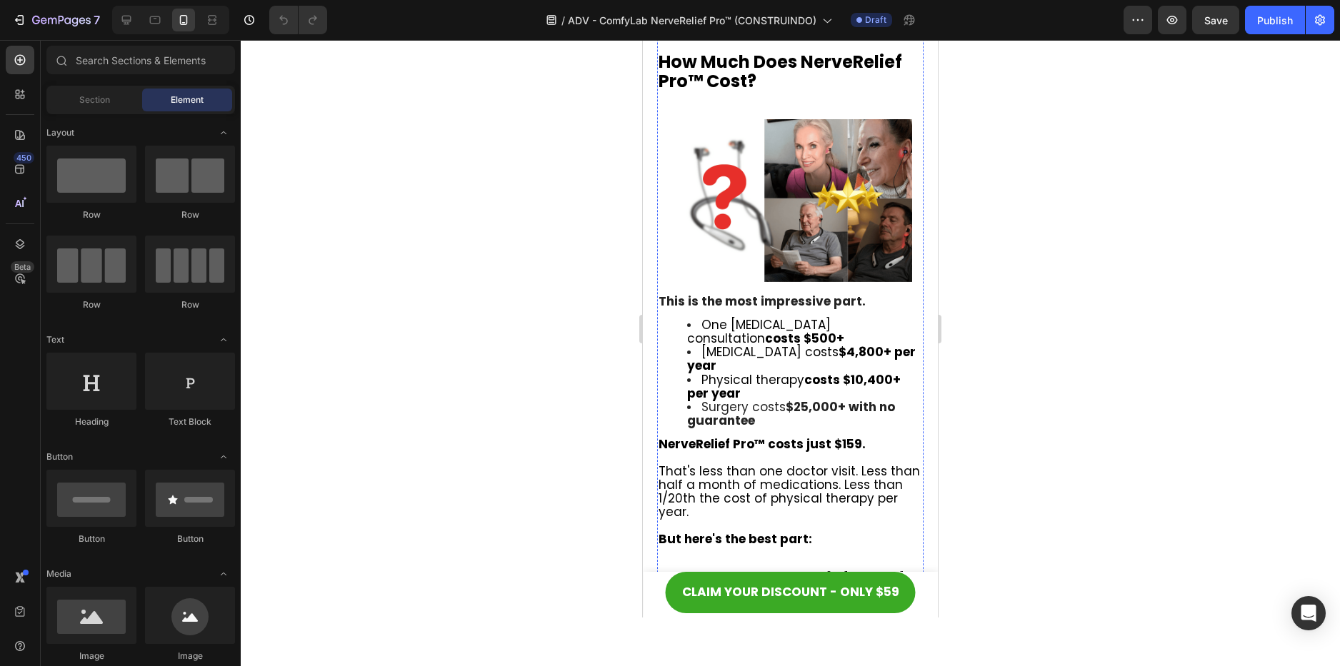
scroll to position [7998, 0]
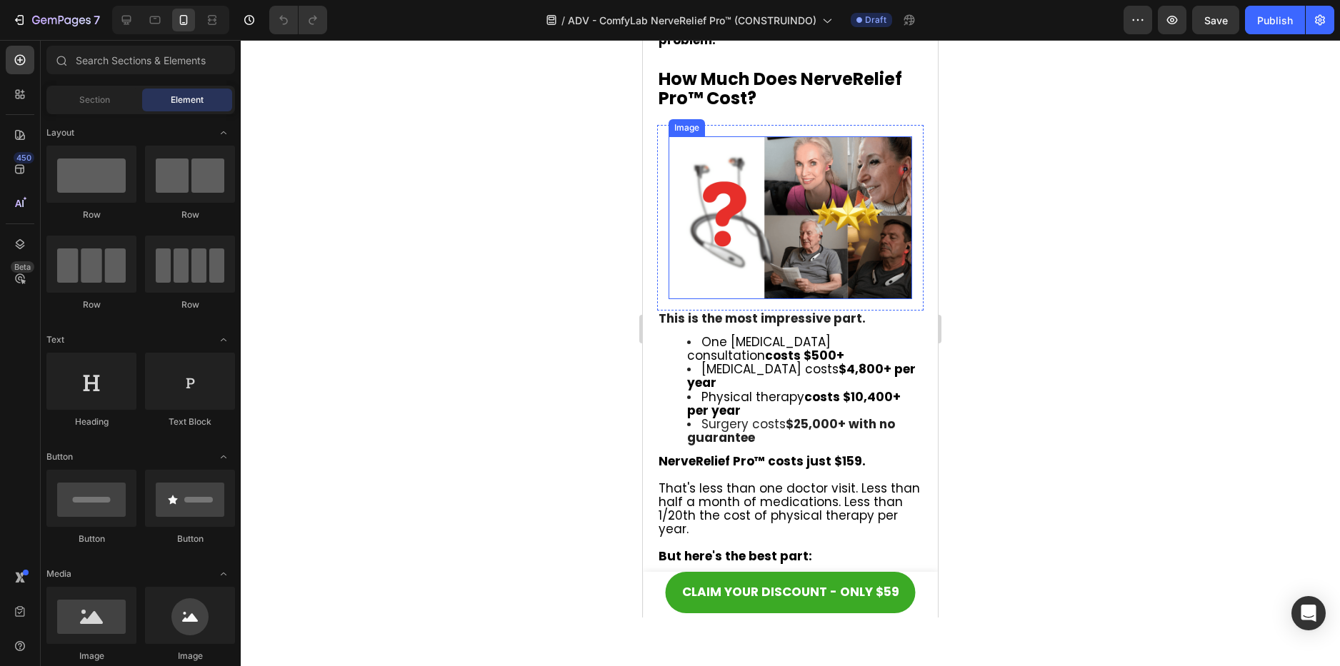
click at [821, 194] on img at bounding box center [790, 217] width 244 height 162
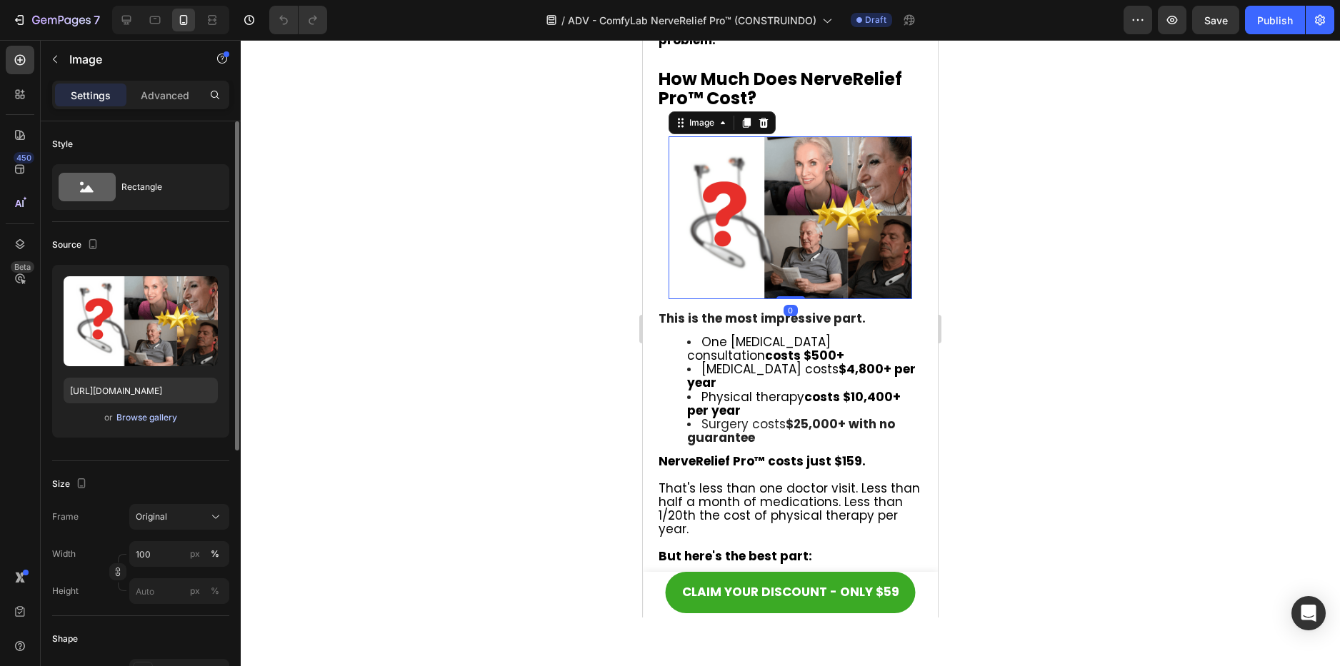
click at [144, 415] on div "Browse gallery" at bounding box center [146, 417] width 61 height 13
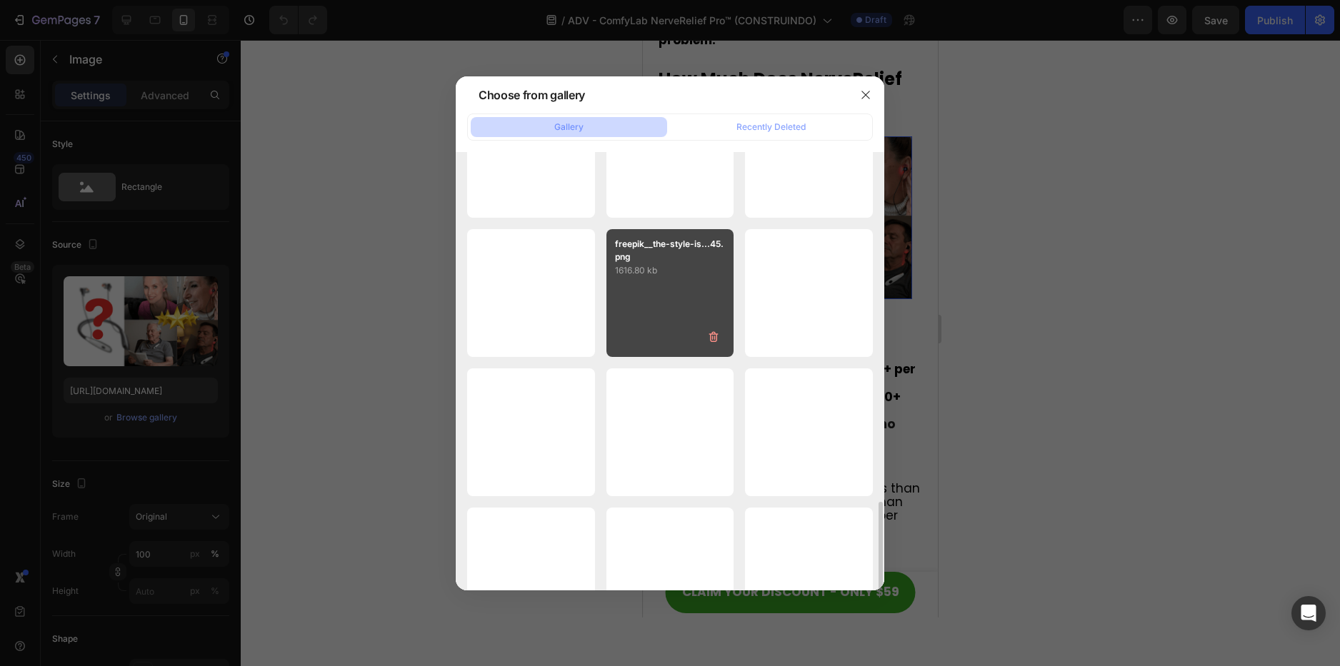
scroll to position [978, 0]
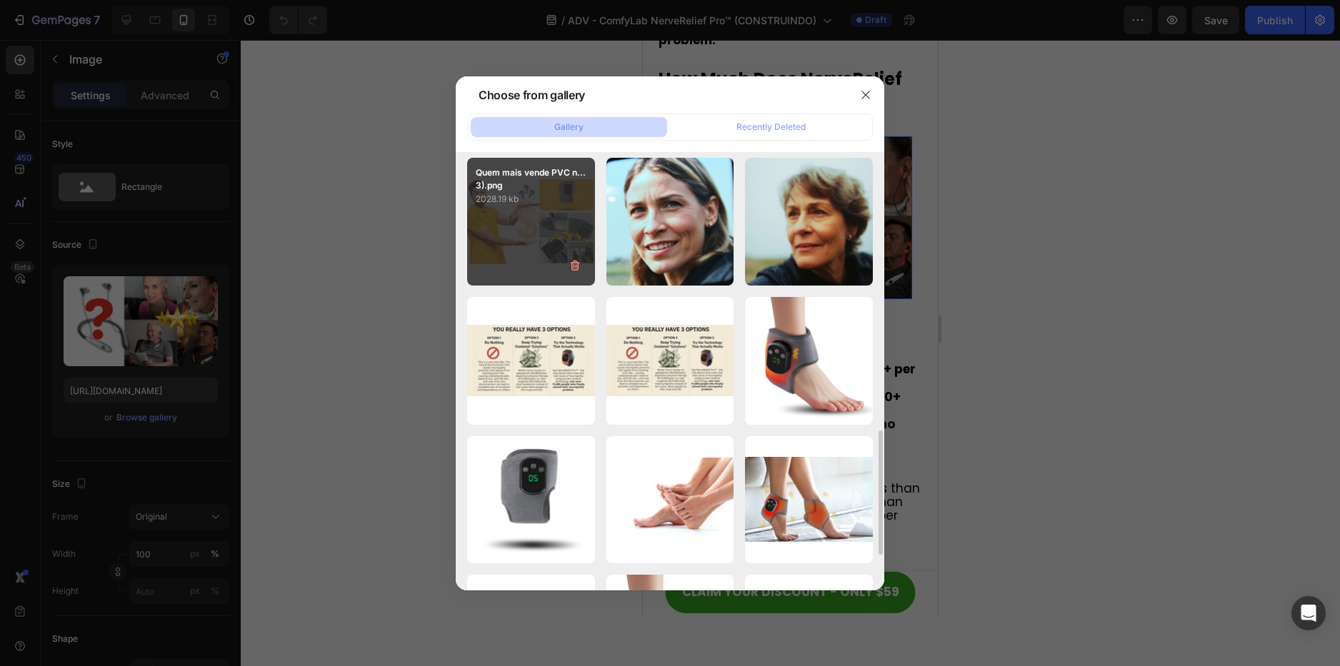
click at [549, 241] on div "Quem mais vende PVC n...3).png 2028.19 kb" at bounding box center [531, 222] width 128 height 128
type input "[URL][DOMAIN_NAME]"
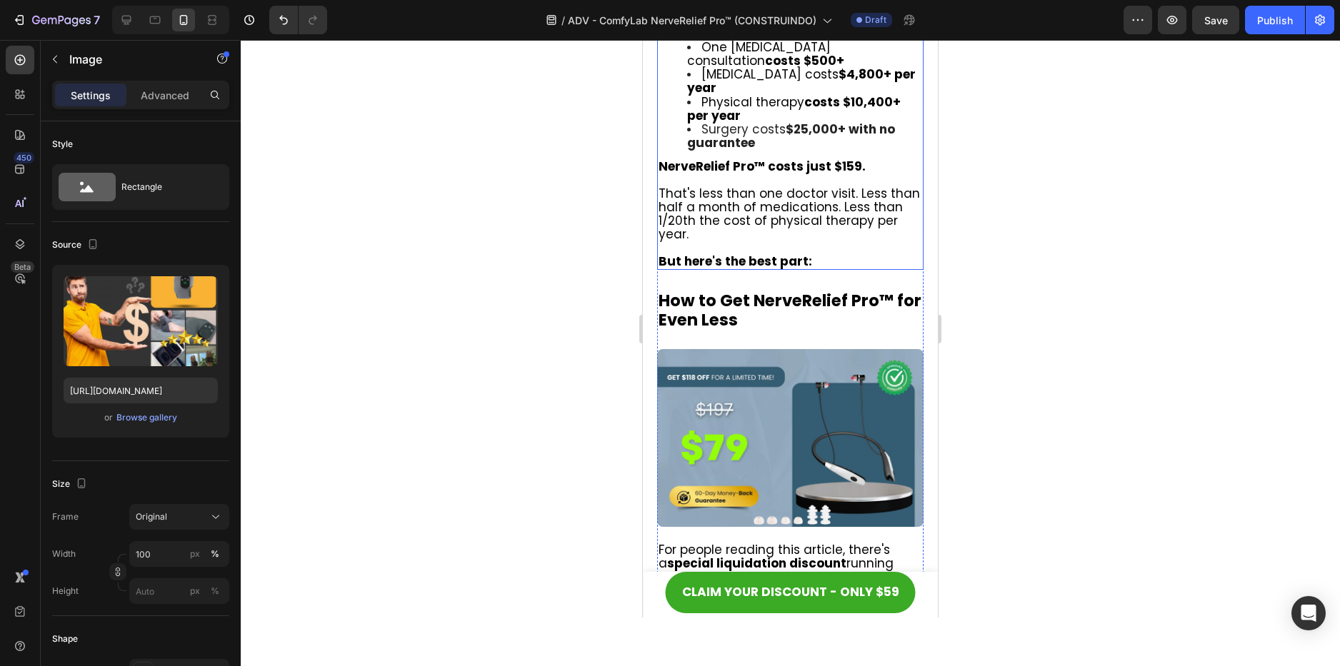
scroll to position [8355, 0]
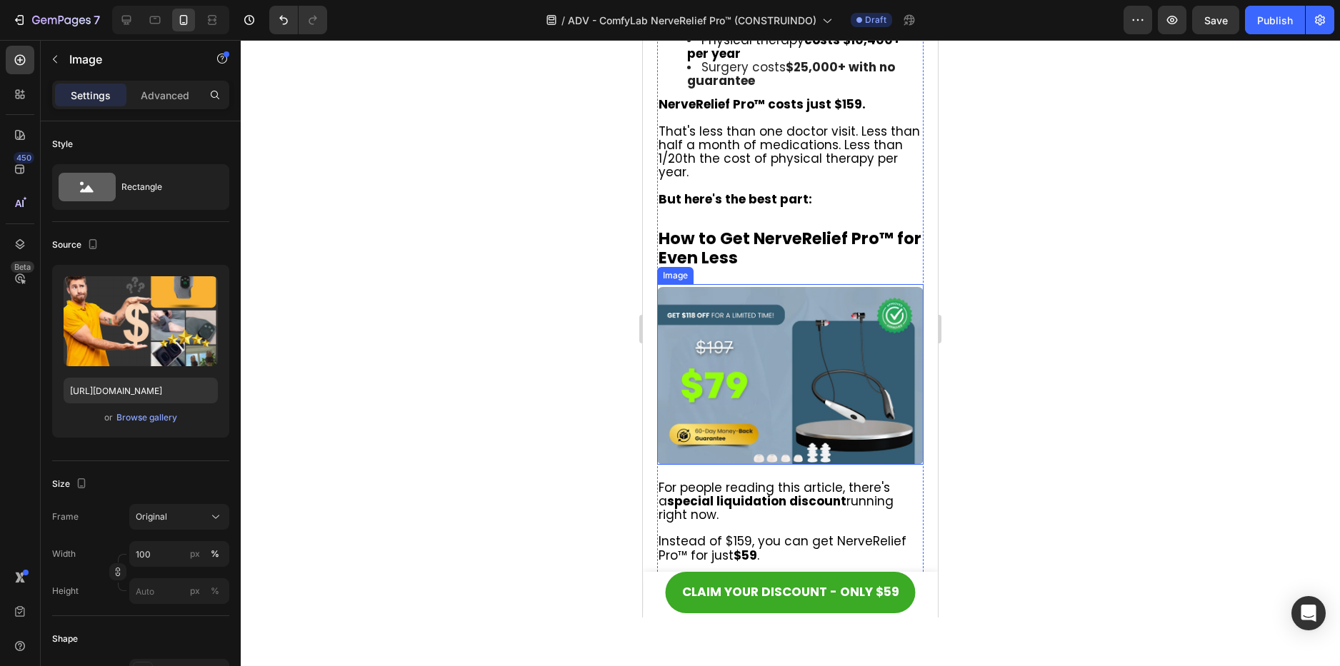
click at [838, 335] on img at bounding box center [790, 376] width 266 height 178
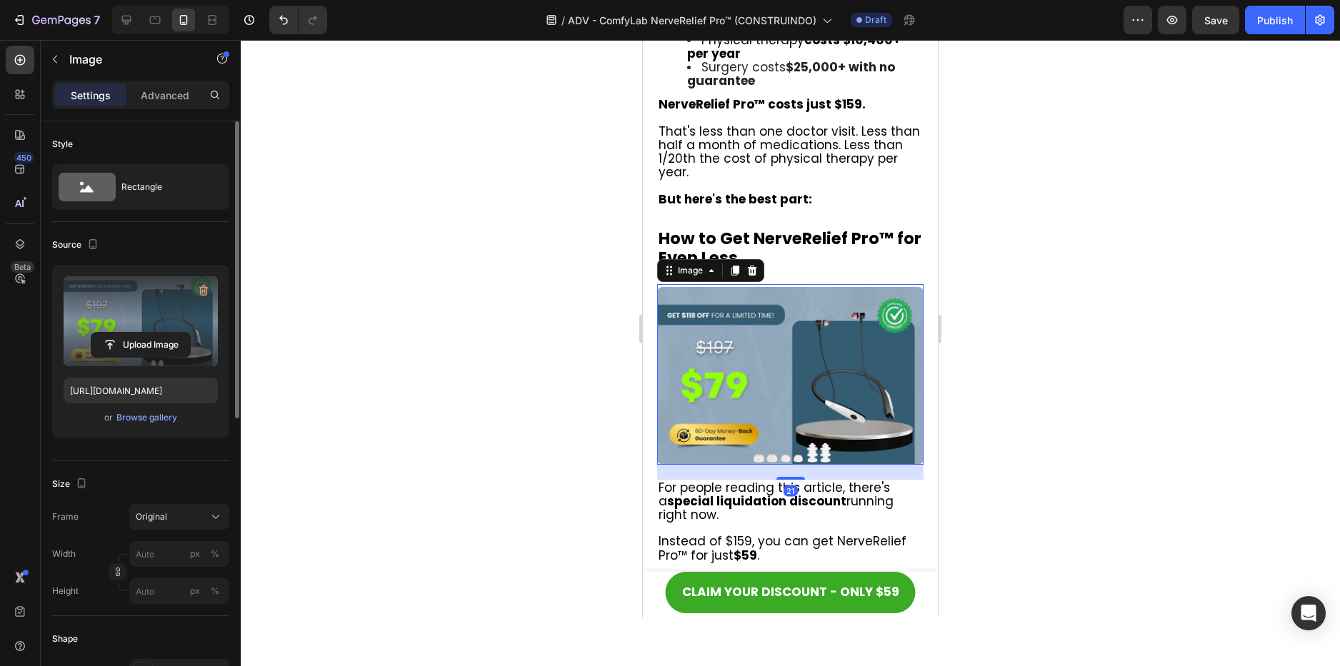
click at [158, 311] on label at bounding box center [141, 321] width 154 height 90
click at [158, 333] on input "file" at bounding box center [140, 345] width 99 height 24
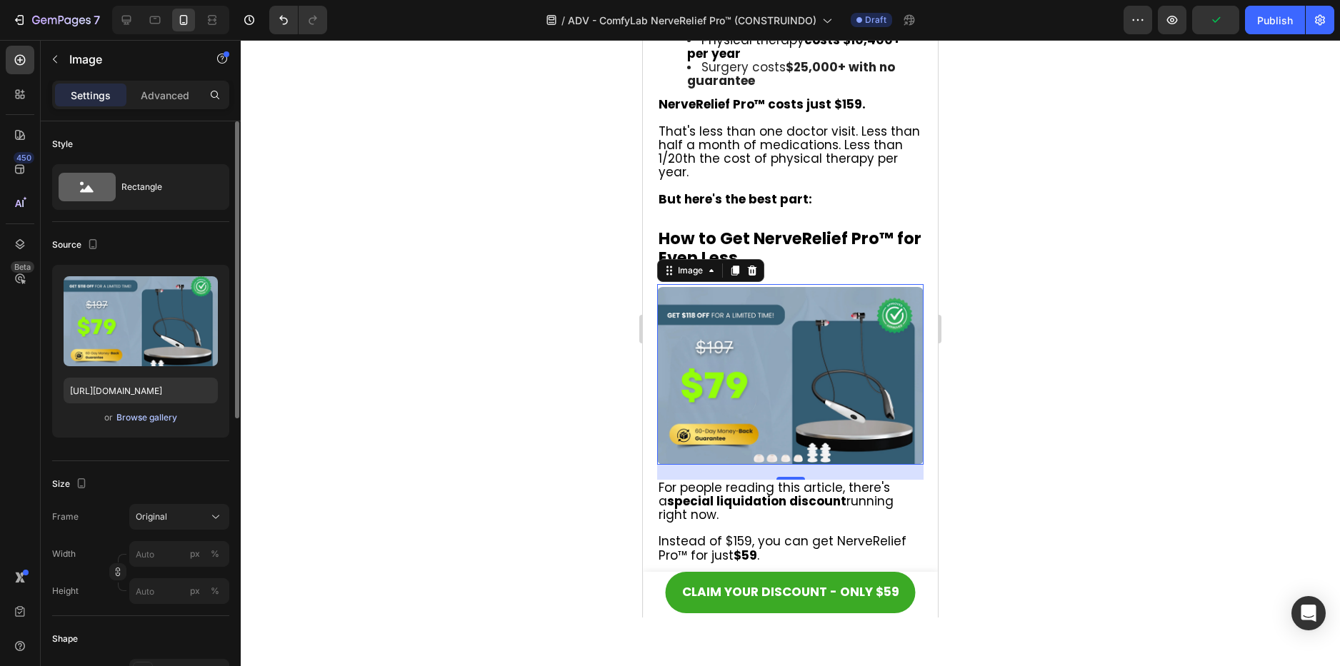
click at [138, 416] on div "Browse gallery" at bounding box center [146, 417] width 61 height 13
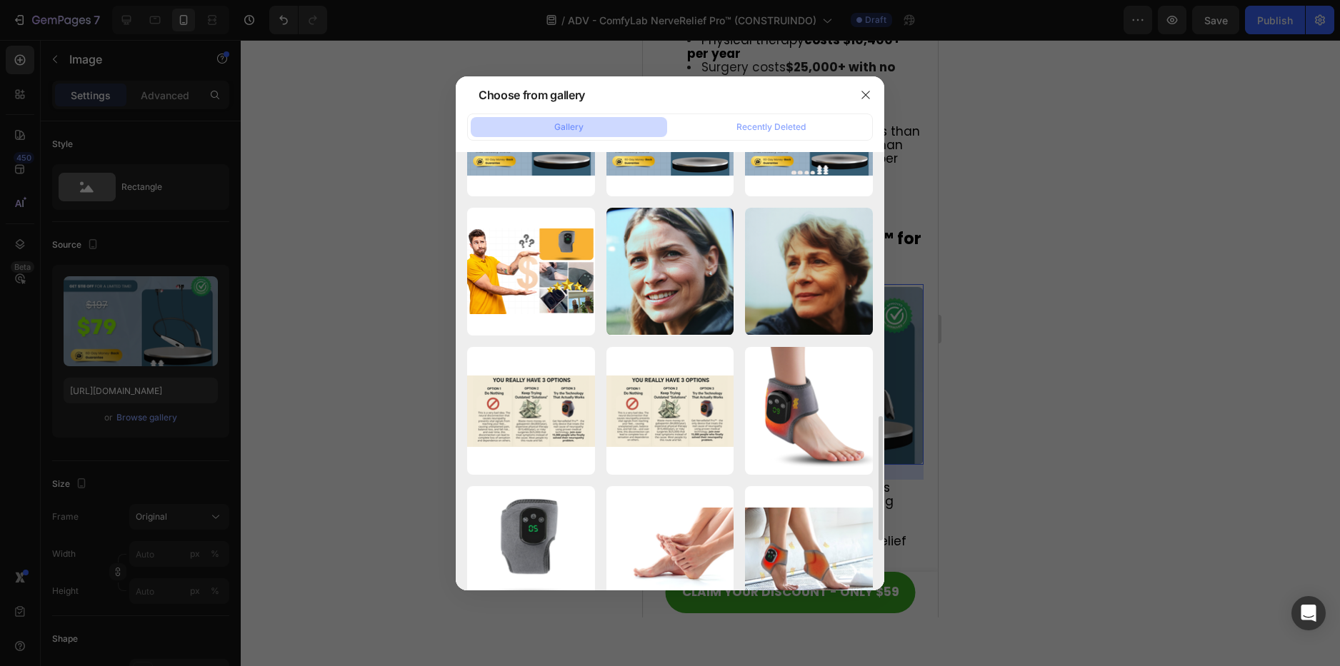
scroll to position [786, 0]
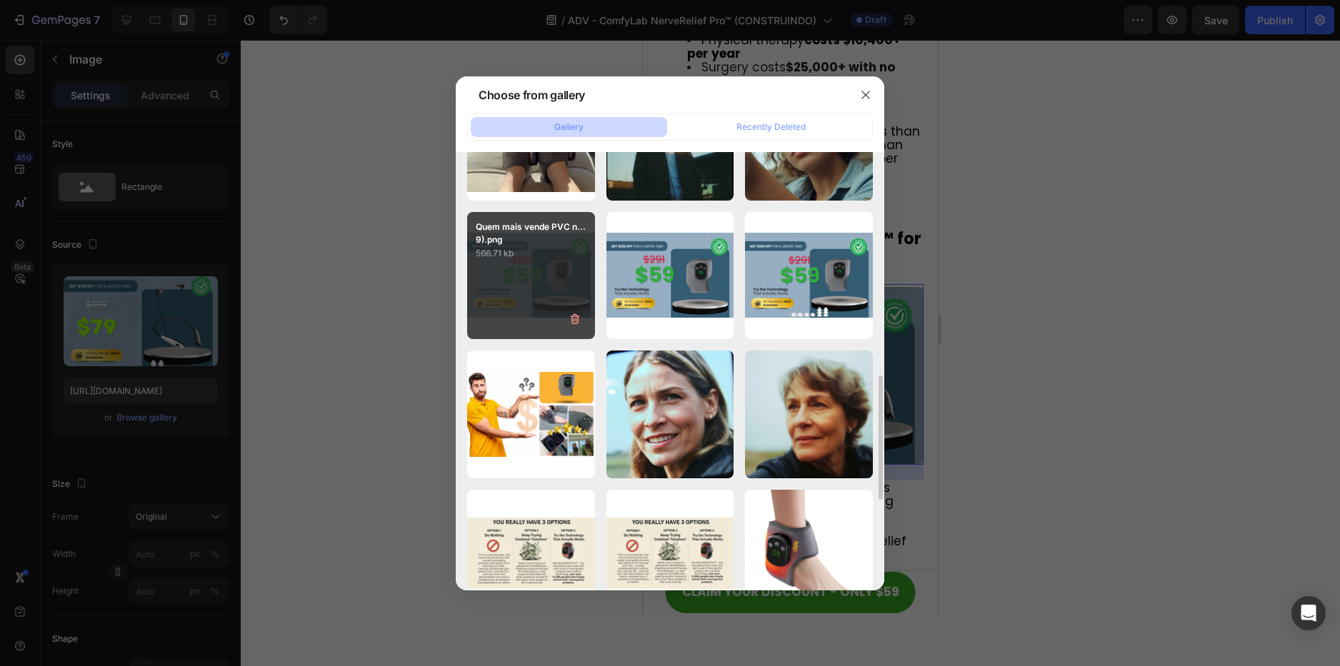
click at [499, 288] on div "Quem mais vende PVC n...9).png 566.71 kb" at bounding box center [531, 276] width 128 height 128
type input "https://cdn.shopify.com/s/files/1/0621/8039/3047/files/gempages_571712530917885…"
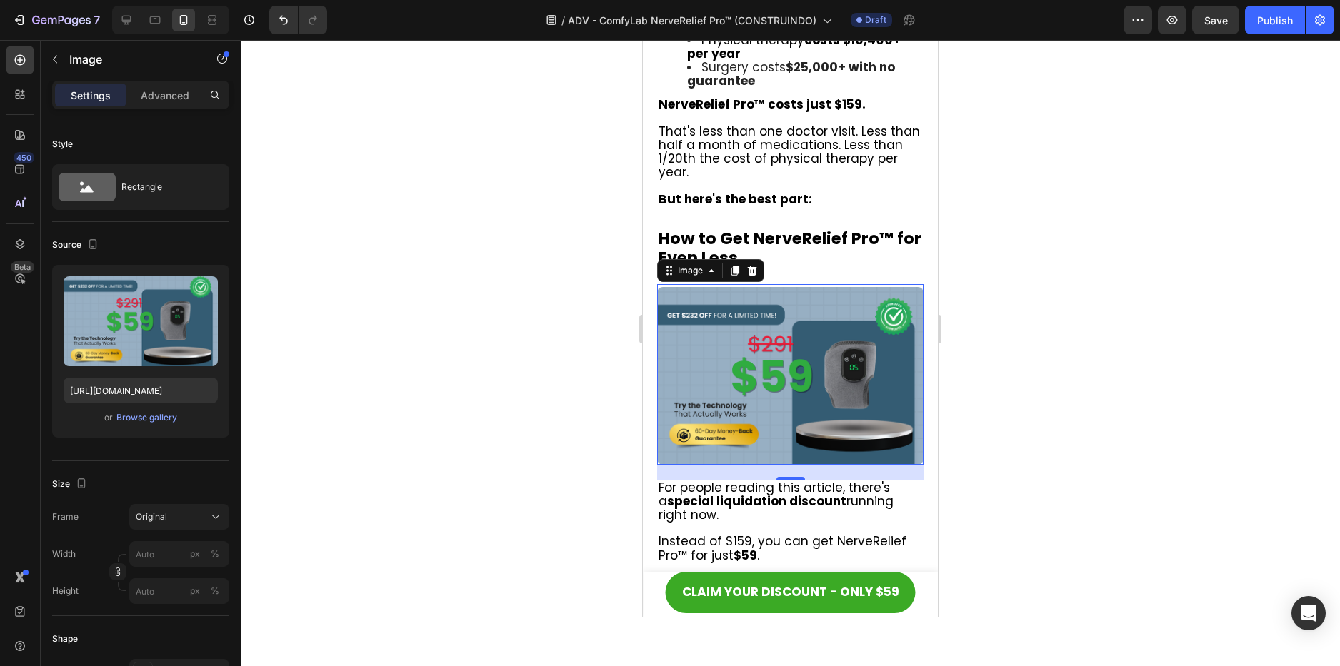
click at [1033, 296] on div at bounding box center [790, 353] width 1099 height 626
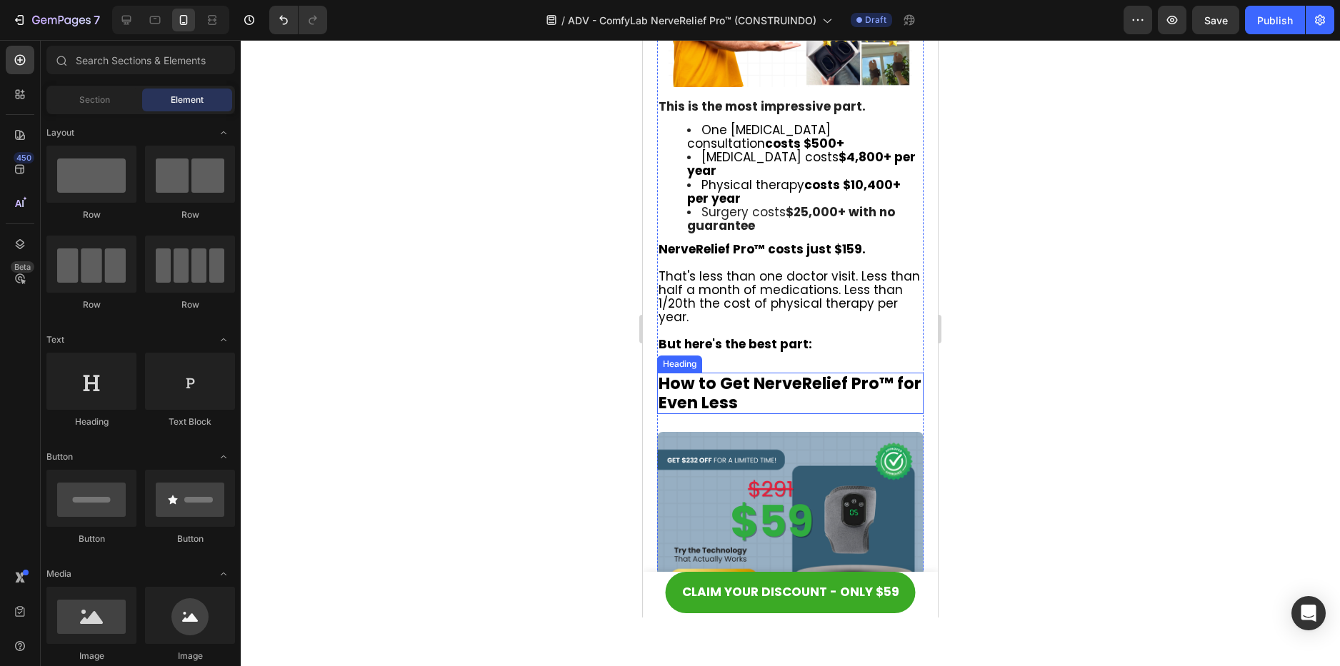
scroll to position [8212, 0]
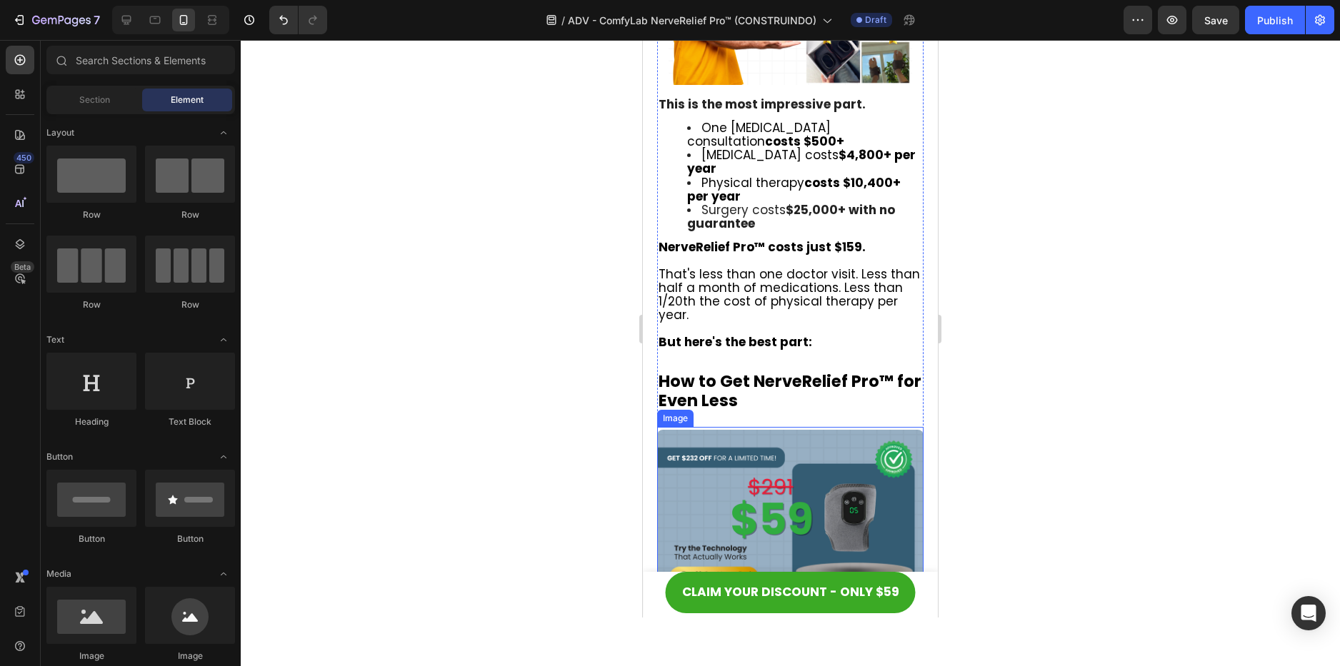
click at [785, 453] on img at bounding box center [790, 519] width 266 height 178
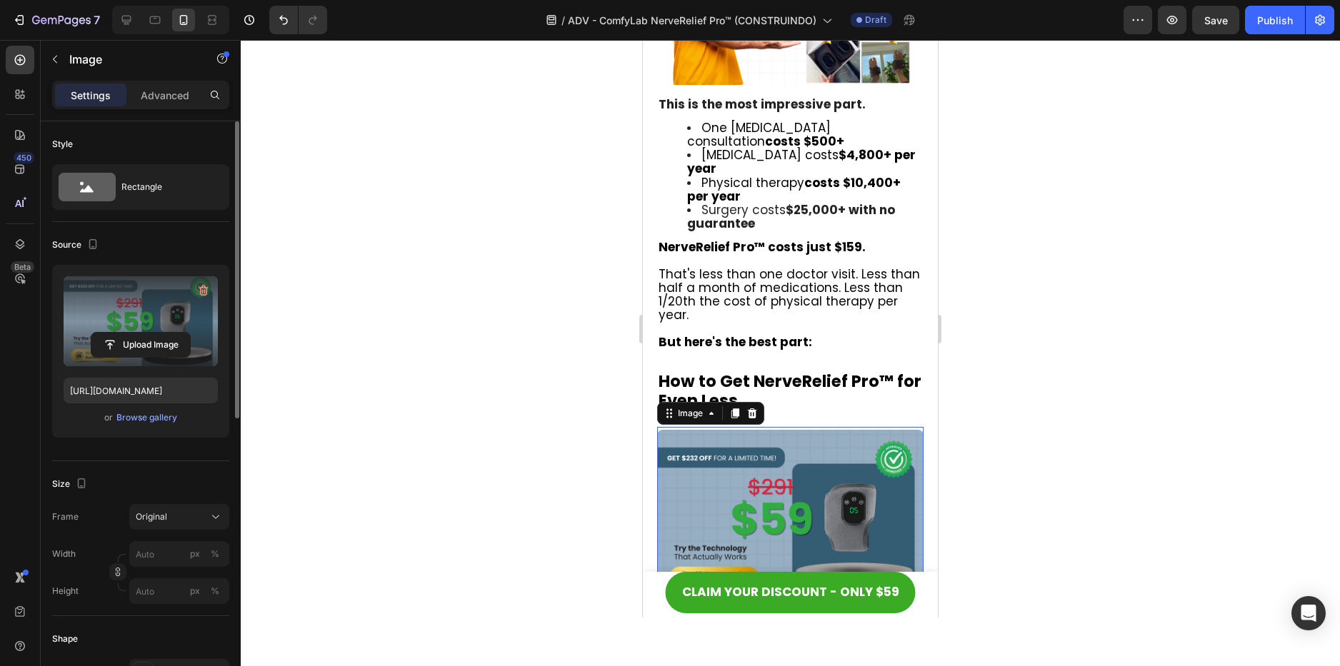
click at [162, 309] on label at bounding box center [141, 321] width 154 height 90
click at [162, 333] on input "file" at bounding box center [140, 345] width 99 height 24
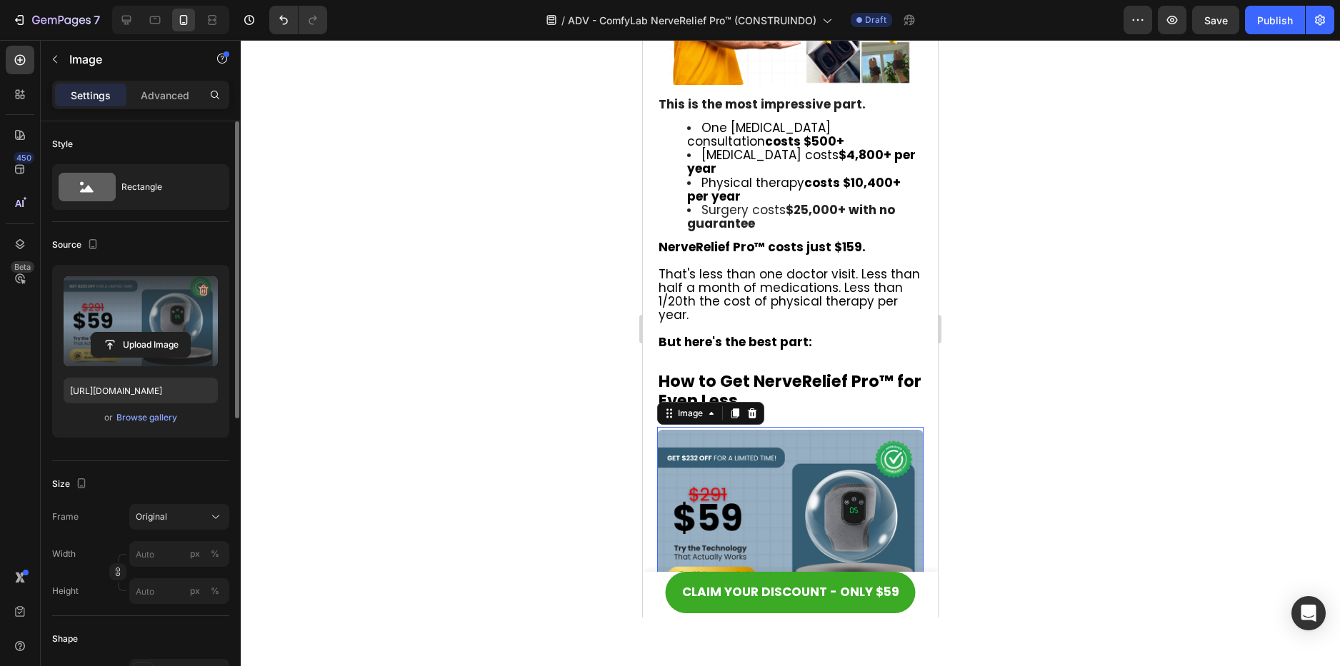
click at [181, 311] on label at bounding box center [141, 321] width 154 height 90
click at [181, 333] on input "file" at bounding box center [140, 345] width 99 height 24
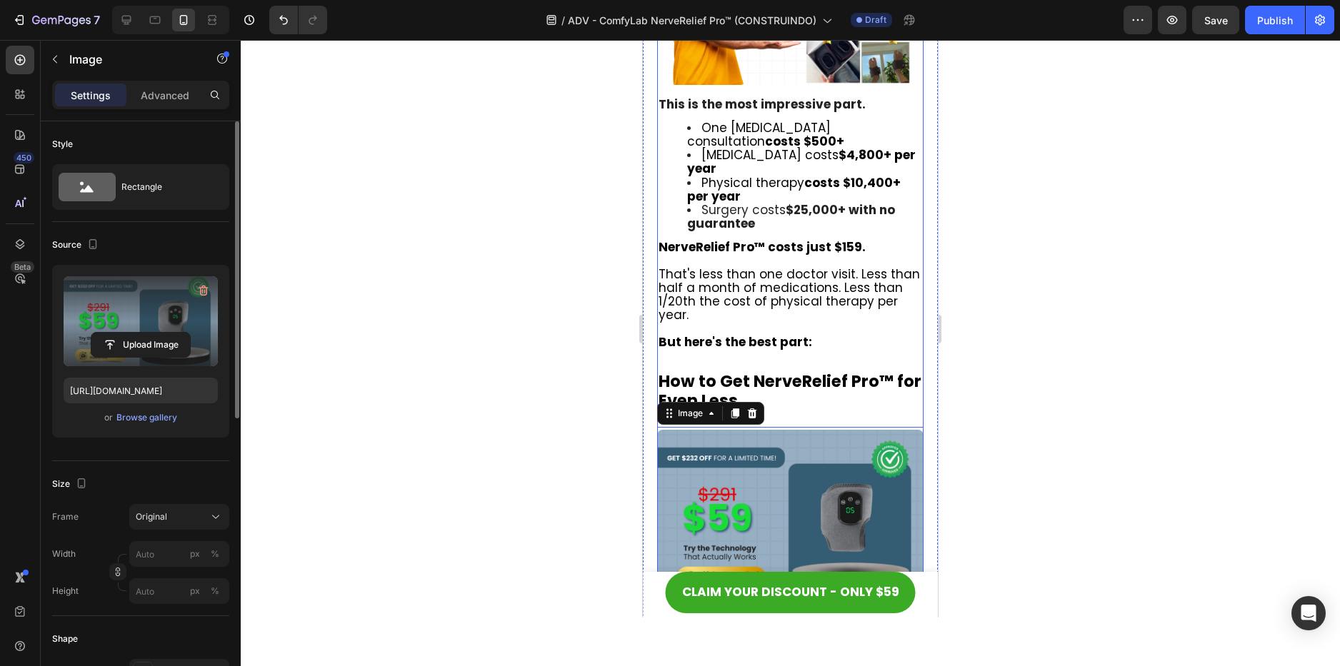
click at [153, 321] on label at bounding box center [141, 321] width 154 height 90
click at [153, 333] on input "file" at bounding box center [140, 345] width 99 height 24
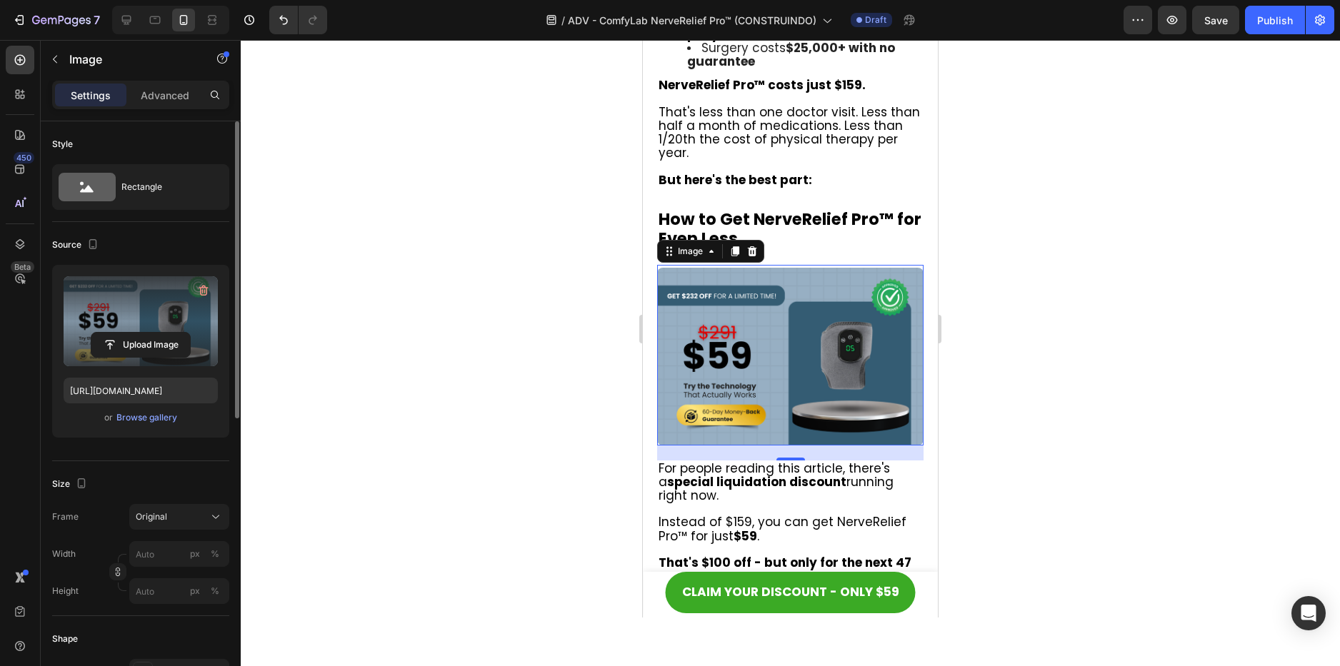
scroll to position [8498, 0]
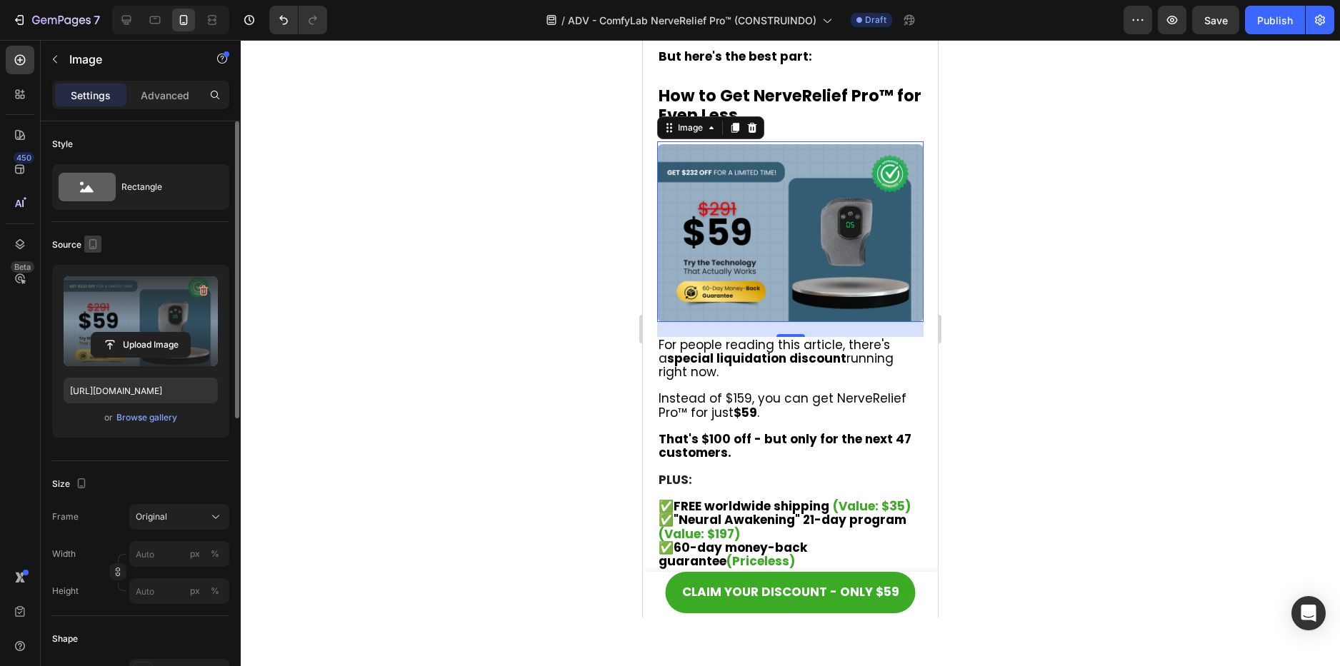
click at [96, 250] on icon "button" at bounding box center [93, 244] width 14 height 14
click at [91, 269] on icon "button" at bounding box center [95, 266] width 9 height 9
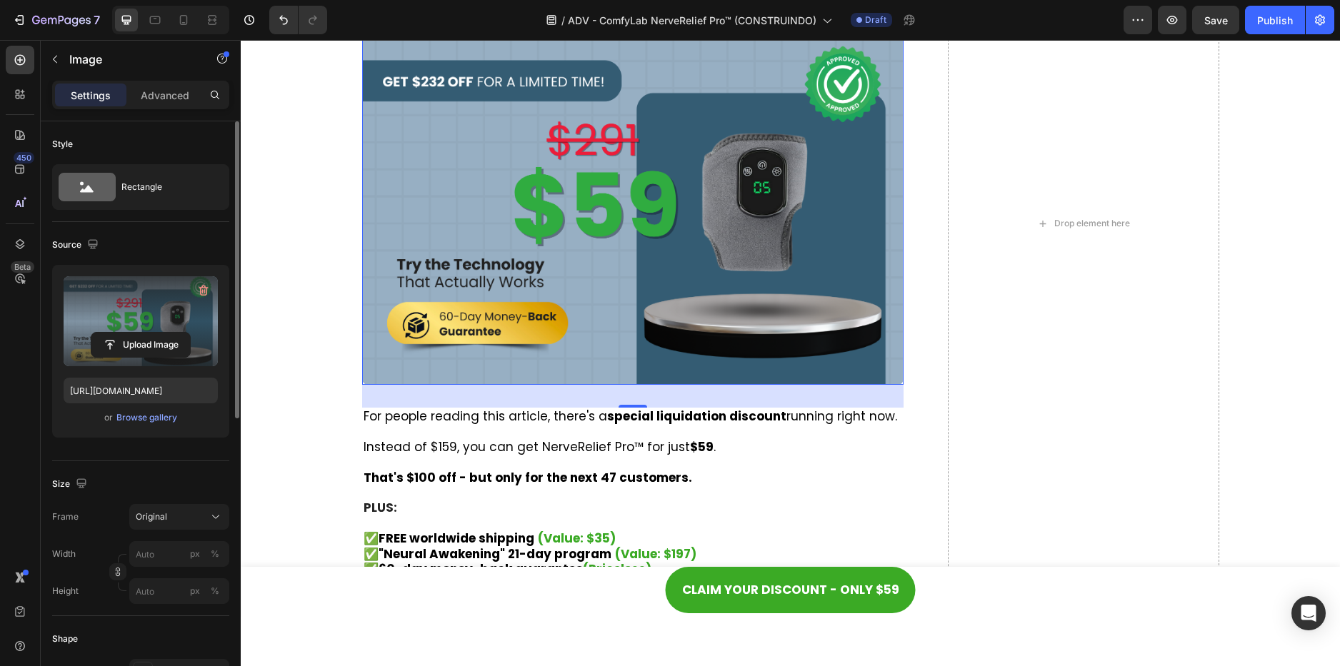
scroll to position [8713, 0]
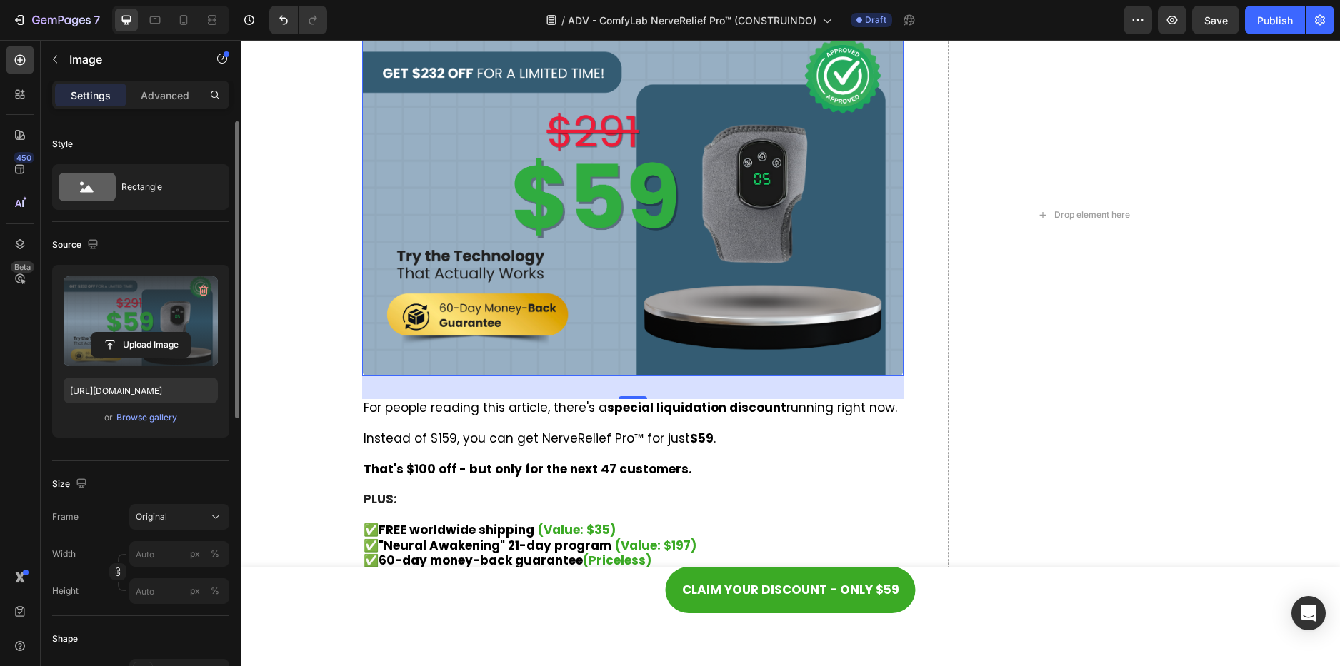
click at [606, 279] on img at bounding box center [633, 196] width 542 height 361
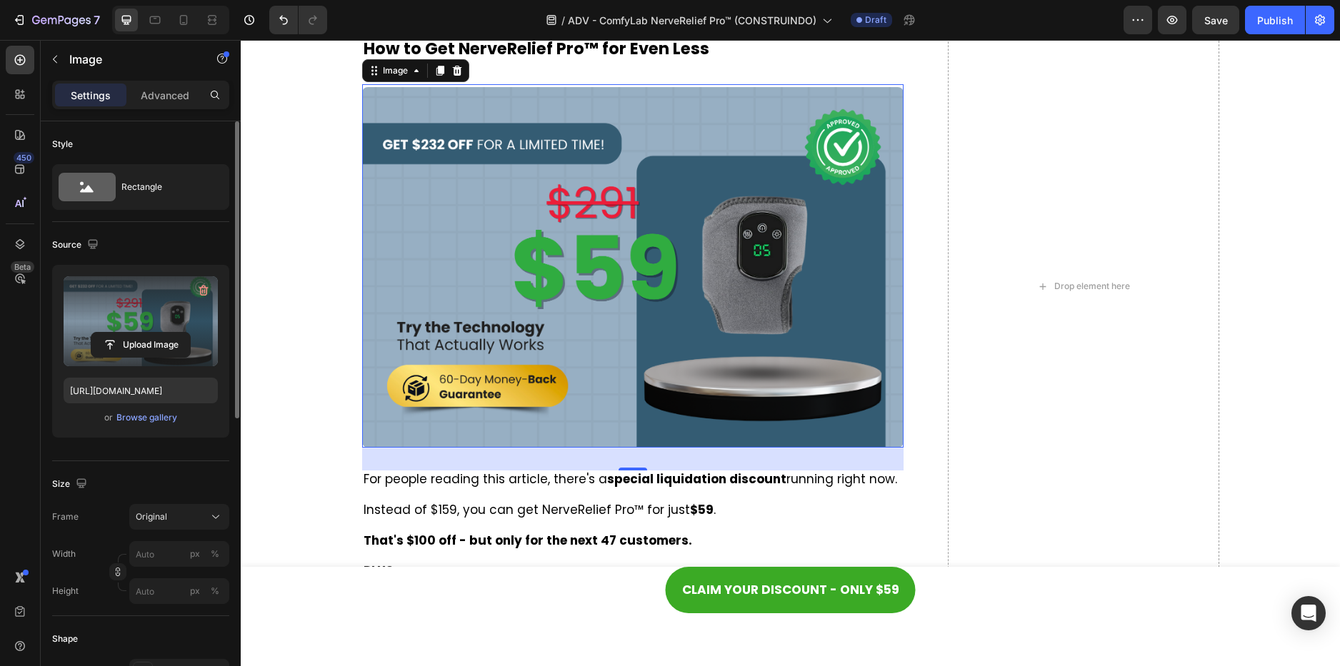
click at [149, 309] on label at bounding box center [141, 321] width 154 height 90
click at [149, 333] on input "file" at bounding box center [140, 345] width 99 height 24
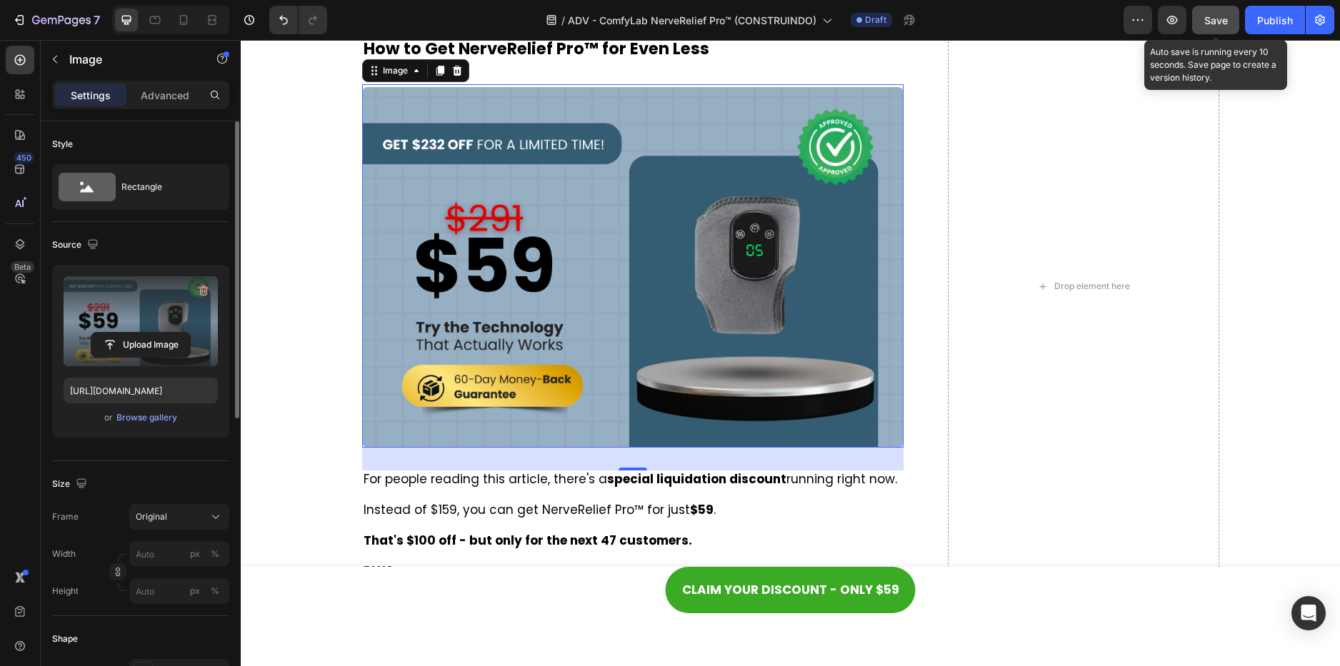
click at [1211, 19] on span "Save" at bounding box center [1216, 20] width 24 height 12
click at [147, 315] on label at bounding box center [141, 321] width 154 height 90
click at [147, 333] on input "file" at bounding box center [140, 345] width 99 height 24
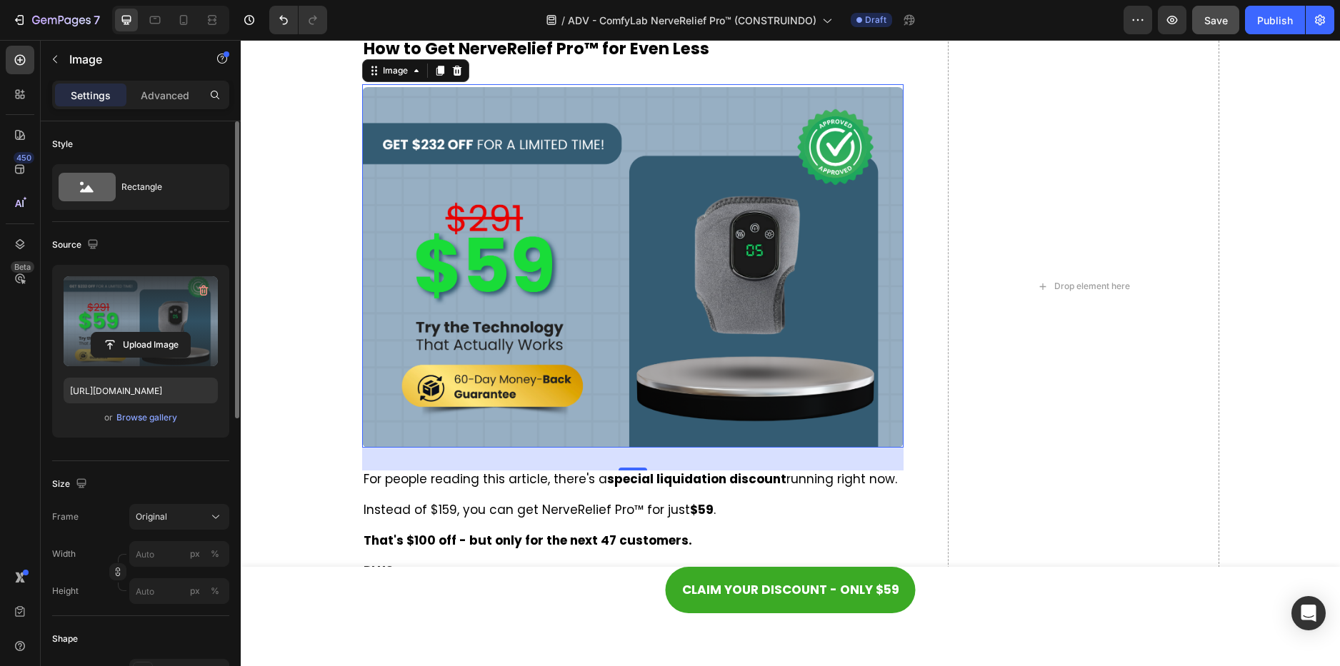
click at [156, 314] on label at bounding box center [141, 321] width 154 height 90
click at [156, 333] on input "file" at bounding box center [140, 345] width 99 height 24
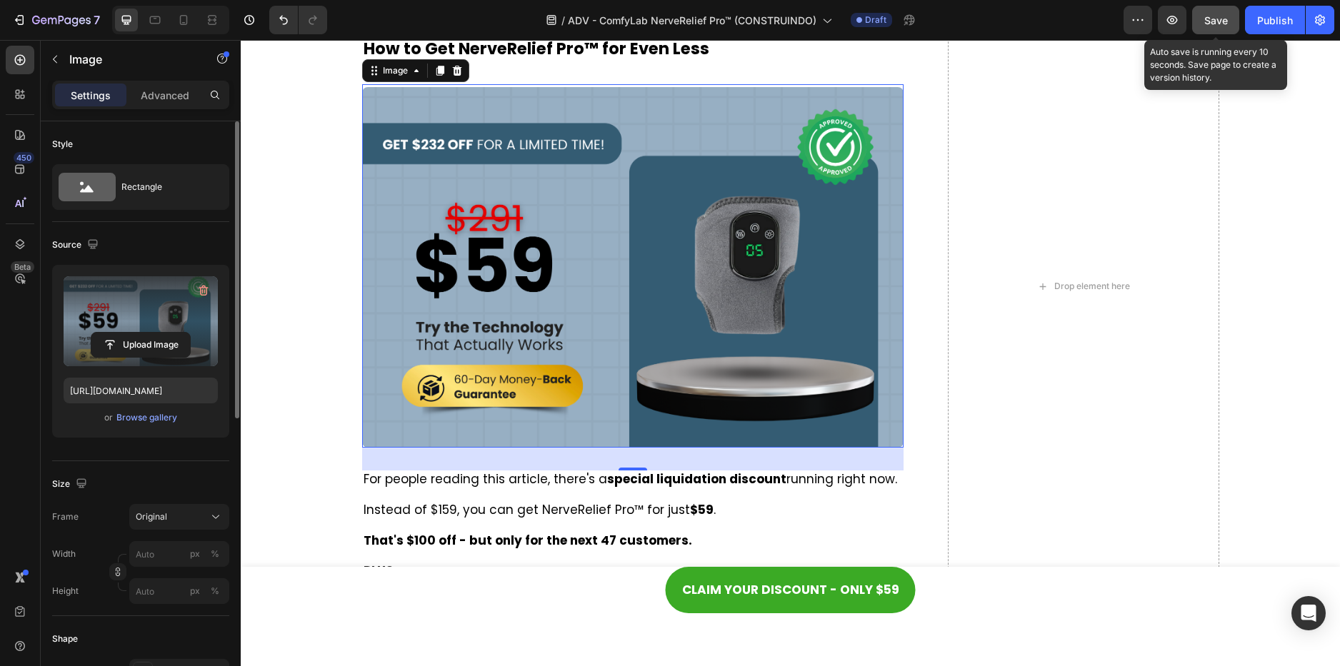
click at [1221, 13] on div "Save" at bounding box center [1216, 20] width 24 height 15
click at [556, 343] on img at bounding box center [633, 267] width 542 height 361
click at [148, 315] on label at bounding box center [141, 321] width 154 height 90
click at [148, 333] on input "file" at bounding box center [140, 345] width 99 height 24
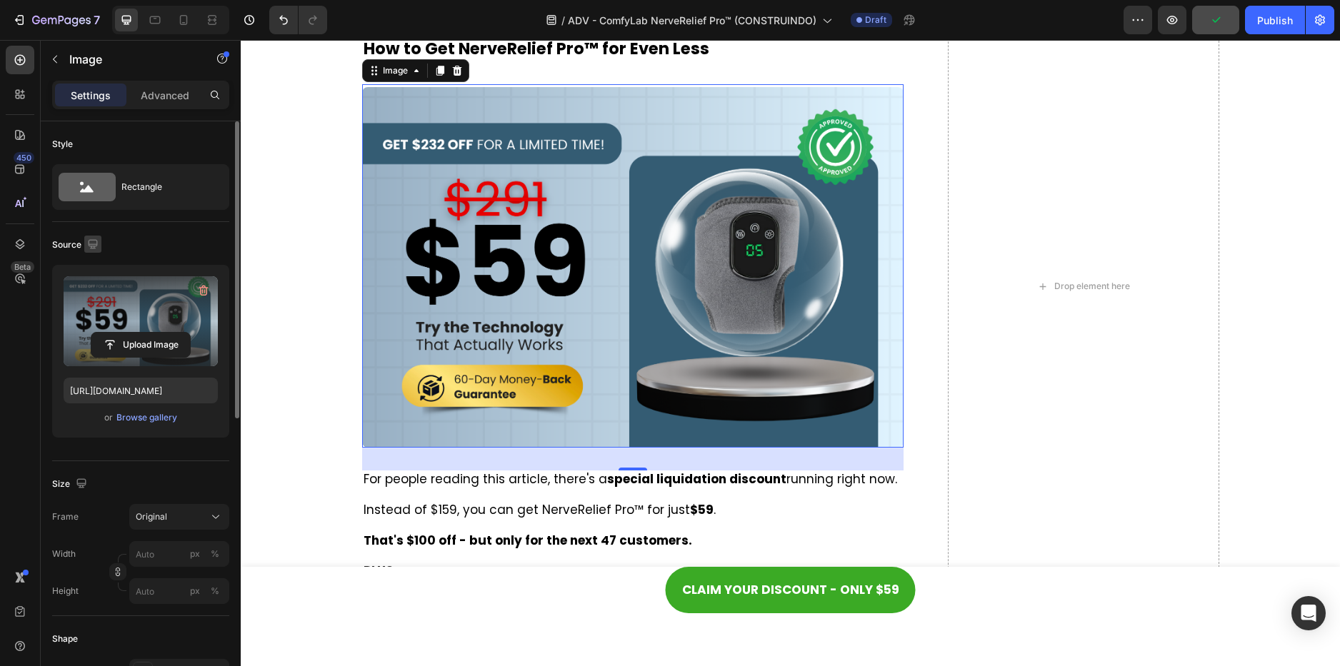
click at [88, 240] on icon "button" at bounding box center [93, 244] width 14 height 14
click at [98, 316] on icon "button" at bounding box center [96, 318] width 14 height 14
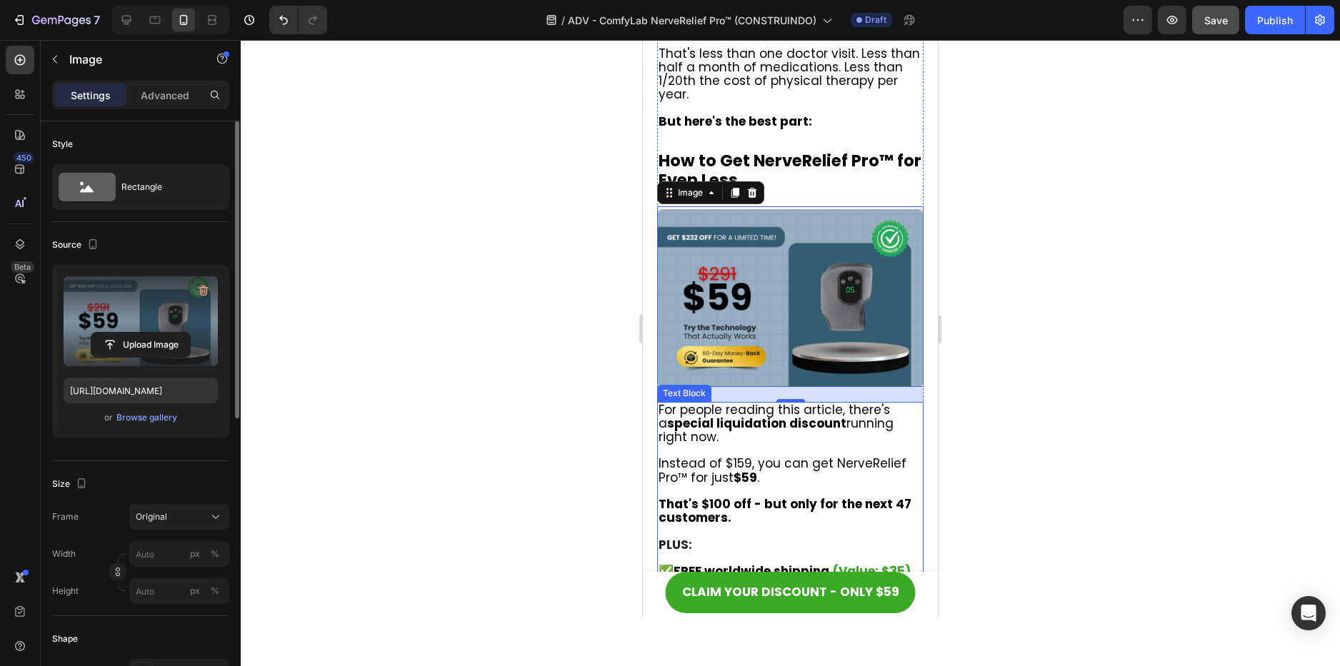
scroll to position [8515, 0]
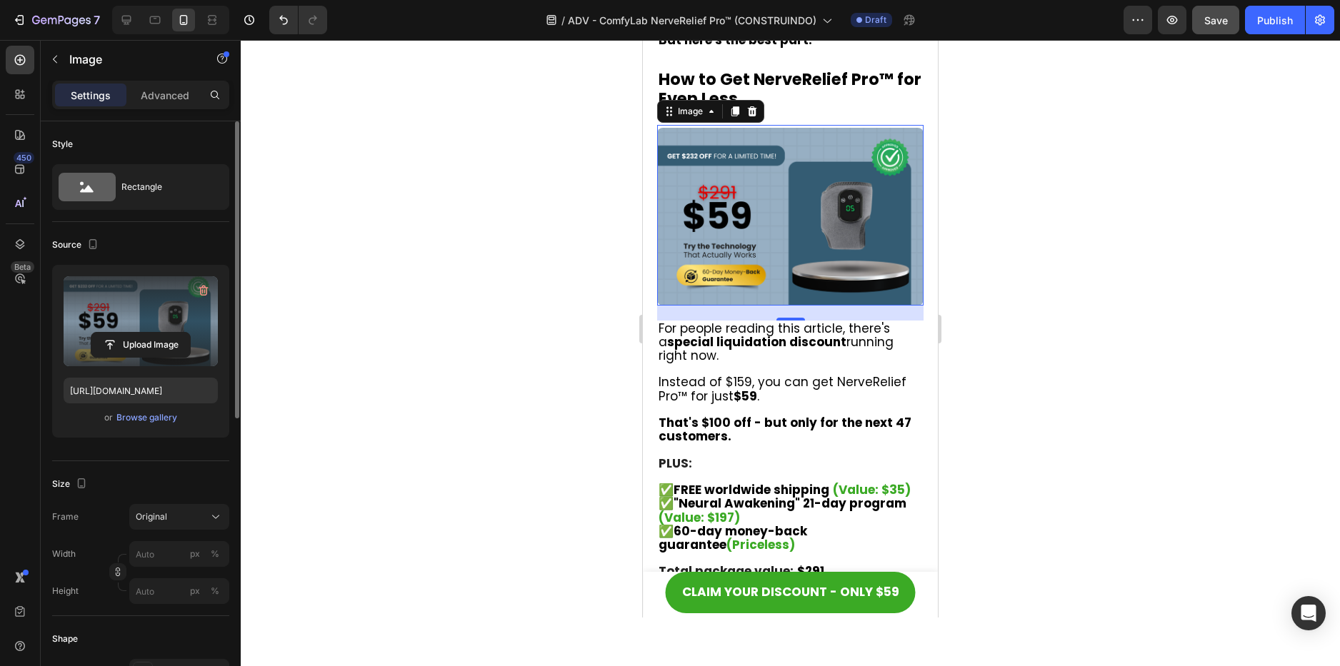
click at [795, 184] on img at bounding box center [790, 217] width 266 height 178
click at [141, 315] on label at bounding box center [141, 321] width 154 height 90
click at [141, 333] on input "file" at bounding box center [140, 345] width 99 height 24
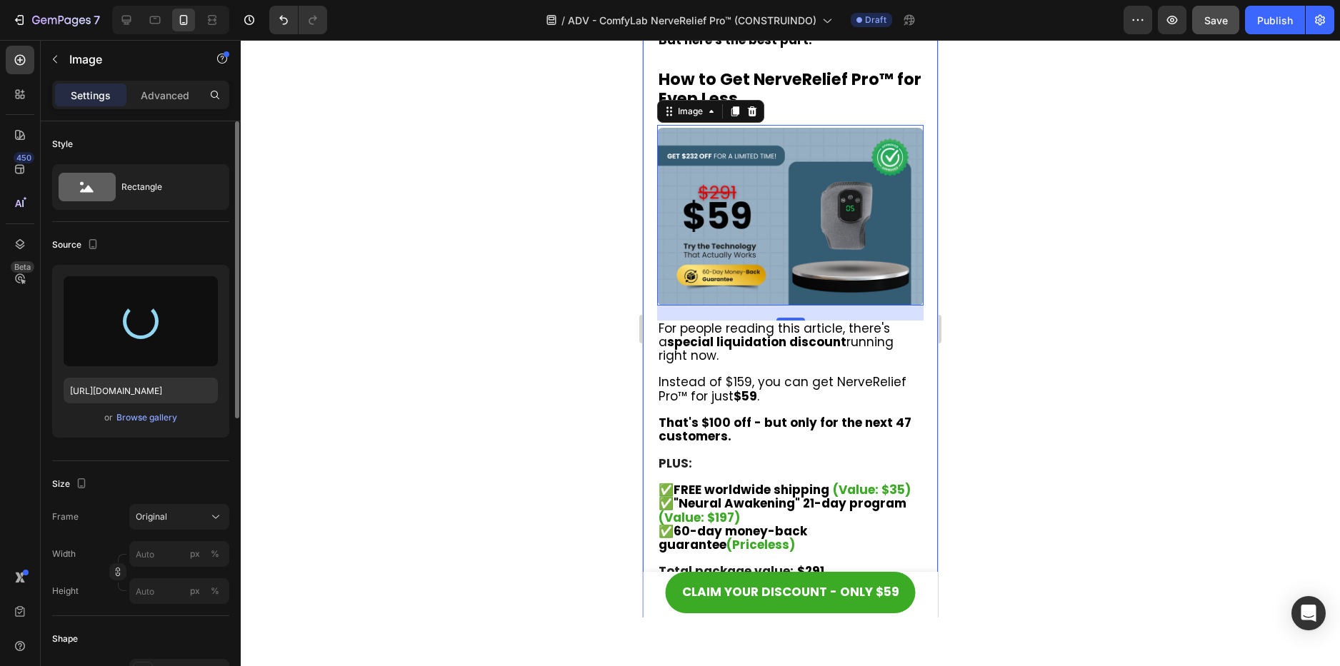
type input "https://cdn.shopify.com/s/files/1/0621/8039/3047/files/gempages_571712530917885…"
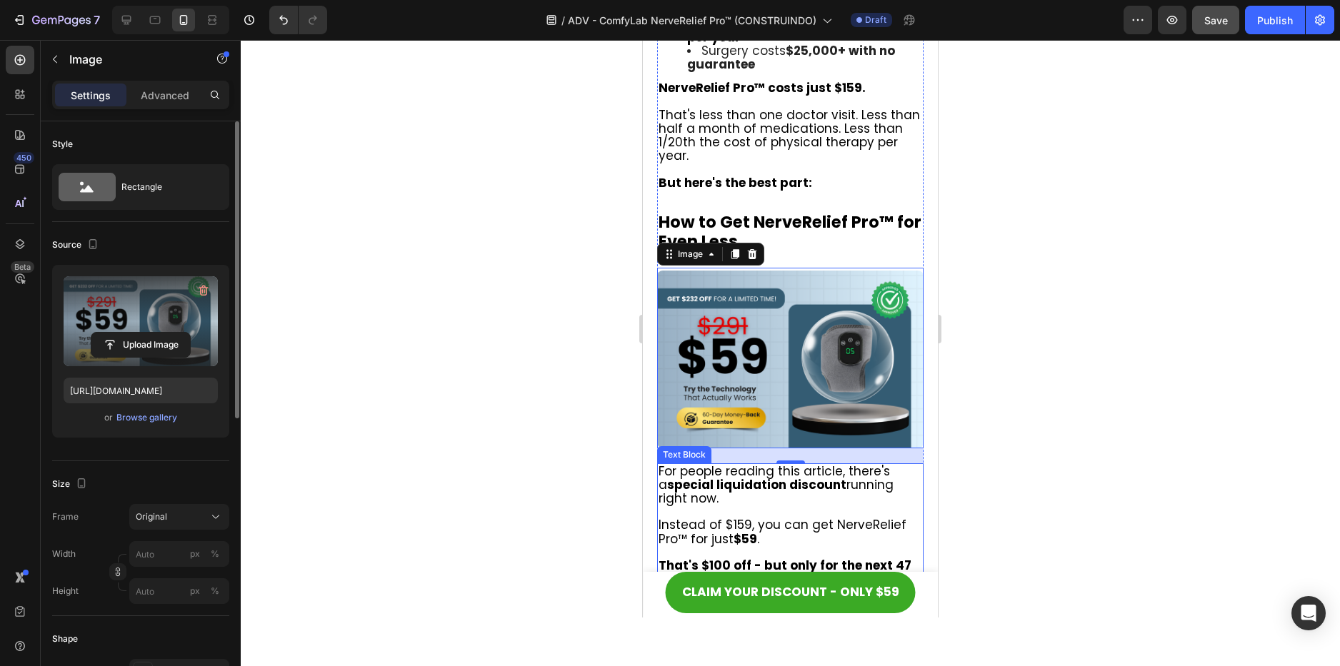
scroll to position [8300, 0]
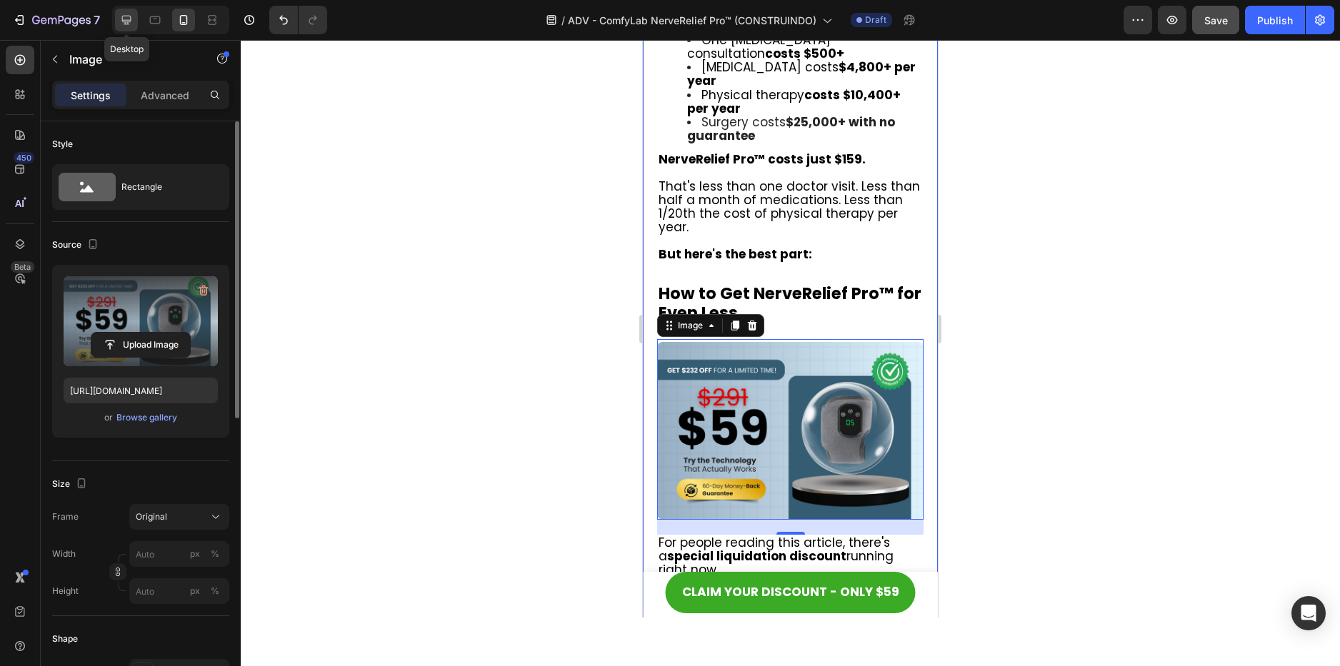
click at [119, 16] on div at bounding box center [126, 20] width 23 height 23
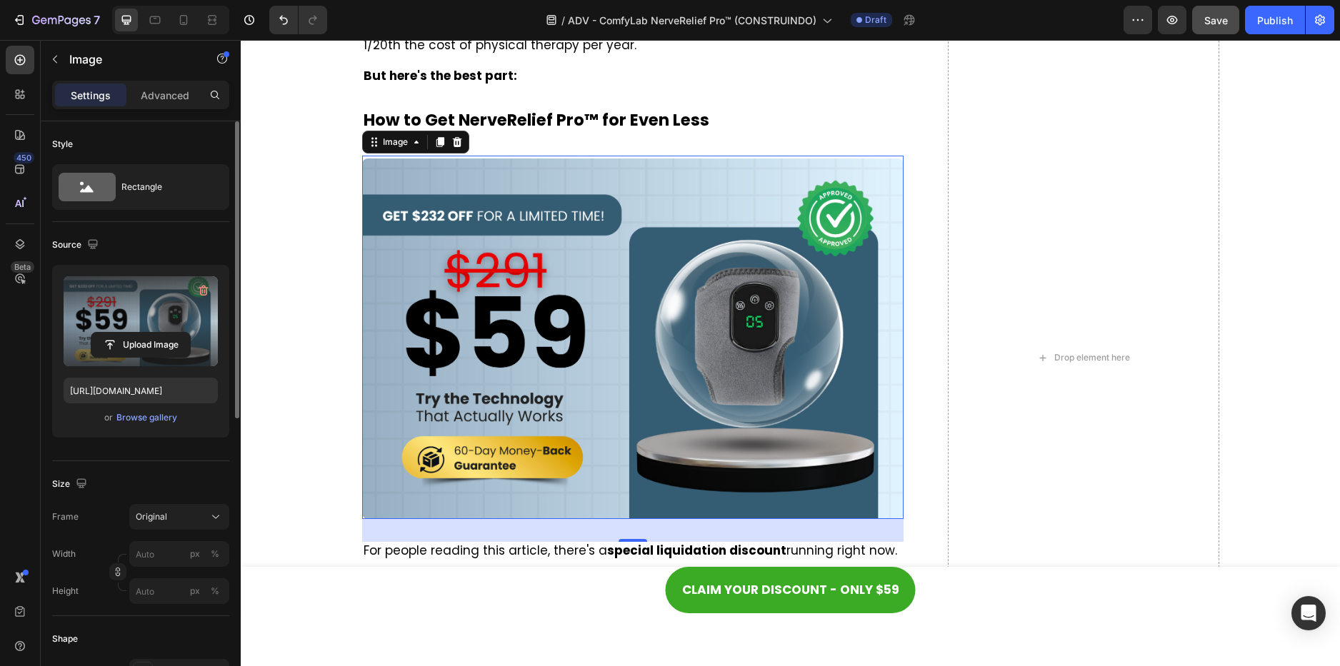
scroll to position [8642, 0]
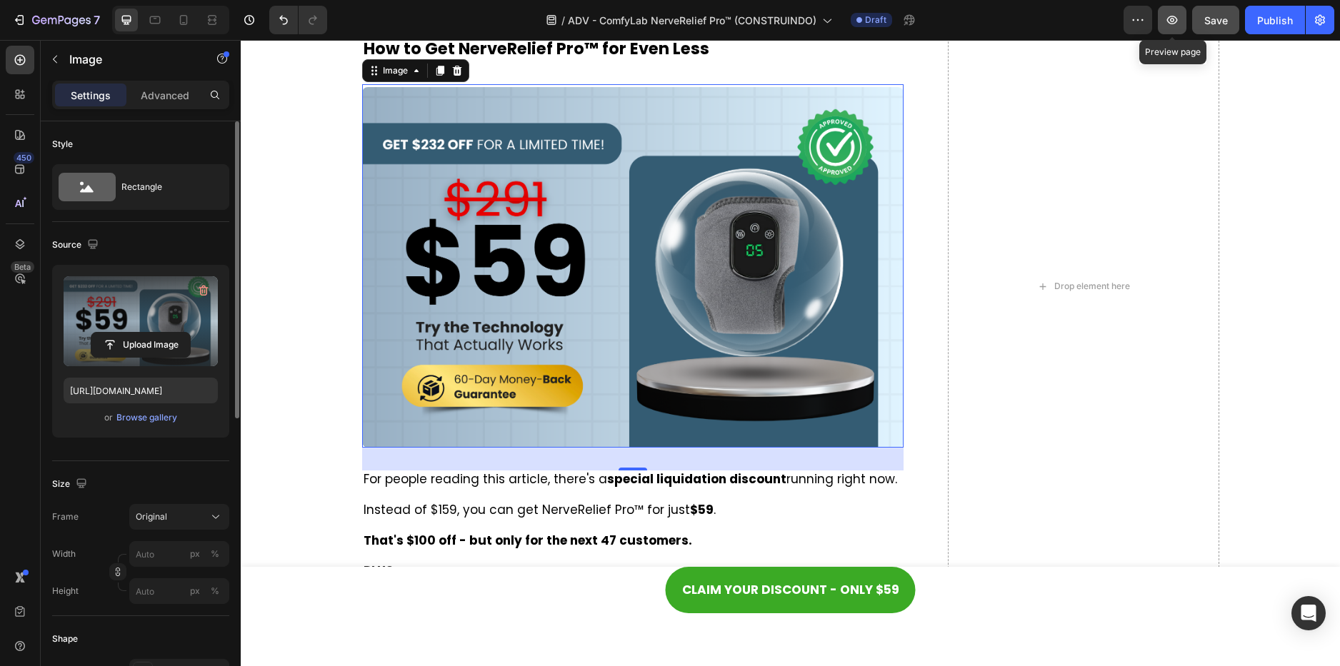
click at [1177, 24] on icon "button" at bounding box center [1172, 20] width 14 height 14
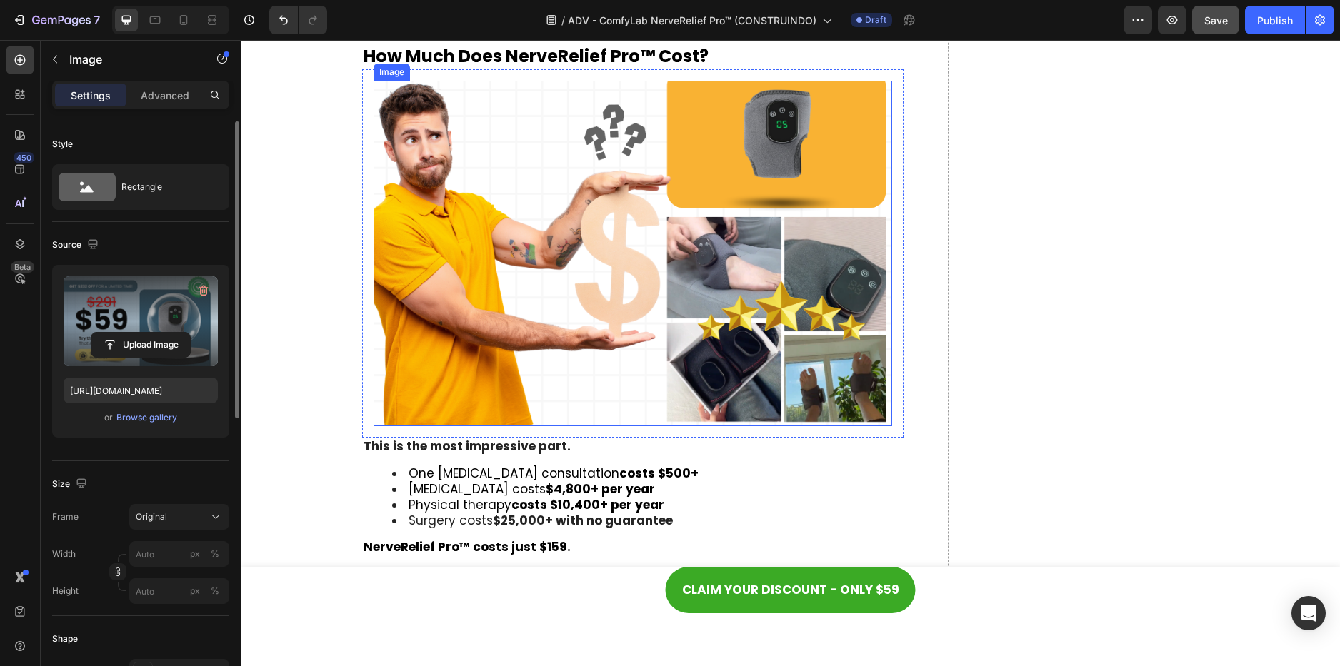
scroll to position [6713, 0]
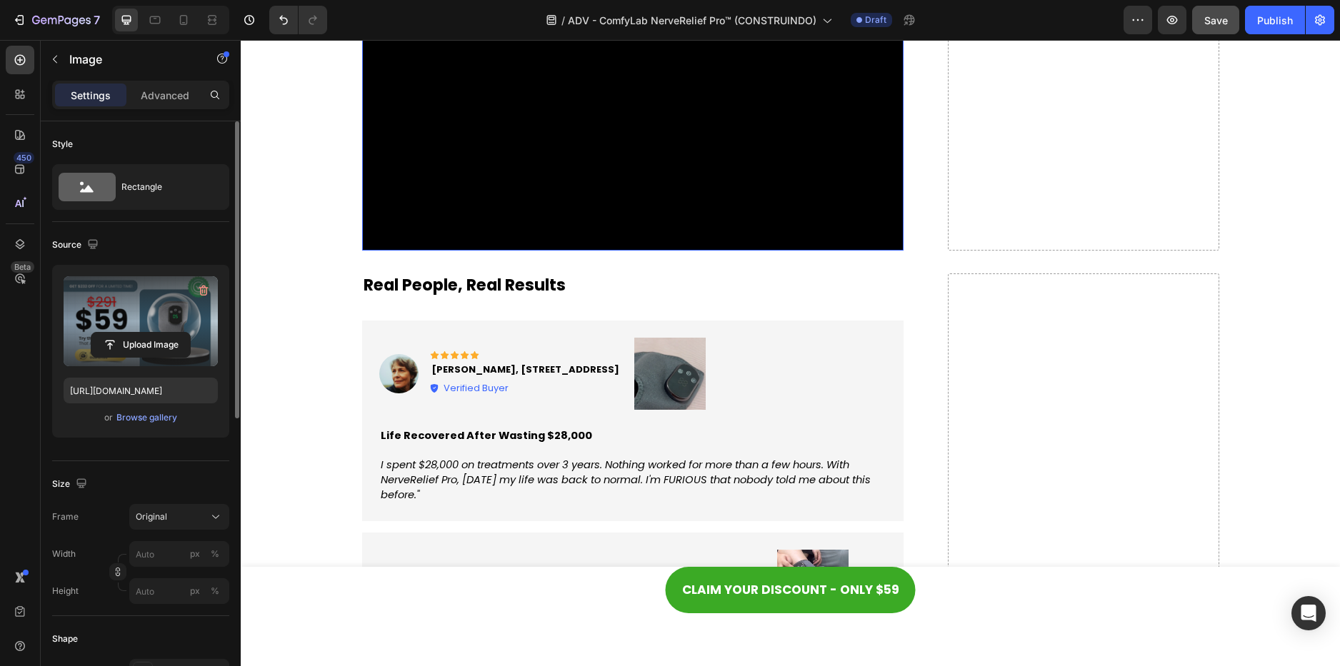
click at [592, 251] on video at bounding box center [633, 98] width 542 height 305
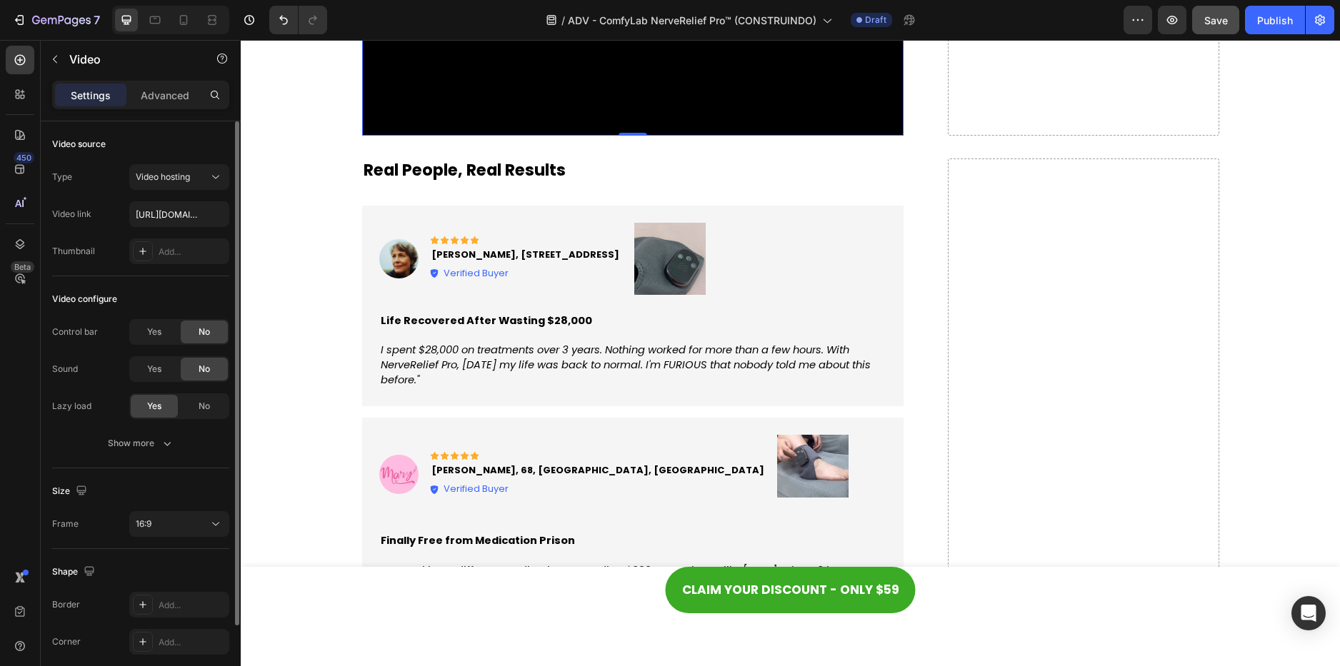
scroll to position [5428, 0]
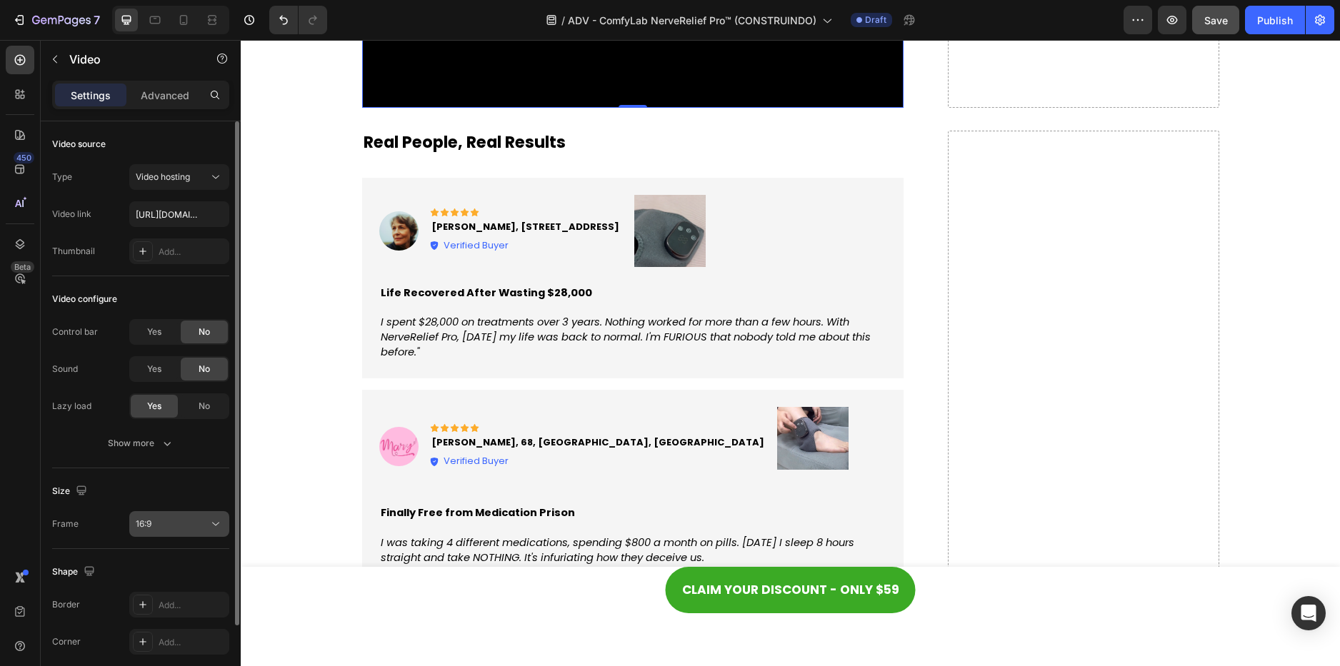
click at [166, 523] on div "16:9" at bounding box center [172, 524] width 73 height 13
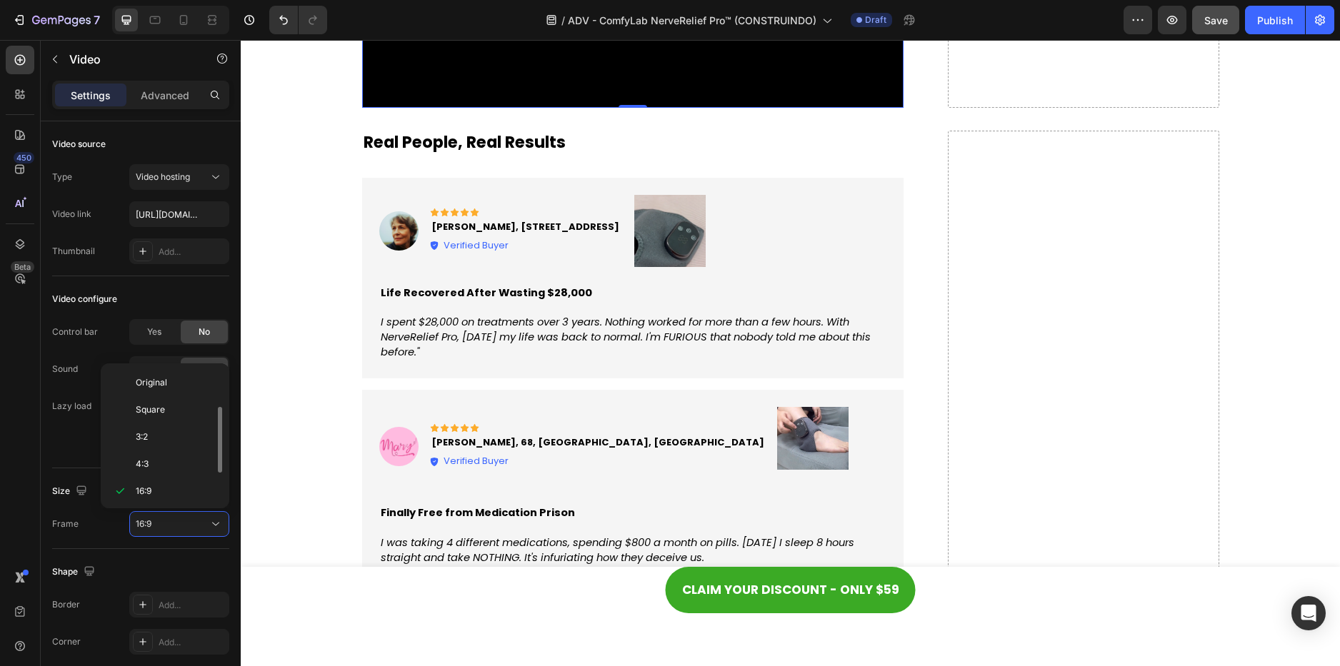
scroll to position [26, 0]
click at [174, 398] on div "Square" at bounding box center [161, 411] width 111 height 27
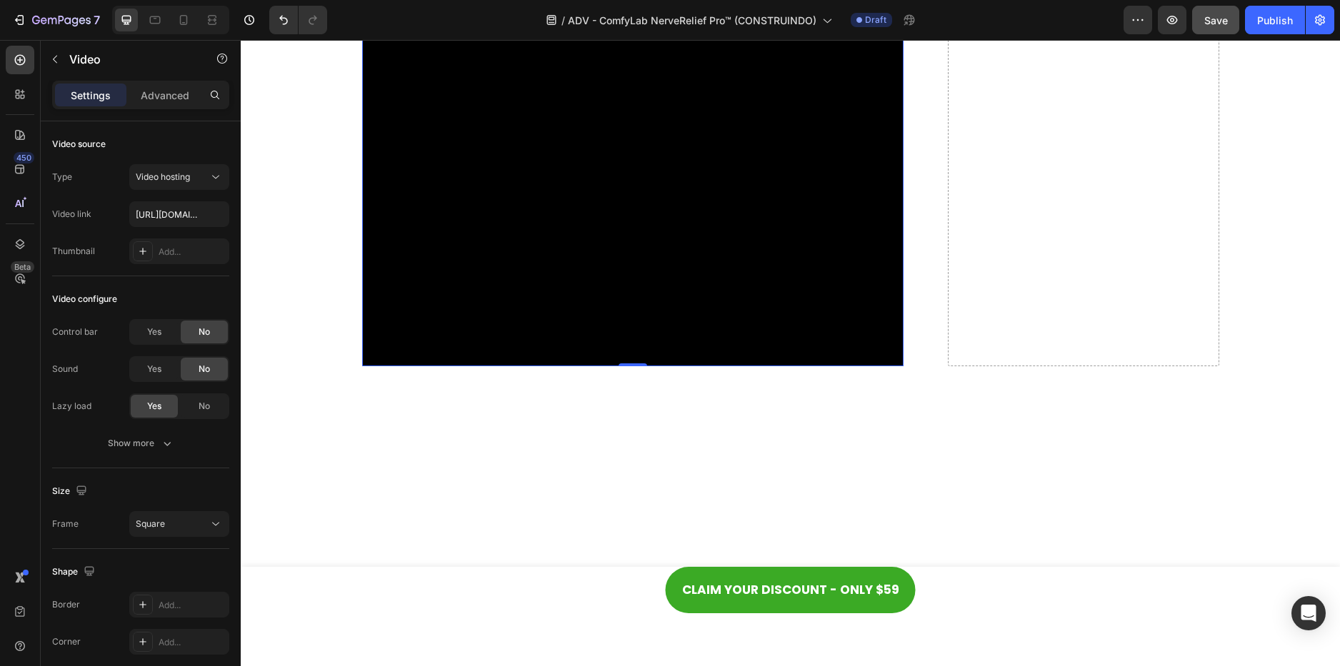
scroll to position [5428, 0]
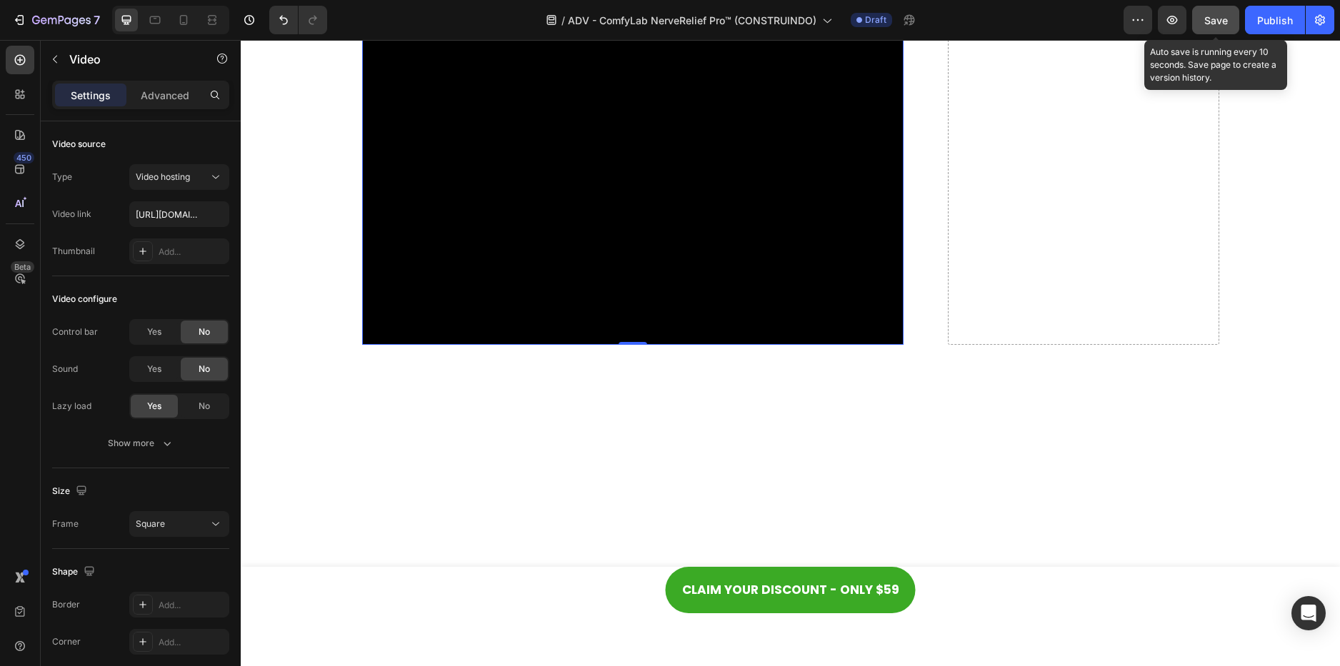
click at [1223, 18] on span "Save" at bounding box center [1216, 20] width 24 height 12
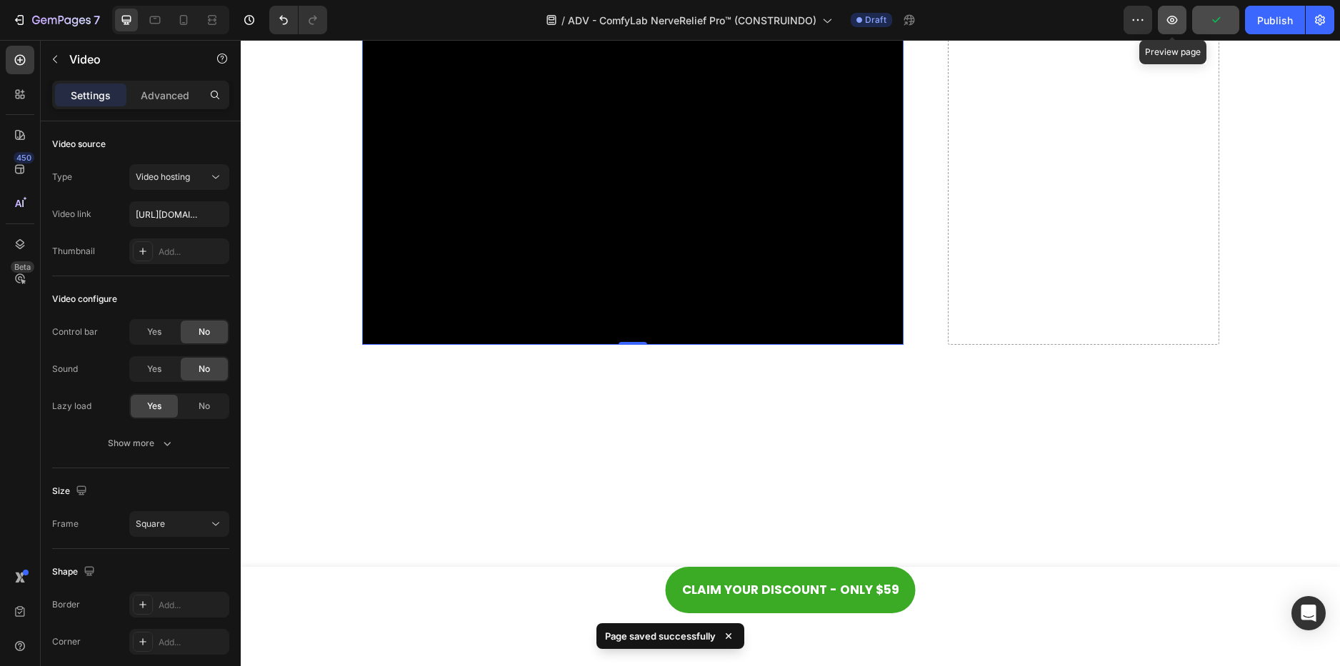
click at [1182, 24] on button "button" at bounding box center [1172, 20] width 29 height 29
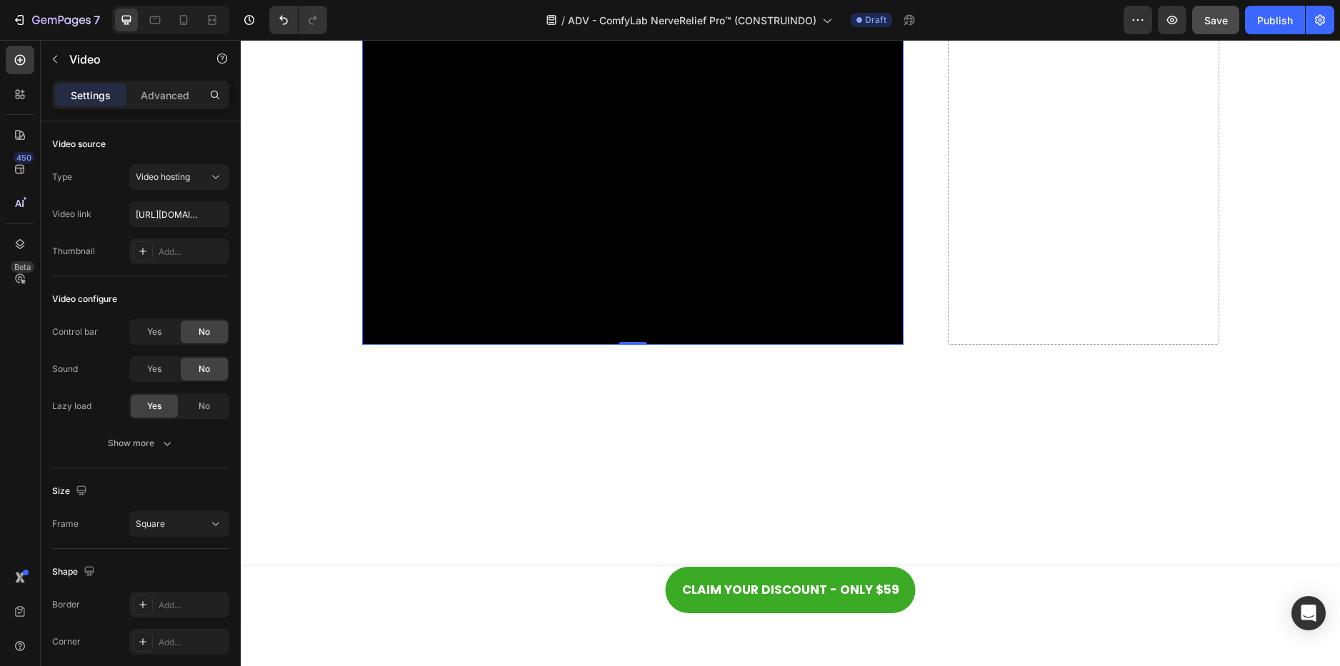
click at [625, 258] on video at bounding box center [633, 74] width 542 height 542
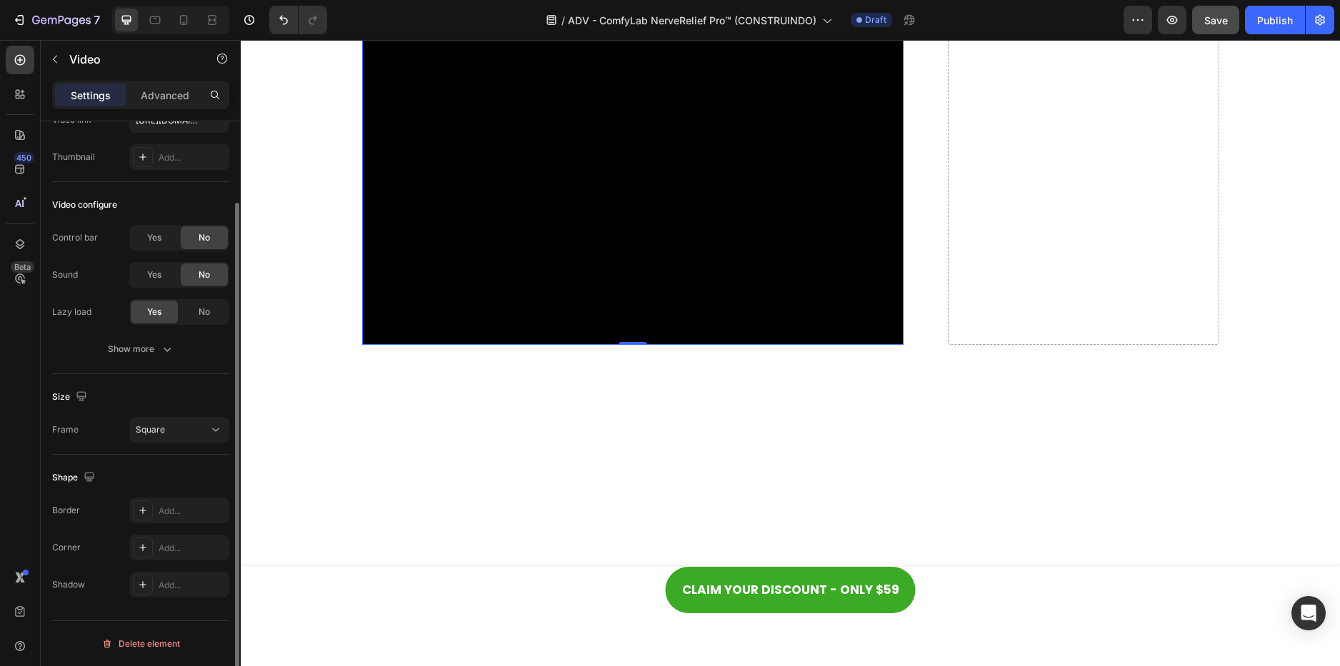
scroll to position [0, 0]
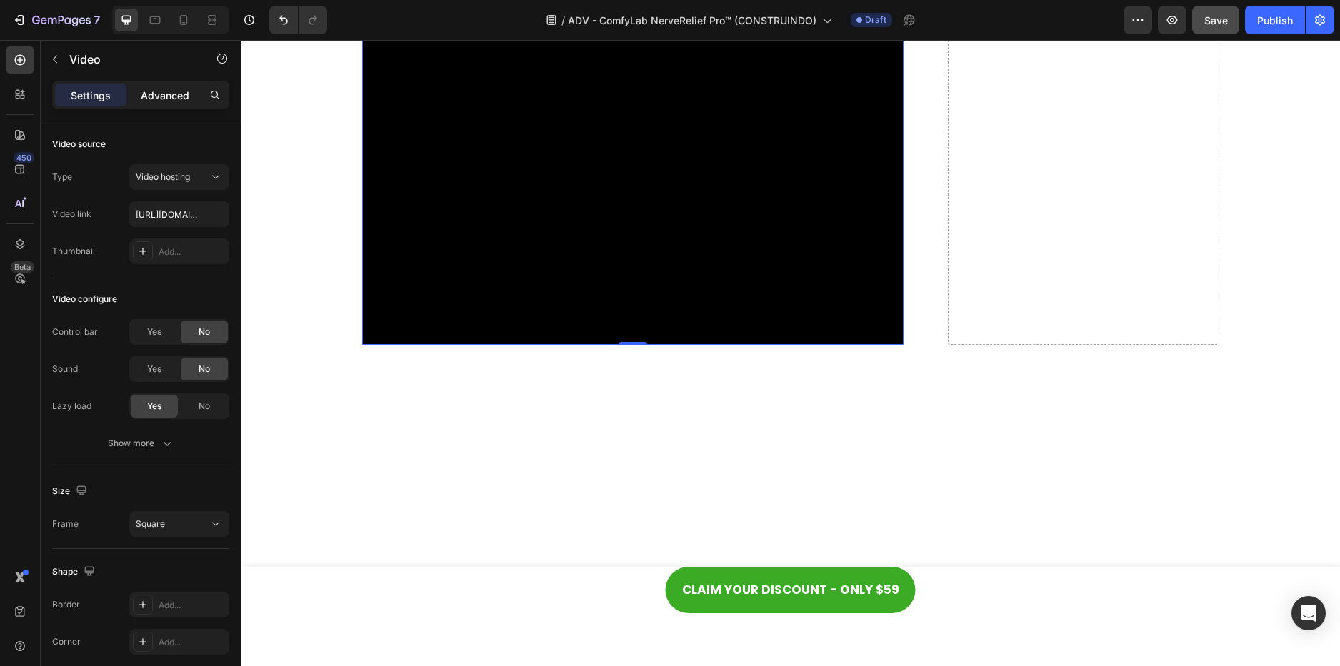
click at [171, 105] on div "Advanced" at bounding box center [164, 95] width 71 height 23
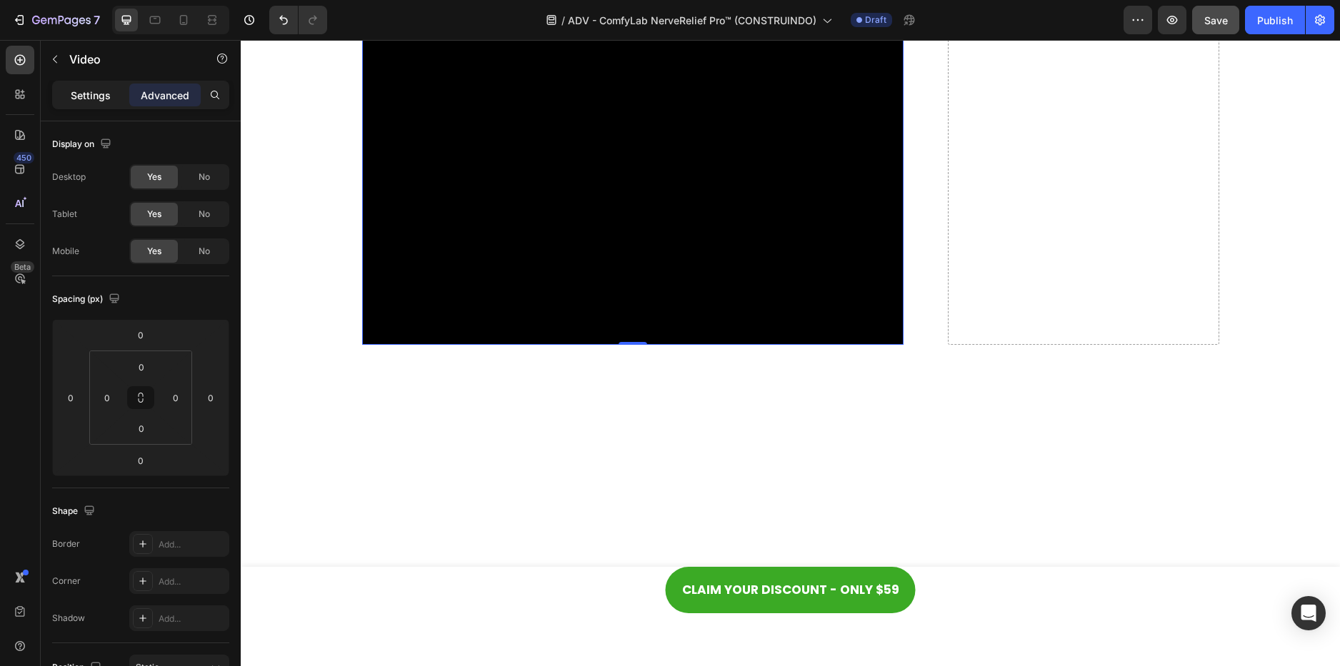
click at [106, 91] on p "Settings" at bounding box center [91, 95] width 40 height 15
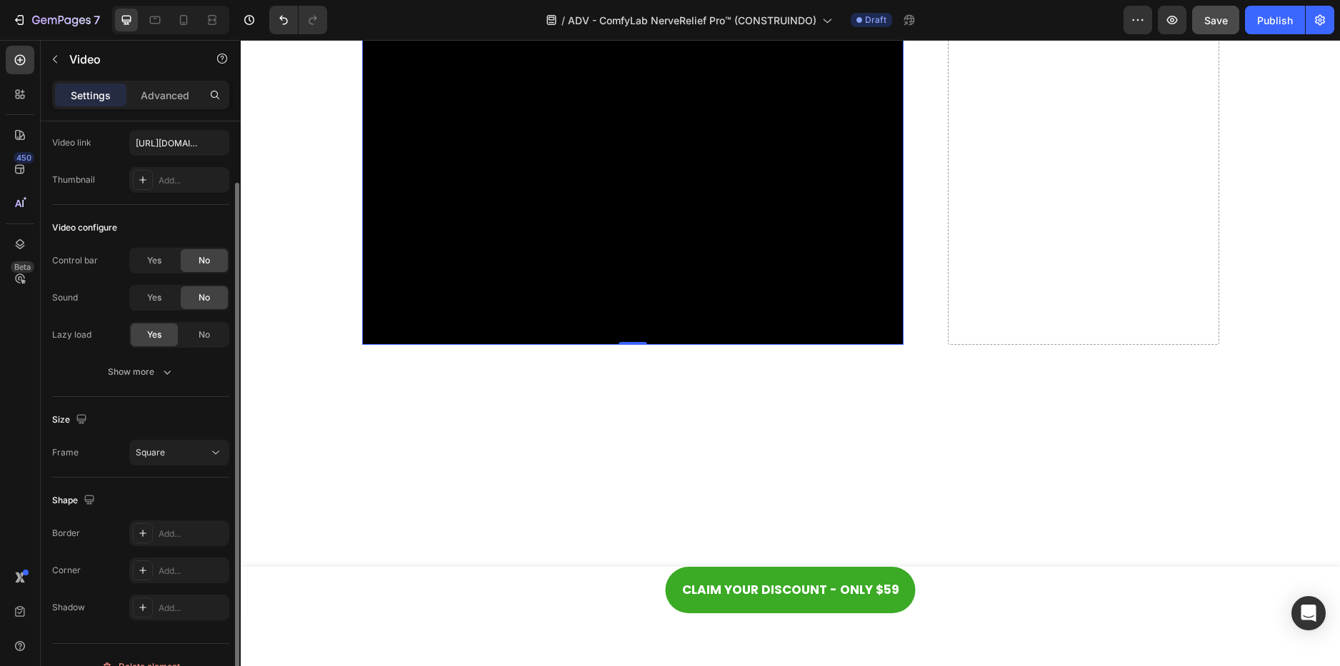
scroll to position [94, 0]
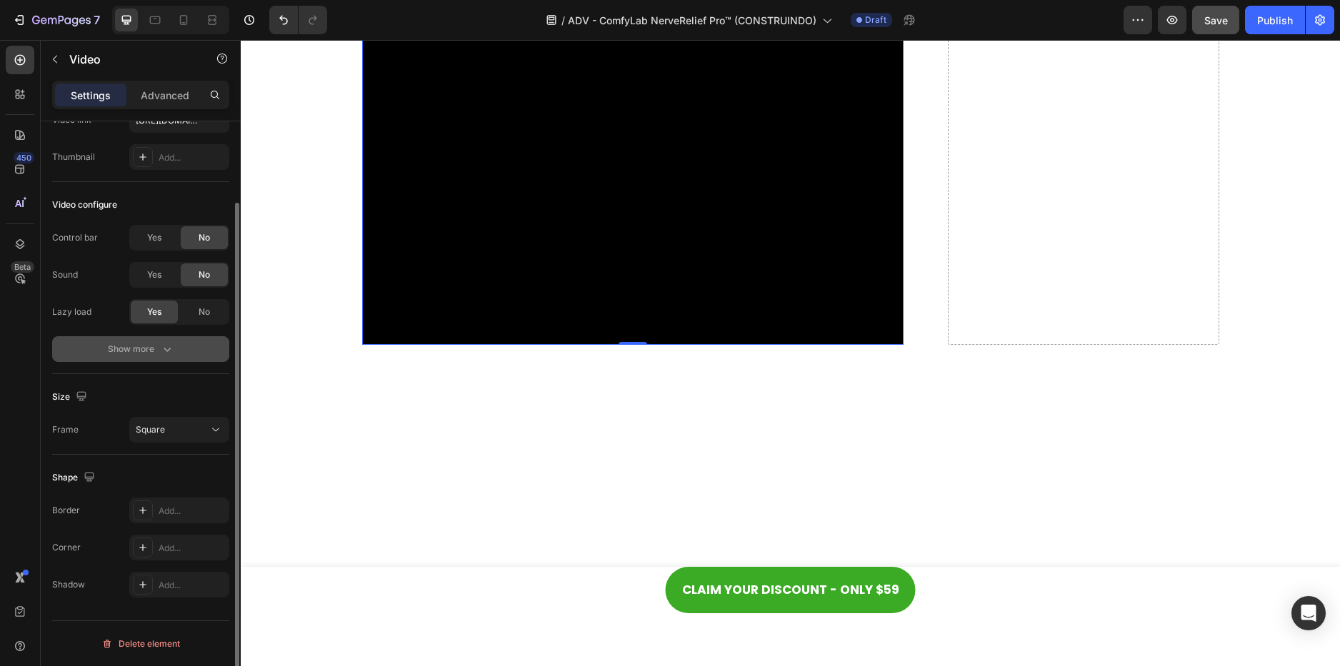
click at [151, 351] on div "Show more" at bounding box center [141, 349] width 66 height 14
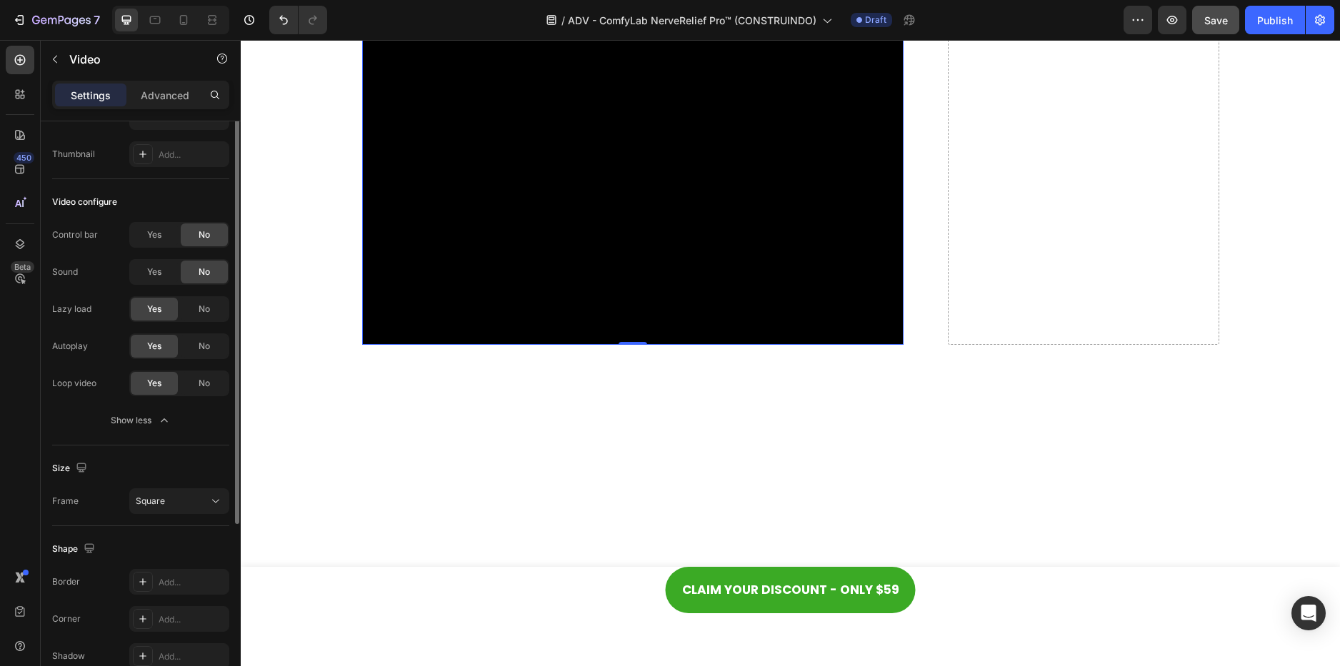
scroll to position [0, 0]
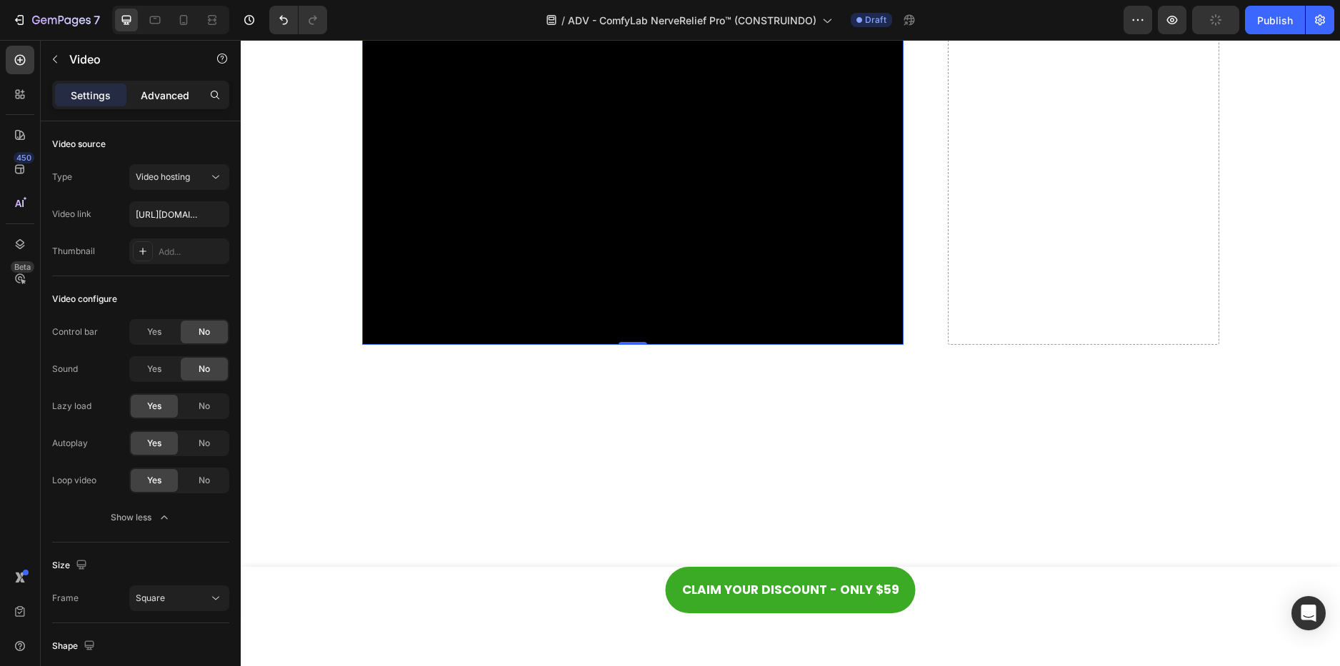
click at [169, 101] on p "Advanced" at bounding box center [165, 95] width 49 height 15
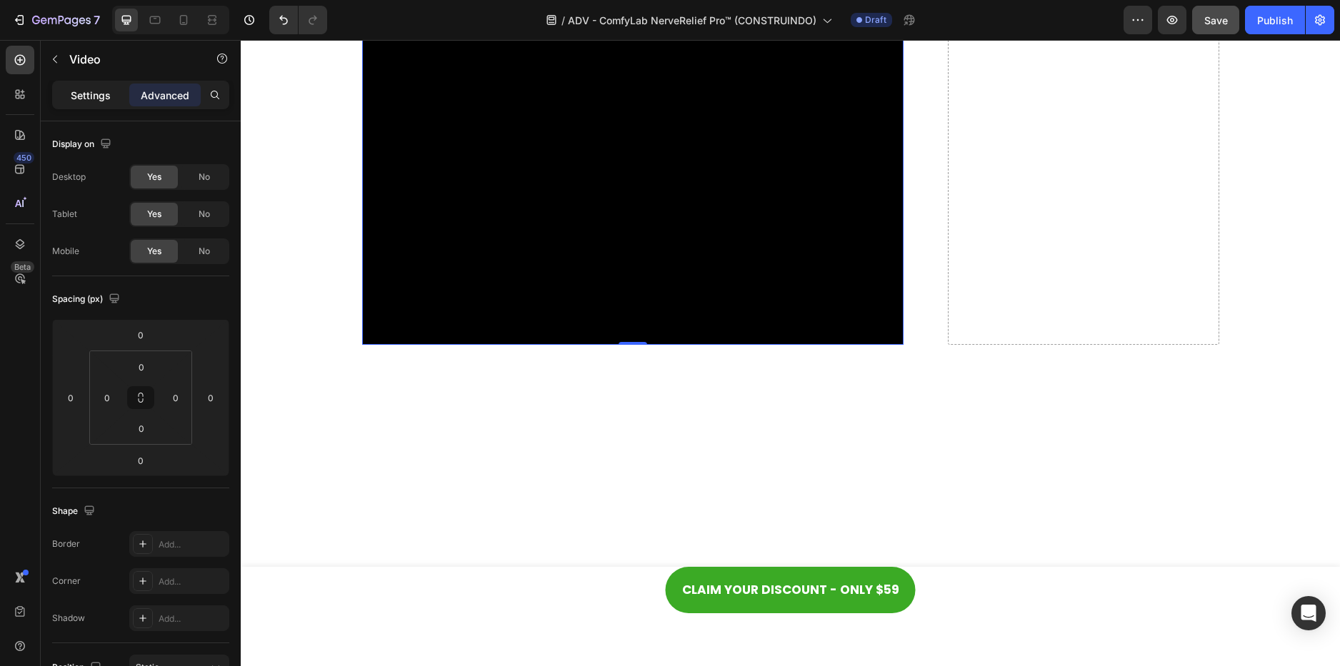
click at [103, 101] on p "Settings" at bounding box center [91, 95] width 40 height 15
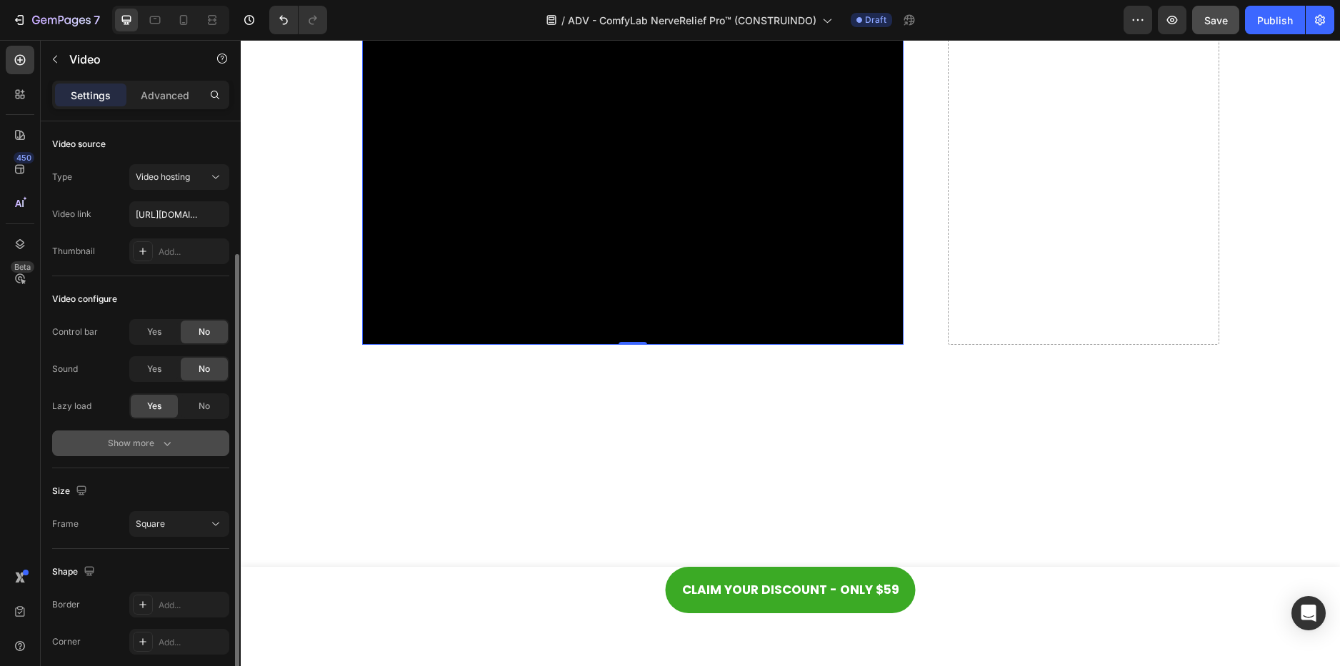
scroll to position [71, 0]
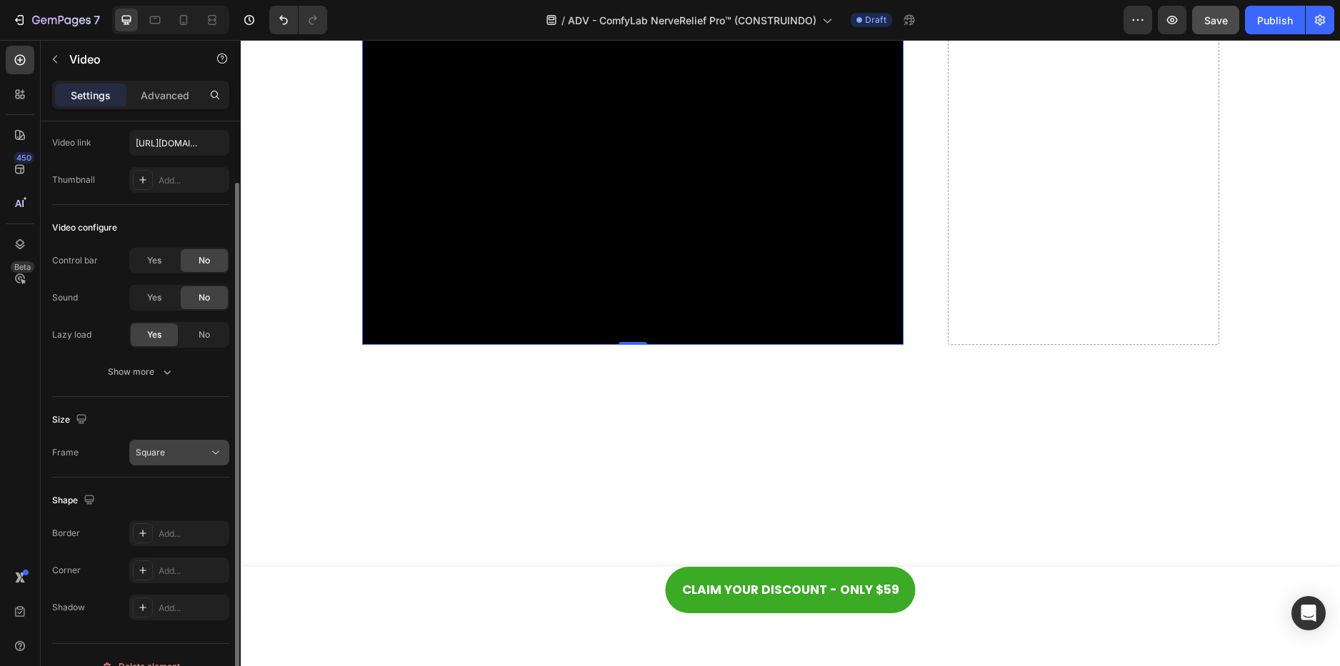
click at [160, 441] on button "Square" at bounding box center [179, 453] width 100 height 26
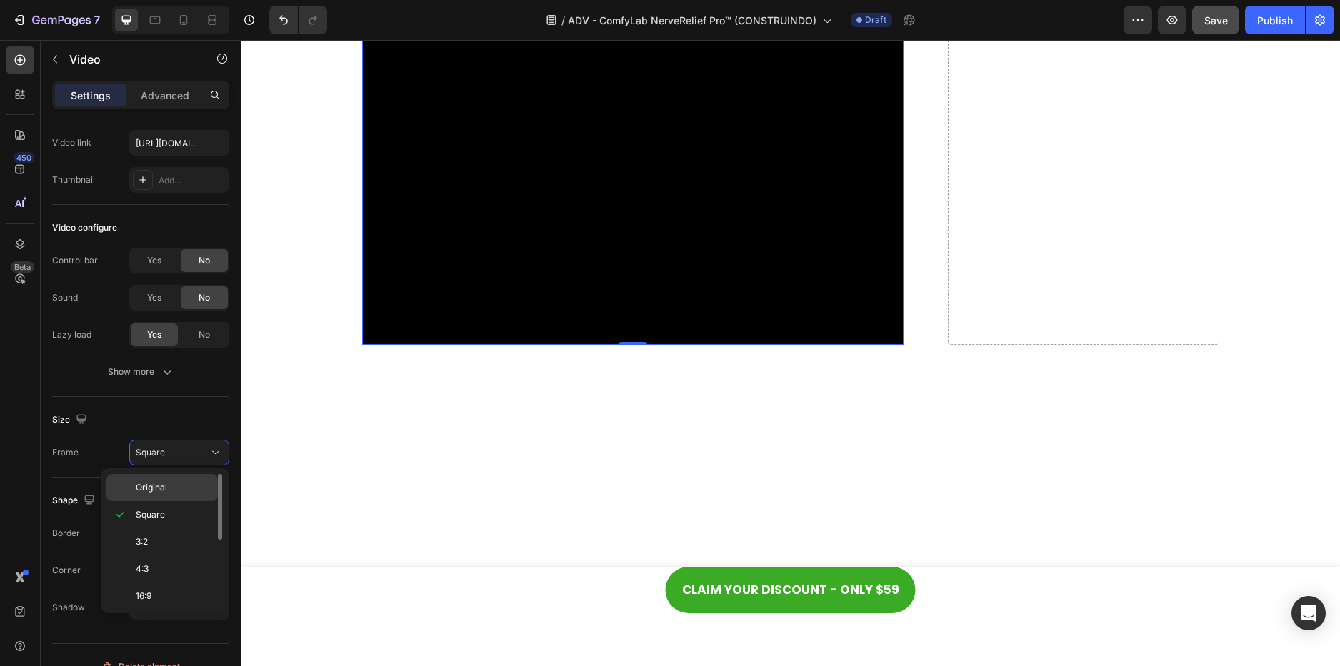
click at [160, 483] on span "Original" at bounding box center [151, 487] width 31 height 13
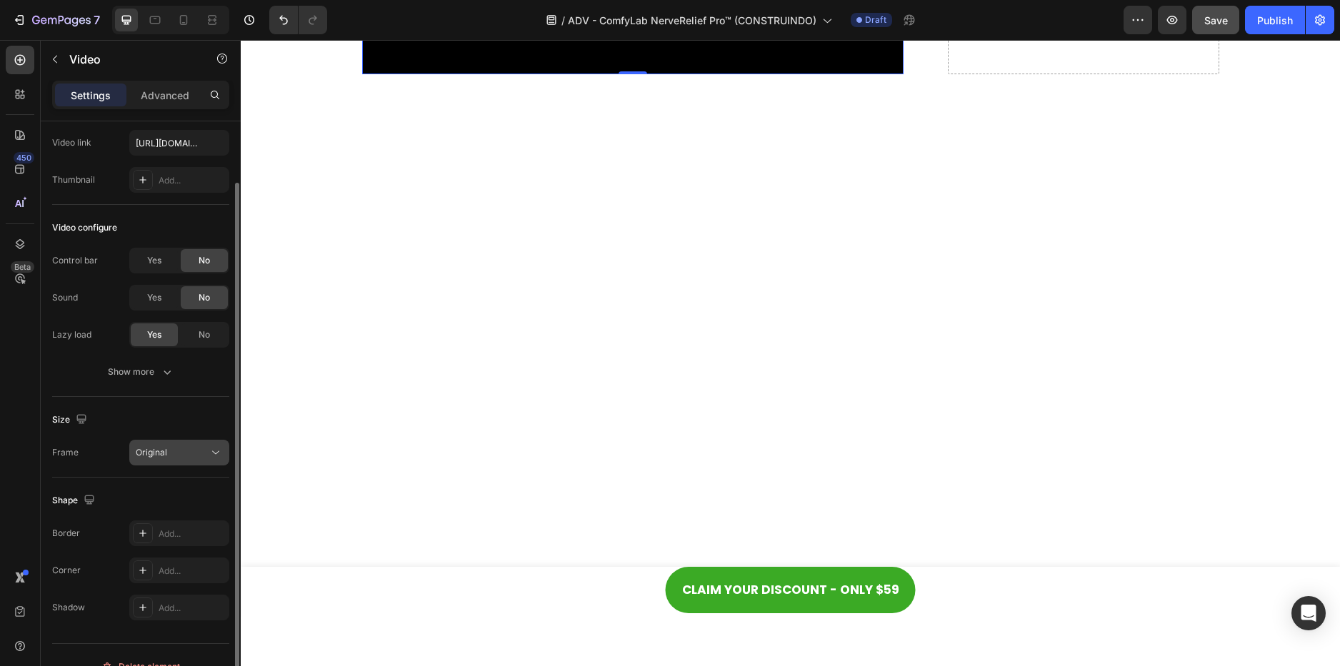
click at [167, 456] on div "Original" at bounding box center [172, 452] width 73 height 13
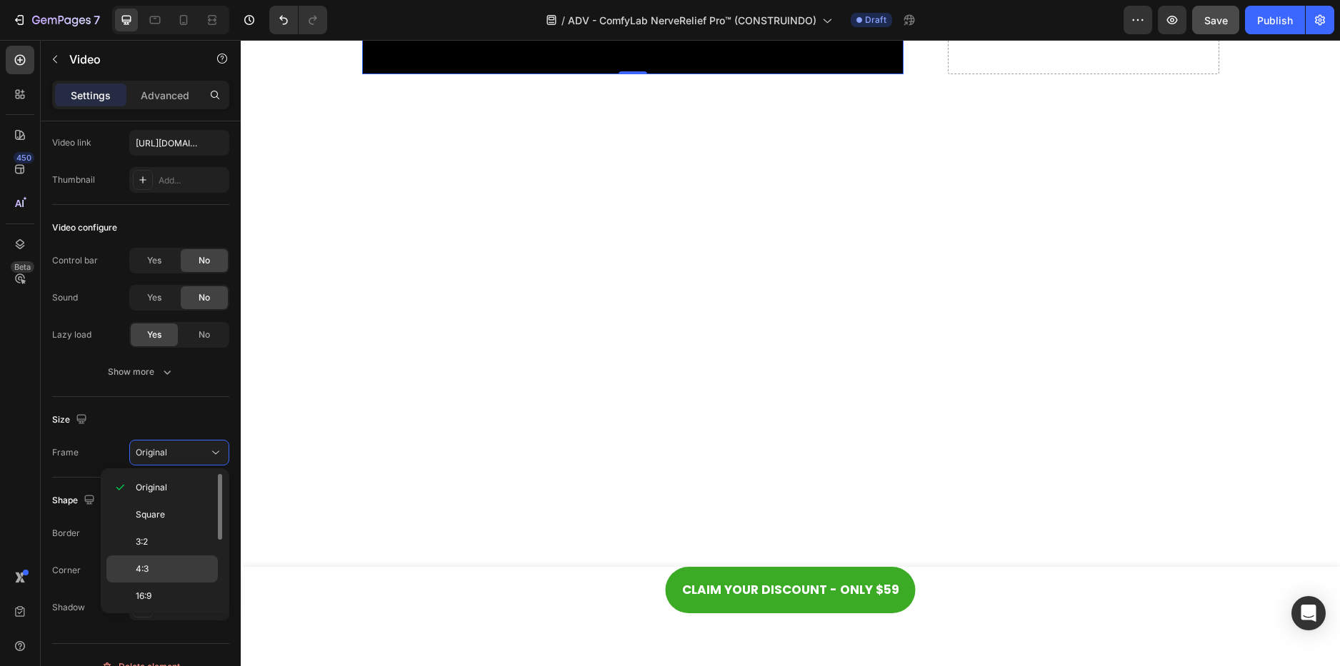
click at [144, 583] on div "4:3" at bounding box center [161, 596] width 111 height 27
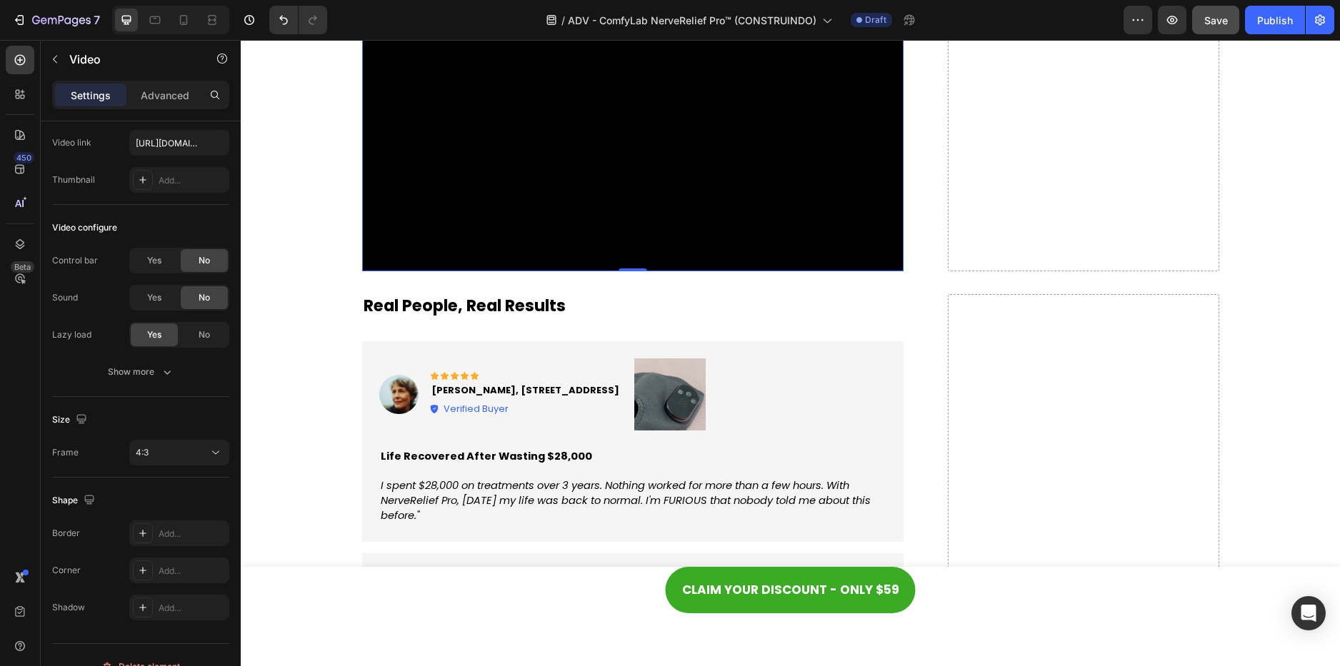
scroll to position [5357, 0]
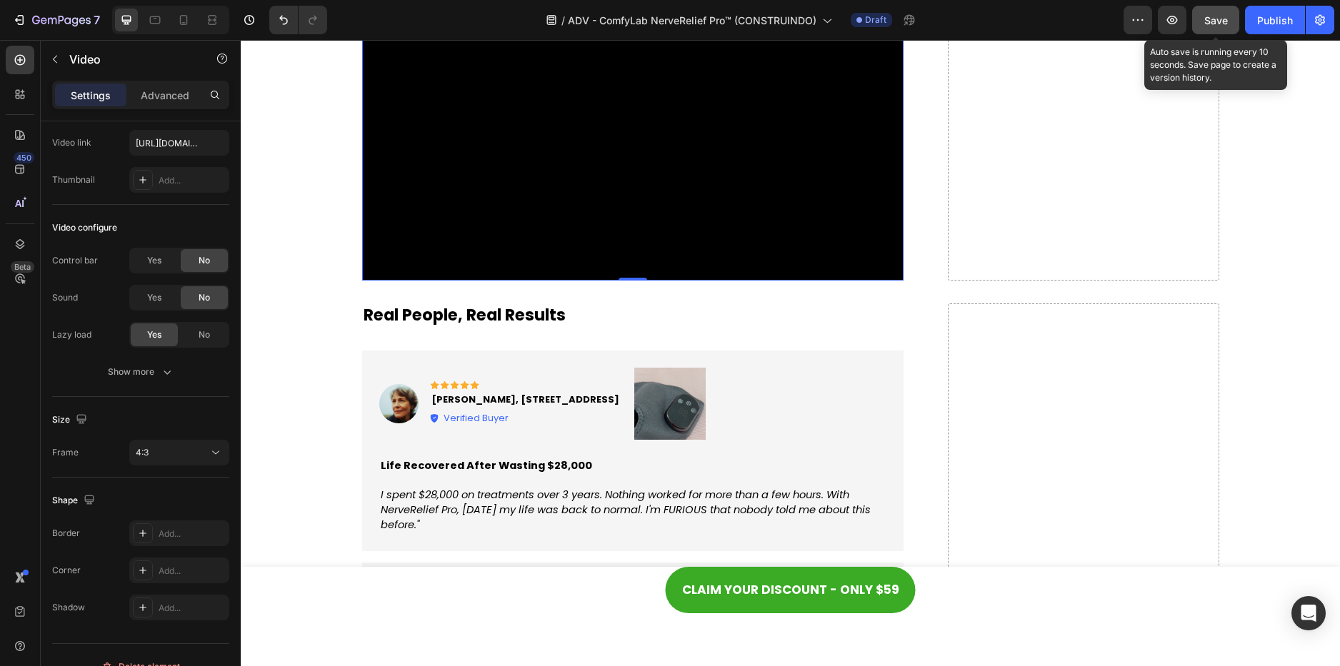
click at [1224, 11] on button "Save" at bounding box center [1215, 20] width 47 height 29
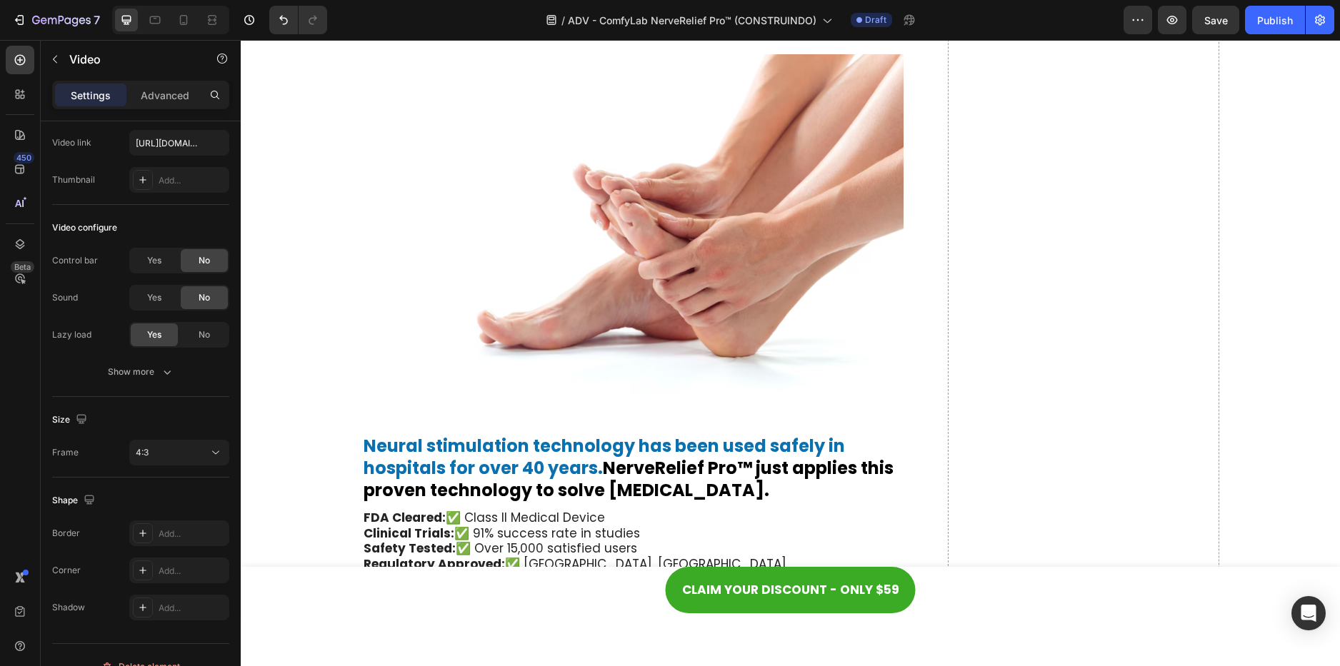
scroll to position [4790, 0]
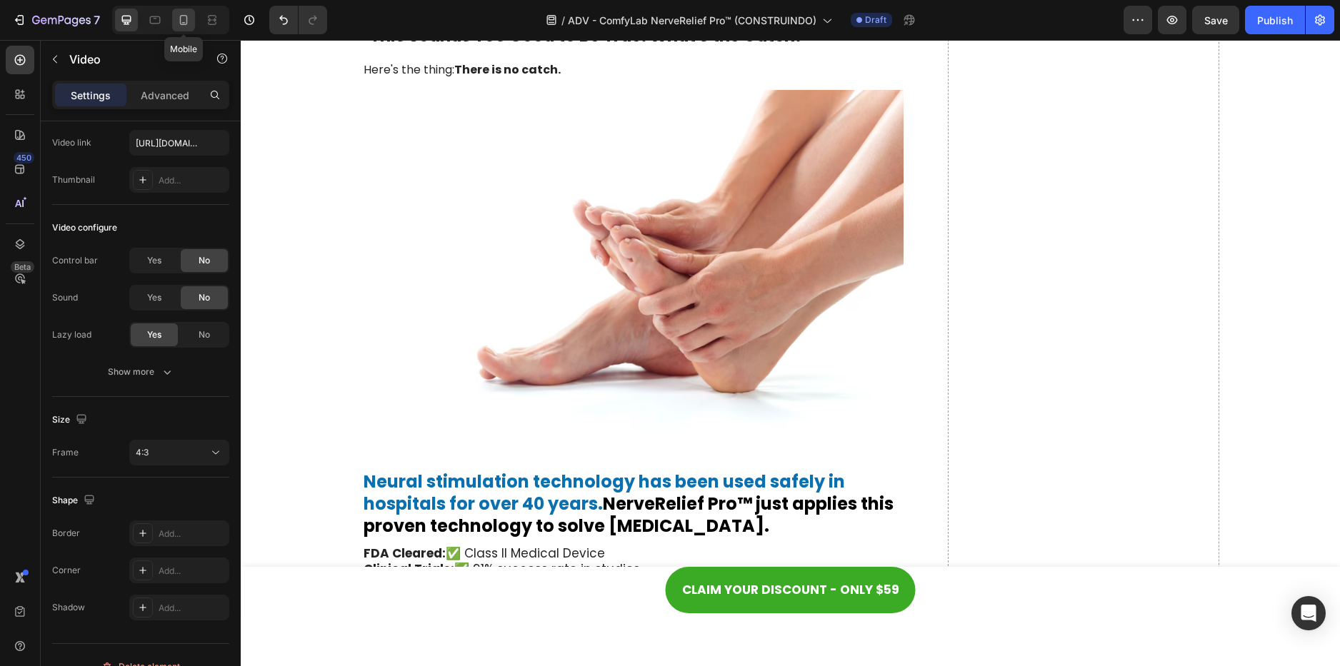
click at [183, 16] on icon at bounding box center [184, 20] width 8 height 10
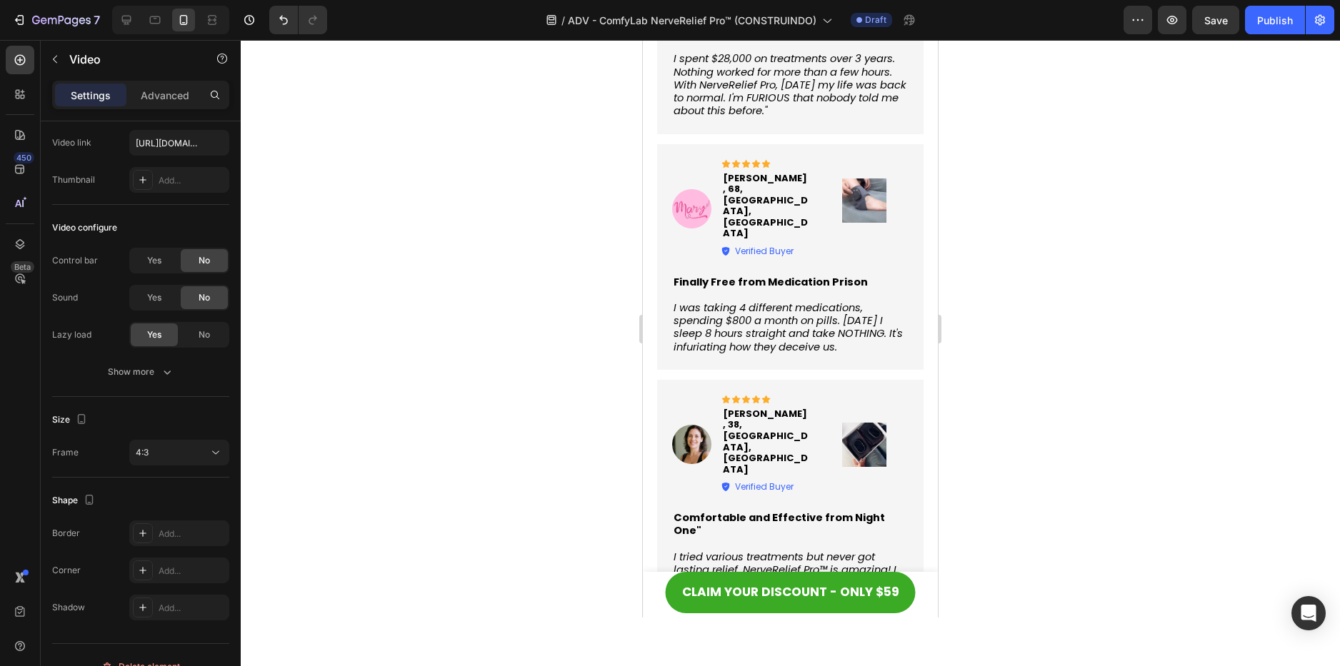
scroll to position [5884, 0]
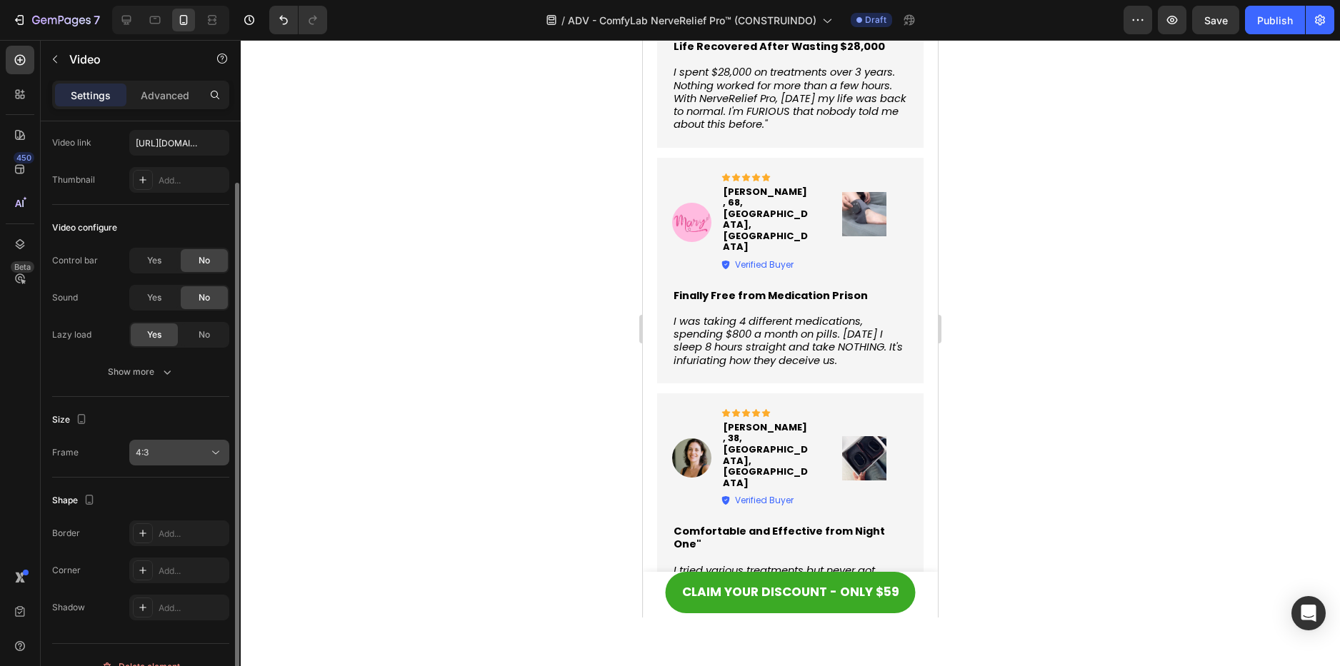
click at [194, 451] on div "4:3" at bounding box center [172, 452] width 73 height 13
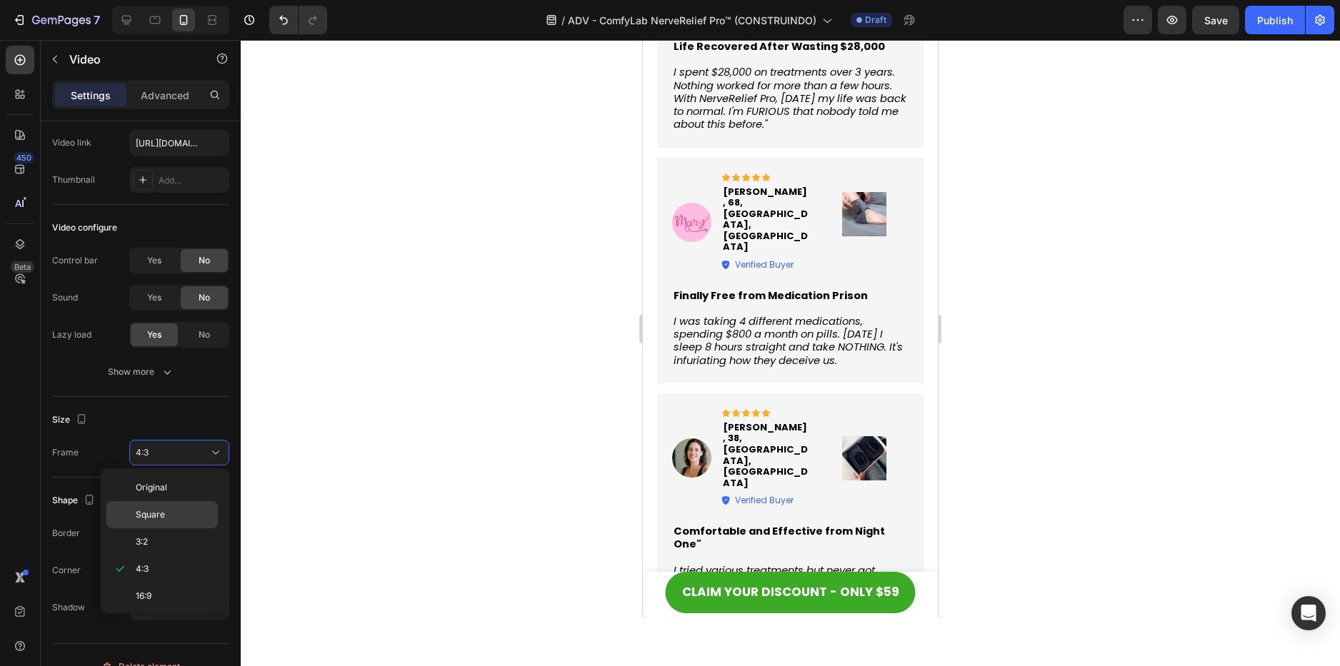
click at [175, 514] on p "Square" at bounding box center [174, 514] width 76 height 13
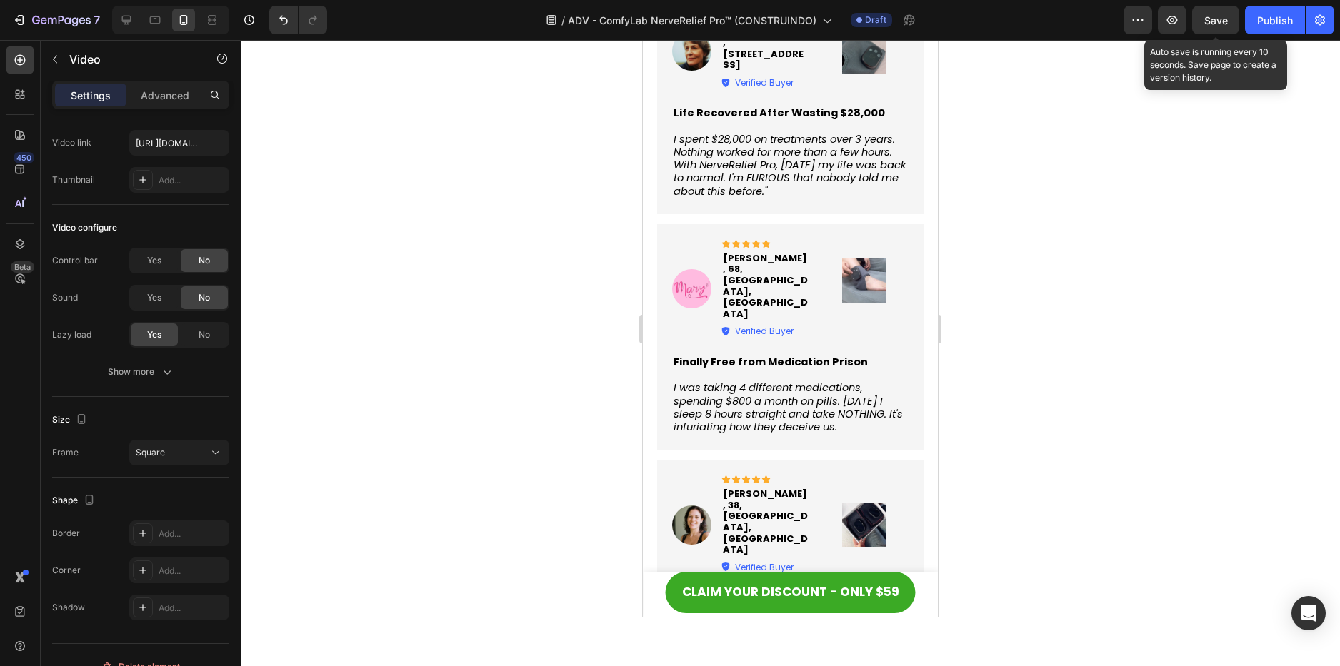
click at [1228, 23] on span "Save" at bounding box center [1216, 20] width 24 height 12
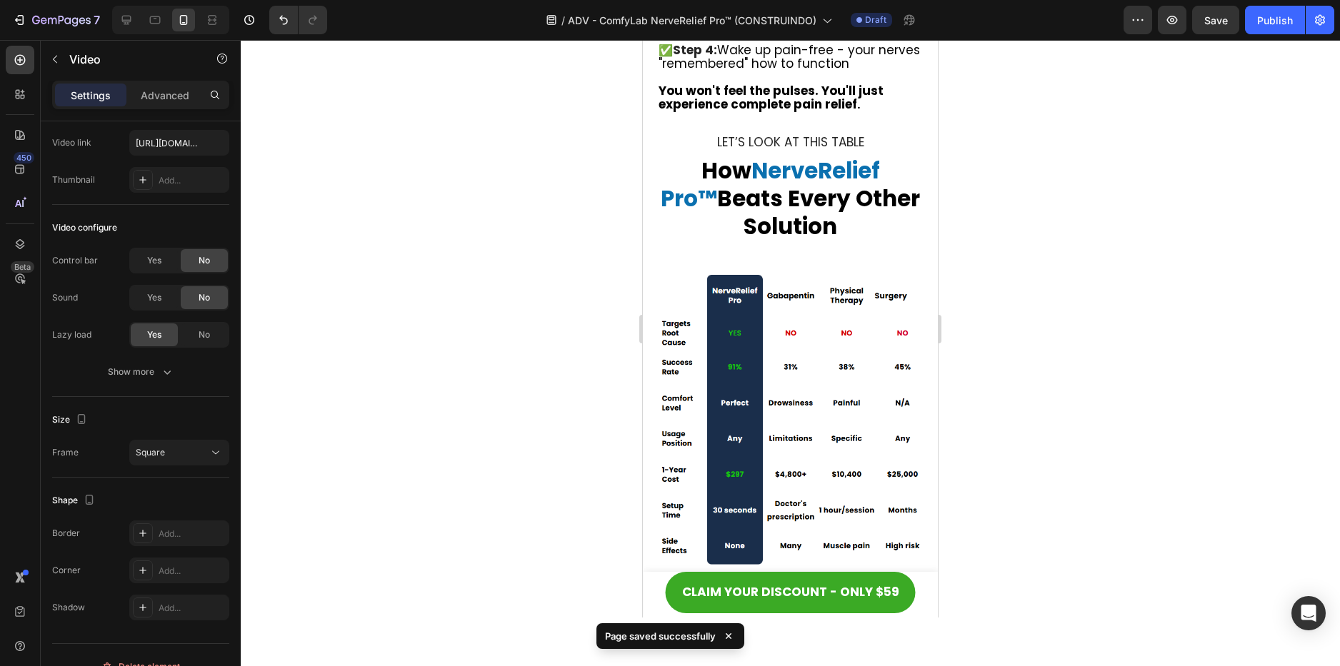
scroll to position [4260, 0]
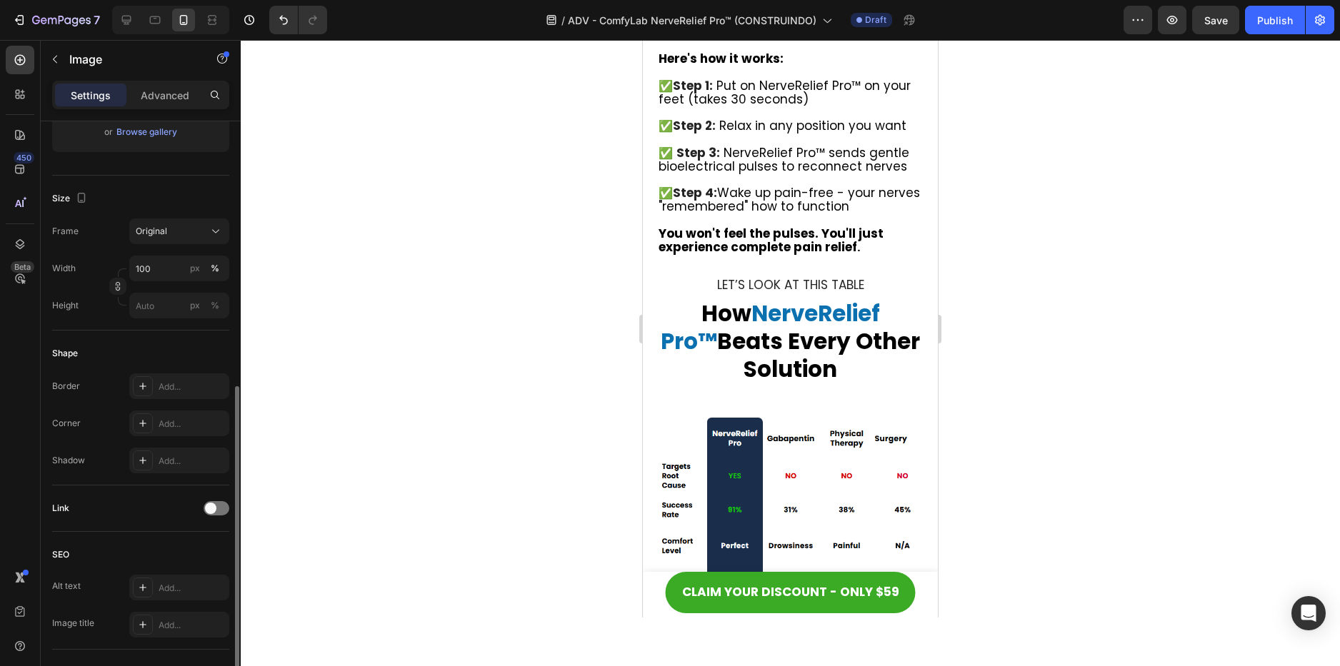
scroll to position [357, 0]
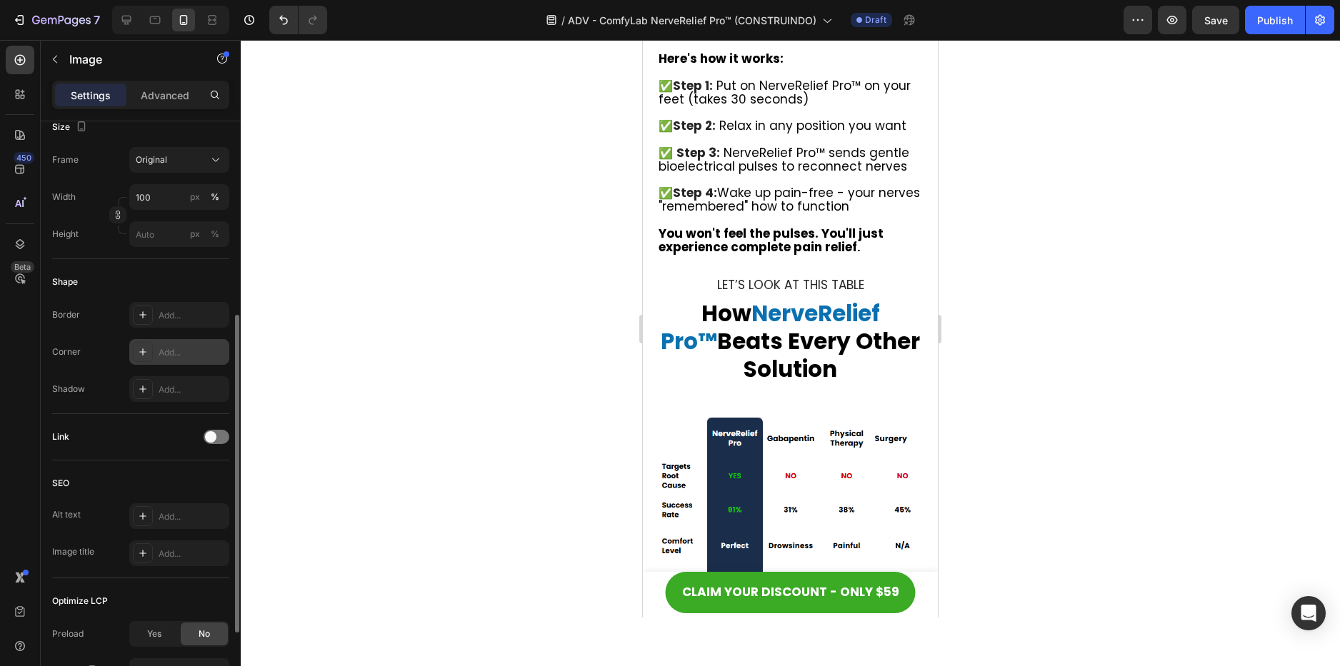
click at [164, 357] on div "Add..." at bounding box center [192, 352] width 67 height 13
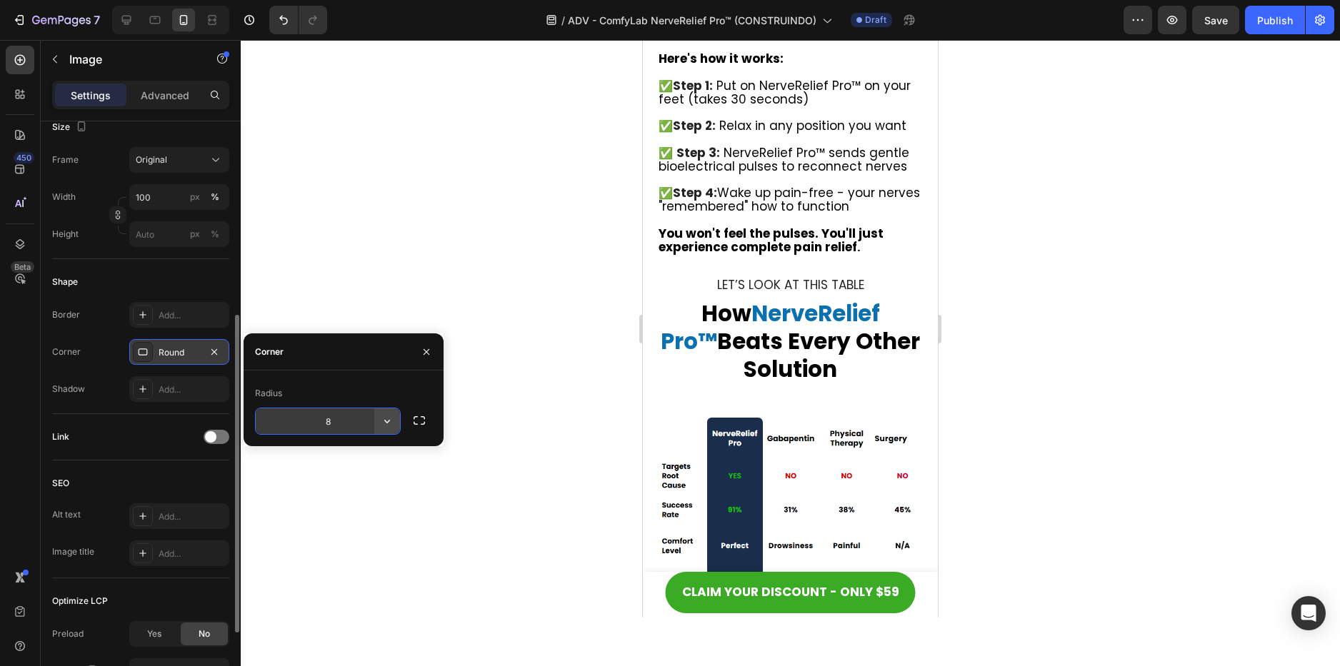
click at [391, 420] on icon "button" at bounding box center [387, 421] width 14 height 14
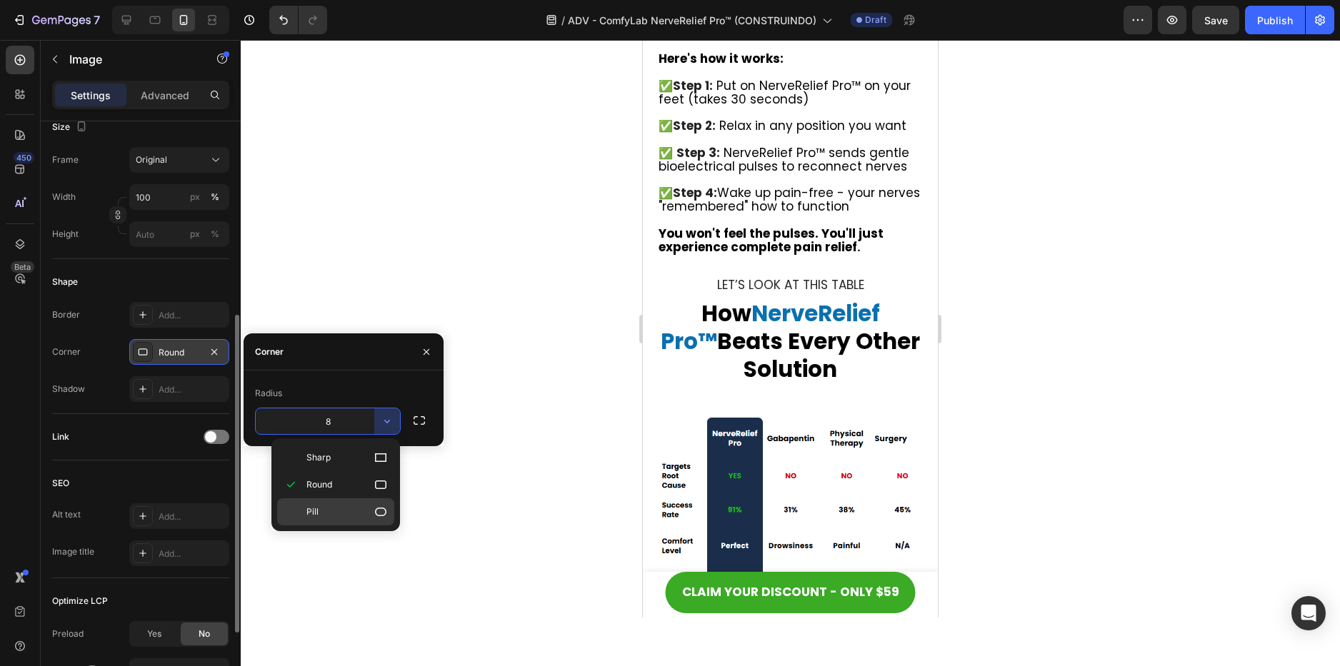
click at [373, 516] on p "Pill" at bounding box center [346, 512] width 81 height 14
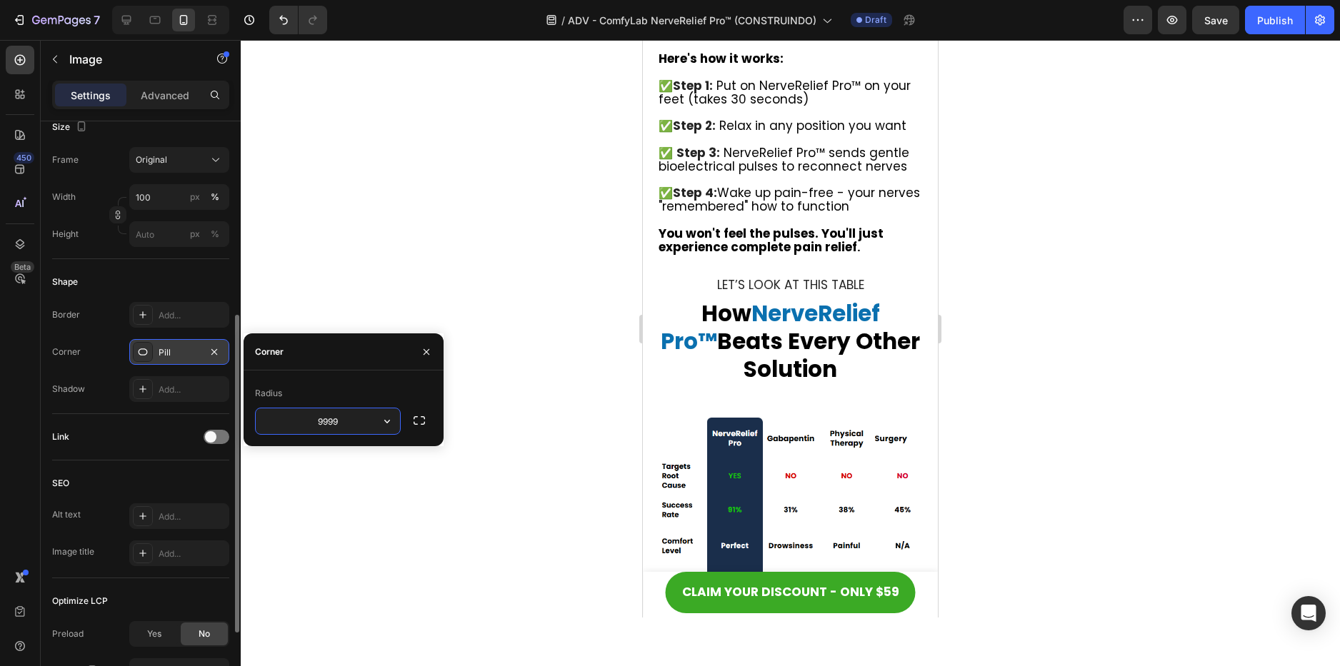
click at [340, 423] on input "9999" at bounding box center [328, 421] width 144 height 26
drag, startPoint x: 337, startPoint y: 421, endPoint x: 320, endPoint y: 424, distance: 17.4
click at [320, 424] on input "30" at bounding box center [328, 421] width 144 height 26
type input "15"
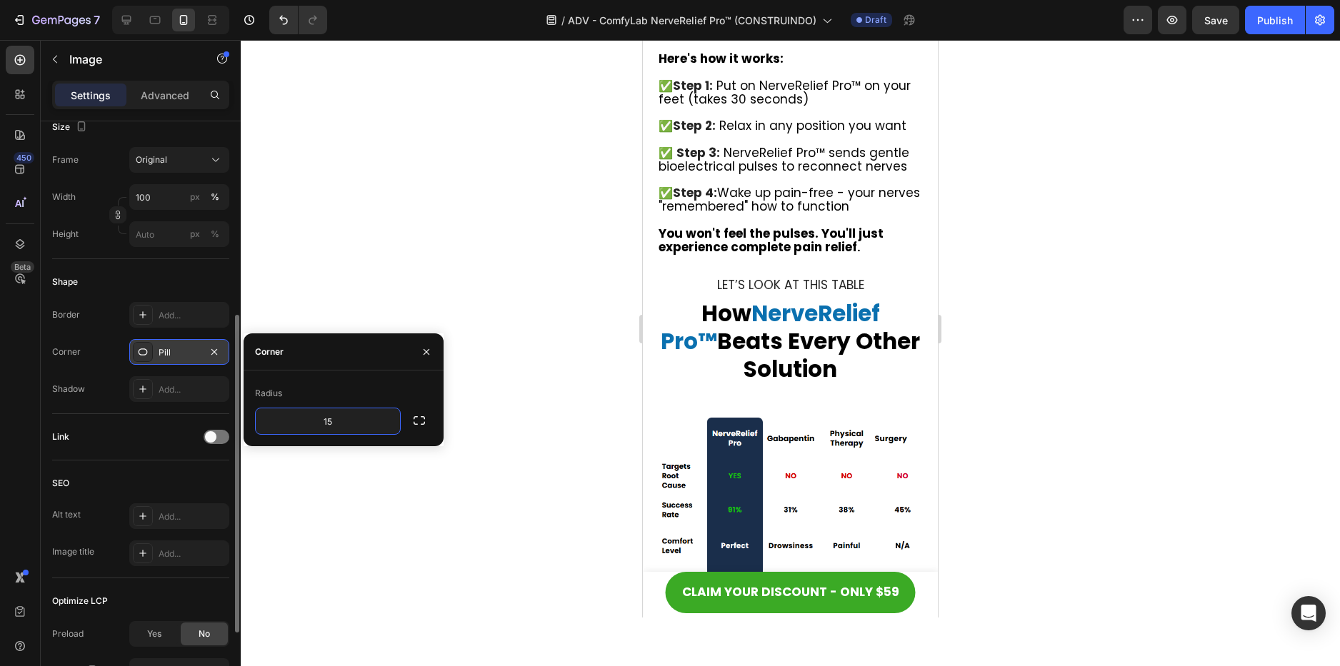
click at [137, 418] on div "Link" at bounding box center [140, 437] width 177 height 46
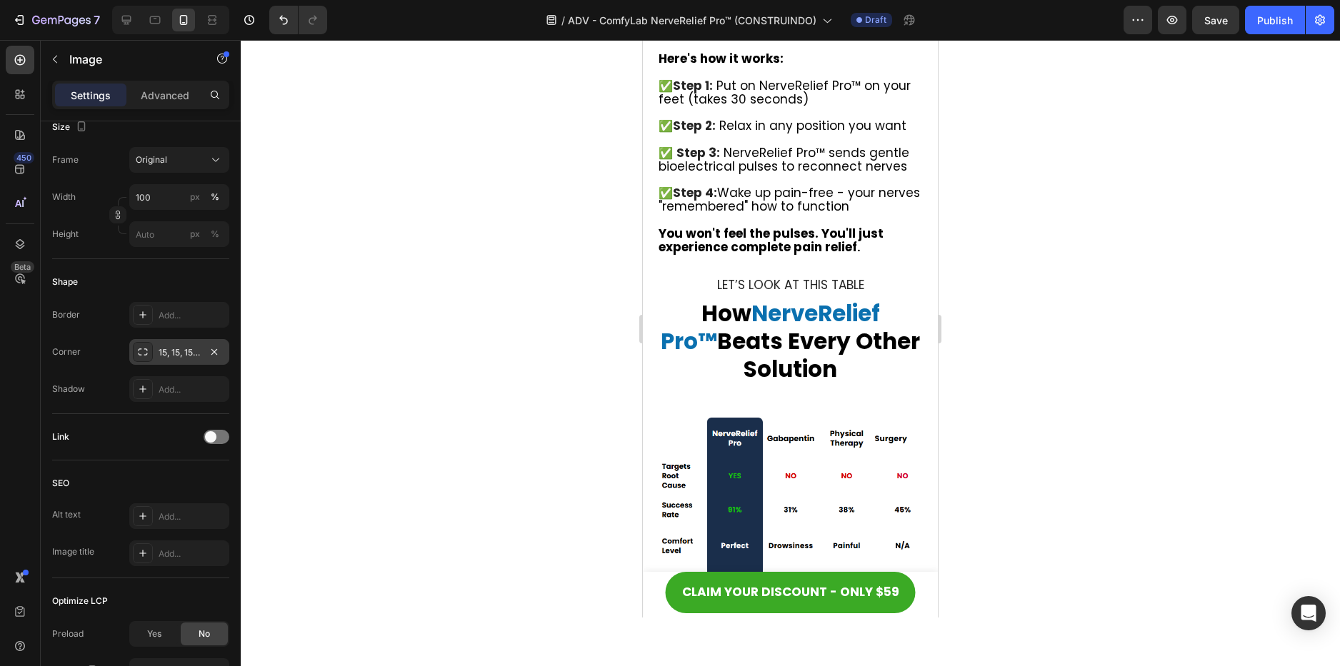
click at [1055, 370] on div at bounding box center [790, 353] width 1099 height 626
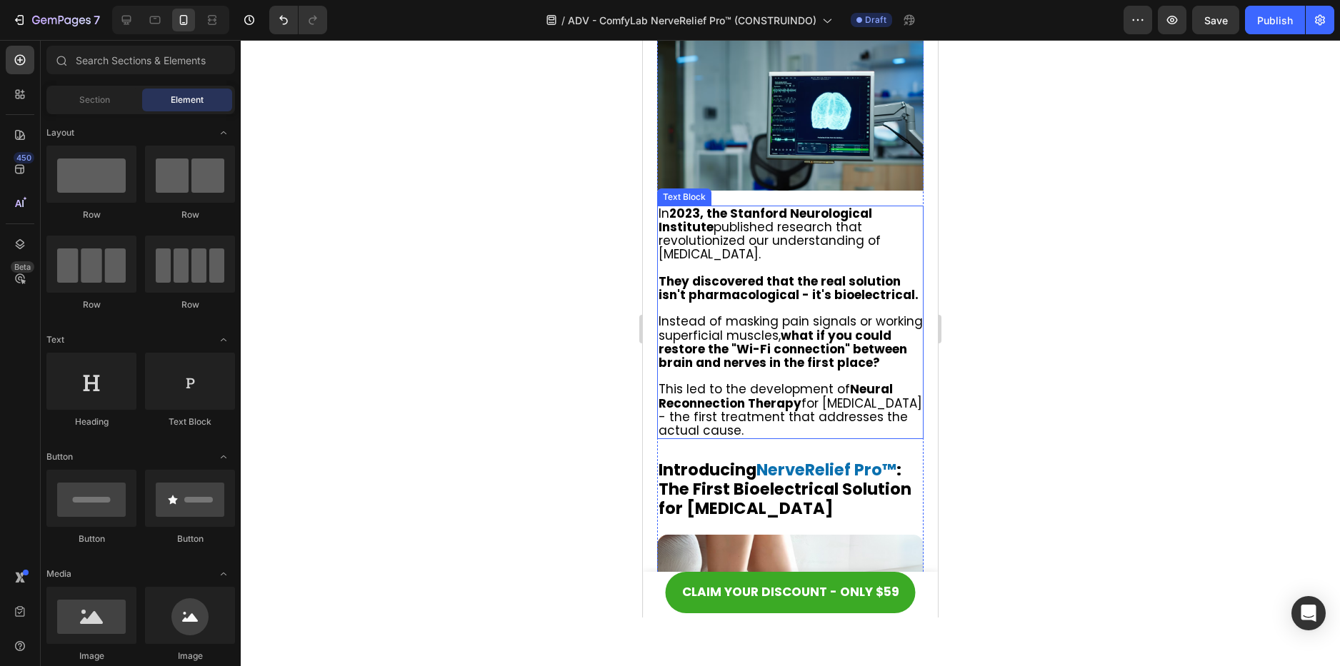
scroll to position [3976, 0]
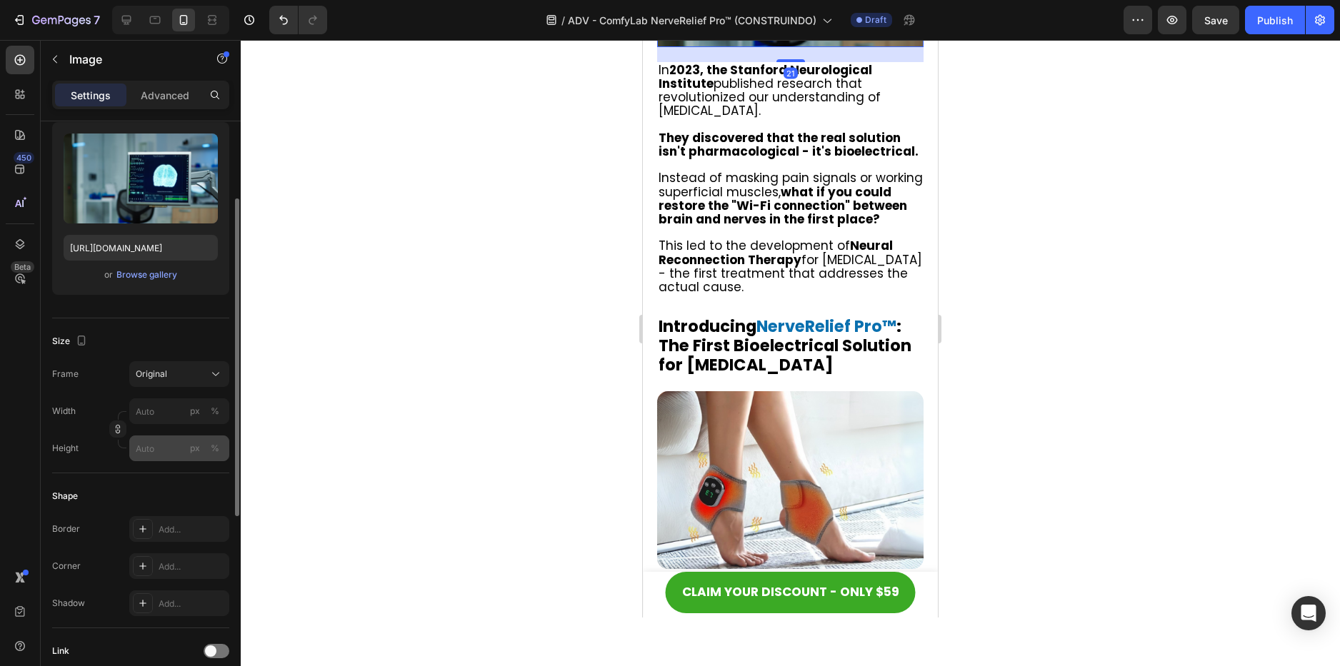
scroll to position [214, 0]
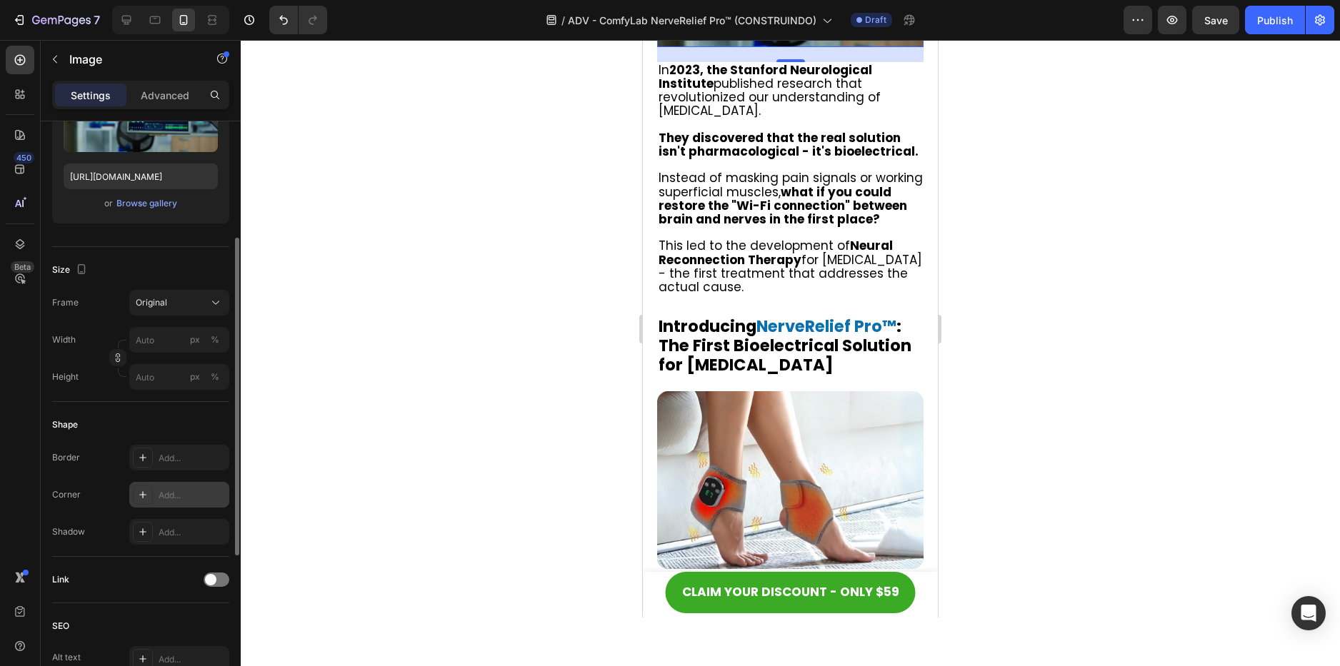
click at [166, 493] on div "Add..." at bounding box center [192, 495] width 67 height 13
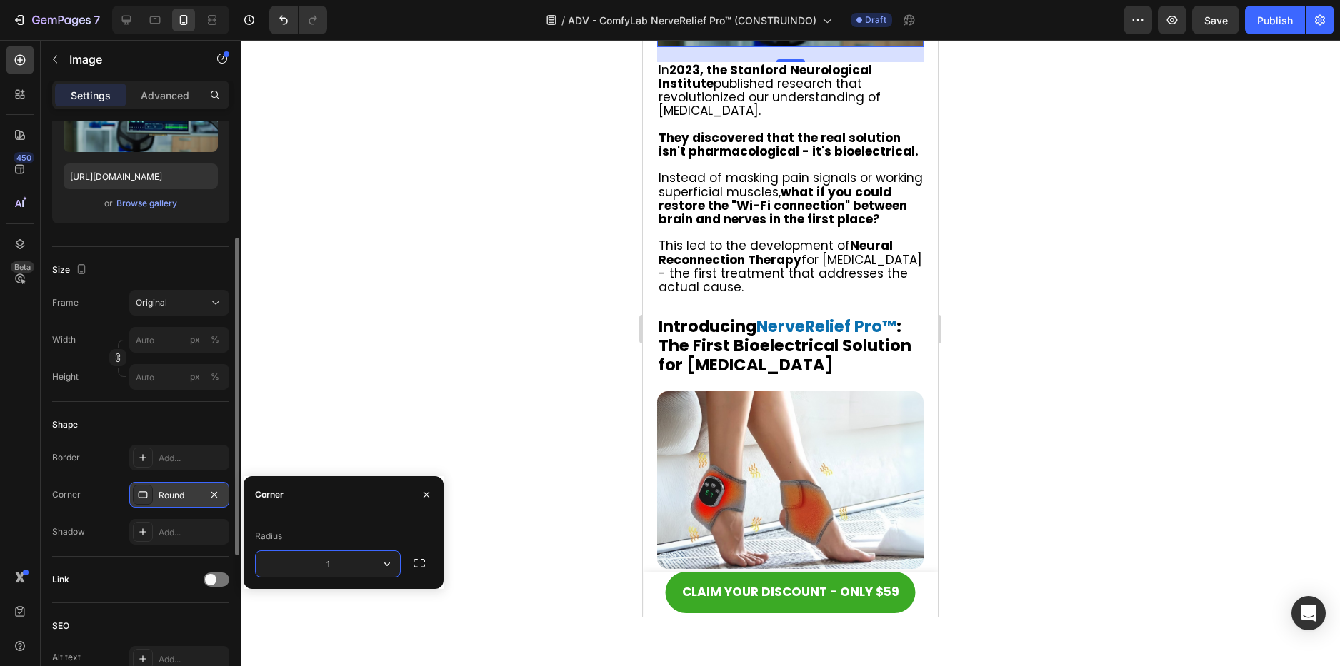
type input "15"
click at [1025, 339] on div at bounding box center [790, 353] width 1099 height 626
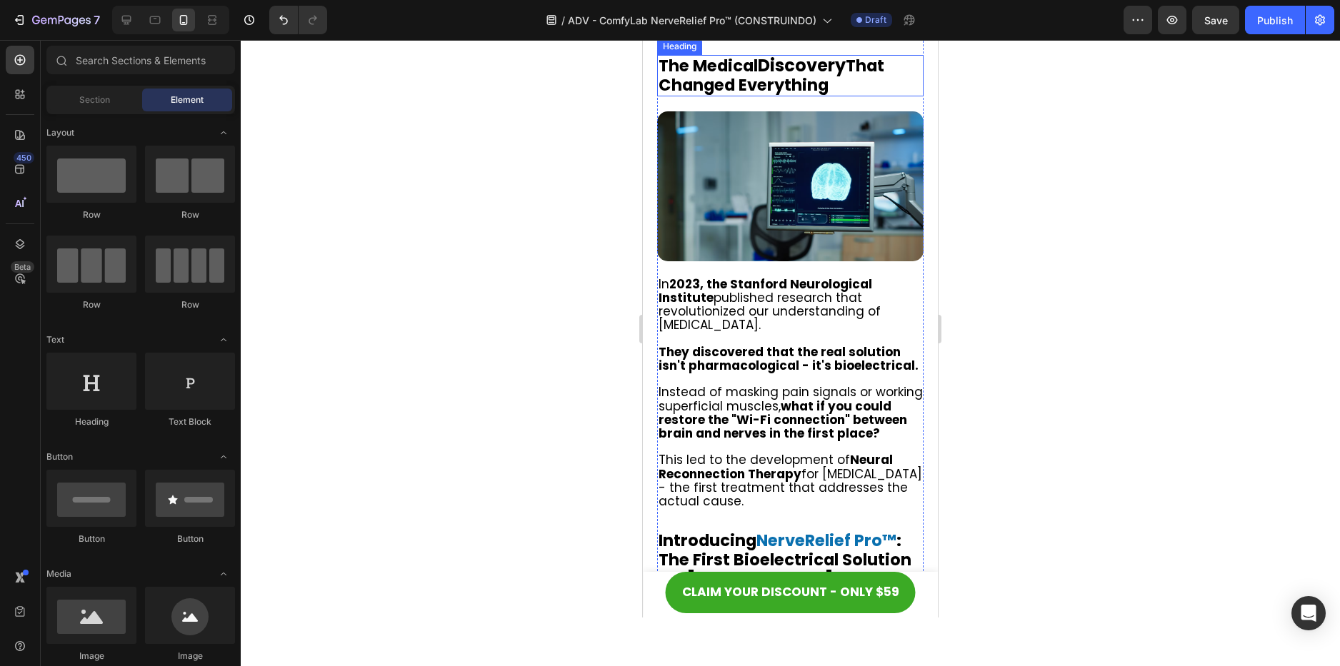
scroll to position [3476, 0]
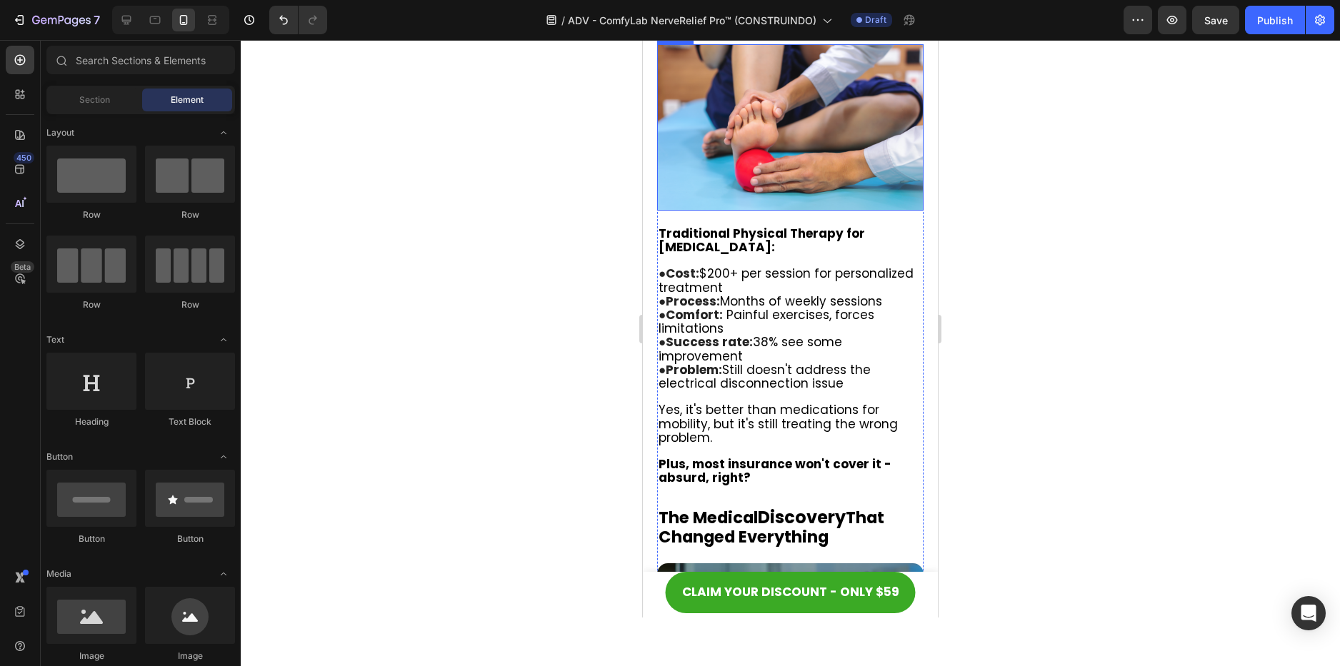
click at [746, 211] on img at bounding box center [790, 127] width 266 height 166
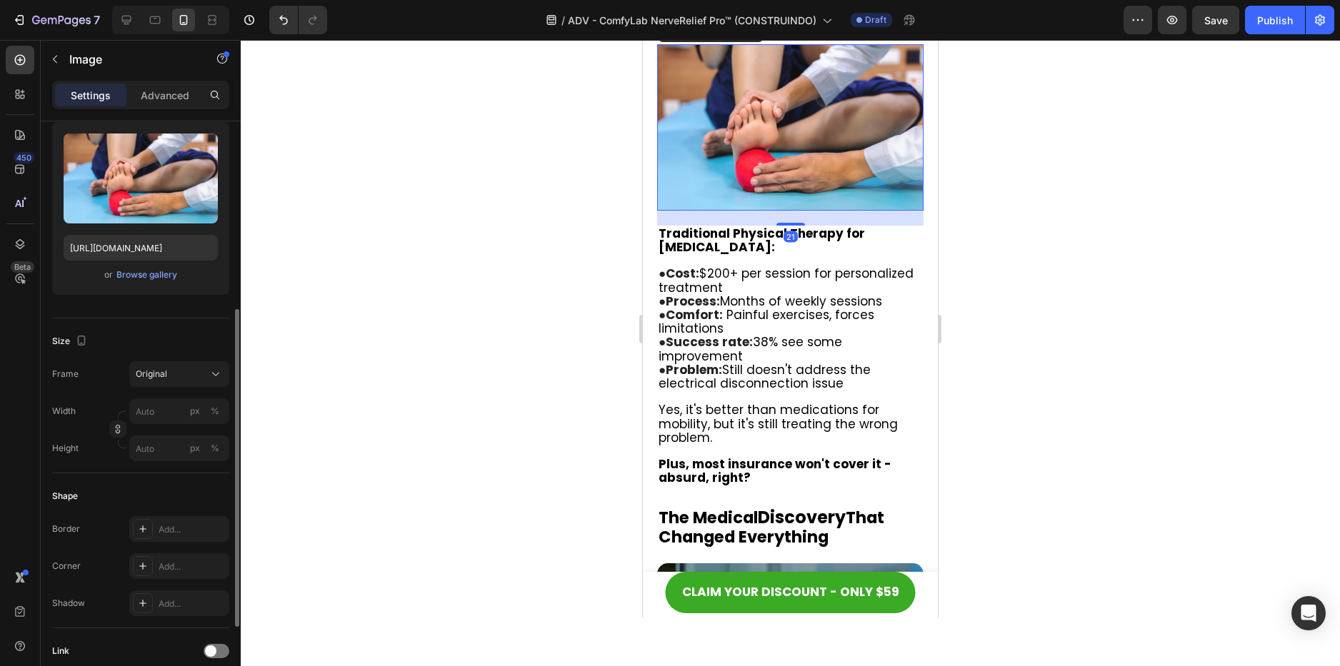
scroll to position [214, 0]
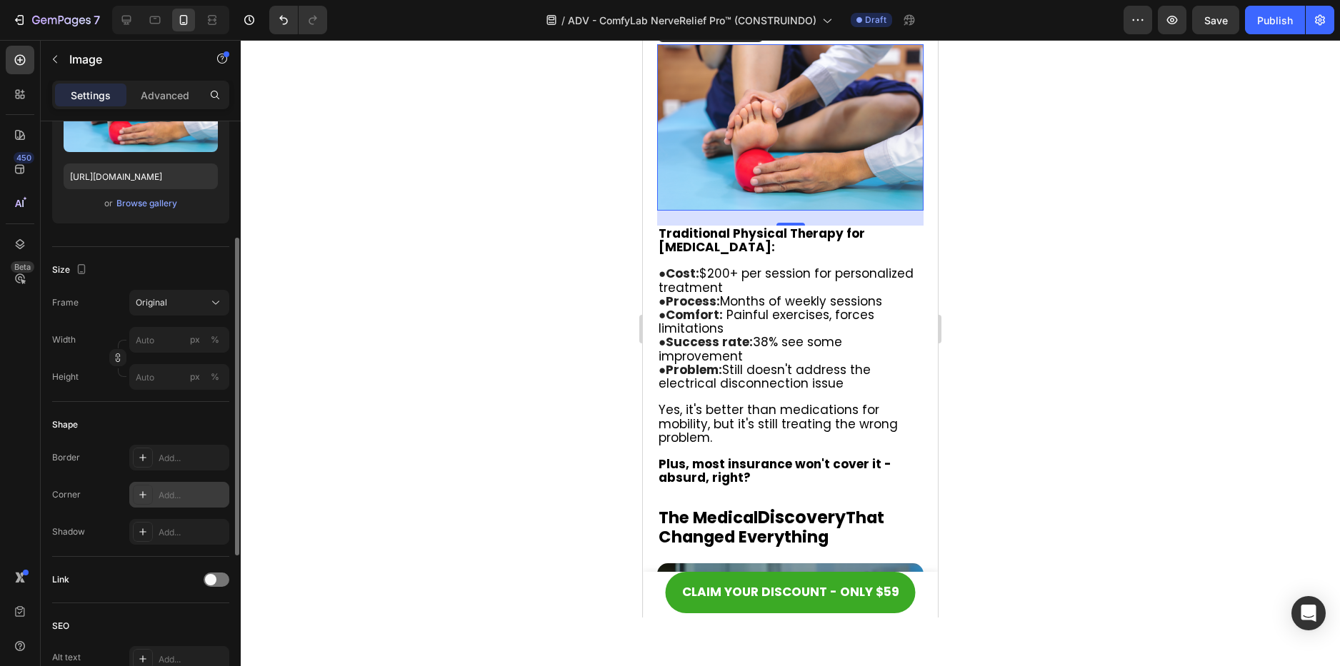
click at [159, 494] on div "Add..." at bounding box center [192, 495] width 67 height 13
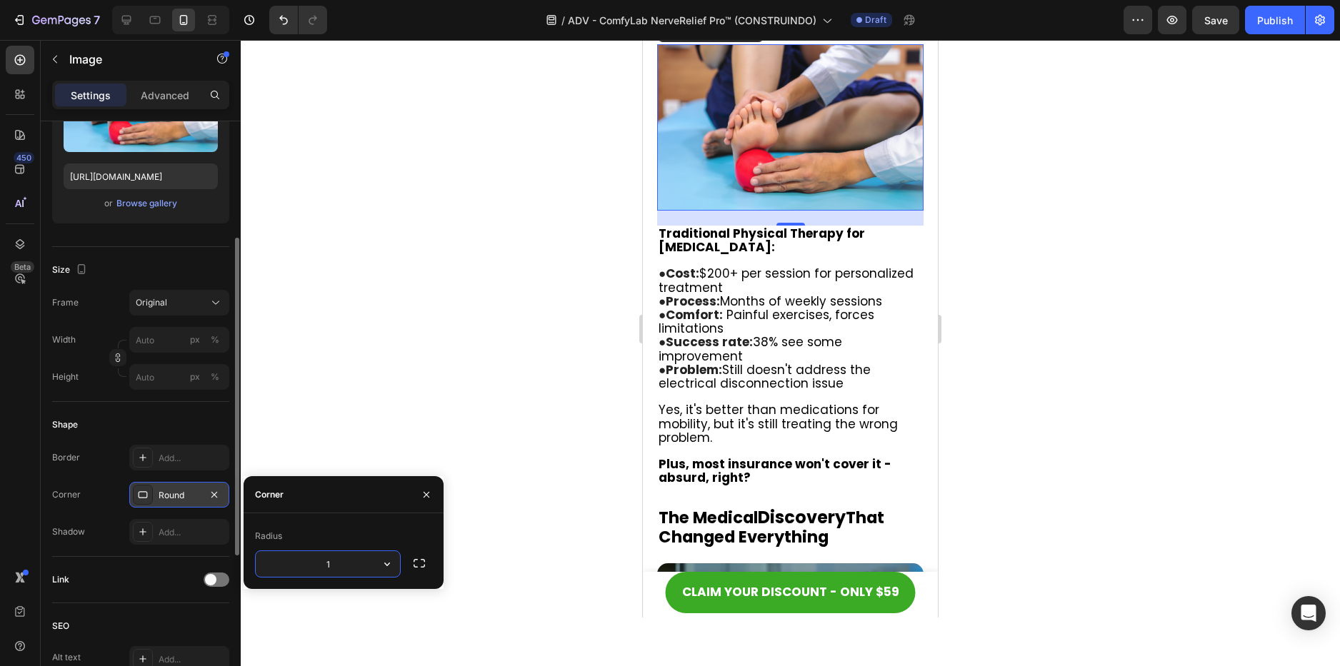
type input "15"
click at [1011, 378] on div at bounding box center [790, 353] width 1099 height 626
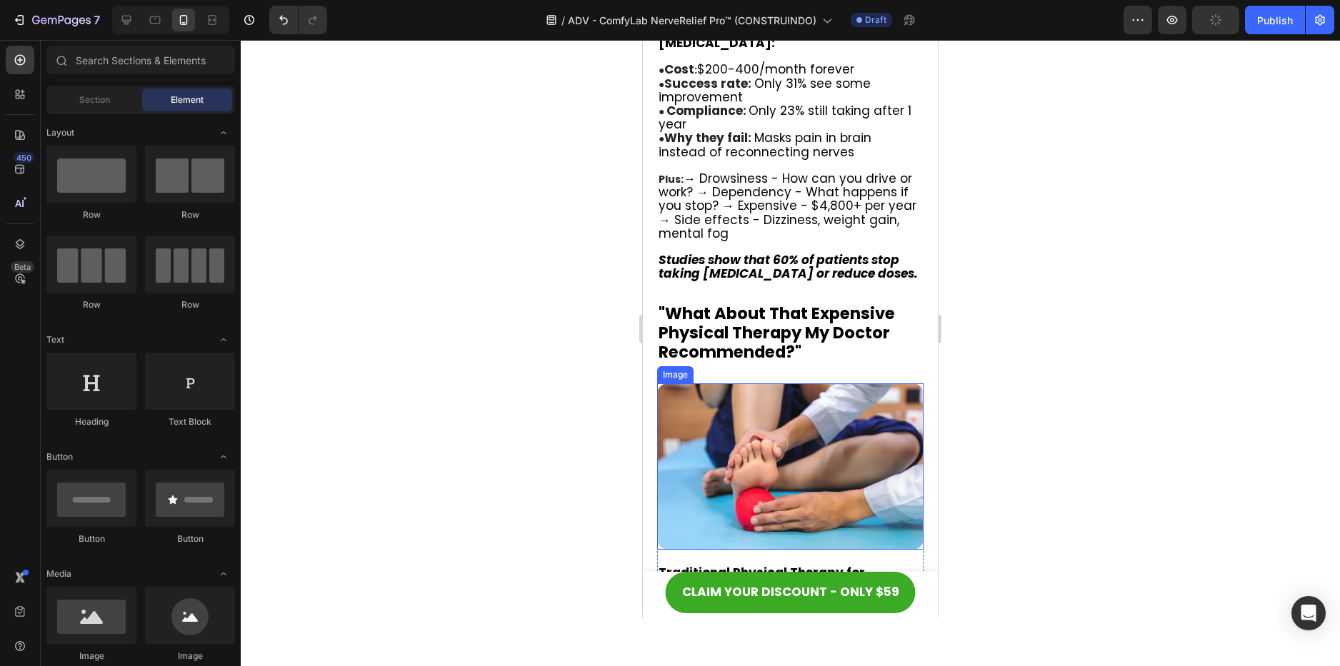
scroll to position [3084, 0]
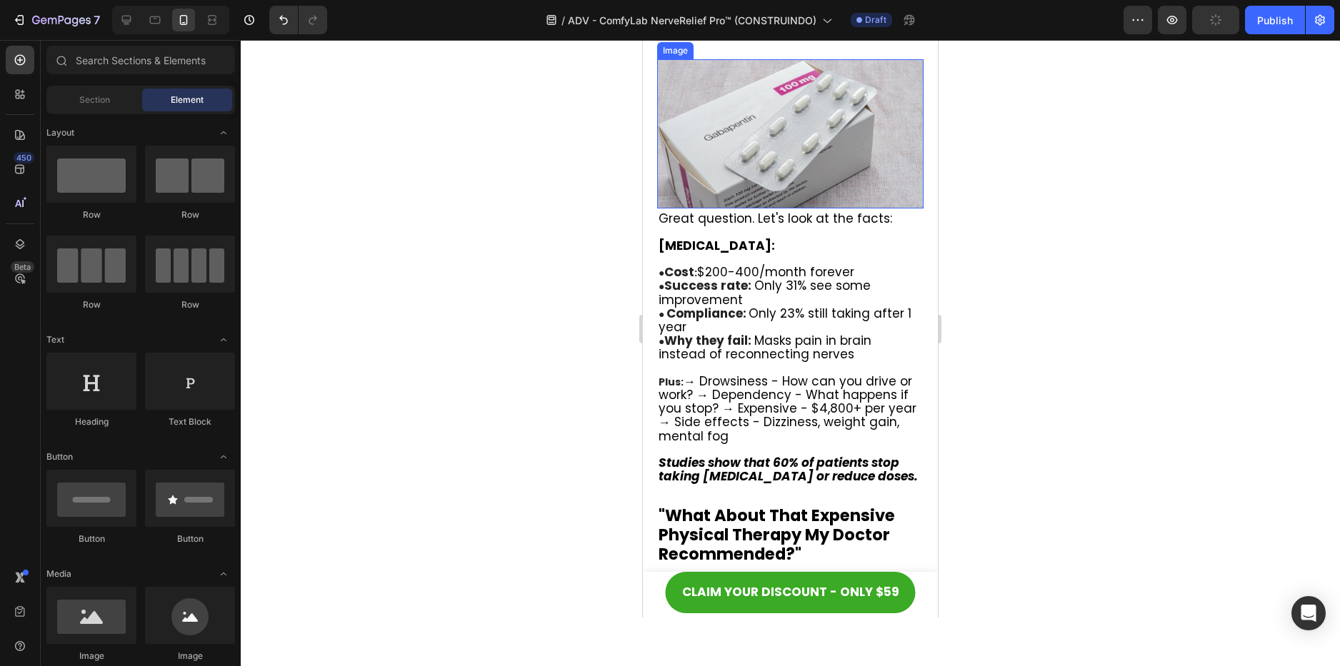
click at [833, 209] on img at bounding box center [790, 134] width 266 height 150
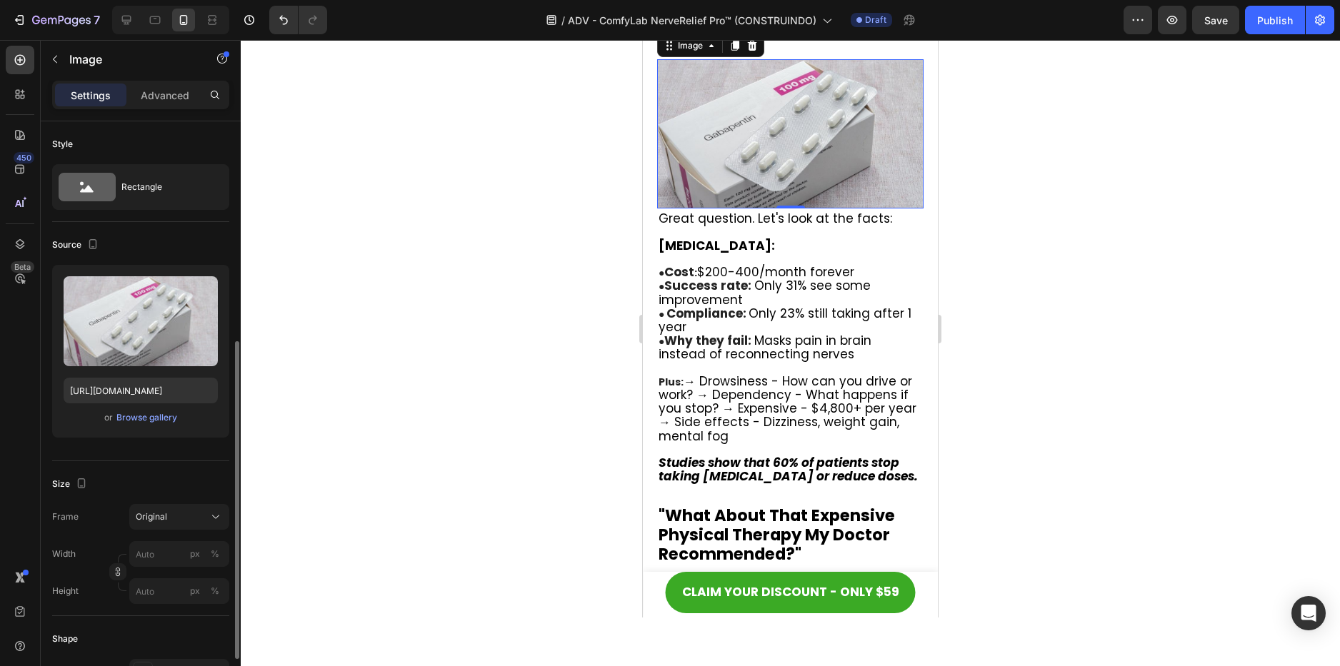
scroll to position [143, 0]
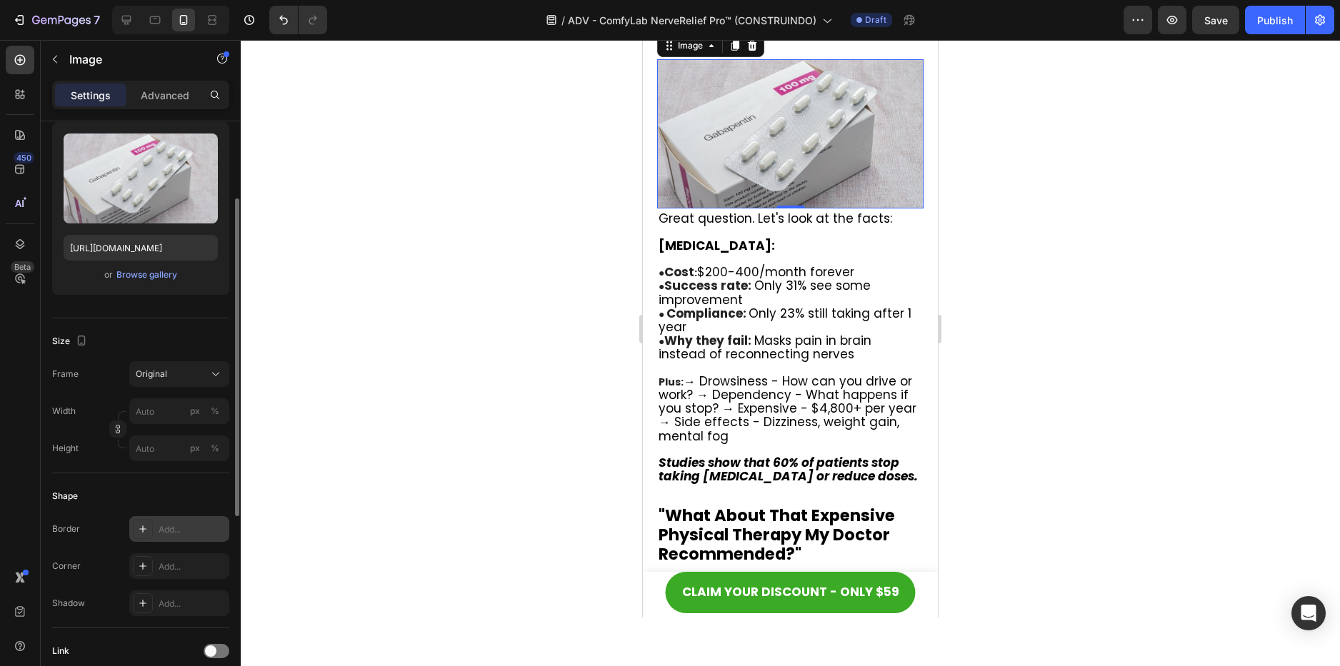
click at [171, 529] on div "Add..." at bounding box center [192, 529] width 67 height 13
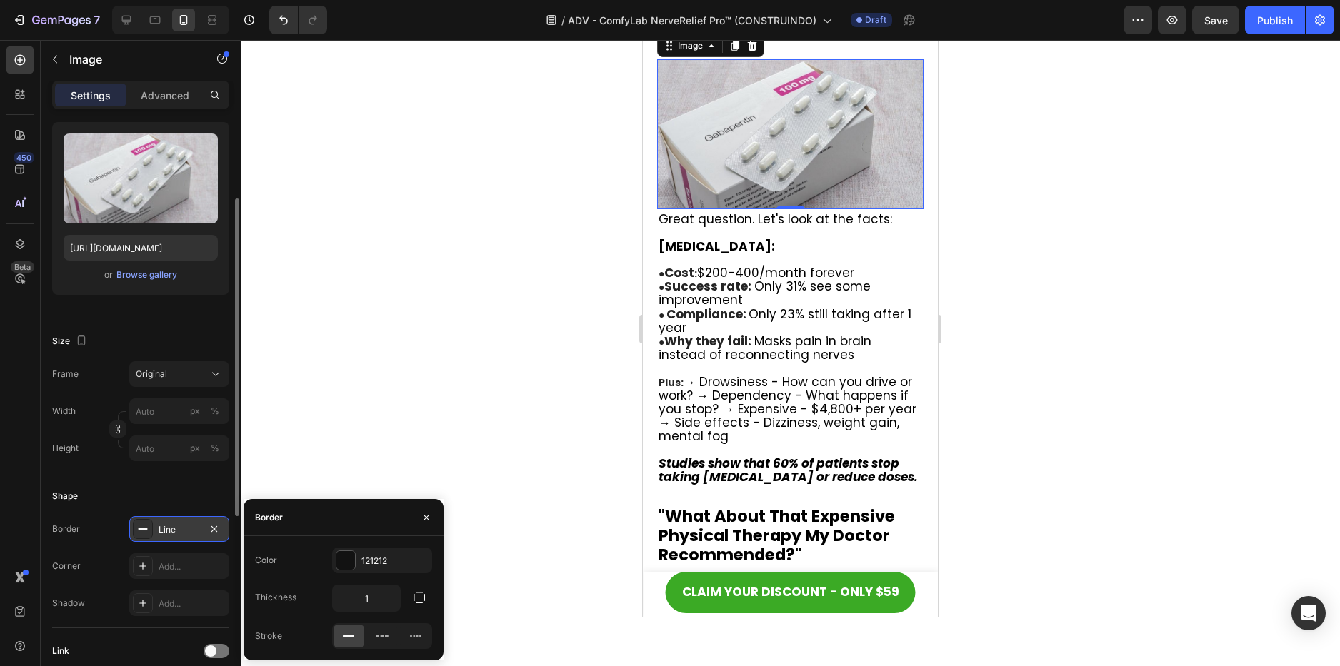
click at [1128, 346] on div at bounding box center [790, 353] width 1099 height 626
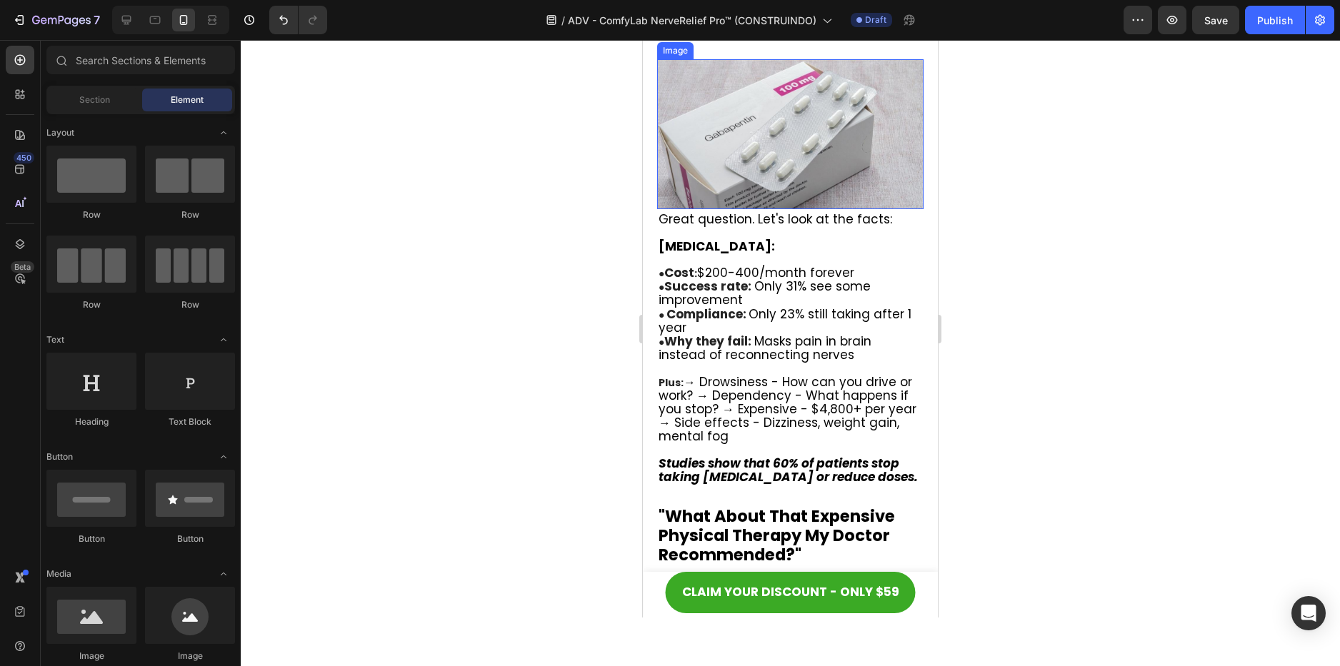
click at [753, 210] on img at bounding box center [790, 134] width 266 height 151
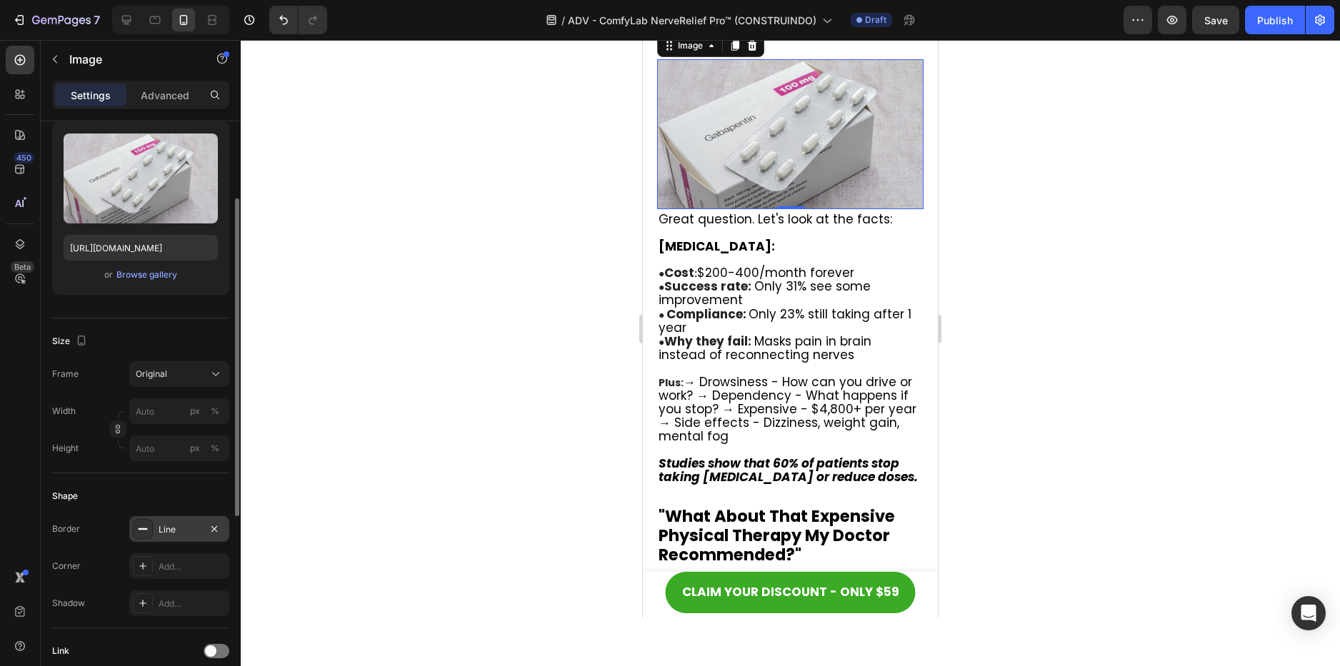
click at [181, 530] on div "Line" at bounding box center [179, 529] width 41 height 13
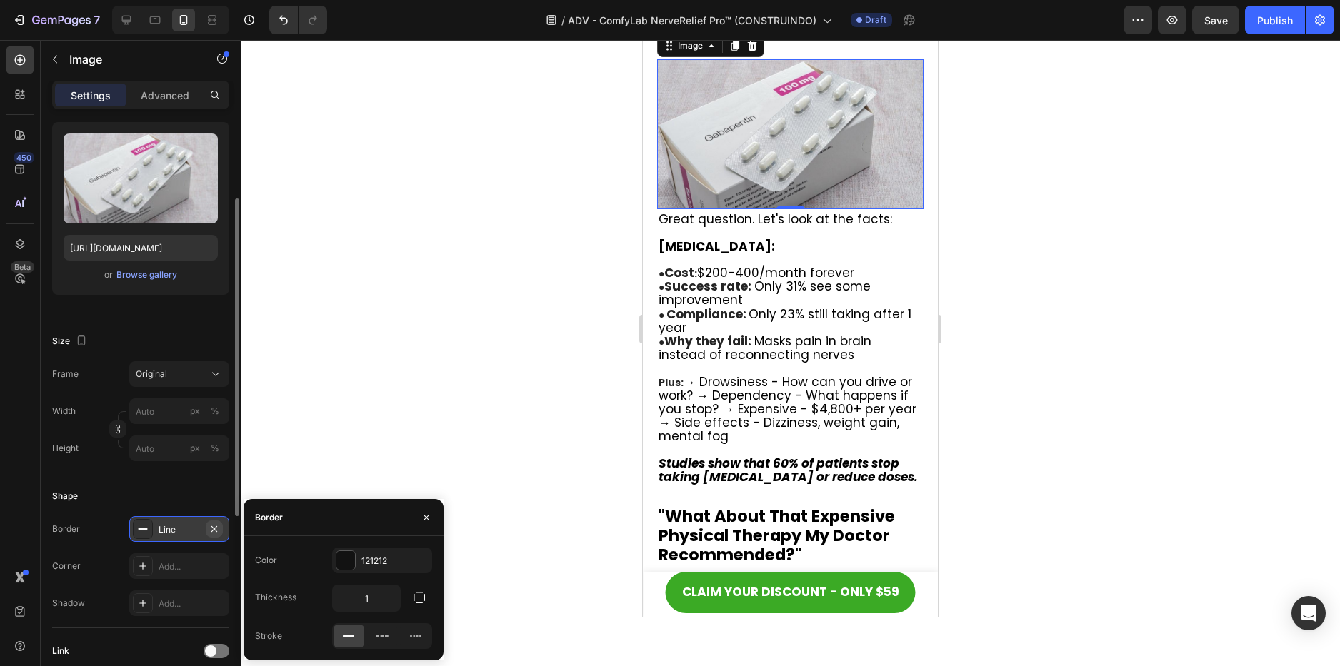
click at [217, 531] on icon "button" at bounding box center [214, 529] width 6 height 6
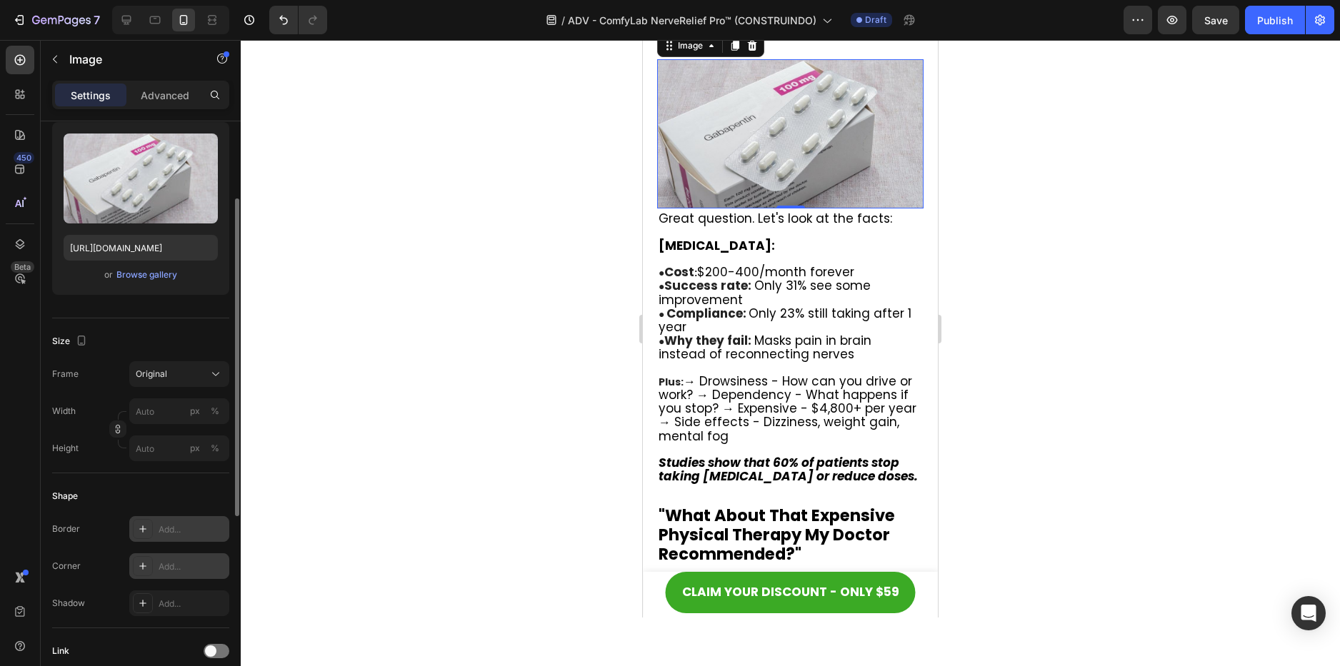
click at [180, 558] on div "Add..." at bounding box center [179, 566] width 100 height 26
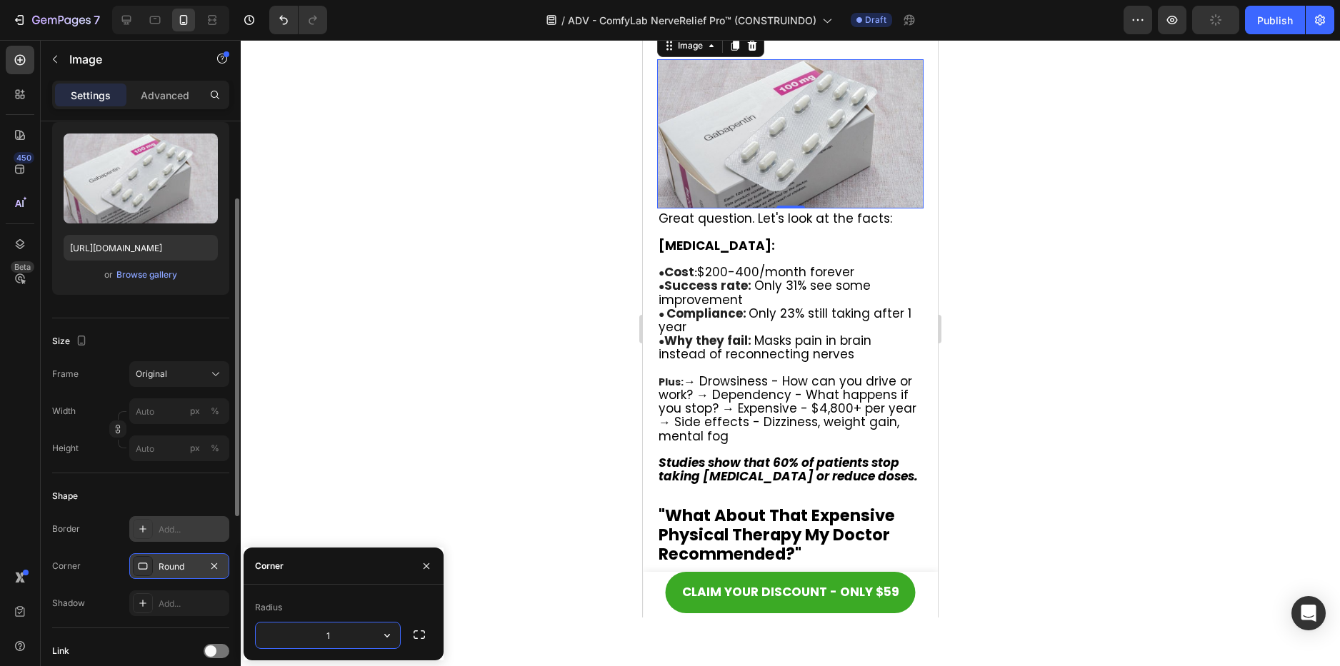
type input "15"
click at [1031, 391] on div at bounding box center [790, 353] width 1099 height 626
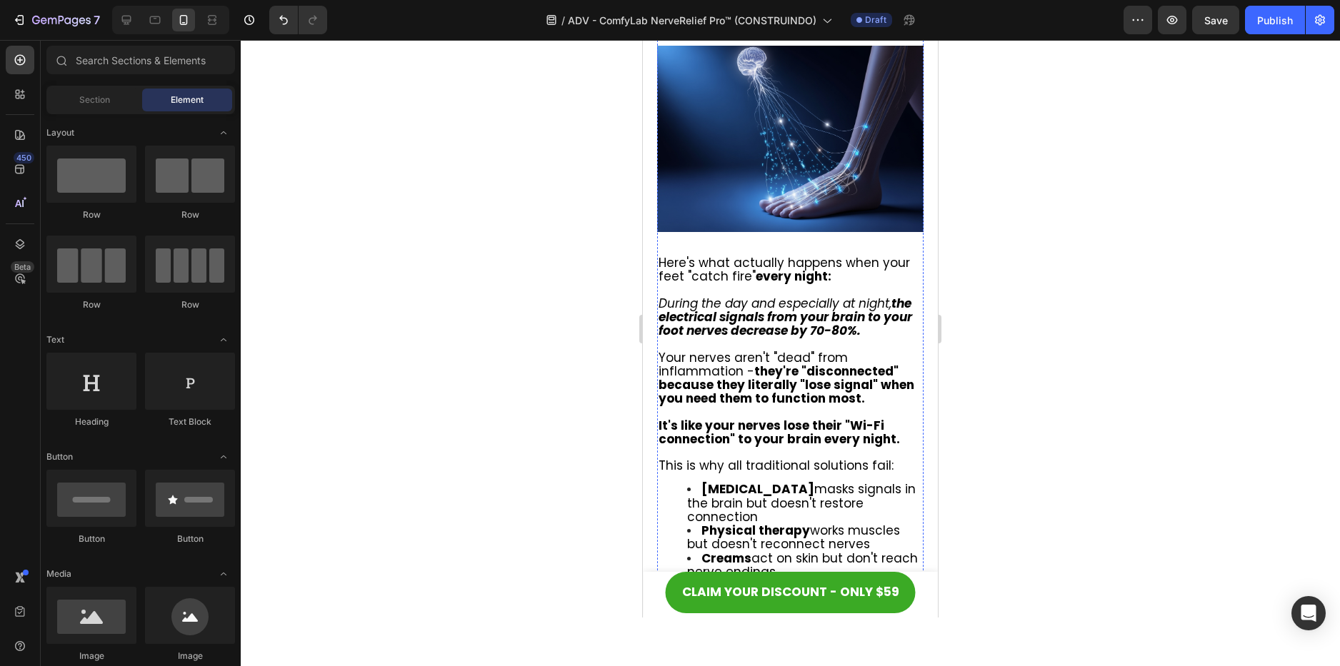
scroll to position [1941, 0]
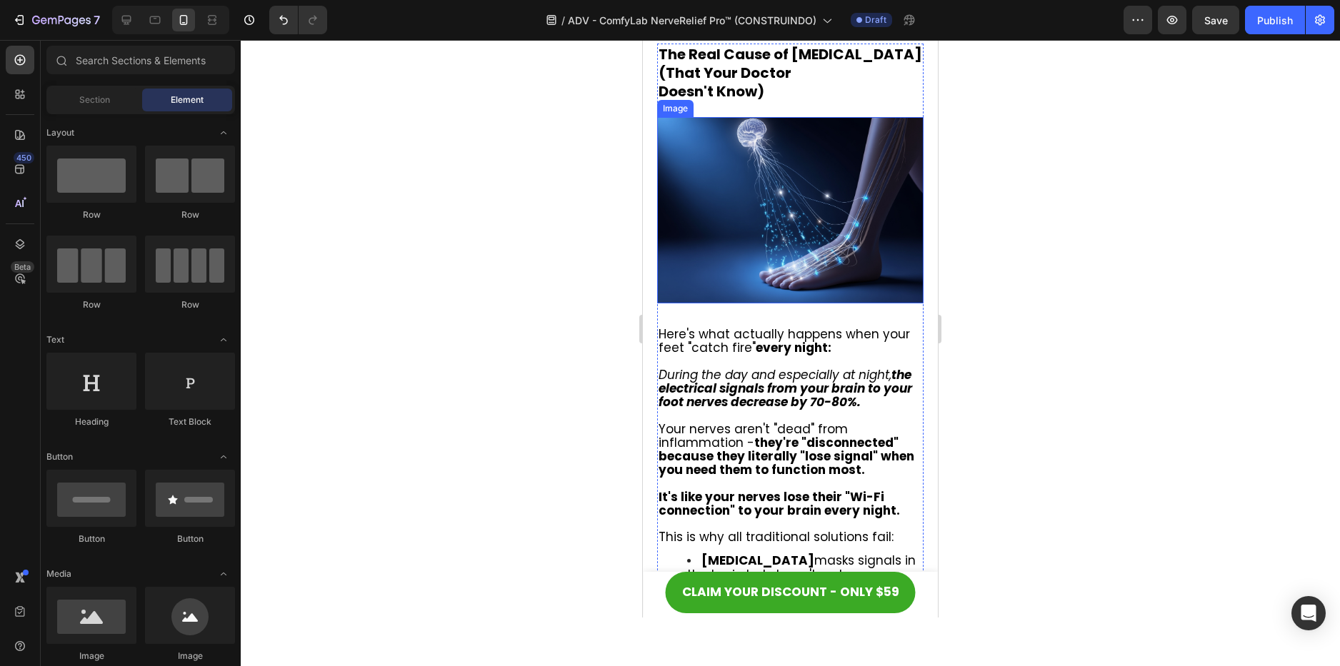
click at [798, 251] on img at bounding box center [790, 210] width 266 height 186
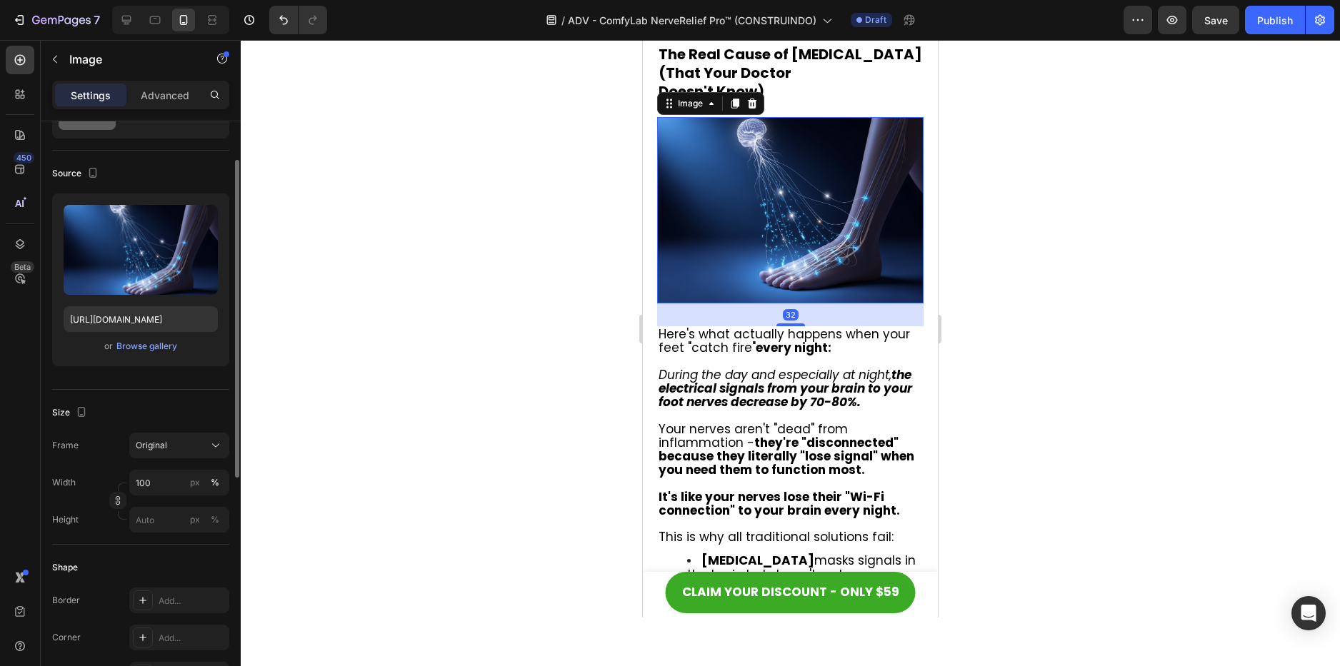
scroll to position [214, 0]
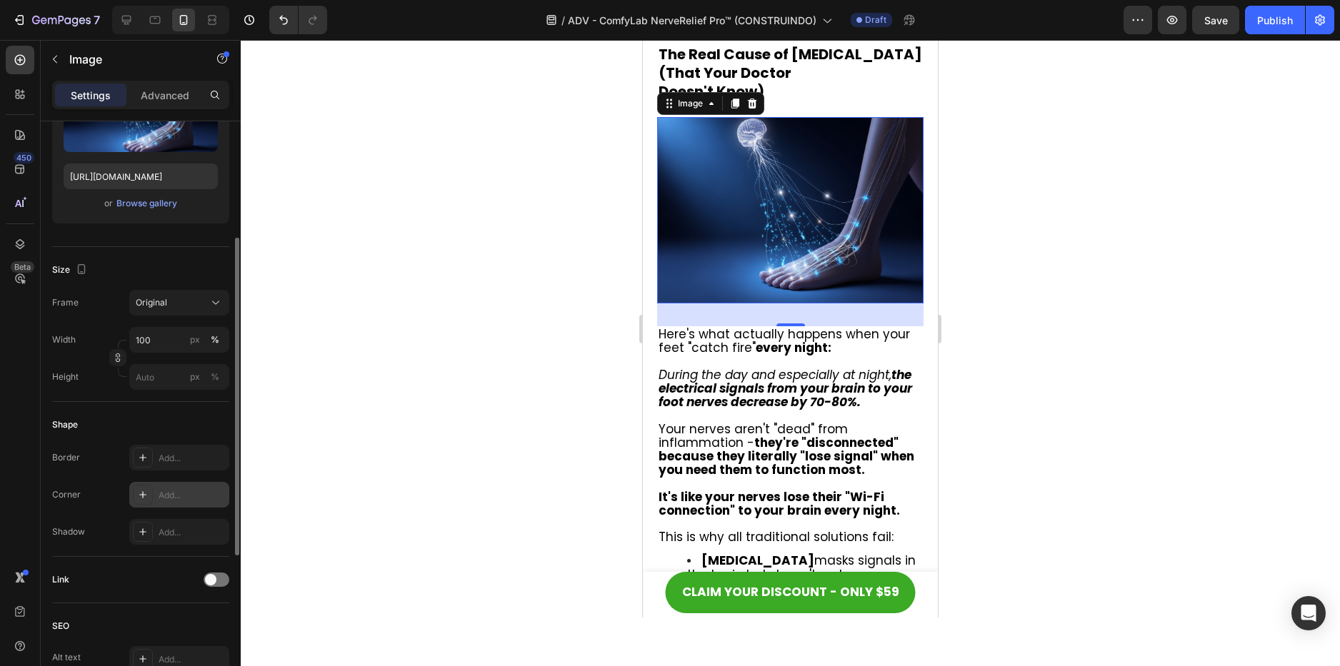
click at [167, 493] on div "Add..." at bounding box center [192, 495] width 67 height 13
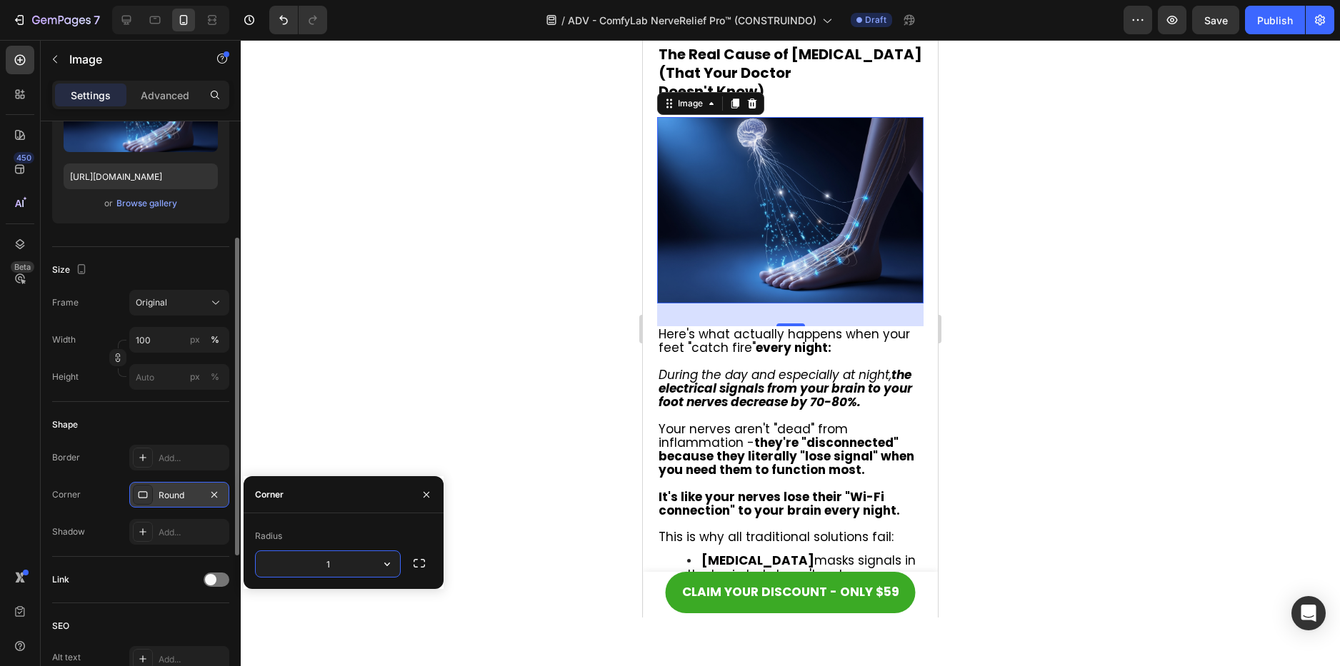
type input "15"
click at [1021, 311] on div at bounding box center [790, 353] width 1099 height 626
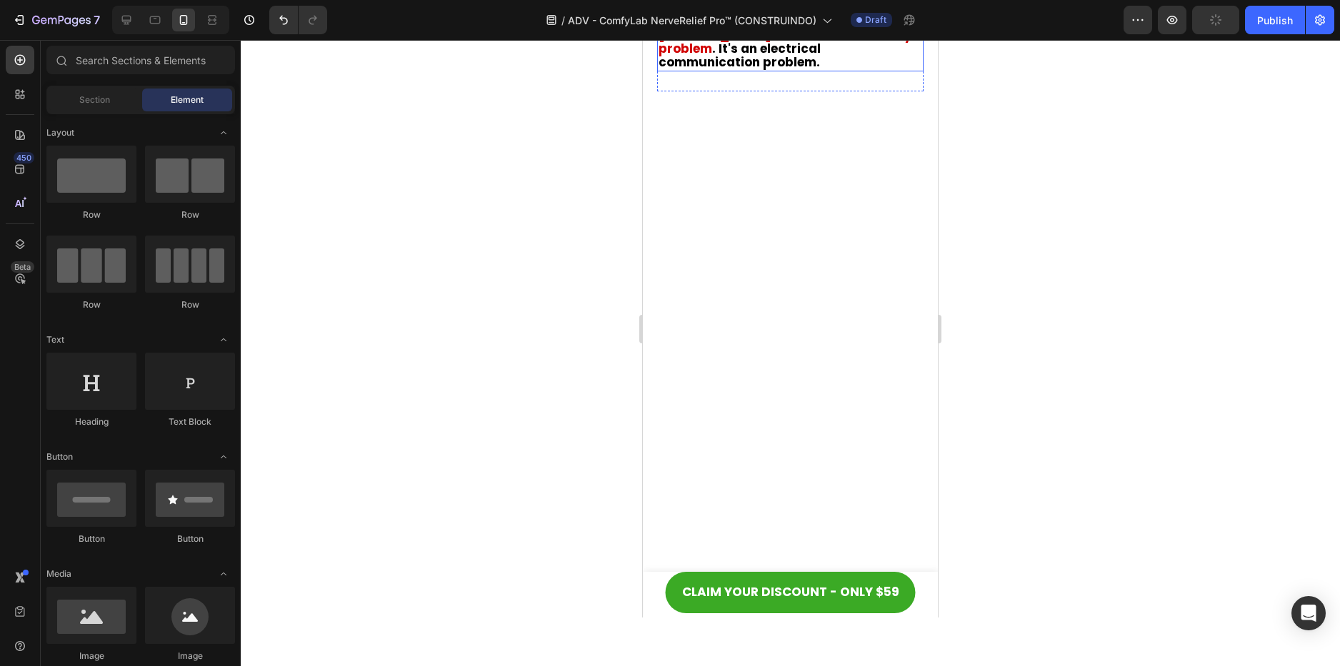
scroll to position [1893, 0]
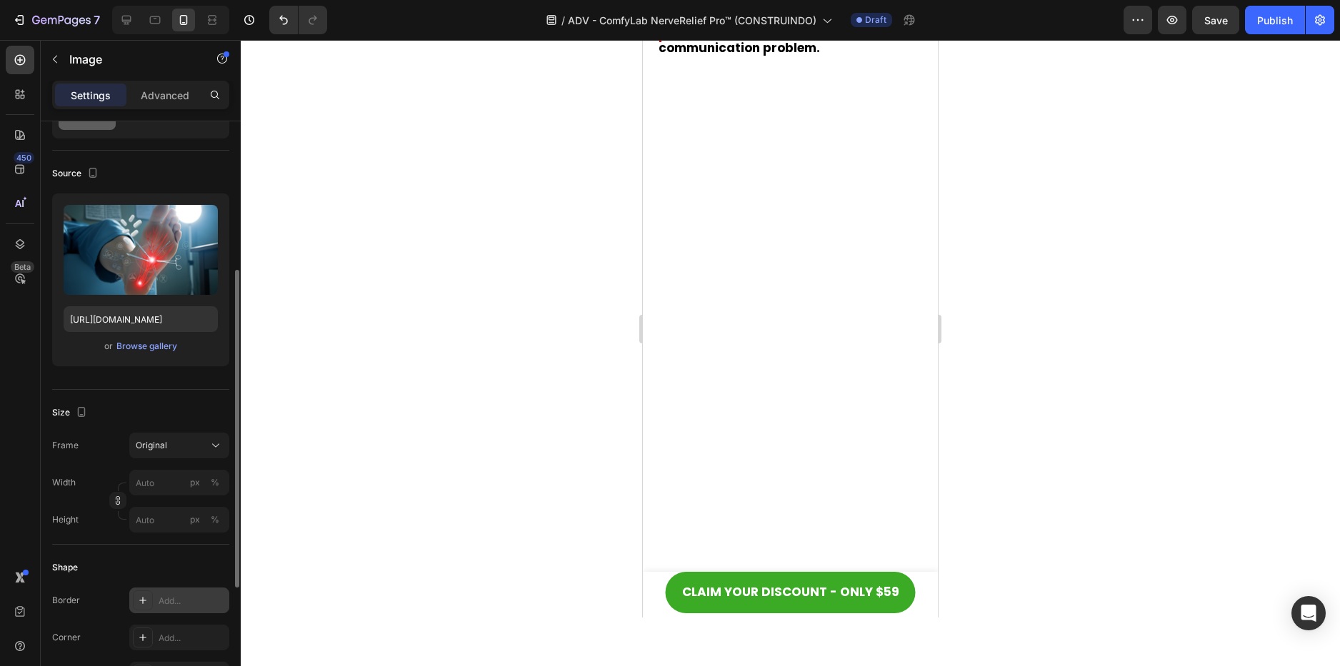
scroll to position [143, 0]
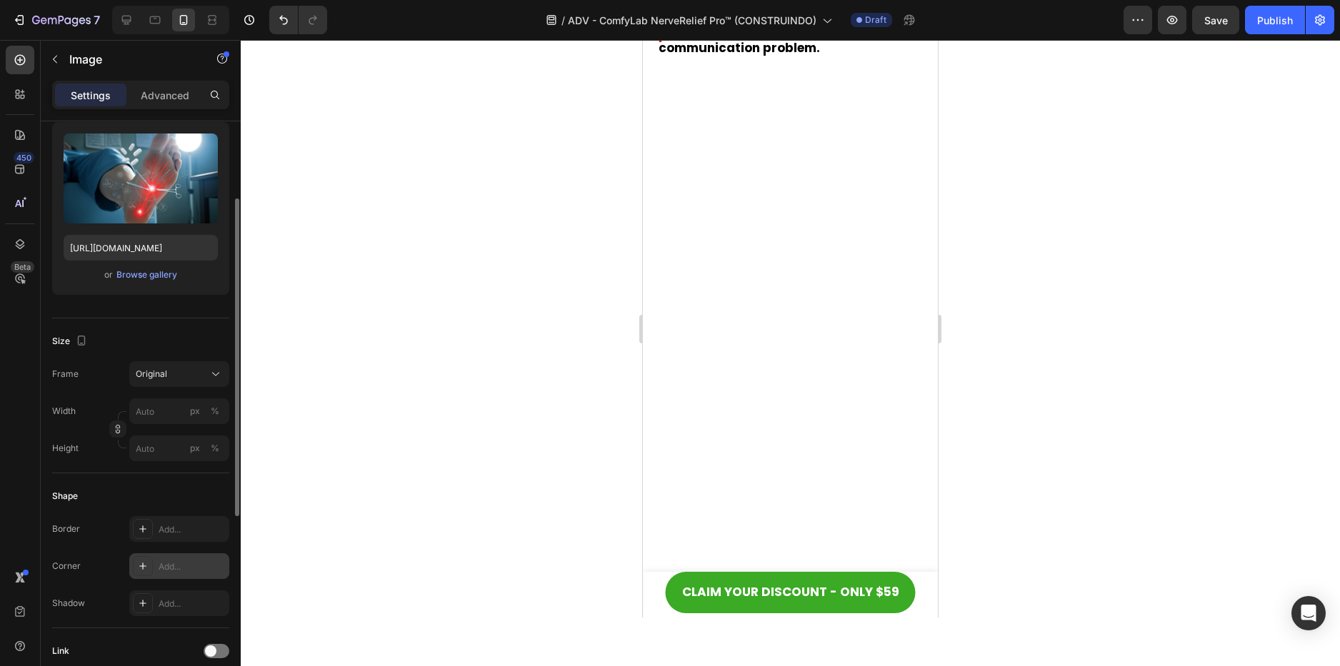
click at [169, 571] on div "Add..." at bounding box center [192, 567] width 67 height 13
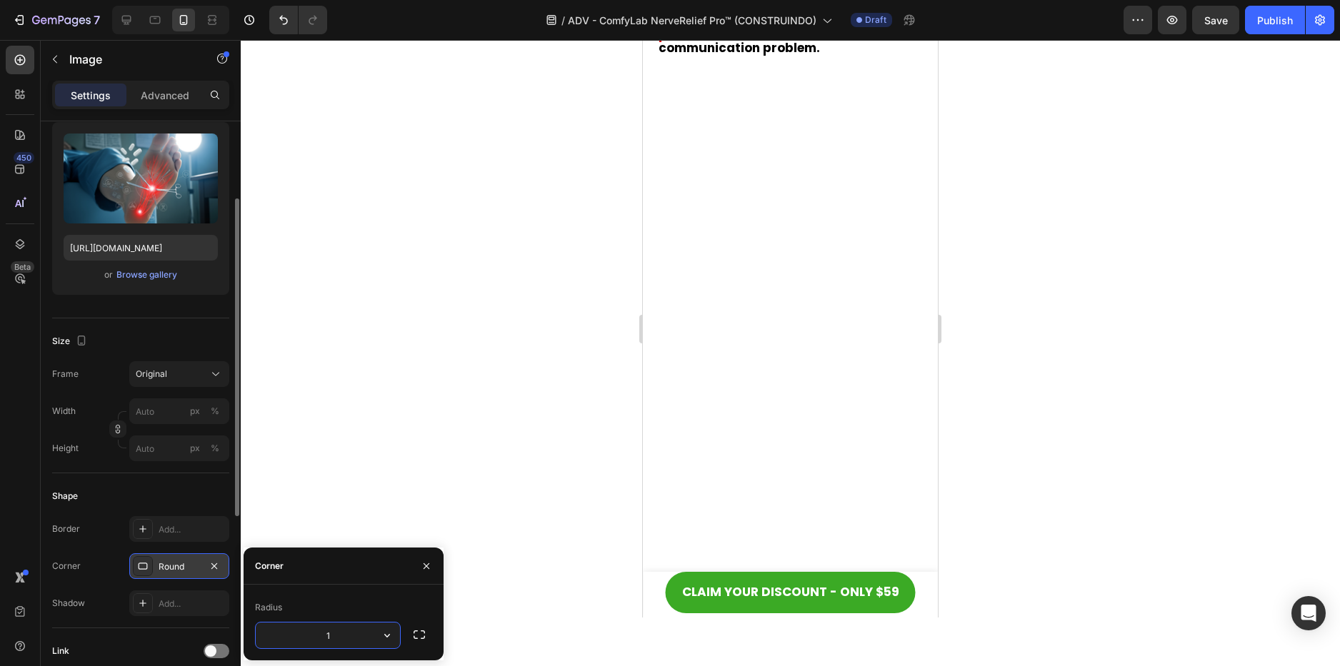
type input "15"
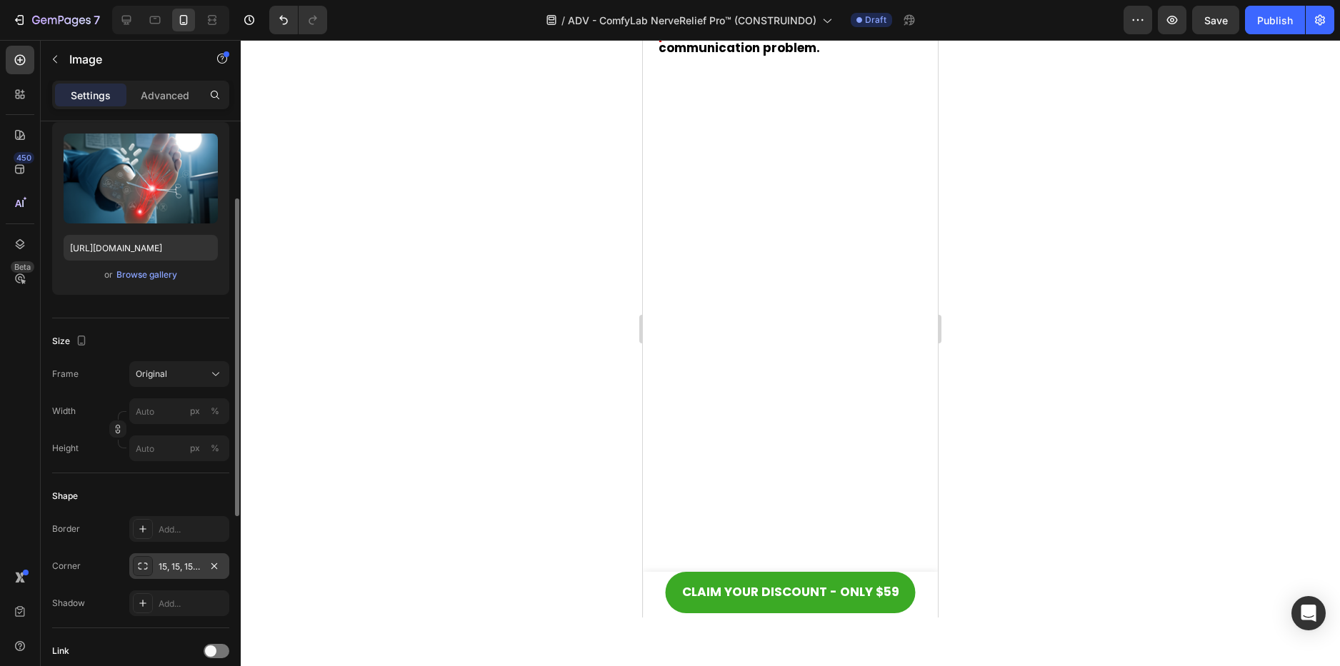
click at [1021, 411] on div at bounding box center [790, 353] width 1099 height 626
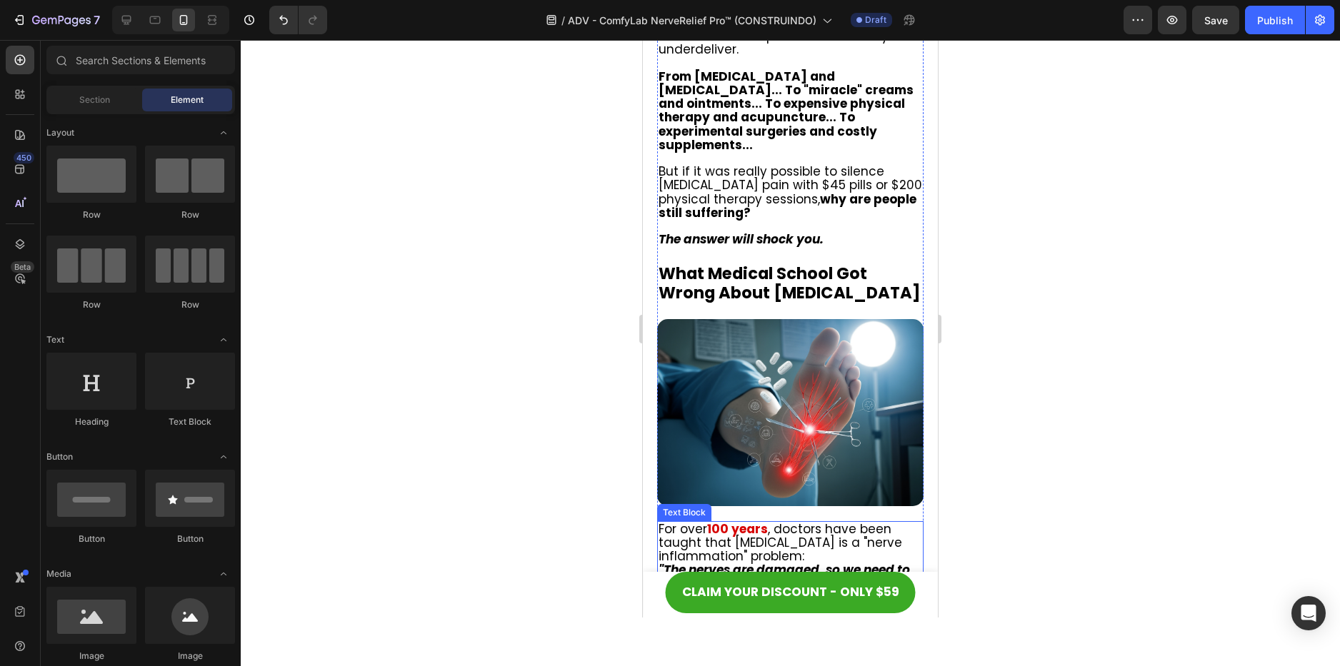
scroll to position [1250, 0]
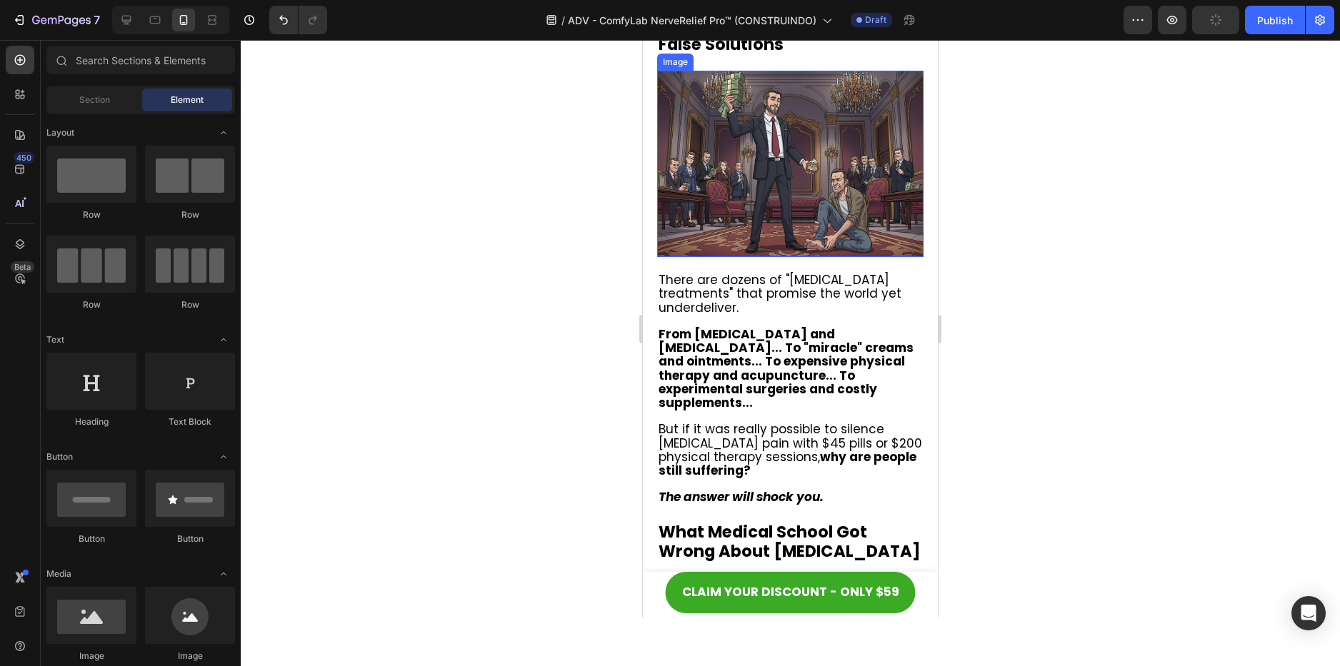
click at [797, 257] on img at bounding box center [790, 164] width 266 height 186
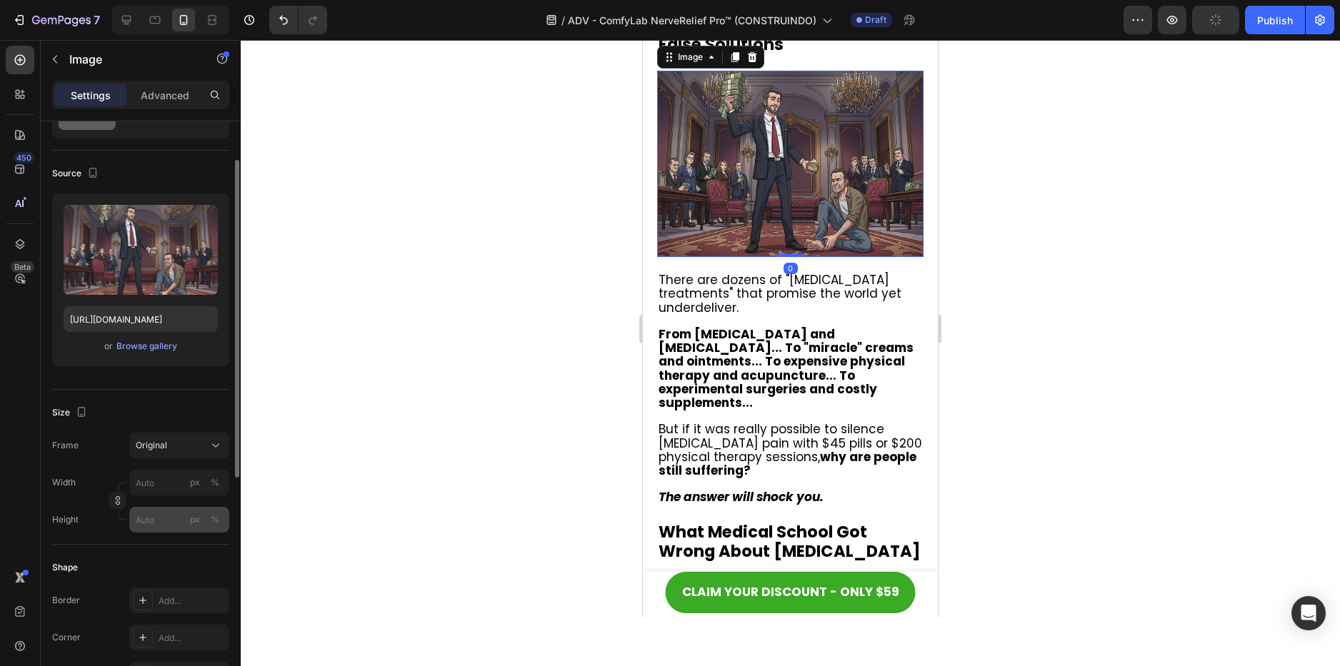
scroll to position [143, 0]
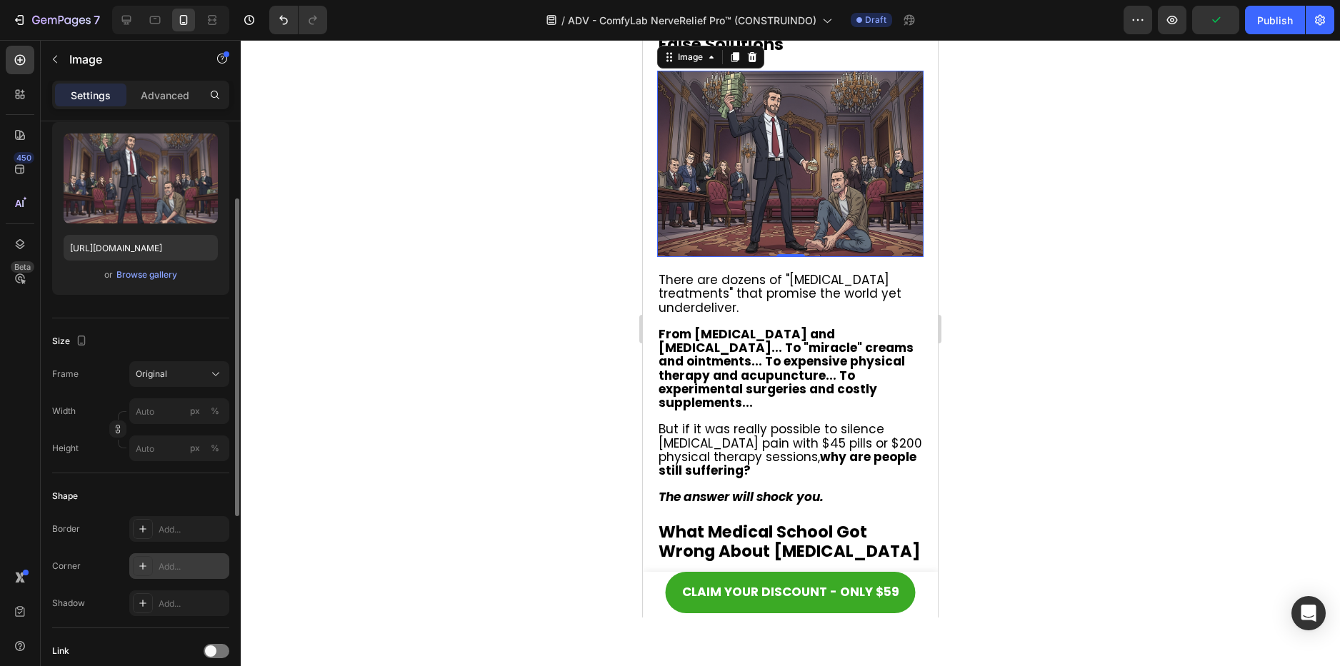
click at [171, 561] on div "Add..." at bounding box center [192, 567] width 67 height 13
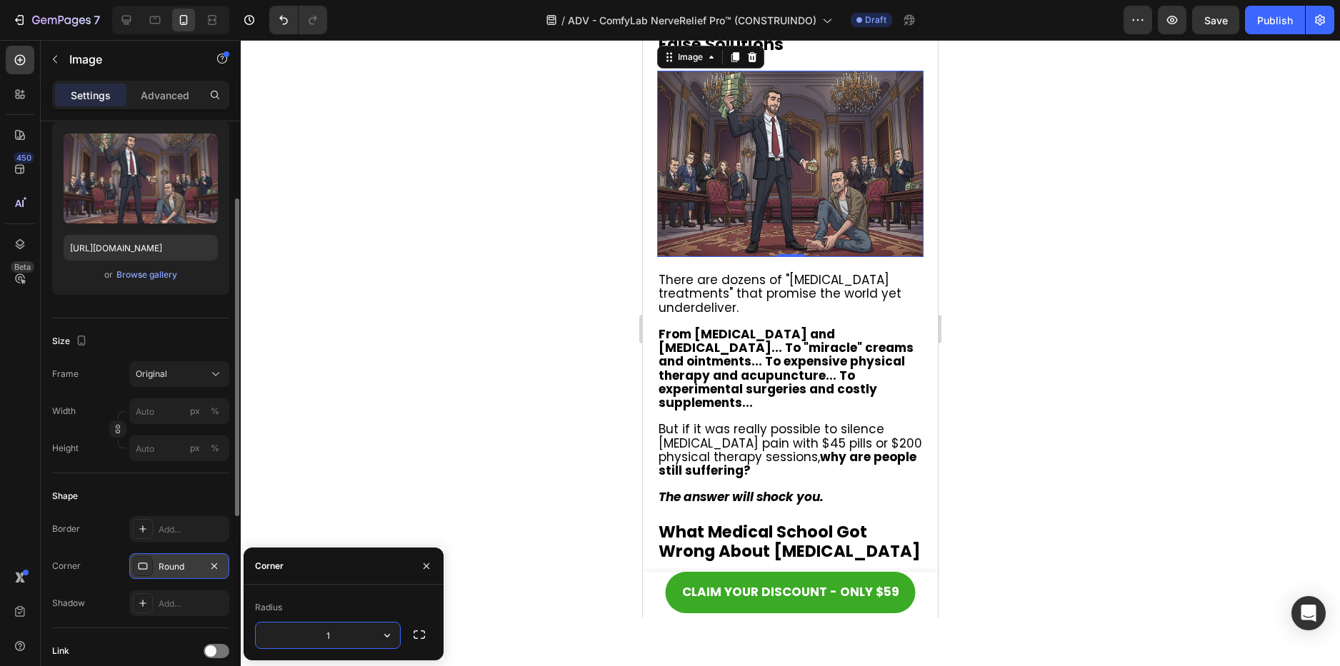
type input "15"
click at [1058, 441] on div at bounding box center [790, 353] width 1099 height 626
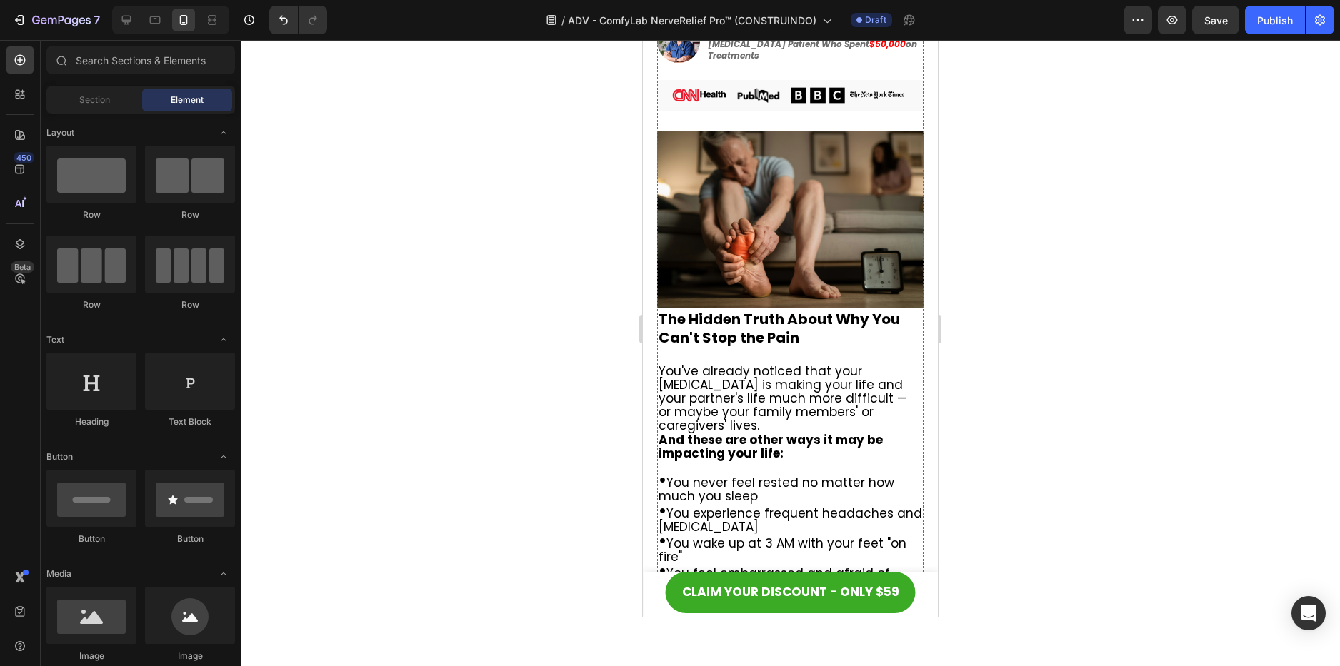
scroll to position [608, 0]
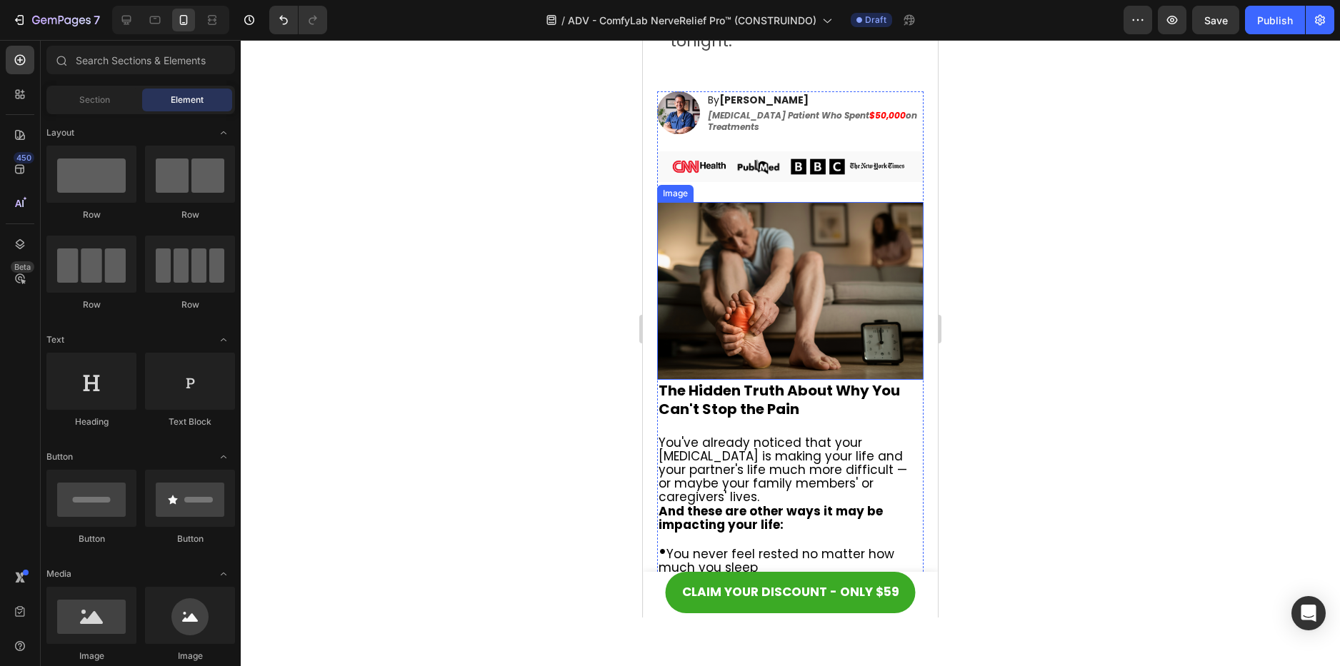
click at [820, 352] on img at bounding box center [790, 291] width 266 height 178
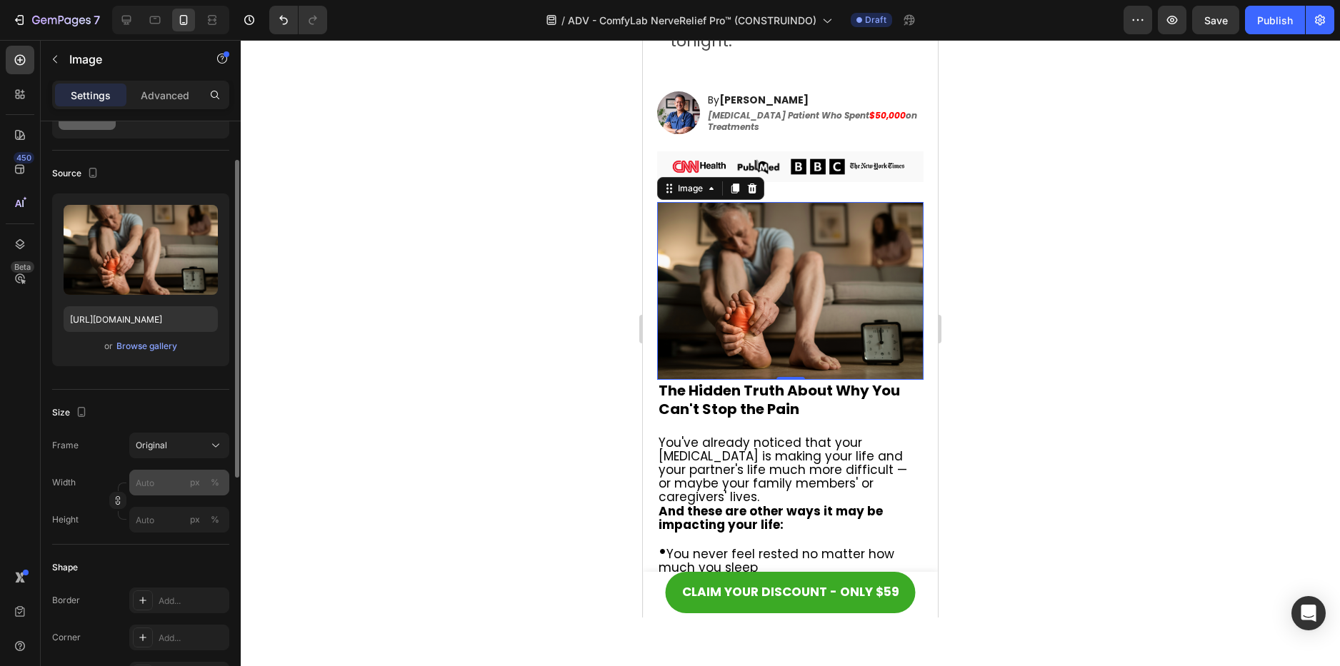
scroll to position [143, 0]
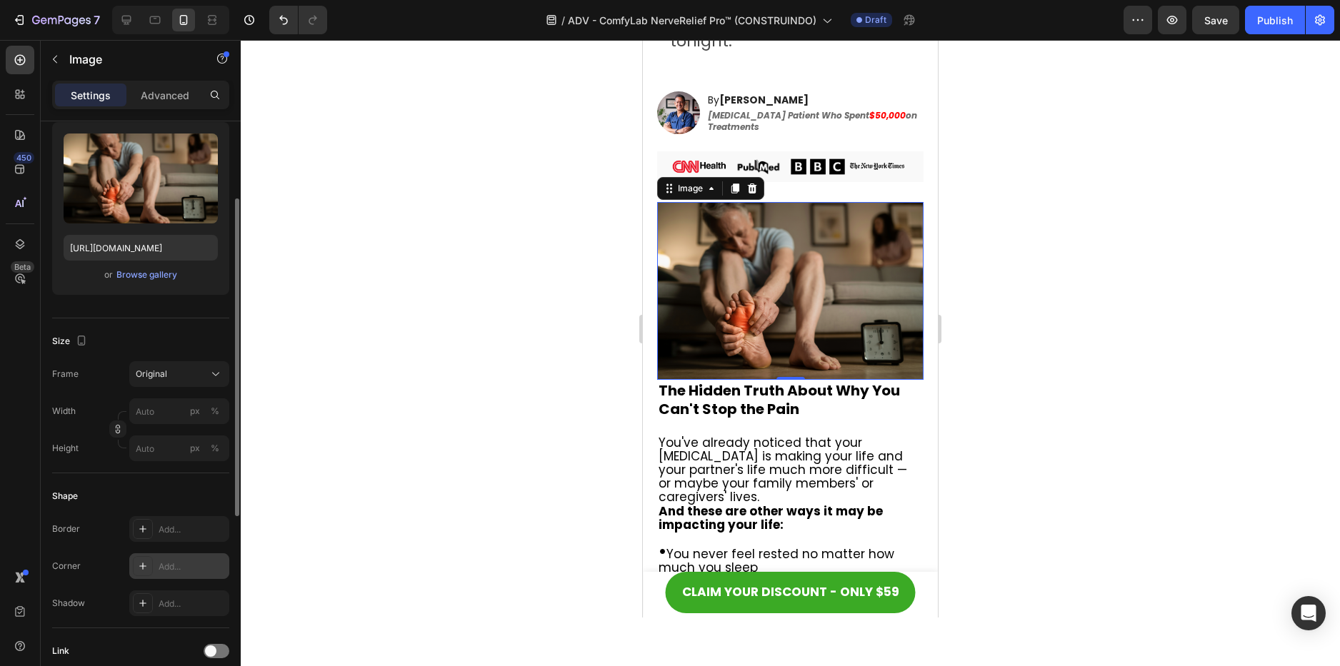
click at [154, 568] on div "Add..." at bounding box center [179, 566] width 100 height 26
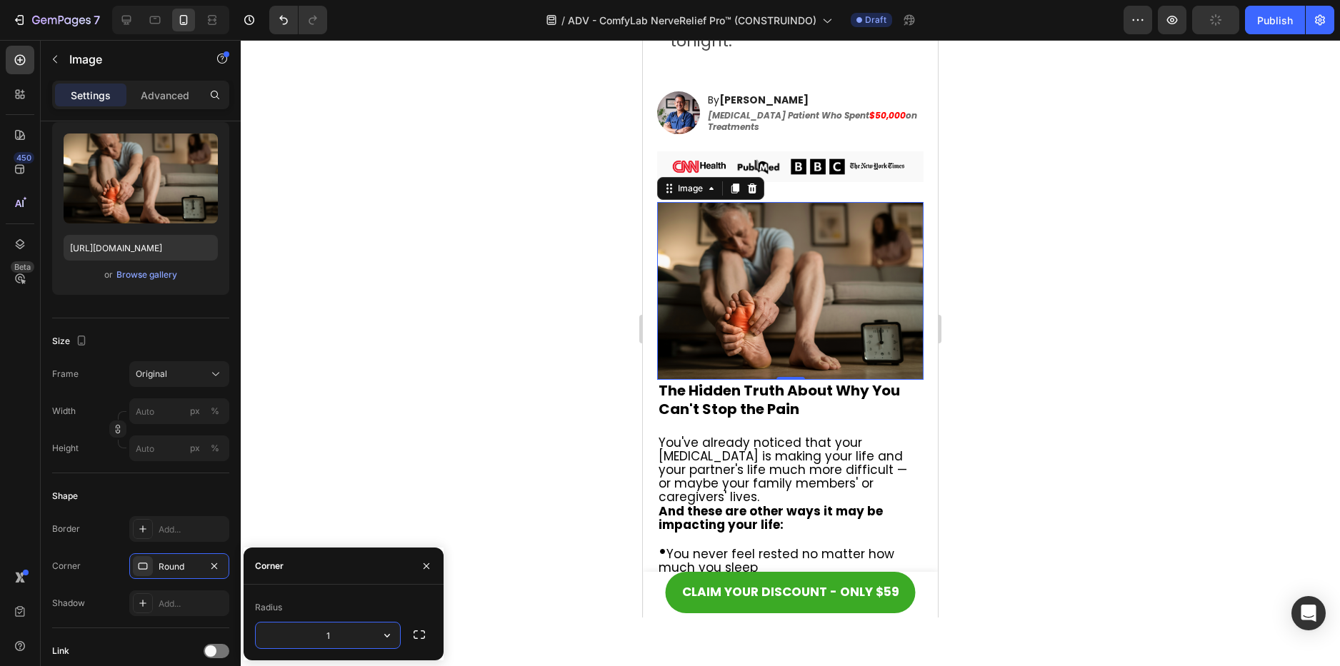
type input "15"
click at [1008, 478] on div at bounding box center [790, 353] width 1099 height 626
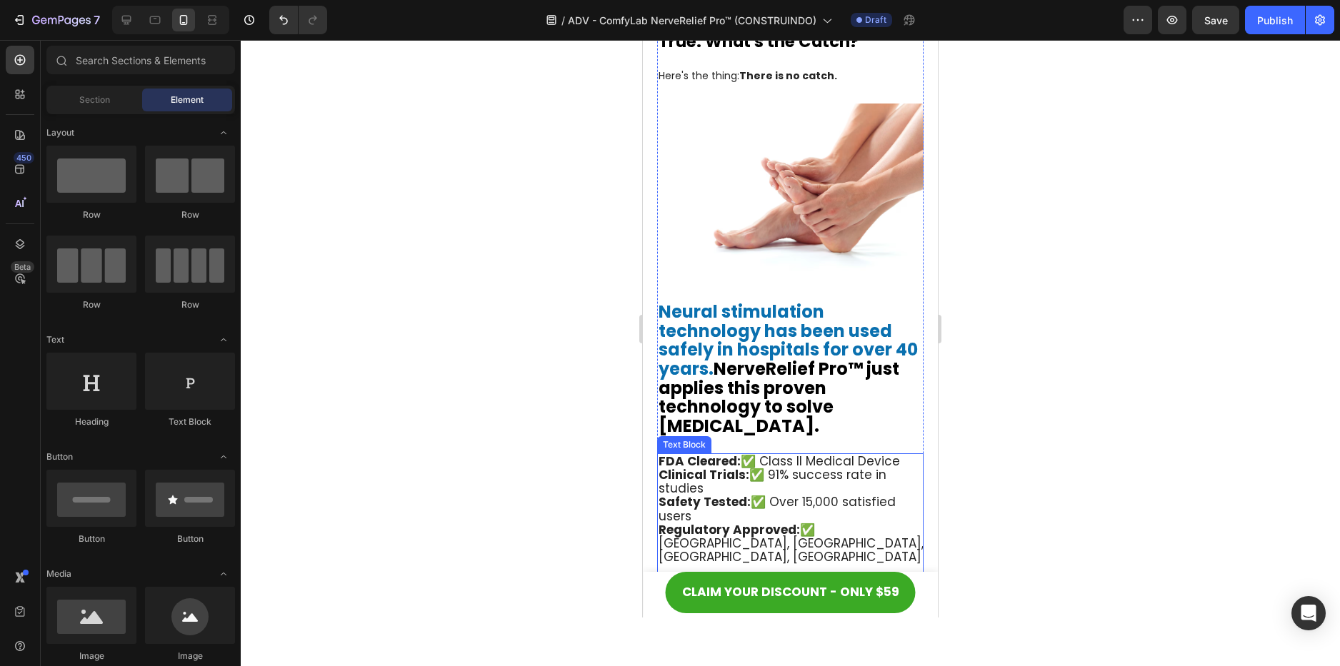
scroll to position [5858, 0]
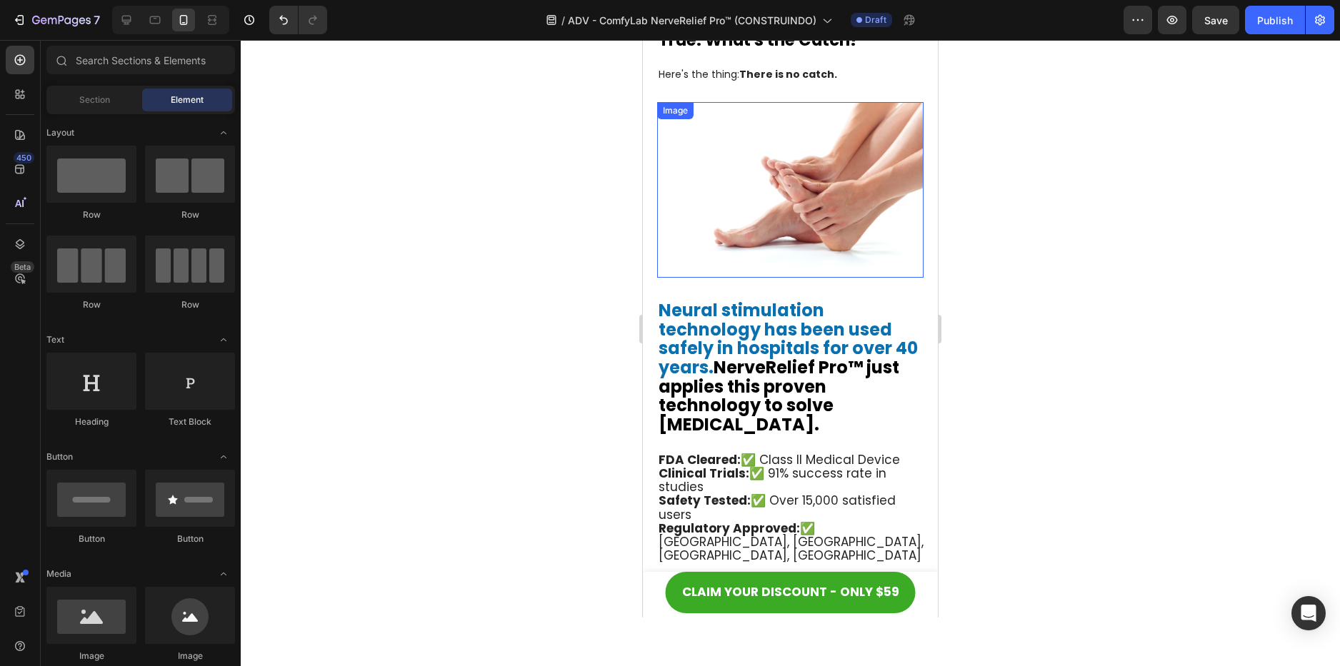
click at [838, 194] on img at bounding box center [790, 190] width 266 height 176
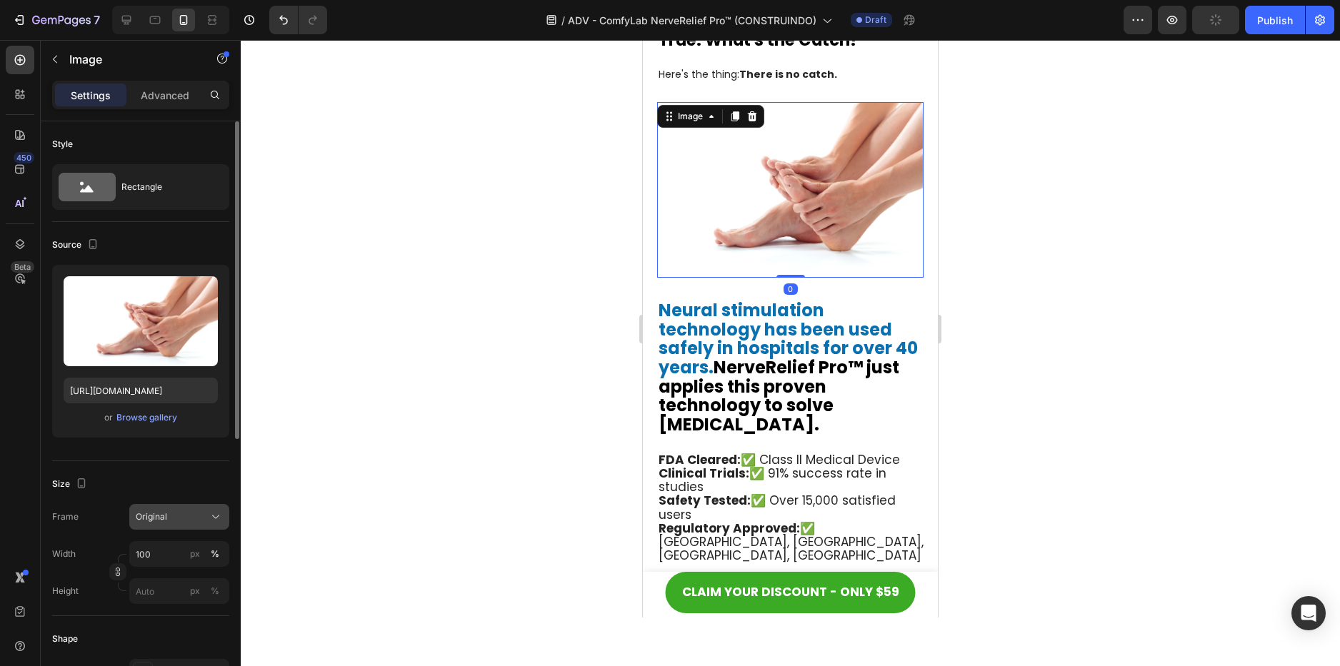
scroll to position [286, 0]
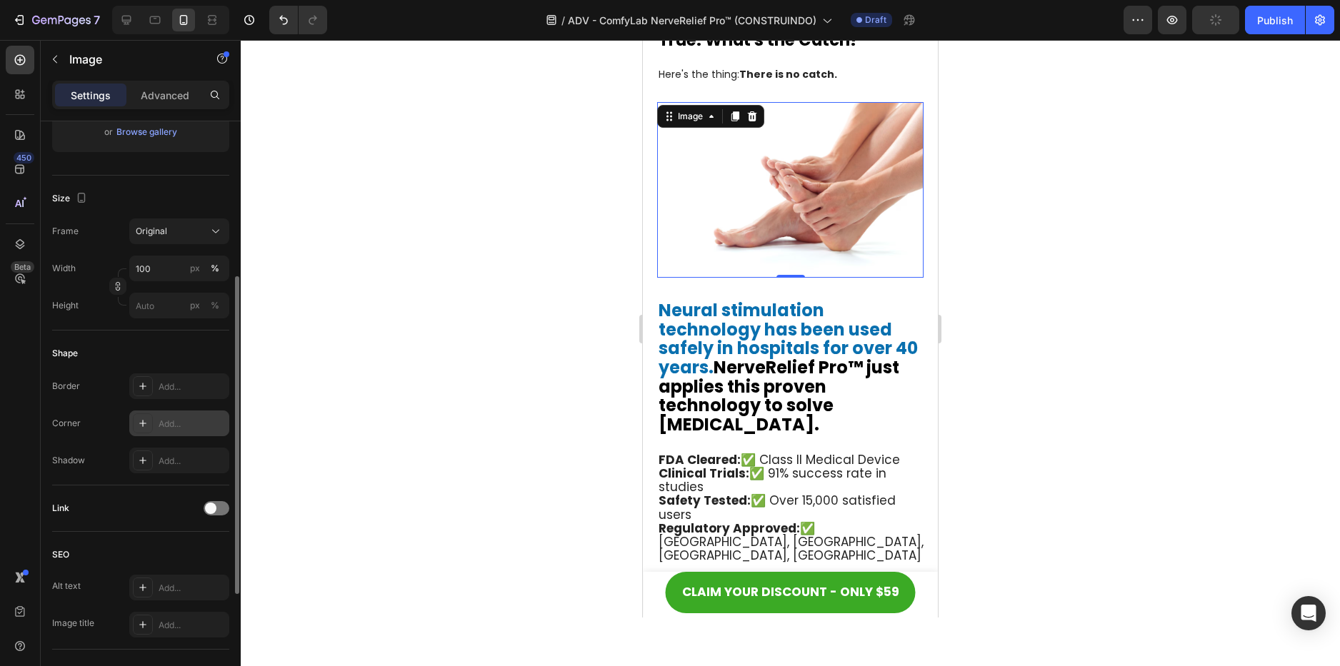
click at [194, 418] on div "Add..." at bounding box center [192, 424] width 67 height 13
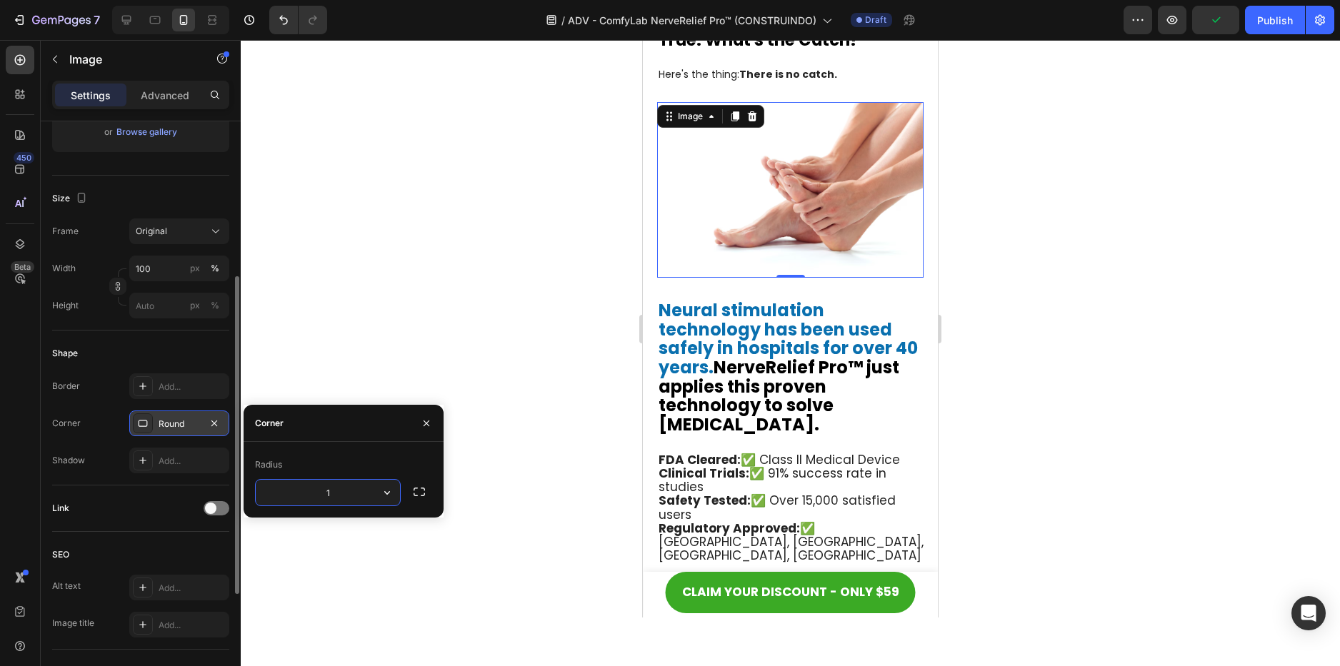
type input "15"
click at [1015, 295] on div at bounding box center [790, 353] width 1099 height 626
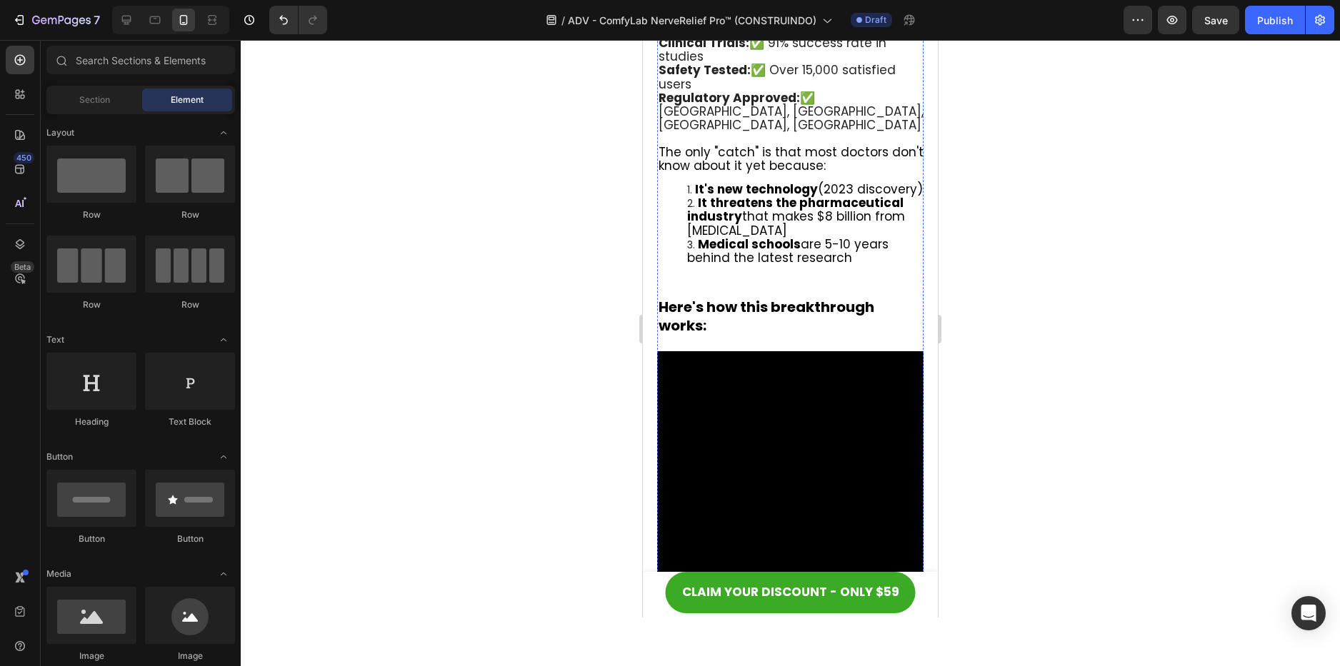
scroll to position [6358, 0]
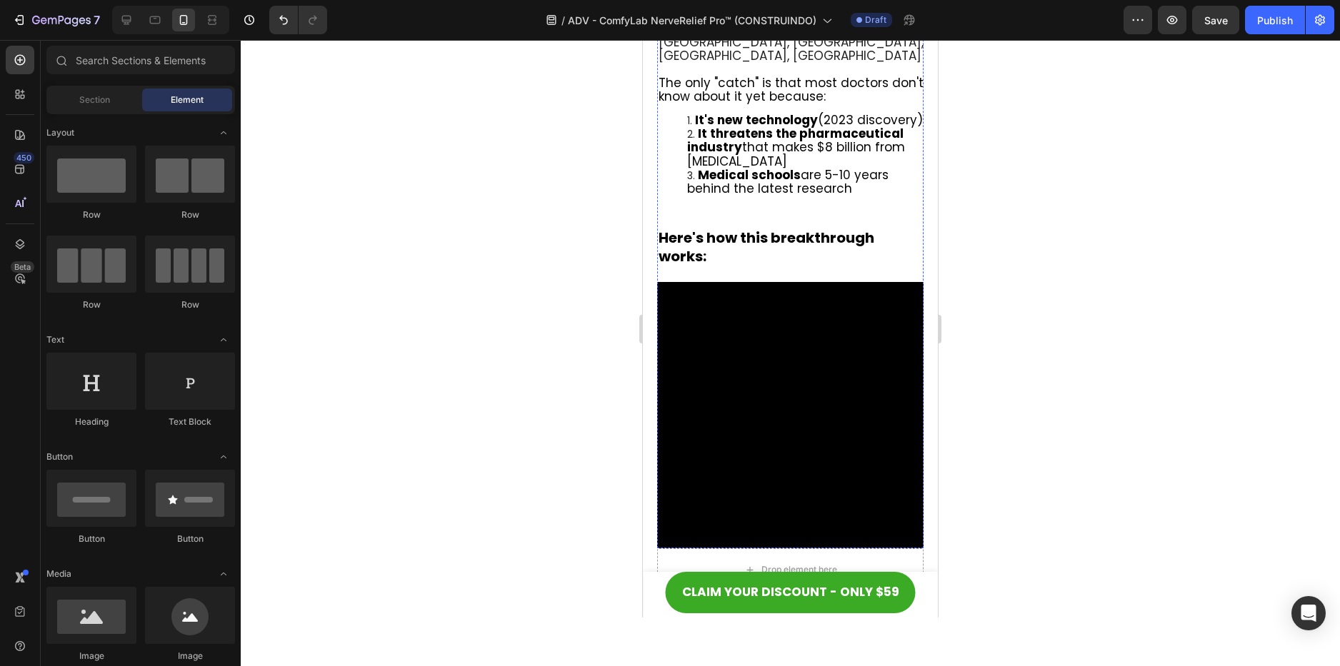
click at [791, 352] on video at bounding box center [790, 415] width 266 height 266
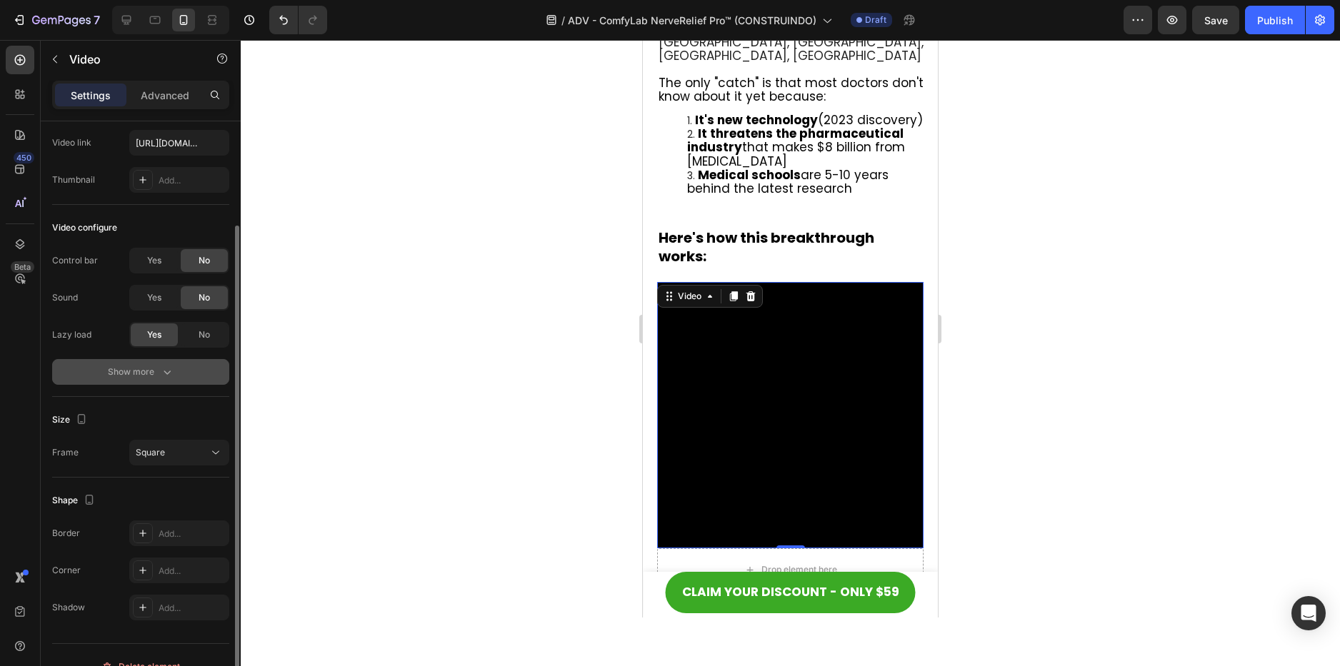
scroll to position [94, 0]
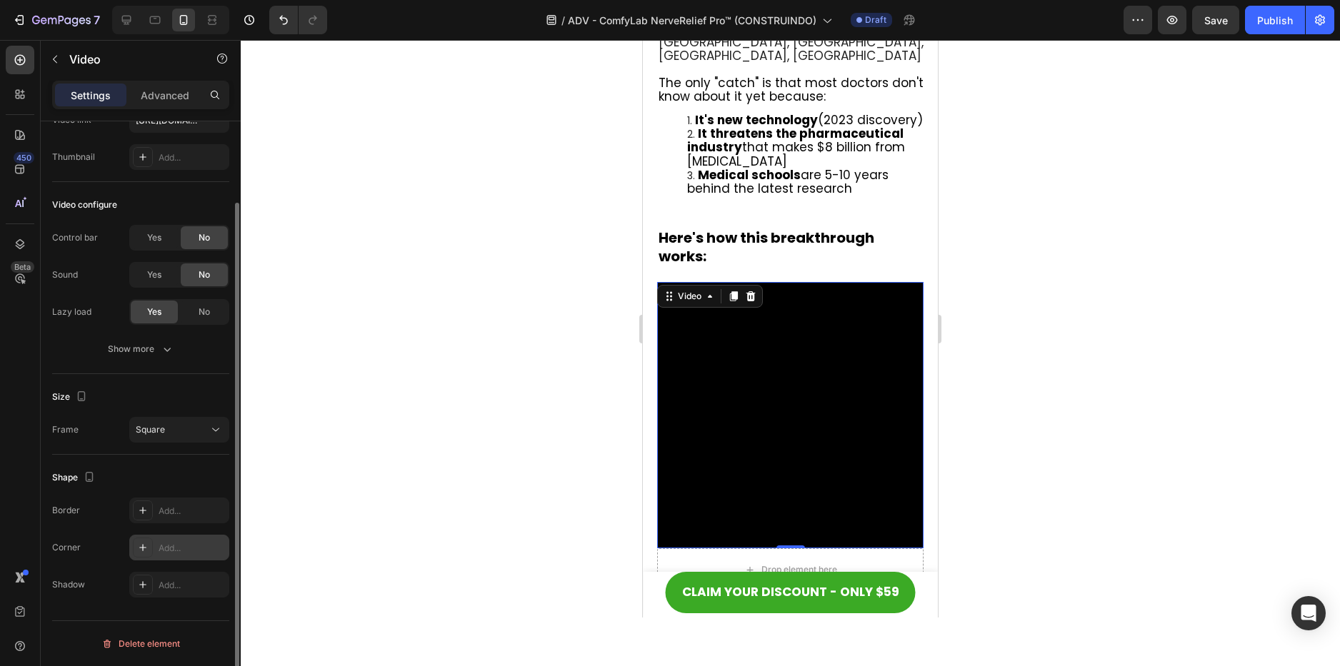
click at [156, 545] on div "Add..." at bounding box center [179, 548] width 100 height 26
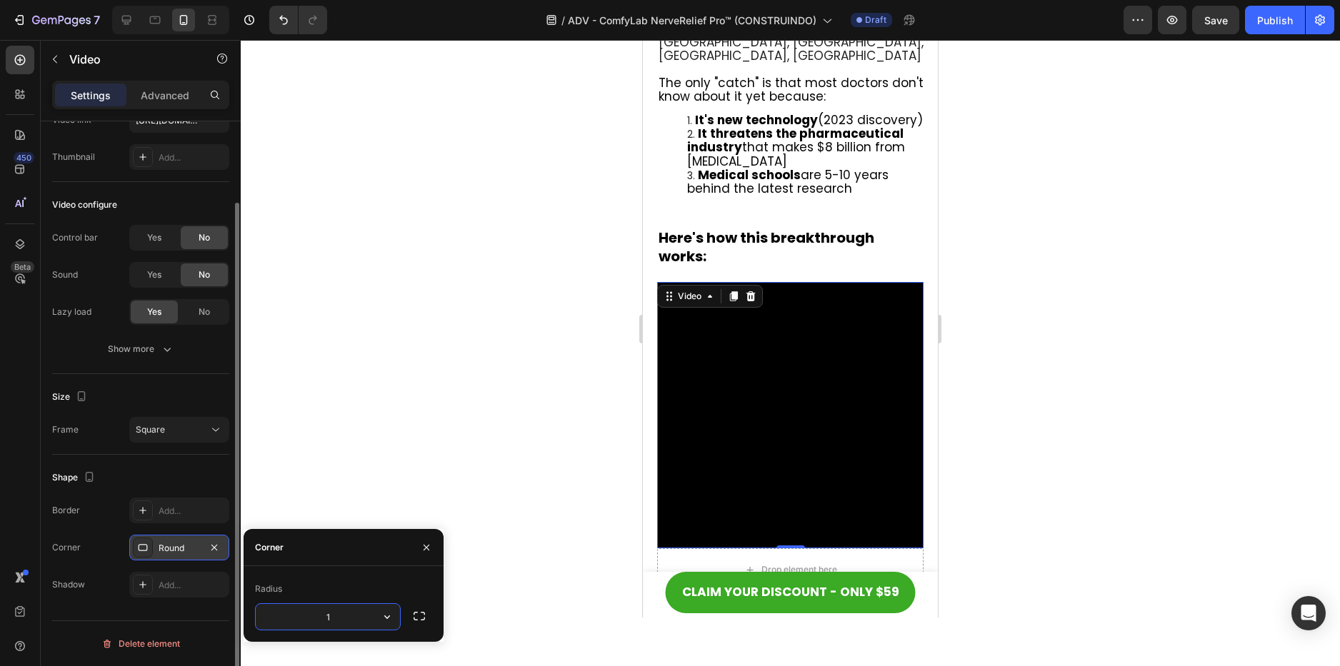
type input "15"
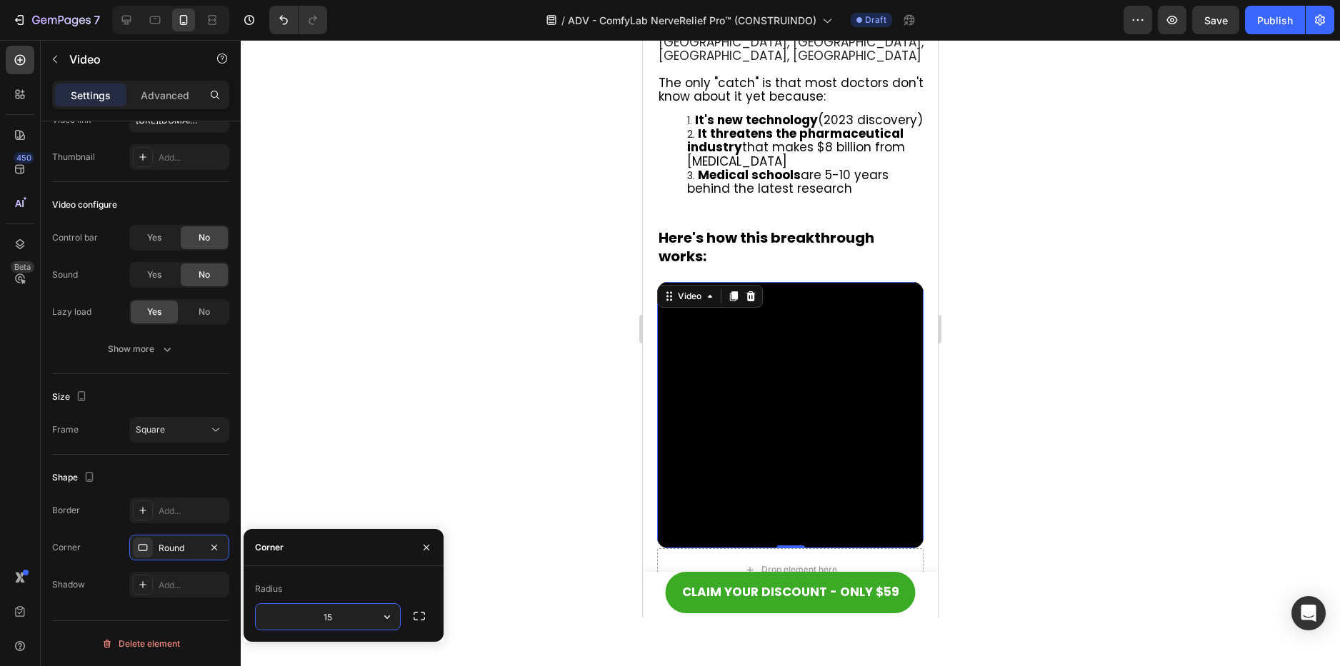
click at [1124, 372] on div at bounding box center [790, 353] width 1099 height 626
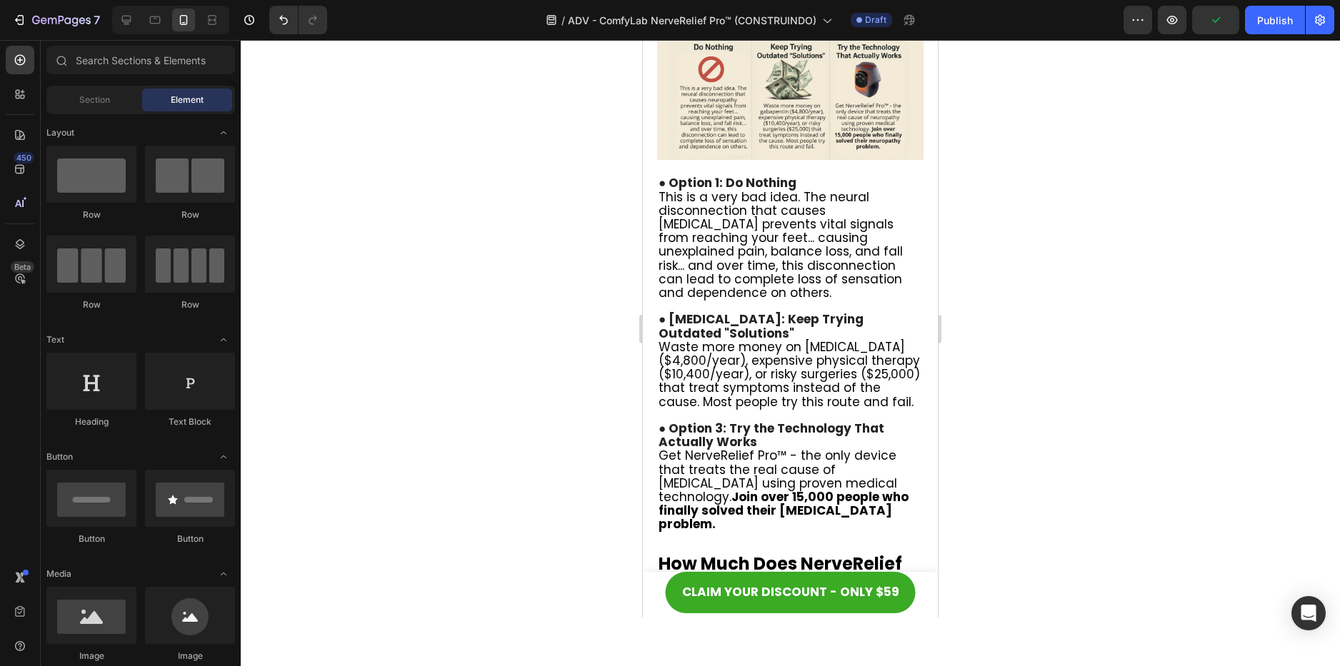
scroll to position [7500, 0]
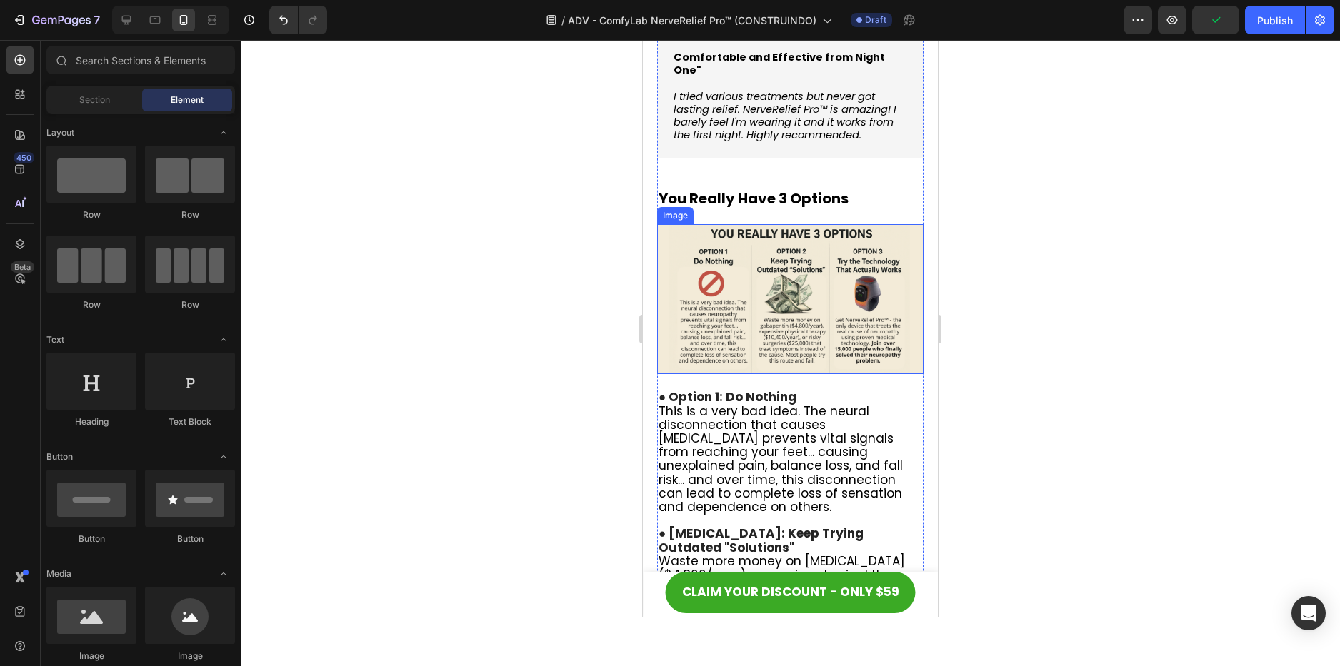
click at [846, 224] on img at bounding box center [790, 299] width 266 height 150
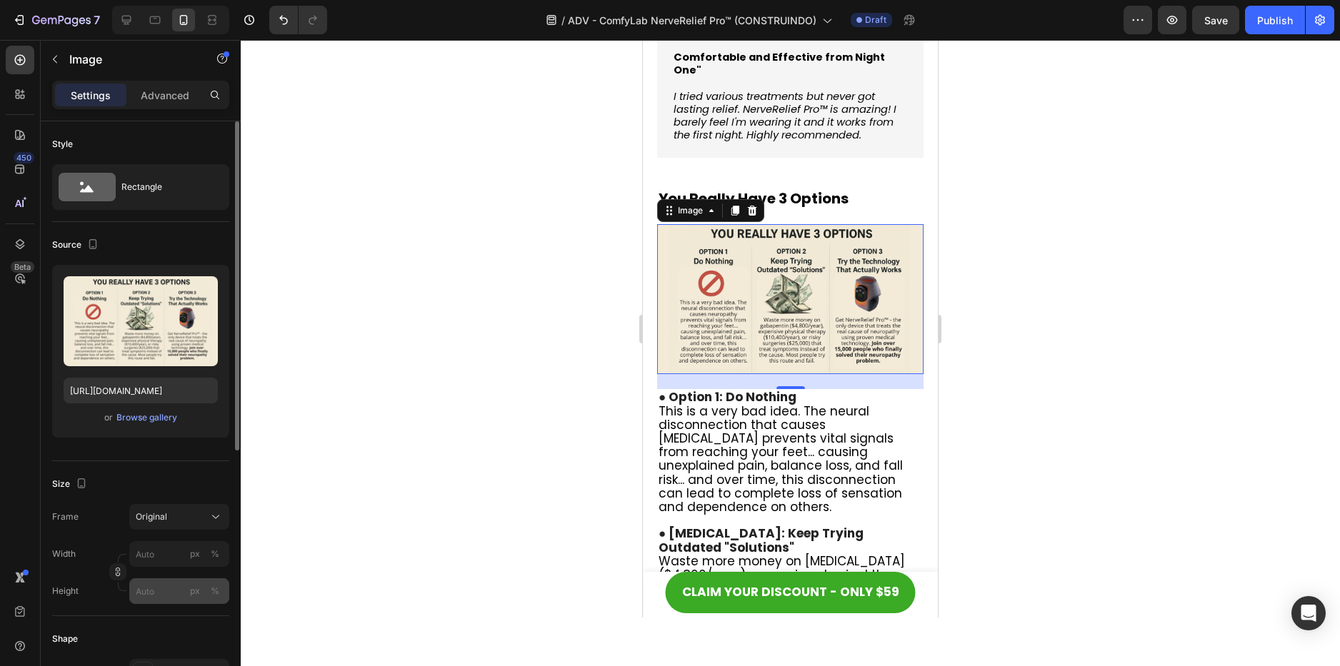
scroll to position [143, 0]
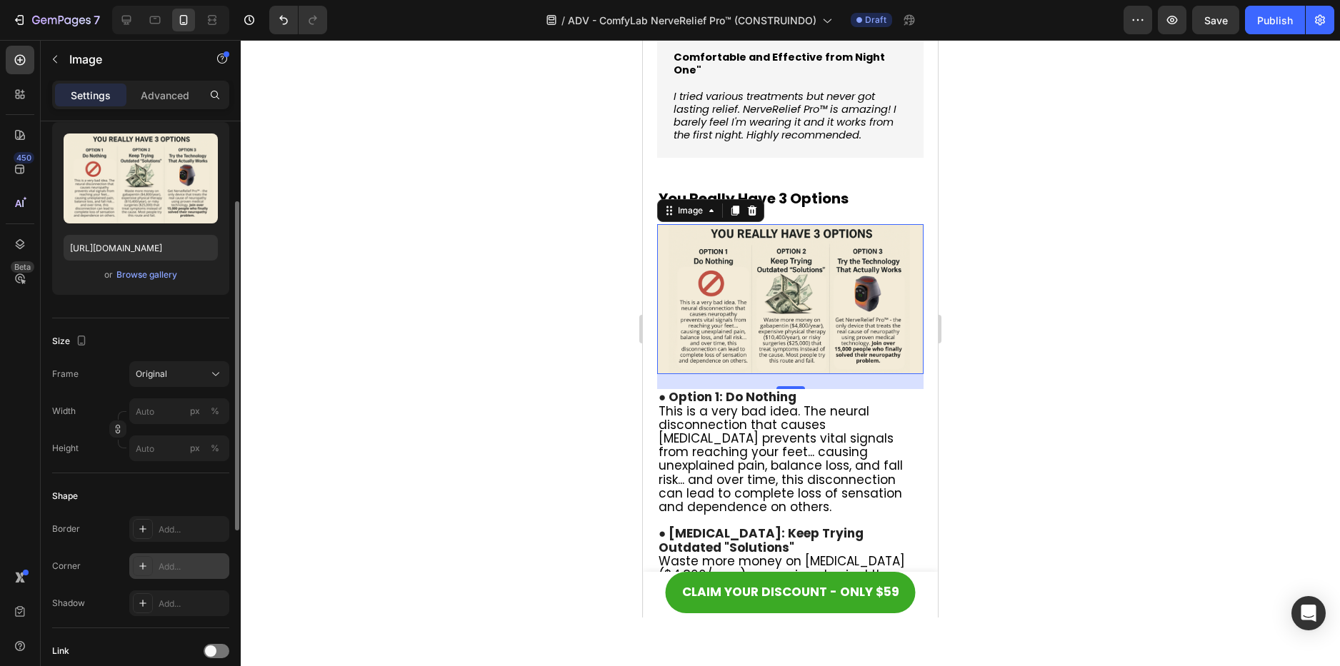
click at [183, 568] on div "Add..." at bounding box center [192, 567] width 67 height 13
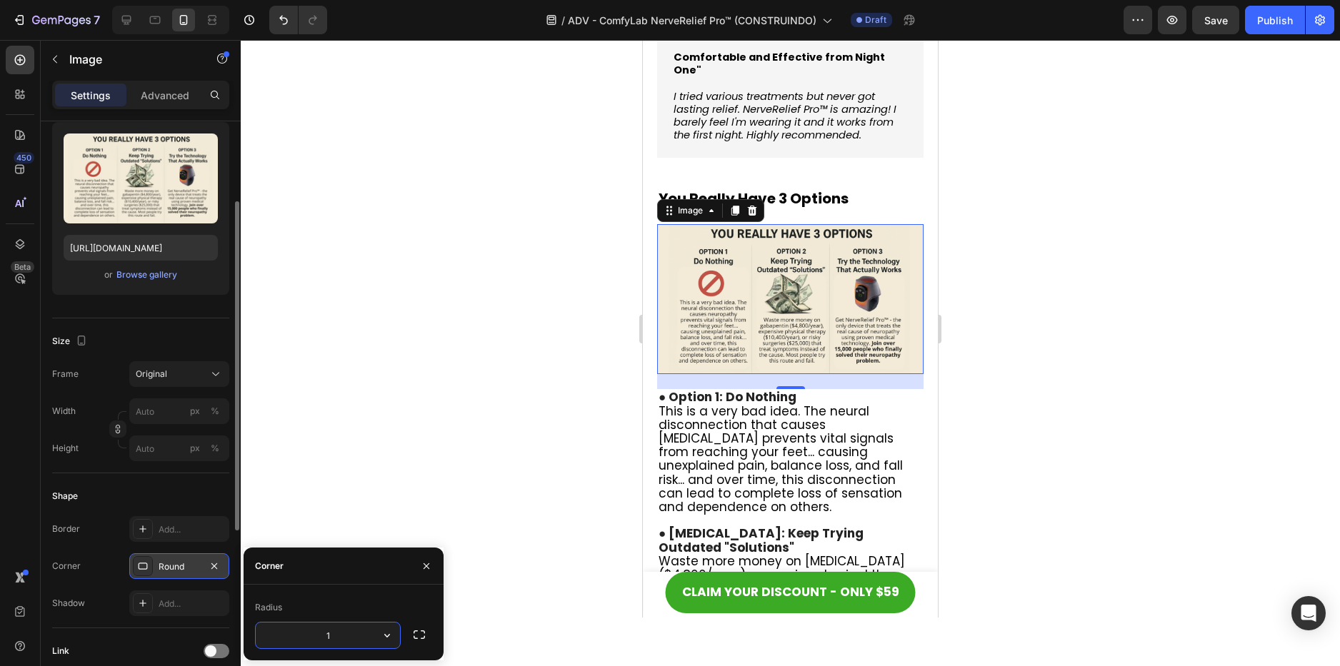
type input "15"
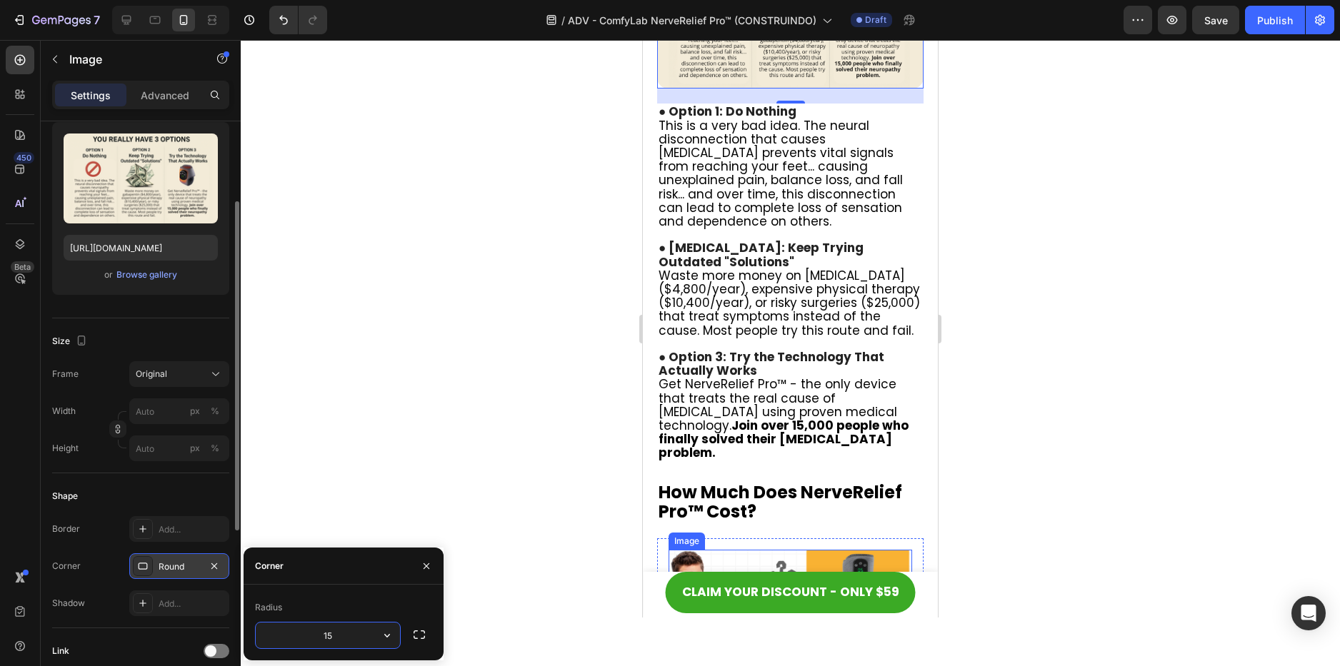
scroll to position [8000, 0]
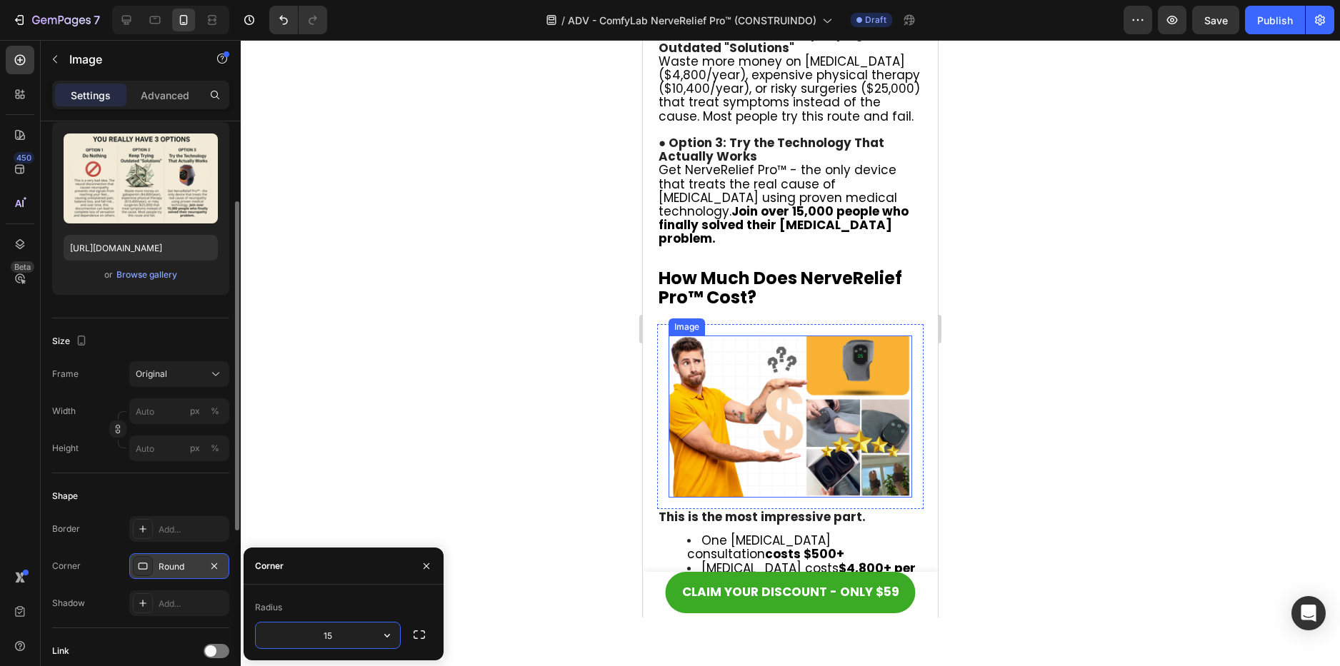
click at [813, 337] on img at bounding box center [790, 417] width 244 height 162
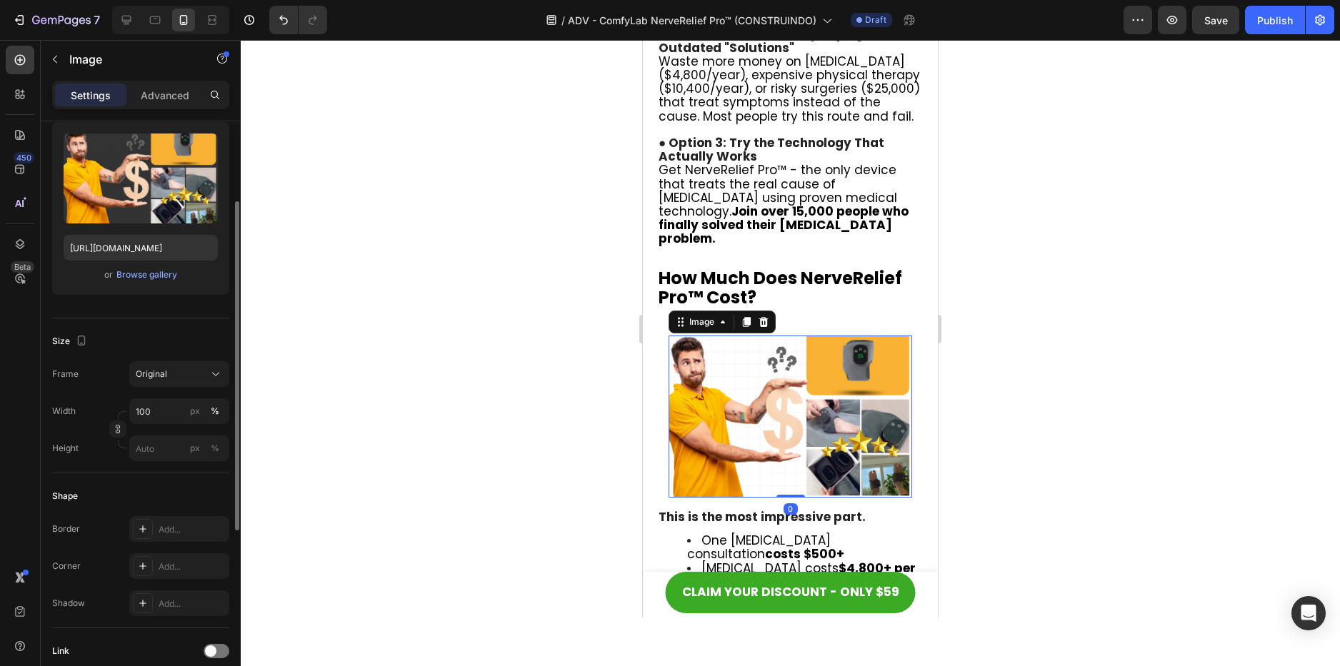
click at [1034, 301] on div at bounding box center [790, 353] width 1099 height 626
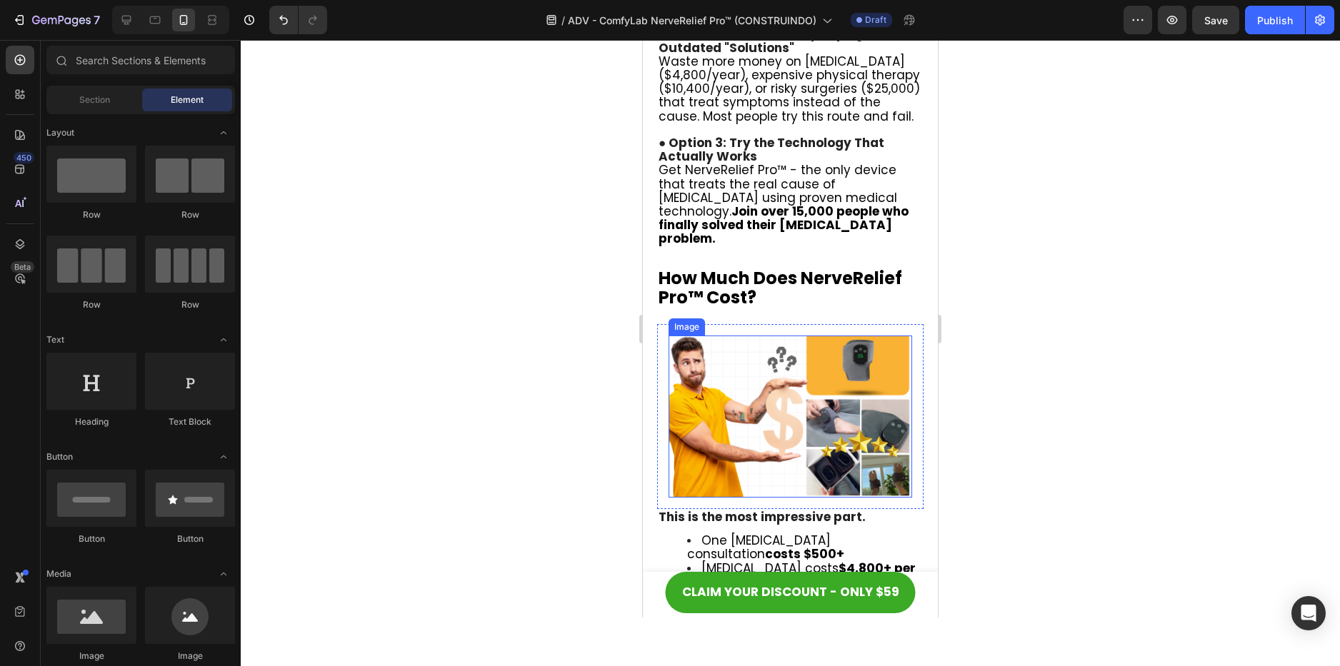
click at [734, 336] on img at bounding box center [790, 417] width 244 height 162
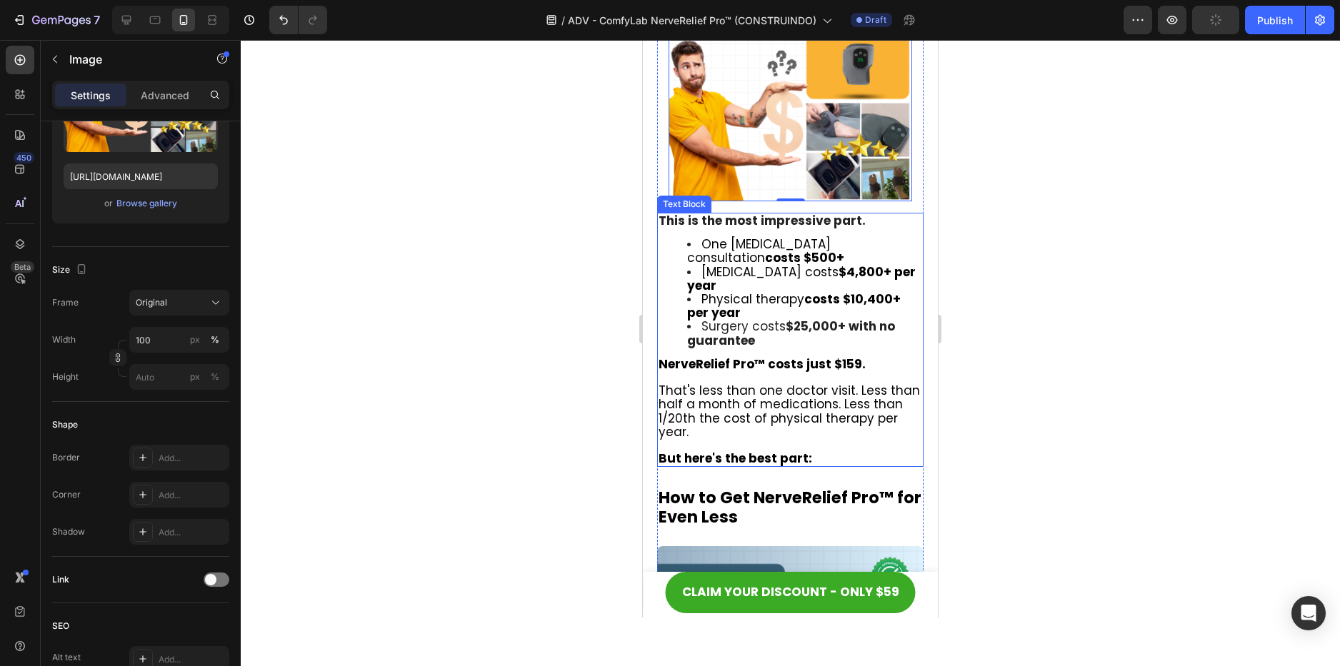
scroll to position [8357, 0]
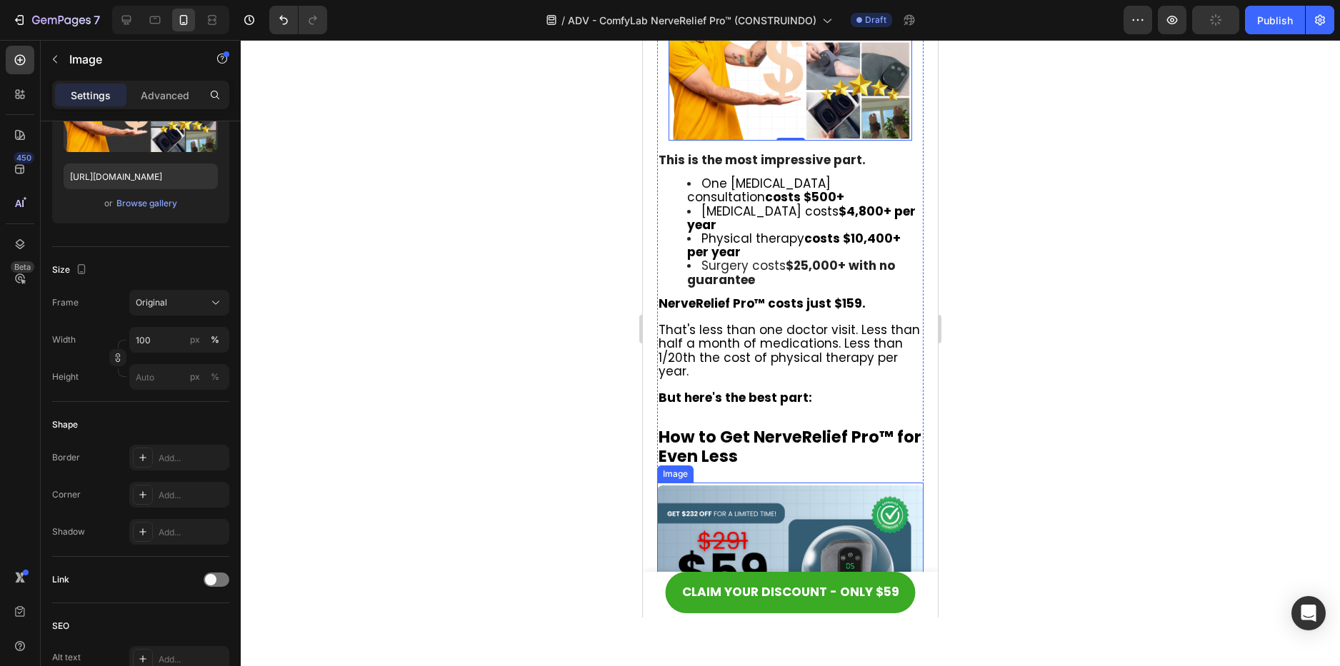
click at [811, 486] on img at bounding box center [790, 575] width 266 height 178
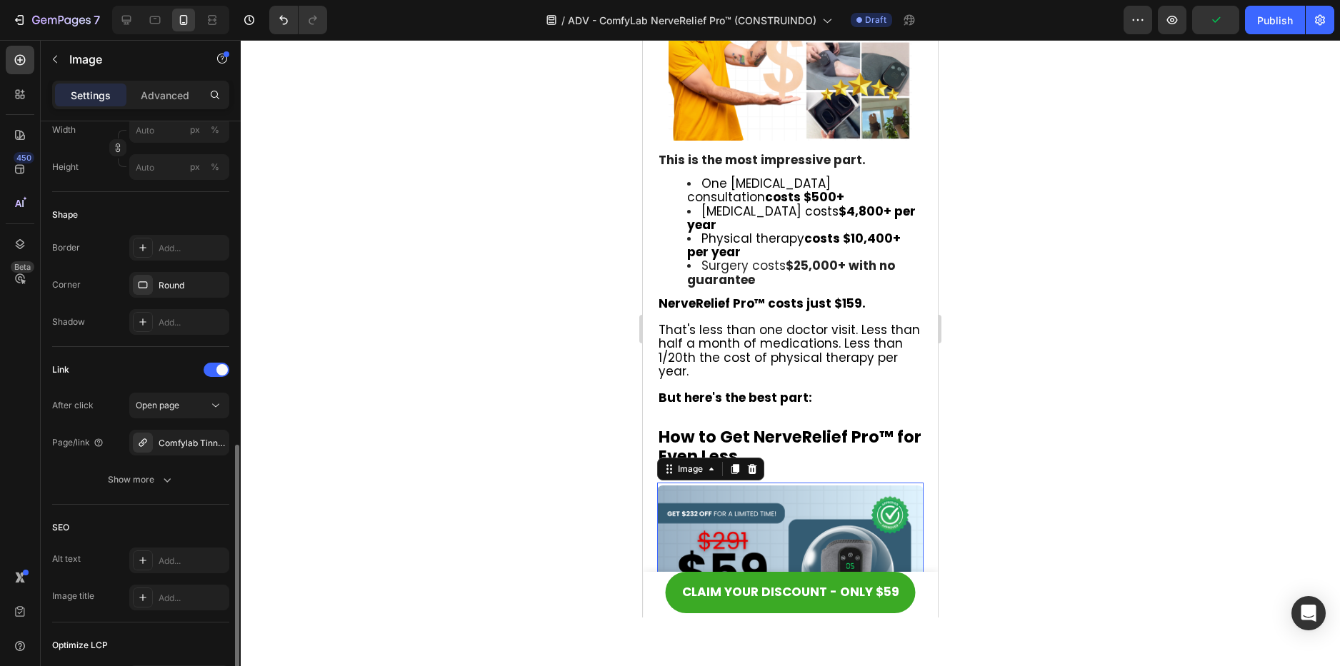
scroll to position [496, 0]
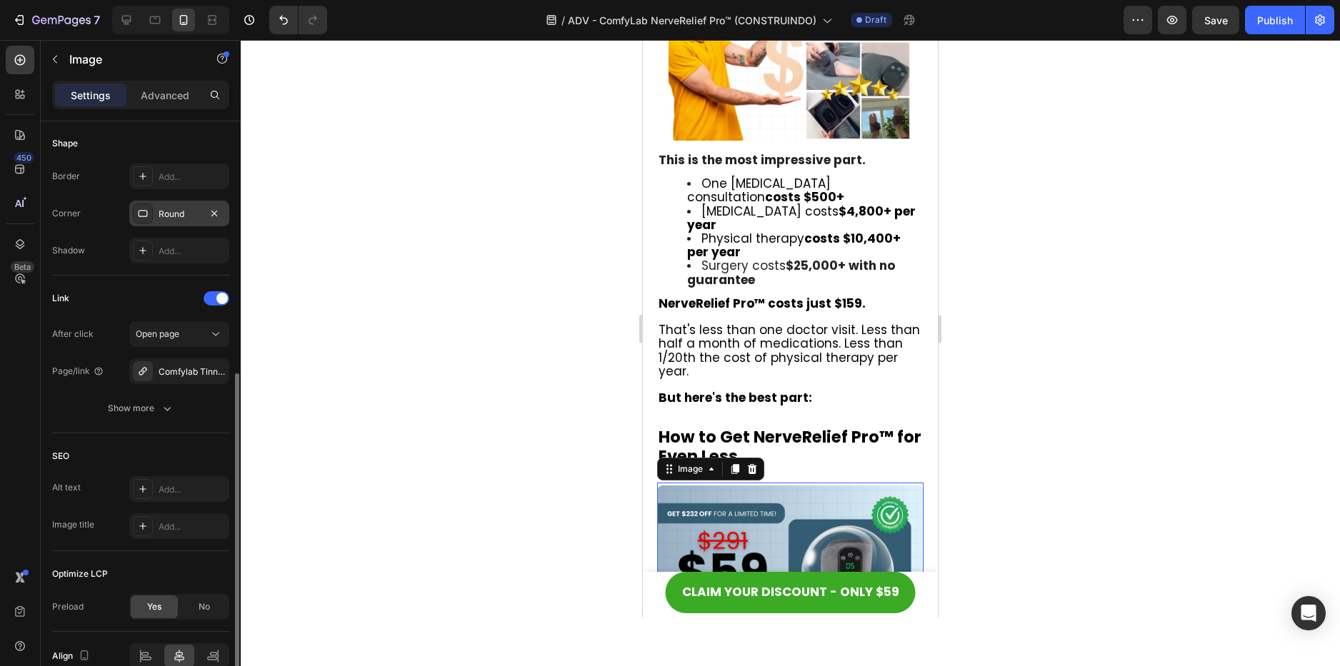
click at [197, 225] on div "Round" at bounding box center [179, 214] width 100 height 26
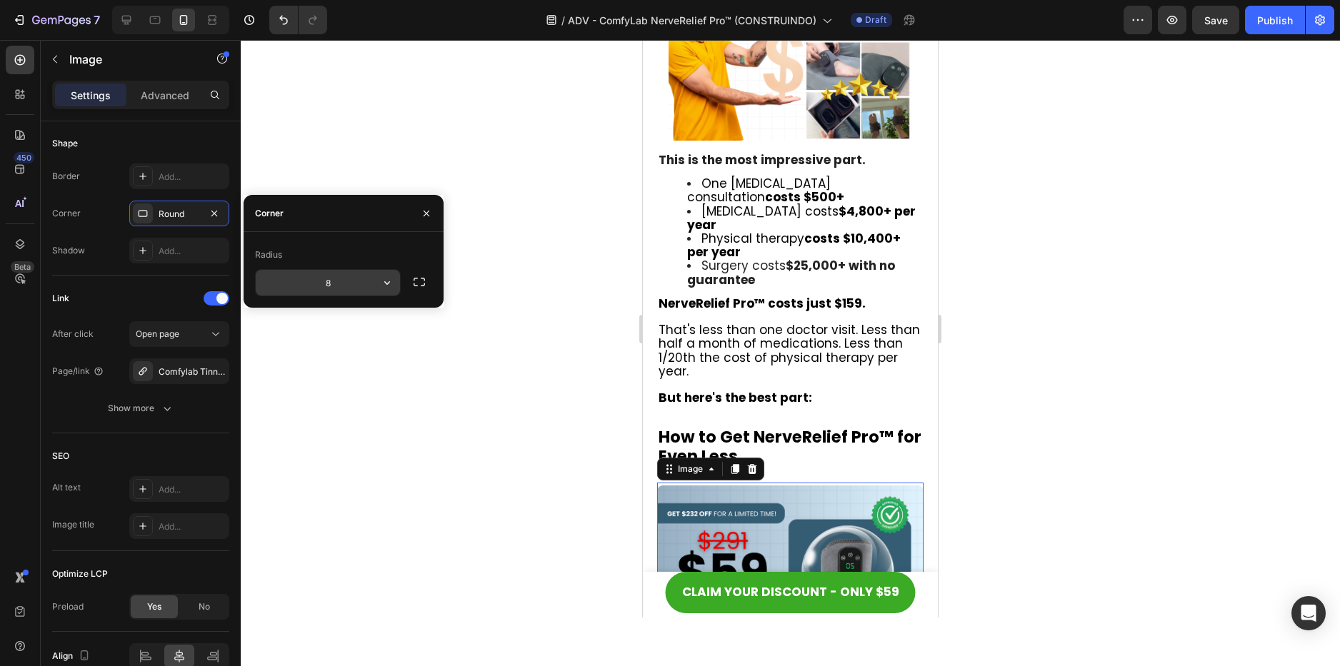
click at [371, 284] on input "8" at bounding box center [328, 283] width 144 height 26
type input "15"
click at [1011, 406] on div at bounding box center [790, 353] width 1099 height 626
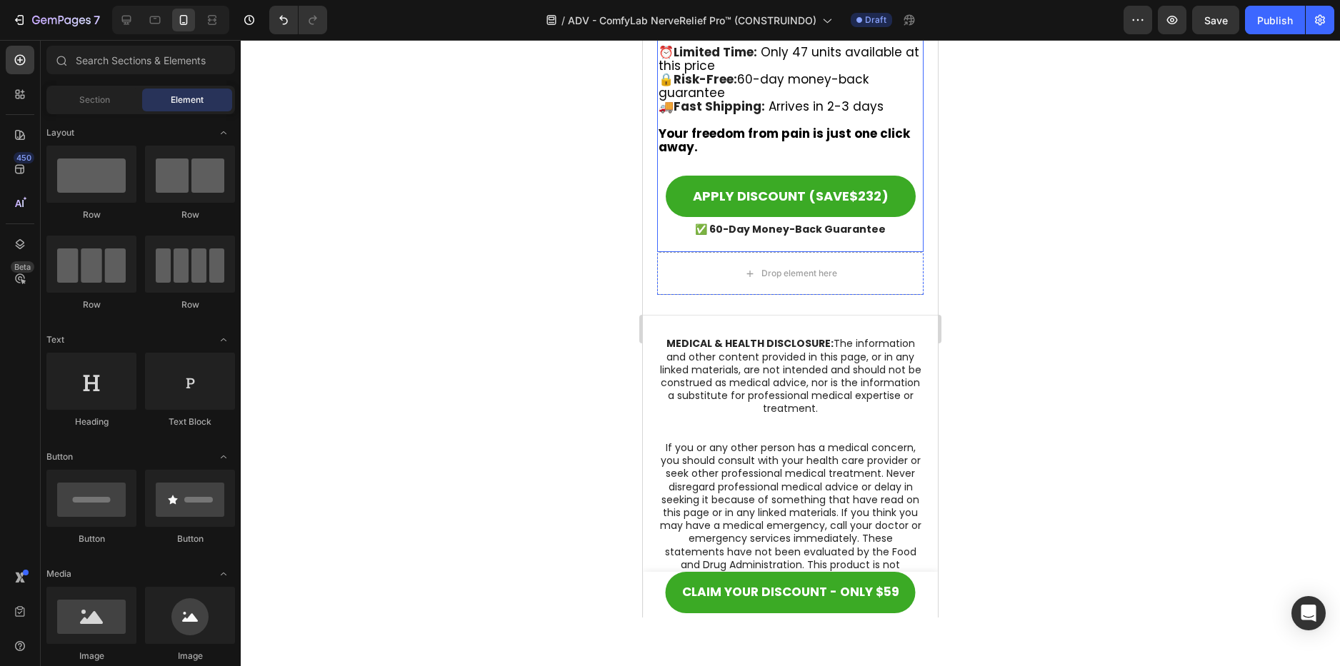
scroll to position [11214, 0]
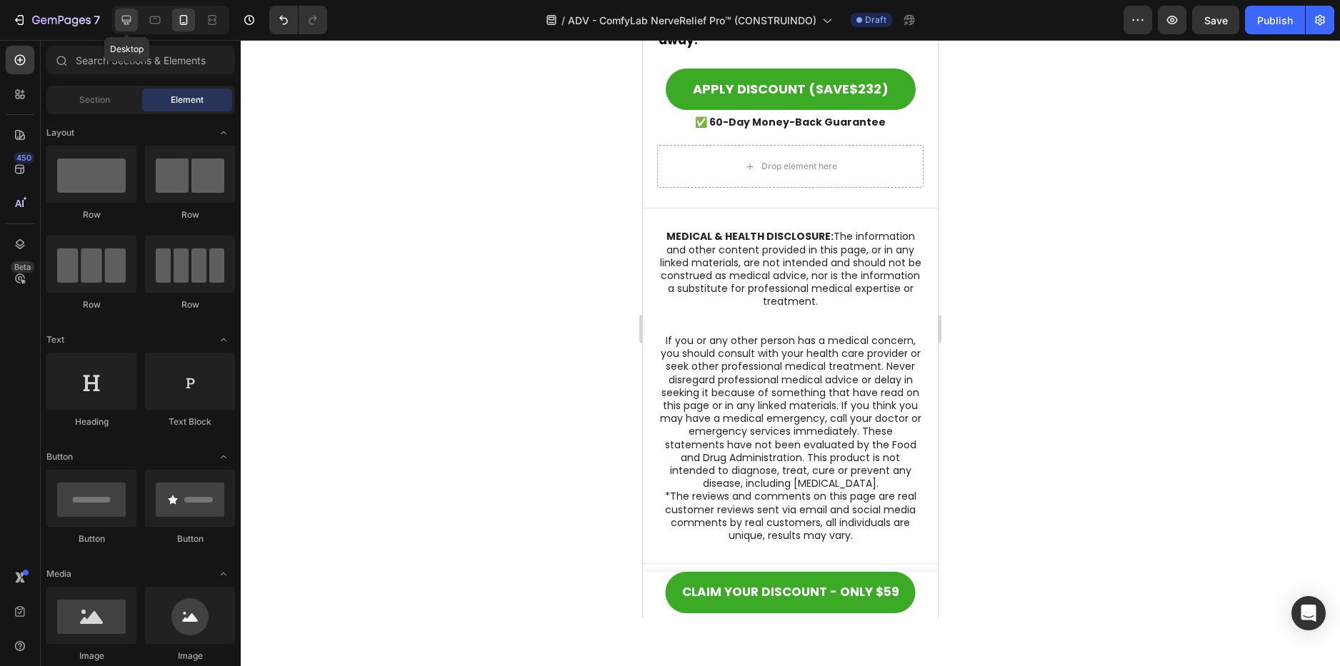
click at [127, 18] on icon at bounding box center [126, 20] width 14 height 14
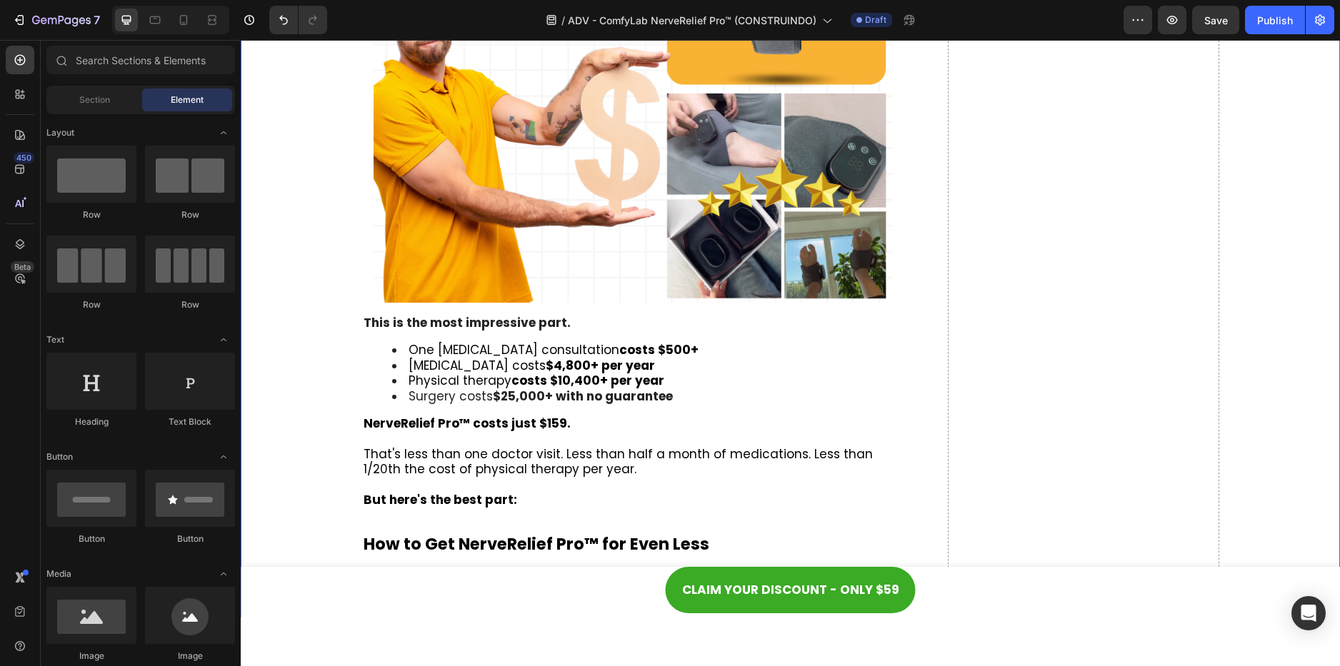
scroll to position [8102, 0]
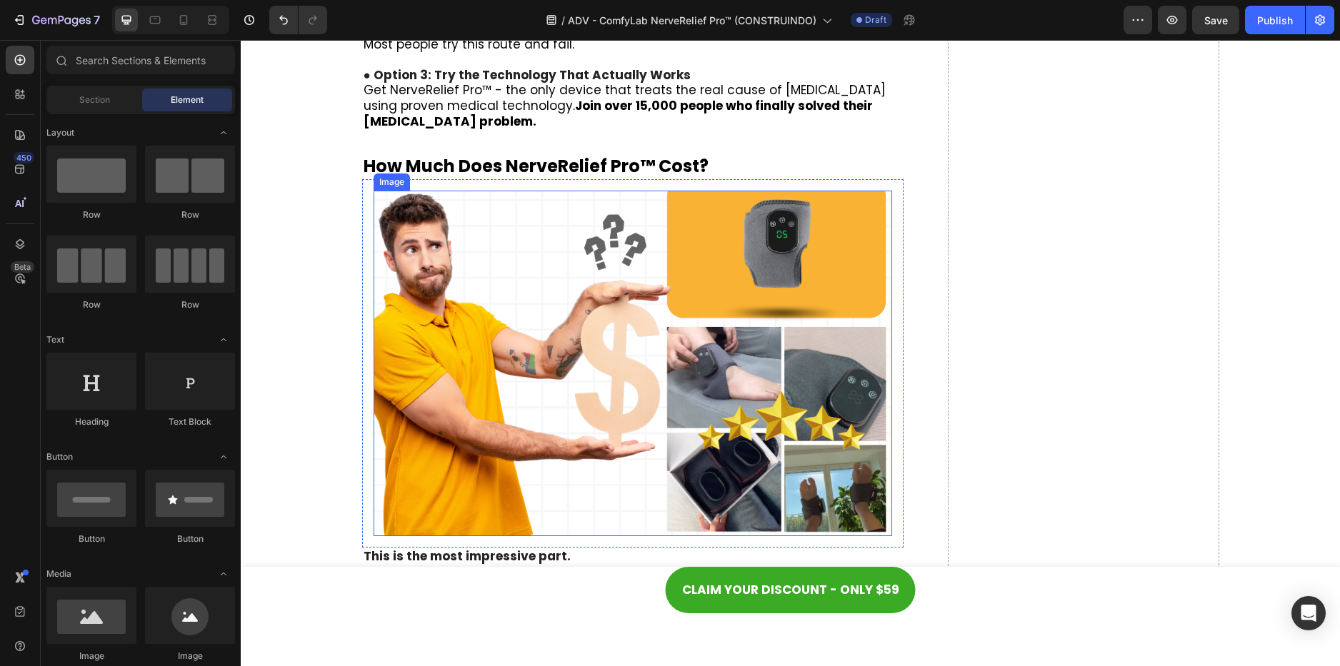
click at [506, 323] on img at bounding box center [632, 364] width 519 height 346
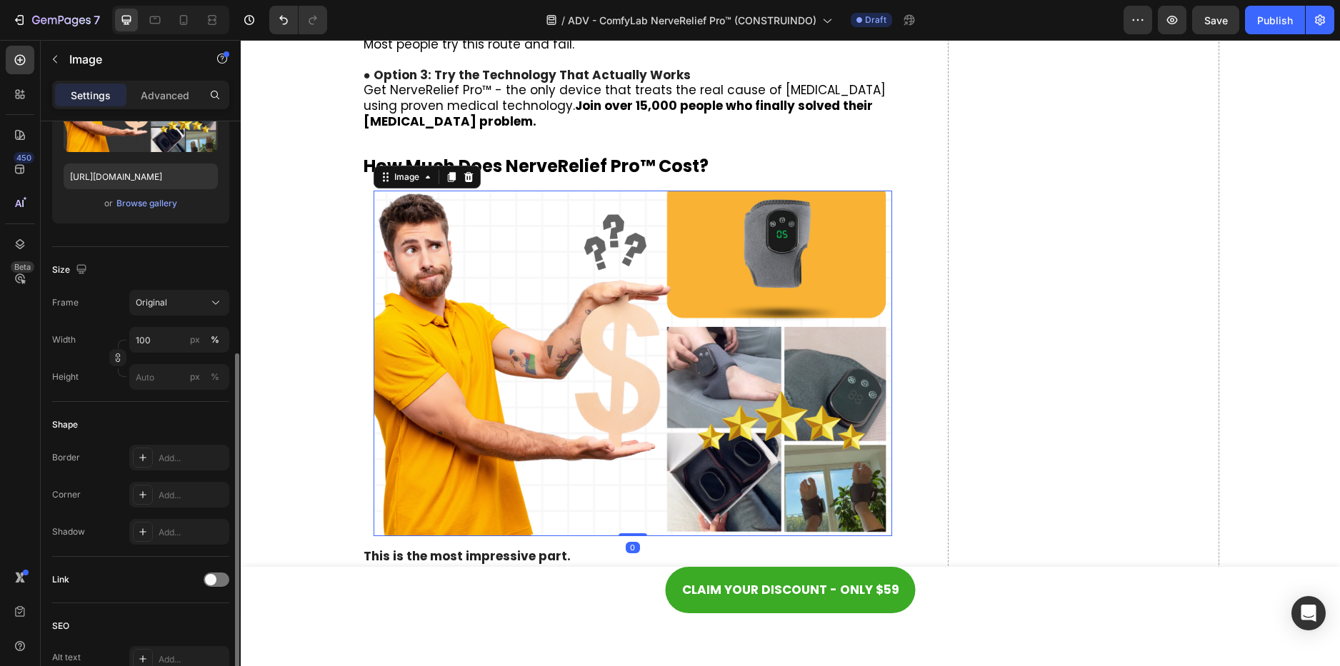
scroll to position [286, 0]
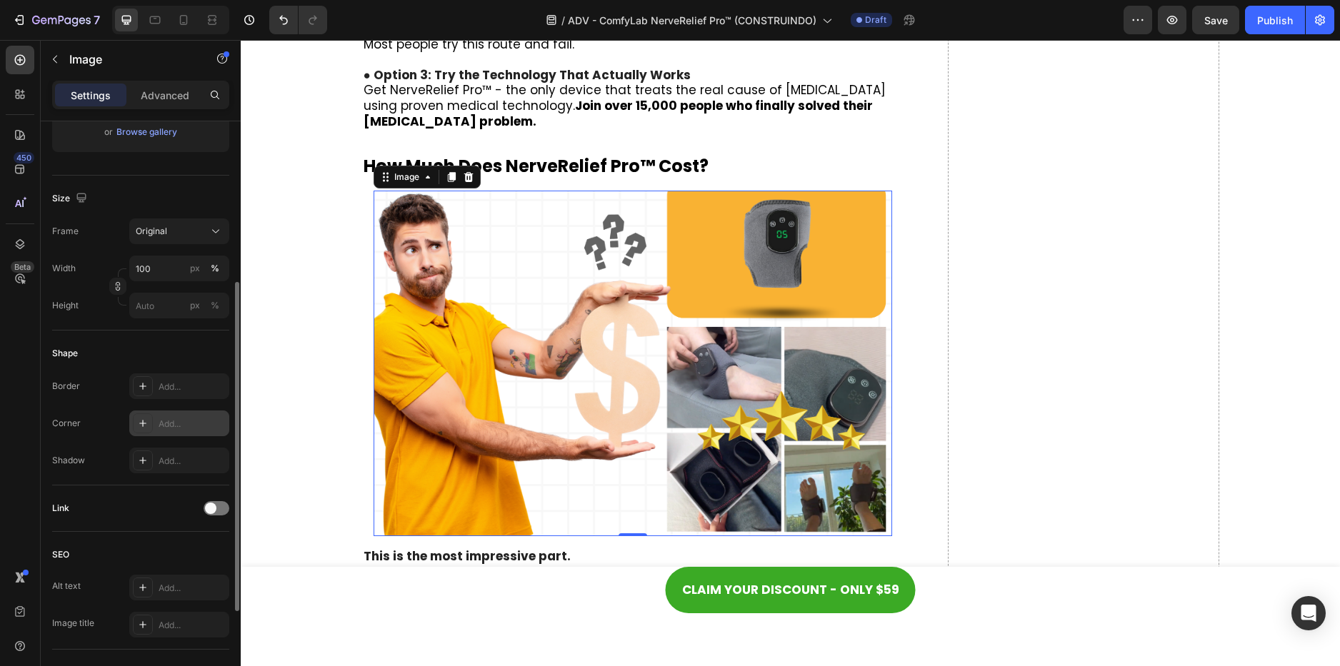
click at [184, 428] on div "Add..." at bounding box center [192, 424] width 67 height 13
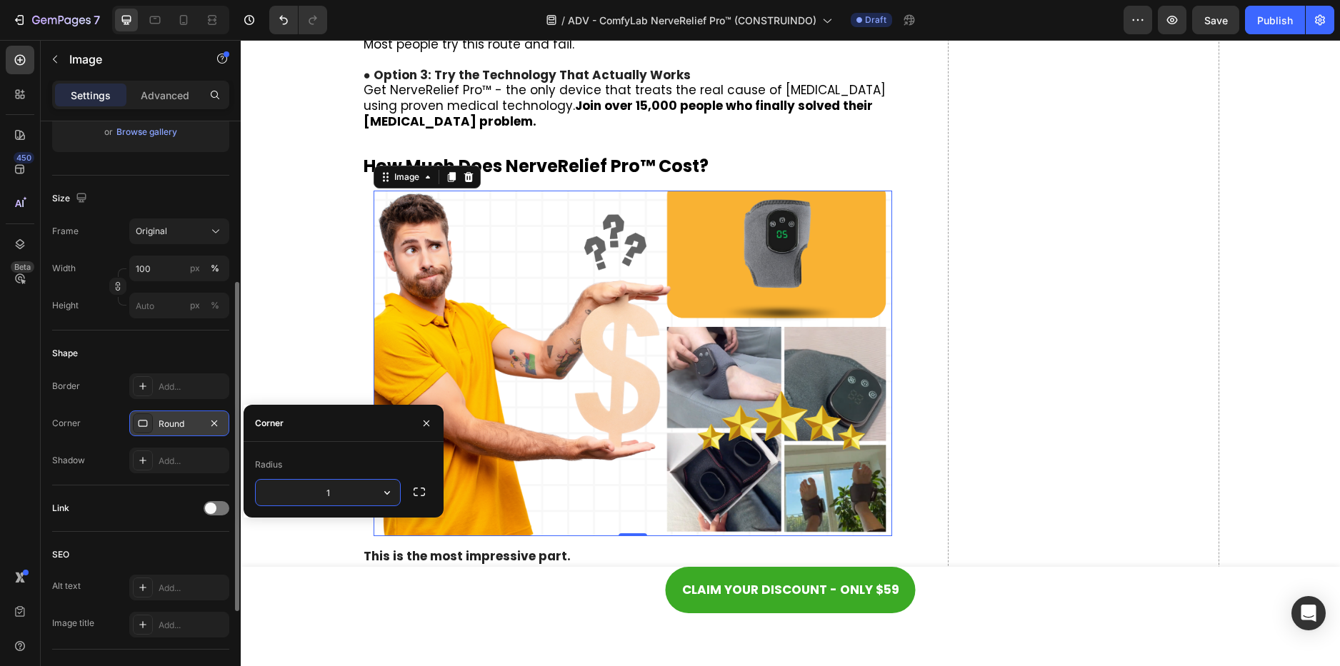
type input "15"
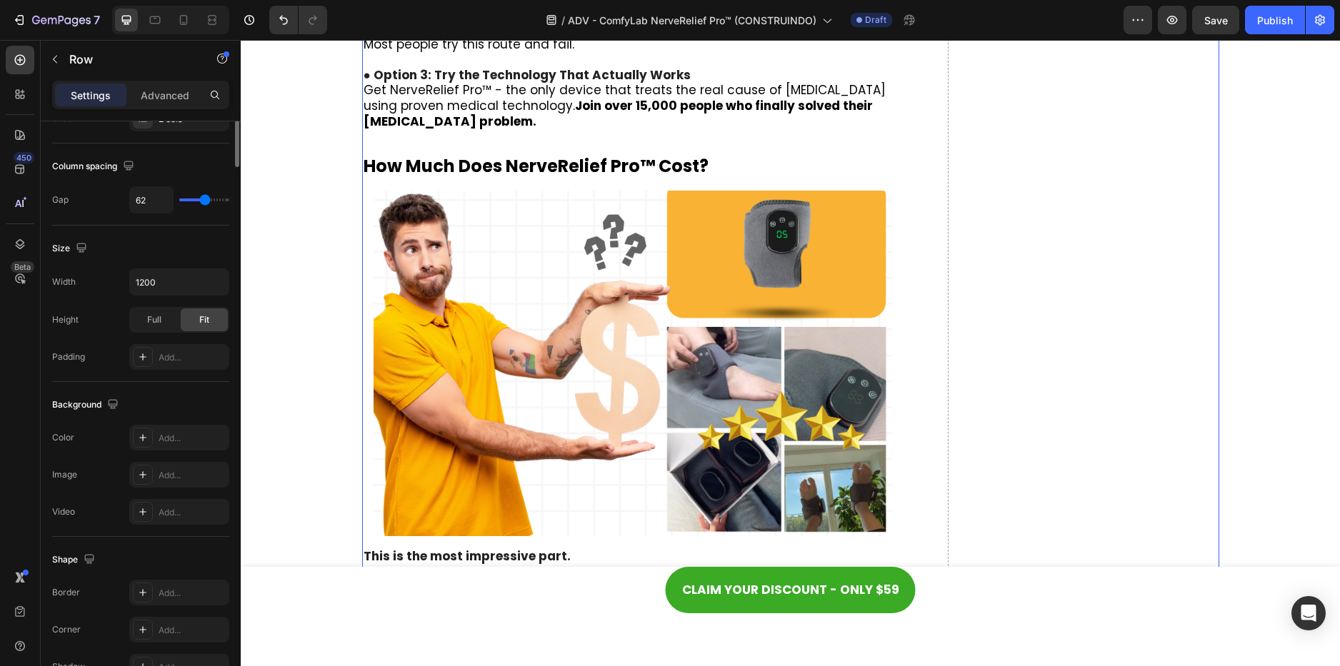
scroll to position [0, 0]
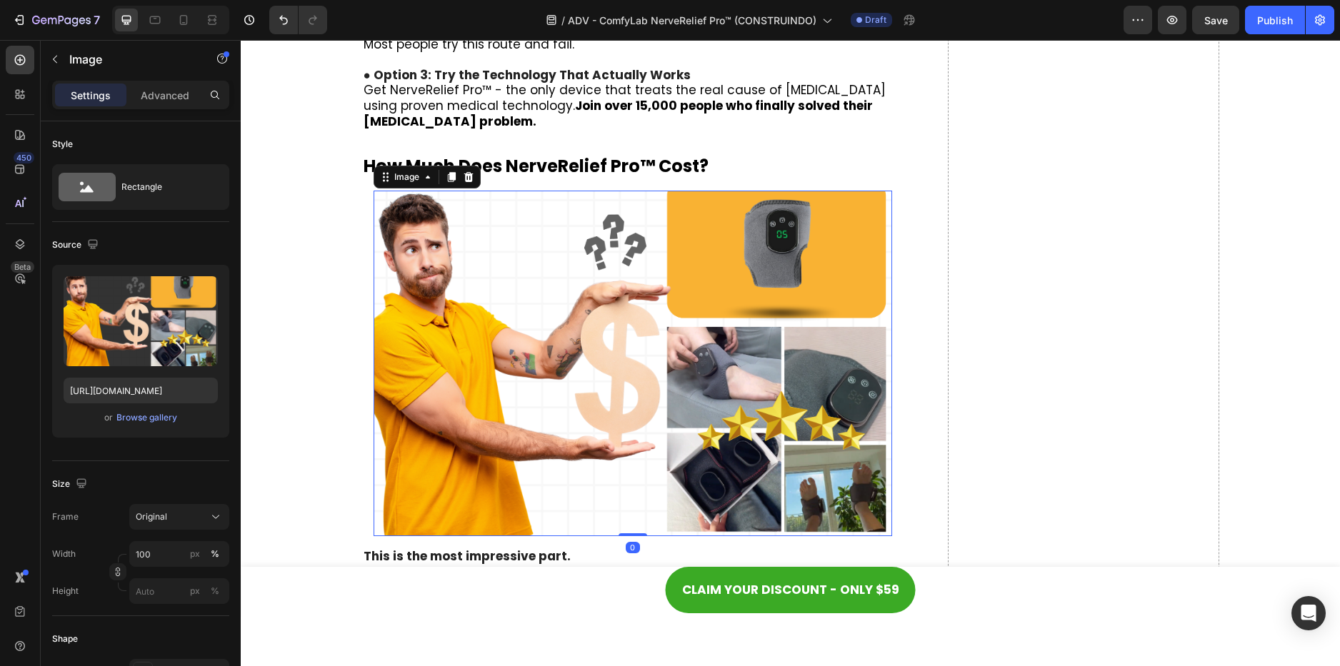
click at [790, 361] on img at bounding box center [632, 364] width 519 height 346
click at [157, 94] on p "Advanced" at bounding box center [165, 95] width 49 height 15
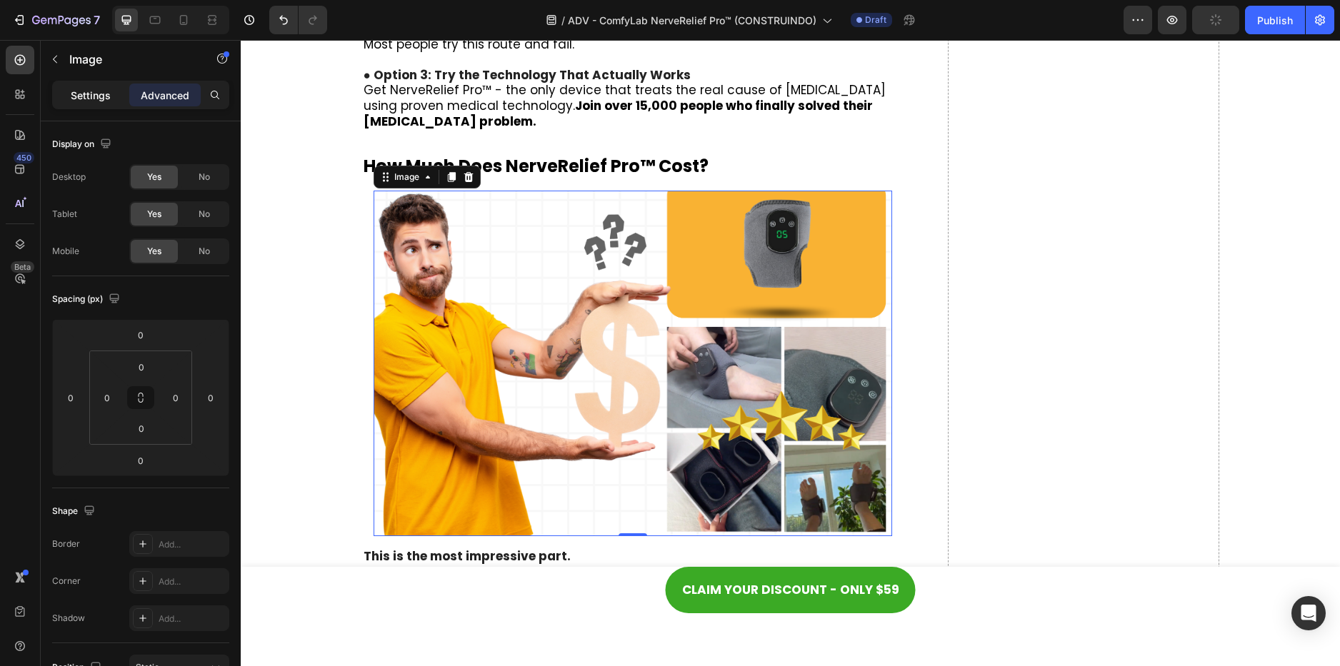
click at [77, 100] on p "Settings" at bounding box center [91, 95] width 40 height 15
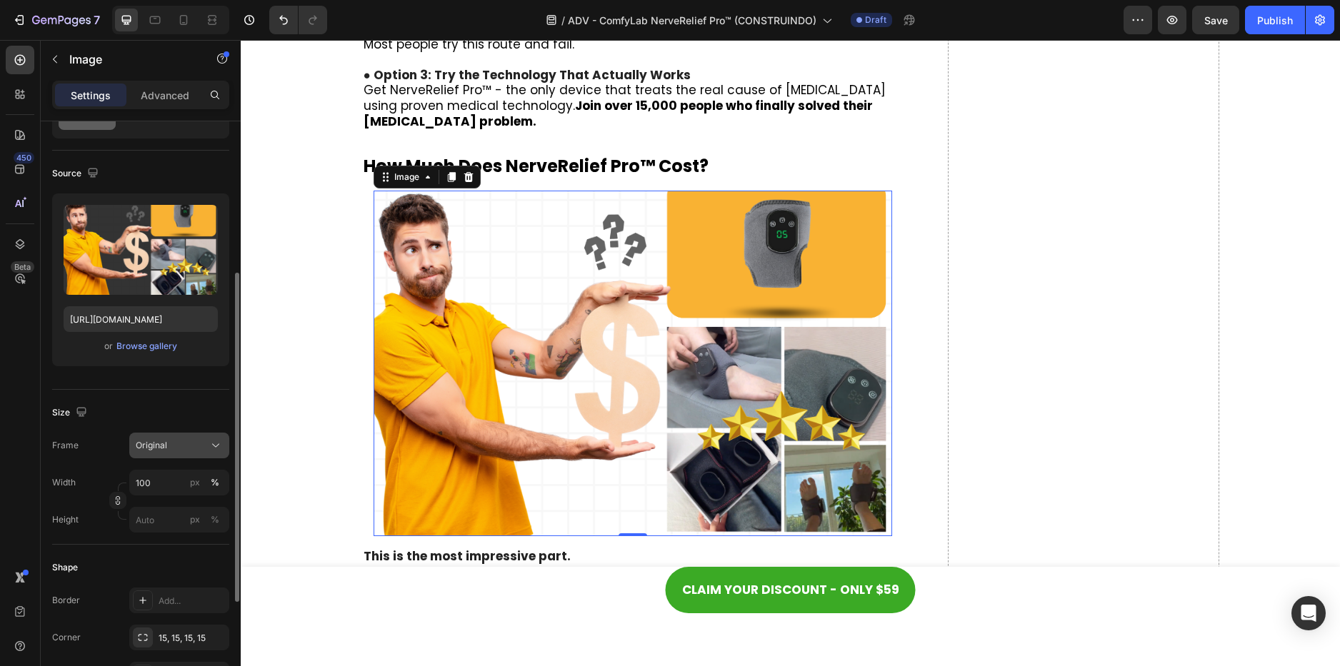
scroll to position [143, 0]
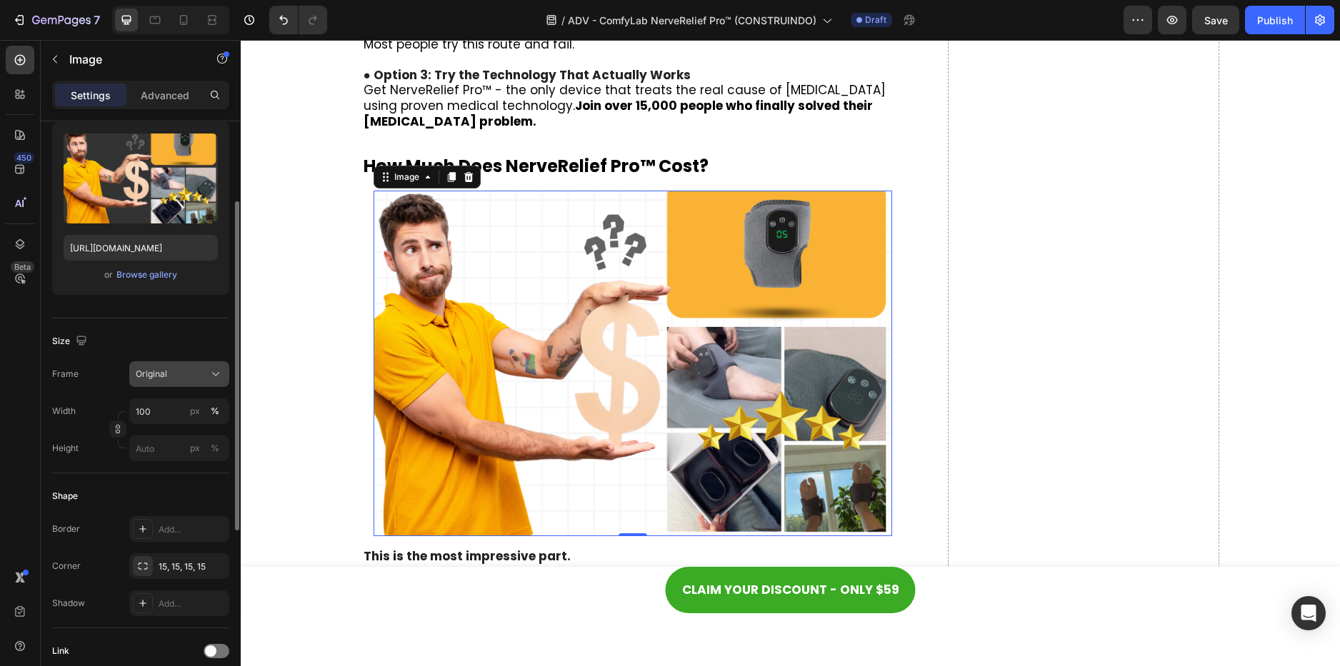
click at [179, 368] on div "Original" at bounding box center [171, 374] width 70 height 13
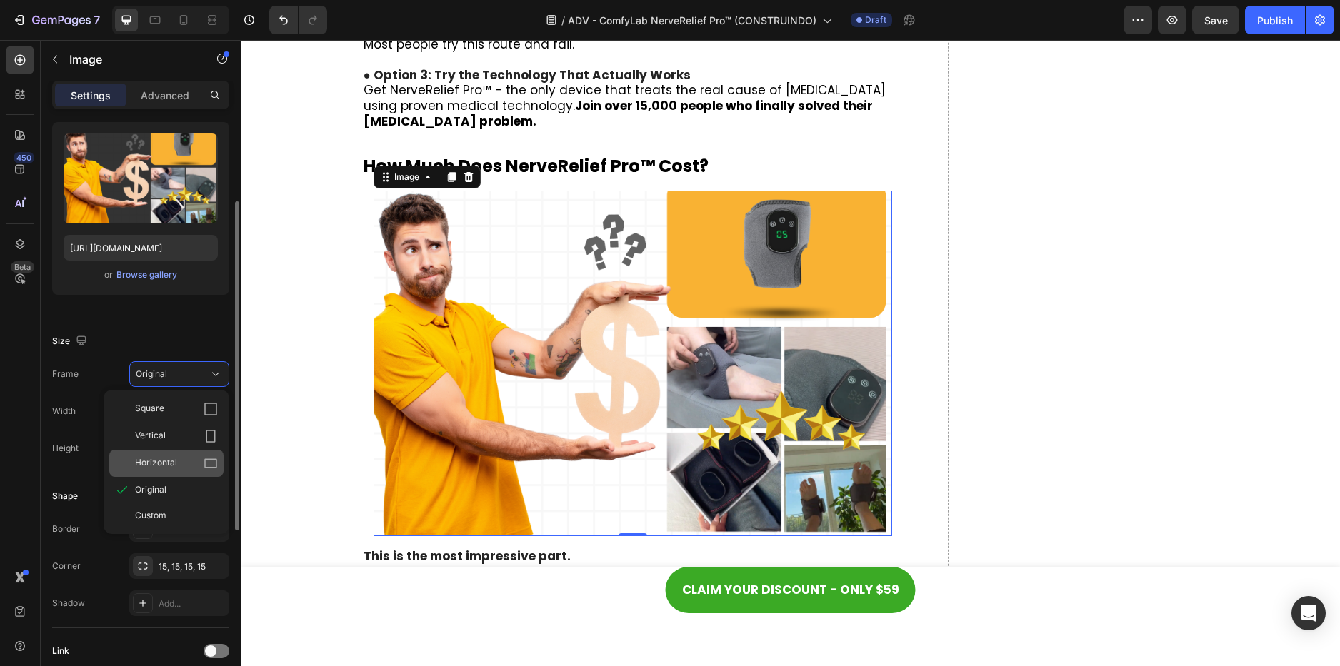
click at [166, 458] on span "Horizontal" at bounding box center [156, 463] width 42 height 14
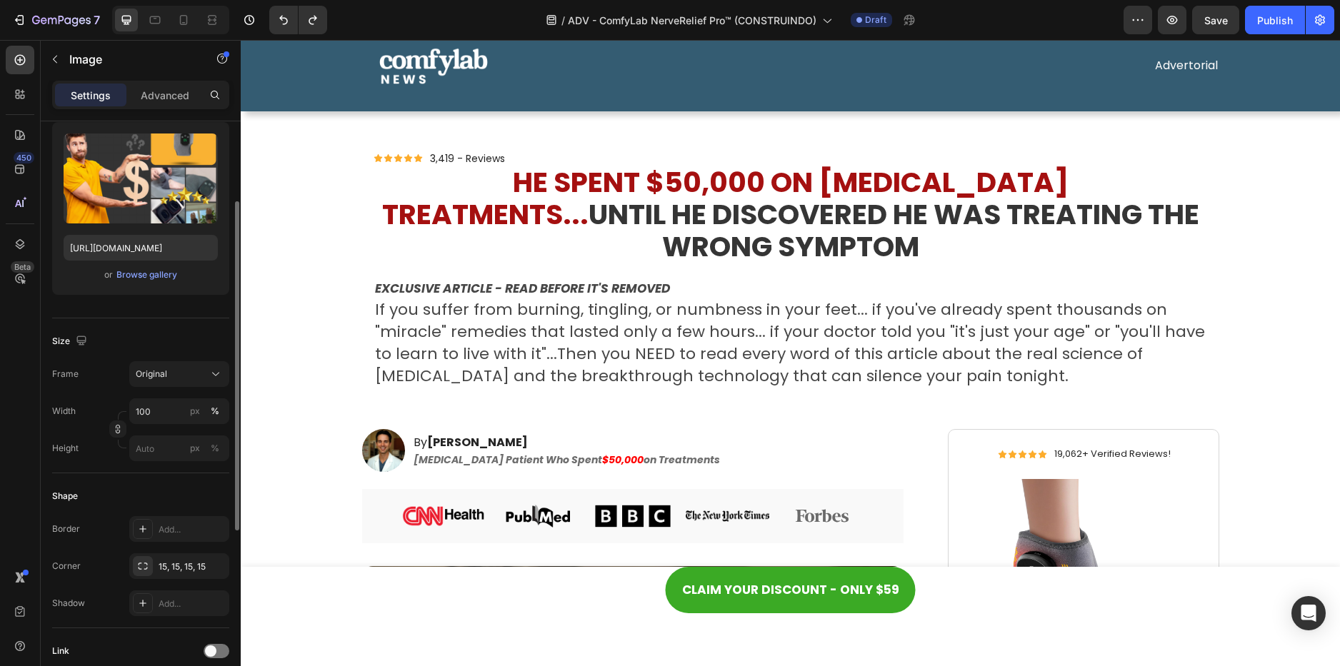
scroll to position [0, 0]
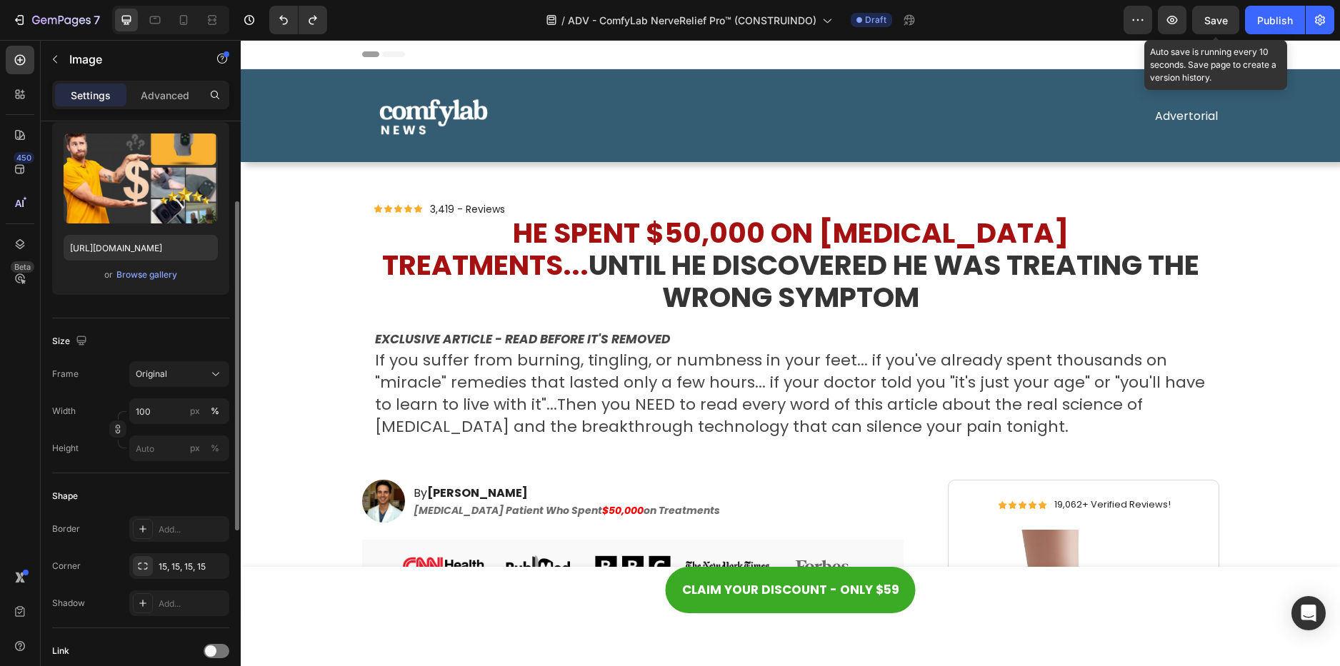
click at [1207, 17] on span "Save" at bounding box center [1216, 20] width 24 height 12
click at [1213, 18] on span "Save" at bounding box center [1216, 20] width 24 height 12
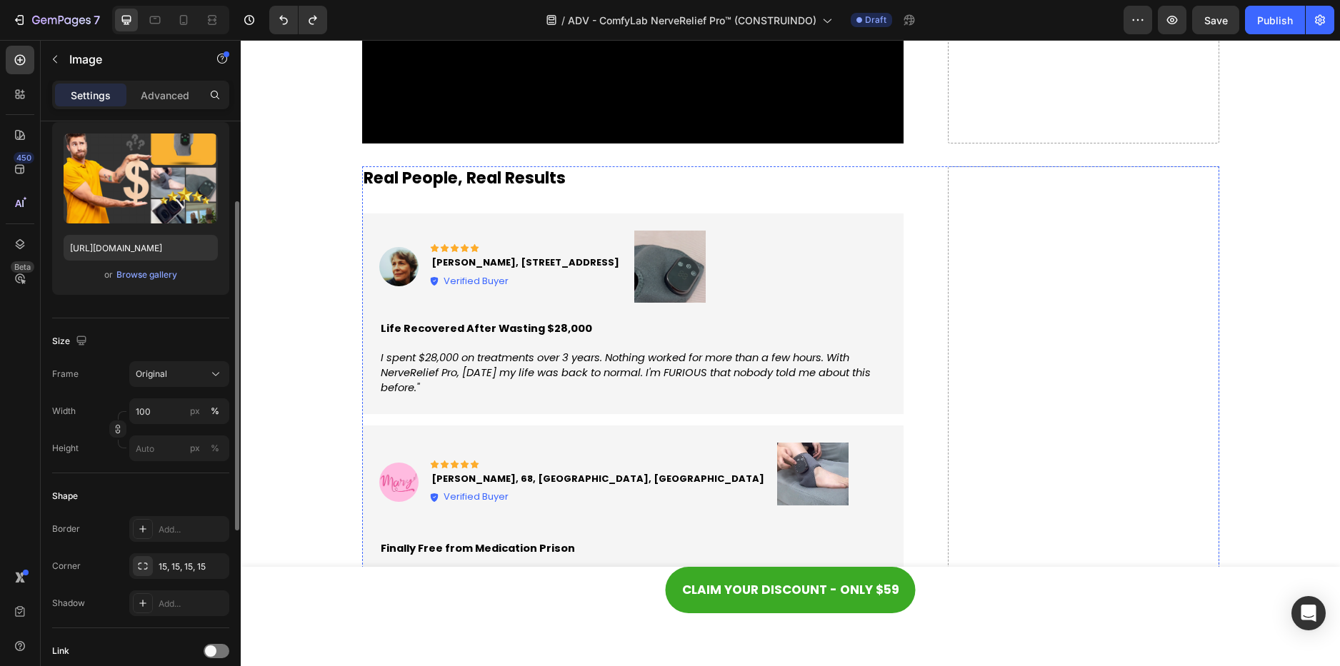
scroll to position [5427, 0]
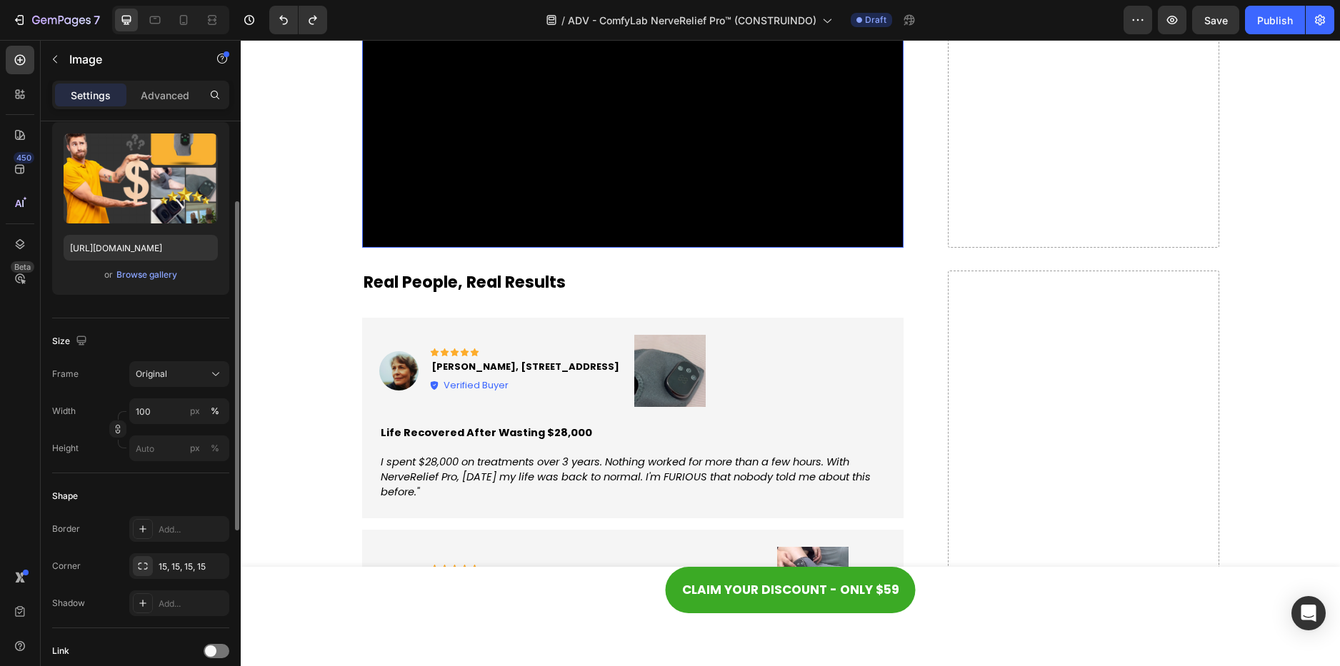
click at [606, 231] on video at bounding box center [633, 44] width 542 height 406
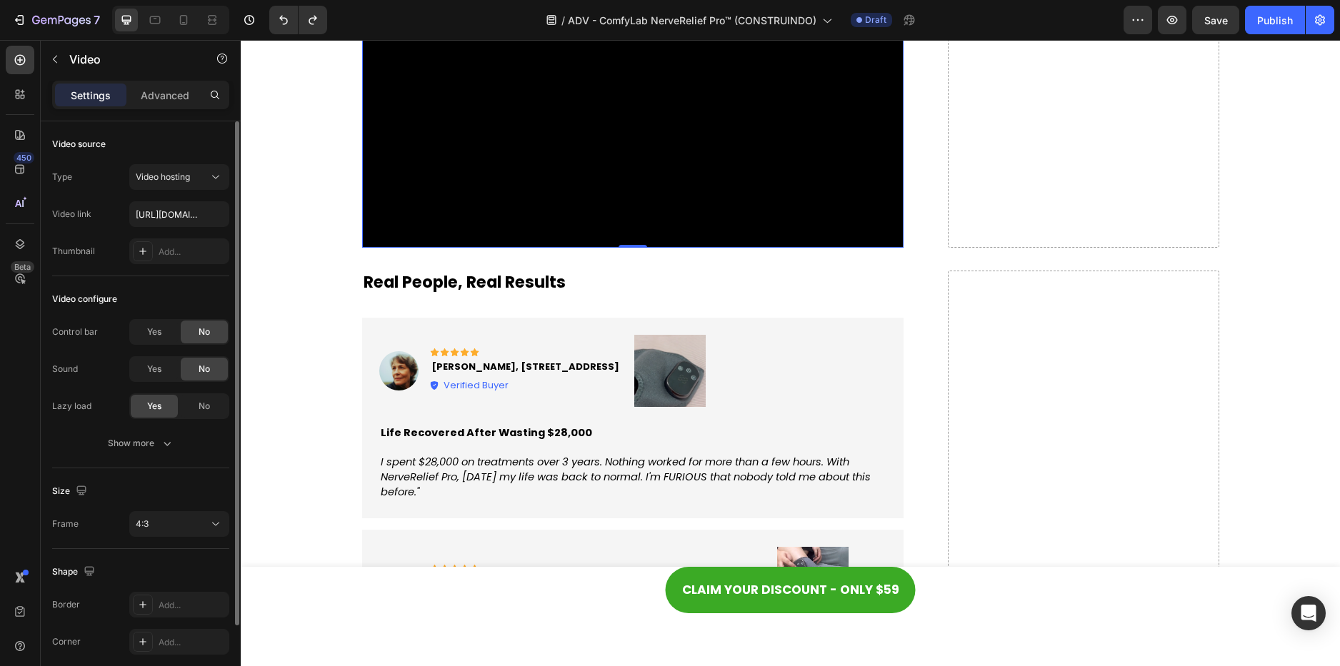
scroll to position [94, 0]
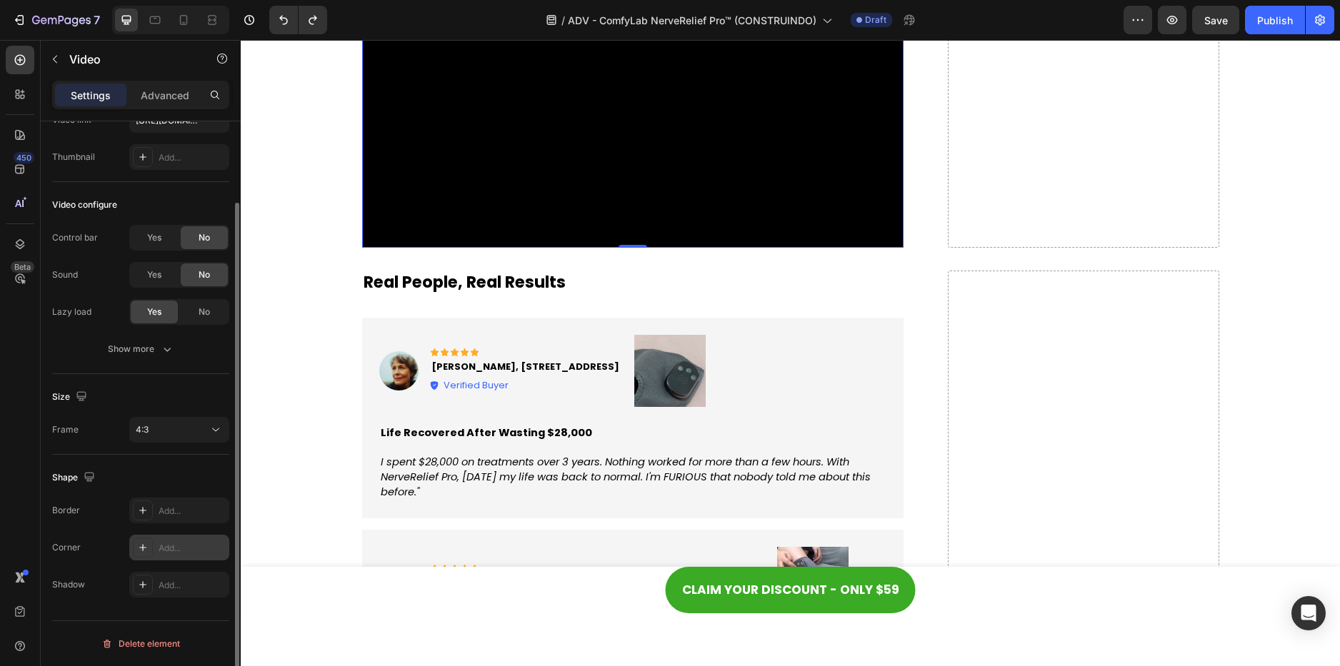
click at [172, 543] on div "Add..." at bounding box center [192, 548] width 67 height 13
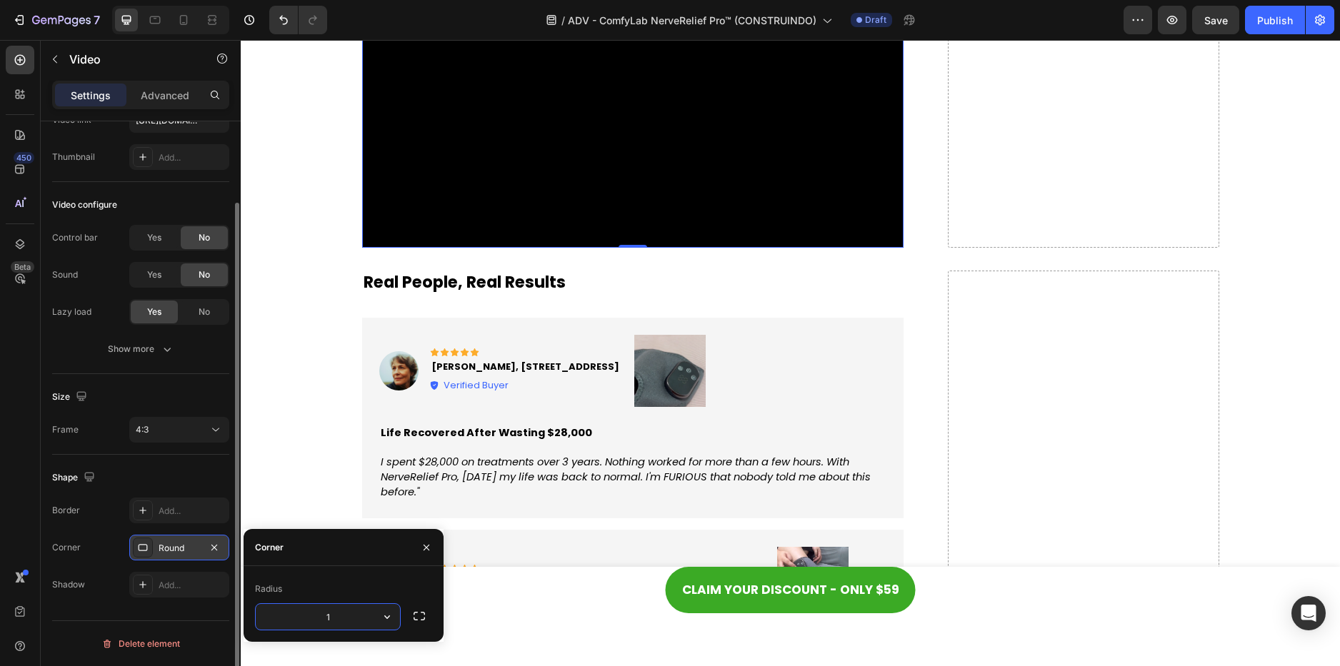
type input "15"
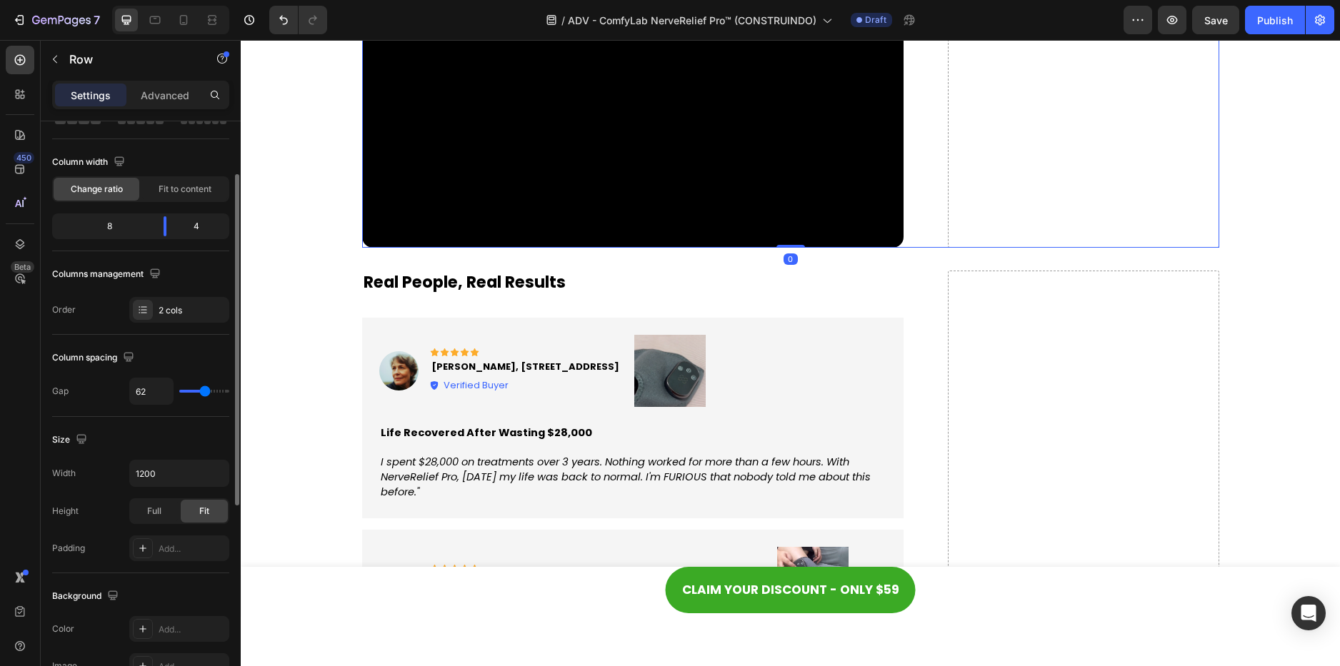
scroll to position [0, 0]
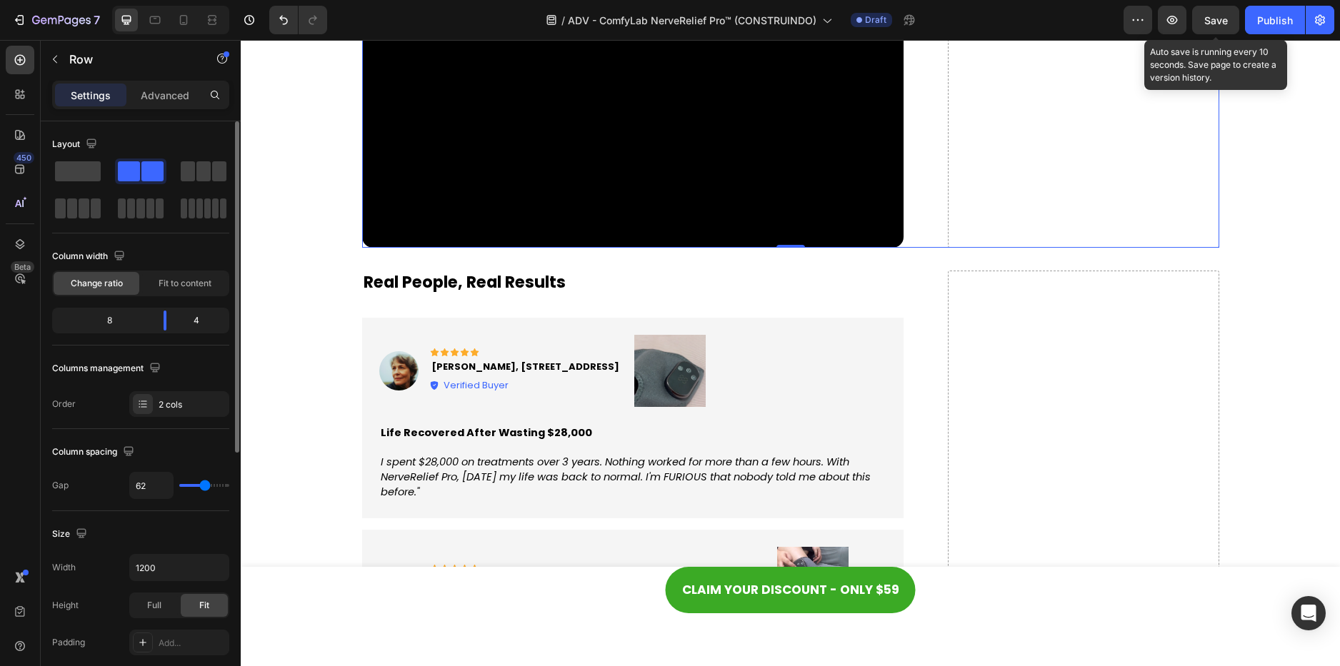
click at [1218, 15] on span "Save" at bounding box center [1216, 20] width 24 height 12
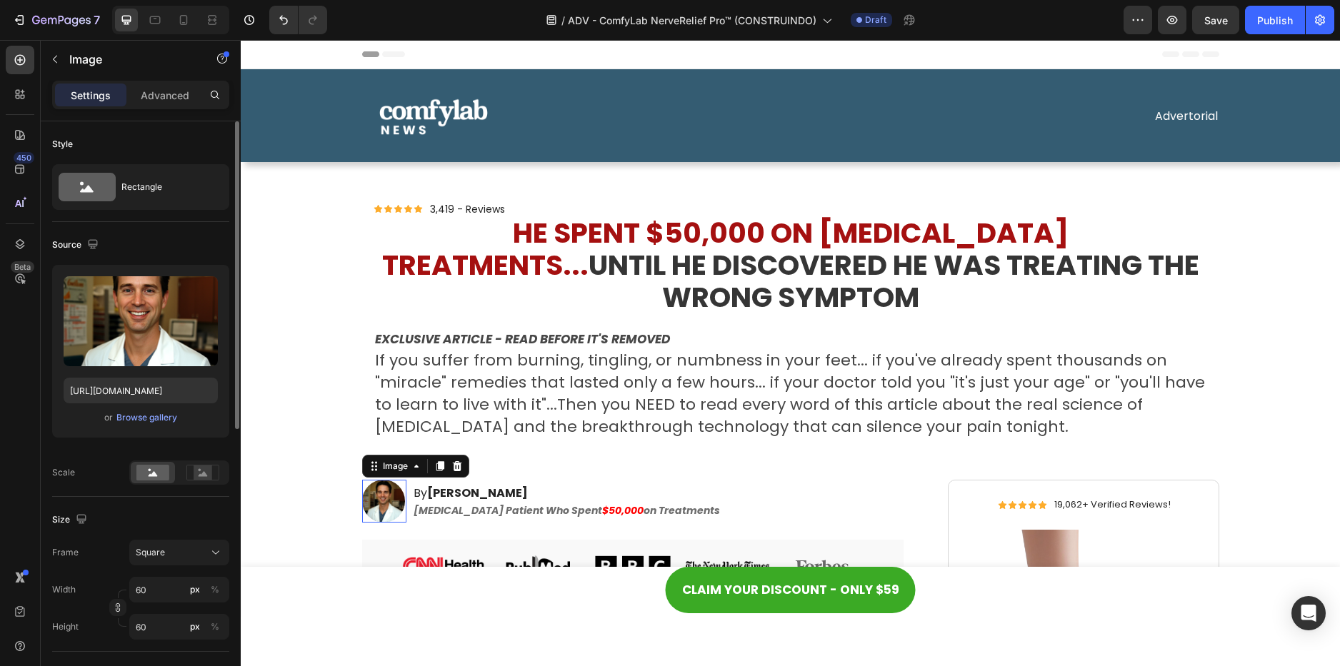
click at [382, 480] on img at bounding box center [383, 501] width 43 height 43
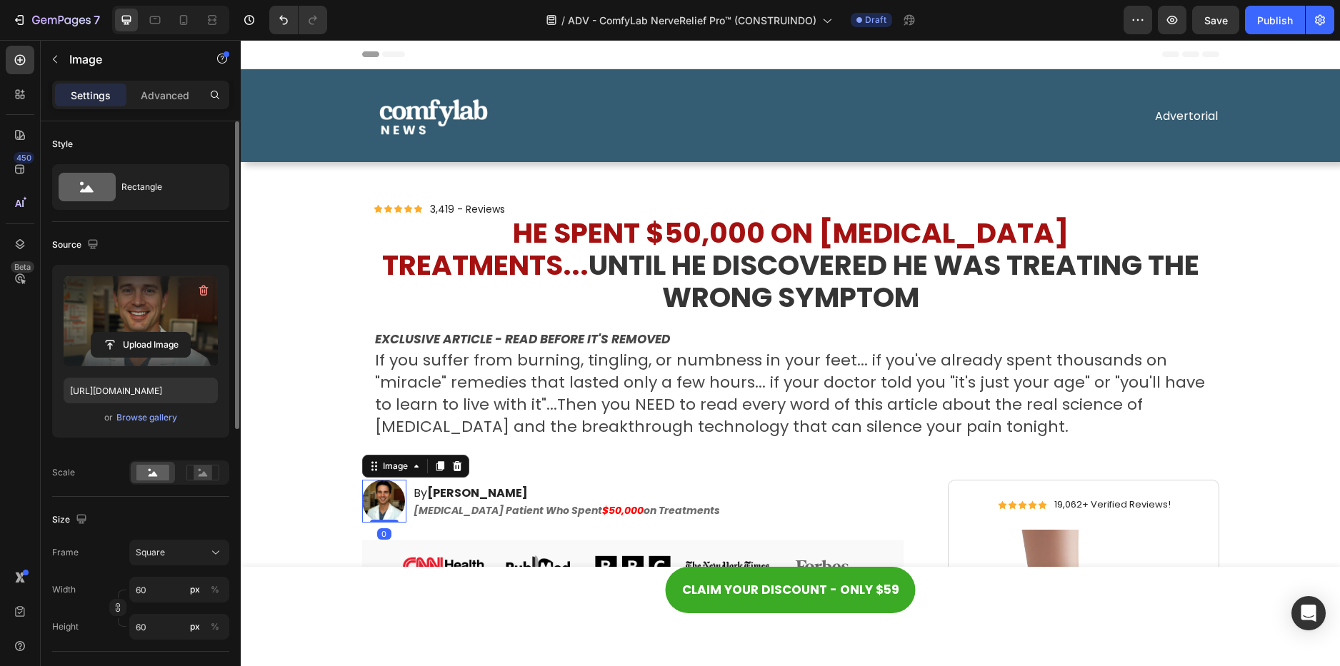
click at [174, 316] on label at bounding box center [141, 321] width 154 height 90
click at [174, 333] on input "file" at bounding box center [140, 345] width 99 height 24
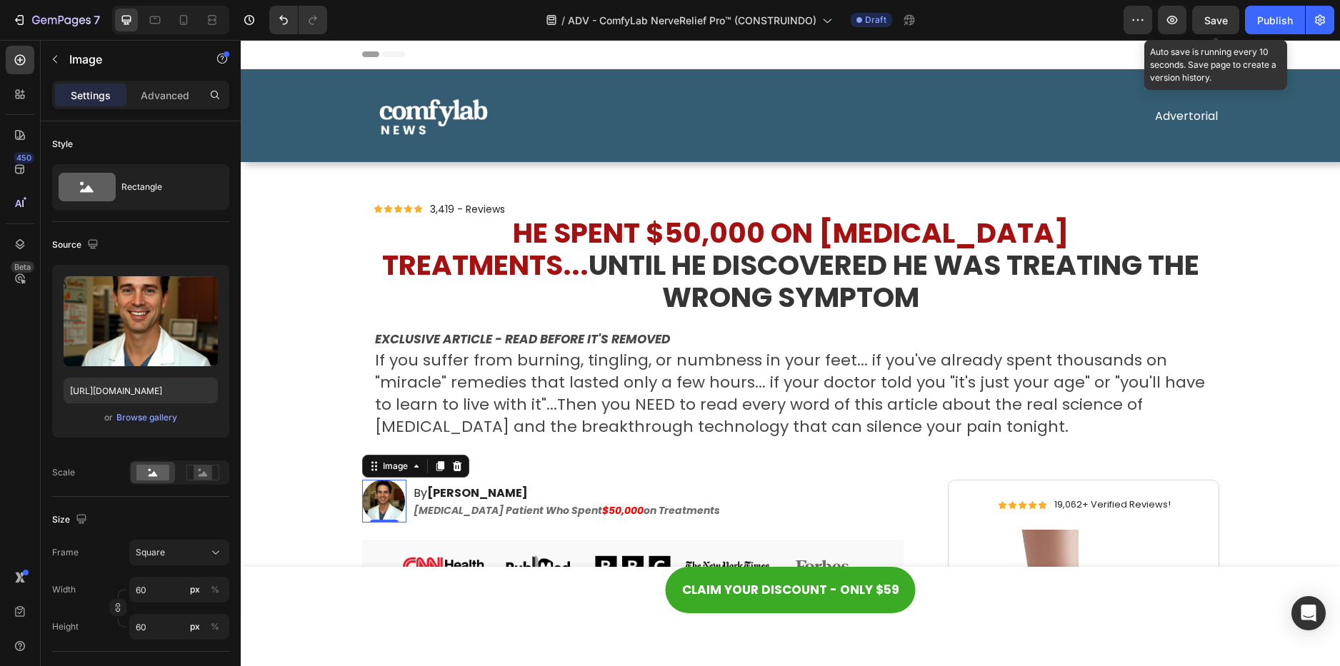
click at [1217, 23] on span "Save" at bounding box center [1216, 20] width 24 height 12
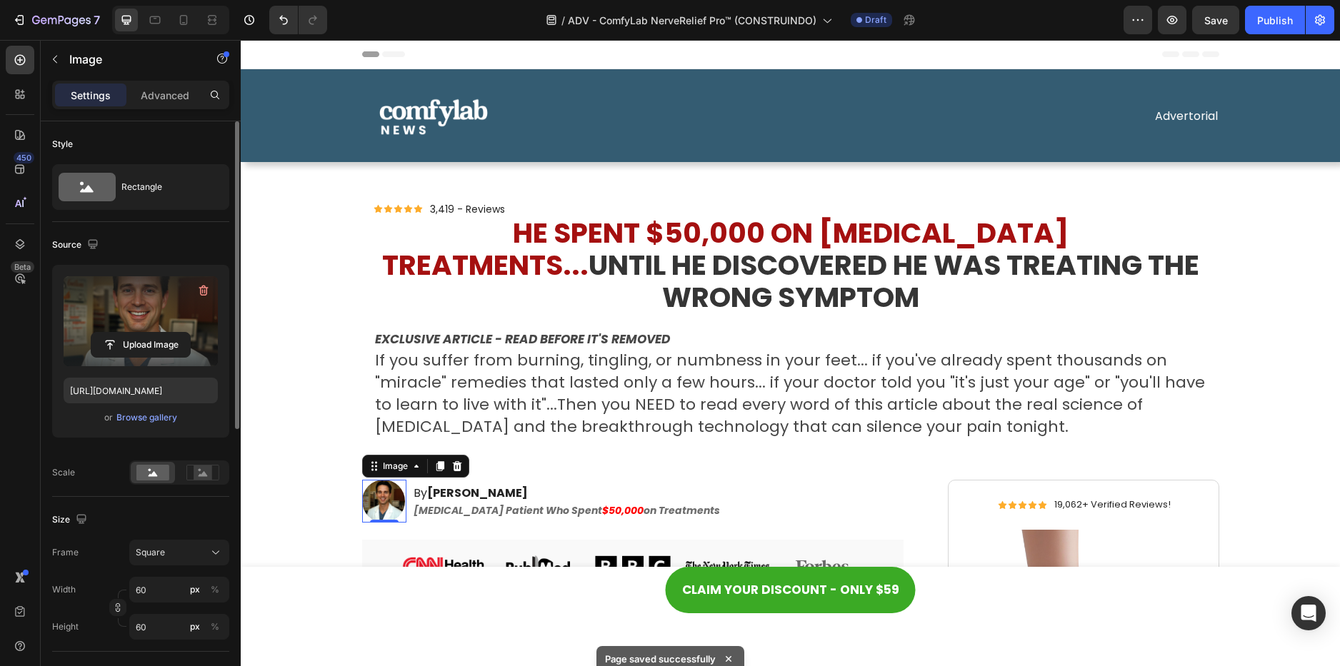
click at [127, 318] on label at bounding box center [141, 321] width 154 height 90
click at [127, 333] on input "file" at bounding box center [140, 345] width 99 height 24
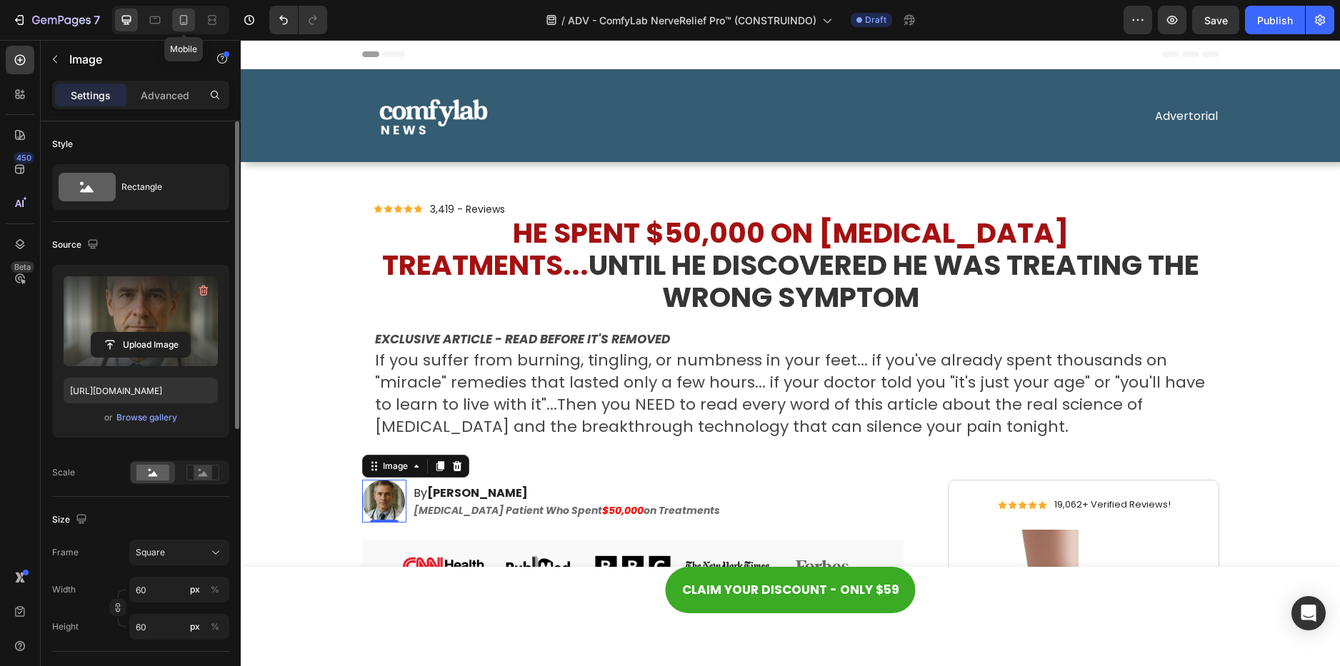
click at [183, 20] on icon at bounding box center [183, 20] width 14 height 14
type input "https://cdn.shopify.com/s/files/1/0621/8039/3047/files/gempages_571712530917885…"
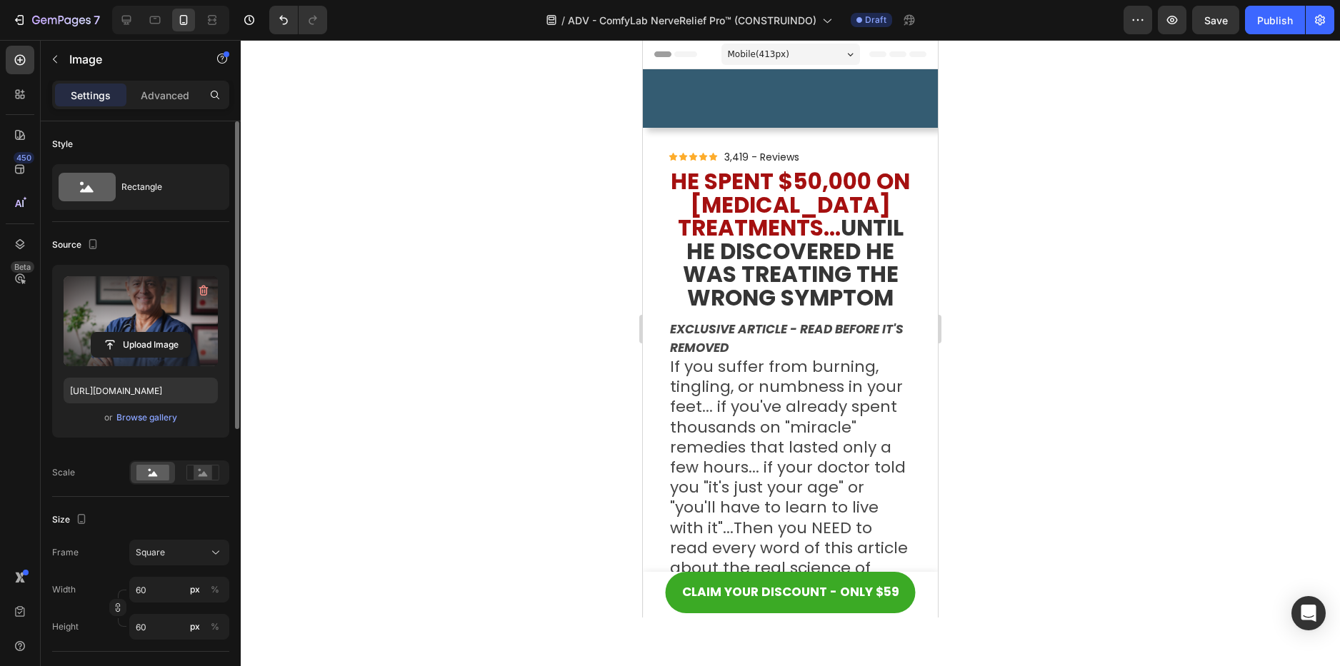
scroll to position [632, 0]
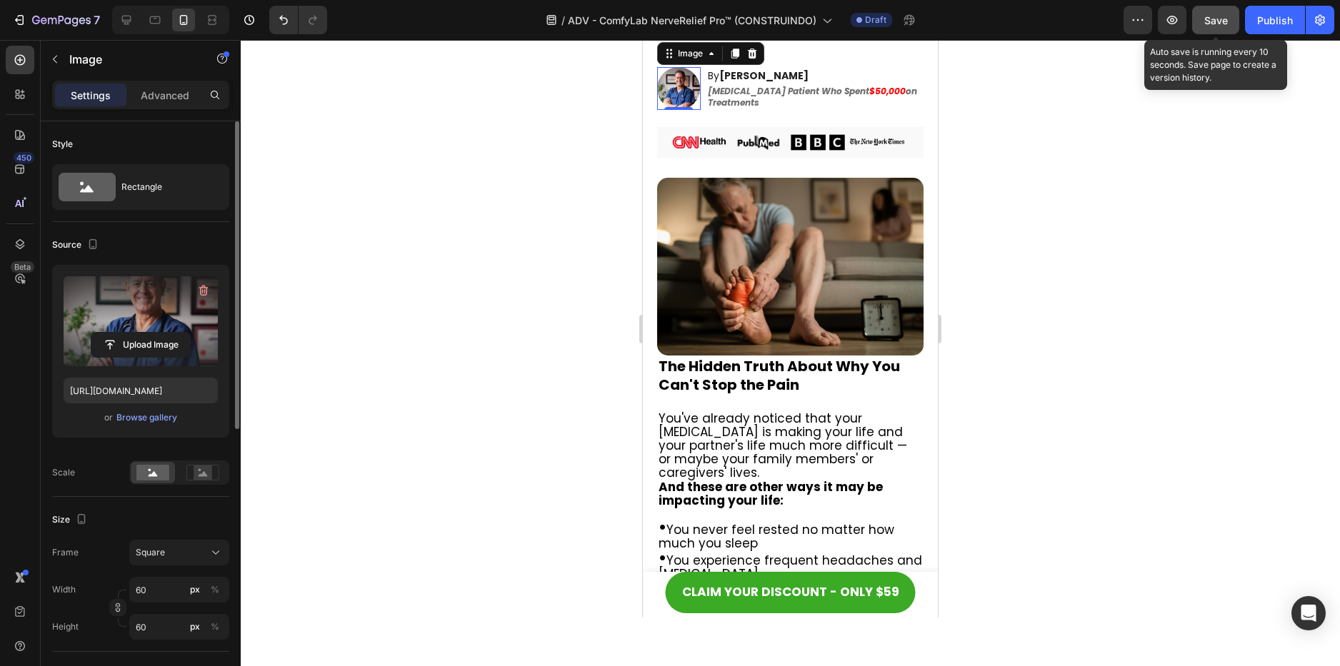
click at [1231, 19] on button "Save" at bounding box center [1215, 20] width 47 height 29
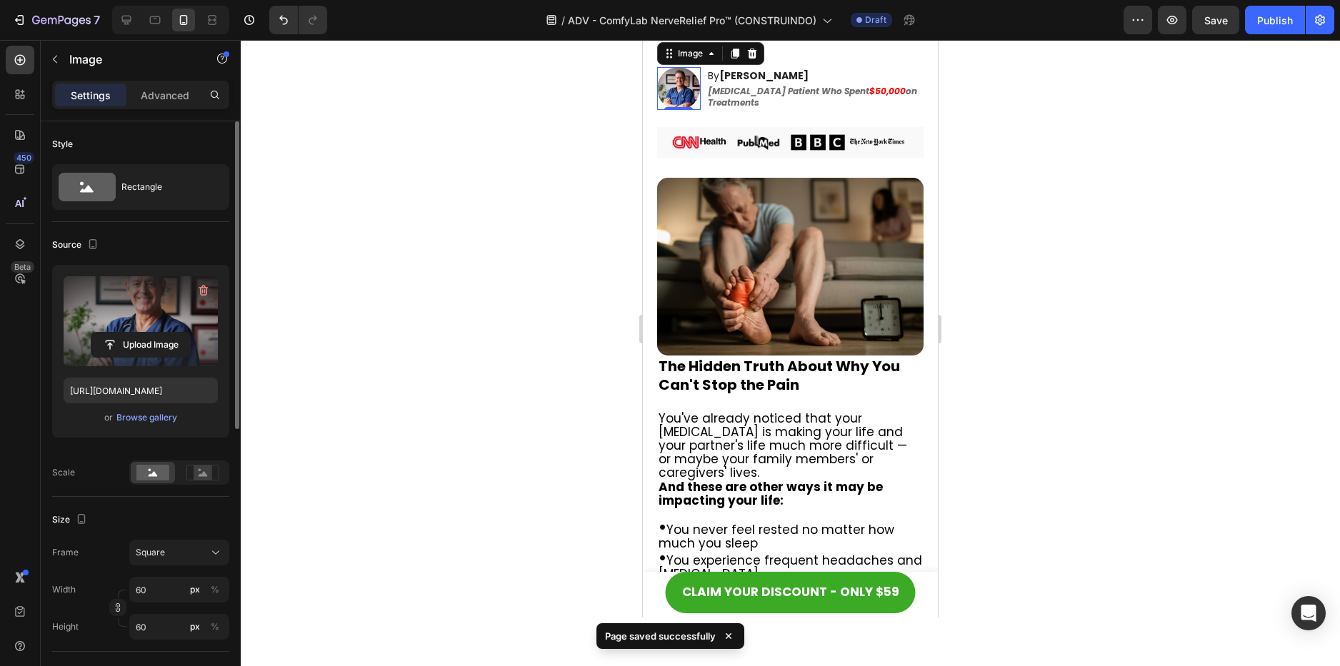
click at [130, 309] on label at bounding box center [141, 321] width 154 height 90
click at [130, 333] on input "file" at bounding box center [140, 345] width 99 height 24
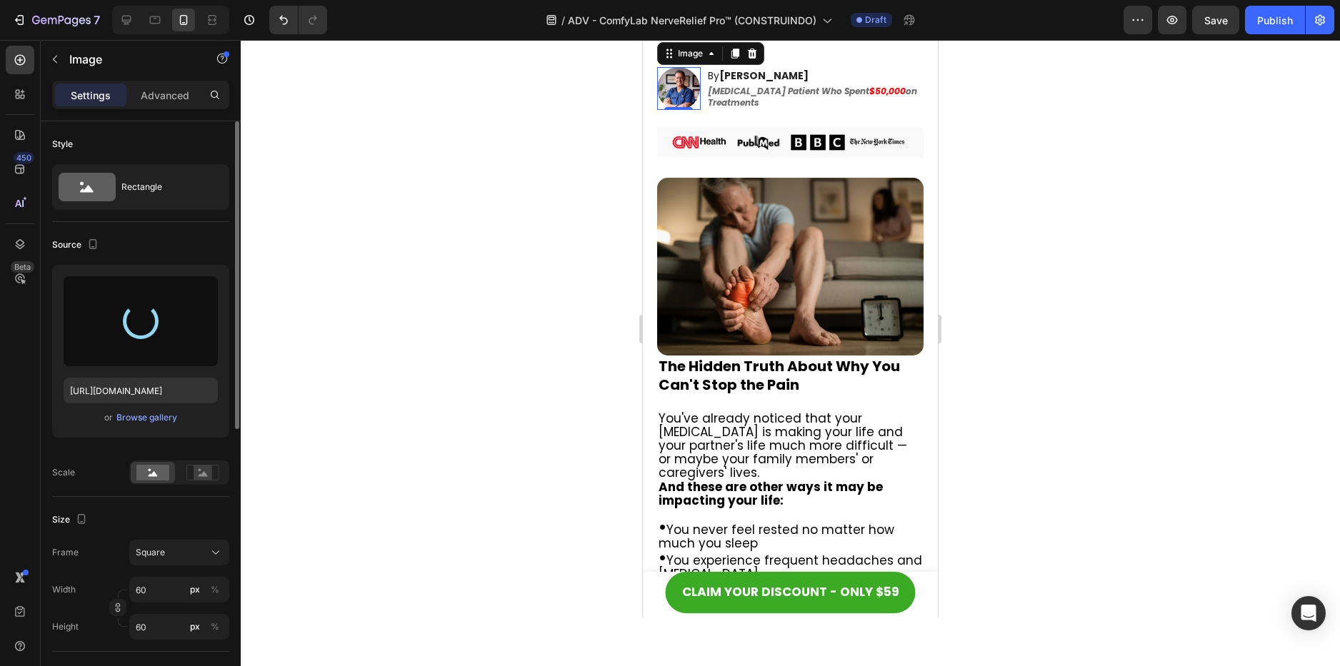
click at [155, 321] on div at bounding box center [141, 321] width 50 height 50
click at [320, 264] on div at bounding box center [790, 353] width 1099 height 626
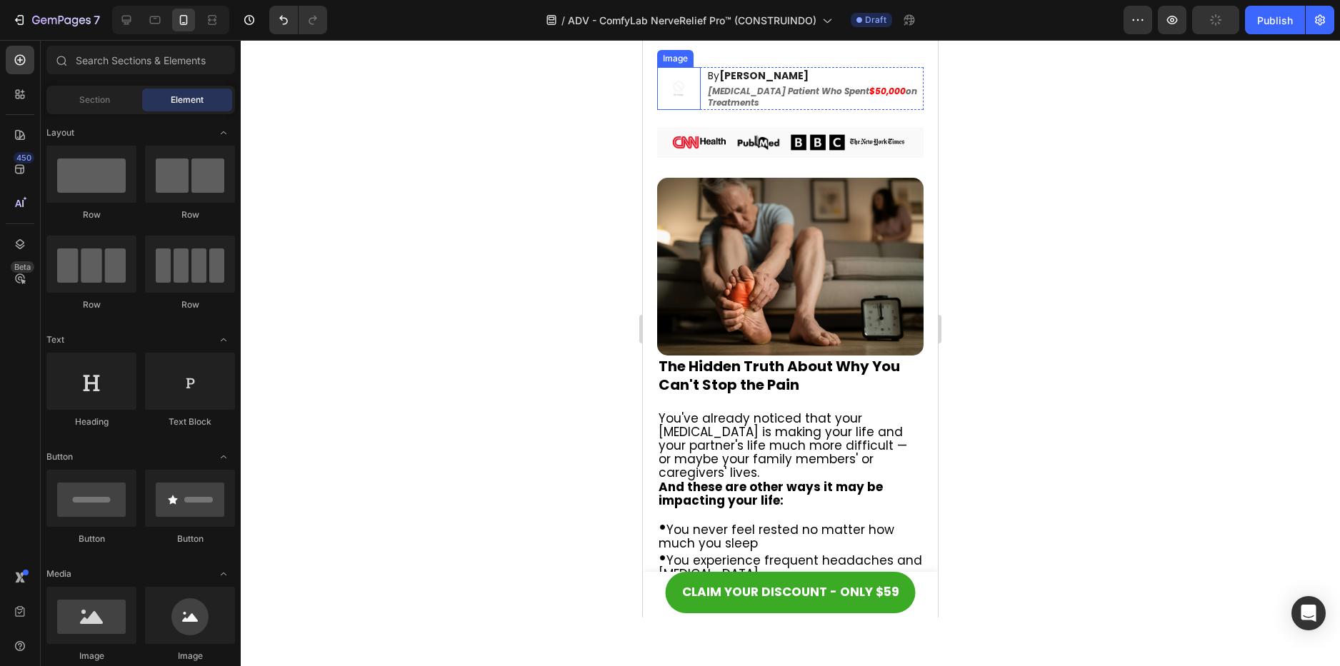
click at [684, 110] on img at bounding box center [678, 88] width 43 height 43
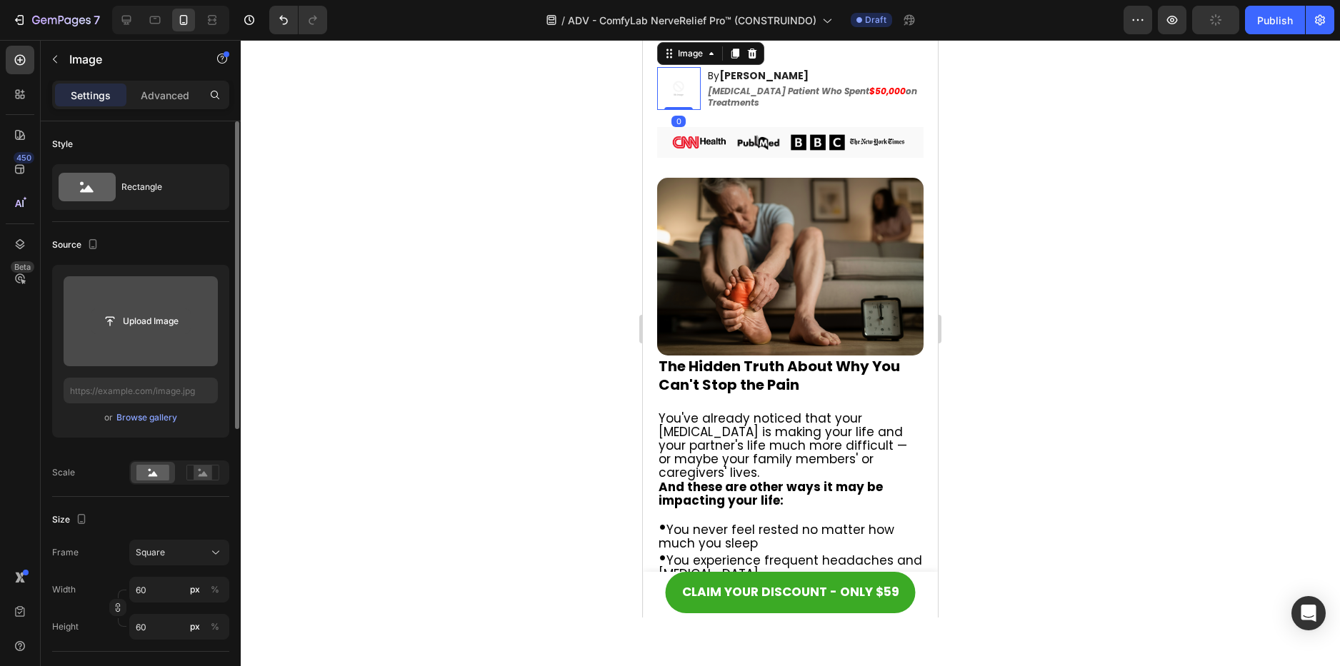
click at [179, 318] on input "file" at bounding box center [140, 321] width 99 height 24
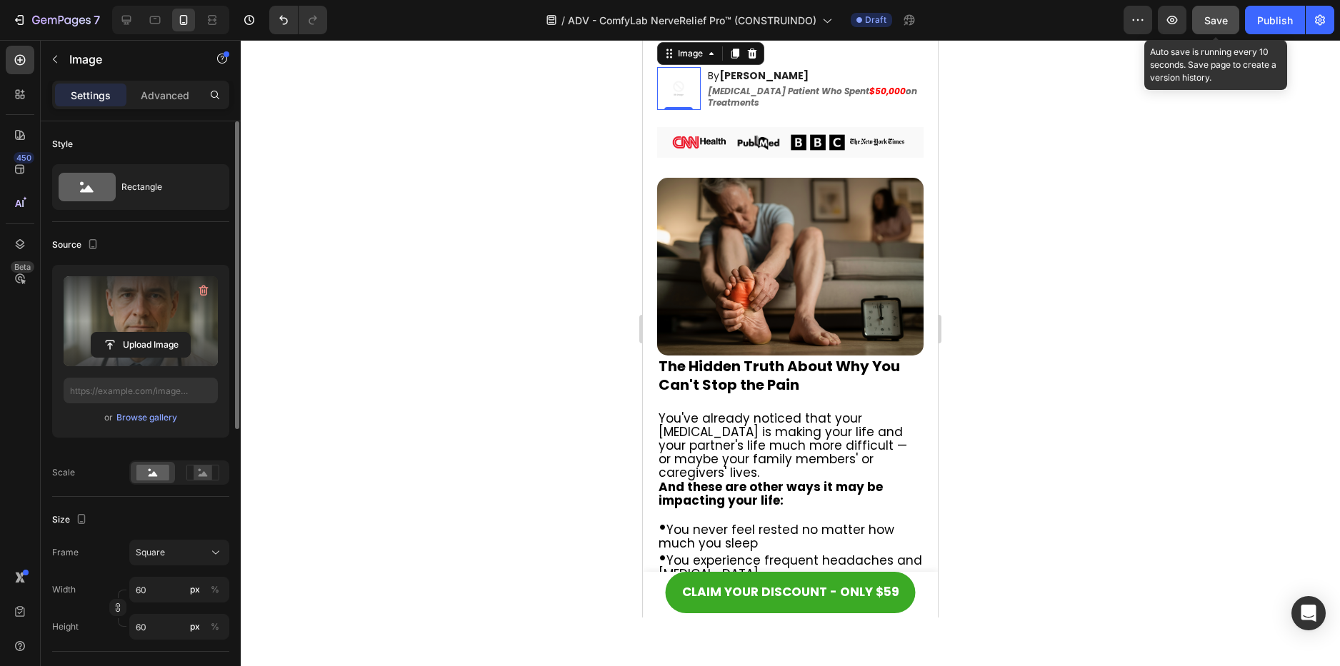
type input "[URL][DOMAIN_NAME]"
click at [1198, 24] on button "Save" at bounding box center [1215, 20] width 47 height 29
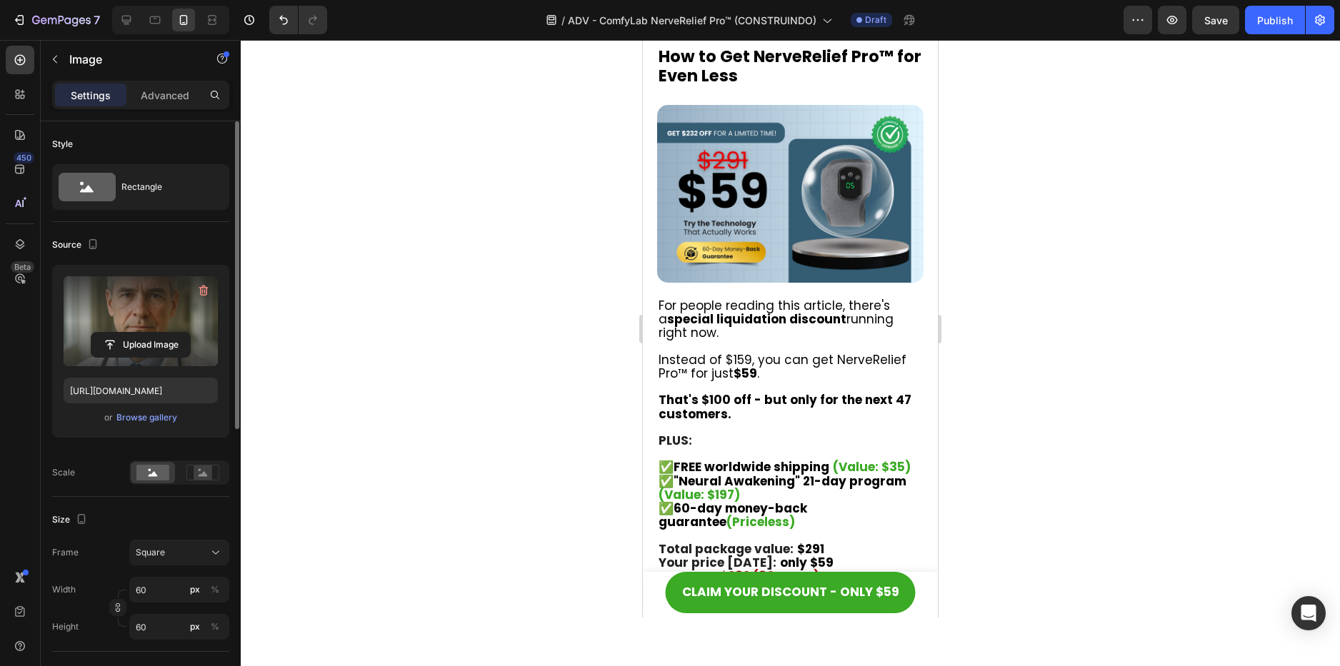
scroll to position [8524, 0]
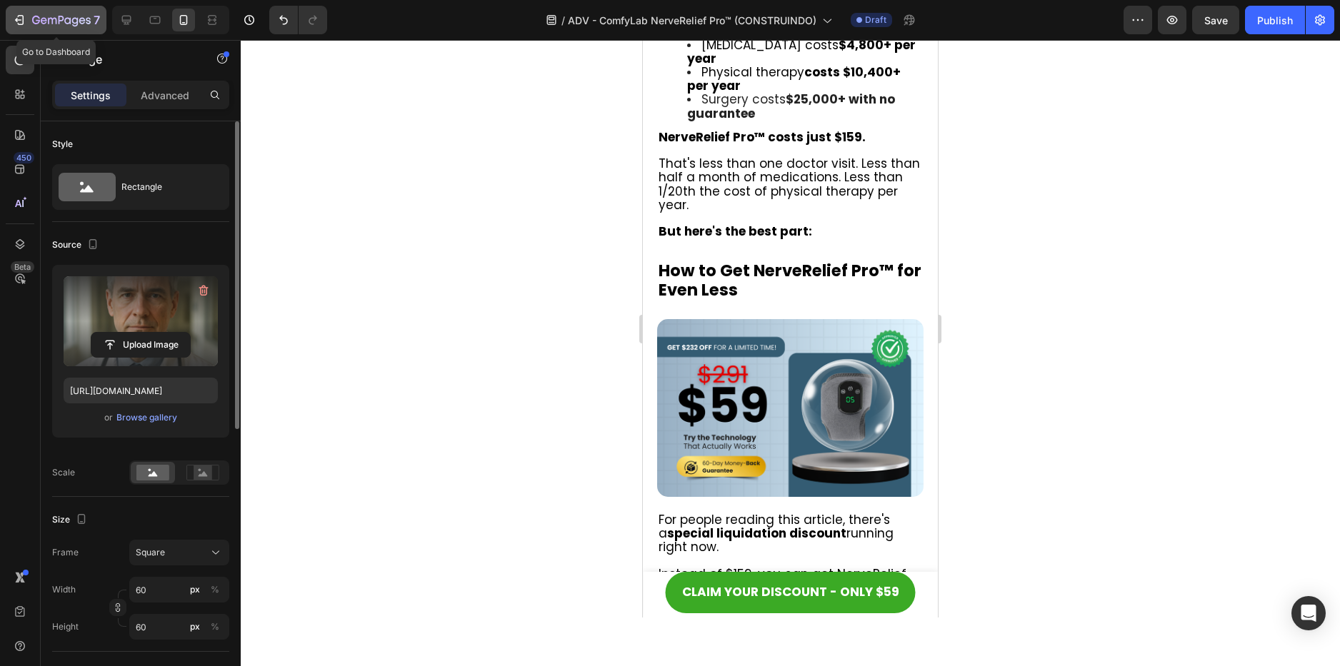
click at [51, 23] on icon "button" at bounding box center [61, 21] width 59 height 12
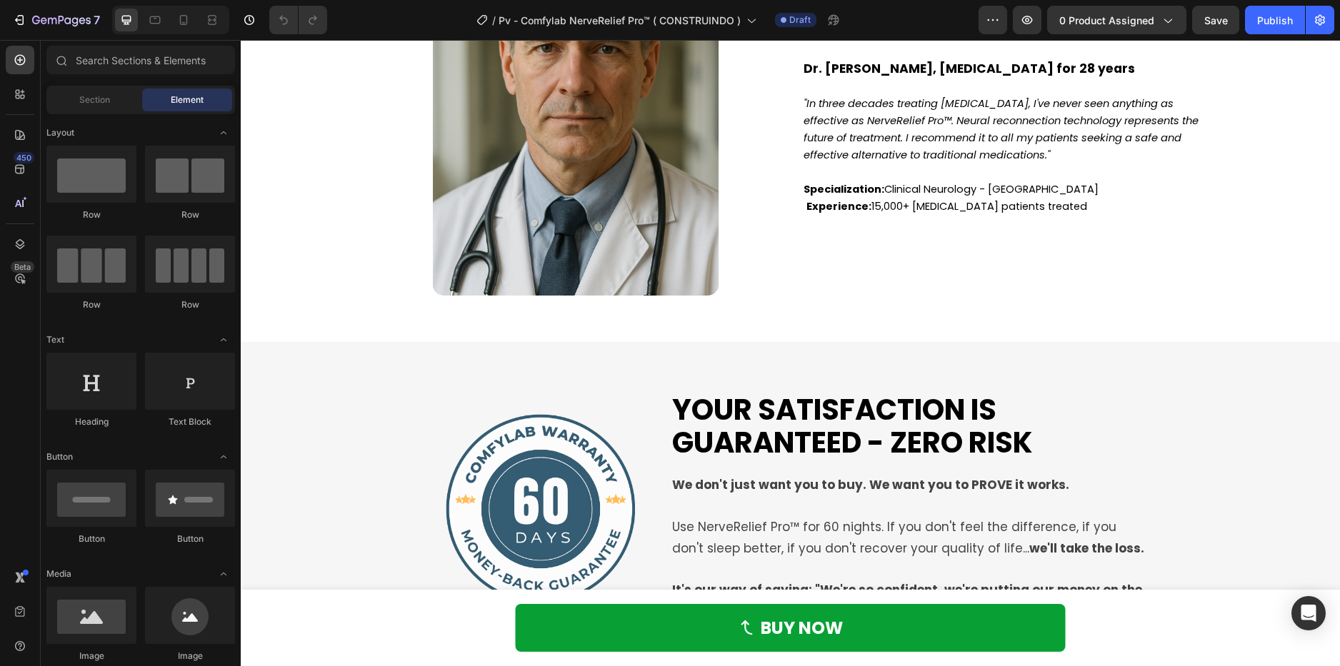
scroll to position [4434, 0]
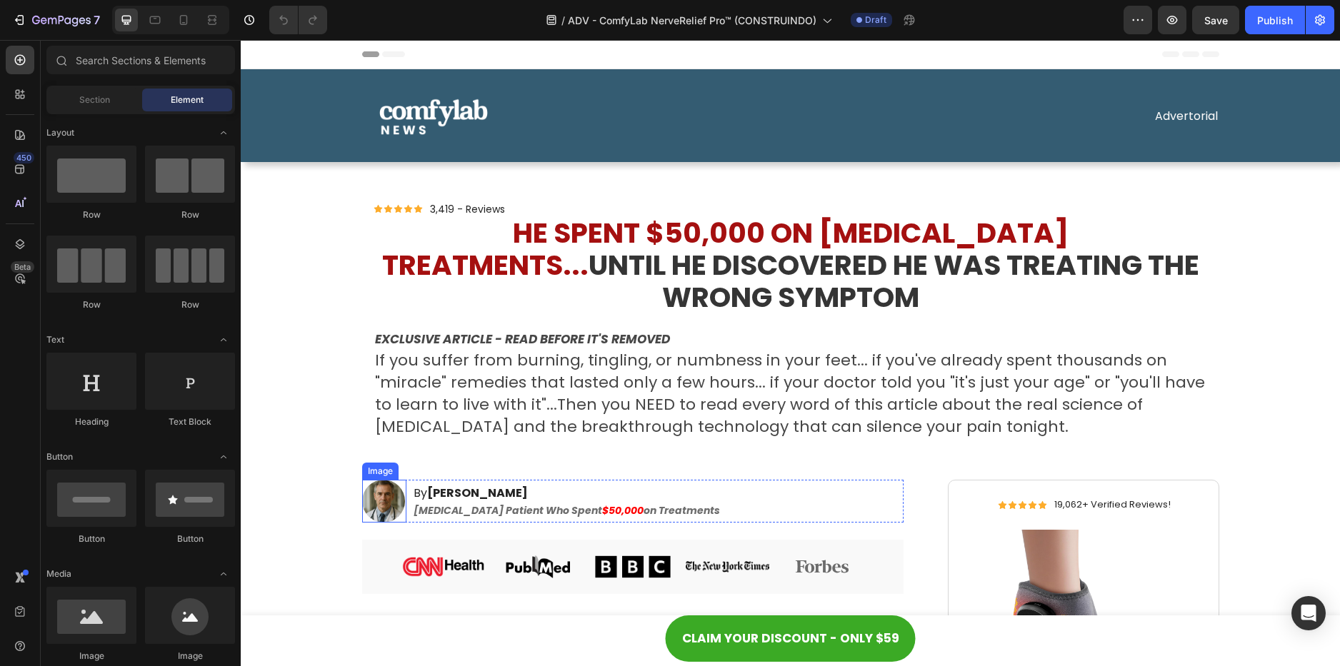
click at [372, 480] on img at bounding box center [383, 501] width 43 height 43
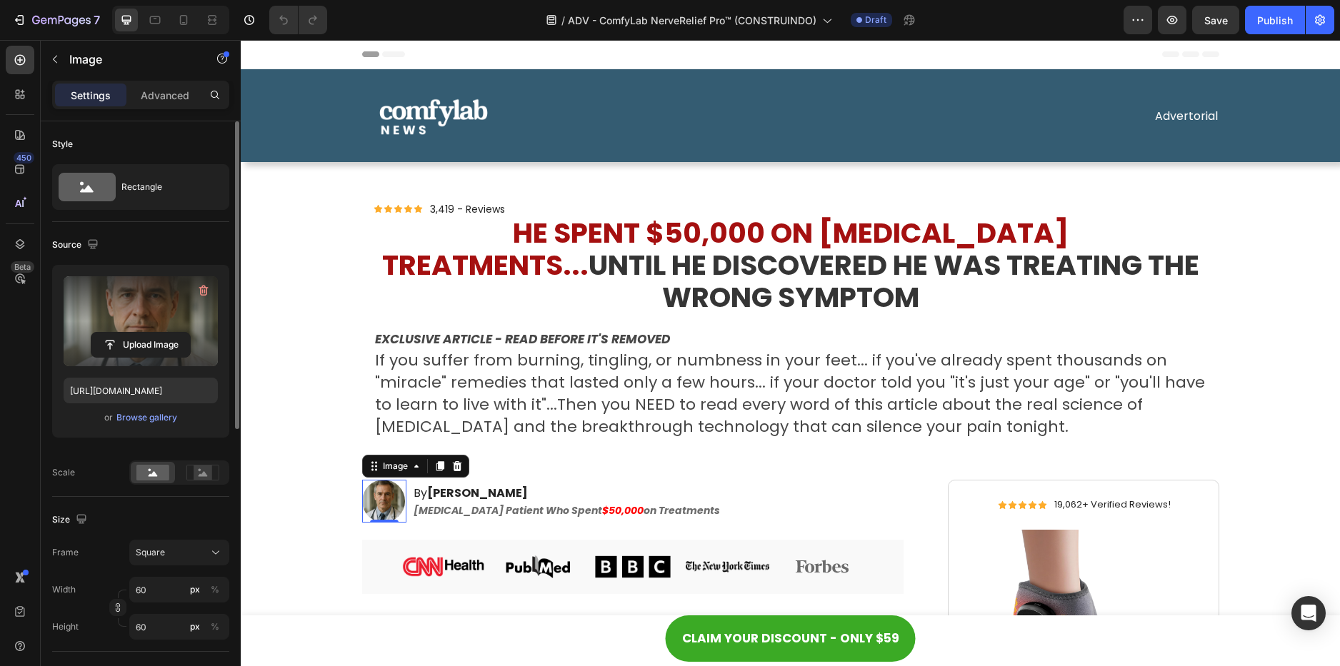
click at [159, 312] on label at bounding box center [141, 321] width 154 height 90
click at [159, 333] on input "file" at bounding box center [140, 345] width 99 height 24
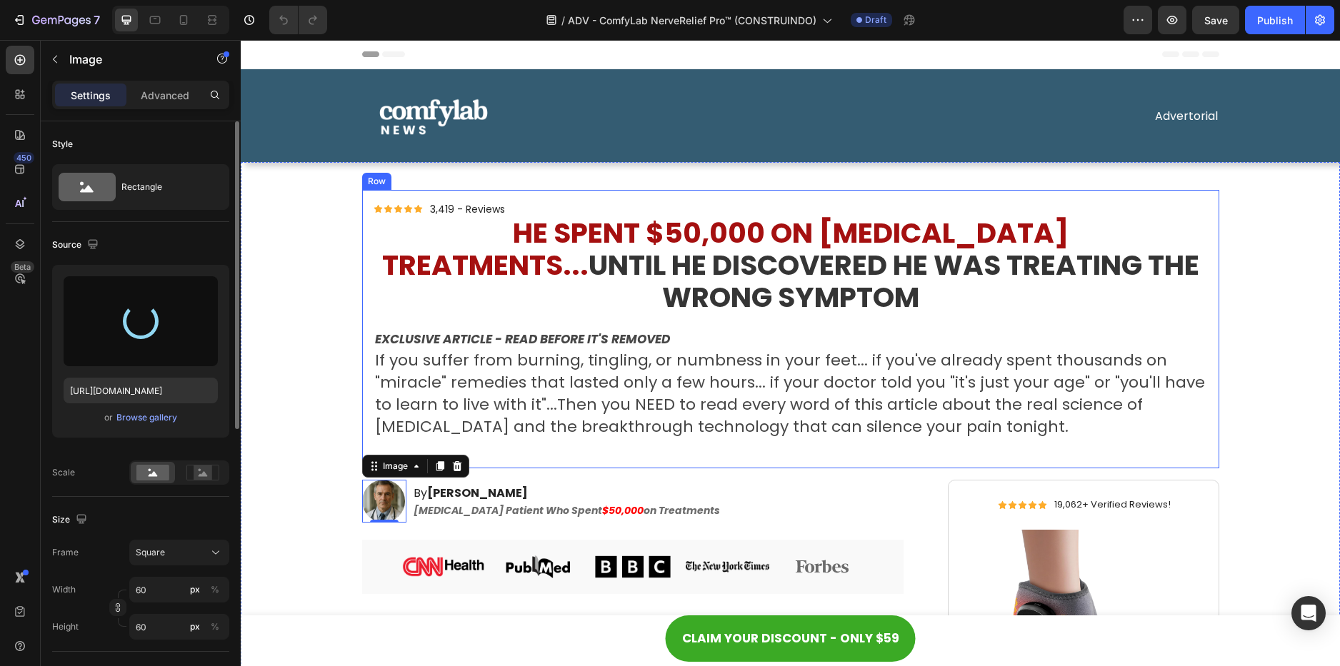
type input "[URL][DOMAIN_NAME]"
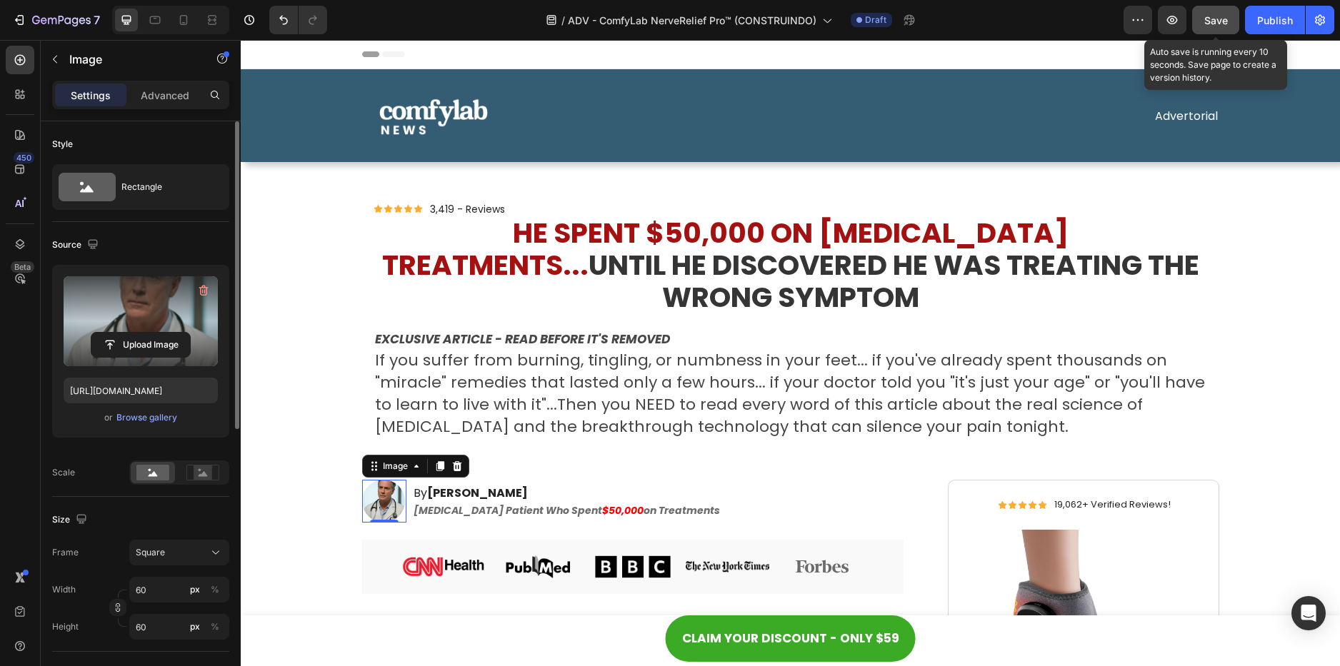
click at [1218, 25] on span "Save" at bounding box center [1216, 20] width 24 height 12
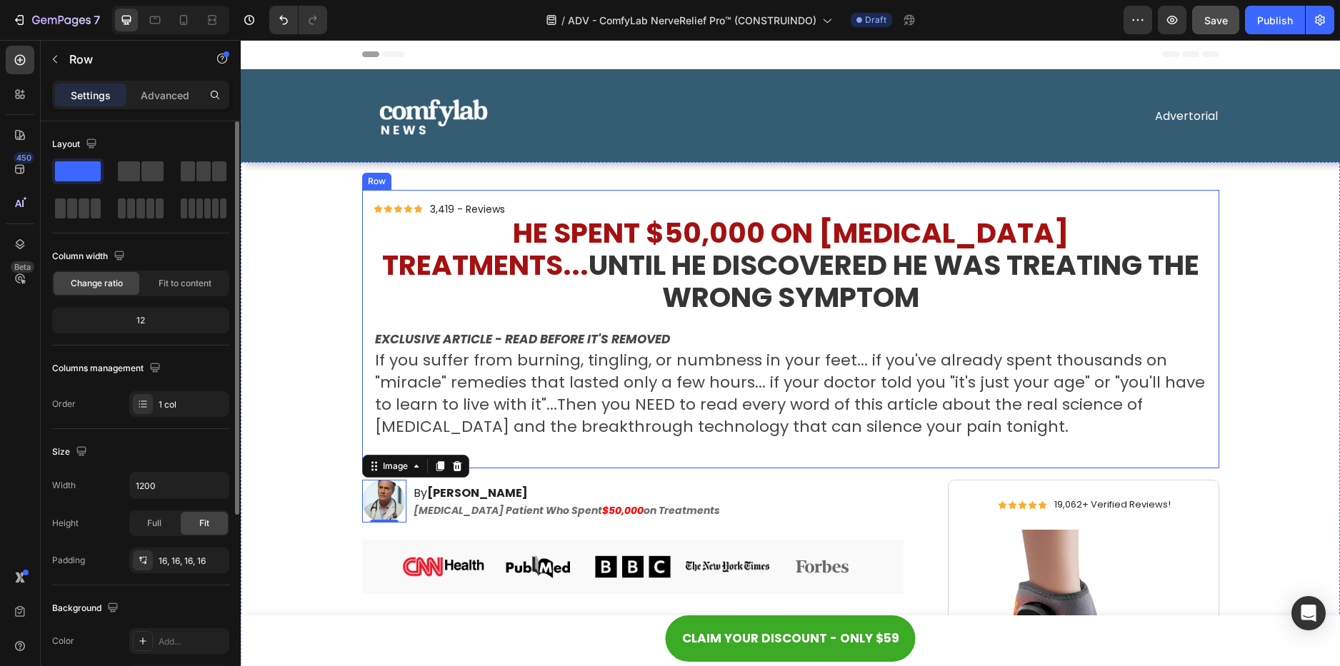
click at [735, 196] on div "Icon Icon Icon Icon Icon Icon List 3,419 - Reviews Text Block Row Row He Spent …" at bounding box center [790, 329] width 857 height 279
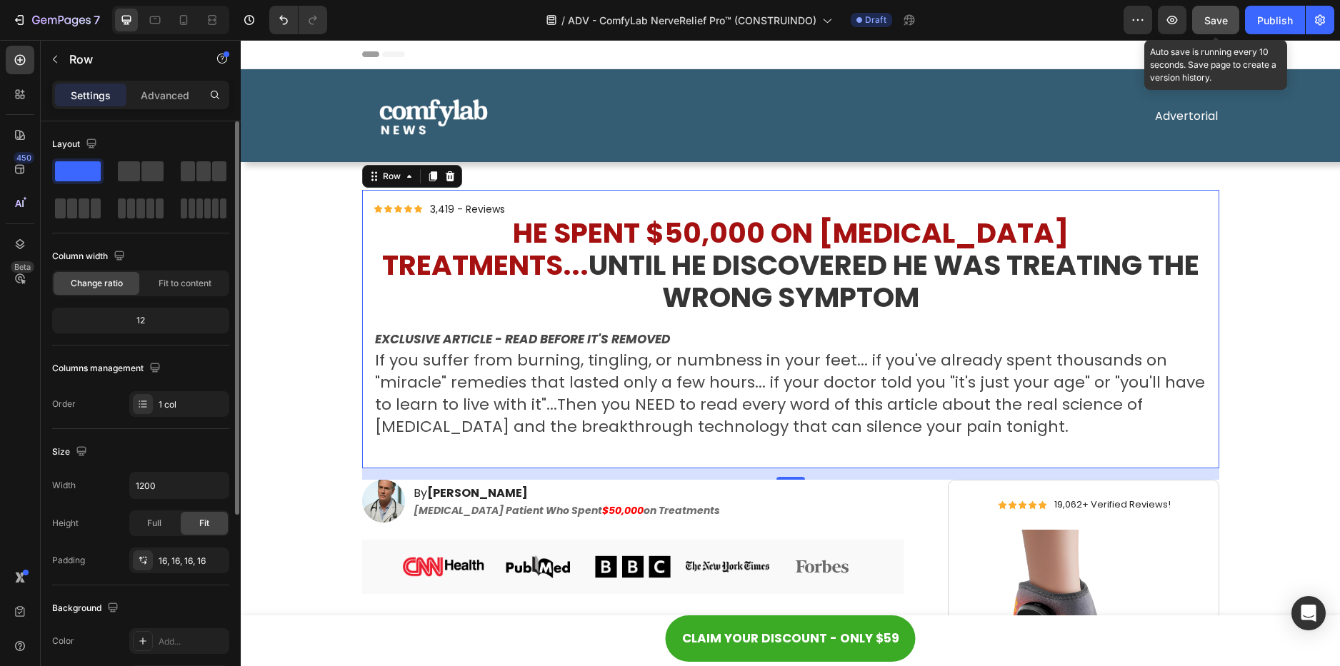
click at [1220, 19] on span "Save" at bounding box center [1216, 20] width 24 height 12
